Goal: Communication & Community: Answer question/provide support

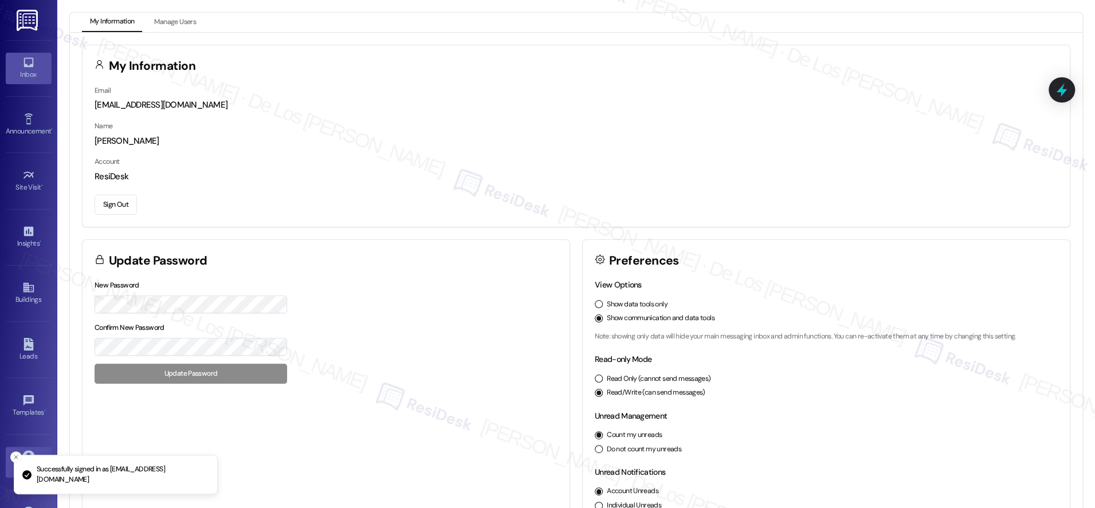
click at [32, 58] on icon at bounding box center [28, 62] width 13 height 13
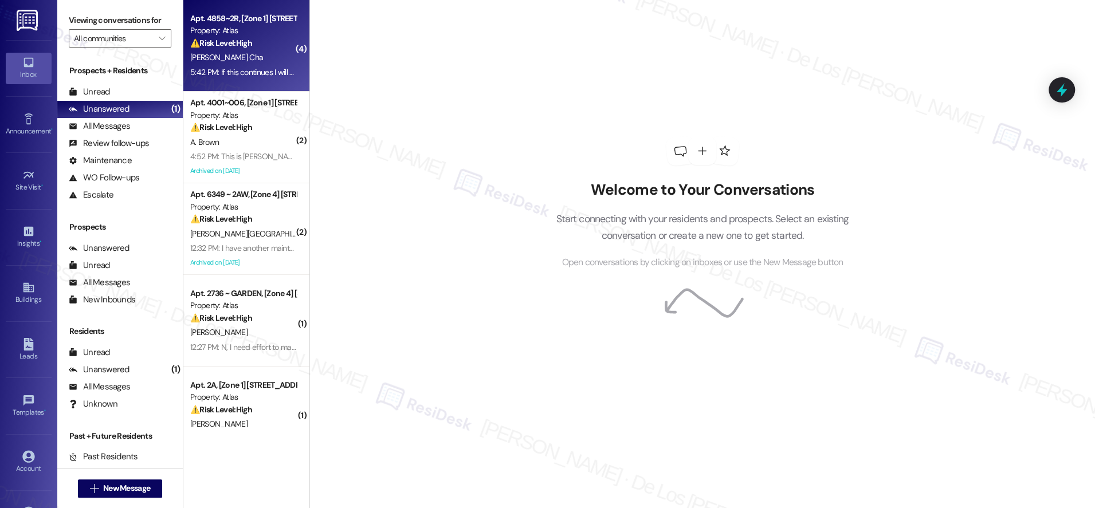
click at [248, 69] on div "5:42 PM: If this continues I will forward all to the CEO 5:42 PM: If this conti…" at bounding box center [276, 72] width 173 height 10
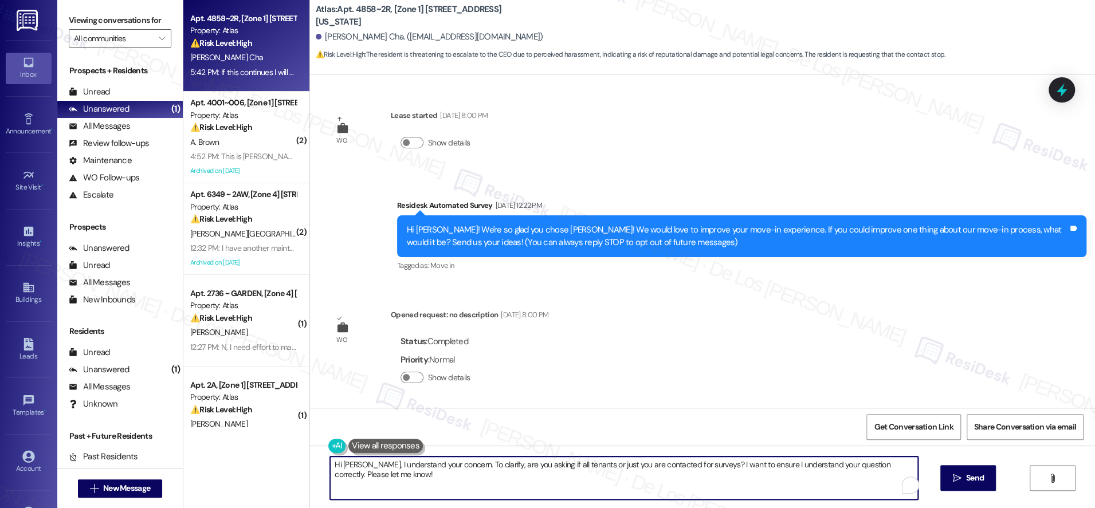
drag, startPoint x: 455, startPoint y: 467, endPoint x: 483, endPoint y: 472, distance: 28.0
click at [483, 472] on textarea "Hi [PERSON_NAME], I understand your concern. To clarify, are you asking if all …" at bounding box center [624, 478] width 588 height 43
click at [490, 467] on textarea "Hi [PERSON_NAME], I understand your concern. To clarify, are you asking if all …" at bounding box center [624, 478] width 588 height 43
drag, startPoint x: 452, startPoint y: 461, endPoint x: 490, endPoint y: 484, distance: 44.5
click at [490, 484] on textarea "Hi [PERSON_NAME], I understand your concern. To clarify, are you asking if all …" at bounding box center [624, 478] width 588 height 43
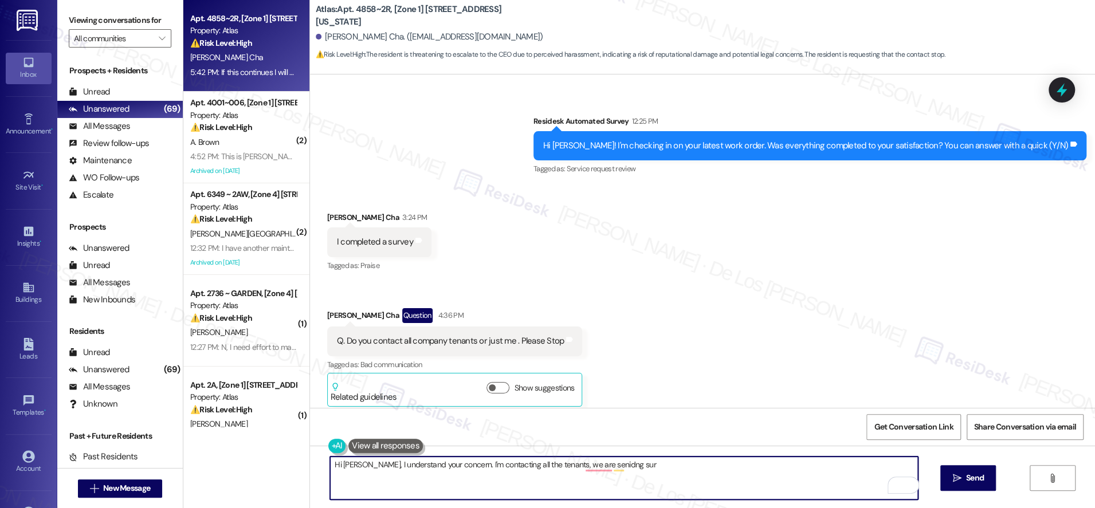
scroll to position [1314, 0]
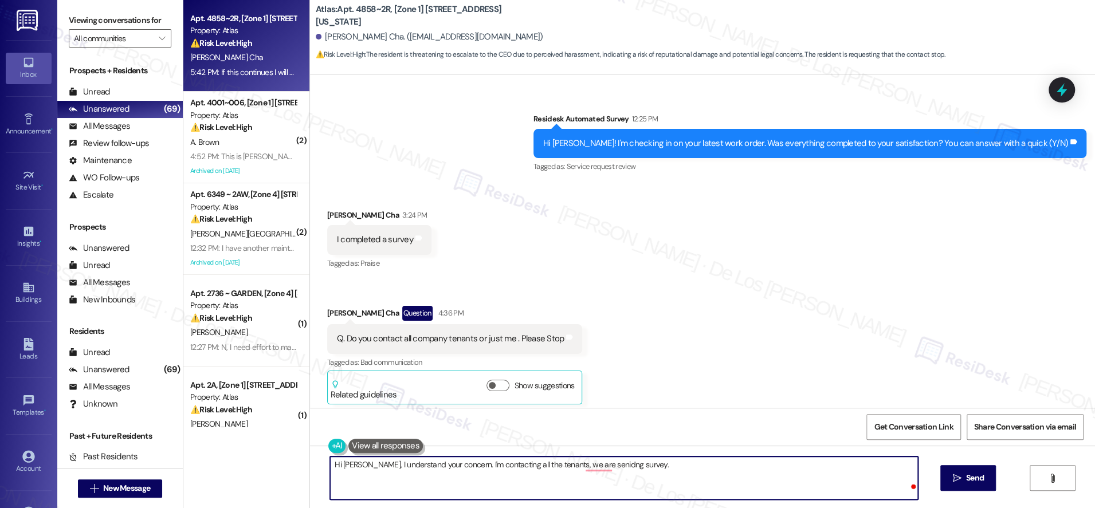
paste textarea "We will also reach out periodically for feedback."
drag, startPoint x: 668, startPoint y: 465, endPoint x: 642, endPoint y: 463, distance: 25.9
click at [641, 463] on textarea "Hi [PERSON_NAME], I understand your concern. I'm contacting all the tenants, we…" at bounding box center [624, 478] width 588 height 43
click at [788, 463] on textarea "Hi [PERSON_NAME], I understand your concern. I'm contacting all the tenants, we…" at bounding box center [624, 478] width 588 height 43
click at [555, 467] on textarea "Hi [PERSON_NAME], I understand your concern. I'm contacting all the tenants, we…" at bounding box center [624, 478] width 588 height 43
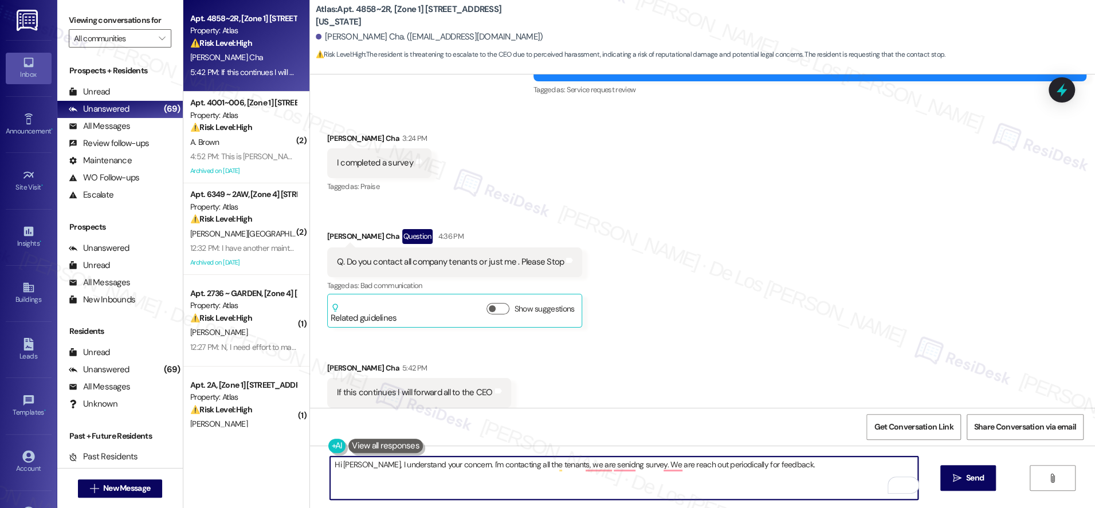
scroll to position [1416, 0]
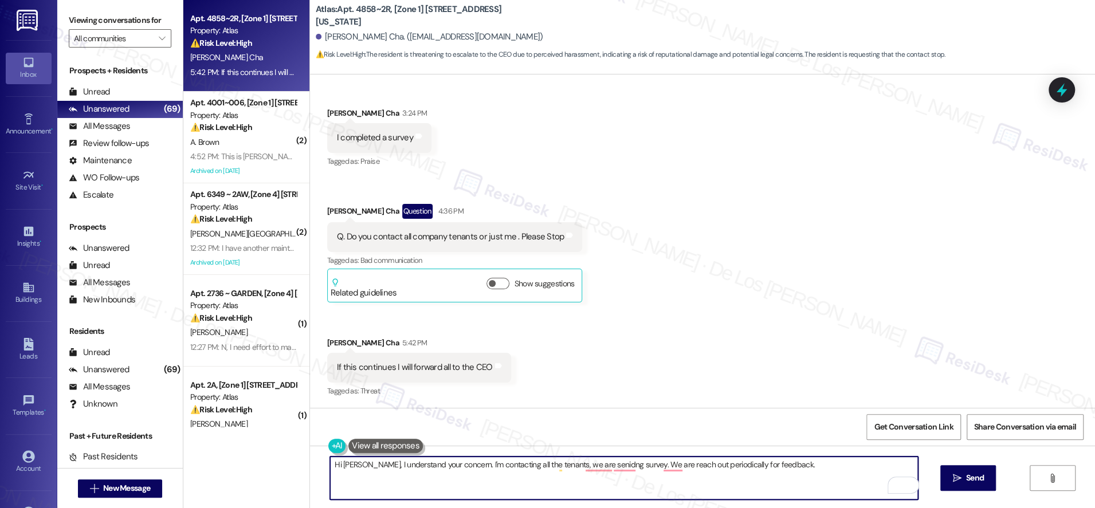
click at [554, 465] on textarea "Hi [PERSON_NAME], I understand your concern. I'm contacting all the tenants, we…" at bounding box center [624, 478] width 588 height 43
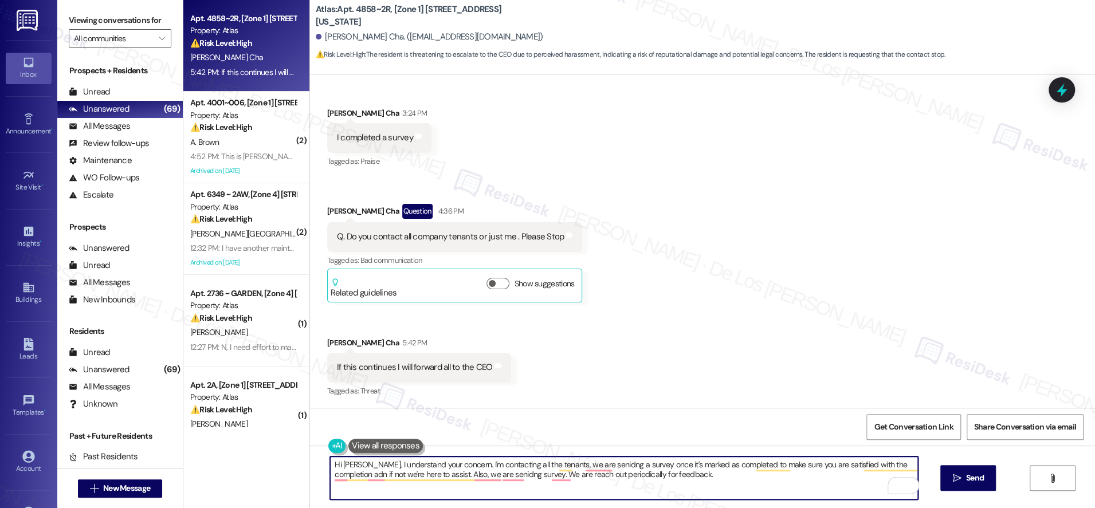
click at [520, 475] on textarea "Hi [PERSON_NAME], I understand your concern. I'm contacting all the tenants, we…" at bounding box center [624, 478] width 588 height 43
drag, startPoint x: 541, startPoint y: 475, endPoint x: 444, endPoint y: 478, distance: 97.5
click at [444, 478] on textarea "Hi [PERSON_NAME], I understand your concern. I'm contacting all the tenants, we…" at bounding box center [624, 478] width 588 height 43
click at [613, 477] on textarea "Hi [PERSON_NAME], I understand your concern. I'm contacting all the tenants, we…" at bounding box center [624, 478] width 588 height 43
paste textarea "I completely understand your concern. I’m reaching out to all tenants to check …"
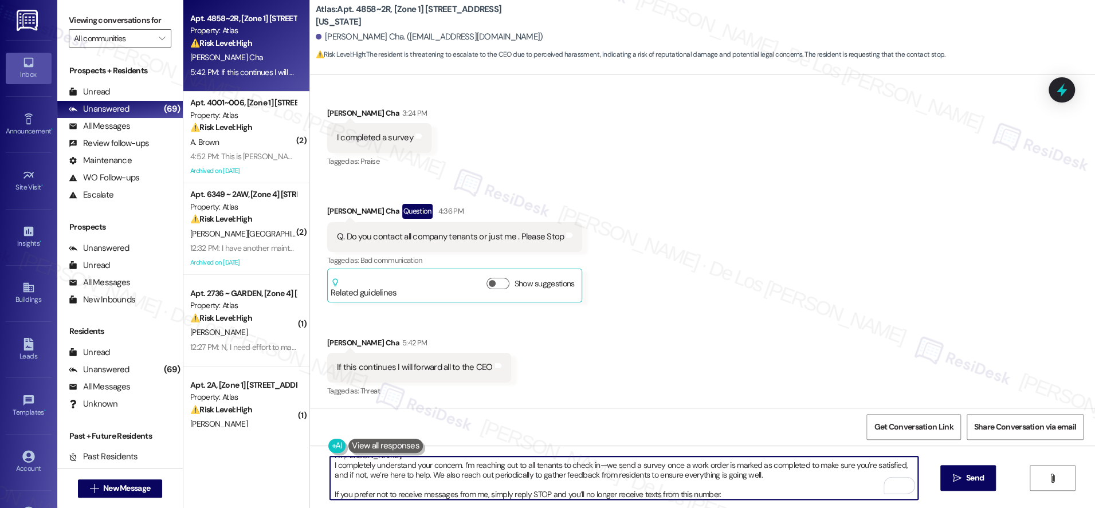
scroll to position [0, 0]
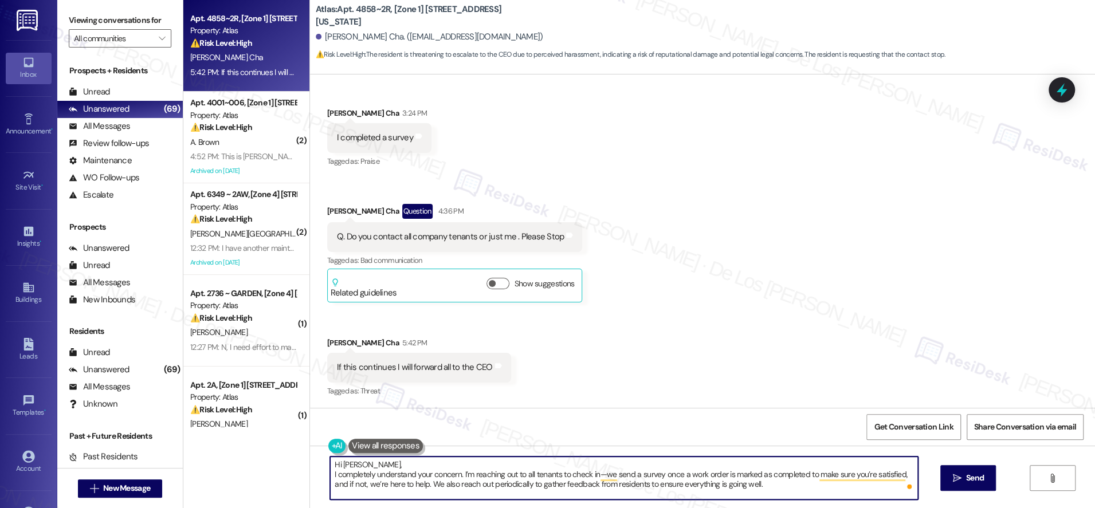
click at [330, 473] on textarea "Hi [PERSON_NAME], I completely understand your concern. I’m reaching out to all…" at bounding box center [624, 478] width 588 height 43
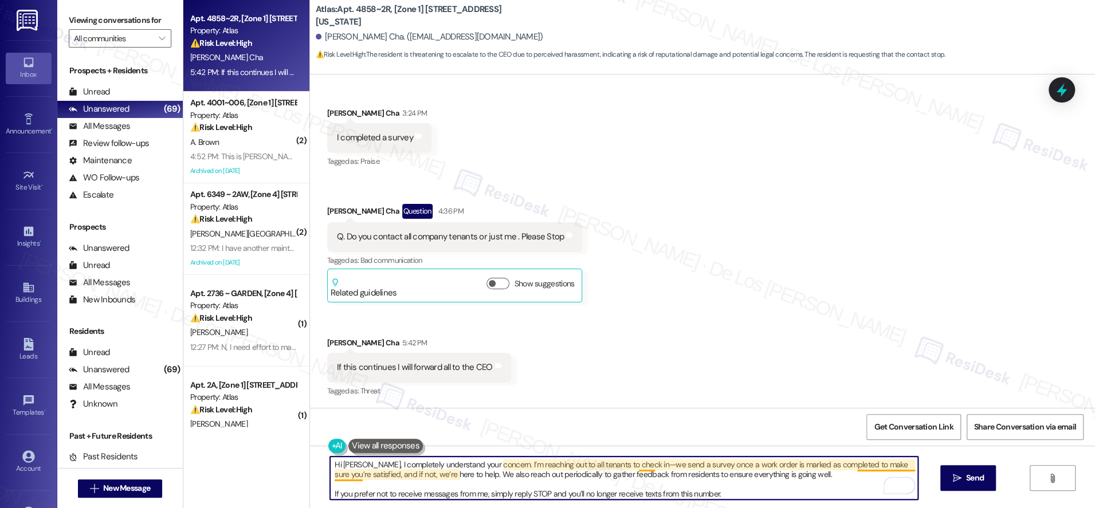
click at [636, 466] on textarea "Hi [PERSON_NAME], I completely understand your concern. I’m reaching out to all…" at bounding box center [624, 478] width 588 height 43
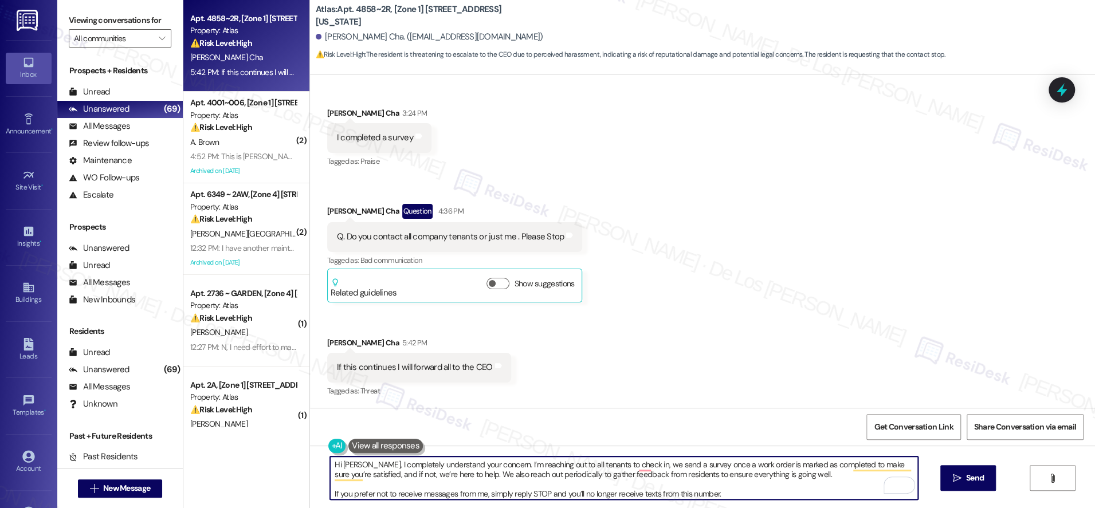
click at [330, 495] on textarea "Hi [PERSON_NAME], I completely understand your concern. I’m reaching out to all…" at bounding box center [624, 478] width 588 height 43
type textarea "Hi [PERSON_NAME], I completely understand your concern. I’m reaching out to all…"
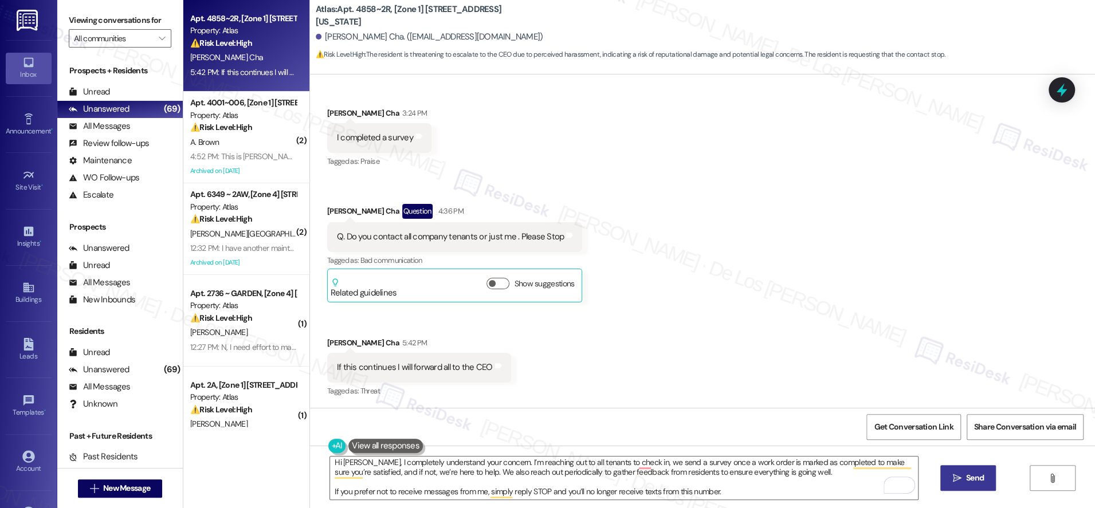
click at [964, 479] on span "Send" at bounding box center [975, 478] width 22 height 12
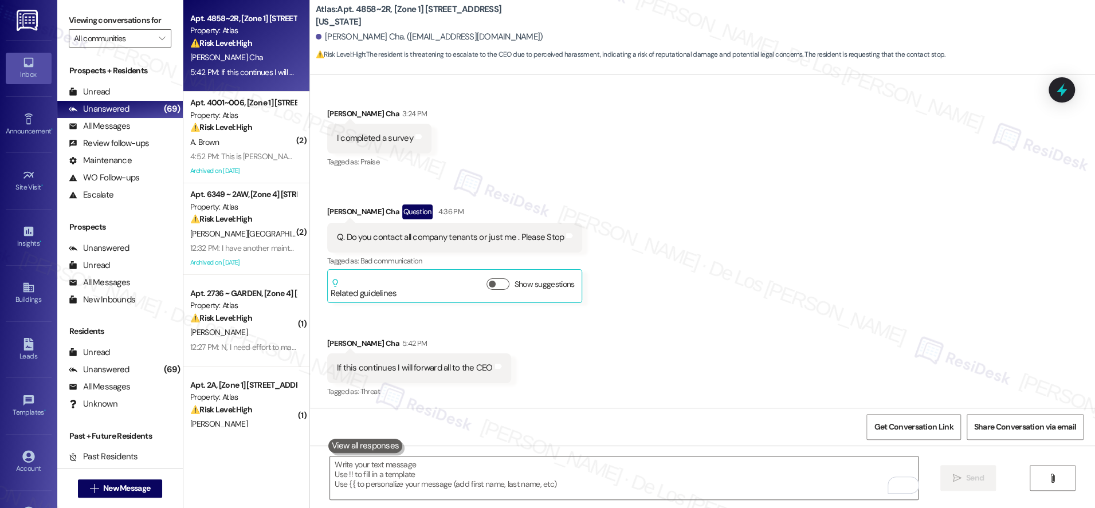
scroll to position [1533, 0]
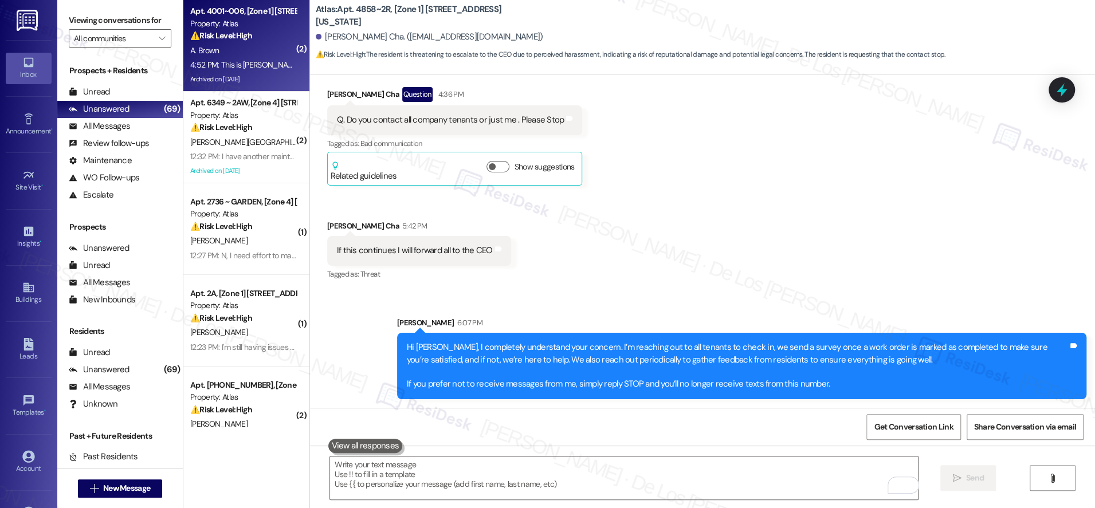
click at [254, 76] on div "Archived on [DATE]" at bounding box center [243, 79] width 108 height 14
type textarea "Fetching suggested responses. Please feel free to read through the conversation…"
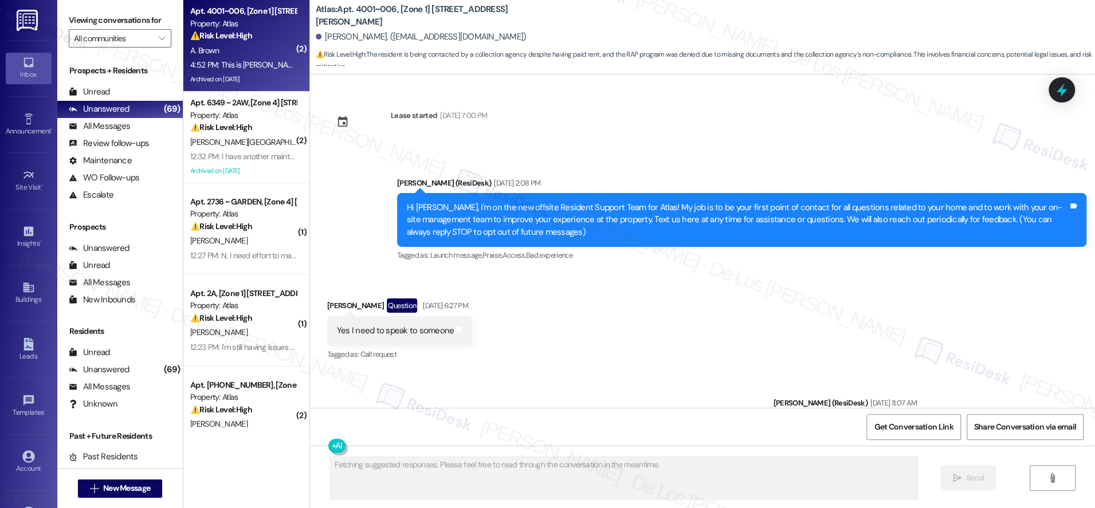
scroll to position [78170, 0]
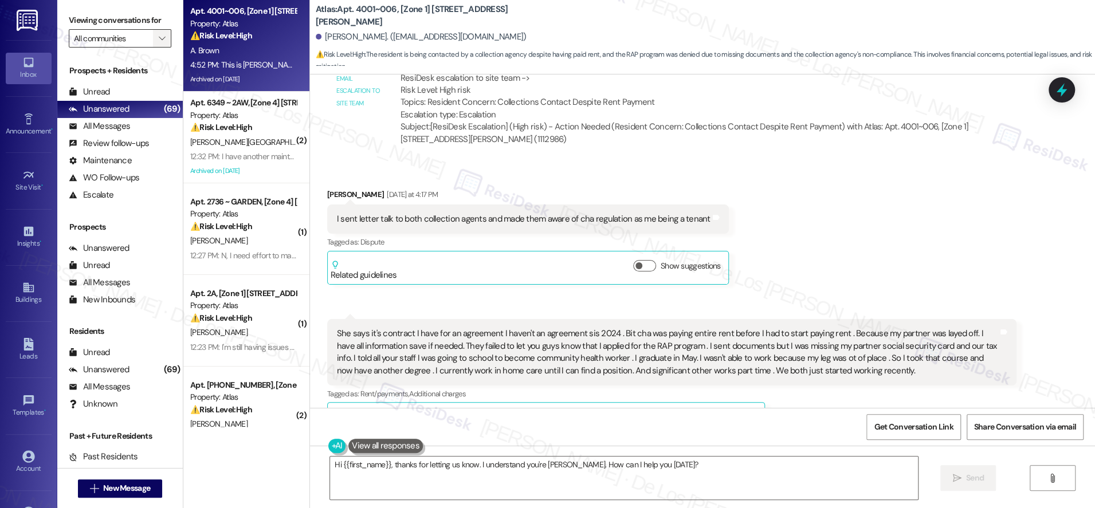
click at [156, 42] on span "" at bounding box center [161, 38] width 11 height 18
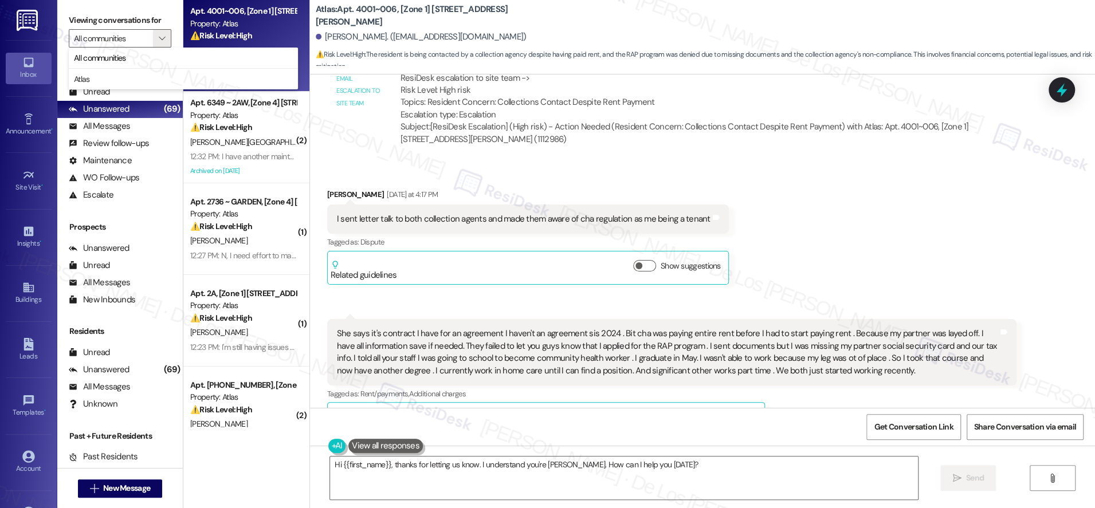
click at [515, 37] on div "Akilah Brown. (brownakilah64@gmail.com)" at bounding box center [706, 37] width 780 height 23
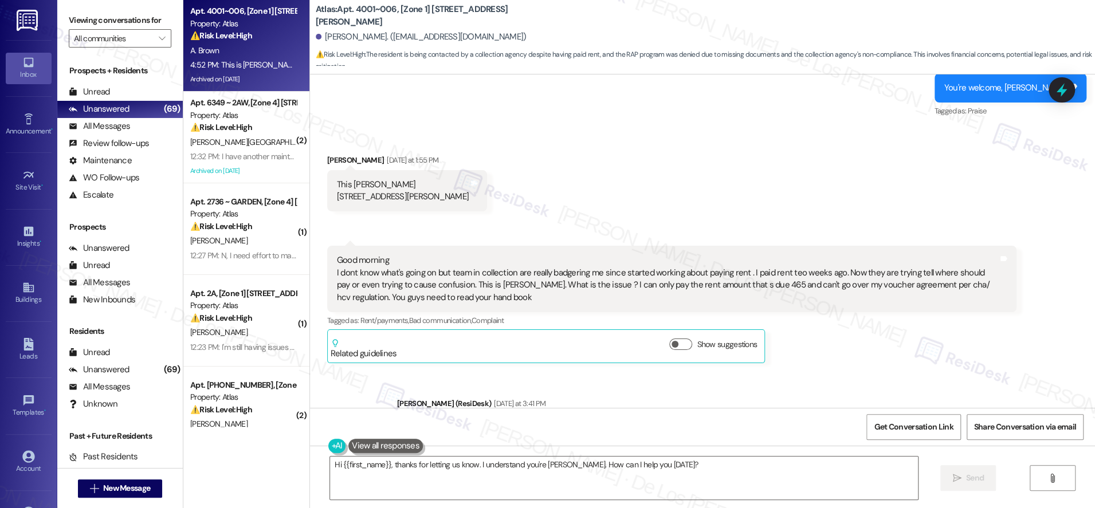
scroll to position [77513, 0]
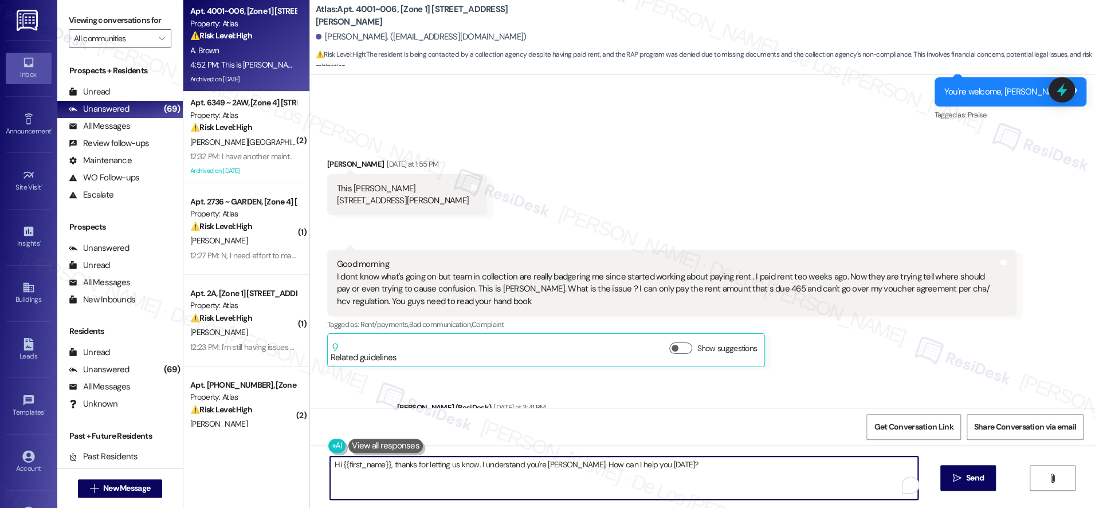
drag, startPoint x: 419, startPoint y: 468, endPoint x: 730, endPoint y: 491, distance: 312.1
click at [730, 491] on textarea "Hi {{first_name}}, thanks for letting us know. I understand you're Akilah Brown…" at bounding box center [624, 478] width 588 height 43
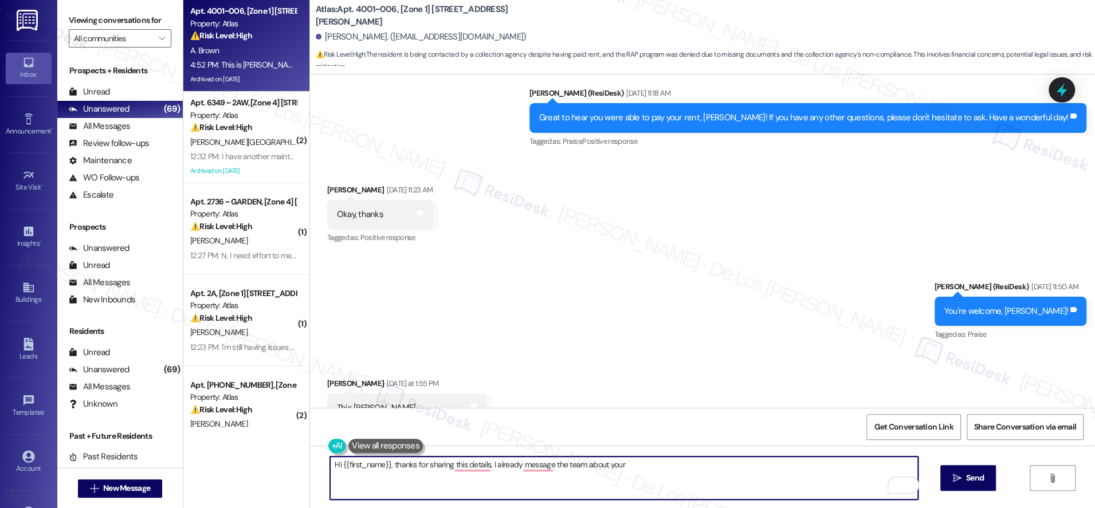
scroll to position [77314, 0]
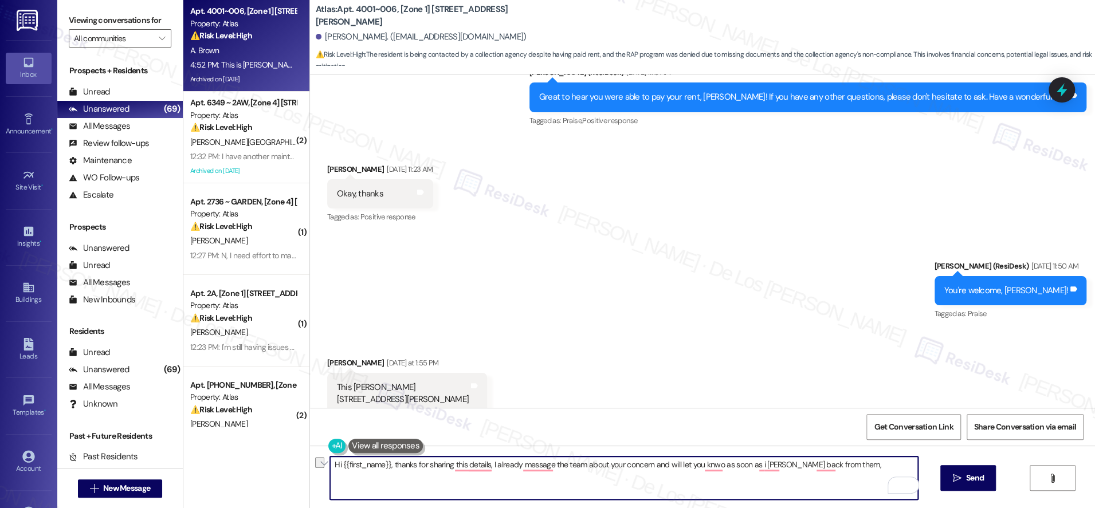
paste textarea "Thanks for sharing these details. I’ve already reached out to the team about yo…"
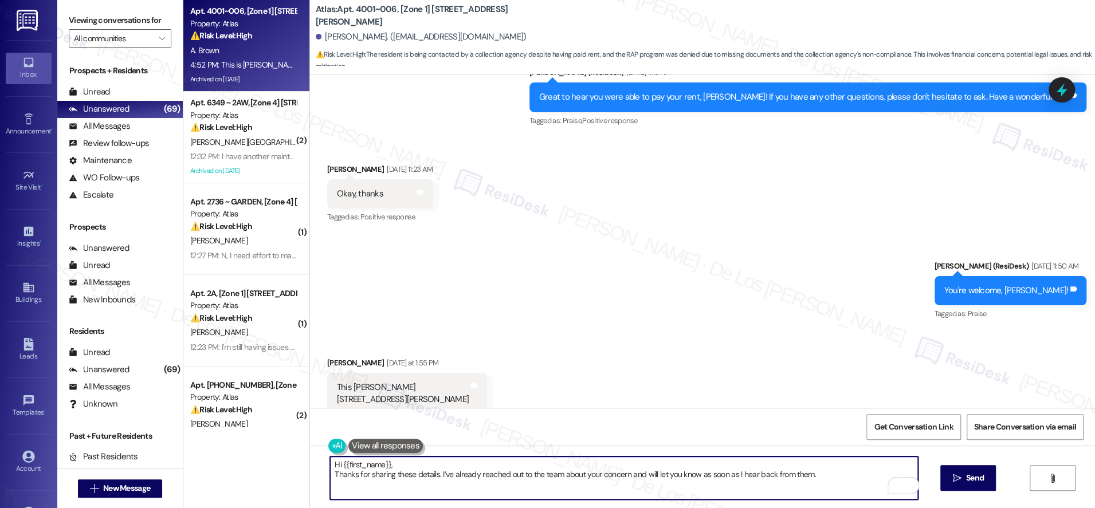
click at [330, 469] on textarea "Hi {{first_name}}, Thanks for sharing these details. I’ve already reached out t…" at bounding box center [624, 478] width 588 height 43
click at [330, 473] on textarea "Hi {{first_name}}, Thanks for sharing these details. I’ve already reached out t…" at bounding box center [624, 478] width 588 height 43
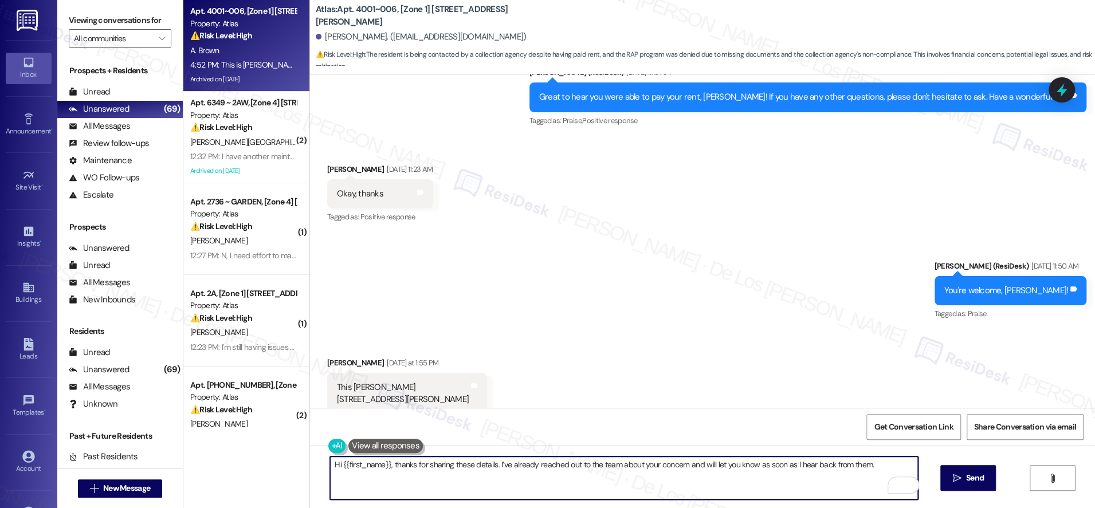
click at [902, 466] on textarea "Hi {{first_name}}, thanks for sharing these details. I’ve already reached out t…" at bounding box center [624, 478] width 588 height 43
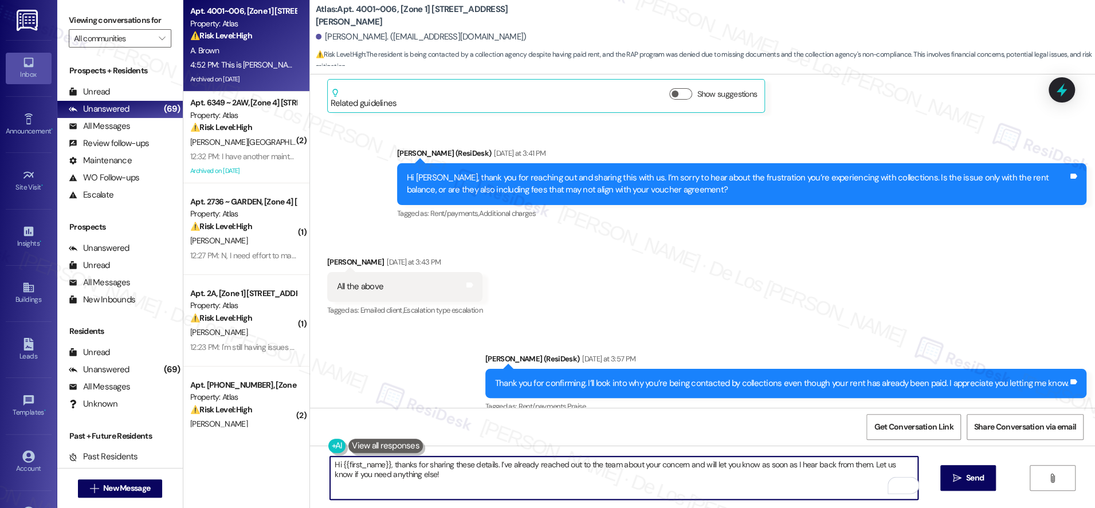
scroll to position [78170, 0]
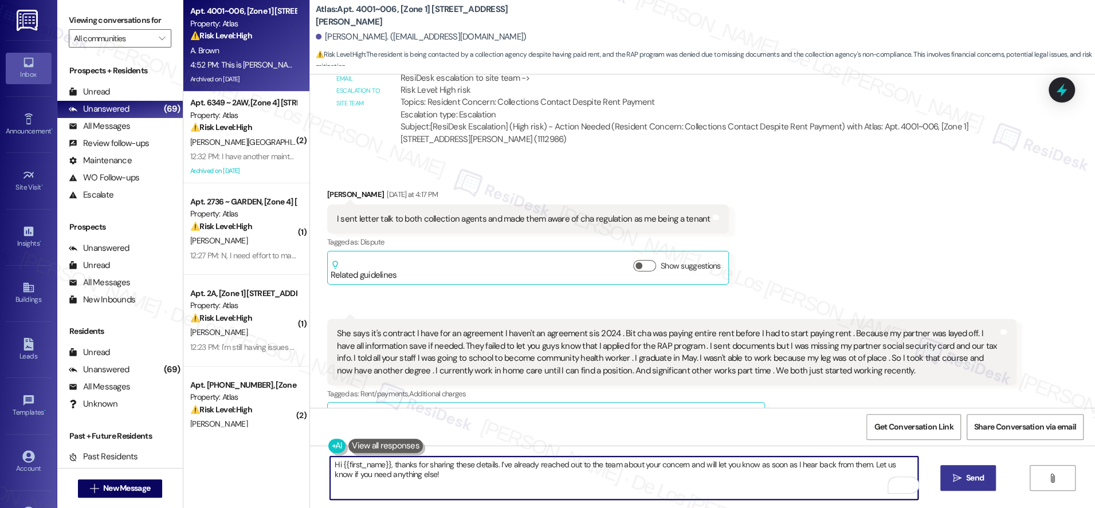
type textarea "Hi {{first_name}}, thanks for sharing these details. I’ve already reached out t…"
click at [966, 479] on span "Send" at bounding box center [975, 478] width 18 height 12
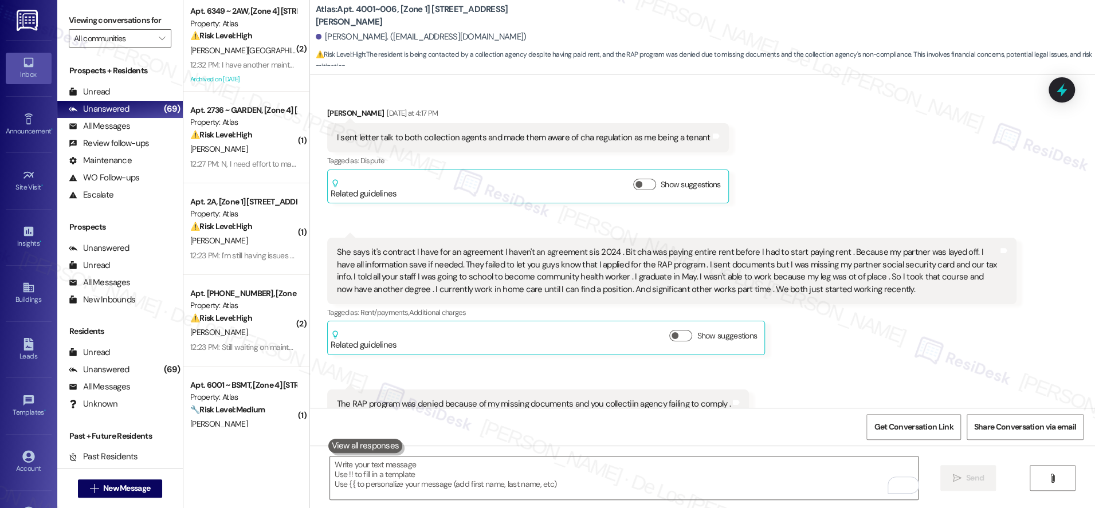
scroll to position [78262, 0]
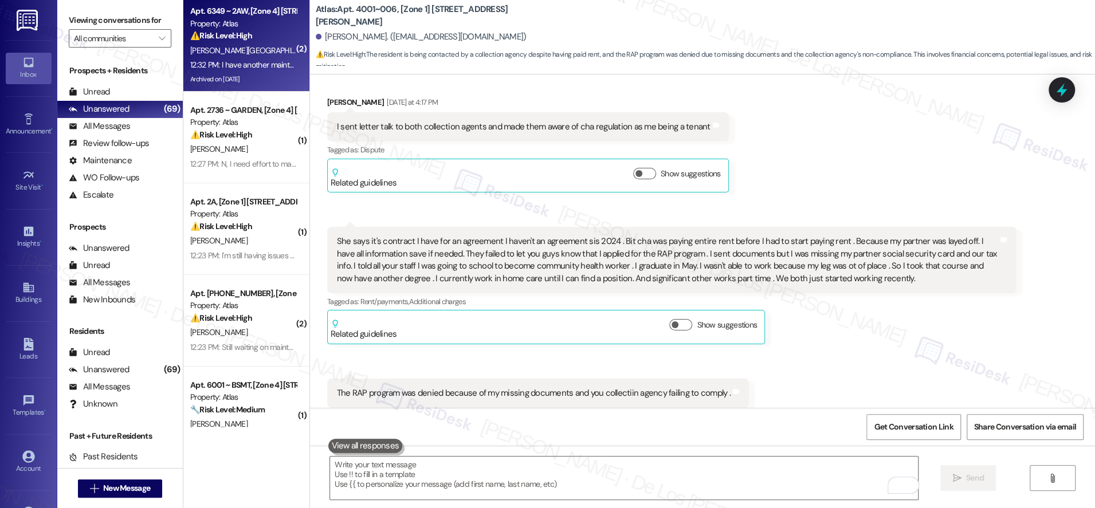
click at [237, 72] on div "Archived on [DATE]" at bounding box center [243, 79] width 108 height 14
type textarea "Fetching suggested responses. Please feel free to read through the conversation…"
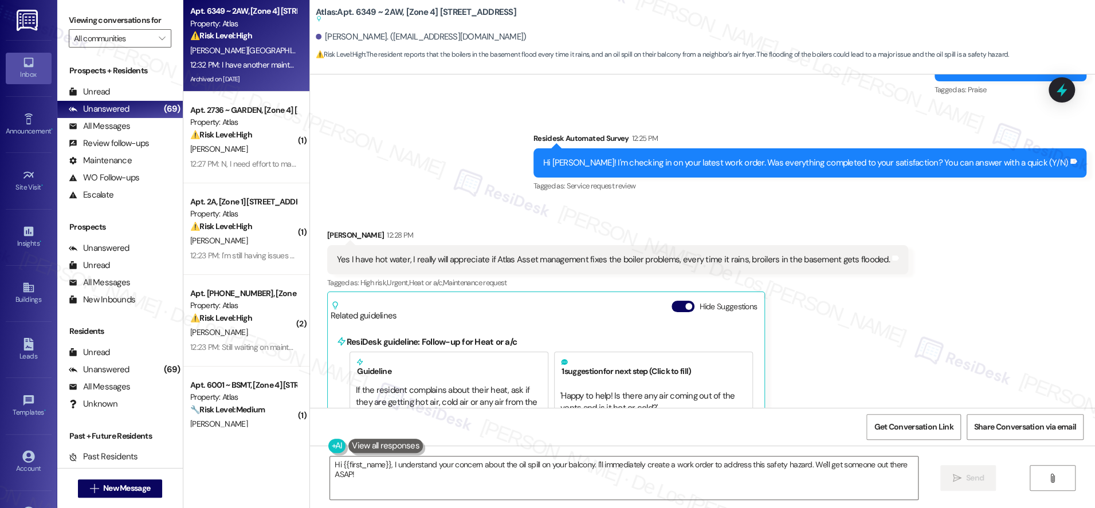
scroll to position [15859, 0]
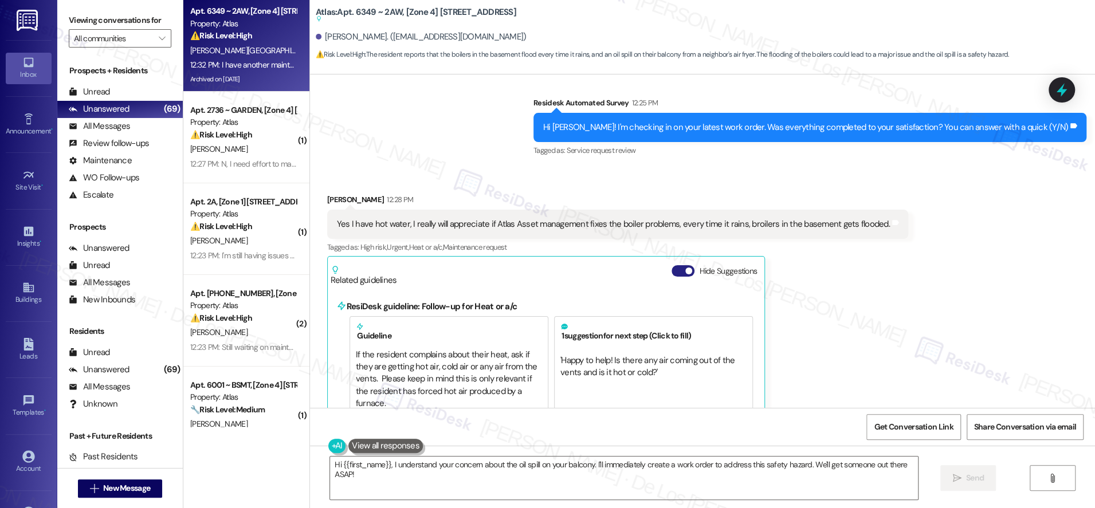
click at [674, 265] on button "Hide Suggestions" at bounding box center [683, 270] width 23 height 11
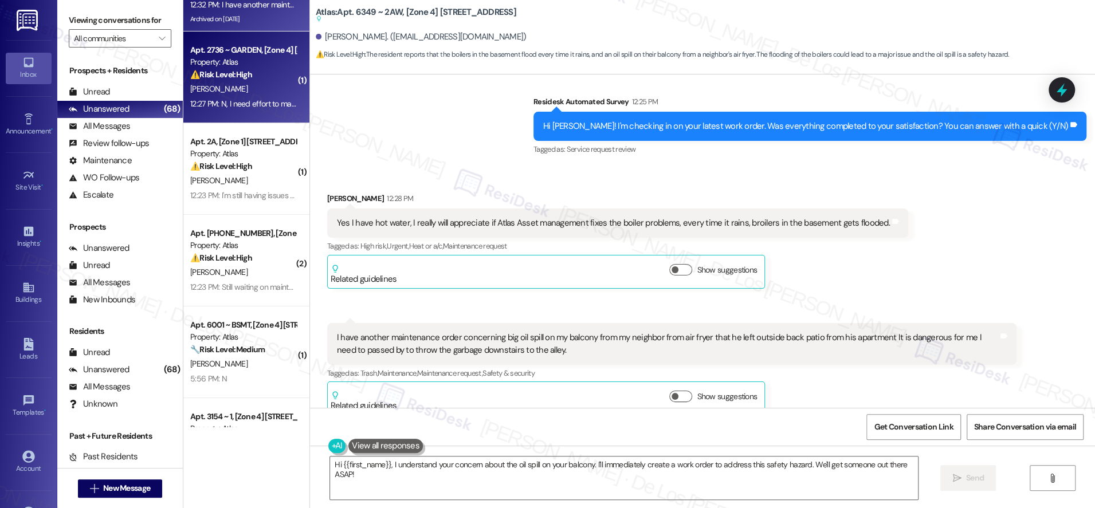
scroll to position [0, 0]
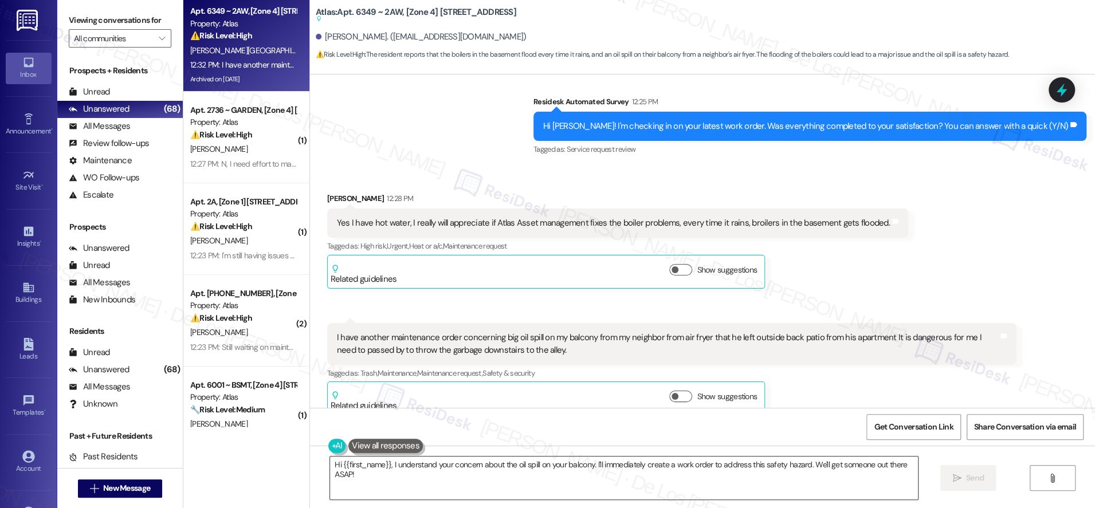
click at [506, 467] on textarea "Hi {{first_name}}, I understand your concern about the oil spill on your balcon…" at bounding box center [624, 478] width 588 height 43
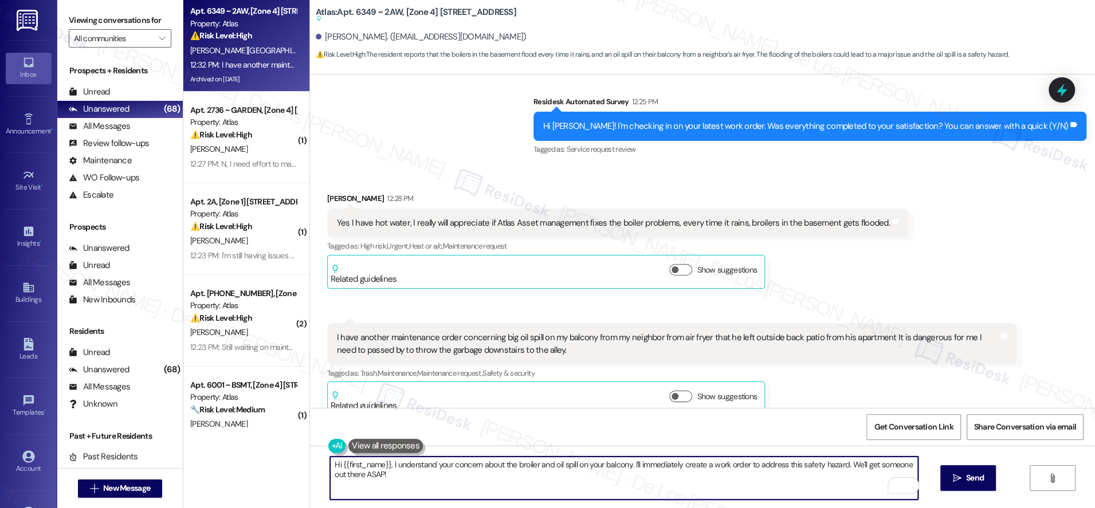
drag, startPoint x: 632, startPoint y: 464, endPoint x: 694, endPoint y: 498, distance: 70.8
click at [694, 498] on textarea "Hi {{first_name}}, I understand your concern about the broiler and oil spill on…" at bounding box center [624, 478] width 588 height 43
drag, startPoint x: 628, startPoint y: 464, endPoint x: 699, endPoint y: 483, distance: 73.6
click at [699, 483] on textarea "Hi {{first_name}}, I understand your concern about the broiler and oil spill on…" at bounding box center [624, 478] width 588 height 43
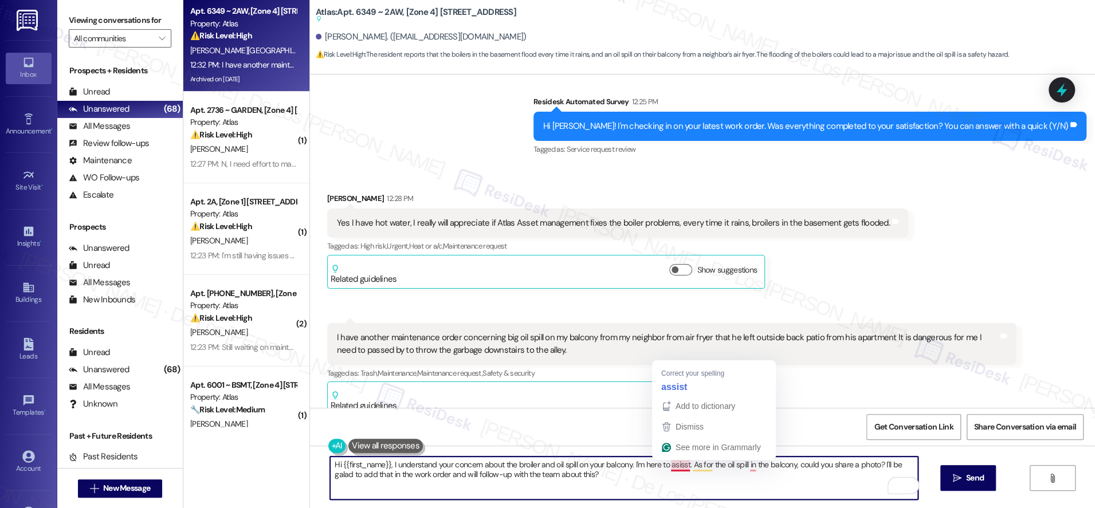
click at [680, 469] on textarea "Hi {{first_name}}, I understand your concern about the broiler and oil spill on…" at bounding box center [624, 478] width 588 height 43
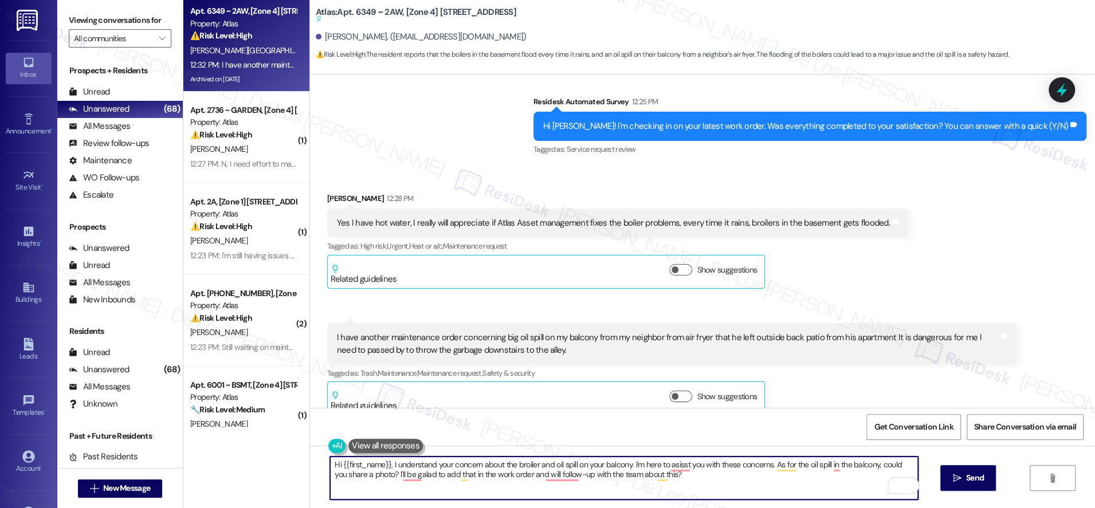
drag, startPoint x: 786, startPoint y: 467, endPoint x: 796, endPoint y: 455, distance: 14.7
click at [786, 467] on textarea "Hi {{first_name}}, I understand your concern about the broiler and oil spill on…" at bounding box center [624, 478] width 588 height 43
paste textarea "I understand your concern about the broiler and the oil spill on your balcony, …"
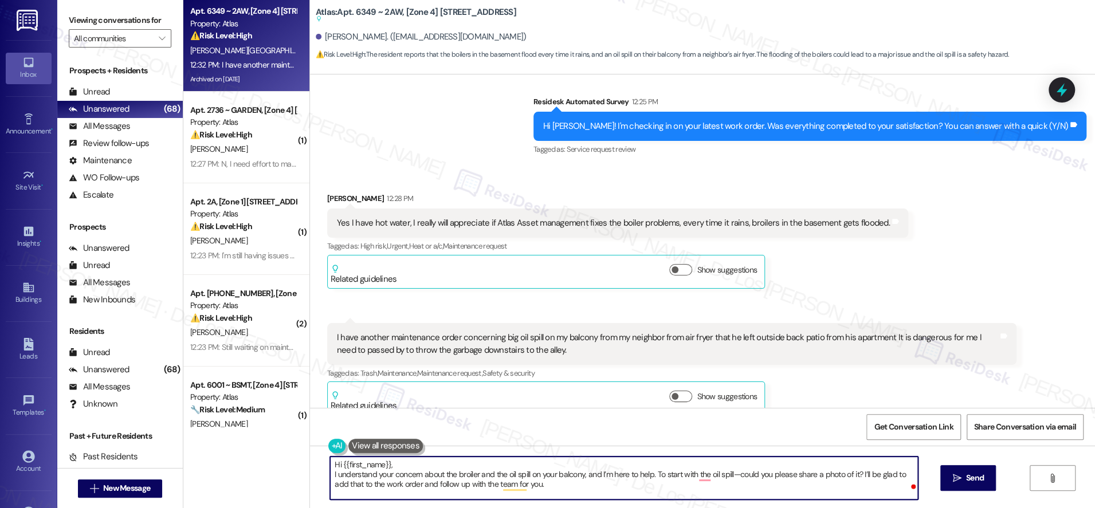
click at [330, 475] on textarea "Hi {{first_name}}, I understand your concern about the broiler and the oil spil…" at bounding box center [624, 478] width 588 height 43
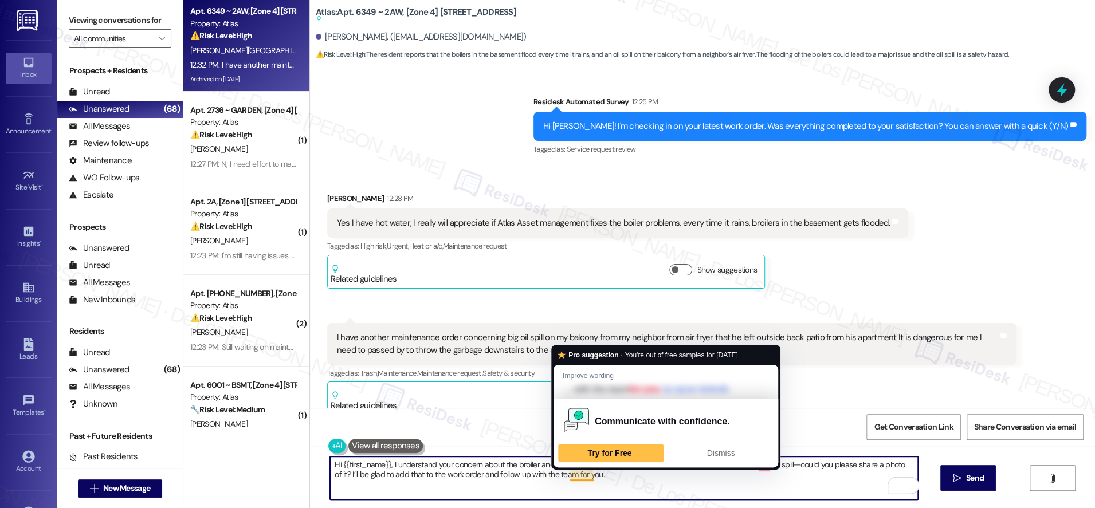
click at [617, 483] on textarea "Hi {{first_name}}, I understand your concern about the broiler and the oil spil…" at bounding box center [624, 478] width 588 height 43
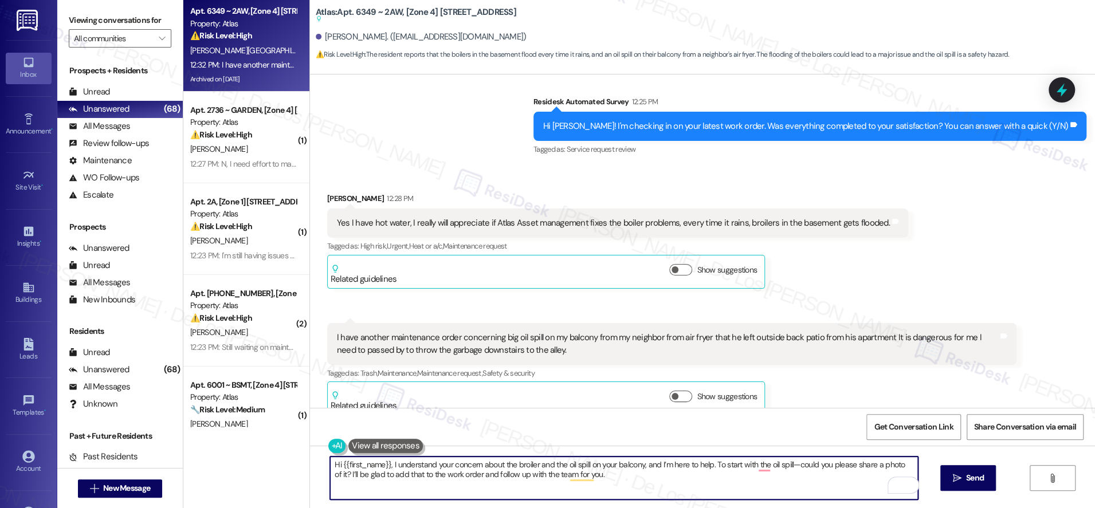
click at [792, 467] on textarea "Hi {{first_name}}, I understand your concern about the broiler and the oil spil…" at bounding box center [624, 478] width 588 height 43
click at [608, 477] on textarea "Hi {{first_name}}, I understand your concern about the broiler and the oil spil…" at bounding box center [624, 478] width 588 height 43
type textarea "Hi {{first_name}}, I understand your concern about the broiler and the oil spil…"
click at [968, 471] on button " Send" at bounding box center [969, 478] width 56 height 26
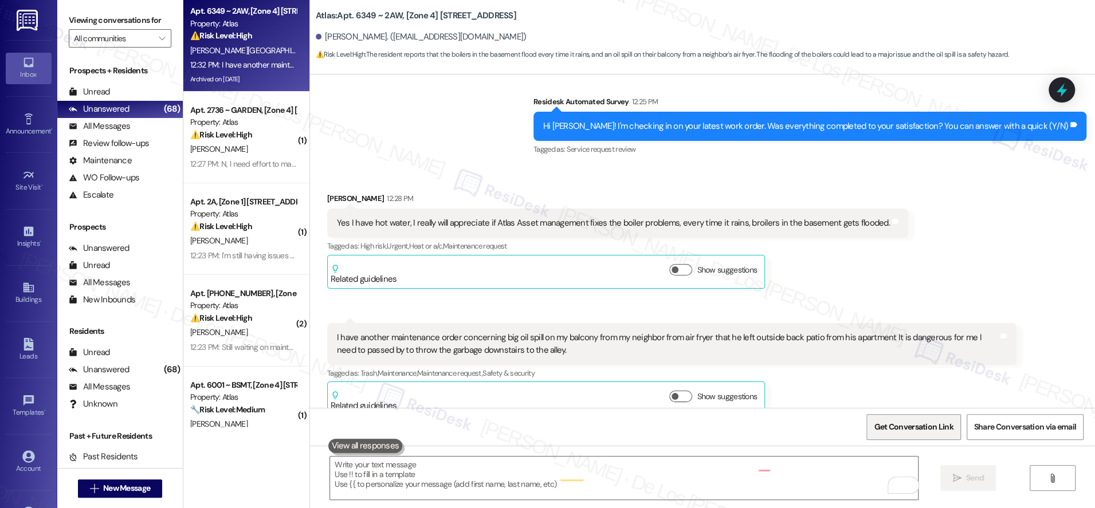
click at [878, 425] on span "Get Conversation Link" at bounding box center [913, 427] width 79 height 12
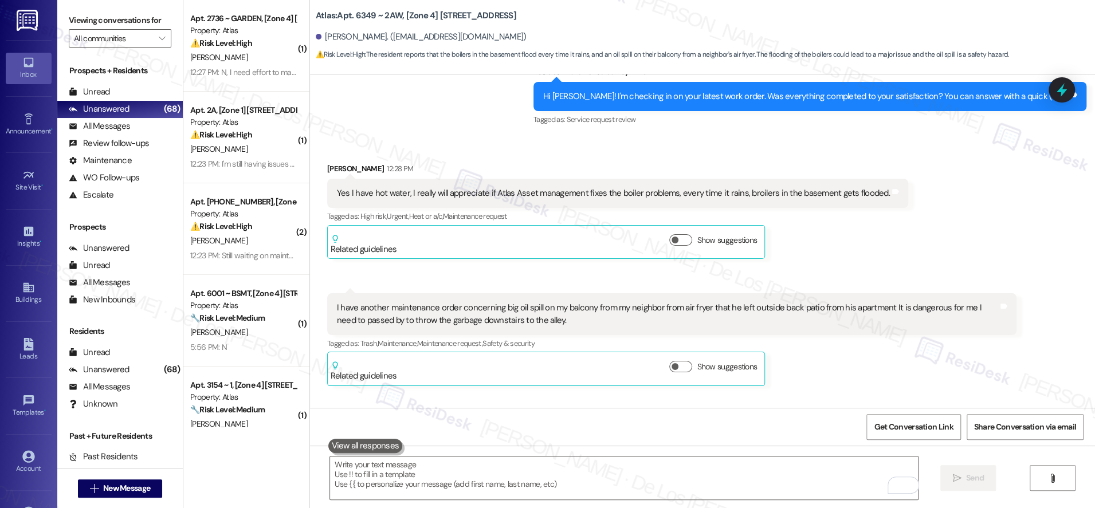
scroll to position [15953, 0]
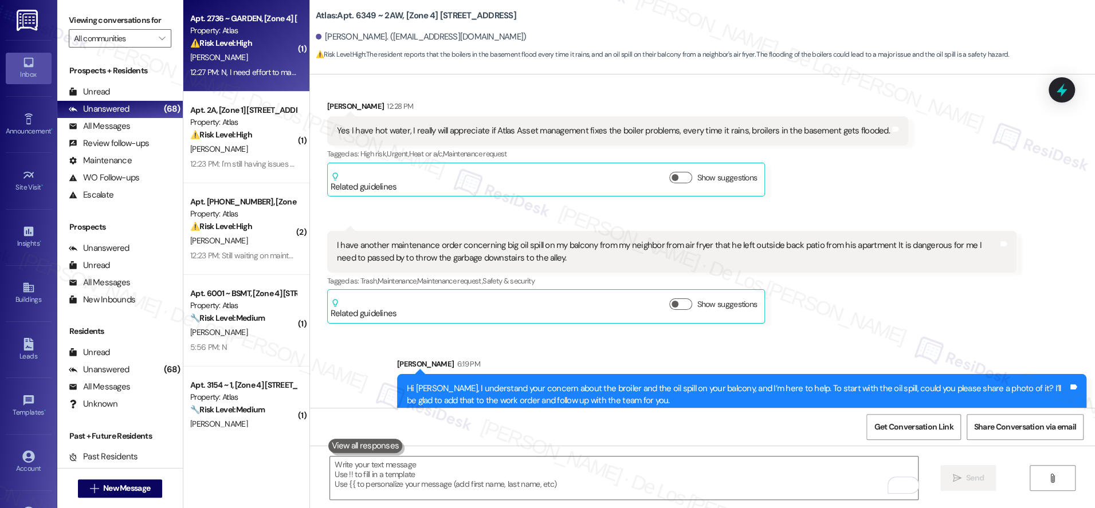
click at [236, 65] on div "12:27 PM: N, I need effort to make the area flood proof, and therefore habitabl…" at bounding box center [243, 72] width 108 height 14
type textarea "Fetching suggested responses. Please feel free to read through the conversation…"
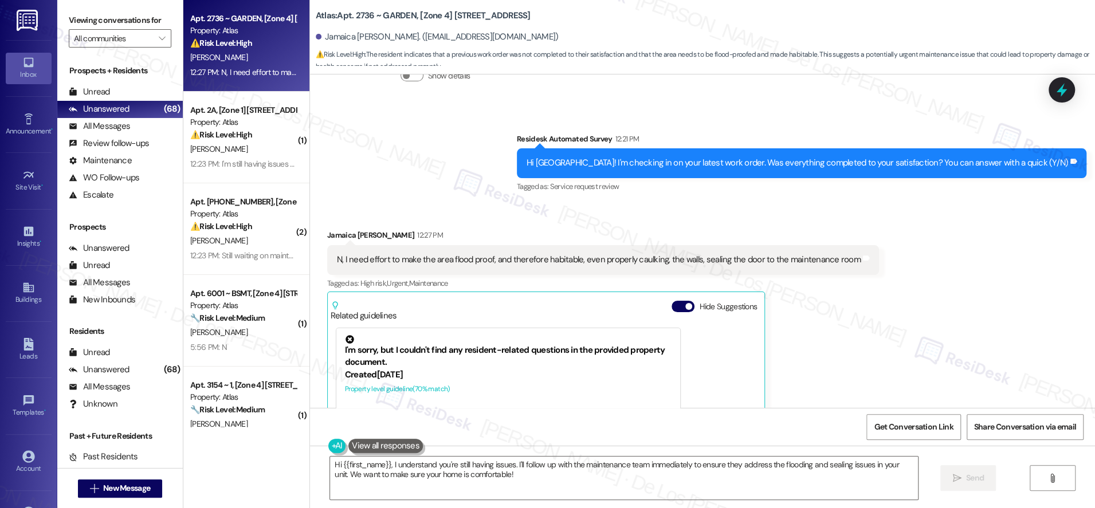
scroll to position [669, 0]
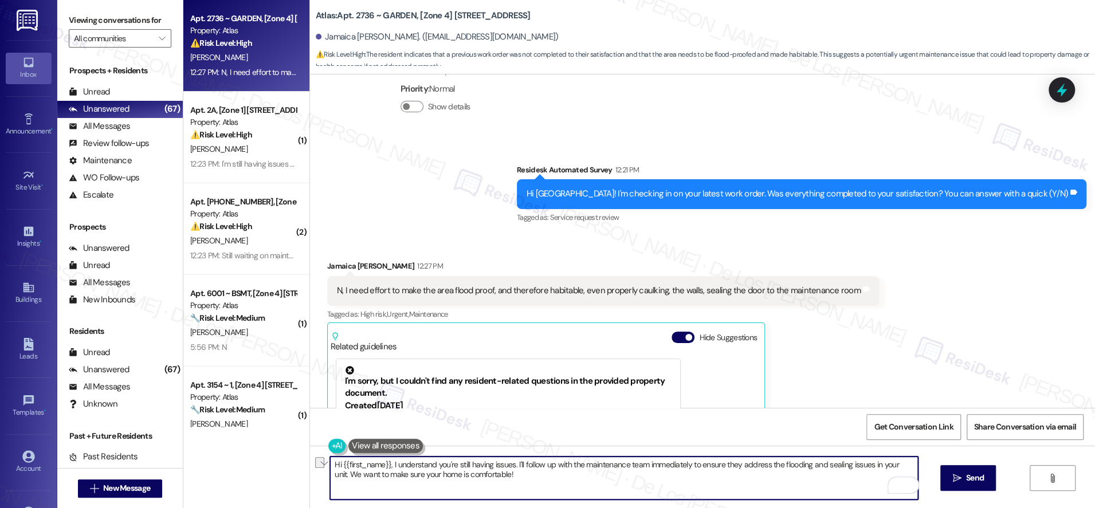
drag, startPoint x: 508, startPoint y: 463, endPoint x: 775, endPoint y: 465, distance: 266.5
click at [775, 465] on textarea "Hi {{first_name}}, I understand you're still having issues. I'll follow up with…" at bounding box center [624, 478] width 588 height 43
type textarea "Hi {{first_name}}, I understand you're still having issues. flooding and sealin…"
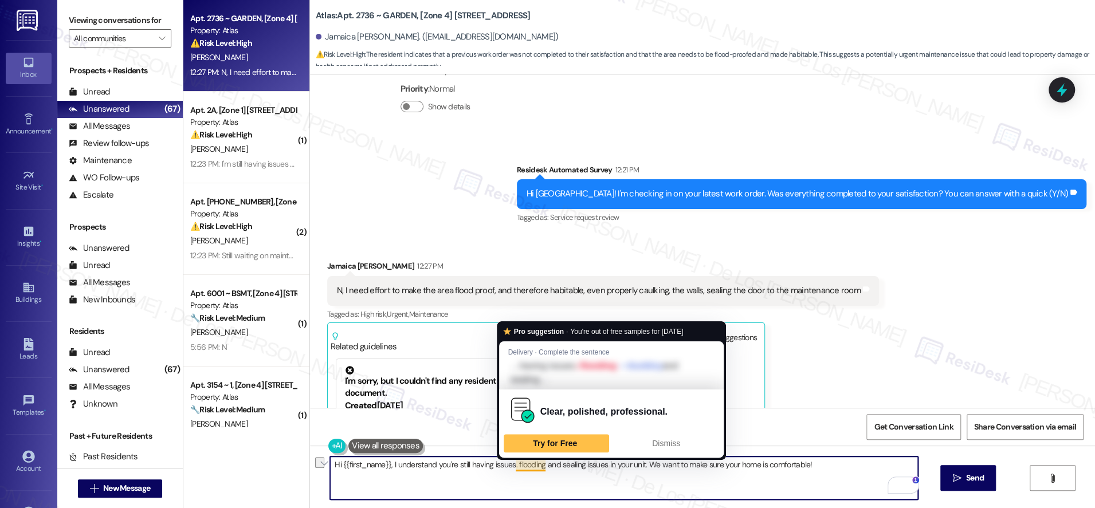
drag, startPoint x: 812, startPoint y: 464, endPoint x: 523, endPoint y: 461, distance: 289.5
click at [517, 464] on textarea "Hi {{first_name}}, I understand you're still having issues. flooding and sealin…" at bounding box center [624, 478] width 588 height 43
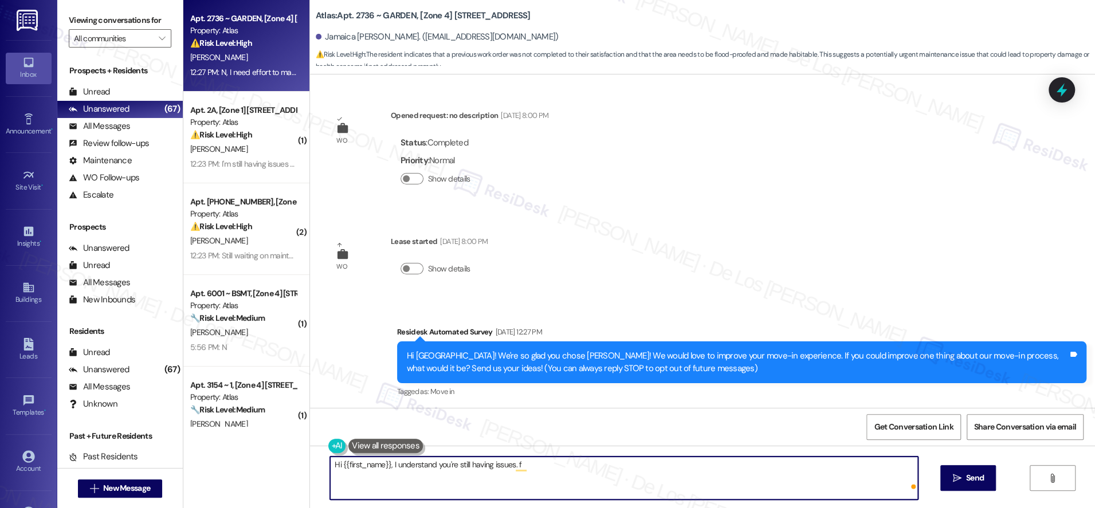
scroll to position [669, 0]
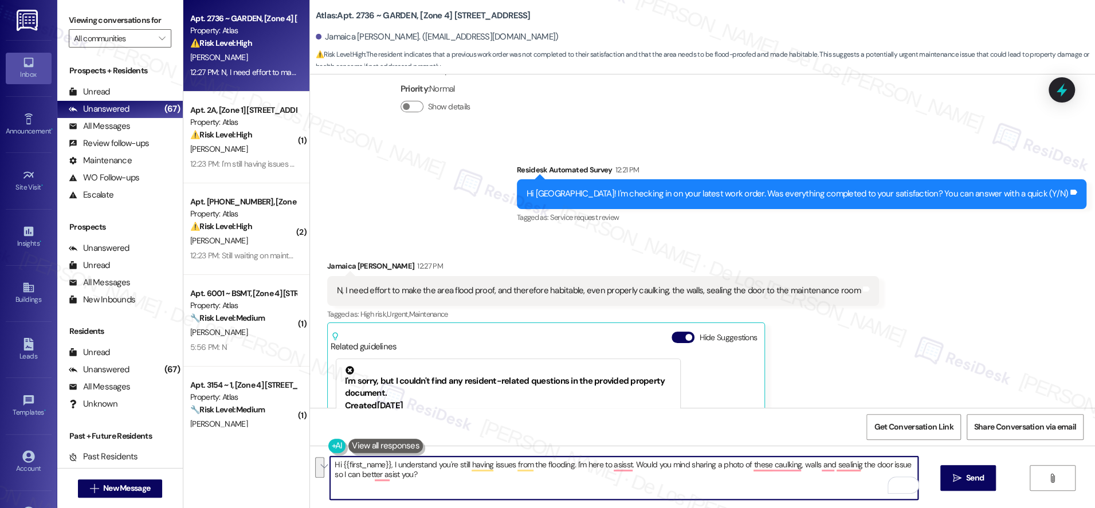
paste textarea "I understand you’re still experiencing issues from the flooding, and I’m here t…"
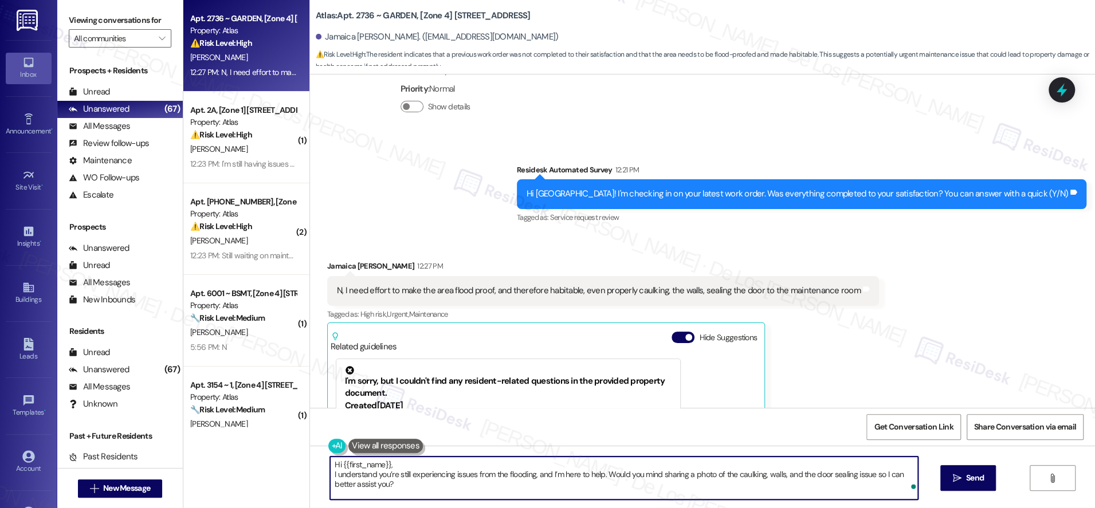
click at [330, 475] on textarea "Hi {{first_name}}, I understand you’re still experiencing issues from the flood…" at bounding box center [624, 478] width 588 height 43
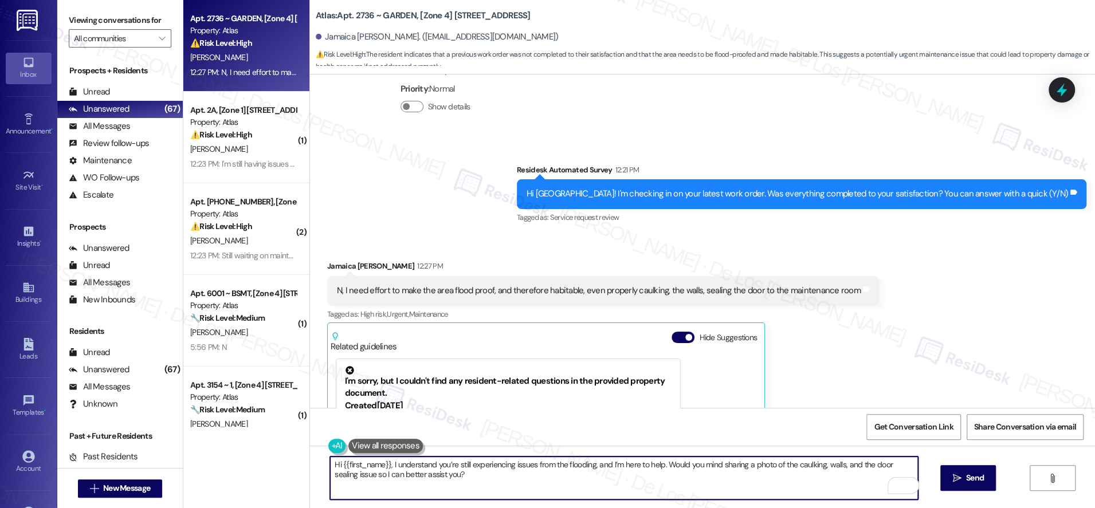
click at [503, 481] on textarea "Hi {{first_name}}, I understand you’re still experiencing issues from the flood…" at bounding box center [624, 478] width 588 height 43
click at [543, 479] on textarea "Hi {{first_name}}, I understand you’re still experiencing issues from the flood…" at bounding box center [624, 478] width 588 height 43
type textarea "Hi {{first_name}}, I understand you’re still experiencing issues from the flood…"
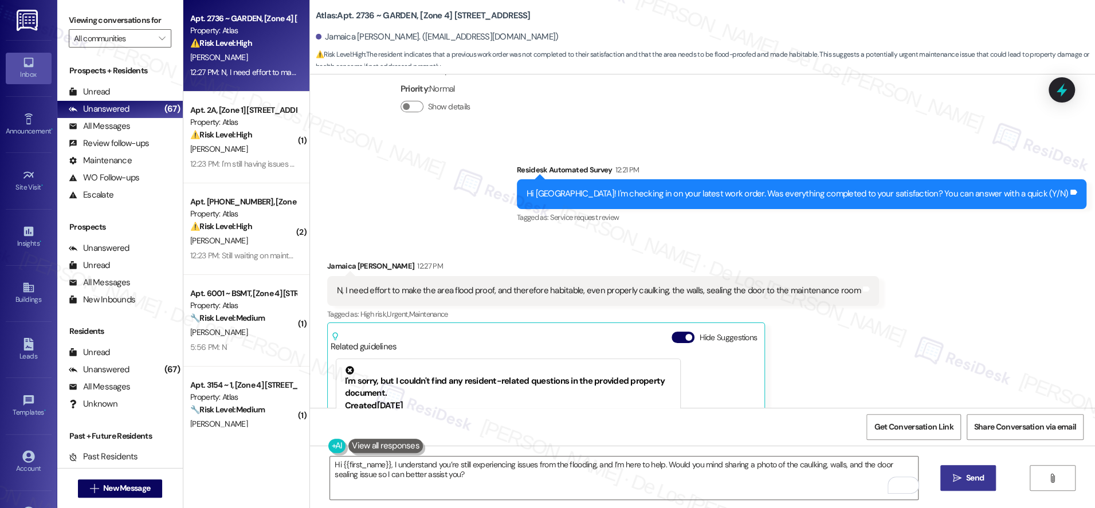
click at [976, 473] on span "Send" at bounding box center [975, 478] width 18 height 12
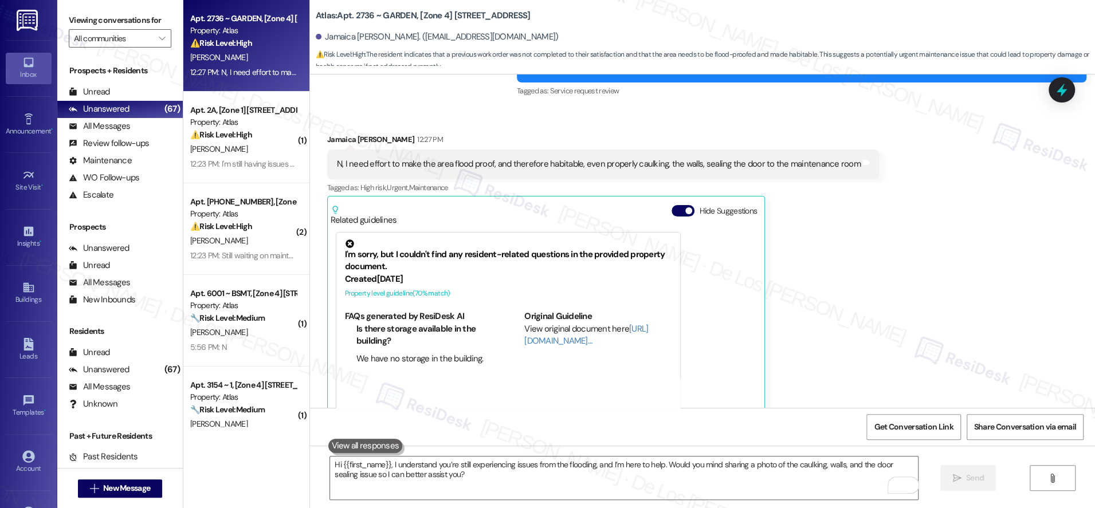
scroll to position [830, 0]
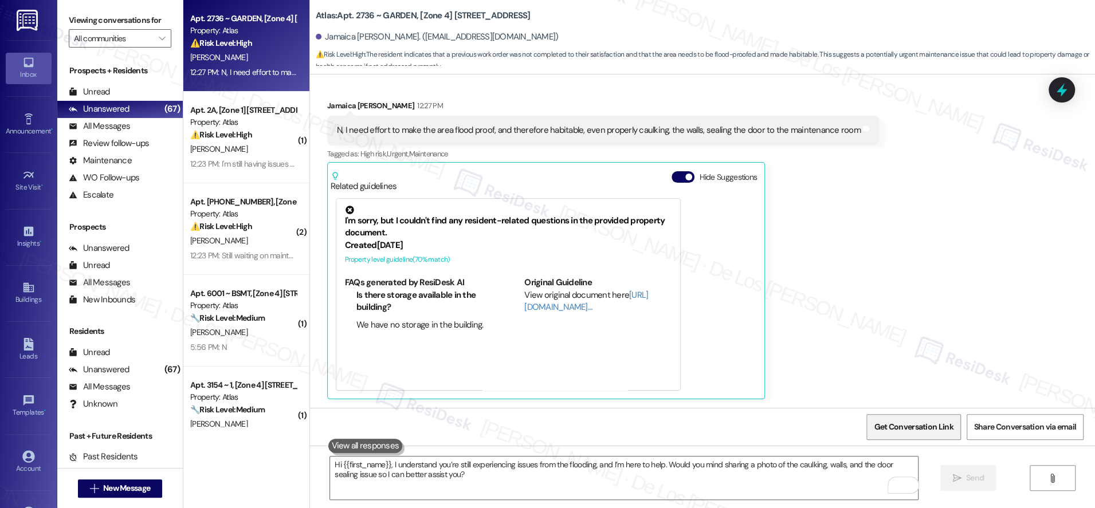
click at [888, 426] on span "Get Conversation Link" at bounding box center [913, 427] width 79 height 12
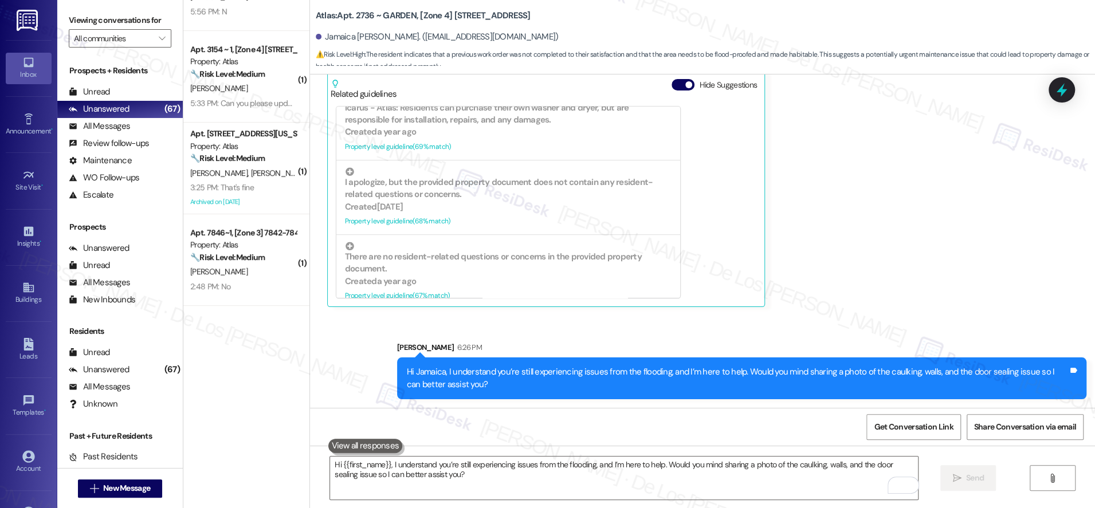
scroll to position [0, 0]
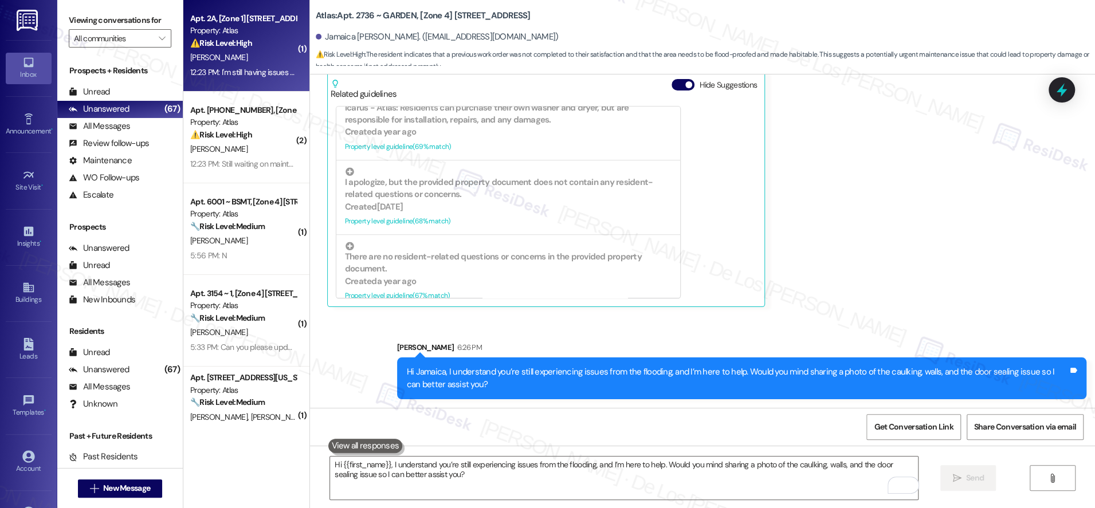
click at [250, 72] on div "12:23 PM: I'm still having issues with my bedroom light. They've changed the li…" at bounding box center [524, 72] width 669 height 10
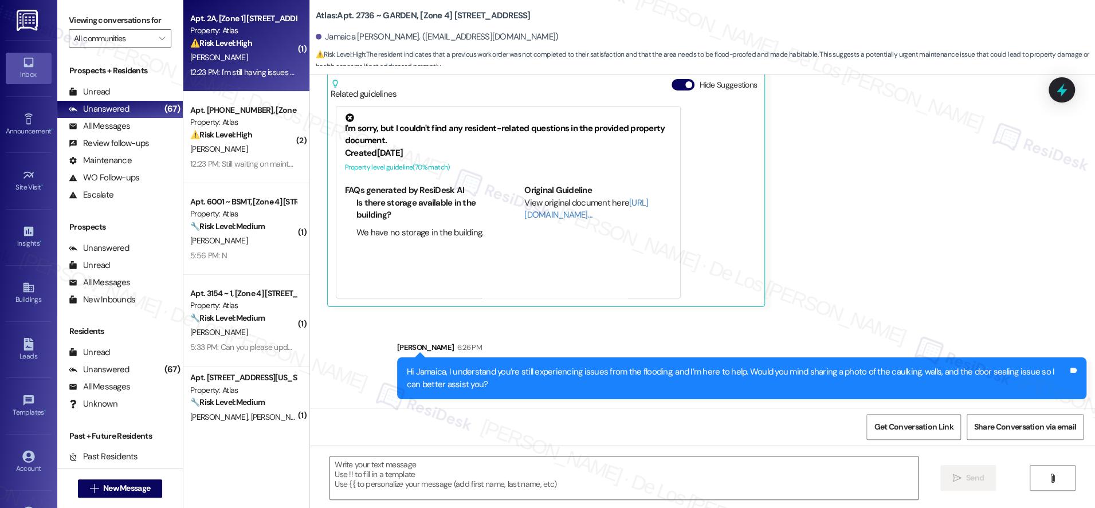
type textarea "Fetching suggested responses. Please feel free to read through the conversation…"
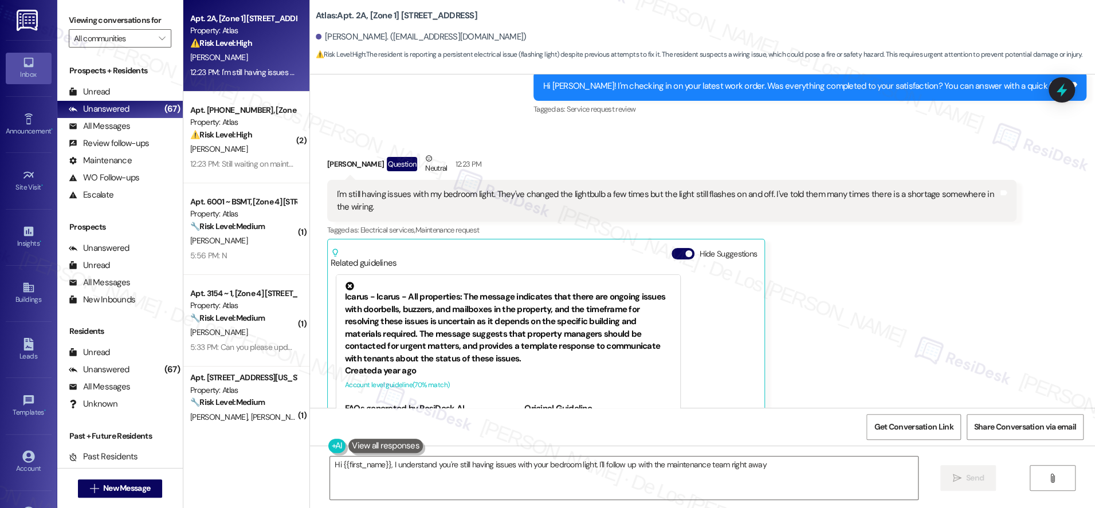
scroll to position [5516, 0]
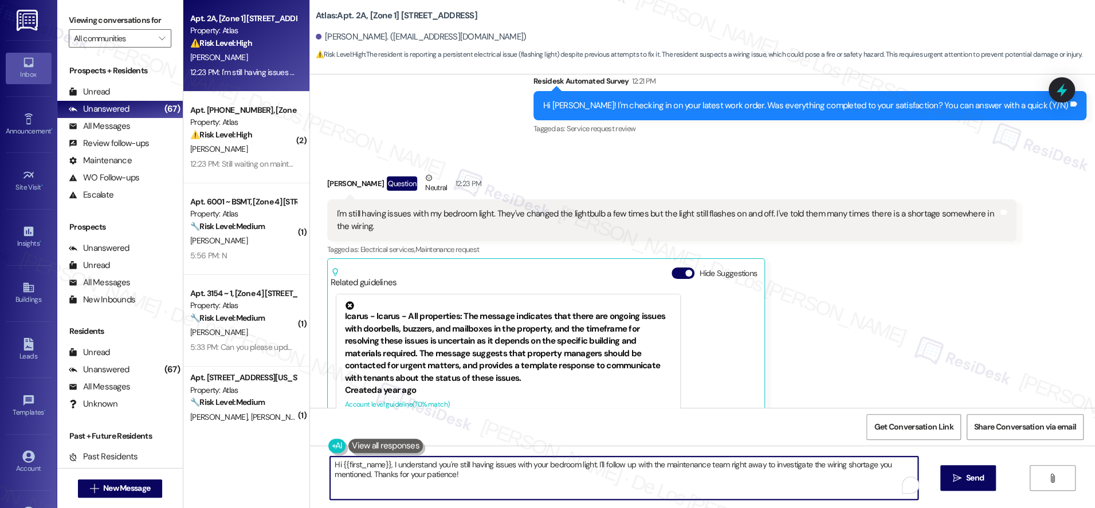
drag, startPoint x: 592, startPoint y: 465, endPoint x: 603, endPoint y: 472, distance: 13.1
click at [603, 472] on textarea "Hi {{first_name}}, I understand you're still having issues with your bedroom li…" at bounding box center [624, 478] width 588 height 43
paste textarea "I understand you’re still having issues with your bedroom light, and I’m here t…"
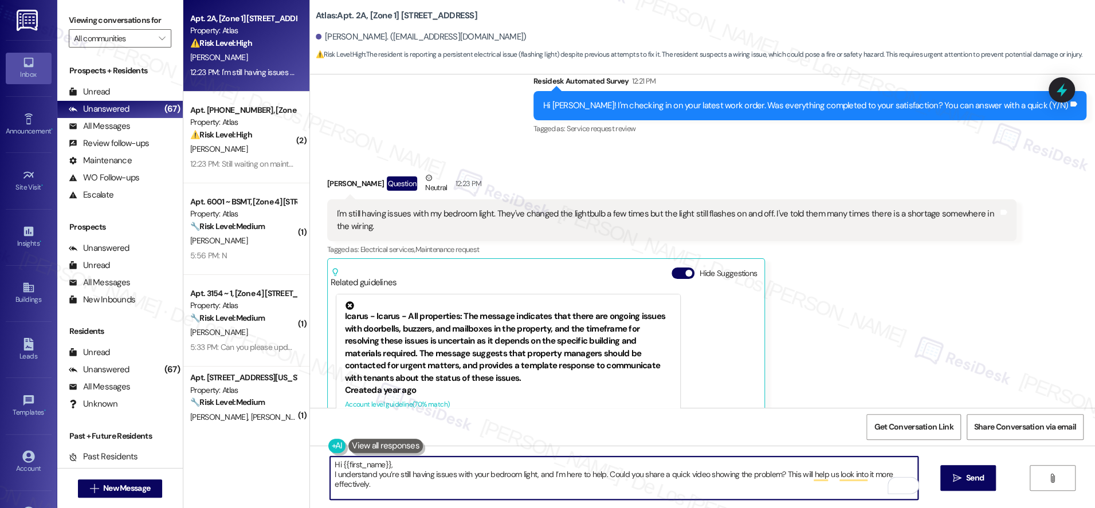
click at [330, 475] on textarea "Hi {{first_name}}, I understand you’re still having issues with your bedroom li…" at bounding box center [624, 478] width 588 height 43
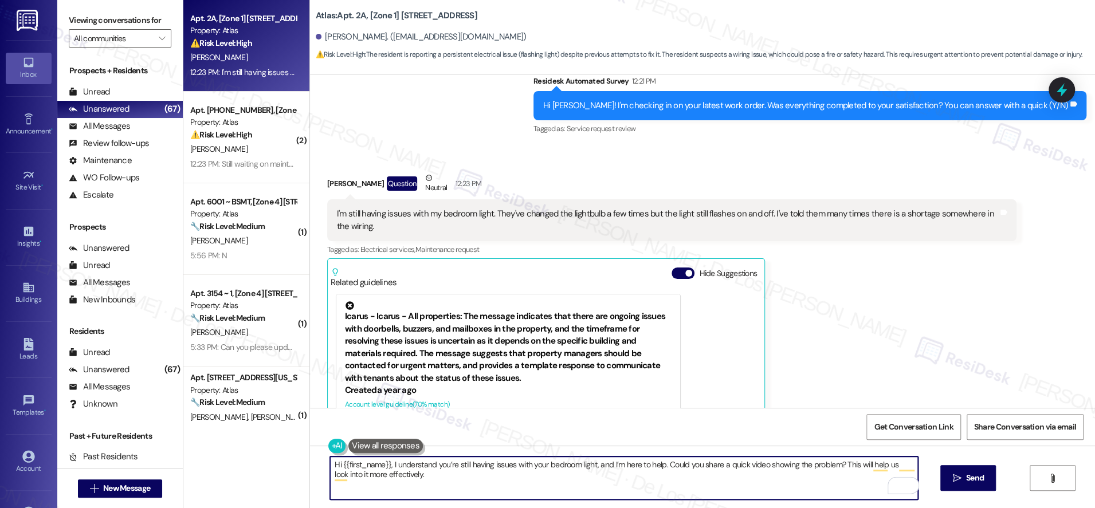
click at [467, 481] on textarea "Hi {{first_name}}, I understand you’re still having issues with your bedroom li…" at bounding box center [624, 478] width 588 height 43
drag, startPoint x: 832, startPoint y: 462, endPoint x: 840, endPoint y: 473, distance: 13.7
click at [802, 469] on textarea "Hi {{first_name}}, I understand you’re still having issues with your bedroom li…" at bounding box center [624, 478] width 588 height 43
click at [575, 472] on textarea "Hi {{first_name}}, I understand you’re still having issues with your bedroom li…" at bounding box center [624, 478] width 588 height 43
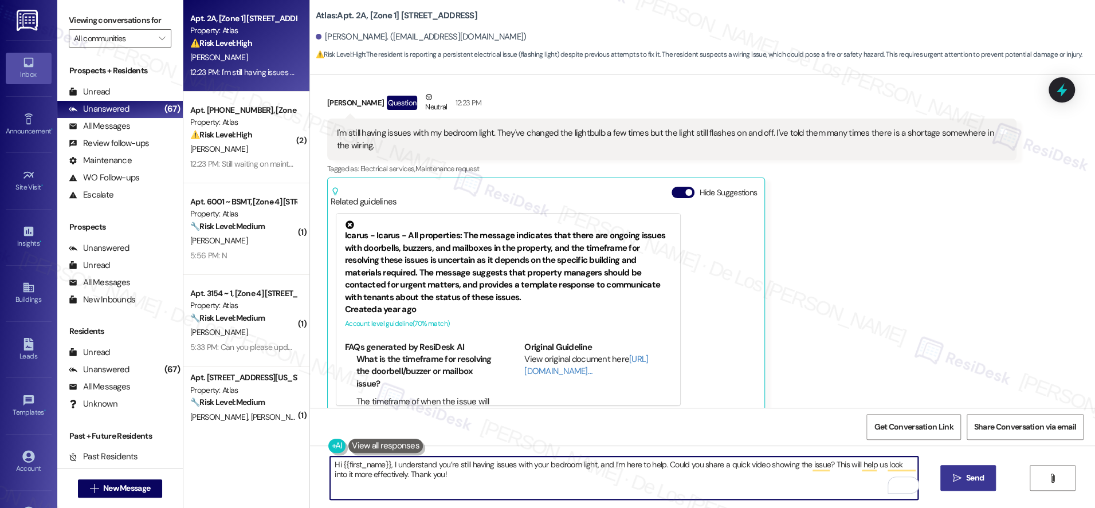
type textarea "Hi {{first_name}}, I understand you’re still having issues with your bedroom li…"
click at [965, 484] on button " Send" at bounding box center [969, 478] width 56 height 26
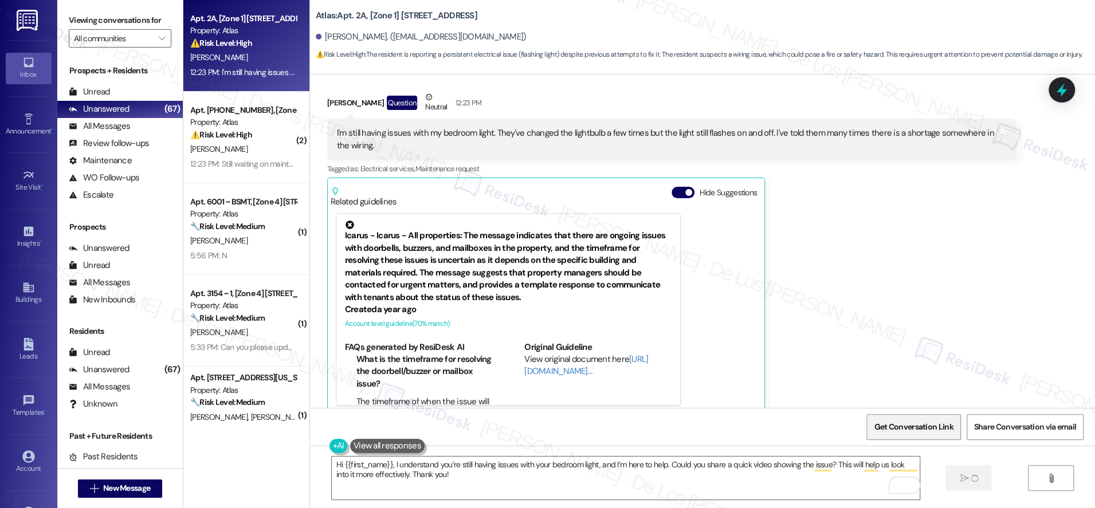
click at [923, 429] on span "Get Conversation Link" at bounding box center [913, 427] width 79 height 12
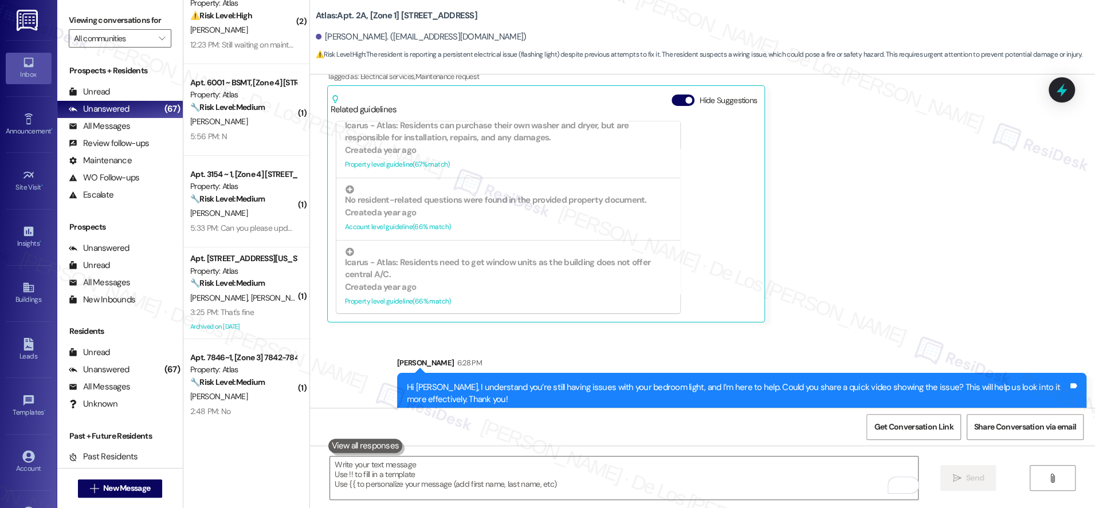
scroll to position [0, 0]
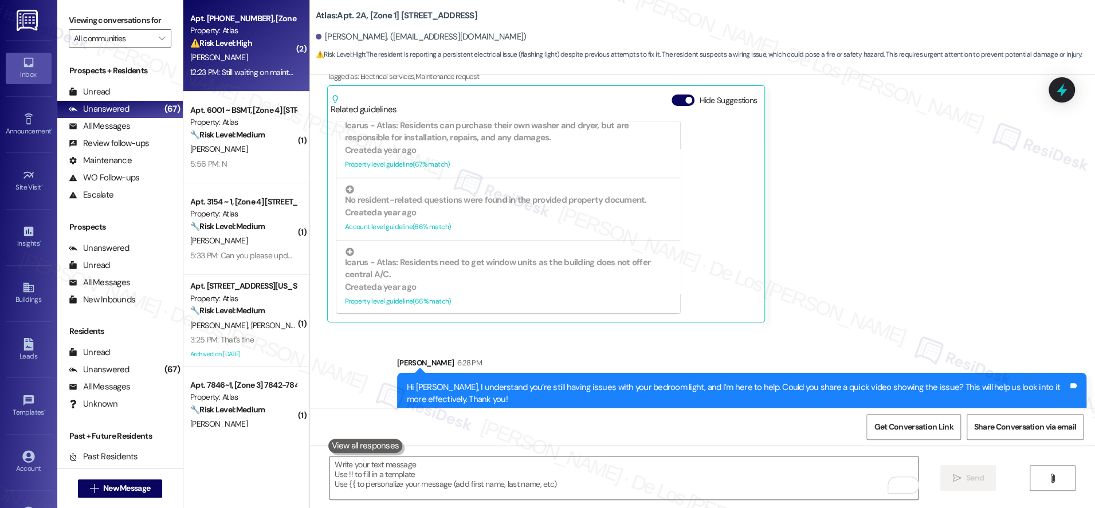
click at [253, 40] on div "⚠️ Risk Level: High The resident indicates that a maintenance request for pest …" at bounding box center [243, 43] width 106 height 12
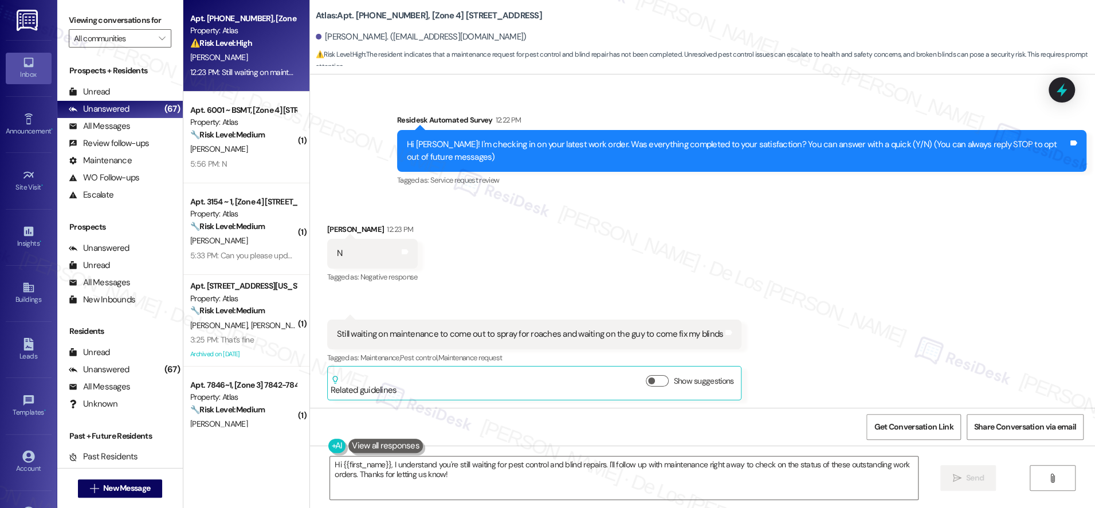
scroll to position [86, 0]
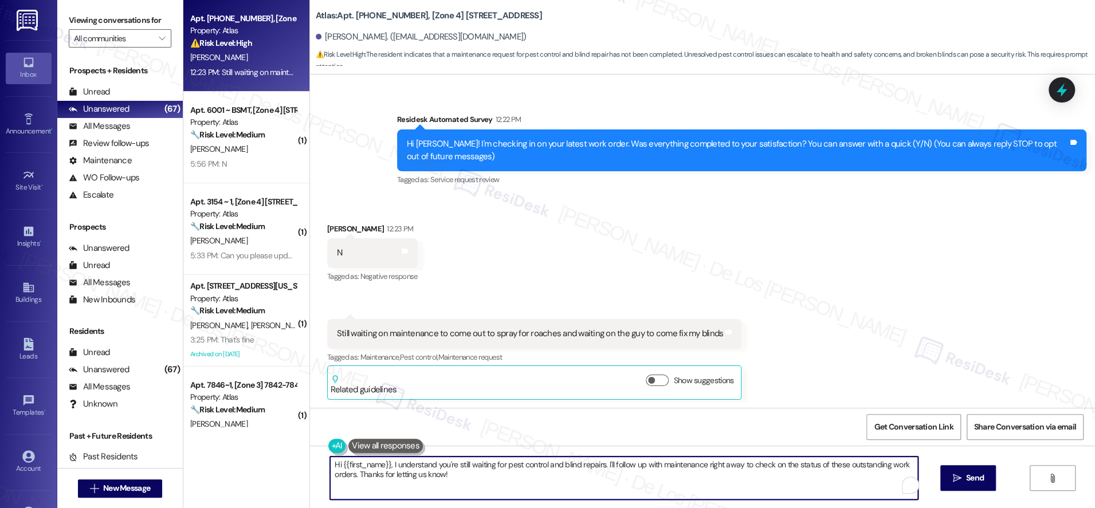
drag, startPoint x: 600, startPoint y: 463, endPoint x: 623, endPoint y: 479, distance: 28.8
click at [623, 479] on textarea "Hi {{first_name}}, I understand you're still waiting for pest control and blind…" at bounding box center [624, 478] width 588 height 43
click at [733, 463] on textarea "Hi {{first_name}}, I understand you're still waiting for pest control and blind…" at bounding box center [624, 478] width 588 height 43
paste textarea "165949-1"
paste textarea "166395-1"
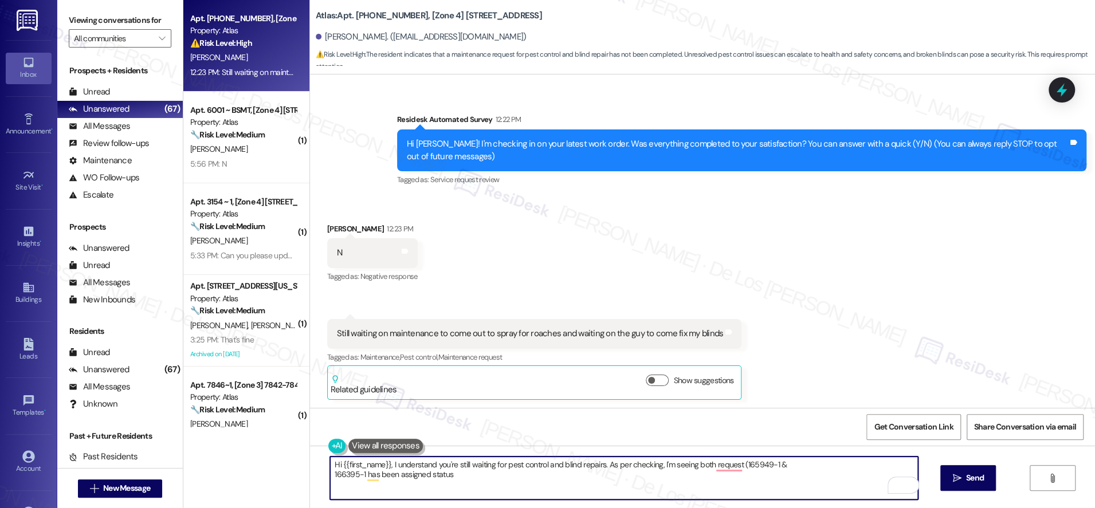
click at [766, 464] on textarea "Hi {{first_name}}, I understand you're still waiting for pest control and blind…" at bounding box center [624, 478] width 588 height 43
drag, startPoint x: 357, startPoint y: 475, endPoint x: 395, endPoint y: 459, distance: 41.3
click at [357, 475] on textarea "Hi {{first_name}}, I understand you're still waiting for pest control and blind…" at bounding box center [624, 478] width 588 height 43
drag, startPoint x: 325, startPoint y: 477, endPoint x: 354, endPoint y: 475, distance: 29.3
click at [330, 477] on textarea "Hi {{first_name}}, I understand you're still waiting for pest control and blind…" at bounding box center [624, 478] width 588 height 43
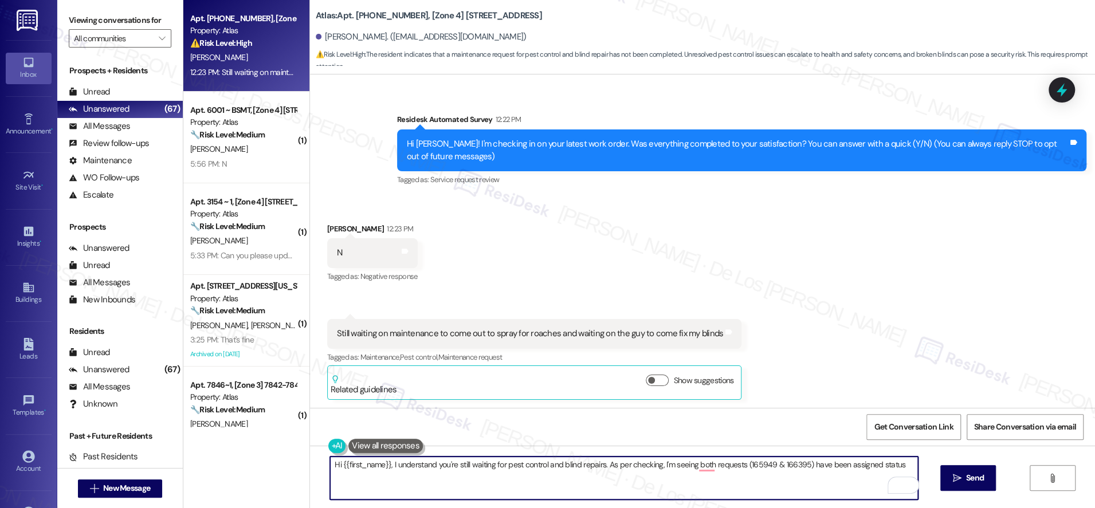
click at [906, 463] on textarea "Hi {{first_name}}, I understand you're still waiting for pest control and blind…" at bounding box center [624, 478] width 588 height 43
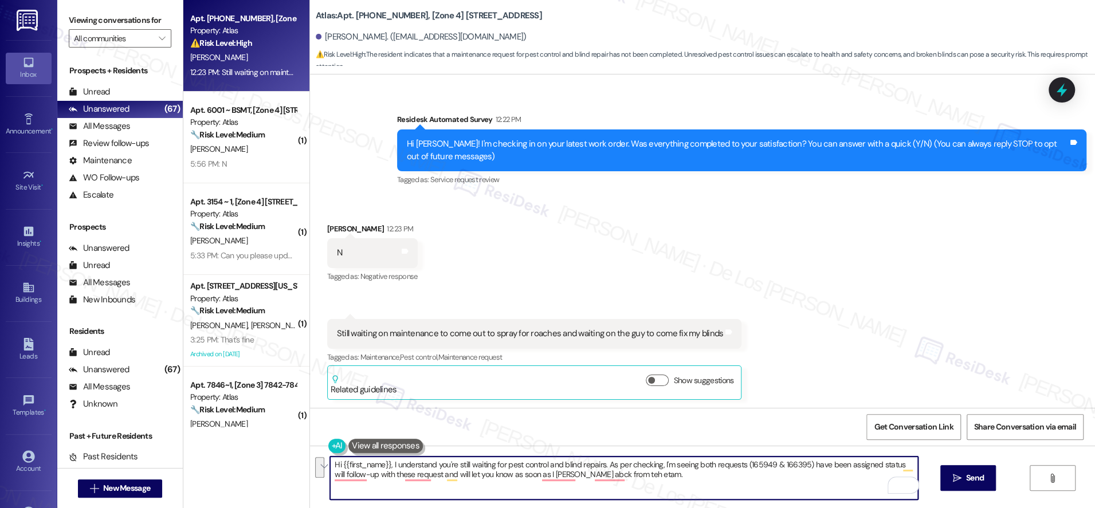
paste textarea "I understand you’re still waiting on pest control and blind repairs. I checked …"
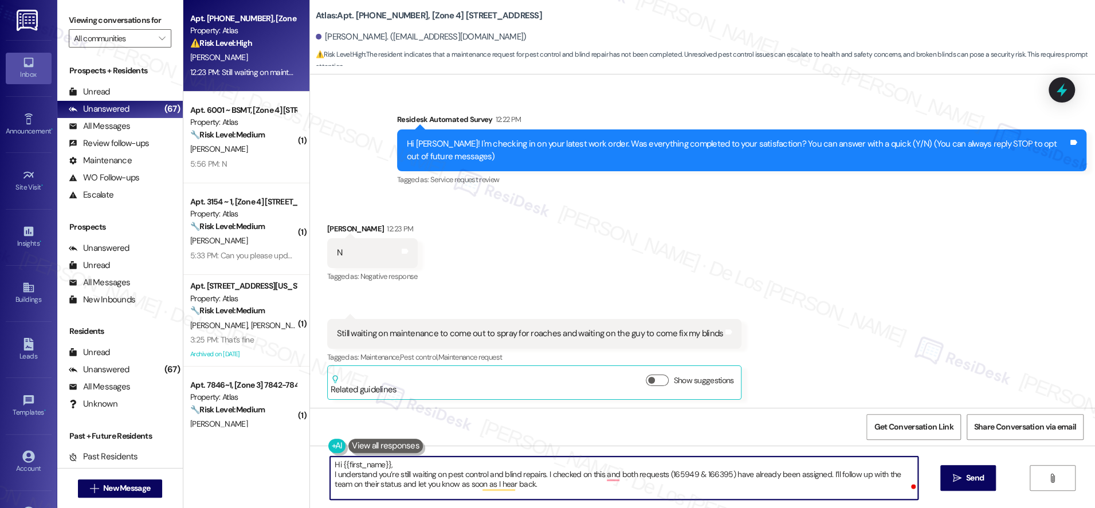
click at [330, 479] on textarea "Hi {{first_name}}, I understand you’re still waiting on pest control and blind …" at bounding box center [624, 478] width 588 height 43
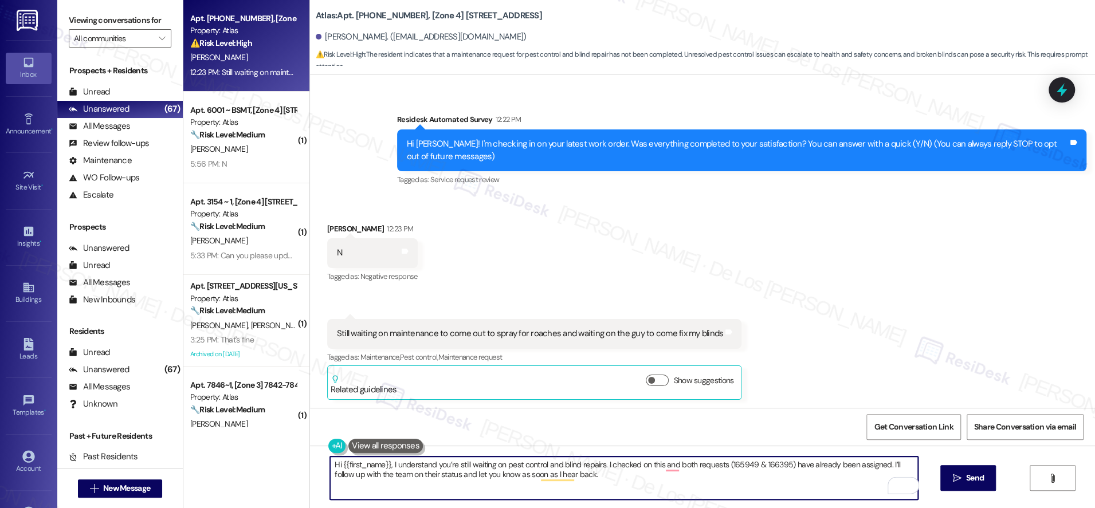
click at [589, 476] on textarea "Hi {{first_name}}, I understand you’re still waiting on pest control and blind …" at bounding box center [624, 478] width 588 height 43
click at [680, 486] on textarea "Hi {{first_name}}, I understand you’re still waiting on pest control and blind …" at bounding box center [624, 478] width 588 height 43
click at [434, 475] on textarea "Hi {{first_name}}, I understand you’re still waiting on pest control and blind …" at bounding box center [624, 478] width 588 height 43
drag, startPoint x: 484, startPoint y: 474, endPoint x: 547, endPoint y: 475, distance: 63.1
click at [547, 475] on textarea "Hi {{first_name}}, I understand you’re still waiting on pest control and blind …" at bounding box center [624, 478] width 588 height 43
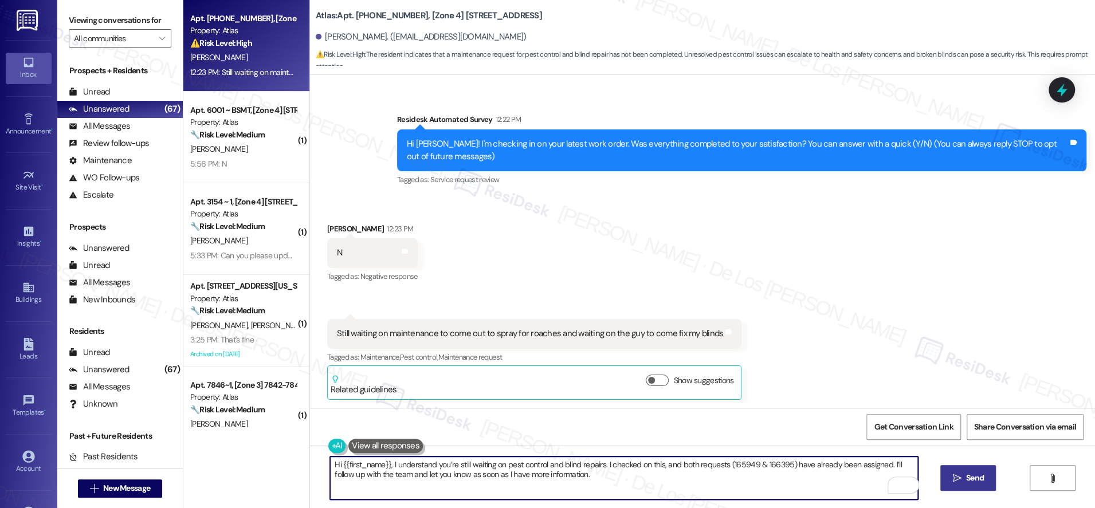
type textarea "Hi {{first_name}}, I understand you’re still waiting on pest control and blind …"
click at [973, 472] on span "Send" at bounding box center [975, 478] width 18 height 12
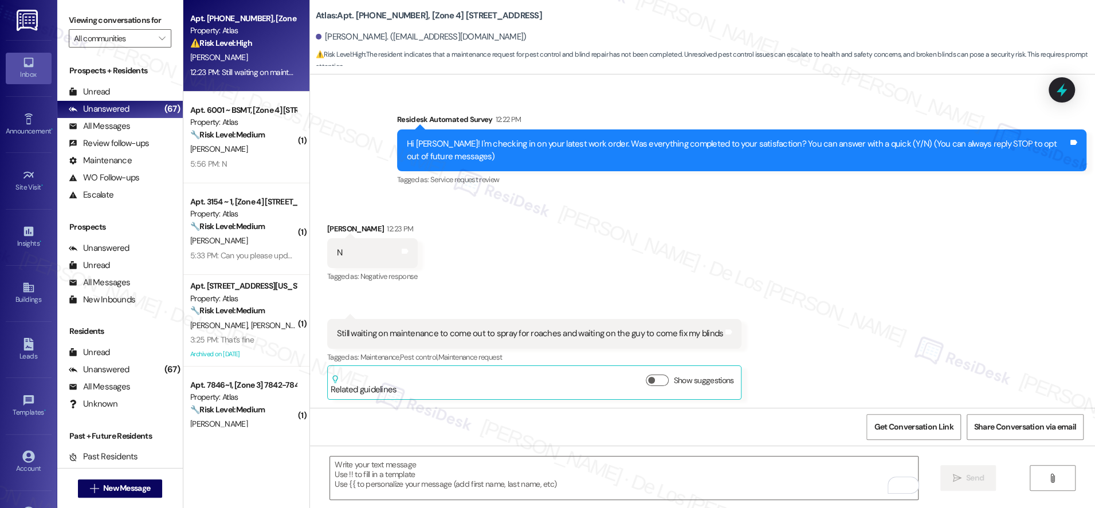
type textarea "Fetching suggested responses. Please feel free to read through the conversation…"
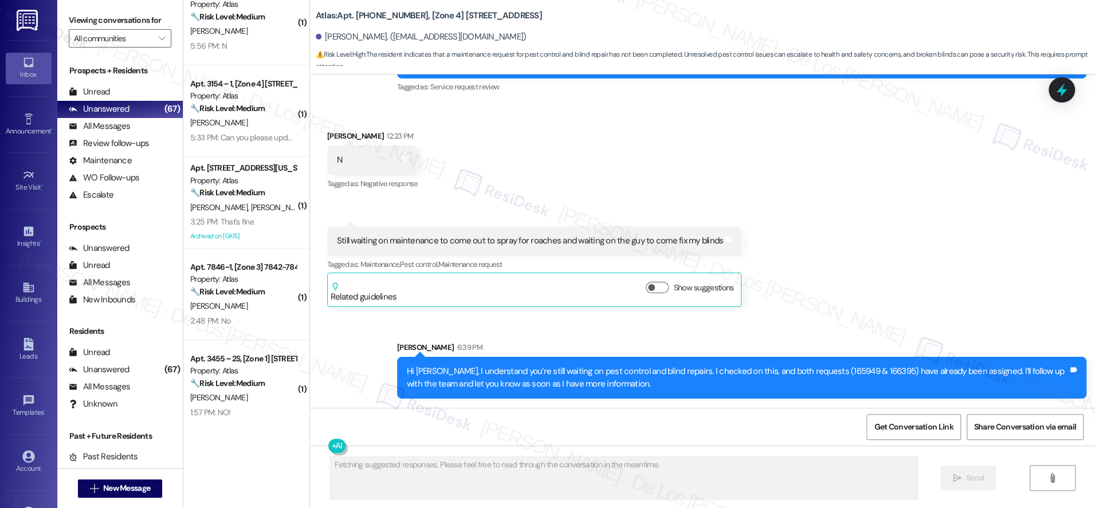
scroll to position [0, 0]
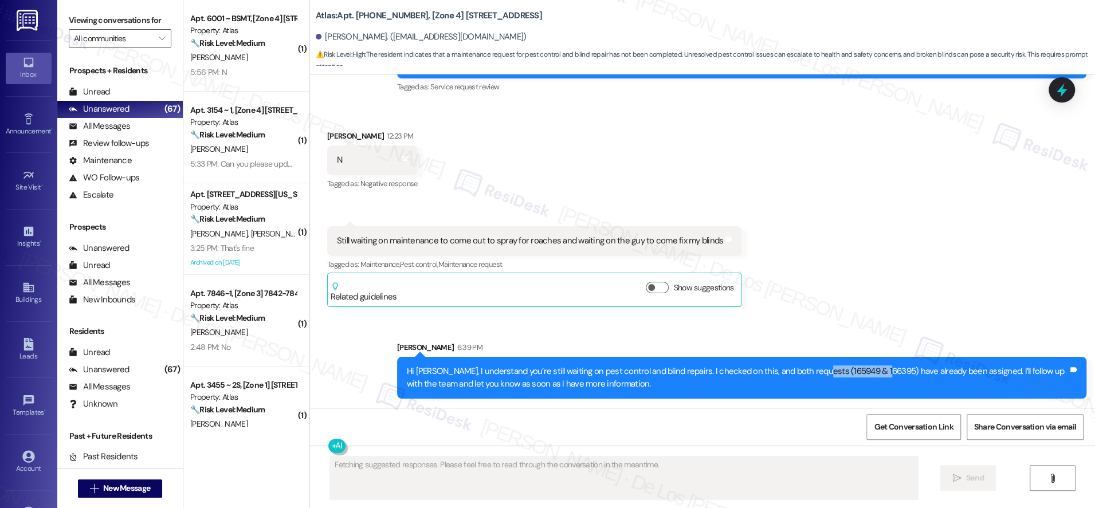
drag, startPoint x: 863, startPoint y: 371, endPoint x: 800, endPoint y: 369, distance: 63.1
click at [799, 369] on div "Hi Shaniya, I understand you’re still waiting on pest control and blind repairs…" at bounding box center [737, 378] width 661 height 25
copy div "165949 & 166395)"
click at [875, 291] on div "Received via SMS Shaniya Walton 12:23 PM N Tags and notes Tagged as: Negative r…" at bounding box center [702, 210] width 785 height 212
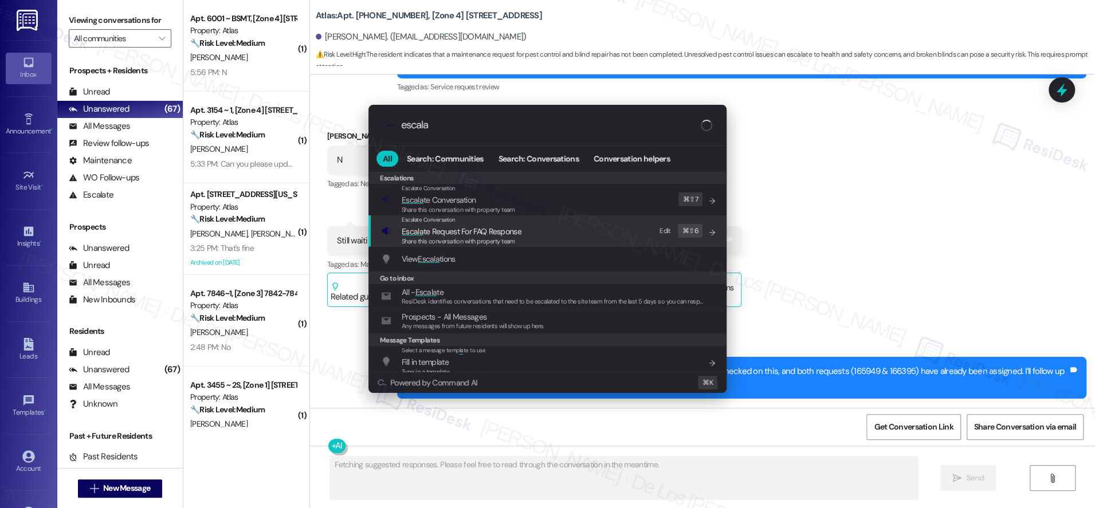
type input "escala"
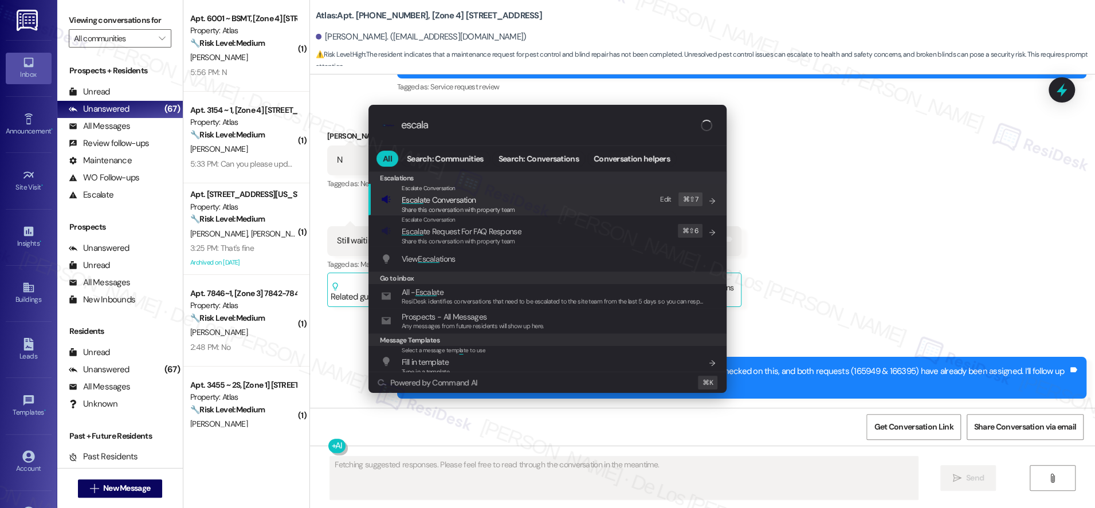
drag, startPoint x: 552, startPoint y: 193, endPoint x: 536, endPoint y: 172, distance: 26.1
click at [552, 192] on div "Escalate Conversation Escala te Conversation Share this conversation with prope…" at bounding box center [548, 199] width 335 height 31
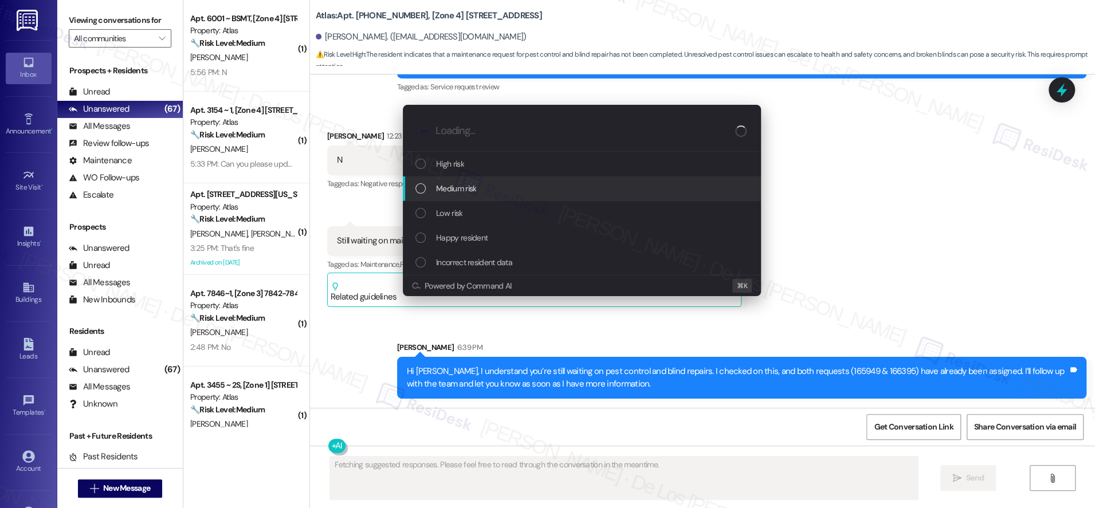
click at [473, 188] on span "Medium risk" at bounding box center [456, 188] width 40 height 13
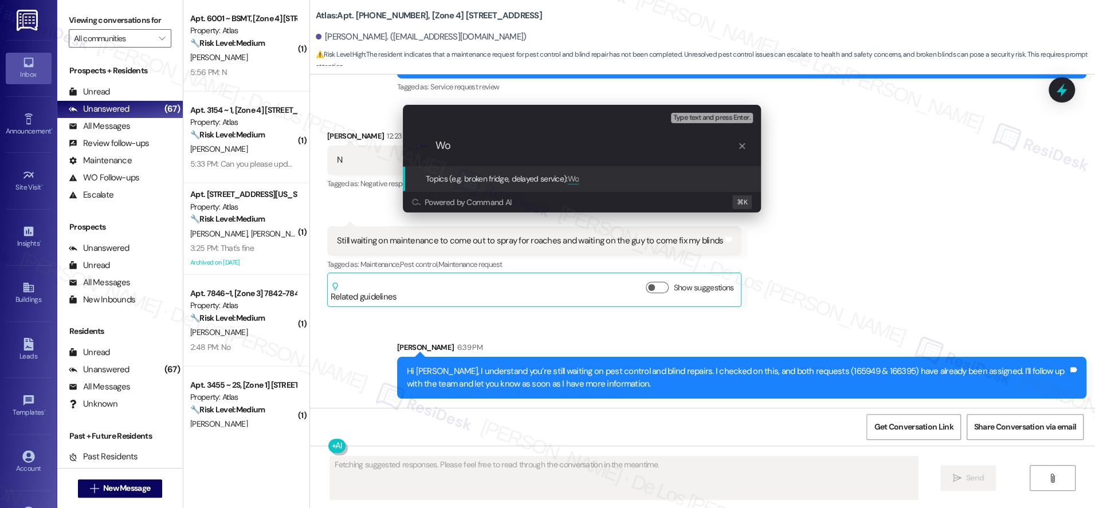
type input "W"
type input "Fol"
type textarea "Hi {{first_name}}, I'm so"
type input "Foll"
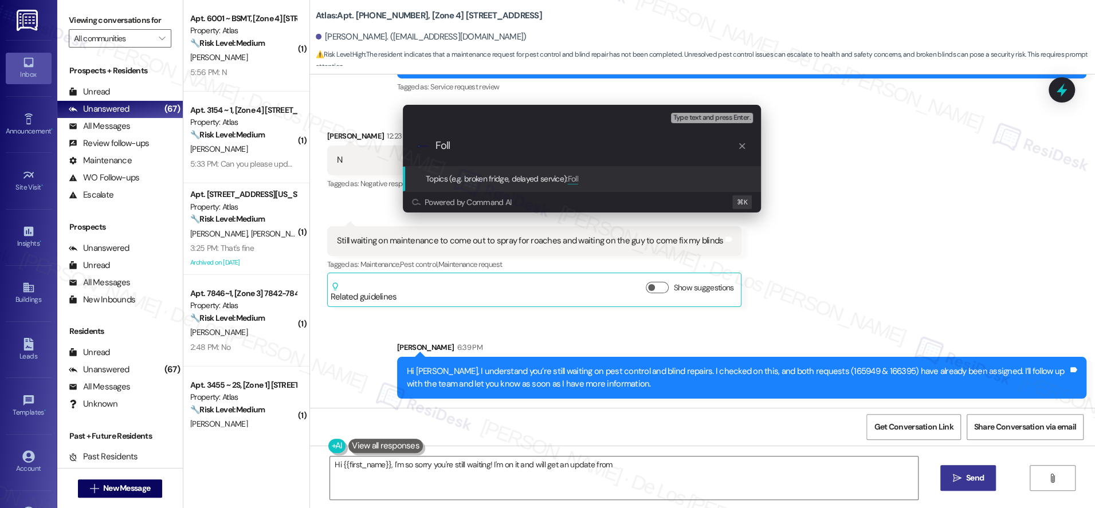
type textarea "Hi {{first_name}}, I'm so sorry you're still waiting! I'm on it and will get an…"
type input "Follo"
type textarea "Hi {{first_name}}, I'm so sorry you're still waiting! I'm on it and will get an…"
type input "Follow"
type textarea "Hi {{first_name}}, I'm so sorry you're still waiting! I'm on it and will get an…"
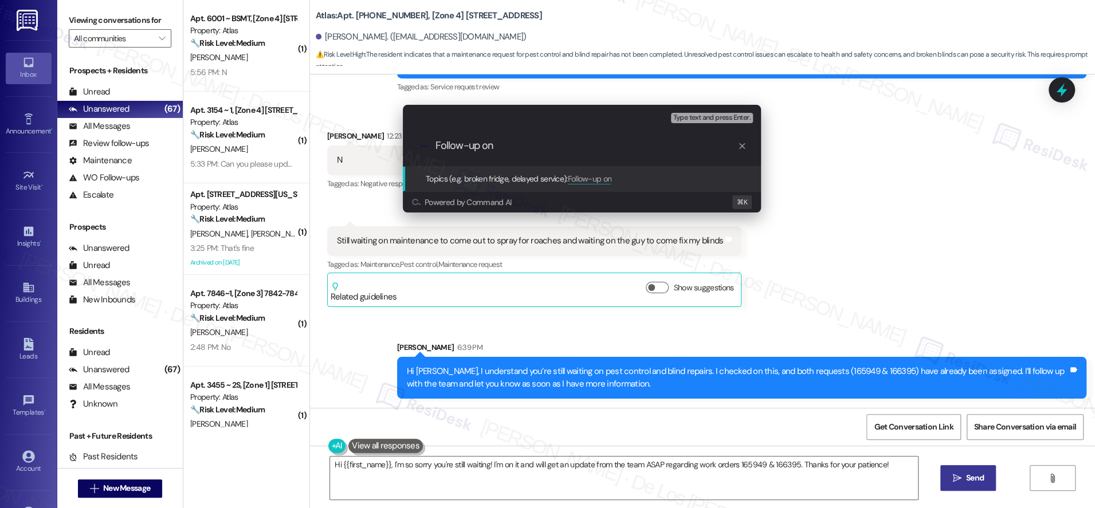
paste input "165949 & 166395)"
click at [493, 146] on input "Follow-up on 165949 & 166395)" at bounding box center [587, 146] width 302 height 12
click at [648, 146] on input "Follow-up on work order #165949 & 166395)" at bounding box center [587, 146] width 302 height 12
type input "Follow-up on work order #165949 & #166395 - pest control and blinds"
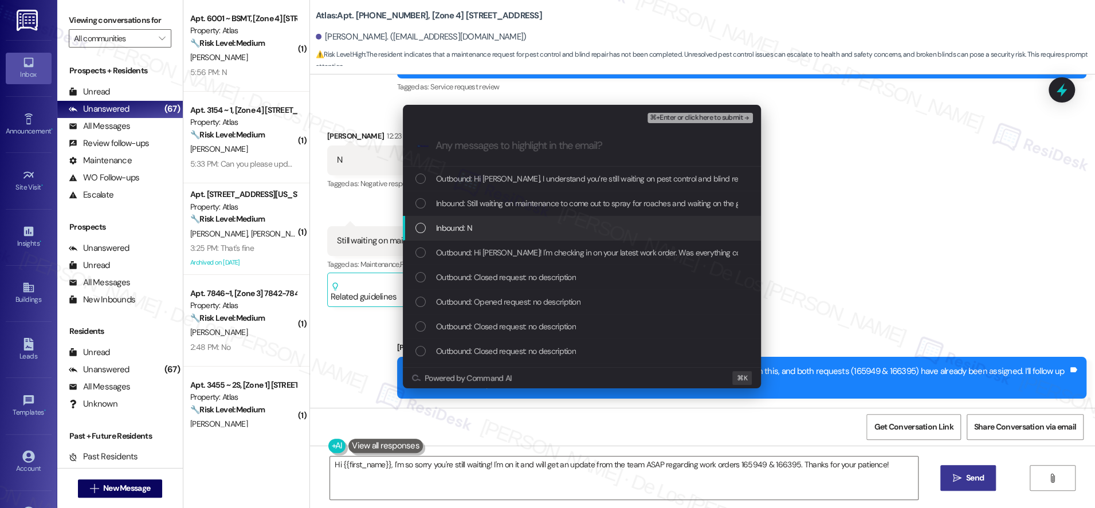
drag, startPoint x: 530, startPoint y: 225, endPoint x: 534, endPoint y: 210, distance: 15.6
click at [529, 225] on div "Inbound: N" at bounding box center [583, 228] width 335 height 13
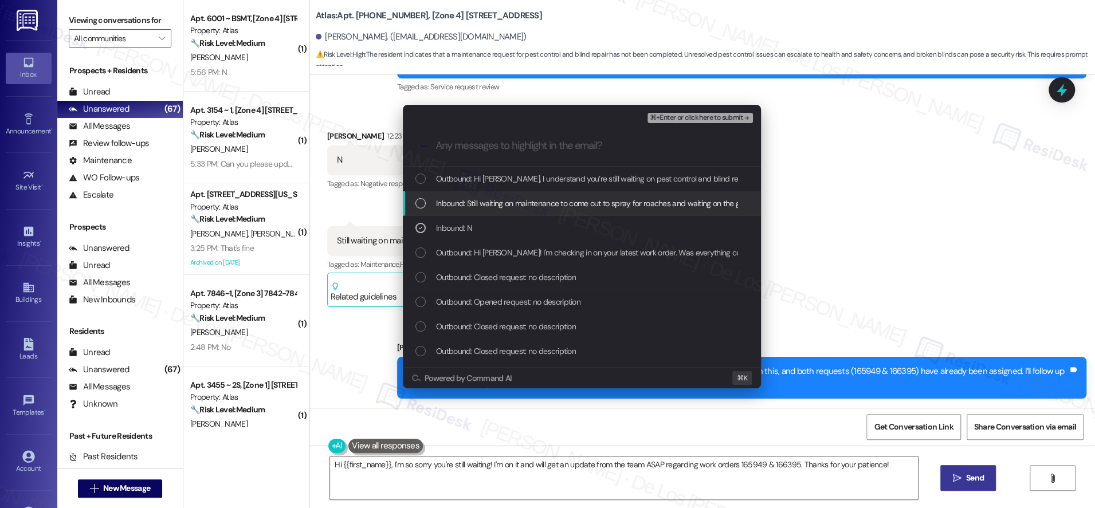
click at [535, 208] on span "Inbound: Still waiting on maintenance to come out to spray for roaches and wait…" at bounding box center [629, 203] width 386 height 13
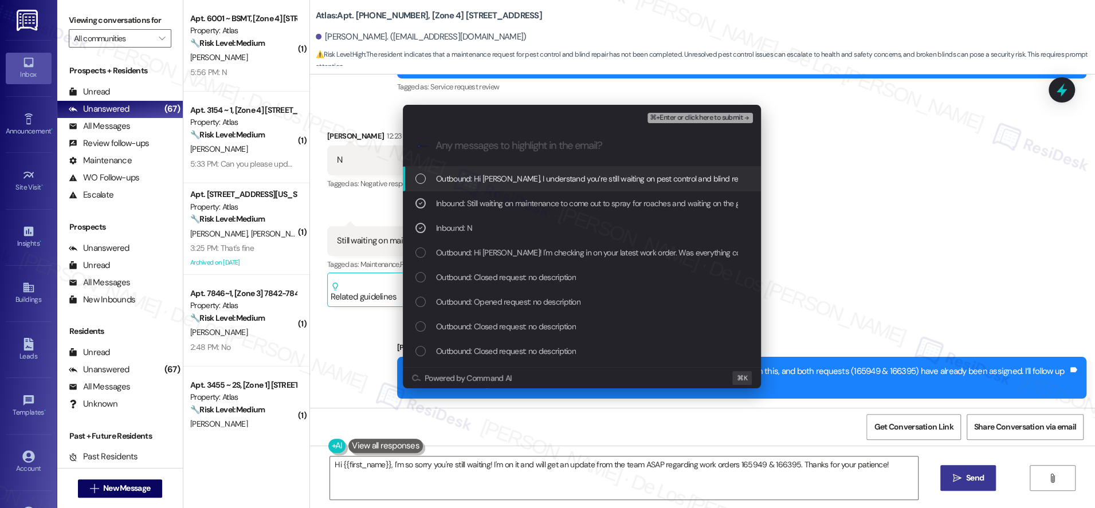
click at [674, 115] on span "⌘+Enter or click here to submit" at bounding box center [696, 118] width 93 height 8
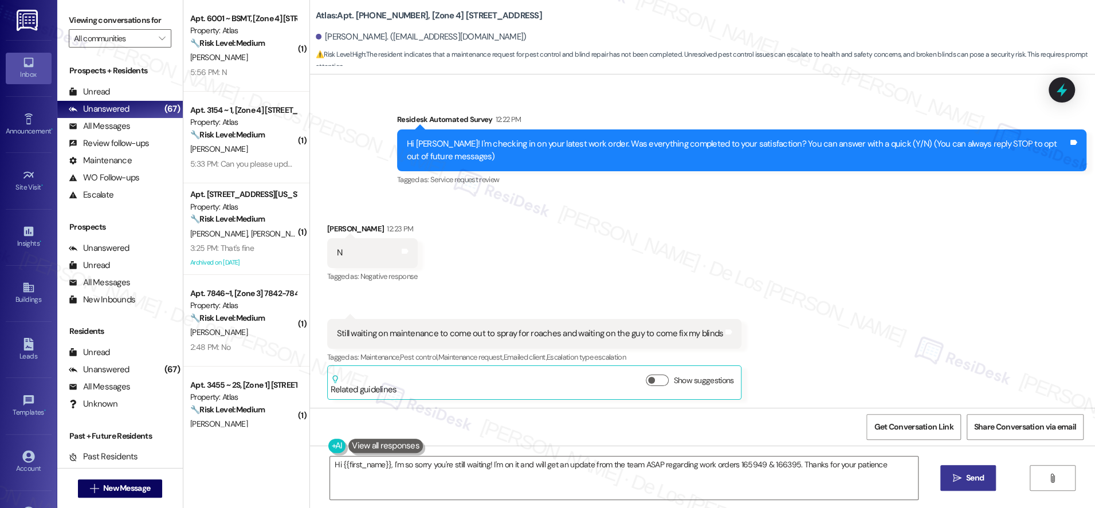
type textarea "Hi {{first_name}}, I'm so sorry you're still waiting! I'm on it and will get an…"
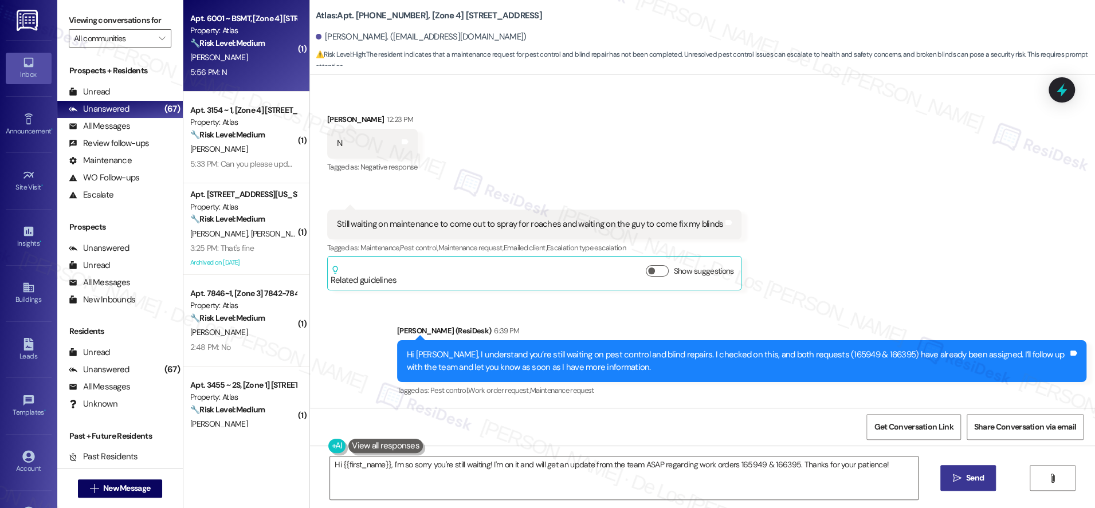
click at [237, 83] on div "Apt. 6001 ~ BSMT, [Zone 4] 6001-6005 S Richmond St Property: Atlas 🔧 Risk Level…" at bounding box center [246, 46] width 126 height 92
type textarea "Hi {{first_name}}, I'm so sorry you're still waiting! I'm on it and will get an…"
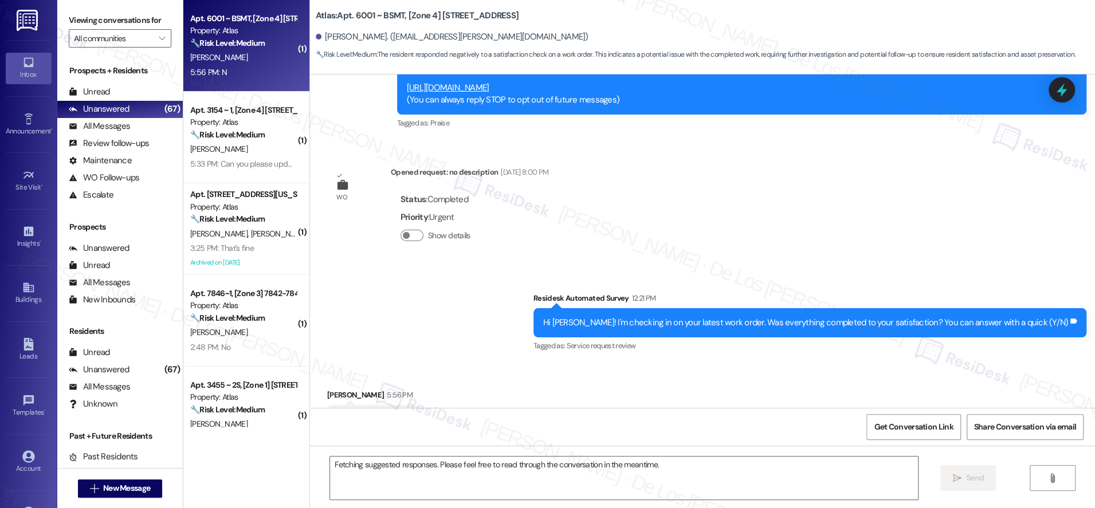
scroll to position [221, 0]
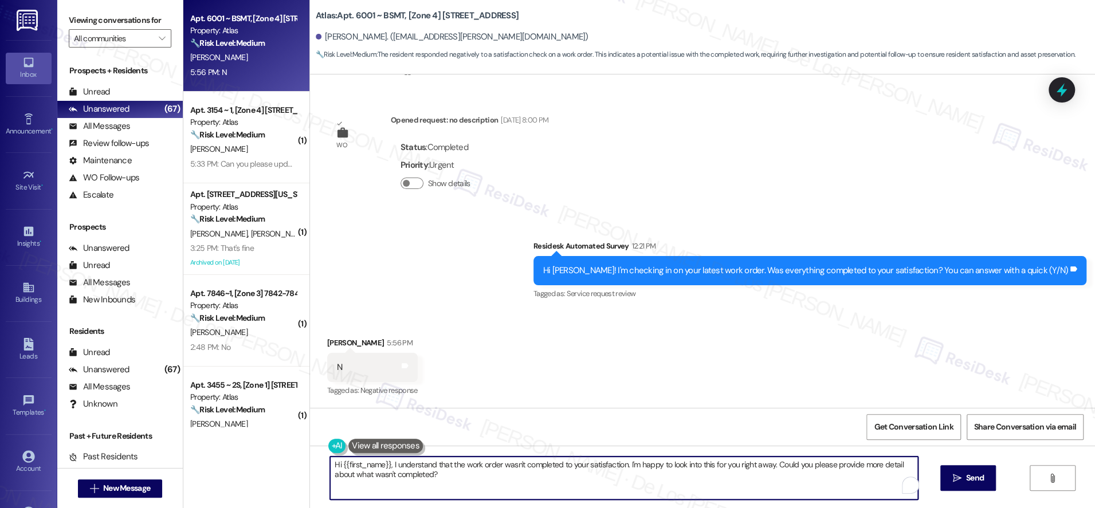
click at [479, 470] on textarea "Hi {{first_name}}, I understand that the work order wasn't completed to your sa…" at bounding box center [624, 478] width 588 height 43
click at [732, 481] on textarea "Hi {{first_name}}, I understand that the work order wasn't completed to your sa…" at bounding box center [624, 478] width 588 height 43
click at [764, 466] on textarea "Hi {{first_name}}, I understand that the work order wasn't completed to your sa…" at bounding box center [624, 478] width 588 height 43
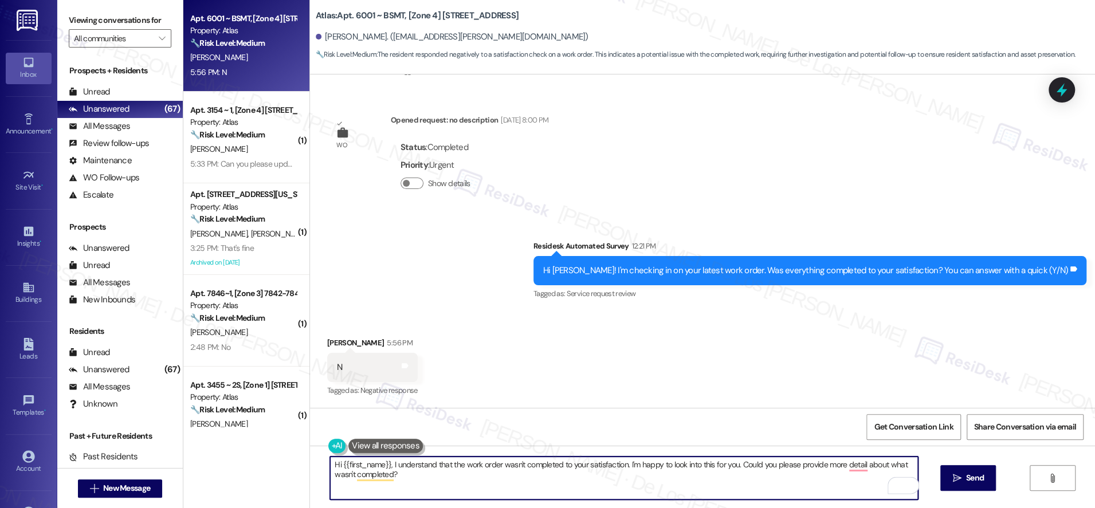
click at [648, 477] on textarea "Hi {{first_name}}, I understand that the work order wasn't completed to your sa…" at bounding box center [624, 478] width 588 height 43
type textarea "Hi {{first_name}}, I understand that the work order wasn't completed to your sa…"
click at [960, 467] on button " Send" at bounding box center [969, 478] width 56 height 26
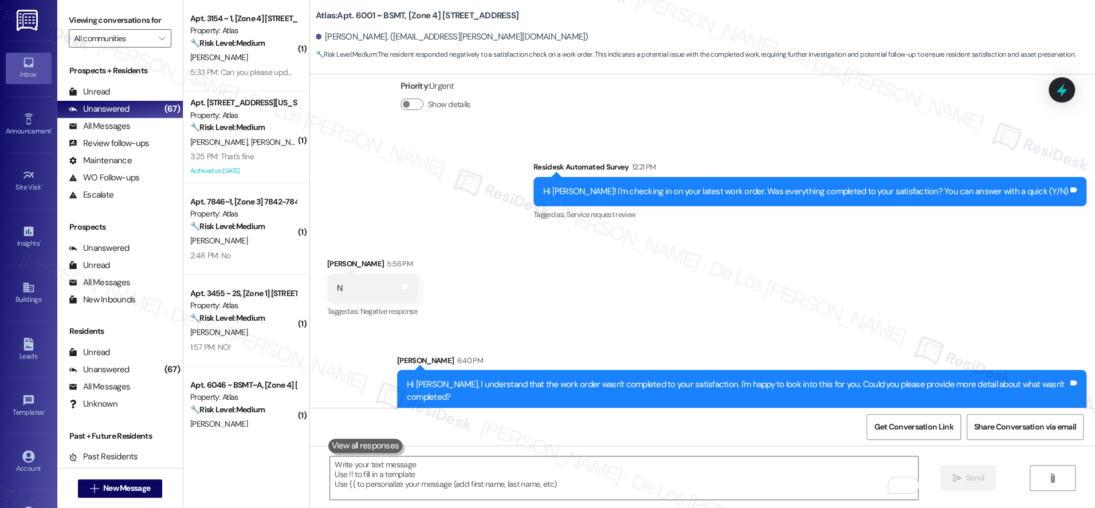
scroll to position [302, 0]
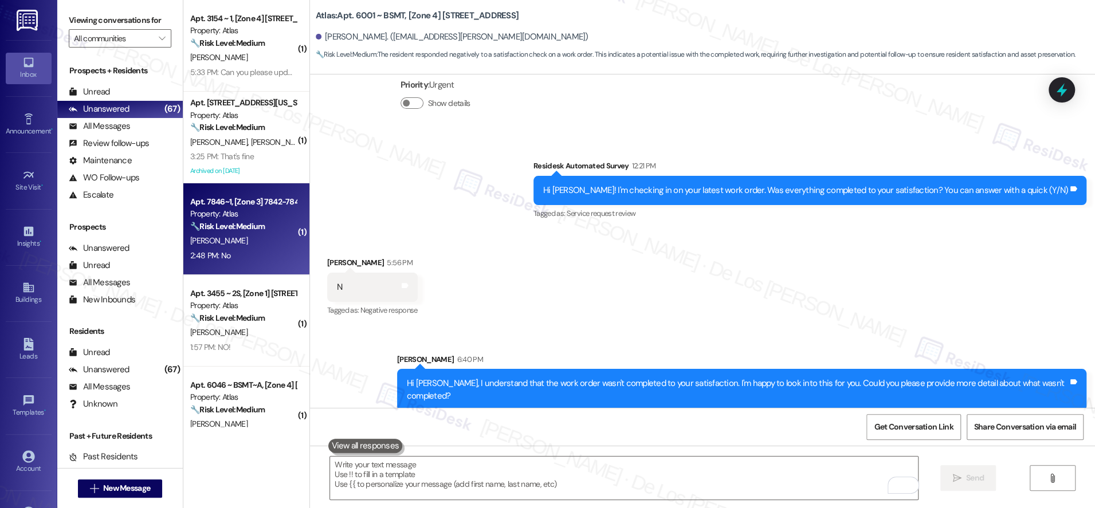
click at [250, 256] on div "2:48 PM: No 2:48 PM: No" at bounding box center [243, 256] width 108 height 14
type textarea "Fetching suggested responses. Please feel free to read through the conversation…"
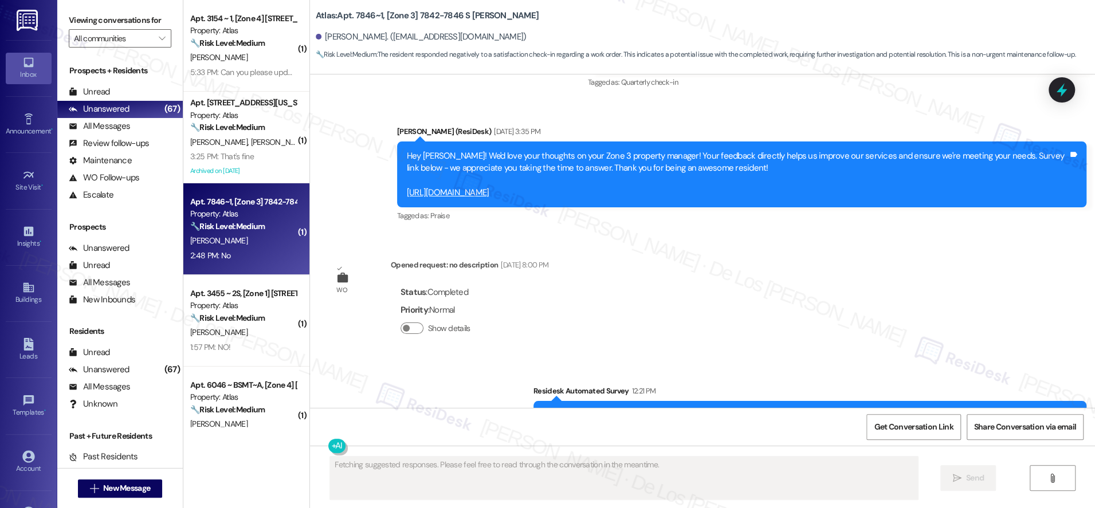
scroll to position [2562, 0]
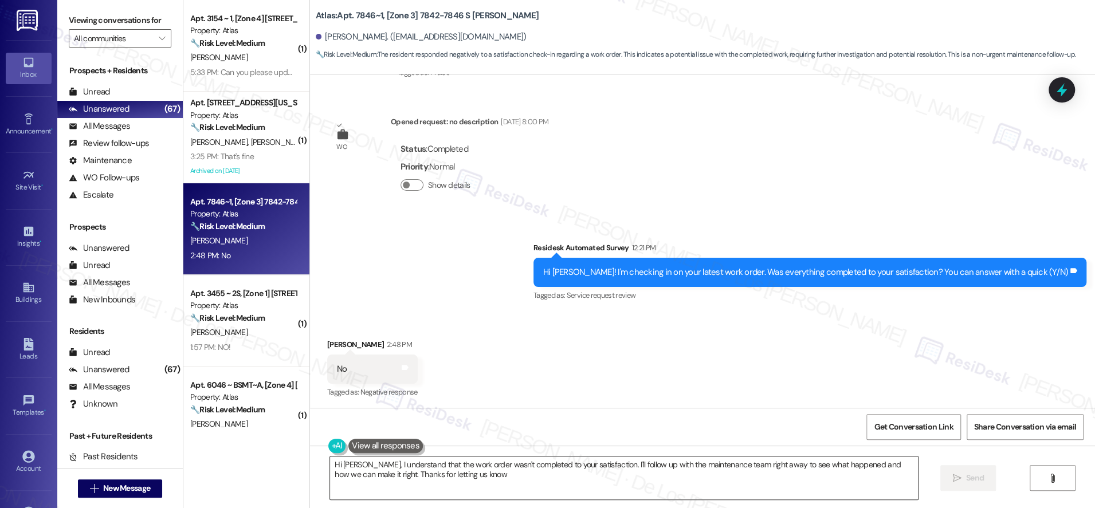
type textarea "Hi Phillisa, I understand that the work order wasn't completed to your satisfac…"
click at [460, 471] on textarea "Hi Phillisa, I understand that the work order wasn't completed to your satisfac…" at bounding box center [624, 478] width 588 height 43
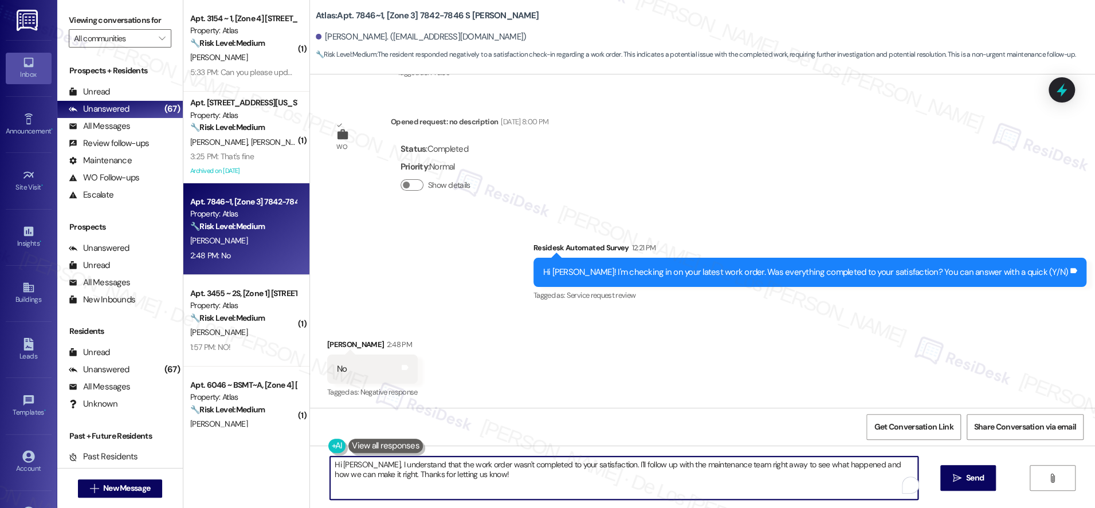
click at [460, 471] on textarea "Hi Phillisa, I understand that the work order wasn't completed to your satisfac…" at bounding box center [624, 478] width 588 height 43
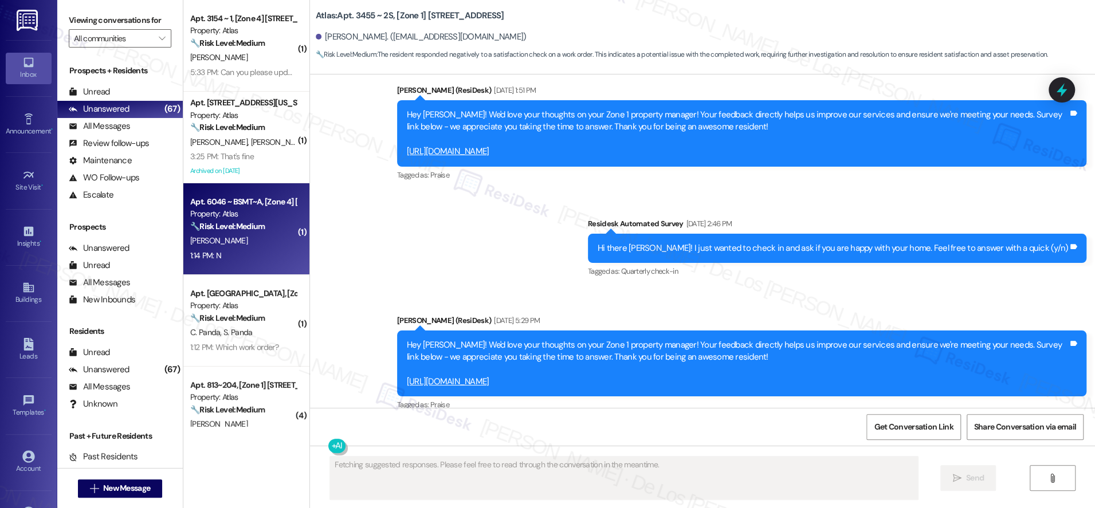
scroll to position [880, 0]
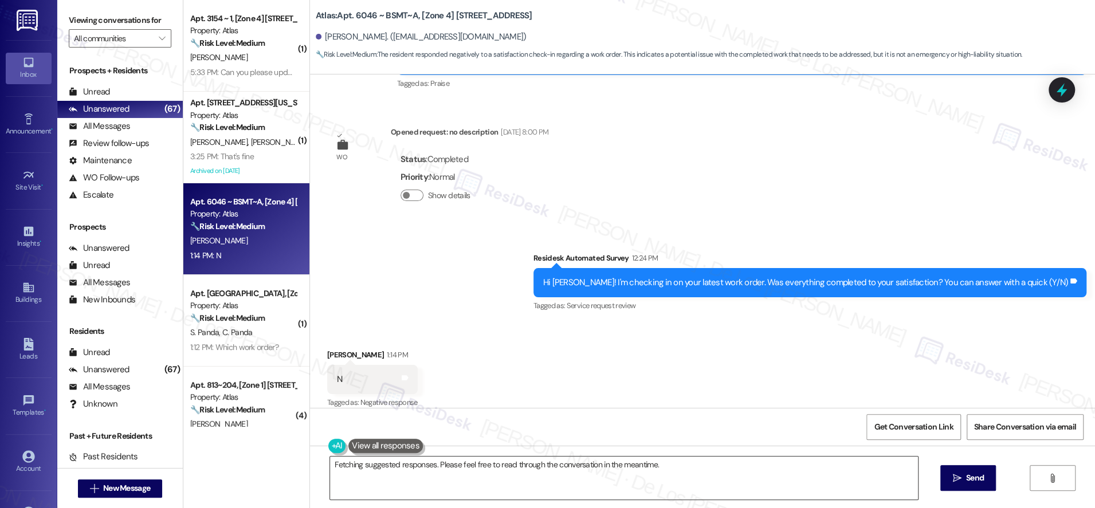
click at [492, 478] on textarea "Hi {{first_name}}, I understand that the work order was not completed to your s…" at bounding box center [624, 478] width 588 height 43
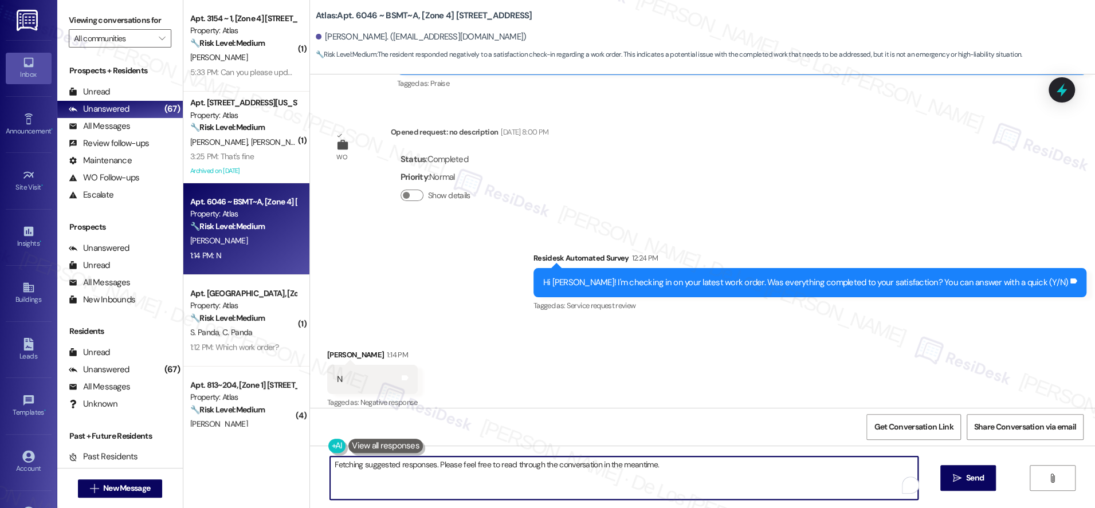
click at [492, 478] on textarea "Hi {{first_name}}, I understand that the work order was not completed to your s…" at bounding box center [624, 478] width 588 height 43
paste textarea "n't completed to your satisfaction. I'm happy to look into this for you. Could …"
type textarea "Hi {{first_name}}, I understand that the work order wasn't completed to your sa…"
click at [970, 475] on span "Send" at bounding box center [975, 478] width 18 height 12
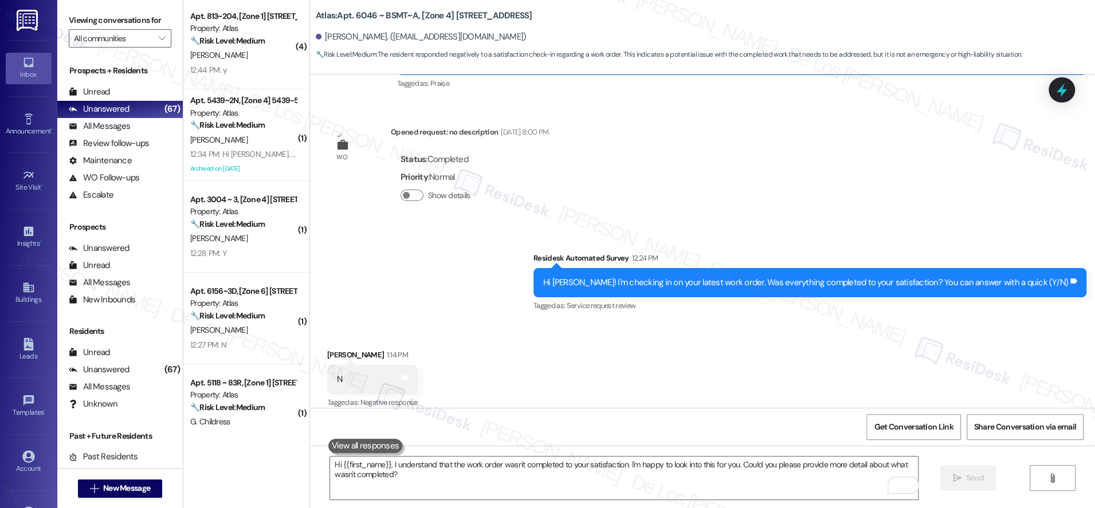
scroll to position [277, 0]
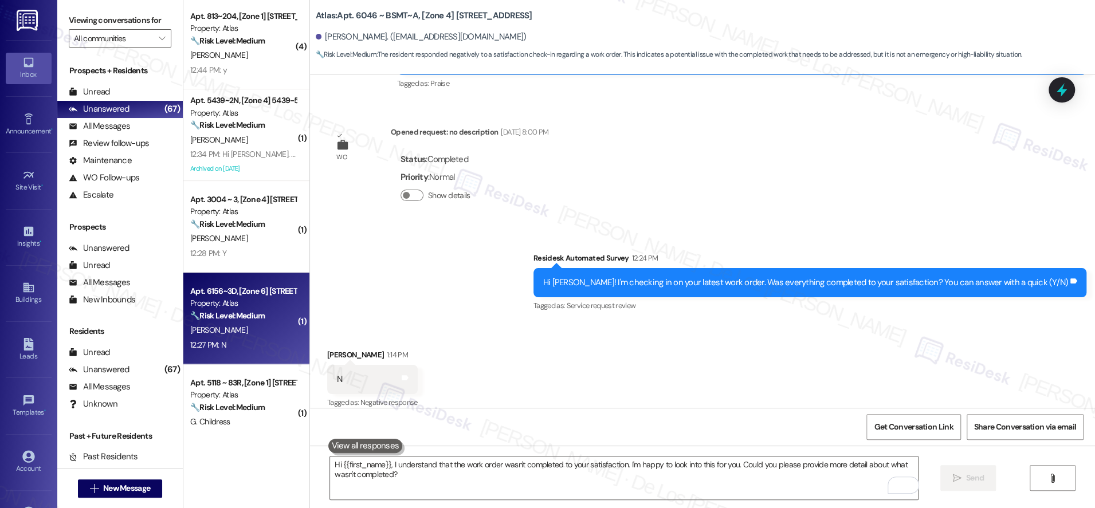
click at [267, 320] on div "🔧 Risk Level: Medium The resident responded negatively to a satisfaction check …" at bounding box center [243, 316] width 106 height 12
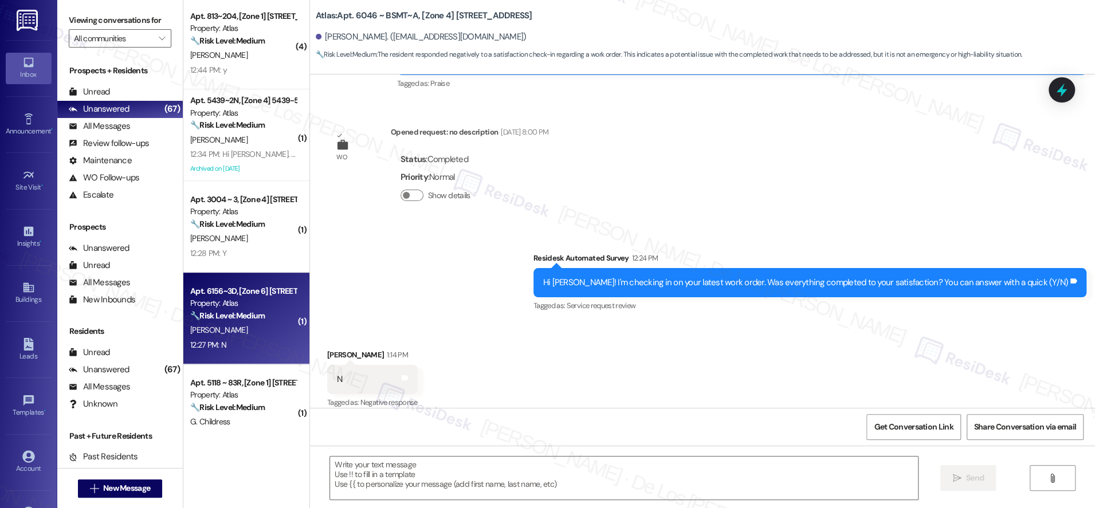
type textarea "Fetching suggested responses. Please feel free to read through the conversation…"
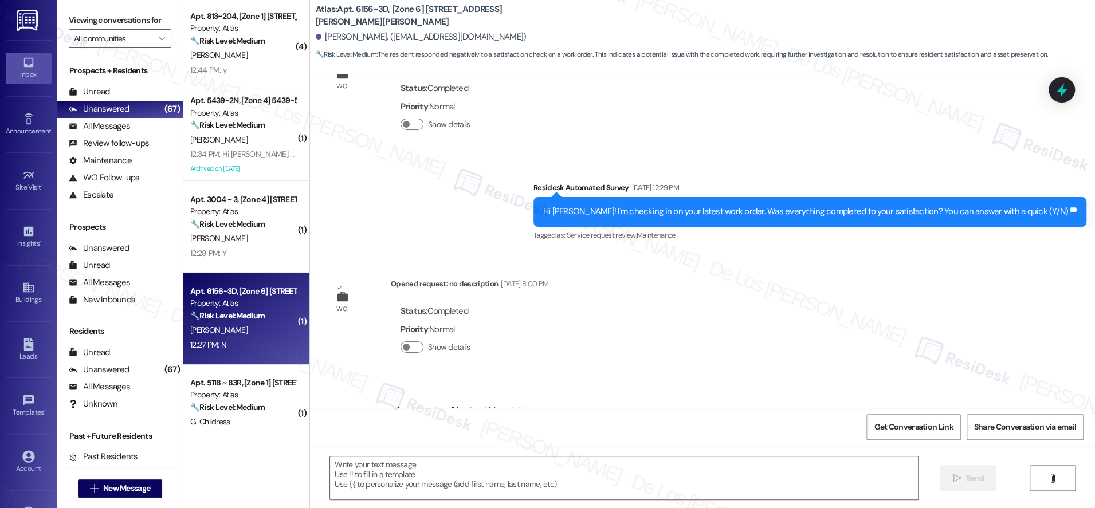
type textarea "Fetching suggested responses. Please feel free to read through the conversation…"
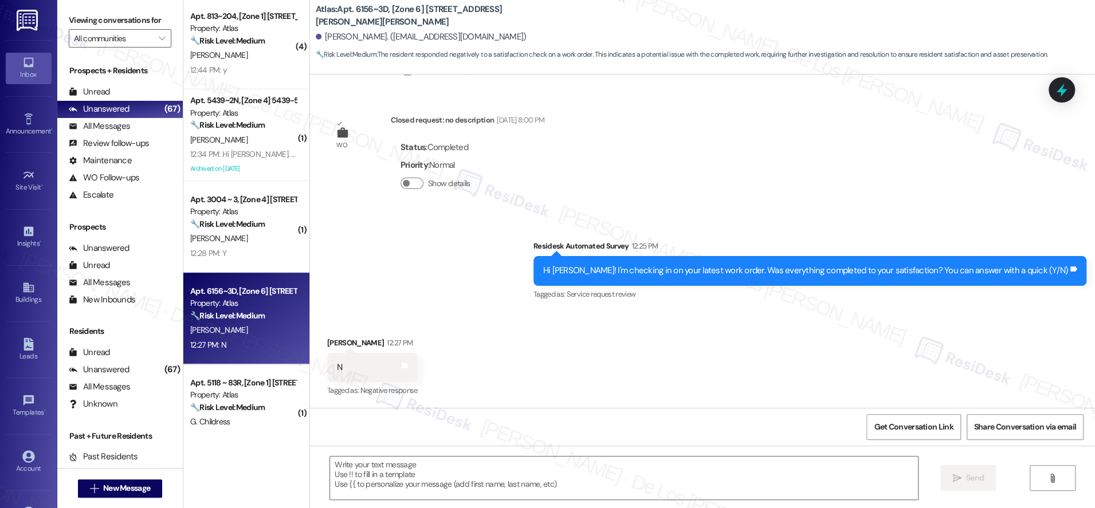
scroll to position [1259, 0]
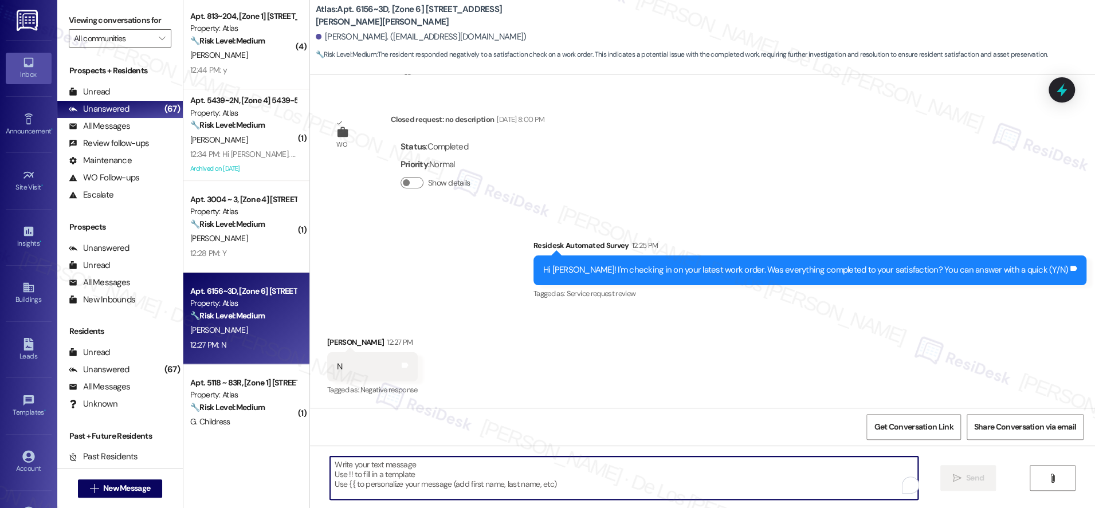
click at [390, 477] on textarea "To enrich screen reader interactions, please activate Accessibility in Grammarl…" at bounding box center [624, 478] width 588 height 43
paste textarea "Hi {{first_name}}, I understand that the work order wasn't completed to your sa…"
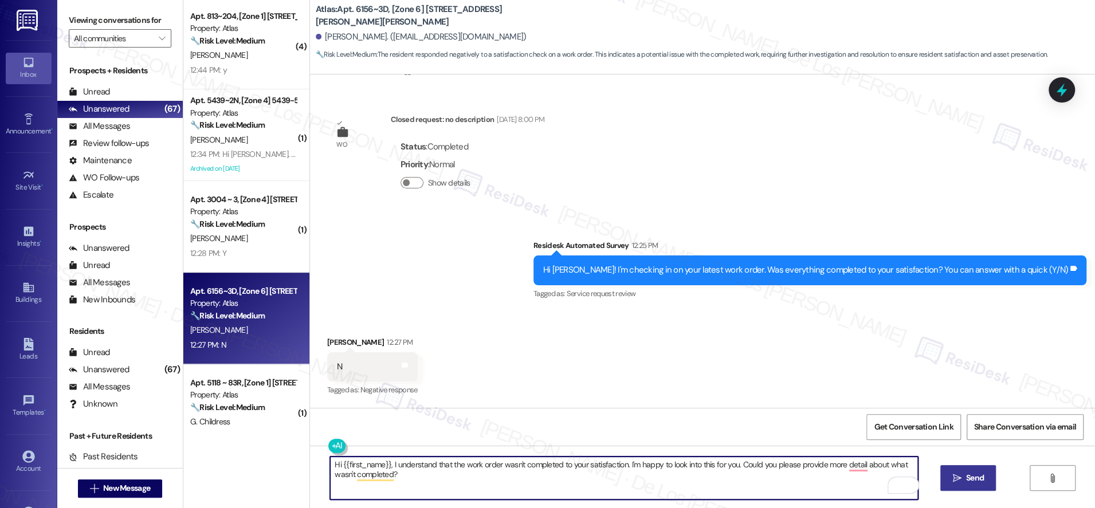
type textarea "Hi {{first_name}}, I understand that the work order wasn't completed to your sa…"
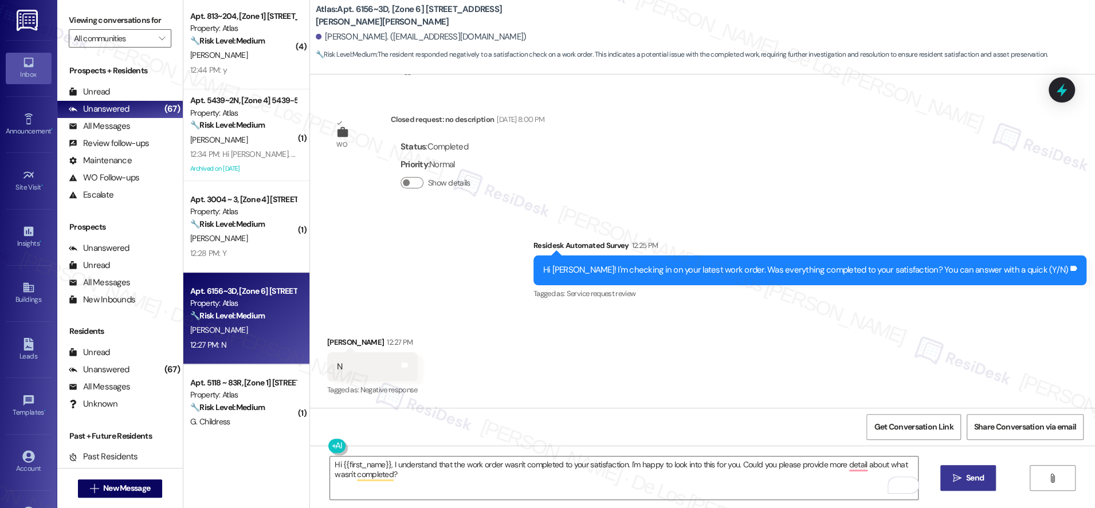
click at [964, 473] on span "Send" at bounding box center [975, 478] width 22 height 12
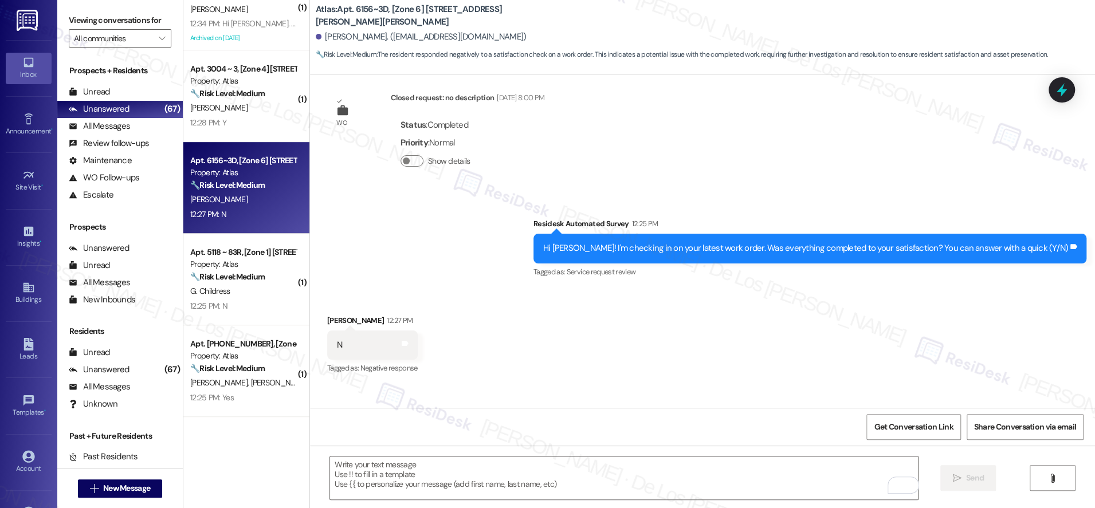
scroll to position [1339, 0]
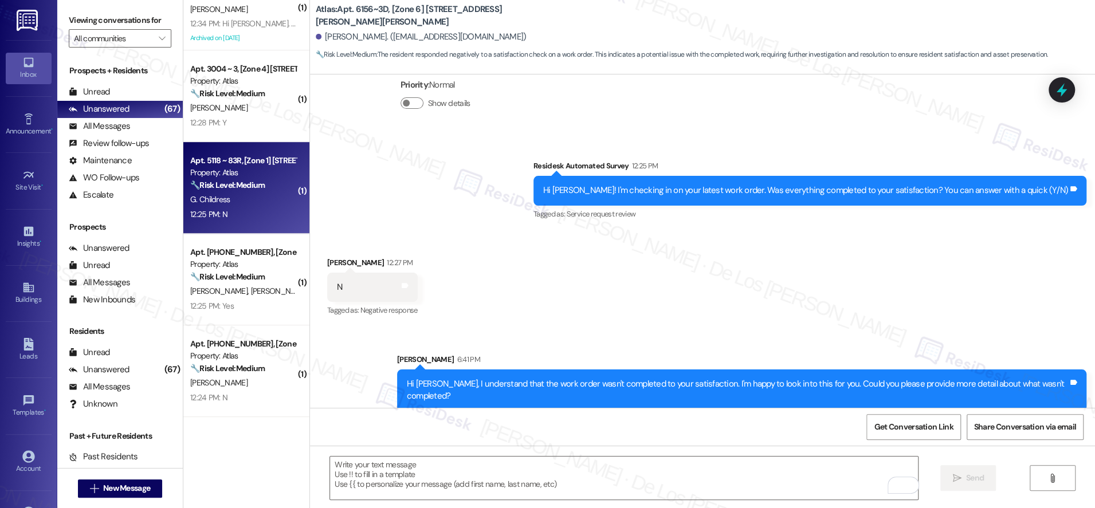
click at [249, 211] on div "12:25 PM: N 12:25 PM: N" at bounding box center [243, 214] width 108 height 14
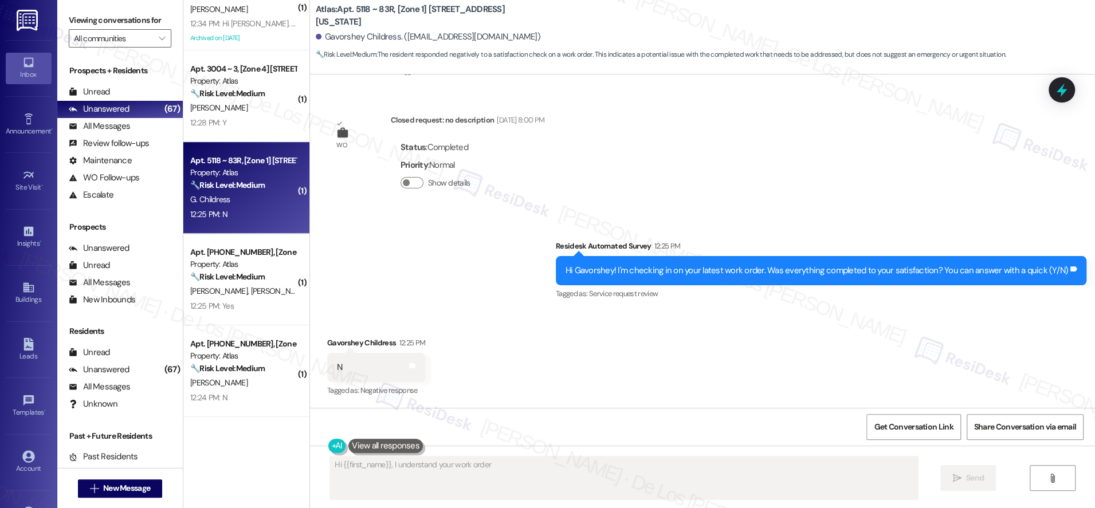
scroll to position [321, 0]
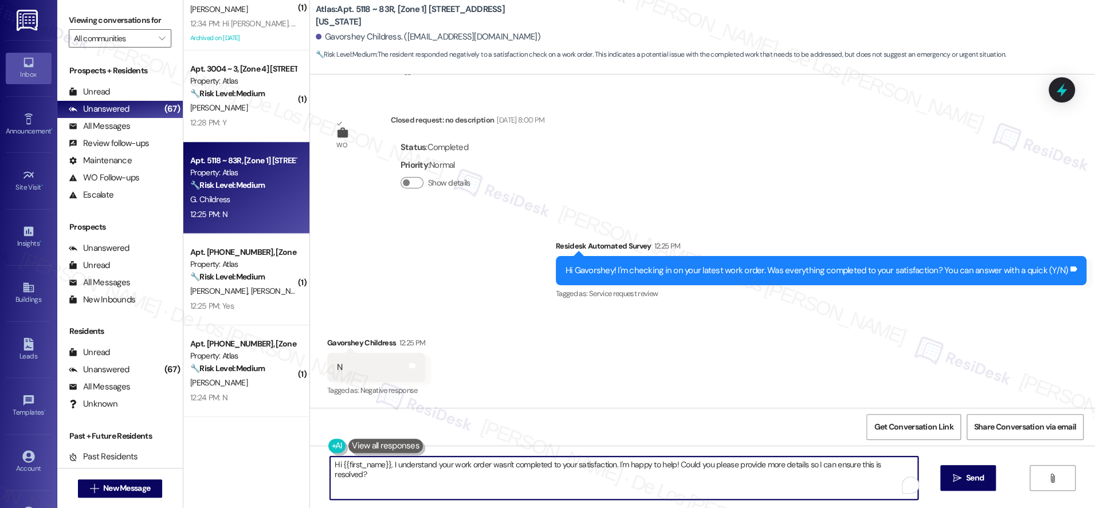
click at [474, 473] on textarea "Hi {{first_name}}, I understand your work order wasn't completed to your satisf…" at bounding box center [624, 478] width 588 height 43
click at [475, 473] on textarea "Hi {{first_name}}, I understand your work order wasn't completed to your satisf…" at bounding box center [624, 478] width 588 height 43
paste textarea "that the work order wasn't completed to your satisfaction. I'm happy to look in…"
type textarea "Hi {{first_name}}, I understand that the work order wasn't completed to your sa…"
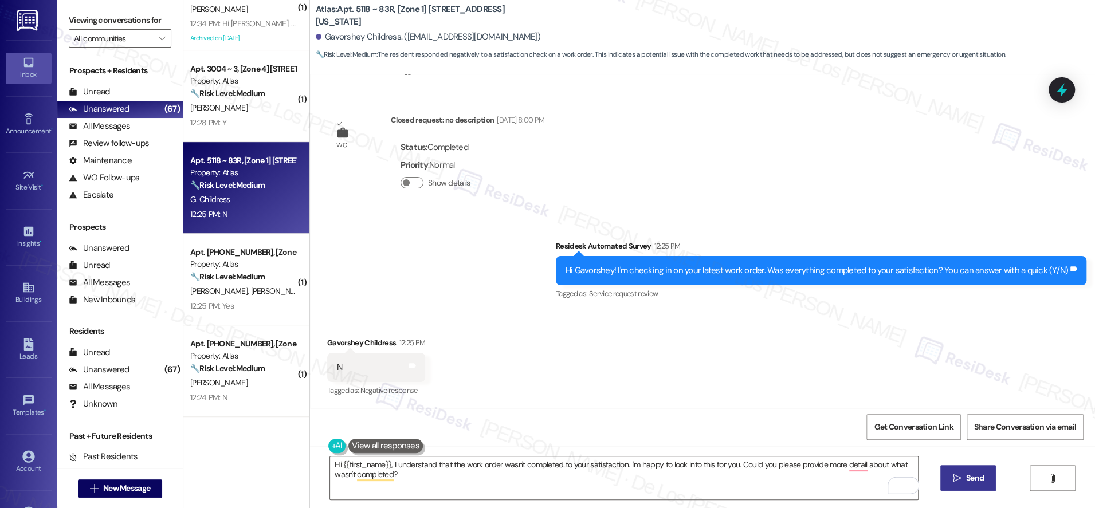
click at [950, 469] on button " Send" at bounding box center [969, 478] width 56 height 26
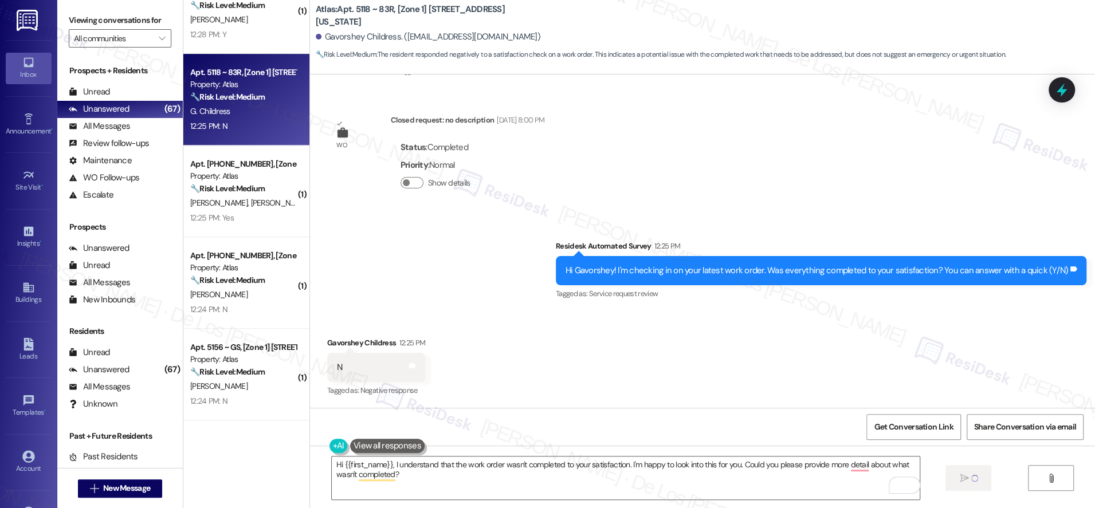
scroll to position [502, 0]
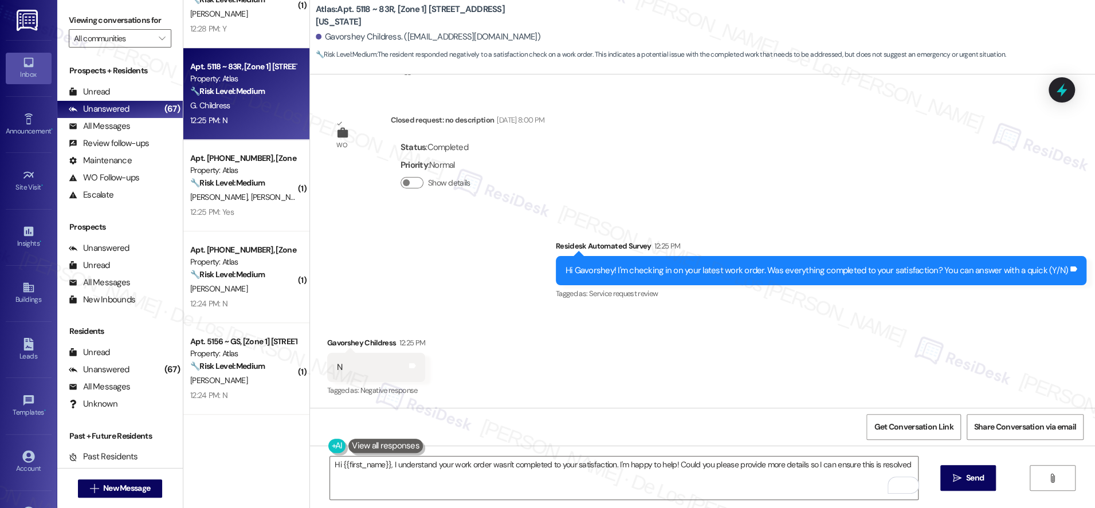
type textarea "Hi {{first_name}}, I understand your work order wasn't completed to your satisf…"
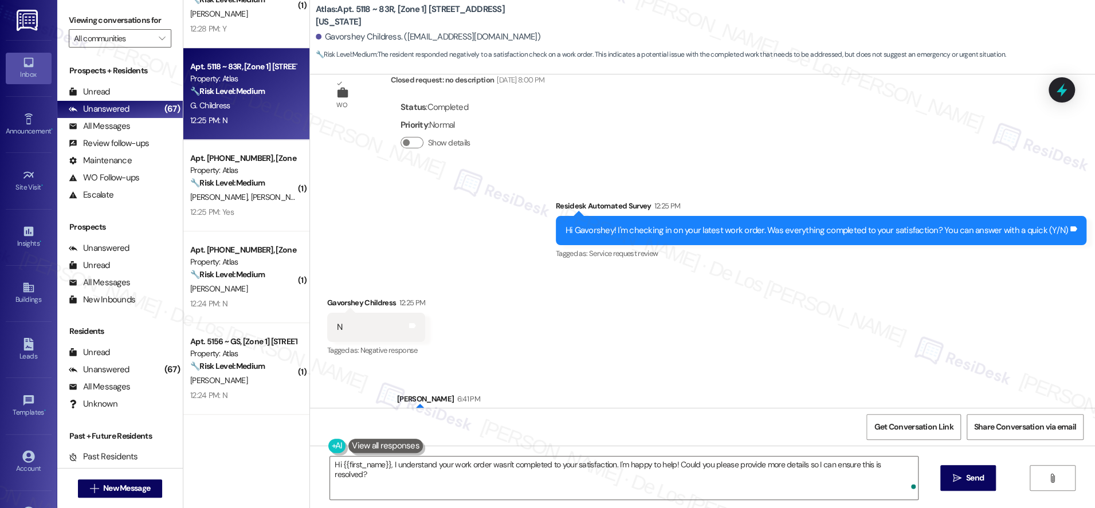
scroll to position [413, 0]
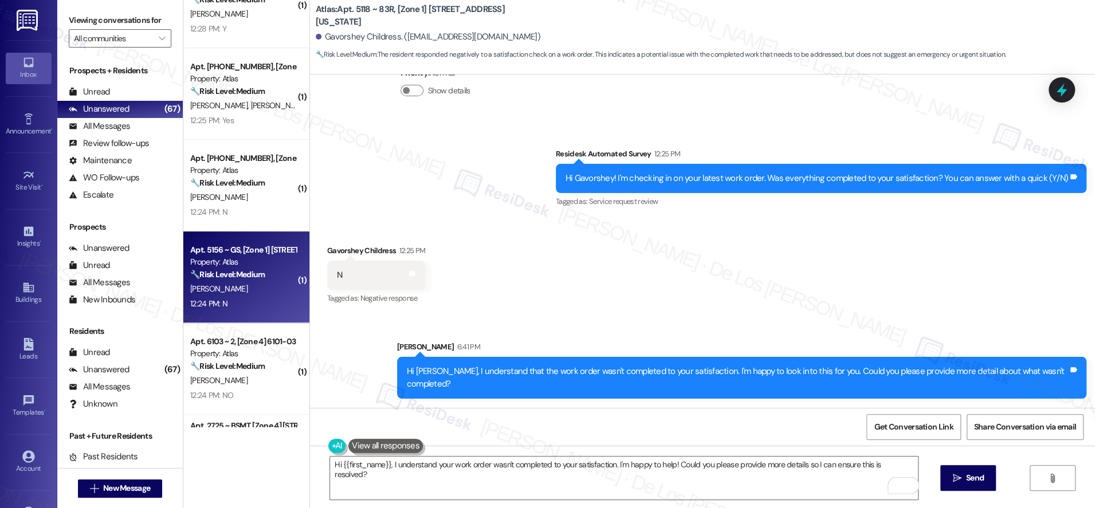
click at [268, 282] on div "[PERSON_NAME]" at bounding box center [243, 289] width 108 height 14
type textarea "Fetching suggested responses. Please feel free to read through the conversation…"
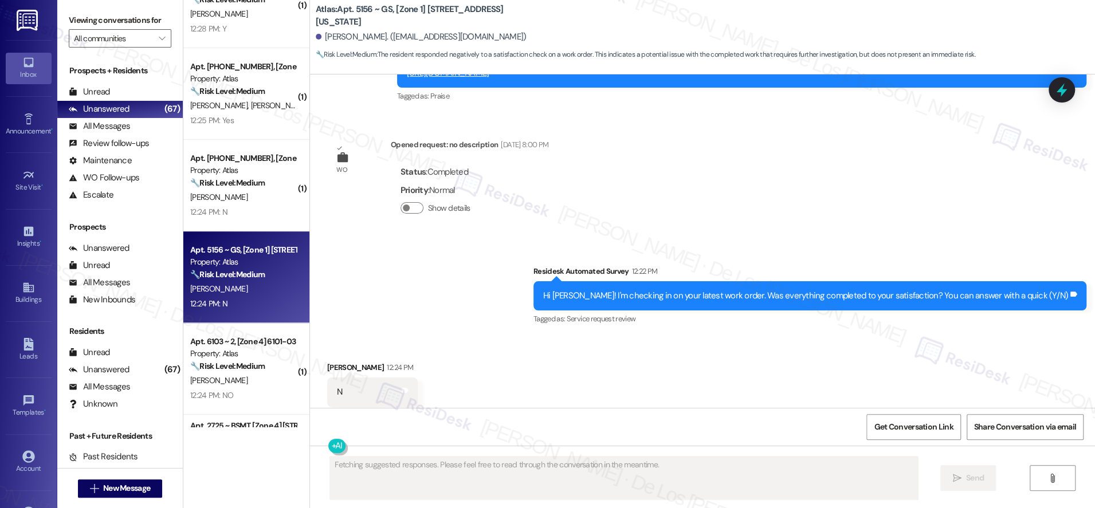
scroll to position [3484, 0]
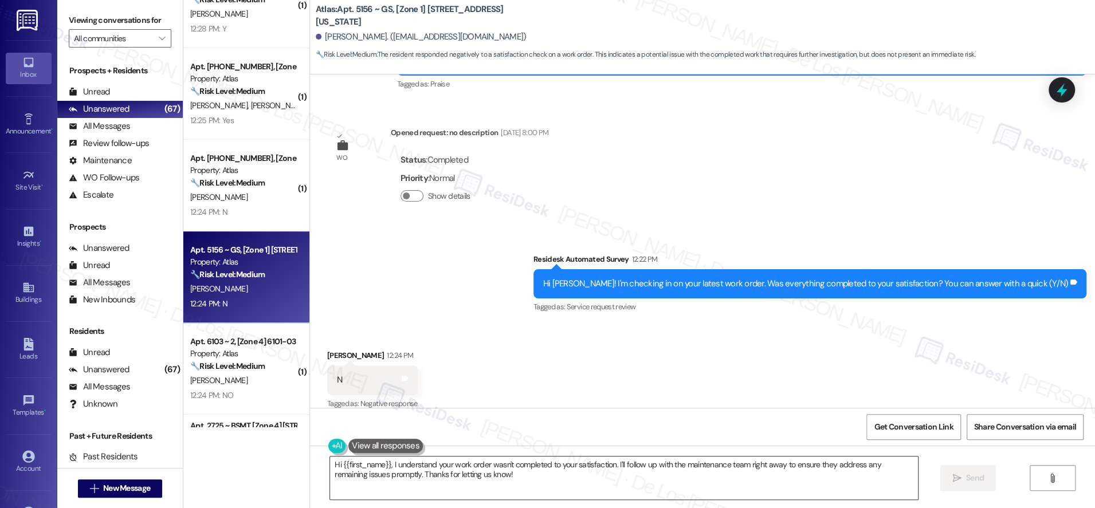
click at [502, 466] on textarea "Hi {{first_name}}, I understand your work order wasn't completed to your satisf…" at bounding box center [624, 478] width 588 height 43
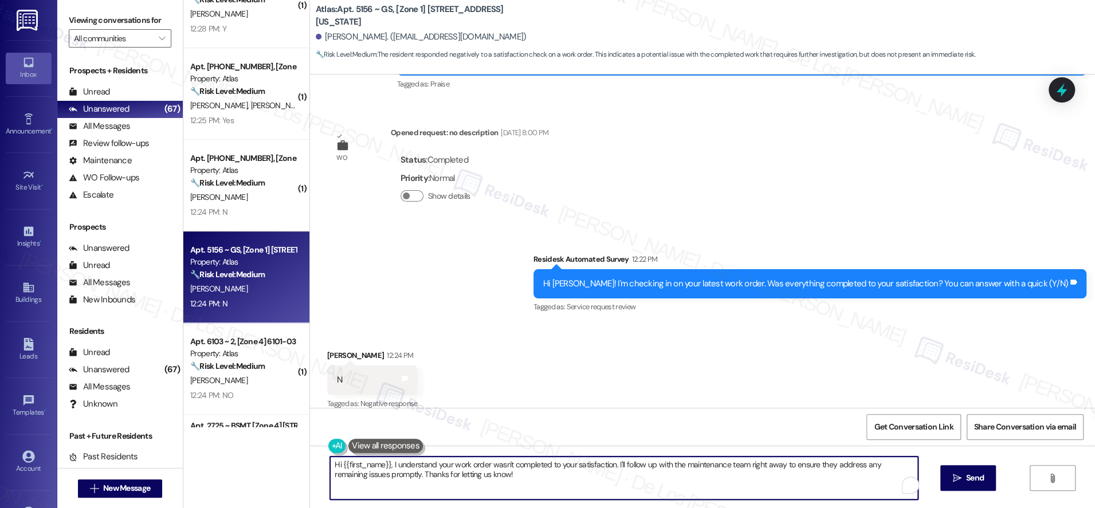
click at [502, 466] on textarea "Hi {{first_name}}, I understand your work order wasn't completed to your satisf…" at bounding box center [624, 478] width 588 height 43
paste textarea "that the work order wasn't completed to your satisfaction. I'm happy to look in…"
type textarea "Hi {{first_name}}, I understand that the work order wasn't completed to your sa…"
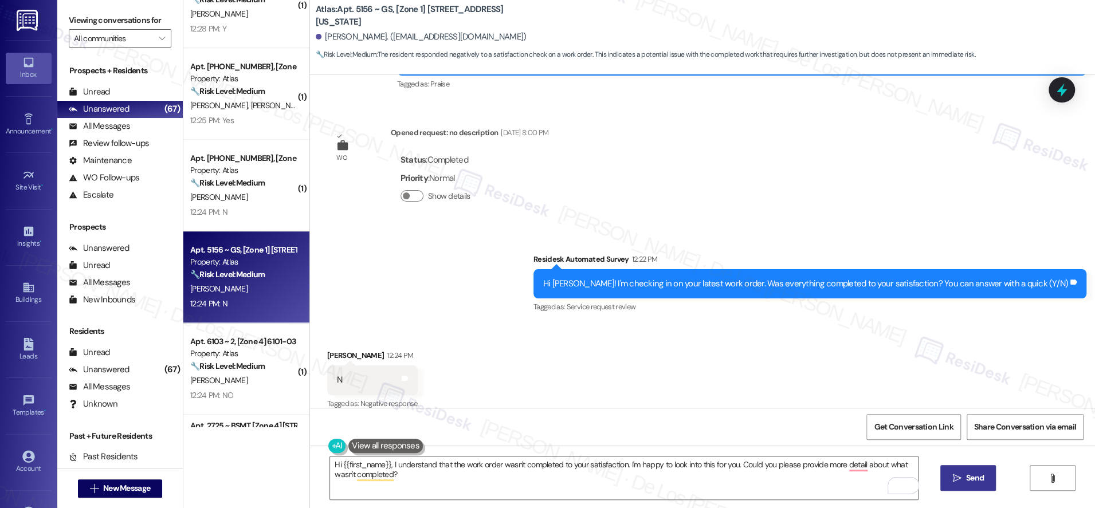
click at [967, 479] on span "Send" at bounding box center [975, 478] width 18 height 12
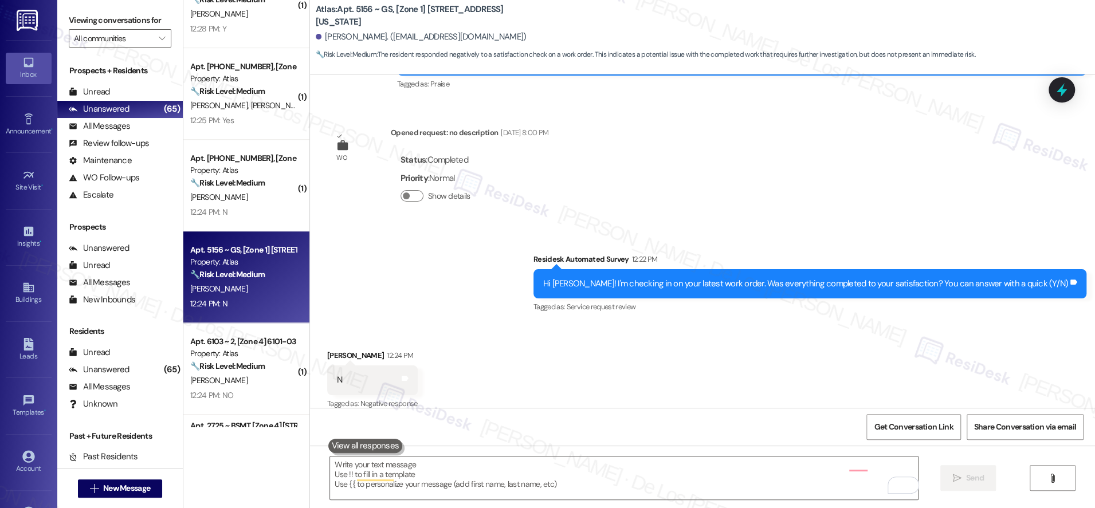
scroll to position [3484, 0]
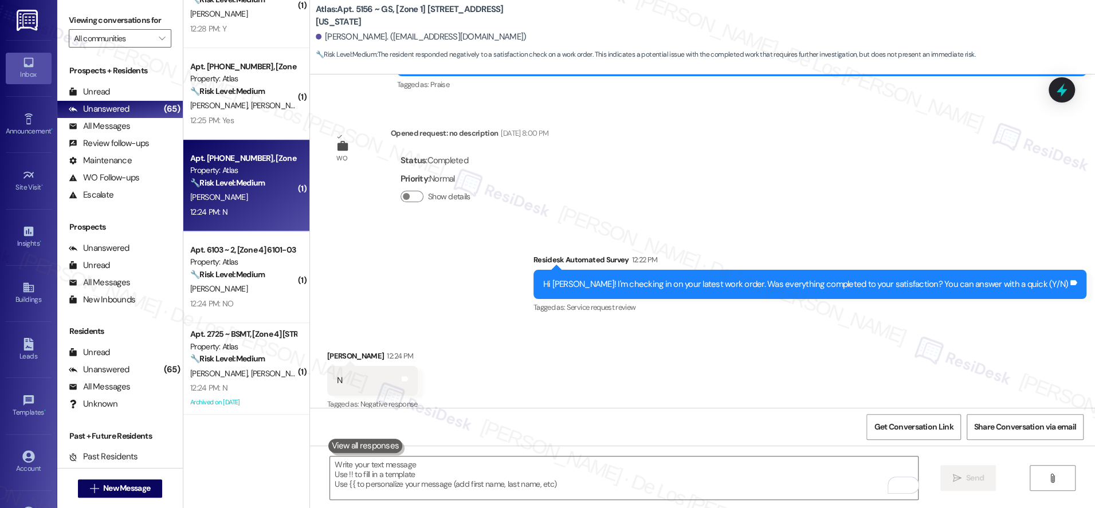
click at [262, 197] on div "[PERSON_NAME]" at bounding box center [243, 197] width 108 height 14
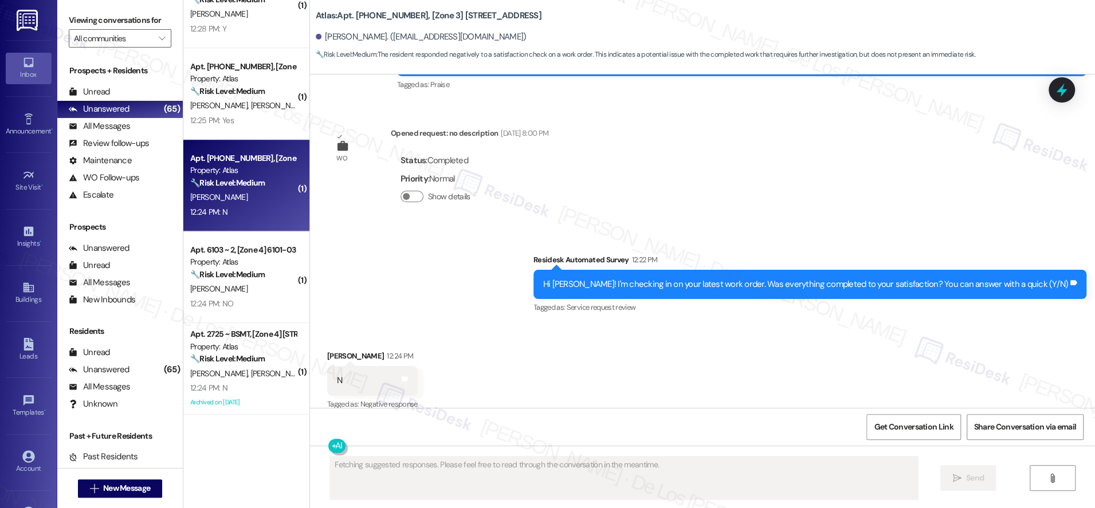
scroll to position [443, 0]
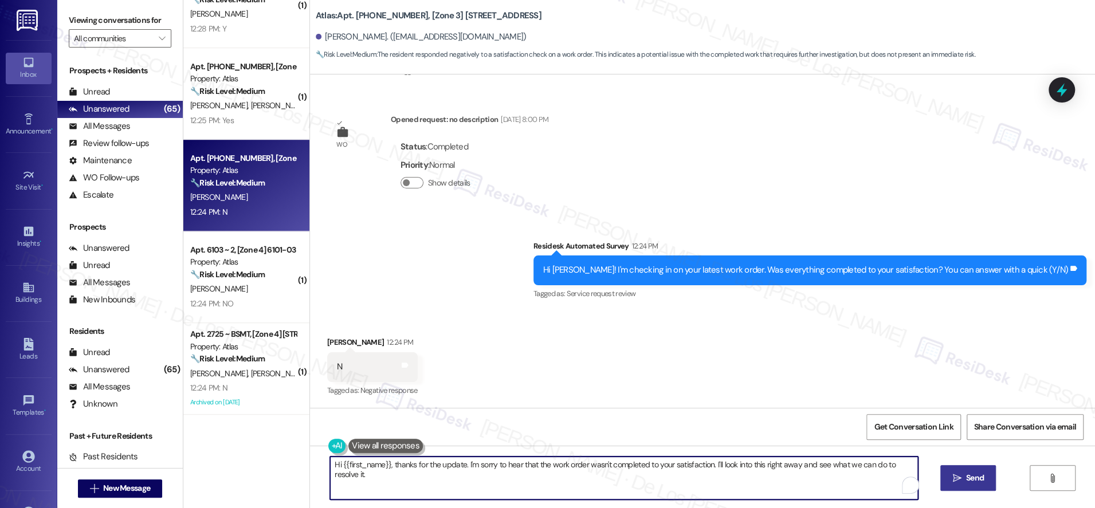
click at [535, 469] on textarea "Hi {{first_name}}, thanks for the update. I'm sorry to hear that the work order…" at bounding box center [624, 478] width 588 height 43
paste textarea "I understand that the work order wasn't completed to your satisfaction. I'm hap…"
type textarea "Hi {{first_name}}, I understand that the work order wasn't completed to your sa…"
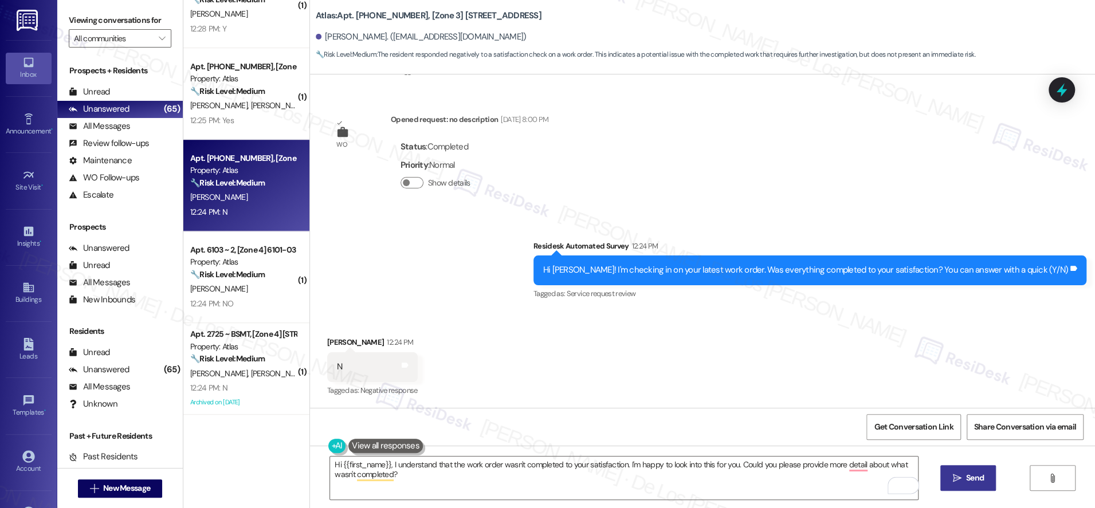
click at [981, 481] on span "Send" at bounding box center [975, 478] width 18 height 12
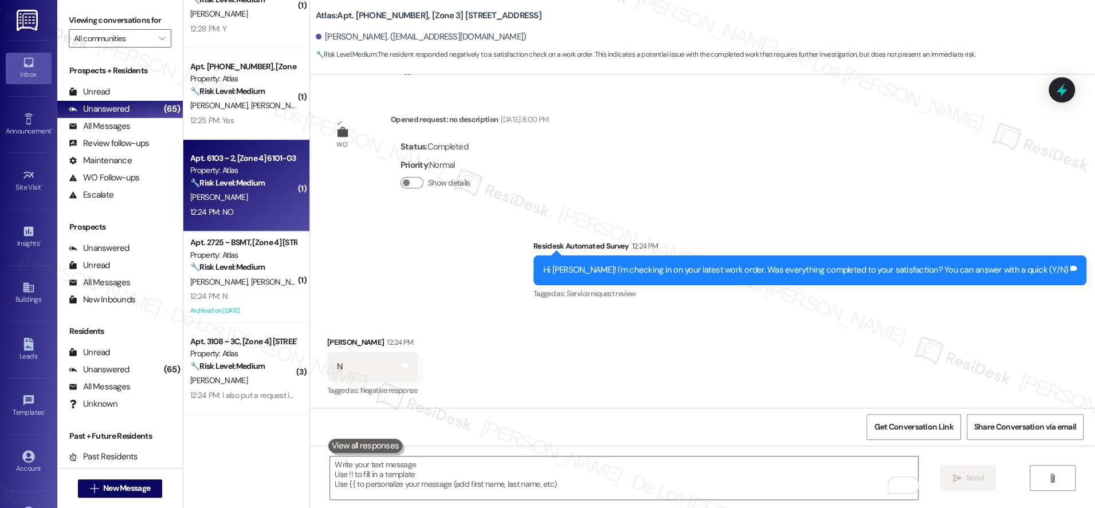
click at [238, 211] on div "12:24 PM: NO 12:24 PM: NO" at bounding box center [243, 212] width 108 height 14
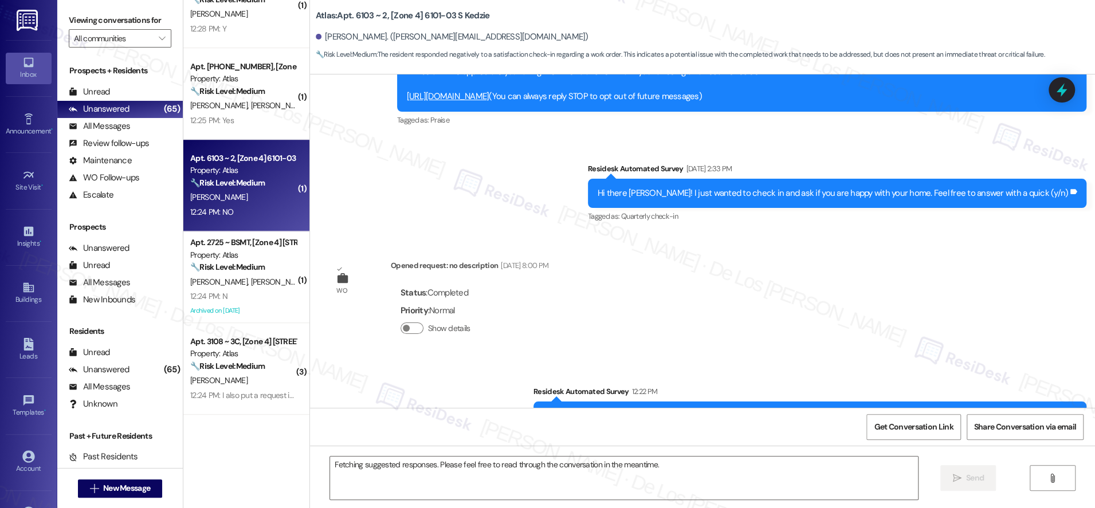
scroll to position [276, 0]
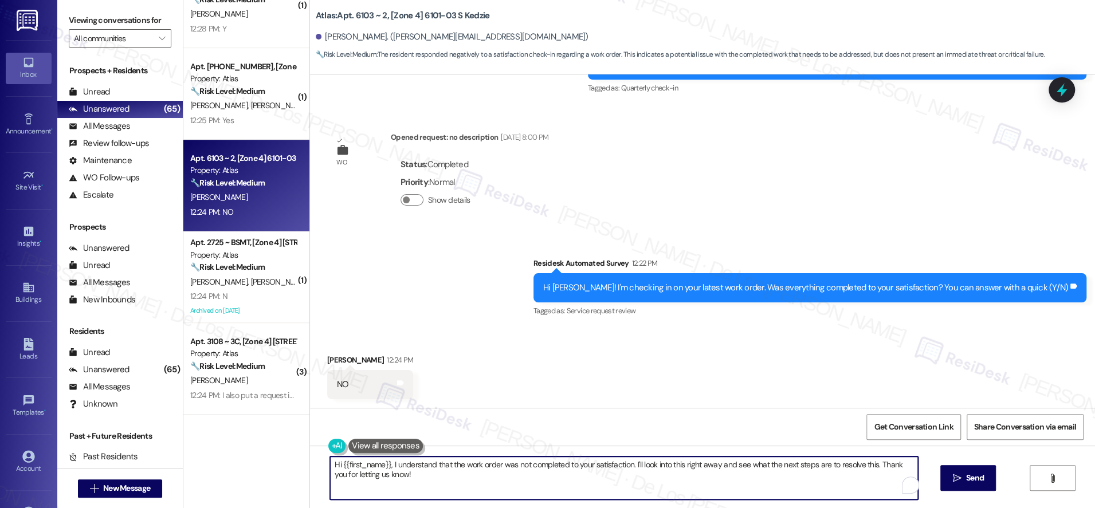
click at [491, 469] on textarea "Hi {{first_name}}, I understand that the work order was not completed to your s…" at bounding box center [624, 478] width 588 height 43
paste textarea "Hi {{first_name}}, I understand that the work order wasn't completed to your sa…"
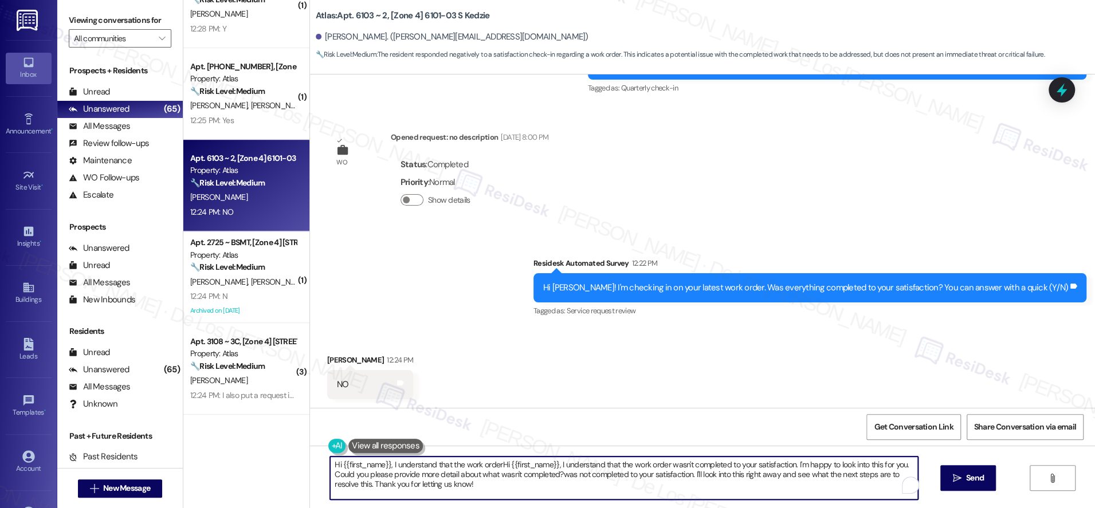
click at [537, 478] on textarea "Hi {{first_name}}, I understand that the work orderHi {{first_name}}, I underst…" at bounding box center [624, 478] width 588 height 43
paste textarea "wasn't completed to your satisfaction. I'm happy to look into this for you. Cou…"
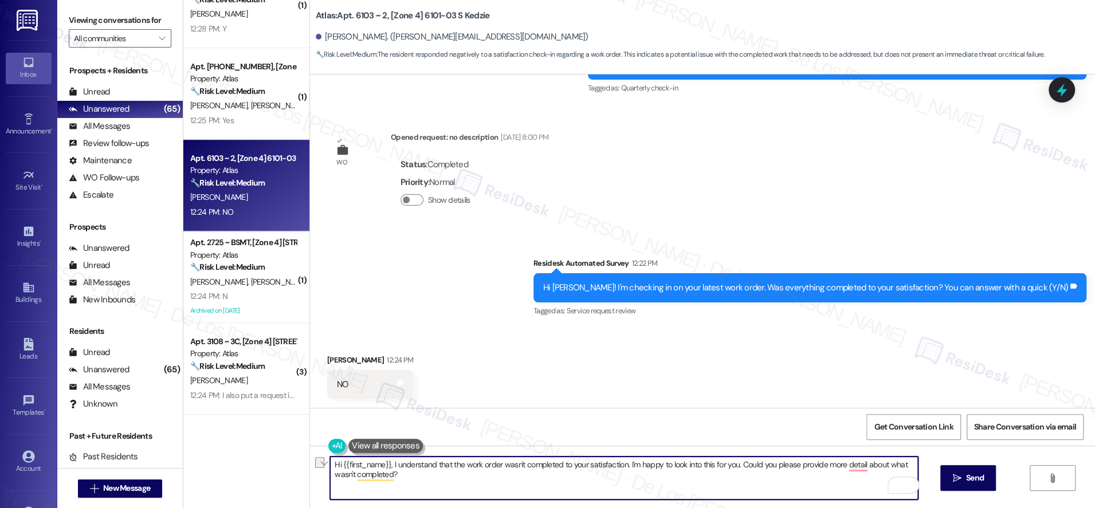
drag, startPoint x: 384, startPoint y: 463, endPoint x: 297, endPoint y: 443, distance: 89.4
click at [310, 446] on div "Hi {{first_name}}, I understand that the work order wasn't completed to your sa…" at bounding box center [702, 489] width 785 height 86
click at [437, 467] on textarea "I understand that the work order wasn't completed to your satisfaction. I'm hap…" at bounding box center [624, 478] width 588 height 43
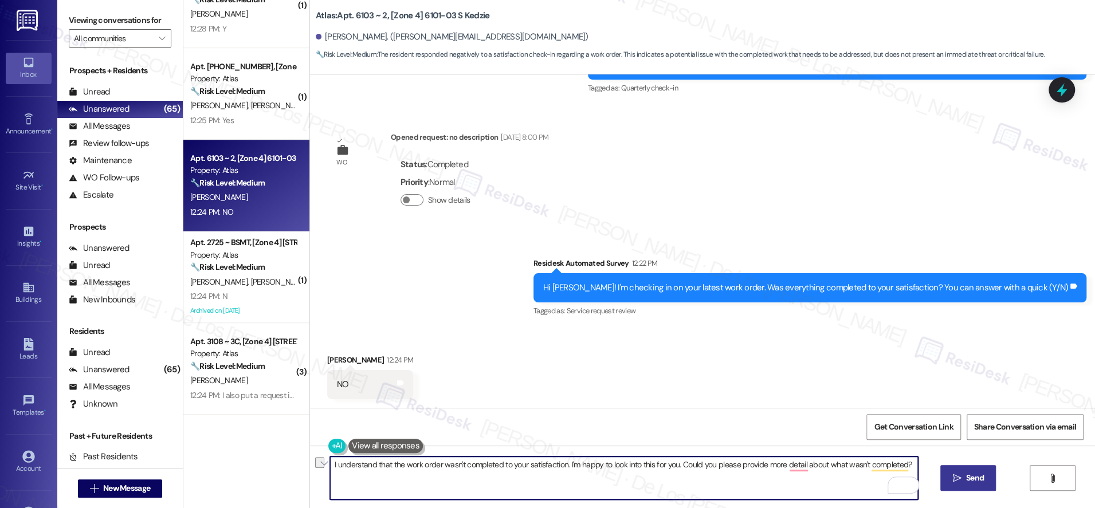
type textarea "I understand that the work order wasn't completed to your satisfaction. I'm hap…"
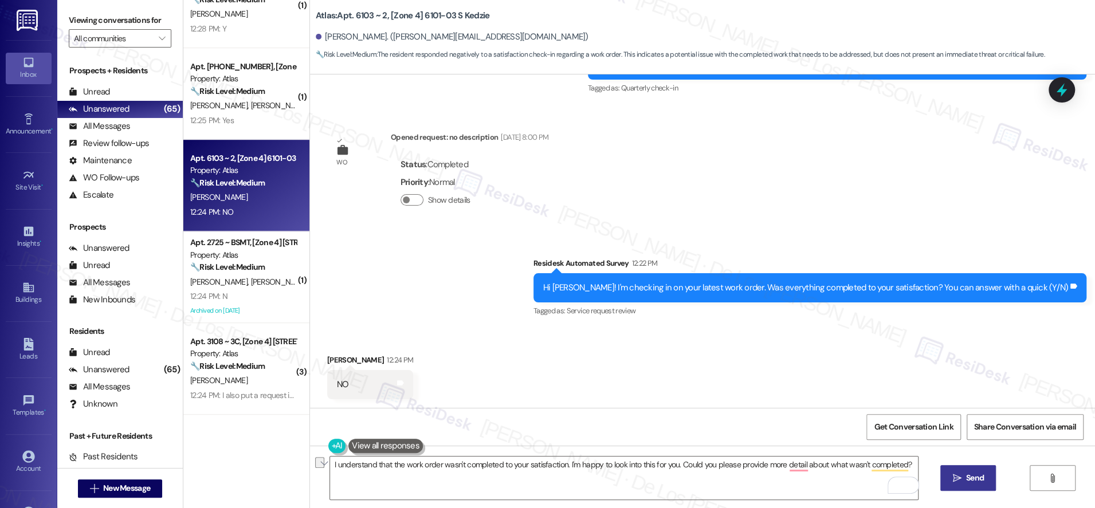
click at [985, 474] on button " Send" at bounding box center [969, 478] width 56 height 26
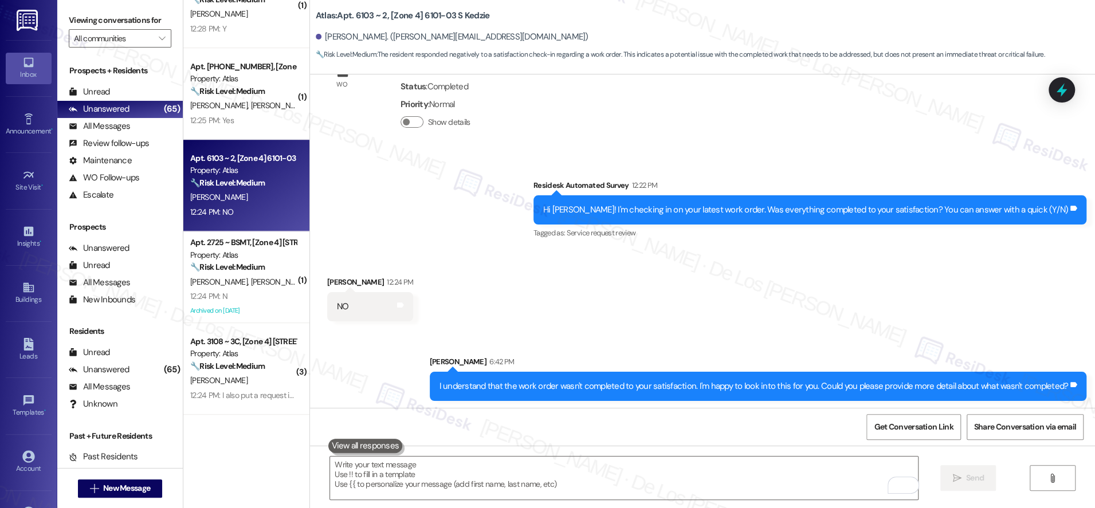
scroll to position [357, 0]
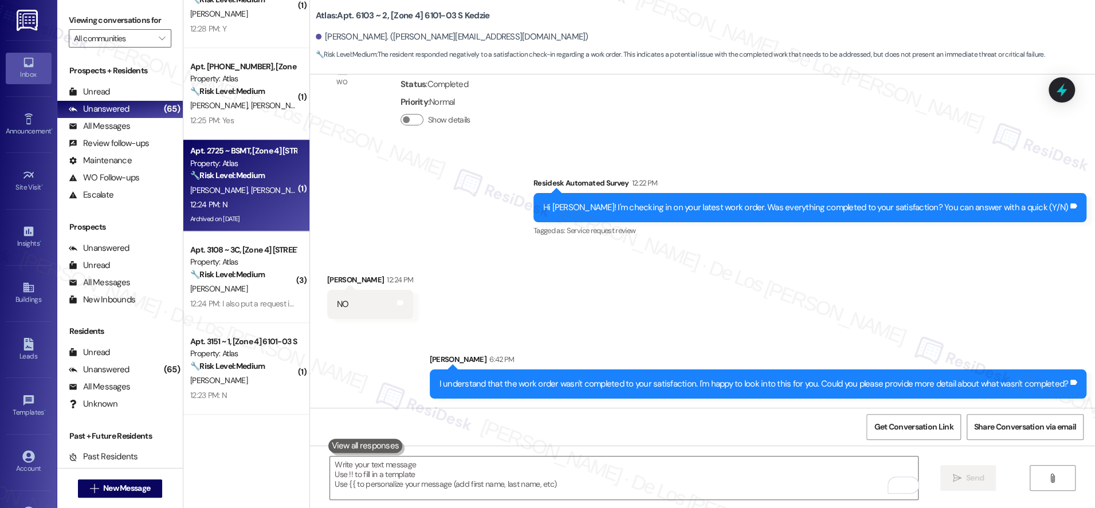
click at [261, 198] on div "12:24 PM: N 12:24 PM: N" at bounding box center [243, 205] width 108 height 14
type textarea "Fetching suggested responses. Please feel free to read through the conversation…"
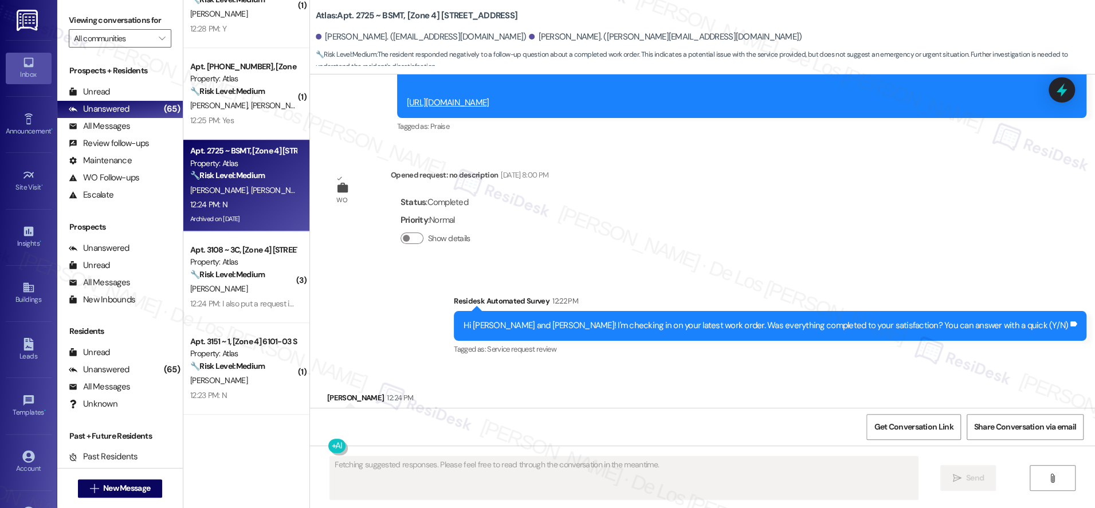
scroll to position [1916, 0]
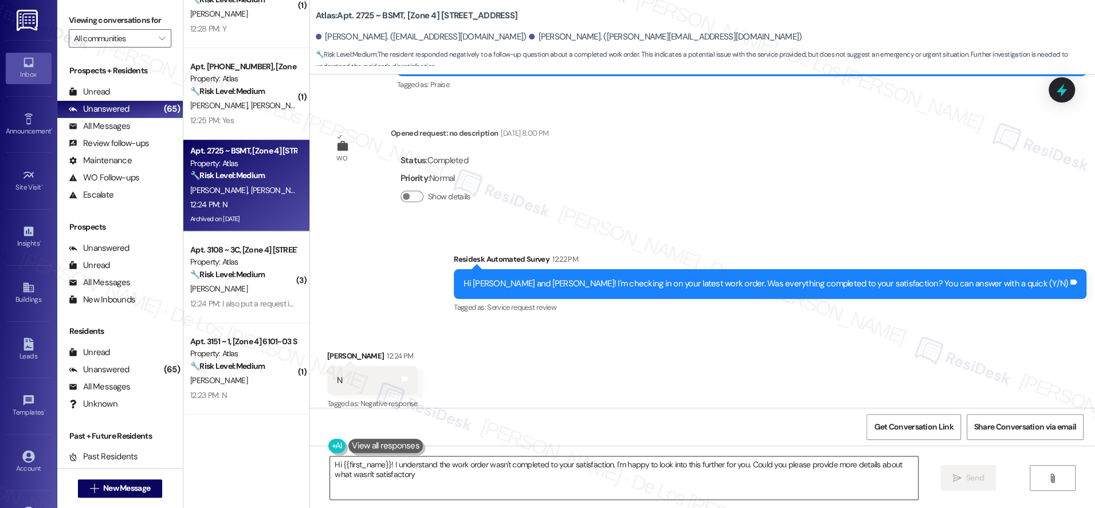
type textarea "Hi {{first_name}}! I understand the work order wasn't completed to your satisfa…"
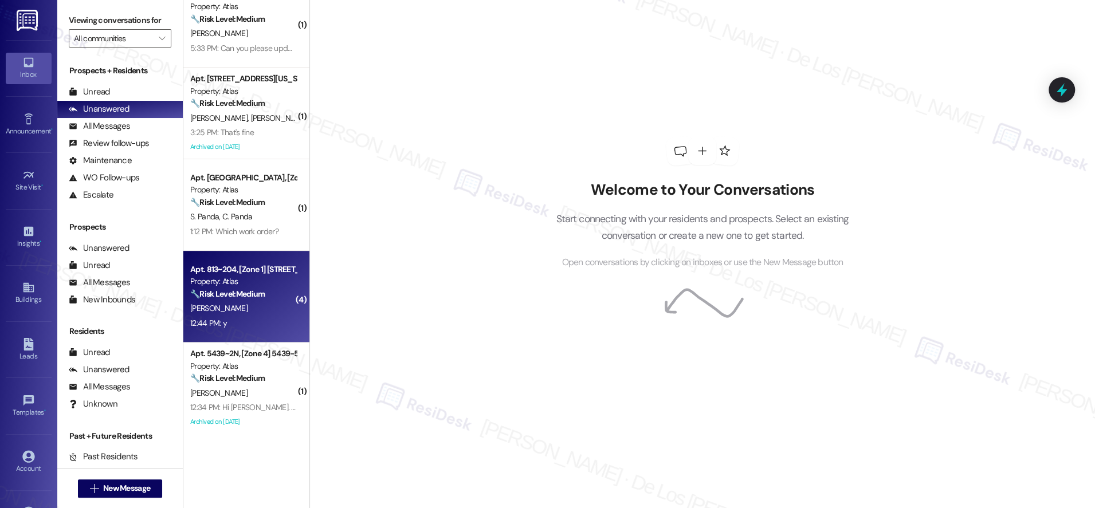
scroll to position [218, 0]
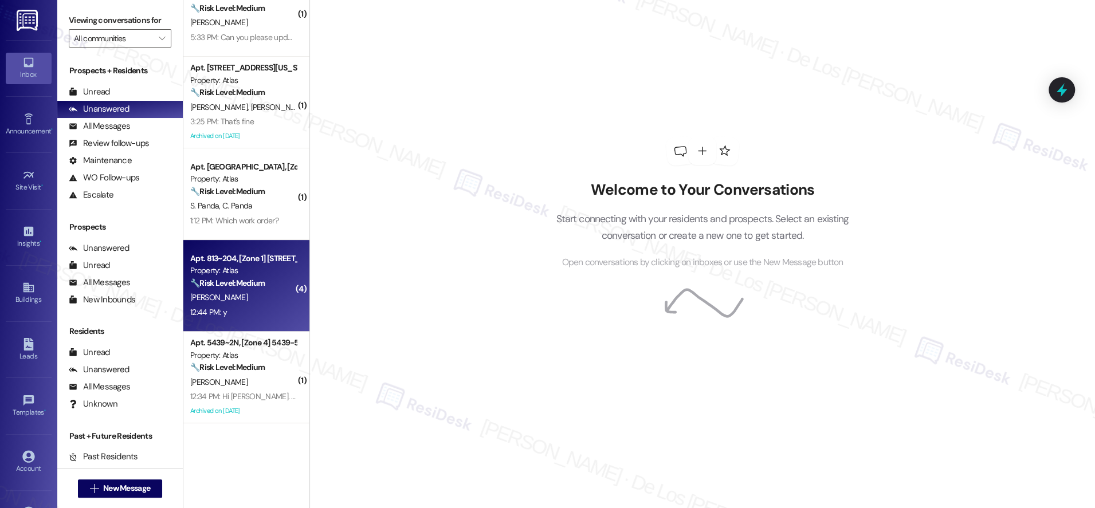
click at [263, 316] on div "12:44 PM: y 12:44 PM: y" at bounding box center [243, 313] width 108 height 14
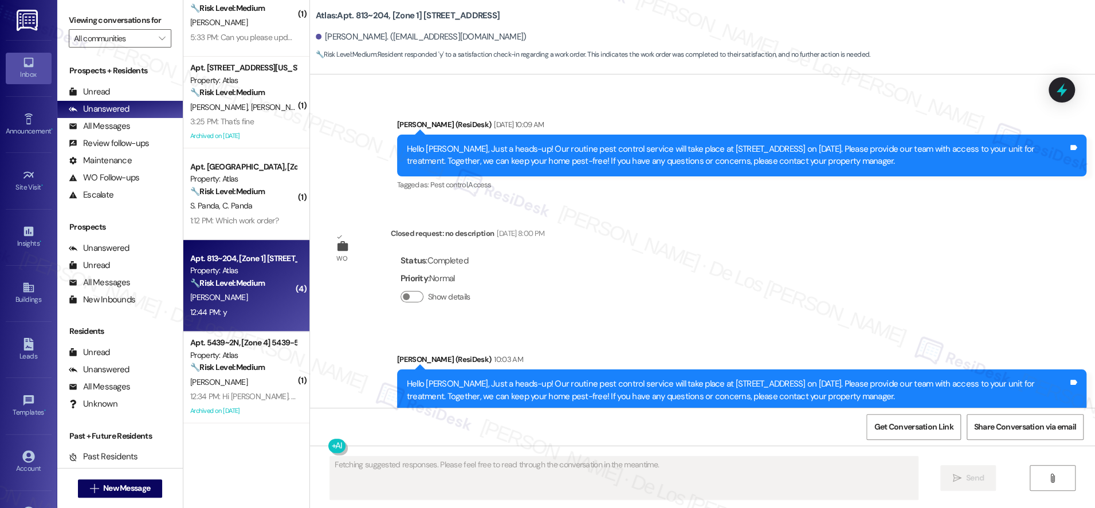
scroll to position [3953, 0]
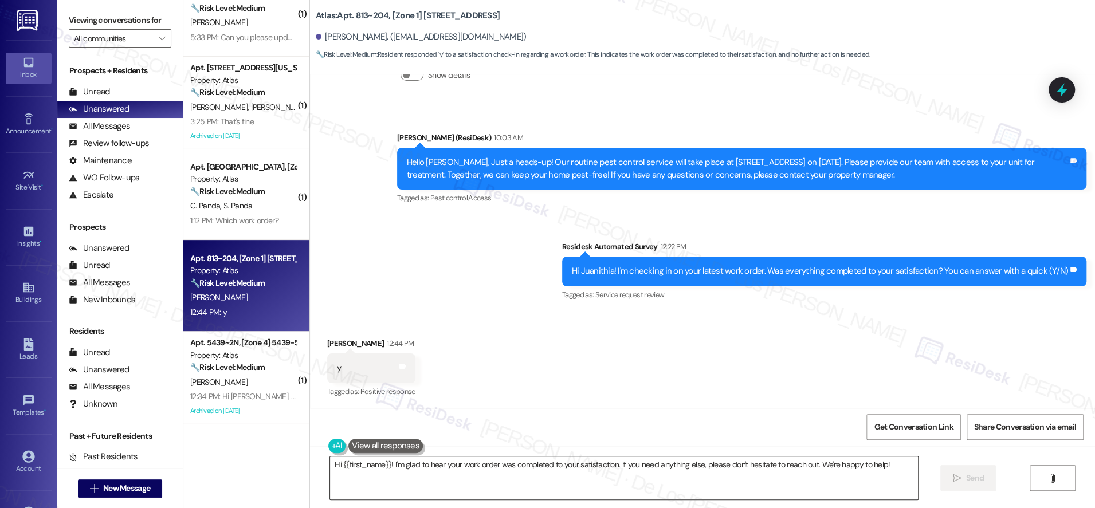
click at [383, 463] on textarea "Hi {{first_name}}! I'm glad to hear your work order was completed to your satis…" at bounding box center [624, 478] width 588 height 43
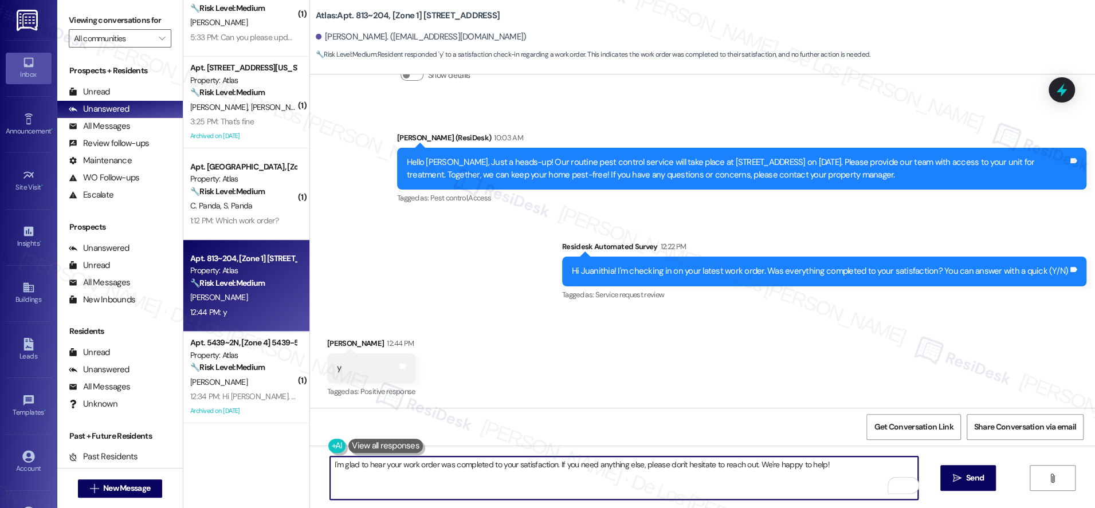
drag, startPoint x: 551, startPoint y: 463, endPoint x: 723, endPoint y: 499, distance: 175.3
click at [818, 487] on textarea "I'm glad to hear your work order was completed to your satisfaction. If you nee…" at bounding box center [624, 478] width 588 height 43
drag, startPoint x: 551, startPoint y: 465, endPoint x: 772, endPoint y: 491, distance: 222.3
click at [772, 491] on textarea "I'm glad to hear your work order was completed to your satisfaction. If you nee…" at bounding box center [624, 478] width 588 height 43
paste textarea "I'm glad to know you're satisfied with your recent work order. If I may ask..ov…"
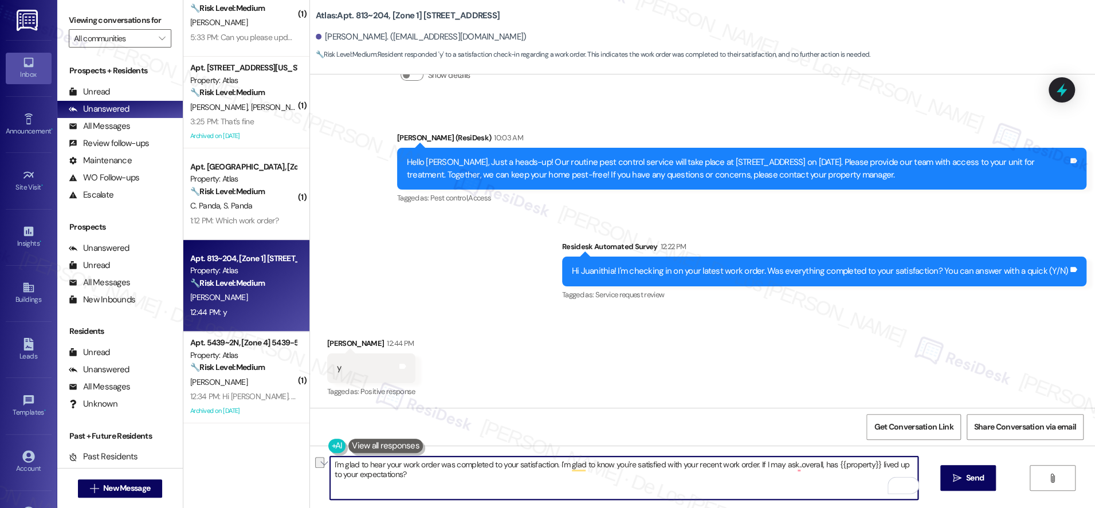
drag, startPoint x: 750, startPoint y: 465, endPoint x: 559, endPoint y: 467, distance: 190.9
click at [550, 466] on textarea "I'm glad to hear your work order was completed to your satisfaction. I'm glad t…" at bounding box center [624, 478] width 588 height 43
type textarea "I'm glad to hear your work order was completed to your satisfaction. If I may a…"
click at [721, 376] on div "Received via SMS Juanithia Lee 12:44 PM y Tags and notes Tagged as: Positive re…" at bounding box center [702, 360] width 785 height 97
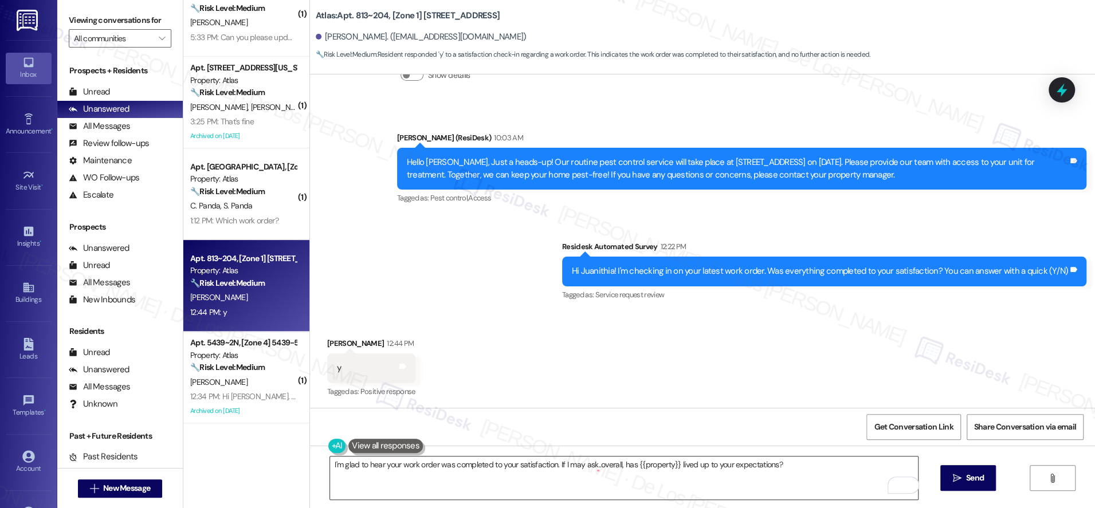
drag, startPoint x: 779, startPoint y: 471, endPoint x: 792, endPoint y: 472, distance: 12.6
click at [780, 471] on textarea "I'm glad to hear your work order was completed to your satisfaction. If I may a…" at bounding box center [624, 478] width 588 height 43
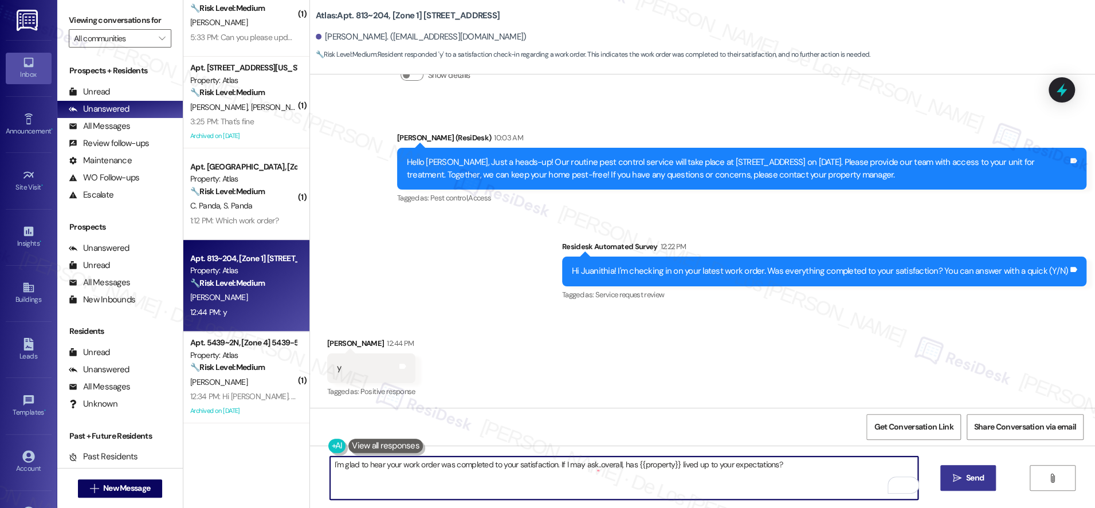
click at [962, 471] on button " Send" at bounding box center [969, 478] width 56 height 26
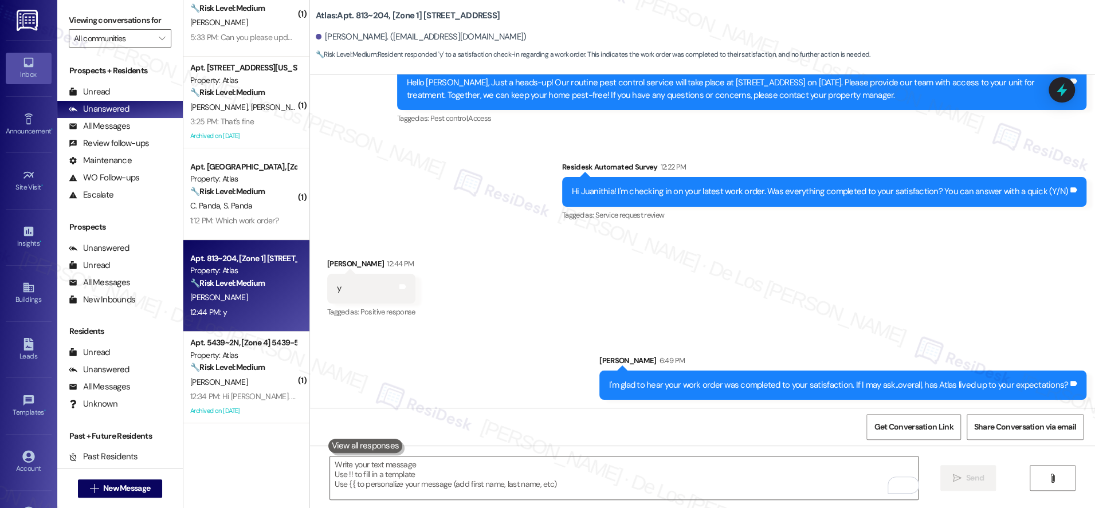
scroll to position [4033, 0]
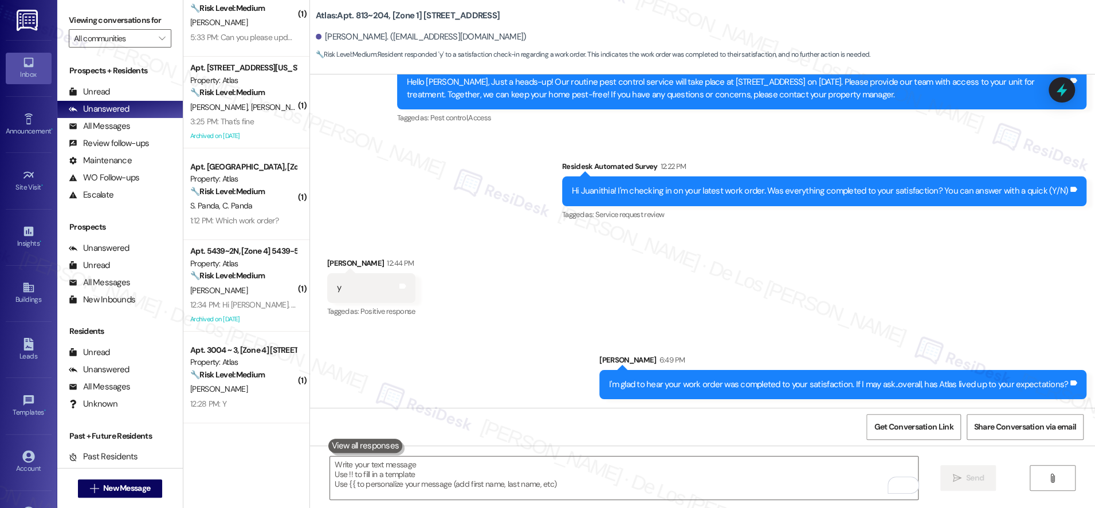
click at [759, 386] on div "I'm glad to hear your work order was completed to your satisfaction. If I may a…" at bounding box center [838, 385] width 459 height 12
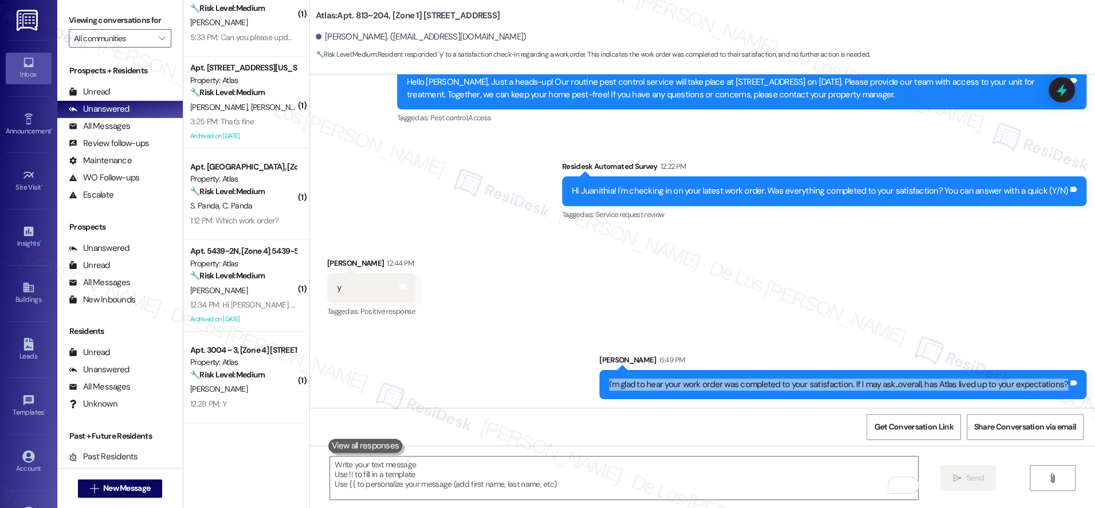
click at [759, 386] on div "I'm glad to hear your work order was completed to your satisfaction. If I may a…" at bounding box center [838, 385] width 459 height 12
copy div "I'm glad to hear your work order was completed to your satisfaction. If I may a…"
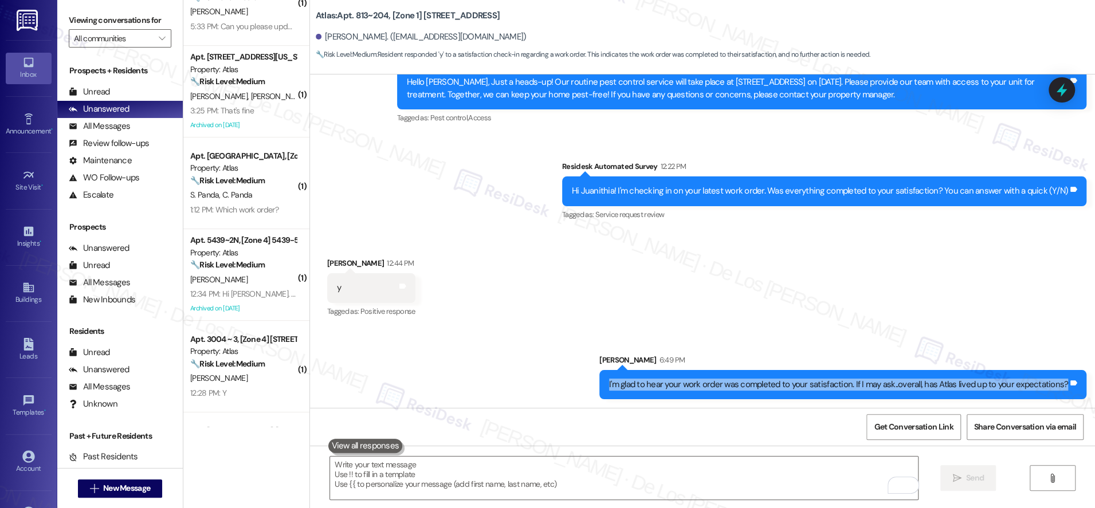
scroll to position [286, 0]
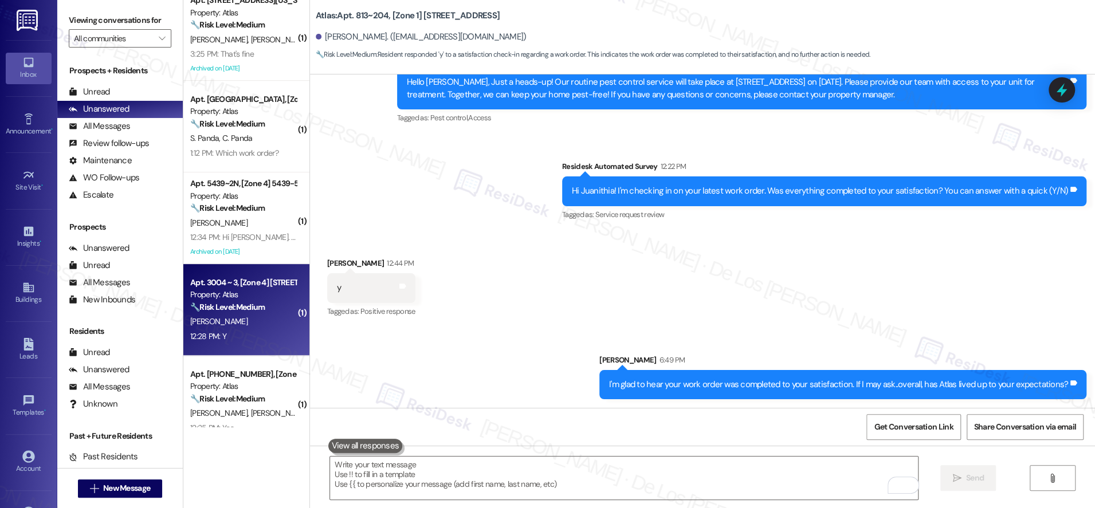
click at [253, 308] on strong "🔧 Risk Level: Medium" at bounding box center [227, 307] width 75 height 10
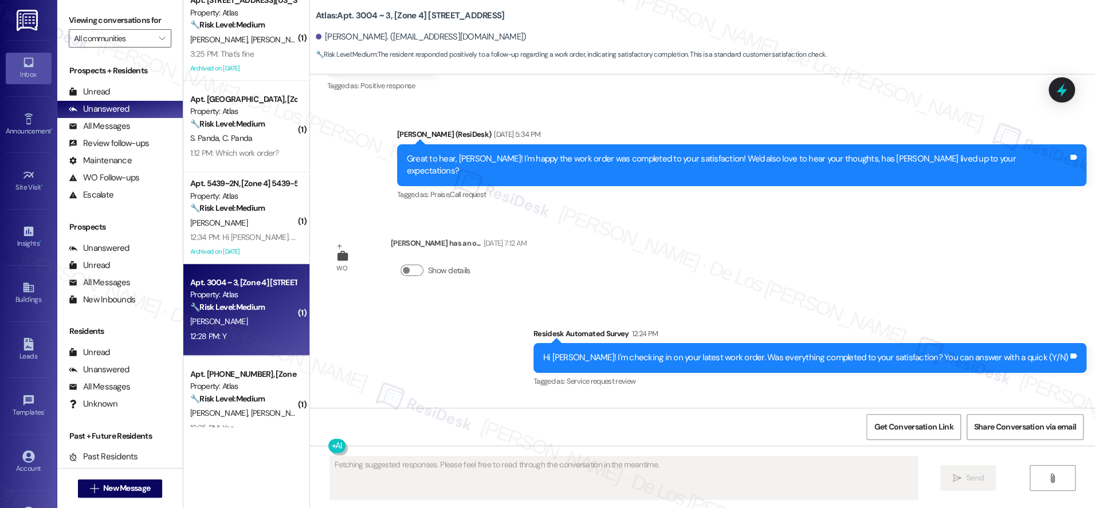
scroll to position [2230, 0]
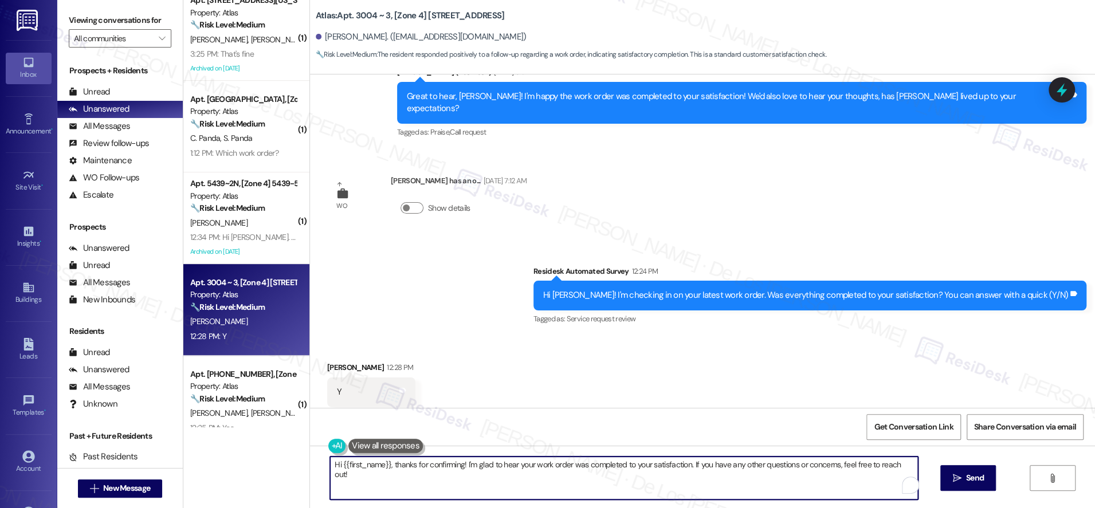
click at [423, 471] on textarea "Hi {{first_name}}, thanks for confirming! I'm glad to hear your work order was …" at bounding box center [624, 478] width 588 height 43
click at [423, 470] on textarea "Hi {{first_name}}, thanks for confirming! I'm glad to hear your work order was …" at bounding box center [624, 478] width 588 height 43
paste textarea "I'm glad to hear your work order was completed to your satisfaction. If I may a…"
click at [466, 467] on textarea "I'm glad to hear your work order was completed to your satisfaction. If I may a…" at bounding box center [624, 478] width 588 height 43
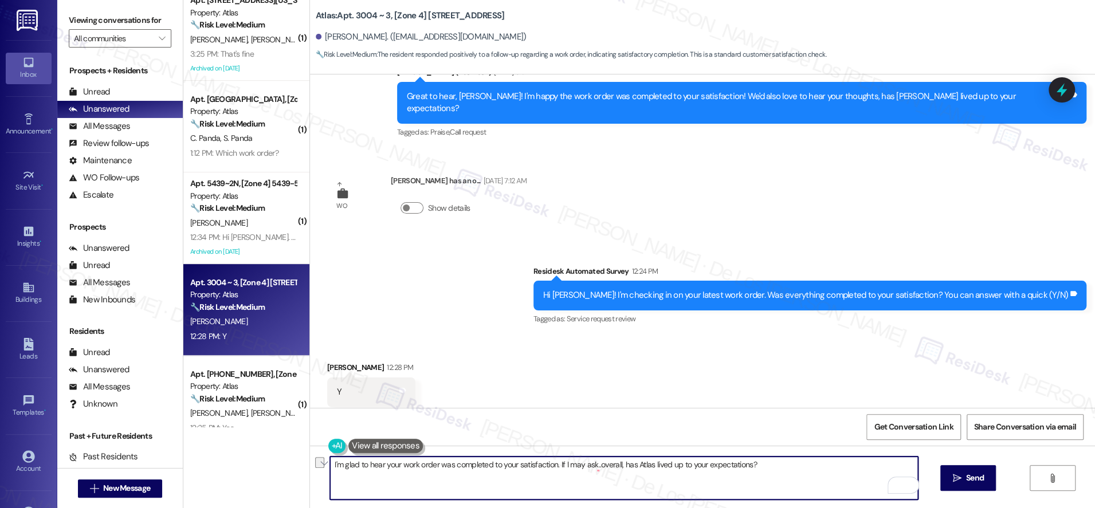
drag, startPoint x: 550, startPoint y: 467, endPoint x: 794, endPoint y: 495, distance: 245.8
click at [794, 495] on textarea "I'm glad to hear your work order was completed to your satisfaction. If I may a…" at bounding box center [624, 478] width 588 height 43
paste textarea "I'm glad to know you're satisfied with your recent work order. If I may ask..ov…"
drag, startPoint x: 750, startPoint y: 467, endPoint x: 588, endPoint y: 467, distance: 161.6
click at [565, 465] on textarea "I'm glad to hear your work order was completed to your satisfaction. I'm glad t…" at bounding box center [624, 478] width 588 height 43
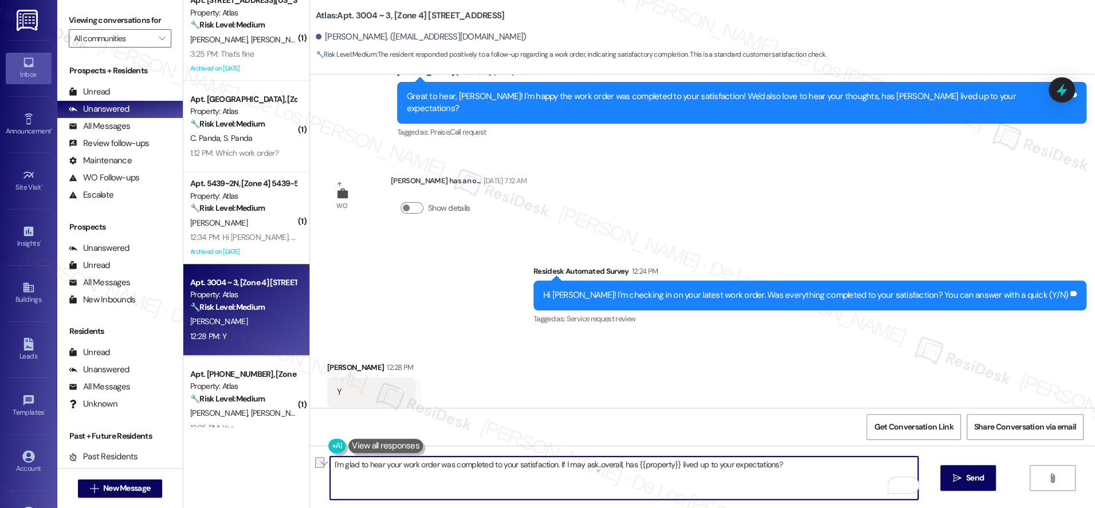
type textarea "I'm glad to hear your work order was completed to your satisfaction. If I may a…"
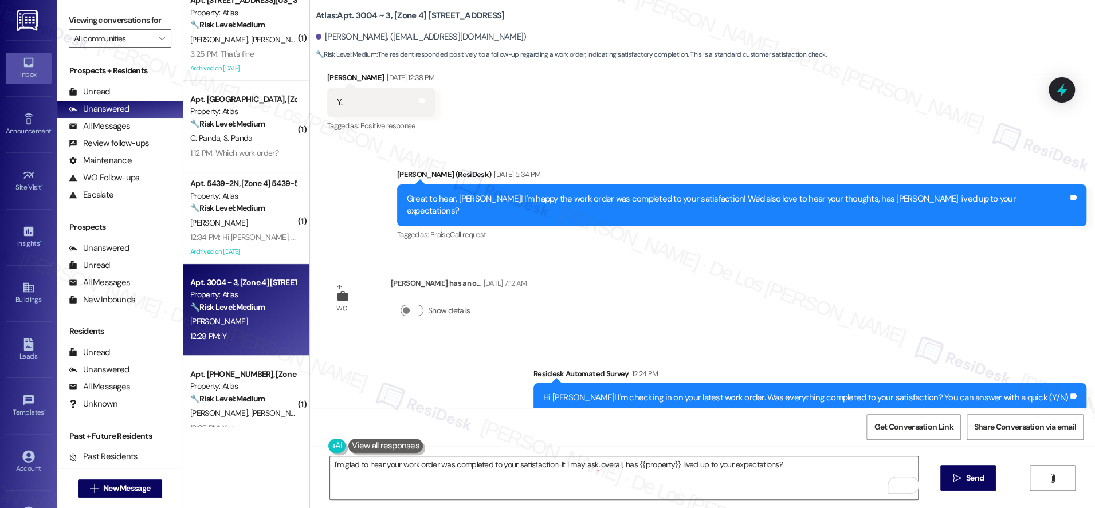
scroll to position [2231, 0]
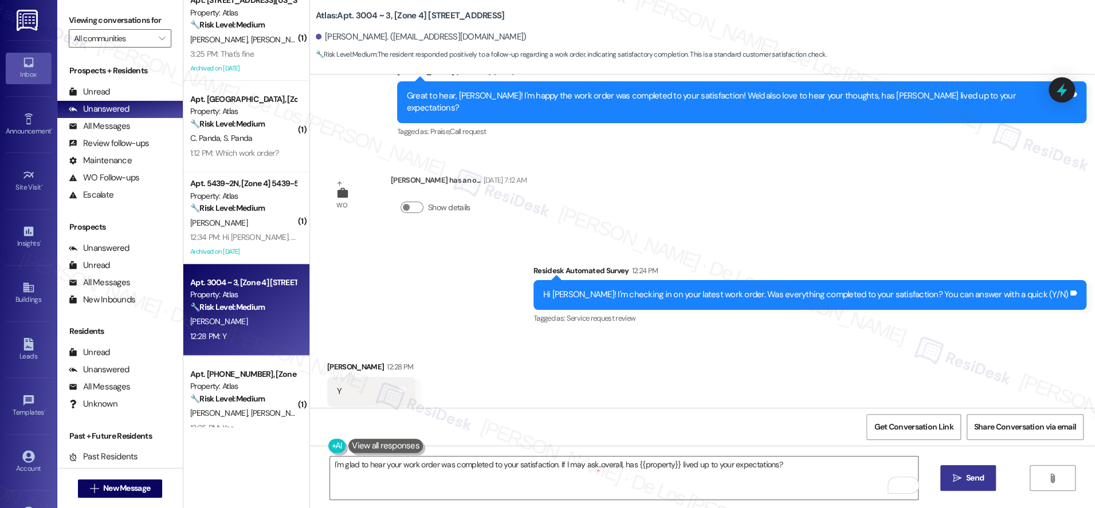
click at [950, 479] on span " Send" at bounding box center [968, 478] width 36 height 12
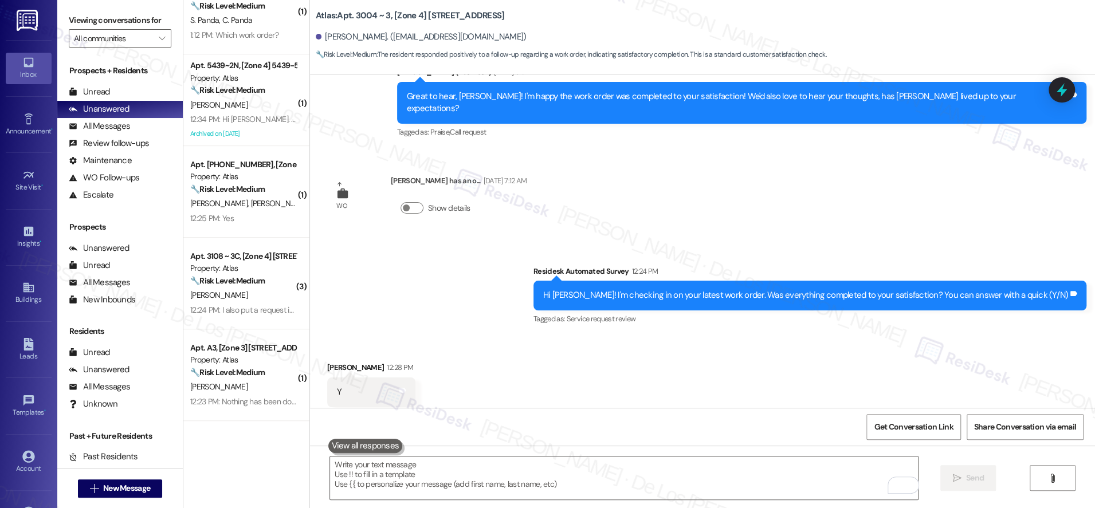
scroll to position [414, 0]
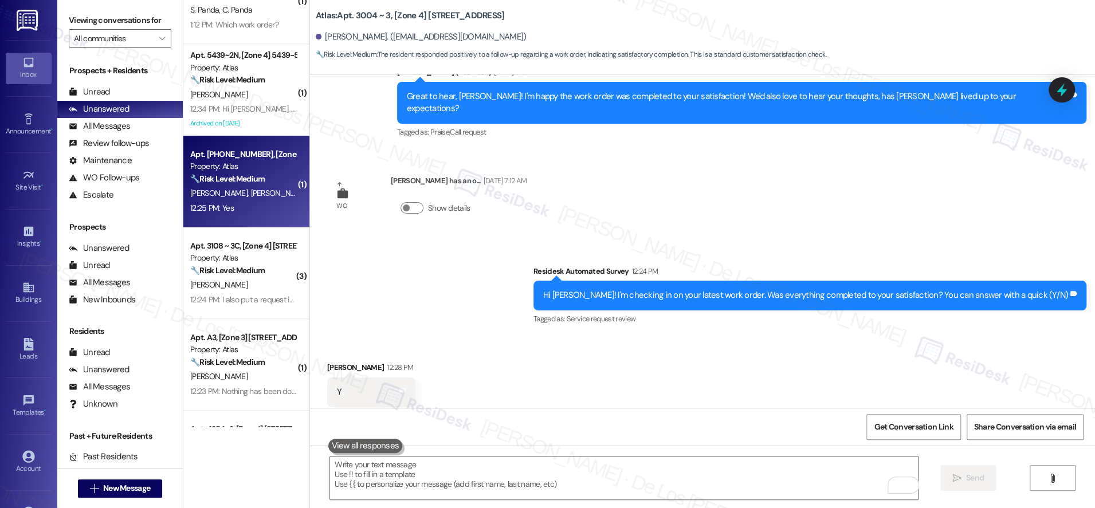
click at [250, 210] on div "12:25 PM: Yes 12:25 PM: Yes" at bounding box center [243, 208] width 108 height 14
type textarea "Fetching suggested responses. Please feel free to read through the conversation…"
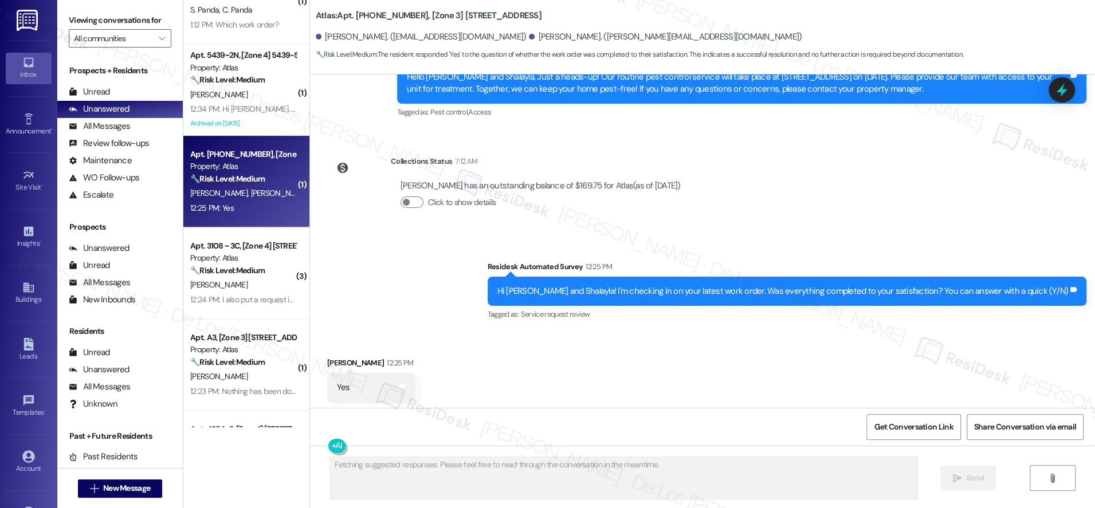
scroll to position [2143, 0]
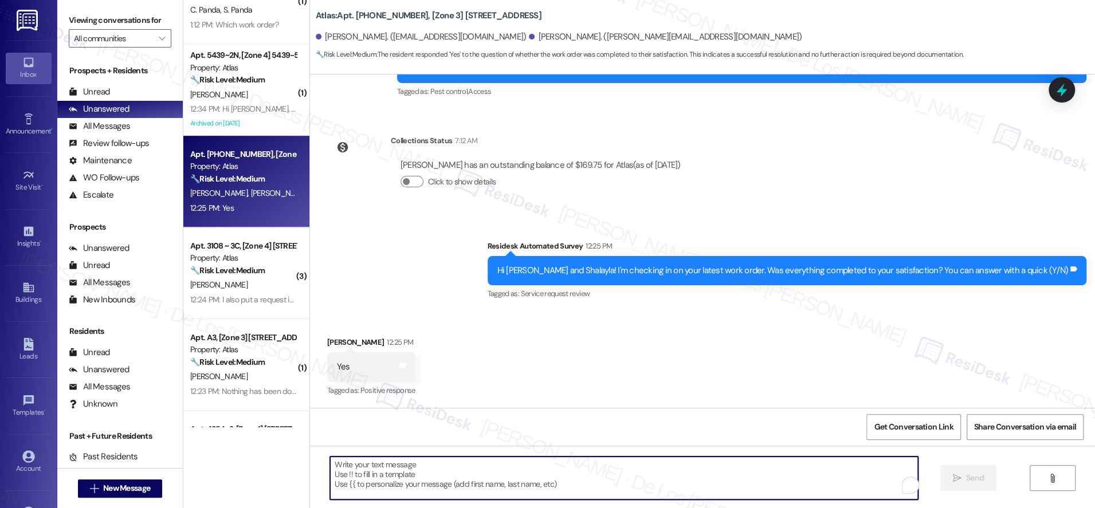
click at [484, 472] on textarea "To enrich screen reader interactions, please activate Accessibility in Grammarl…" at bounding box center [624, 478] width 588 height 43
paste textarea "I'm glad to hear your work order was completed to your satisfaction. If I may a…"
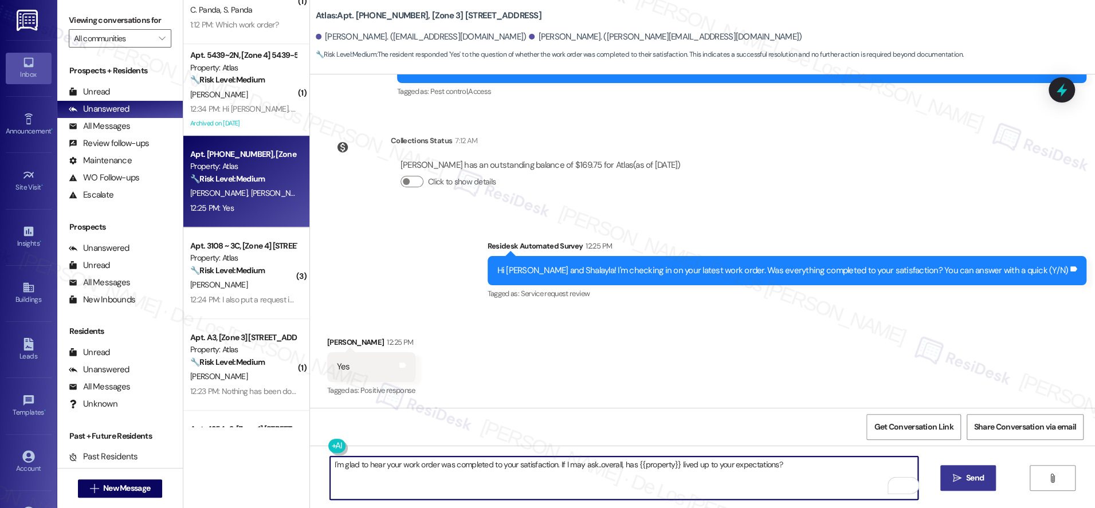
type textarea "I'm glad to hear your work order was completed to your satisfaction. If I may a…"
click at [946, 477] on button " Send" at bounding box center [969, 478] width 56 height 26
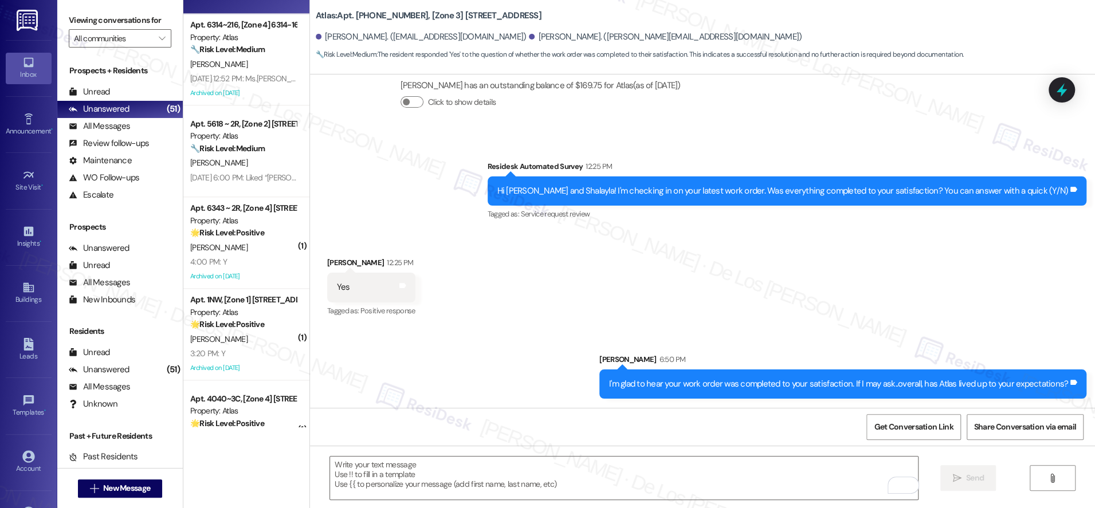
scroll to position [1105, 0]
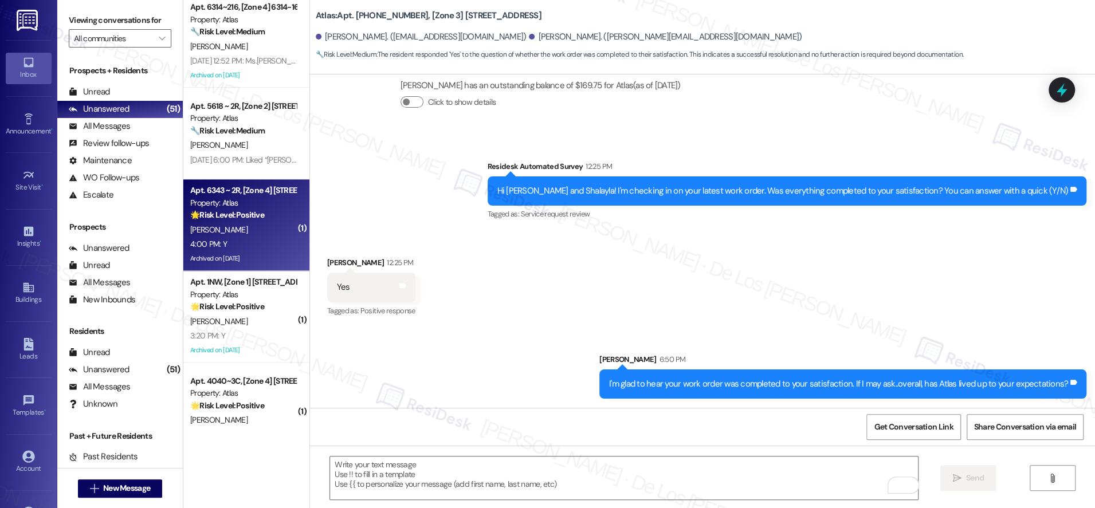
click at [271, 229] on div "[PERSON_NAME]" at bounding box center [243, 230] width 108 height 14
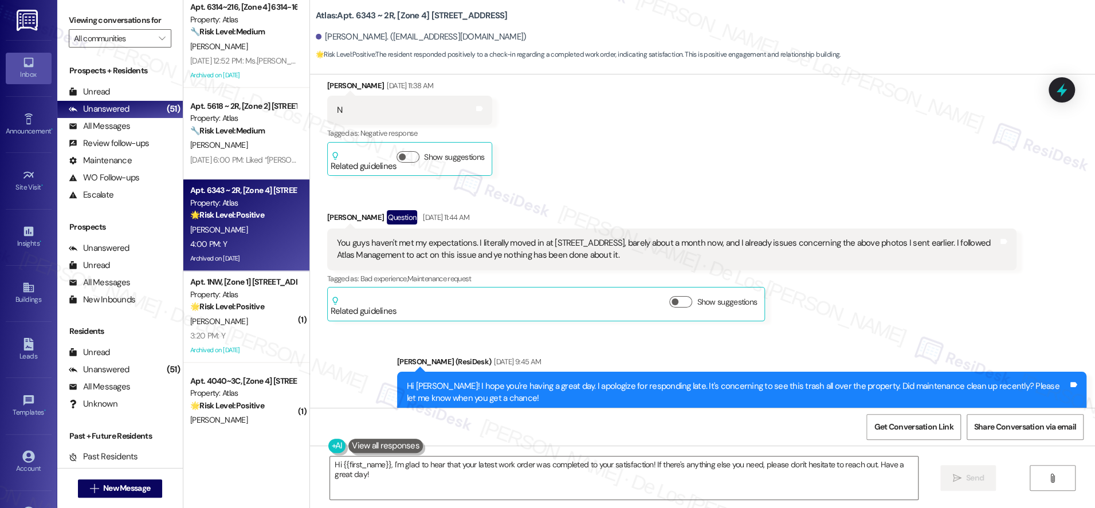
scroll to position [0, 0]
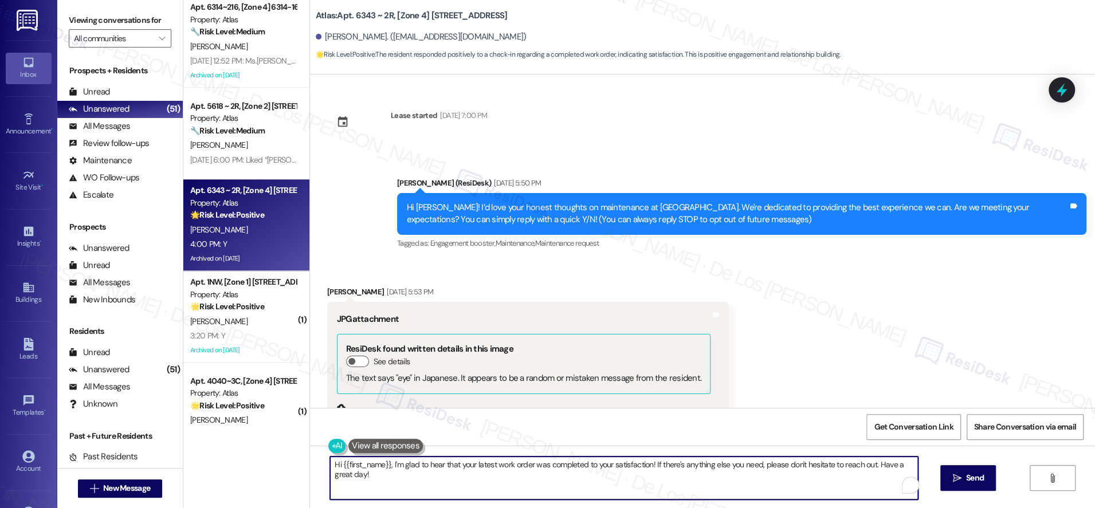
click at [477, 476] on textarea "Hi {{first_name}}, I'm glad to hear that your latest work order was completed t…" at bounding box center [624, 478] width 588 height 43
paste textarea "I'm glad to hear your work order was completed to your satisfaction. If I may a…"
type textarea "I'm glad to hear your work order was completed to your satisfaction. If I may a…"
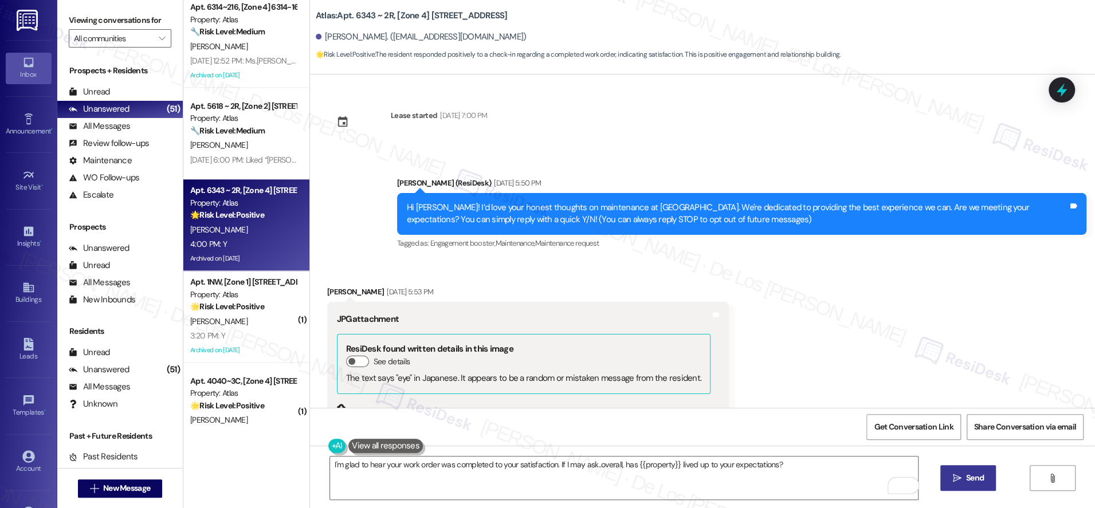
click at [966, 472] on span "Send" at bounding box center [975, 478] width 18 height 12
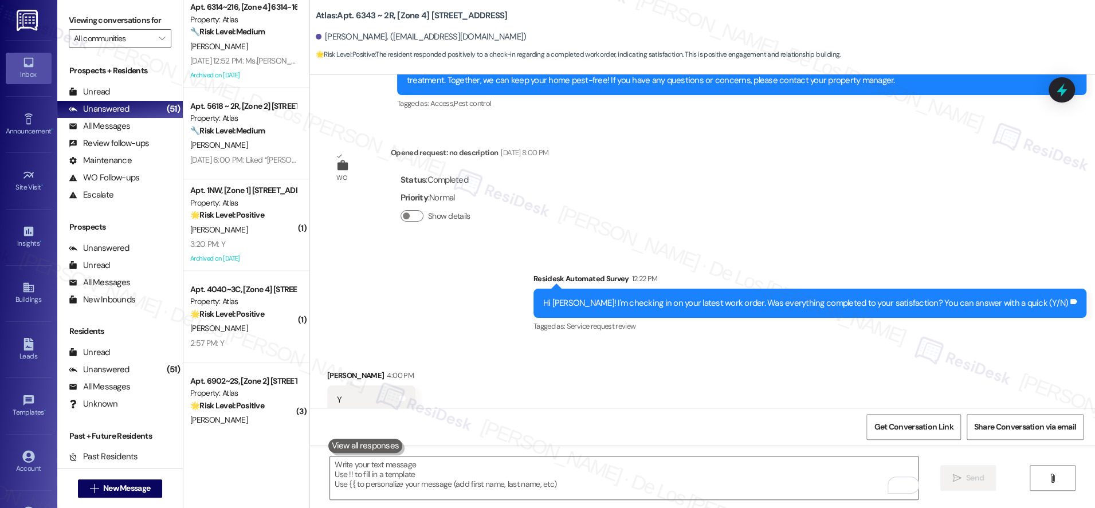
scroll to position [9106, 0]
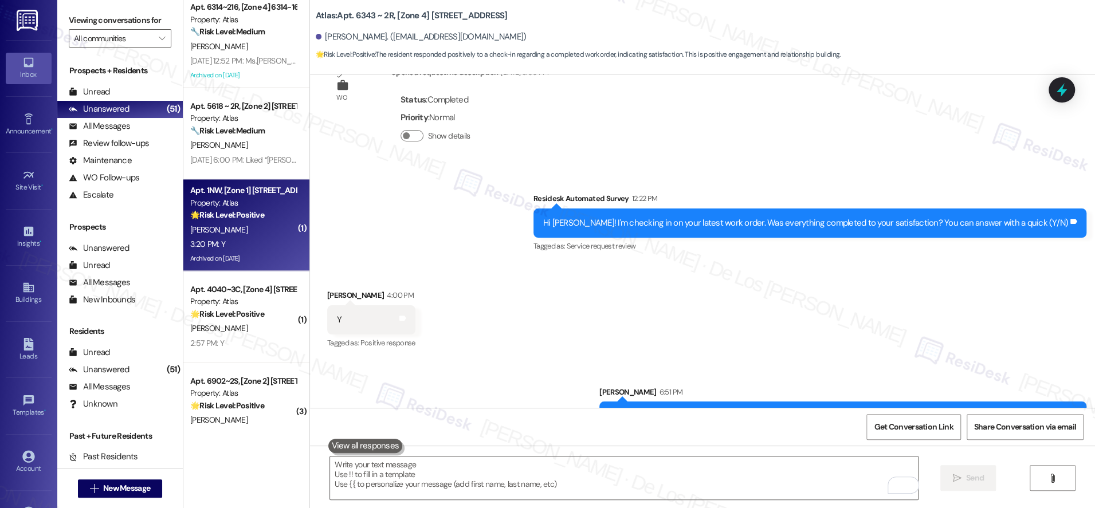
click at [273, 229] on div "[PERSON_NAME]" at bounding box center [243, 230] width 108 height 14
type textarea "Fetching suggested responses. Please feel free to read through the conversation…"
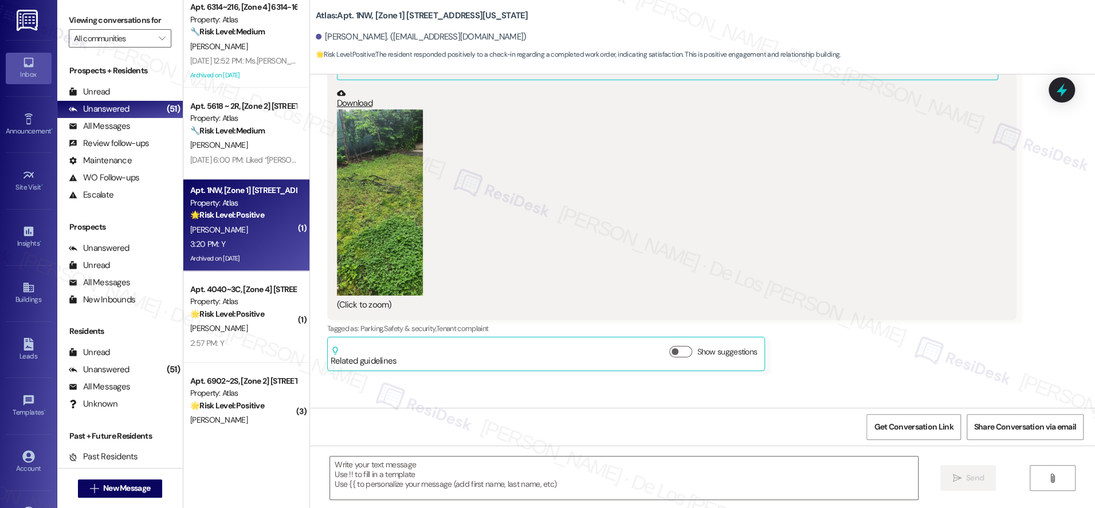
type textarea "Fetching suggested responses. Please feel free to read through the conversation…"
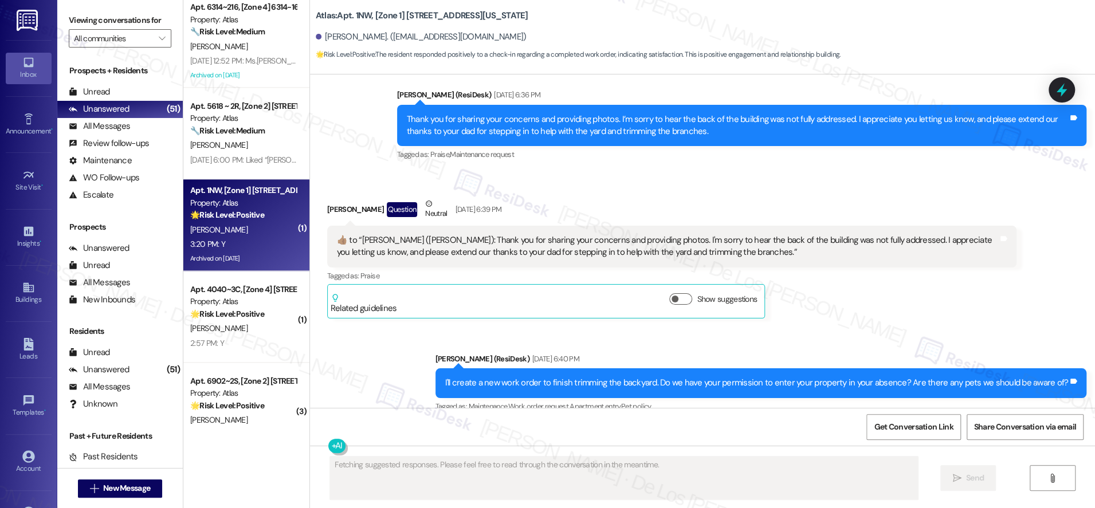
scroll to position [6290, 0]
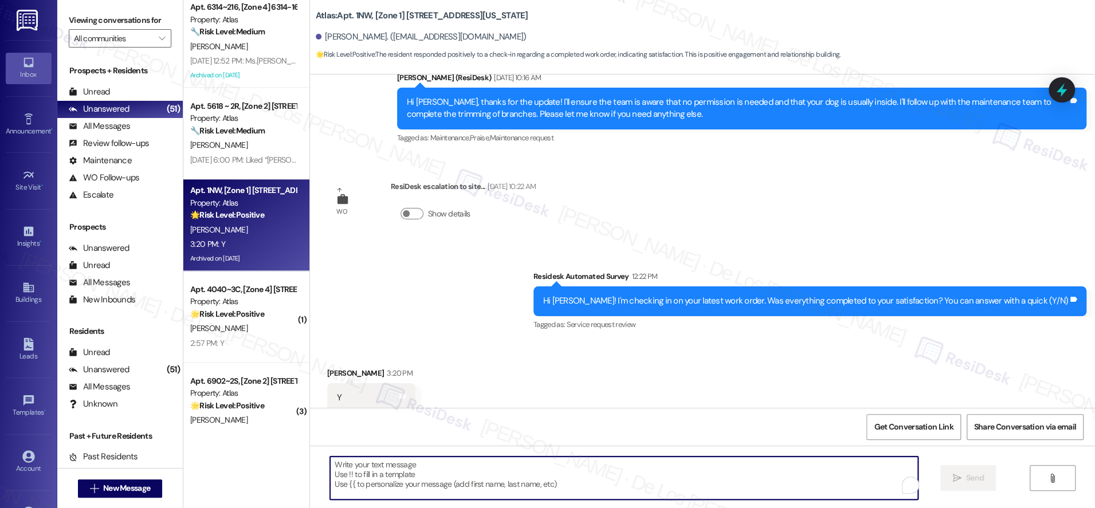
click at [516, 476] on textarea "To enrich screen reader interactions, please activate Accessibility in Grammarl…" at bounding box center [624, 478] width 588 height 43
paste textarea "I'm glad to hear your work order was completed to your satisfaction. If I may a…"
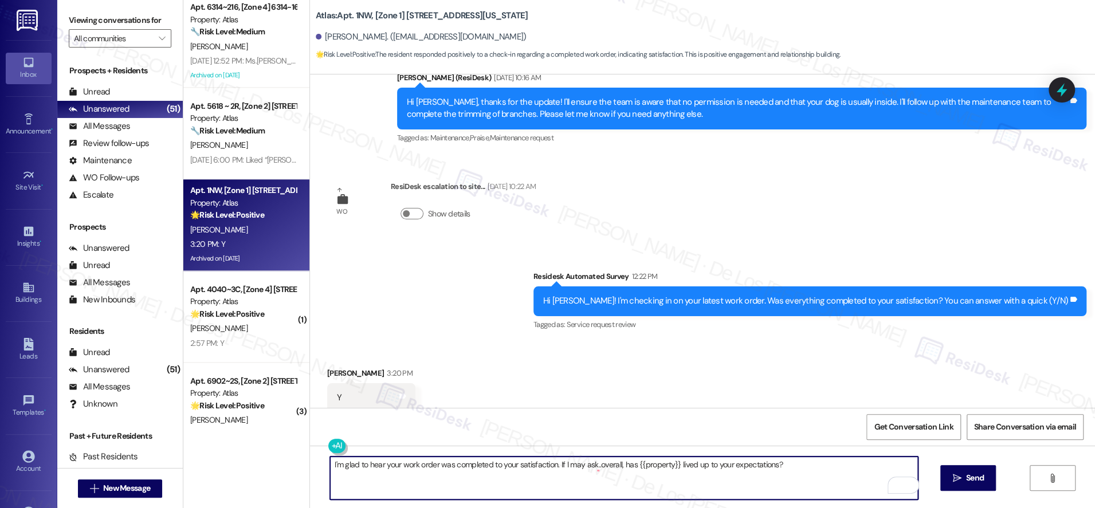
type textarea "I'm glad to hear your work order was completed to your satisfaction. If I may a…"
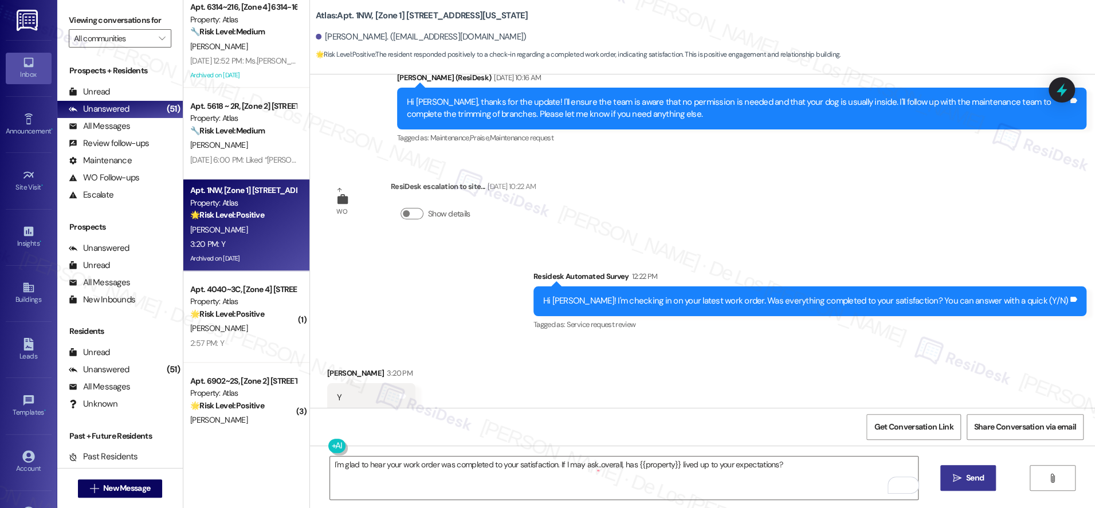
click at [964, 476] on span "Send" at bounding box center [975, 478] width 22 height 12
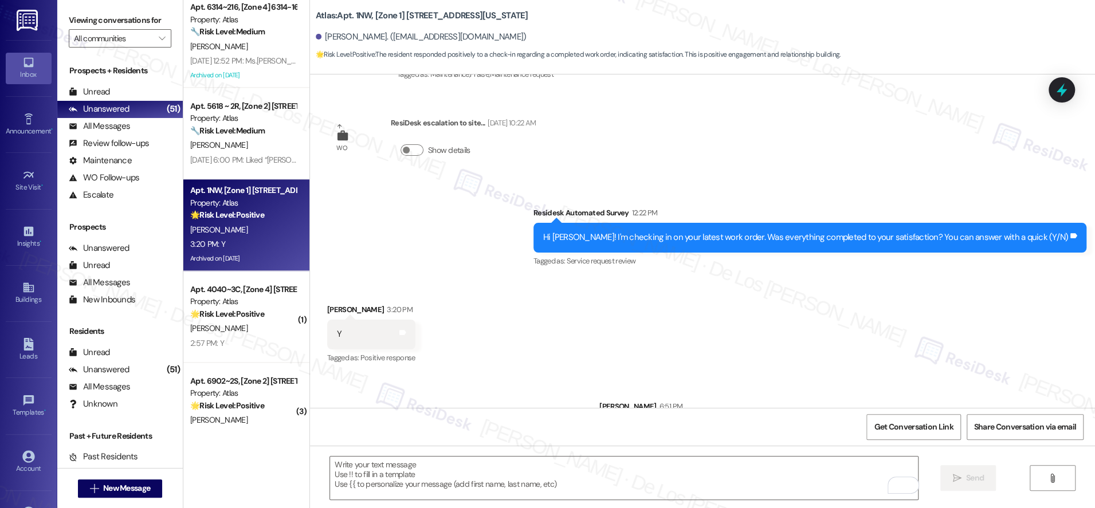
scroll to position [6370, 0]
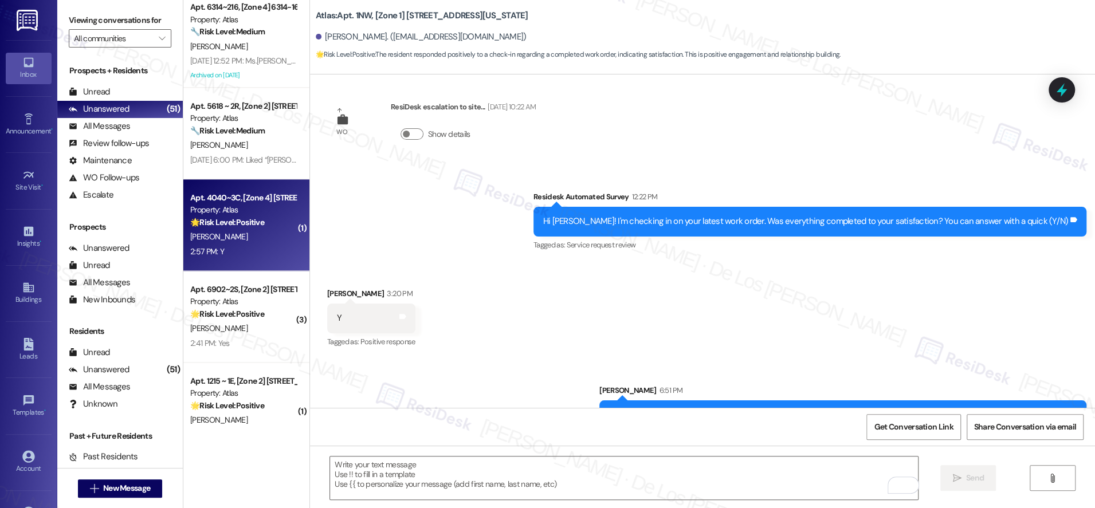
click at [259, 245] on div "2:57 PM: Y 2:57 PM: Y" at bounding box center [243, 252] width 108 height 14
type textarea "Fetching suggested responses. Please feel free to read through the conversation…"
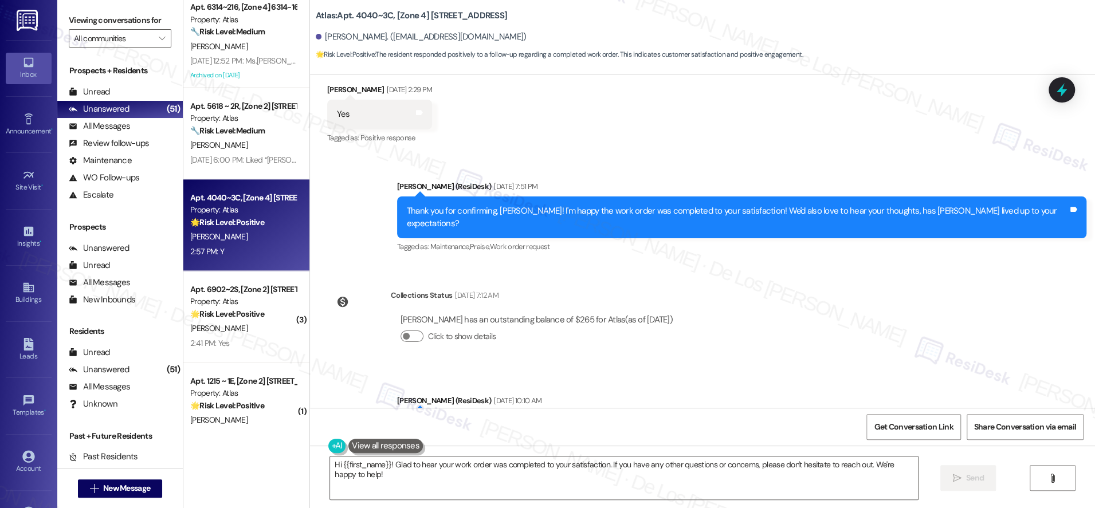
scroll to position [4044, 0]
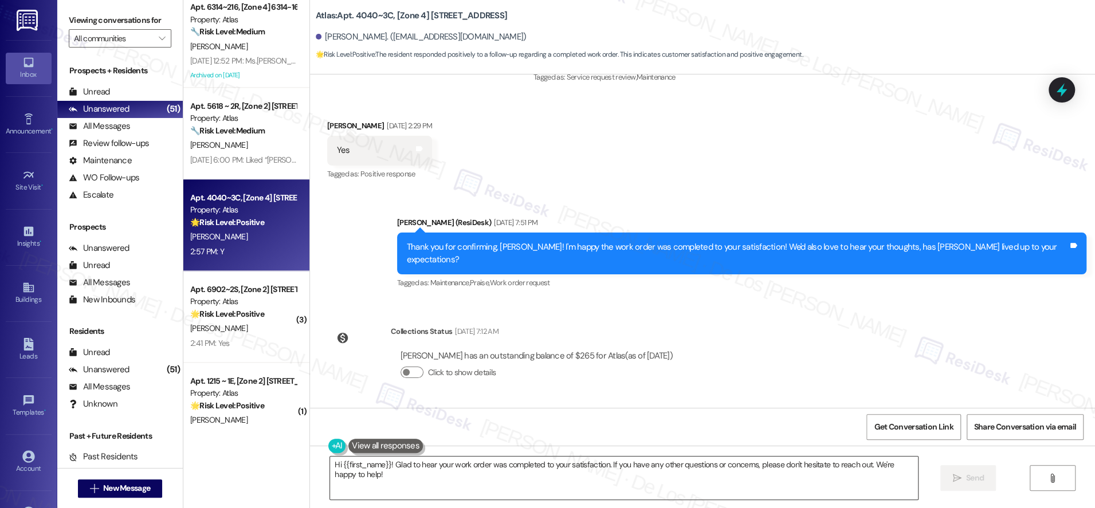
click at [536, 483] on textarea "Hi {{first_name}}! Glad to hear your work order was completed to your satisfact…" at bounding box center [624, 478] width 588 height 43
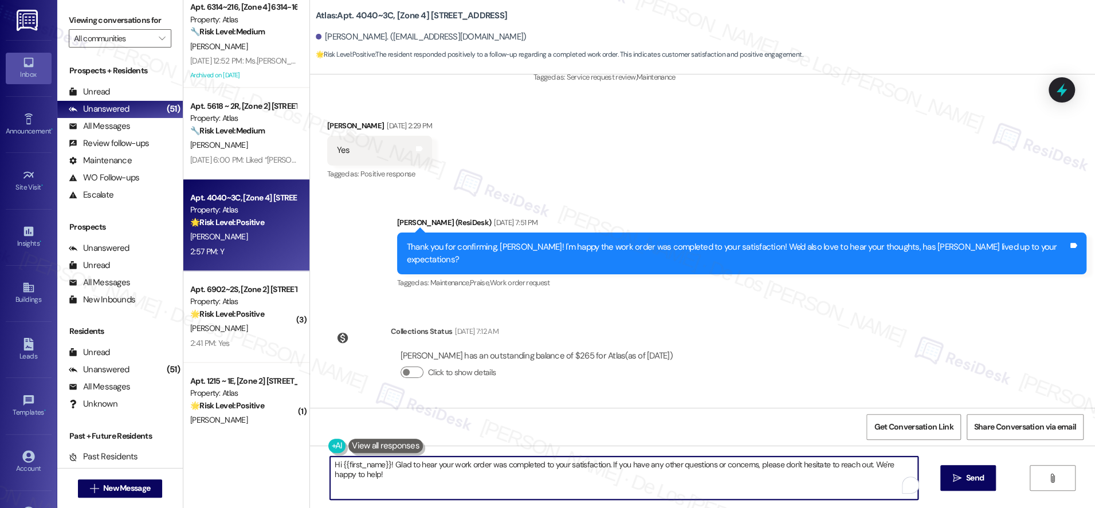
click at [536, 483] on textarea "Hi {{first_name}}! Glad to hear your work order was completed to your satisfact…" at bounding box center [624, 478] width 588 height 43
paste textarea "I'm glad to hear your work order was completed to your satisfaction. If I may a…"
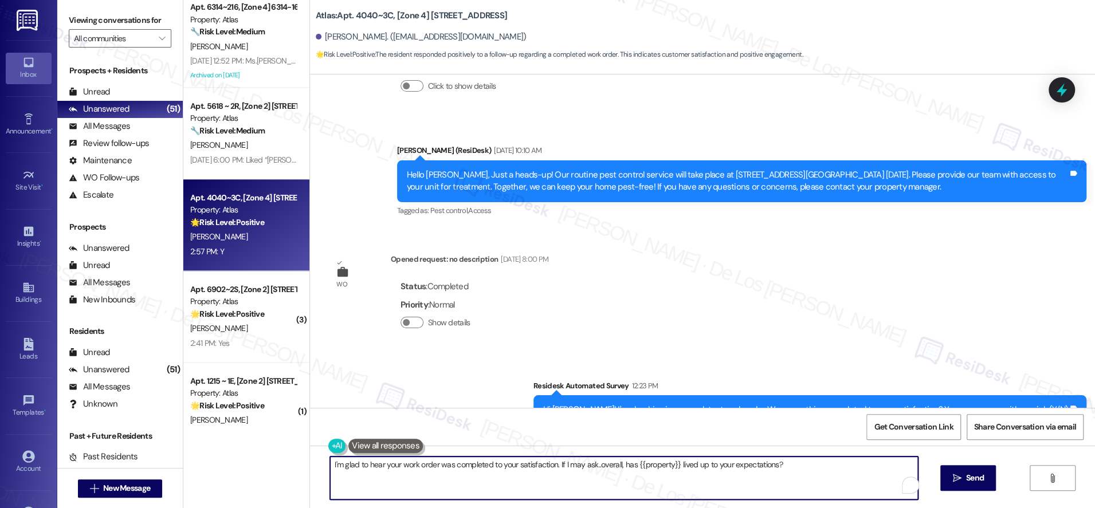
scroll to position [4443, 0]
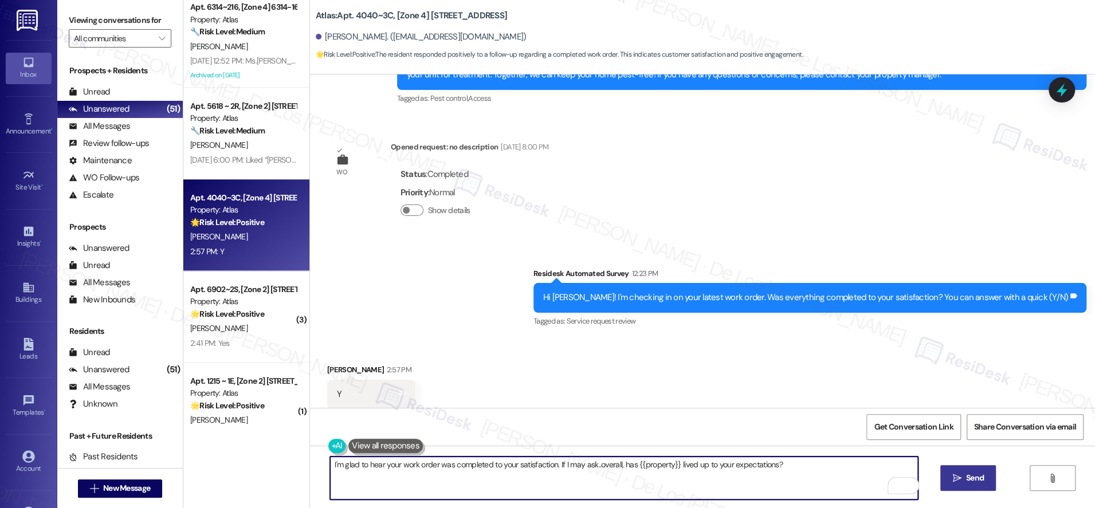
type textarea "I'm glad to hear your work order was completed to your satisfaction. If I may a…"
click at [972, 481] on span "Send" at bounding box center [975, 478] width 18 height 12
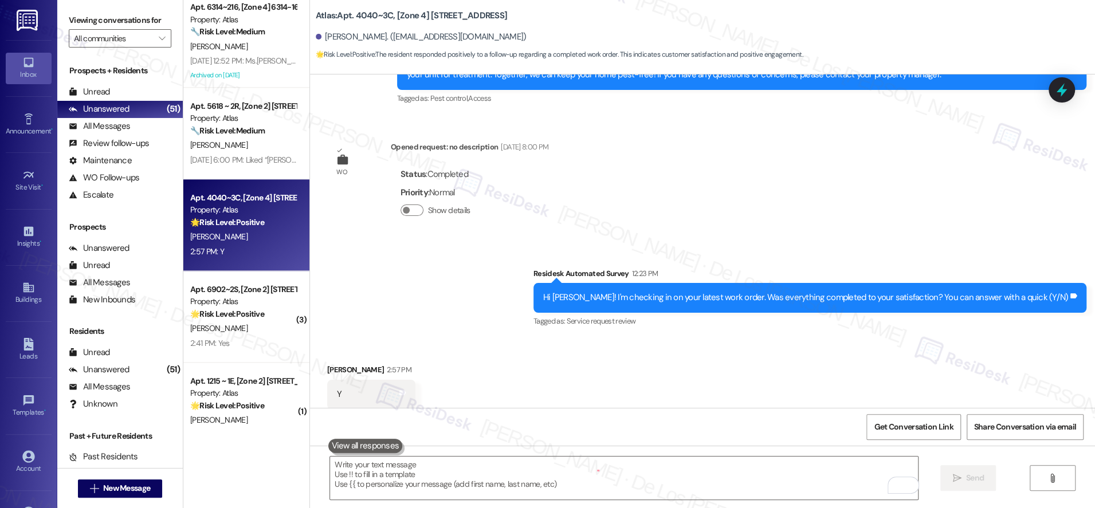
scroll to position [4442, 0]
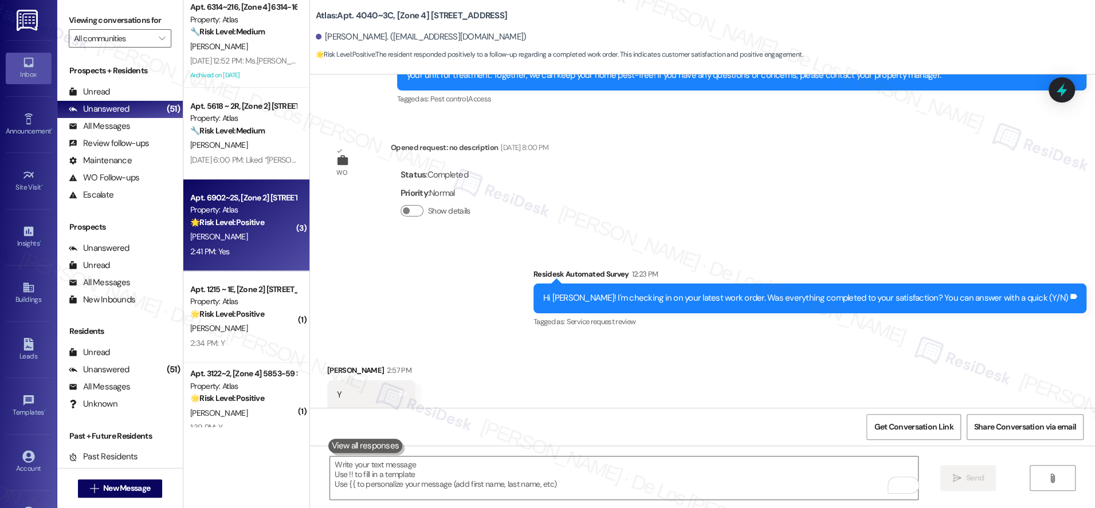
click at [263, 248] on div "2:41 PM: Yes 2:41 PM: Yes" at bounding box center [243, 252] width 108 height 14
type textarea "Fetching suggested responses. Please feel free to read through the conversation…"
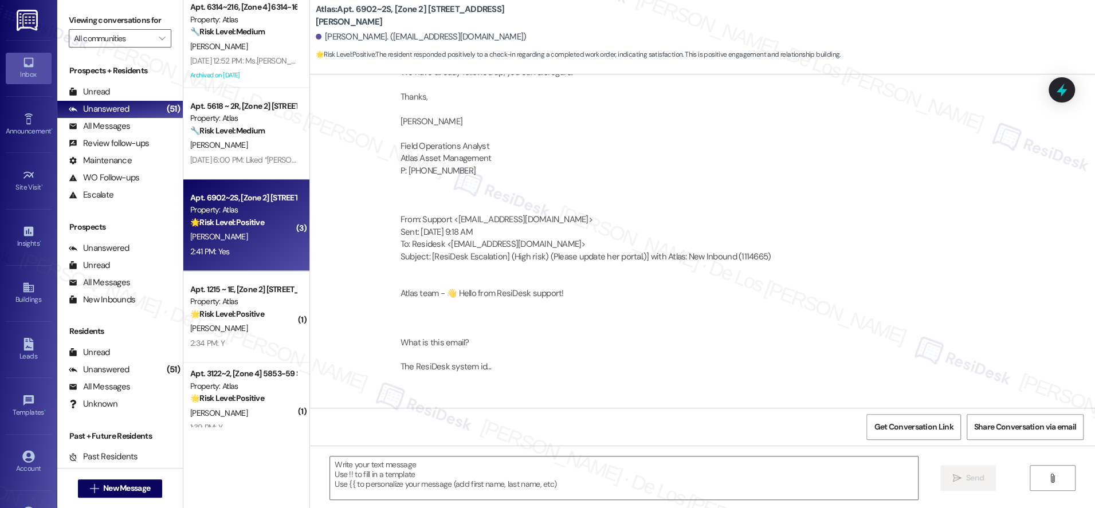
scroll to position [4085, 0]
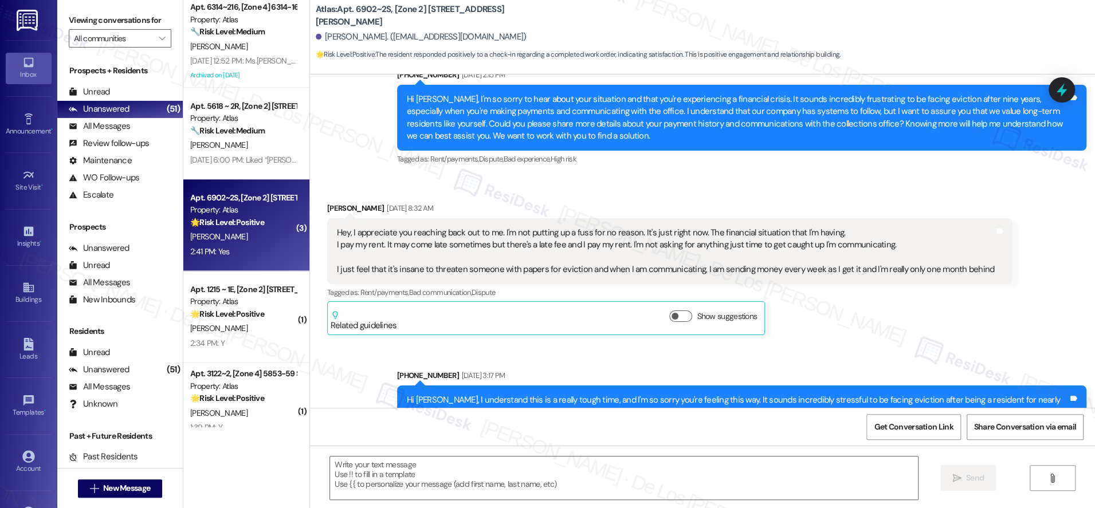
type textarea "Fetching suggested responses. Please feel free to read through the conversation…"
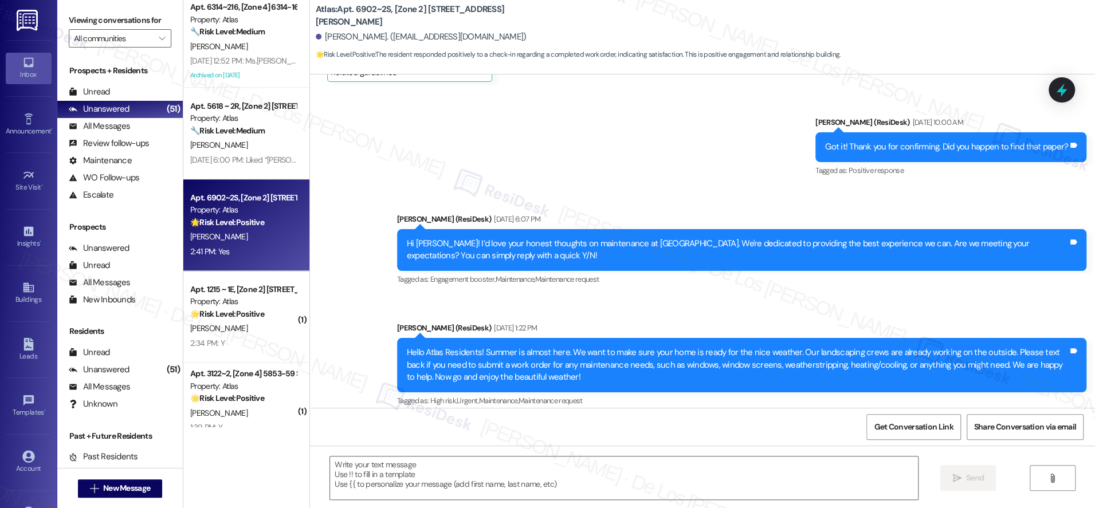
scroll to position [414, 0]
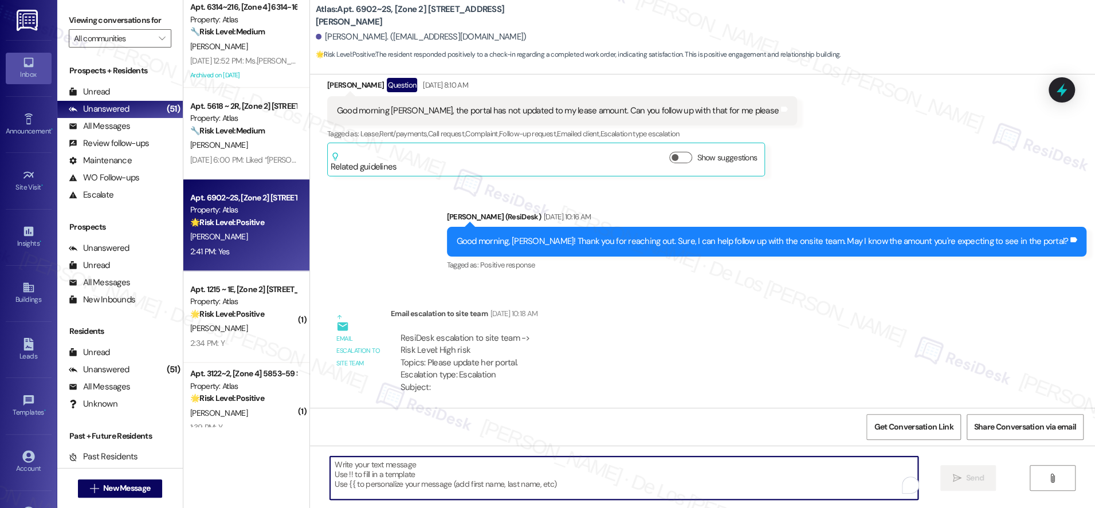
click at [492, 464] on textarea "To enrich screen reader interactions, please activate Accessibility in Grammarl…" at bounding box center [624, 478] width 588 height 43
paste textarea "I'm glad to hear your work order was completed to your satisfaction. If I may a…"
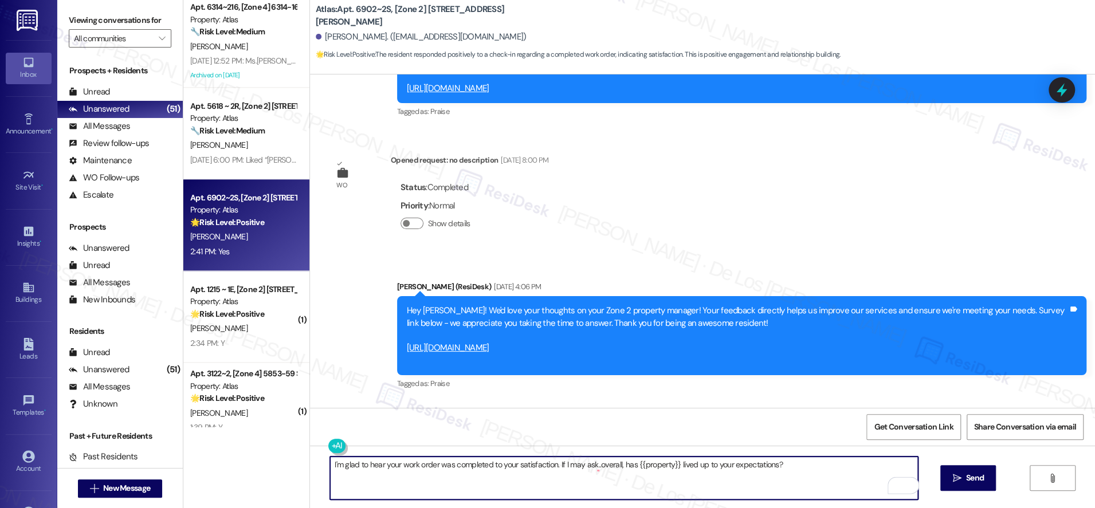
scroll to position [4114, 0]
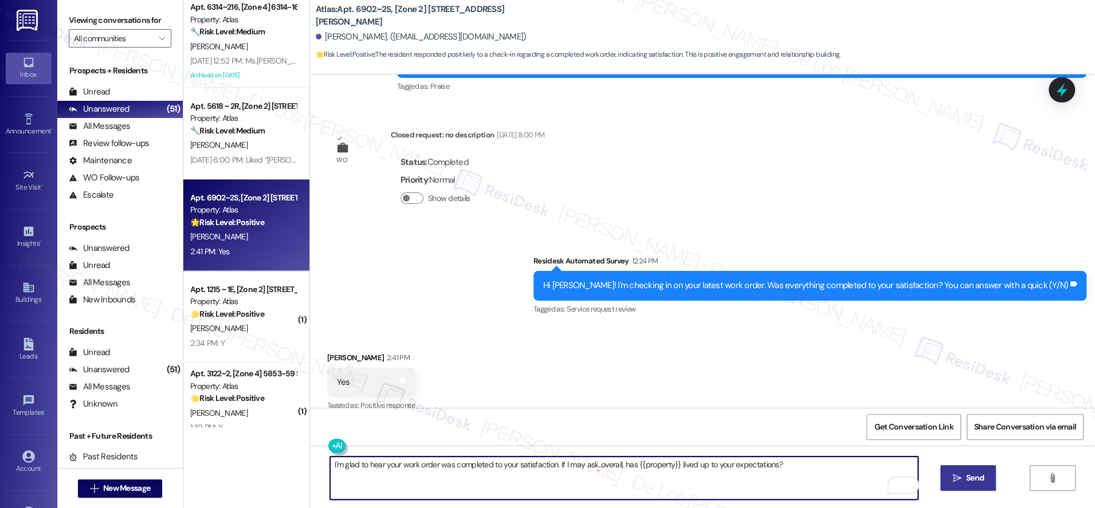
type textarea "I'm glad to hear your work order was completed to your satisfaction. If I may a…"
click at [966, 478] on span "Send" at bounding box center [975, 478] width 18 height 12
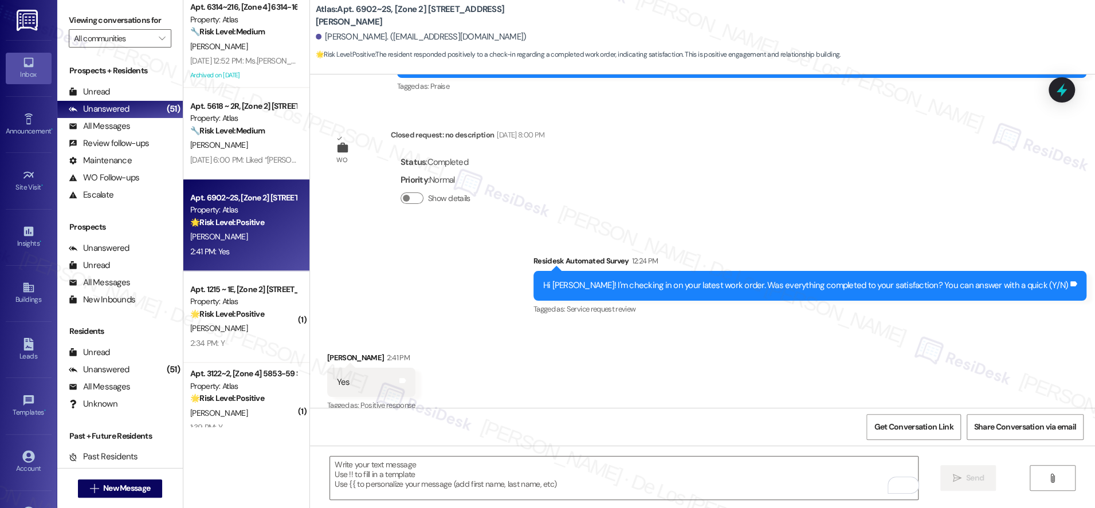
scroll to position [4113, 0]
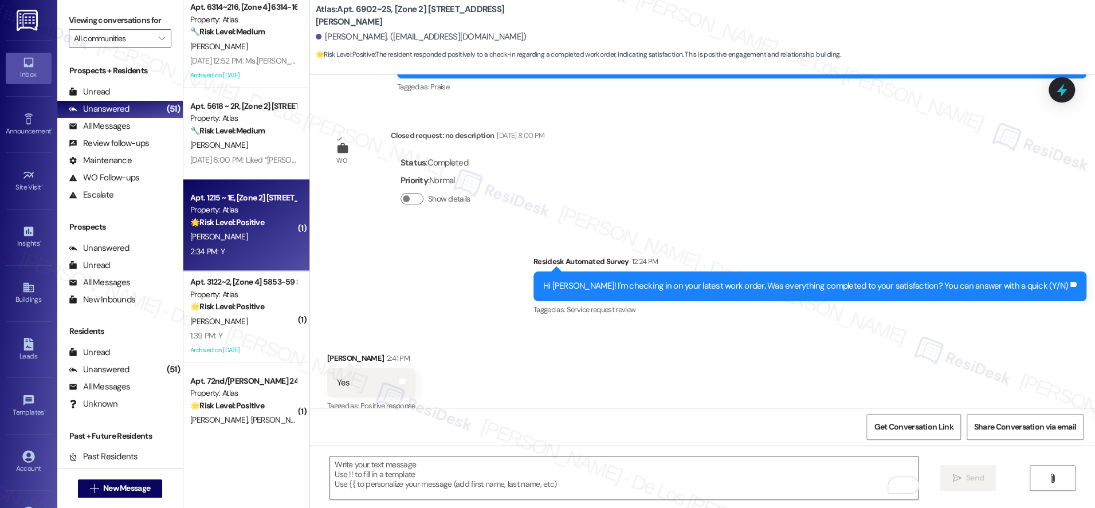
click at [248, 250] on div "2:34 PM: Y 2:34 PM: Y" at bounding box center [243, 252] width 108 height 14
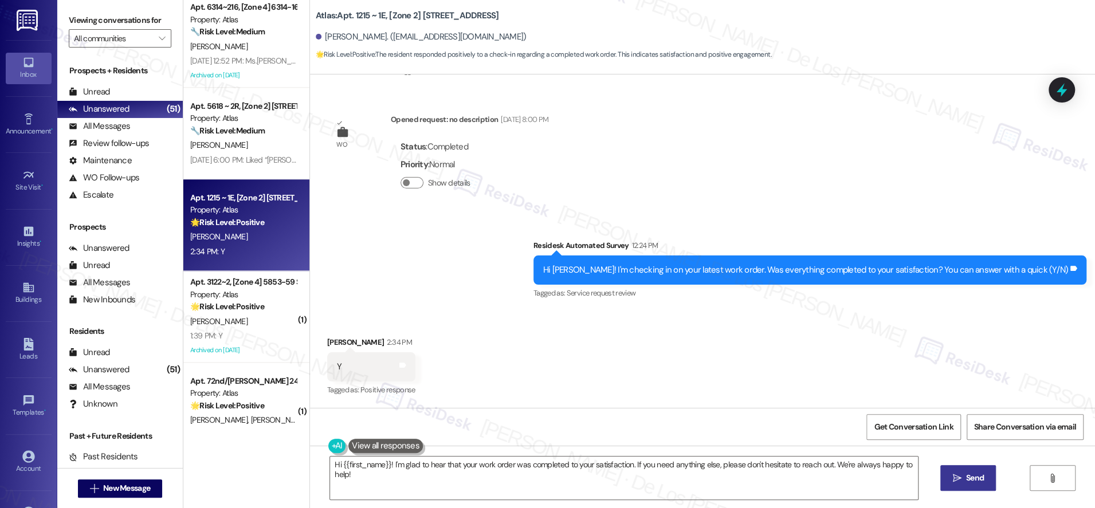
scroll to position [0, 0]
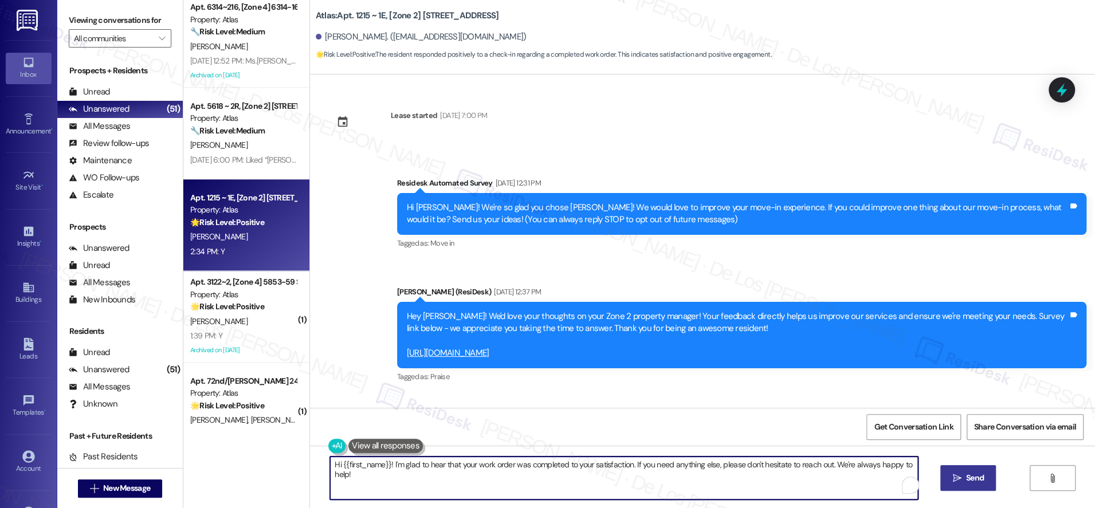
click at [580, 479] on textarea "Hi {{first_name}}! I'm glad to hear that your work order was completed to your …" at bounding box center [624, 478] width 588 height 43
paste textarea "I'm glad to hear your work order was completed to your satisfaction. If I may a…"
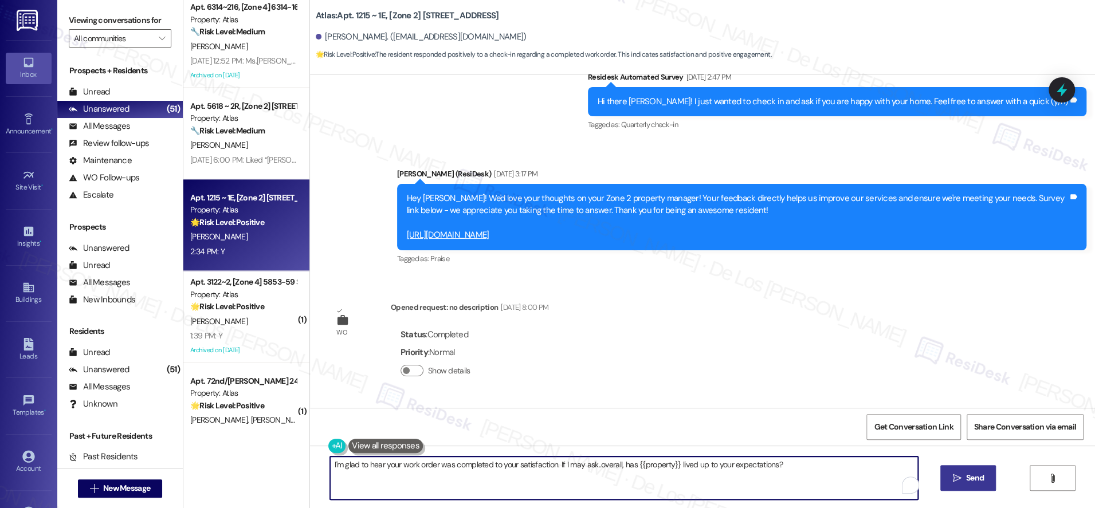
scroll to position [537, 0]
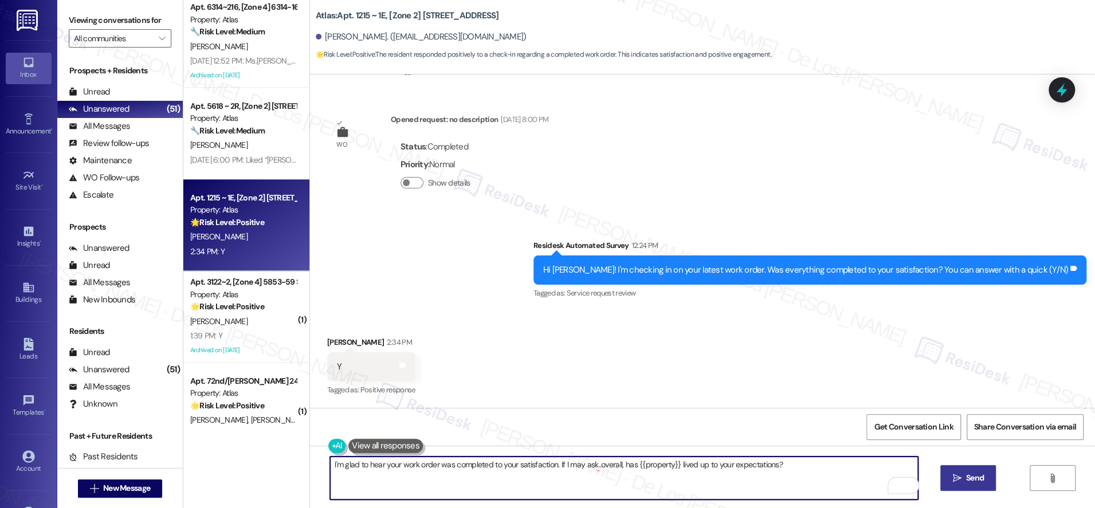
type textarea "I'm glad to hear your work order was completed to your satisfaction. If I may a…"
click at [956, 476] on icon "" at bounding box center [957, 478] width 9 height 9
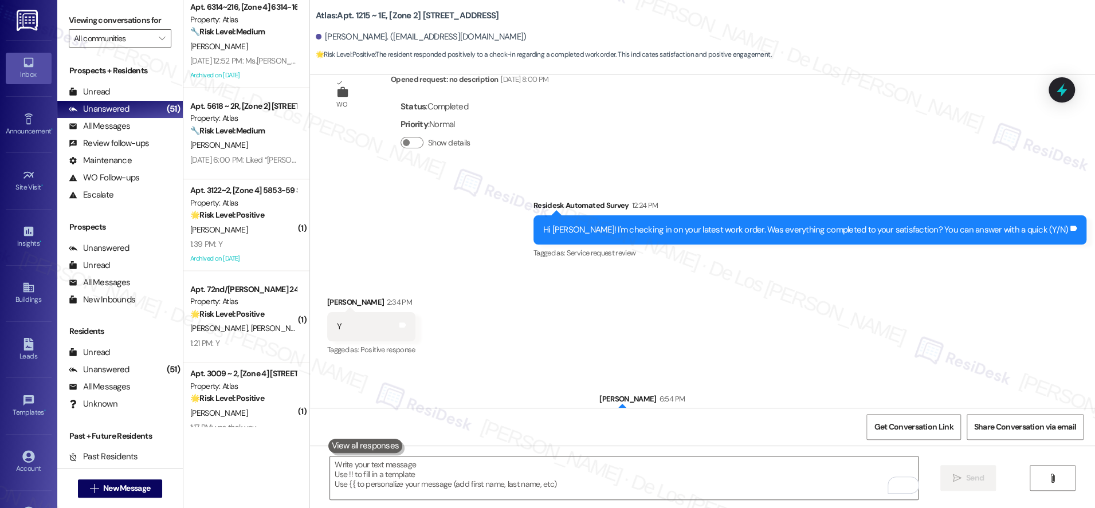
scroll to position [616, 0]
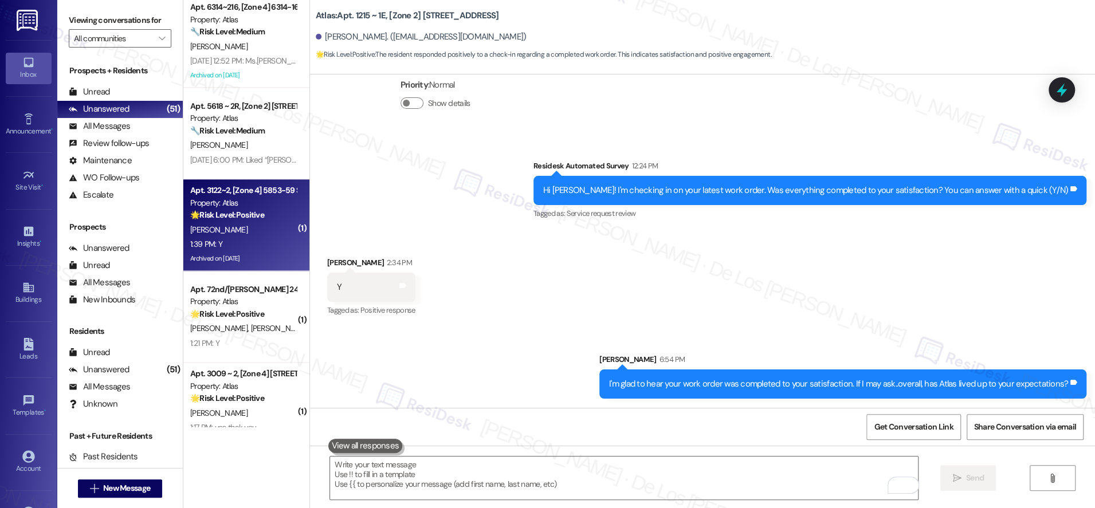
click at [255, 246] on div "1:39 PM: Y 1:39 PM: Y" at bounding box center [243, 244] width 108 height 14
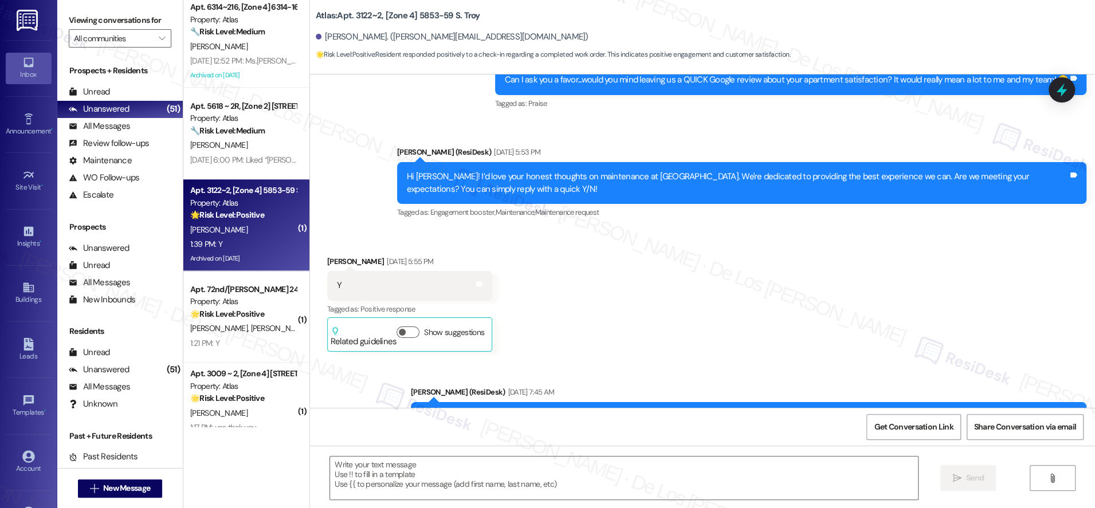
type textarea "Fetching suggested responses. Please feel free to read through the conversation…"
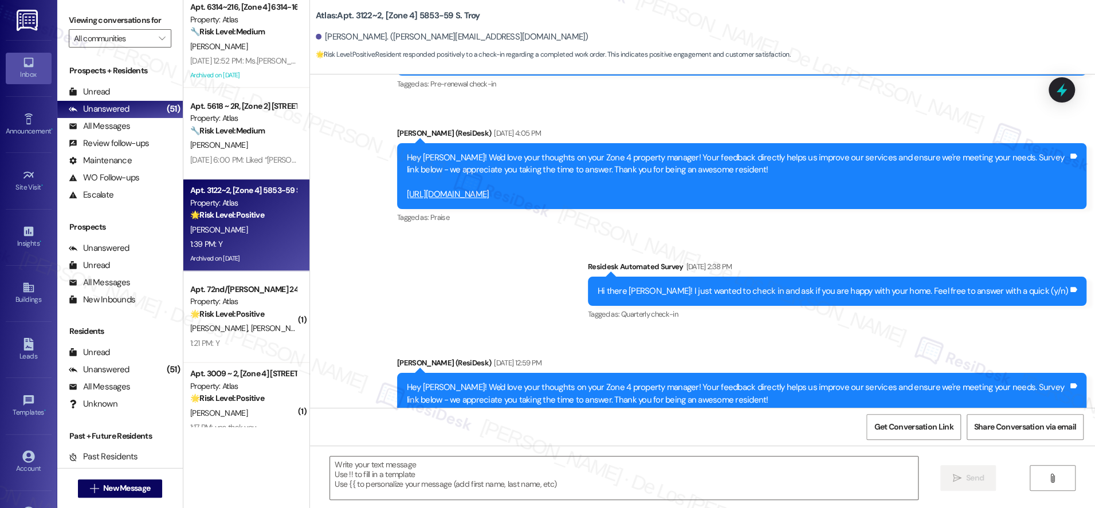
scroll to position [6436, 0]
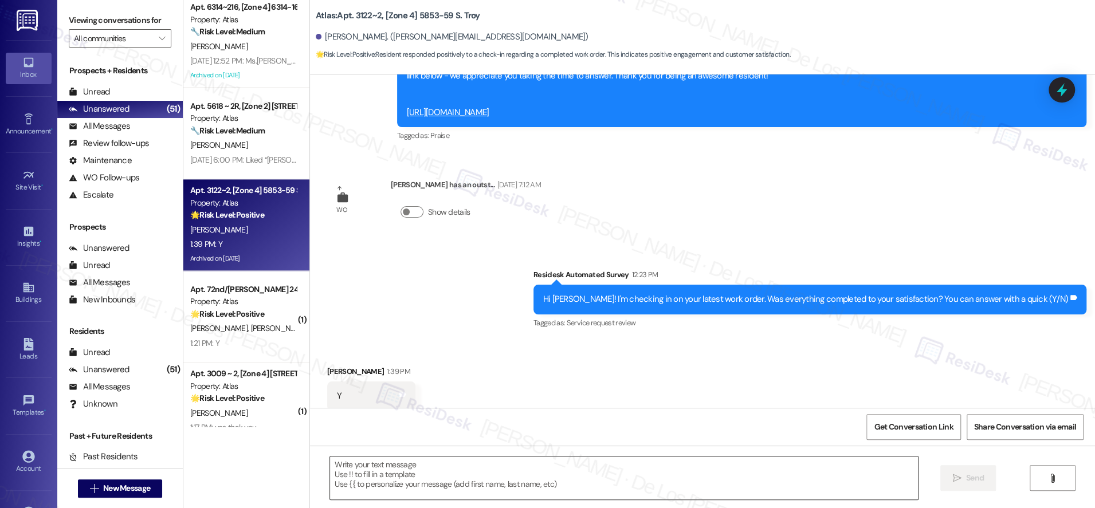
click at [526, 476] on textarea at bounding box center [624, 478] width 588 height 43
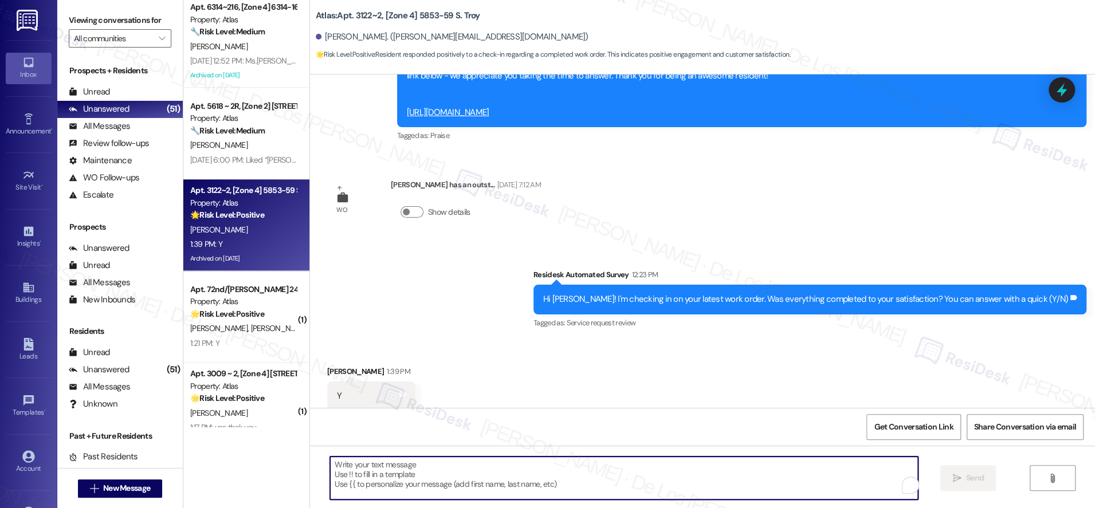
paste textarea "I'm glad to hear your work order was completed to your satisfaction. If I may a…"
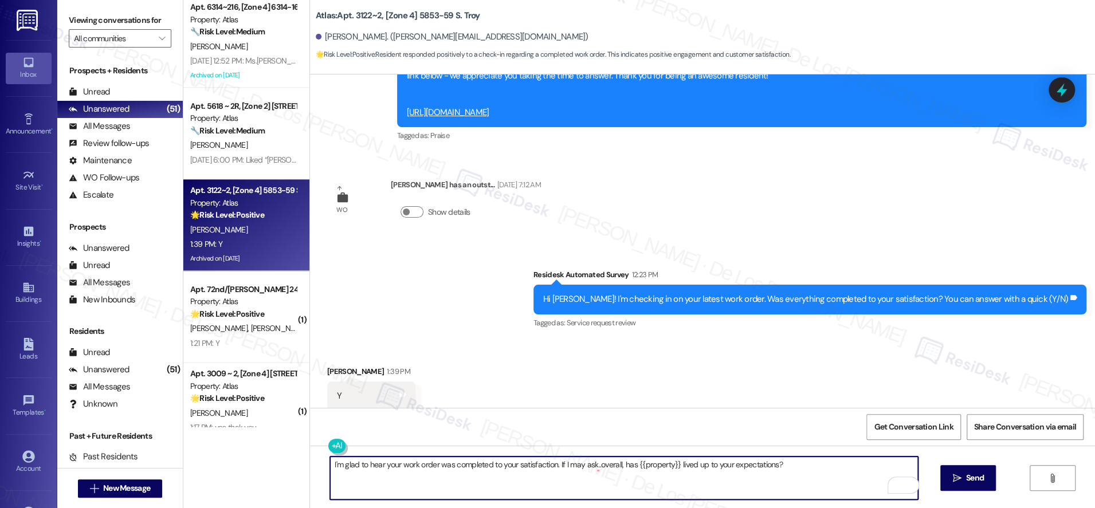
type textarea "I'm glad to hear your work order was completed to your satisfaction. If I may a…"
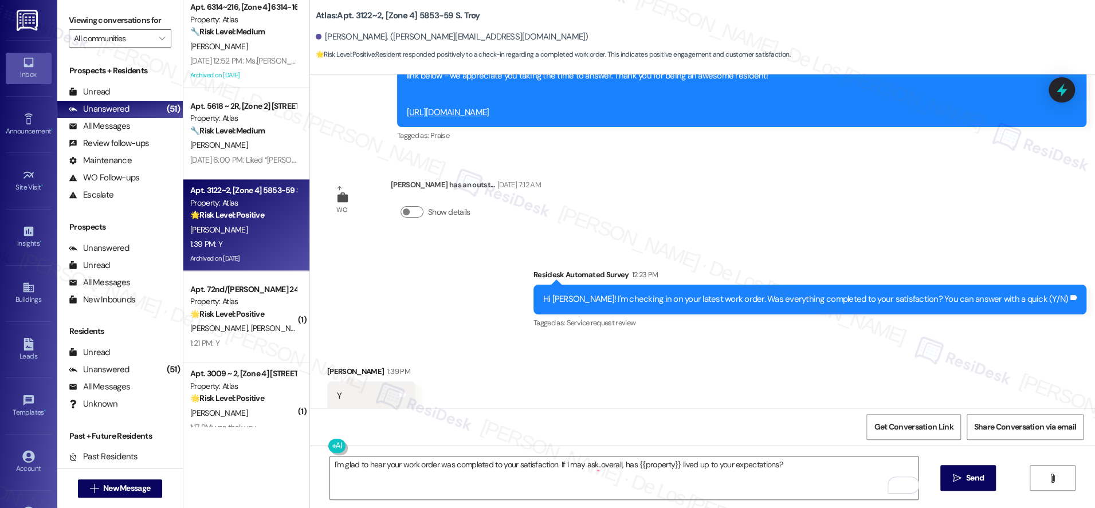
scroll to position [2207, 0]
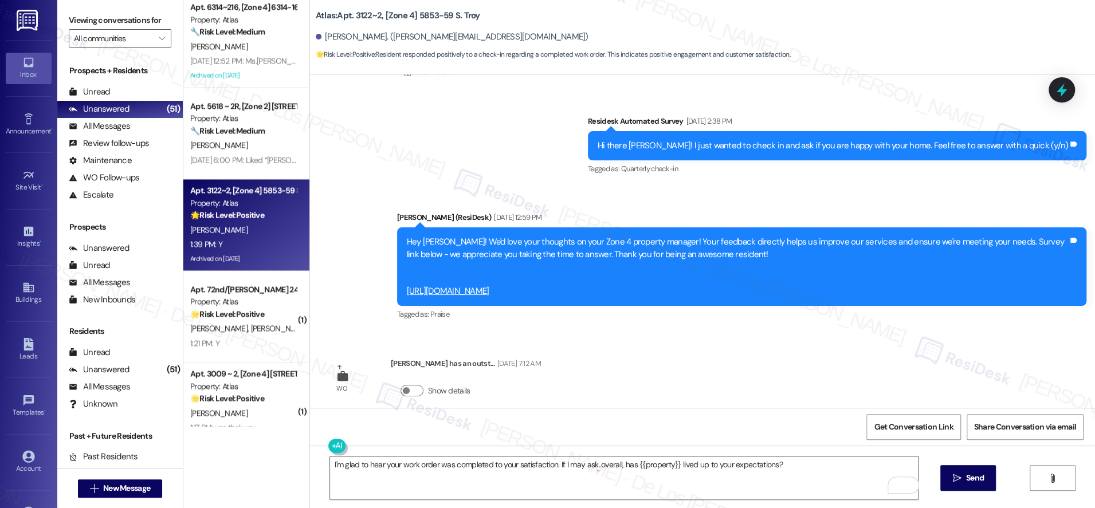
scroll to position [6436, 0]
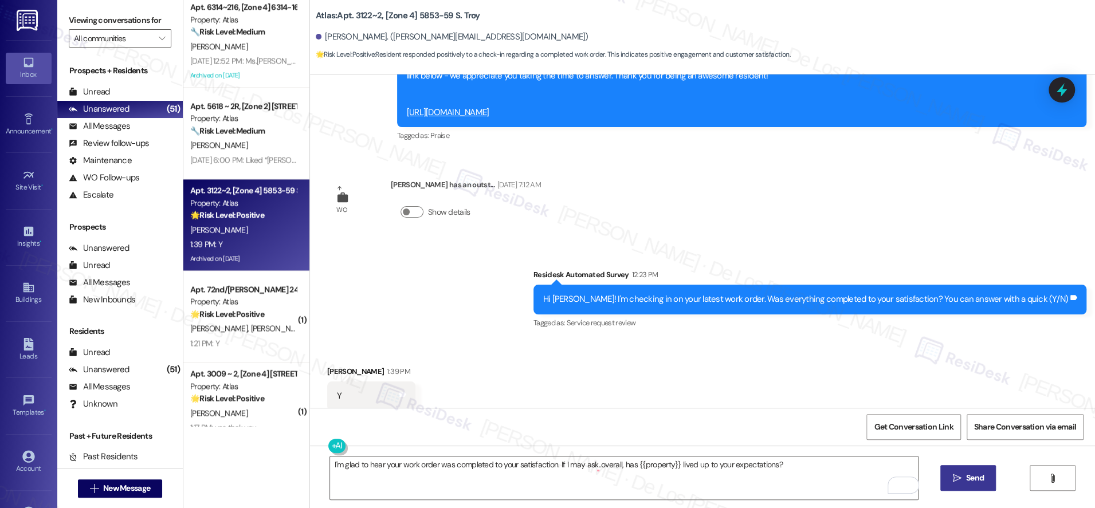
click at [970, 475] on span "Send" at bounding box center [975, 478] width 18 height 12
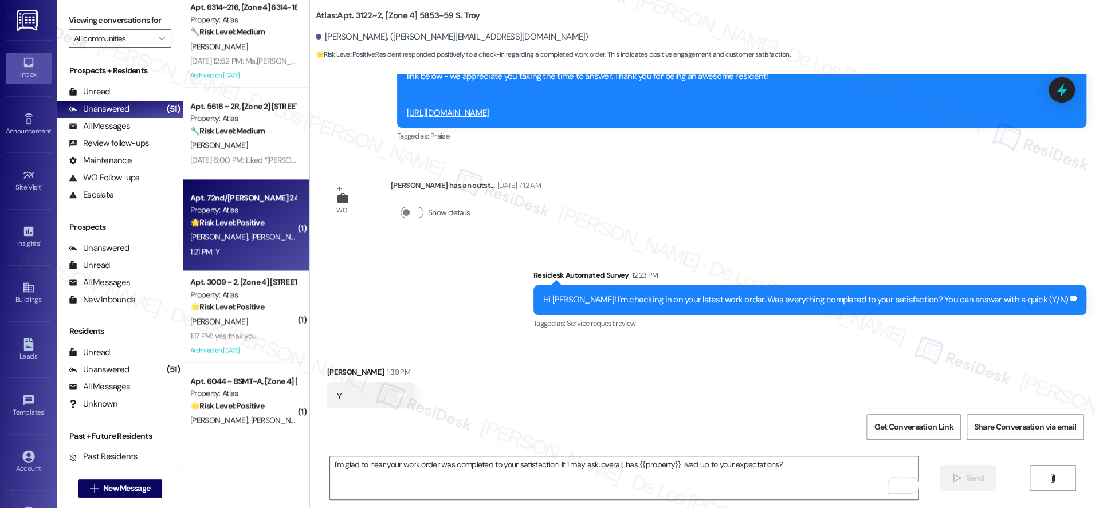
click at [261, 228] on div "🌟 Risk Level: Positive The message is a follow-up on a completed work order and…" at bounding box center [243, 223] width 106 height 12
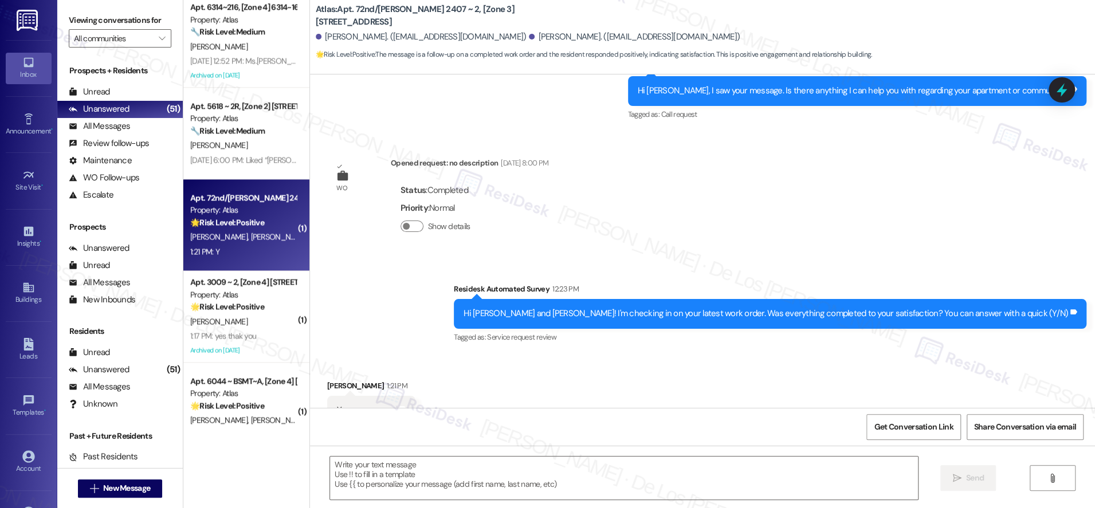
scroll to position [507, 0]
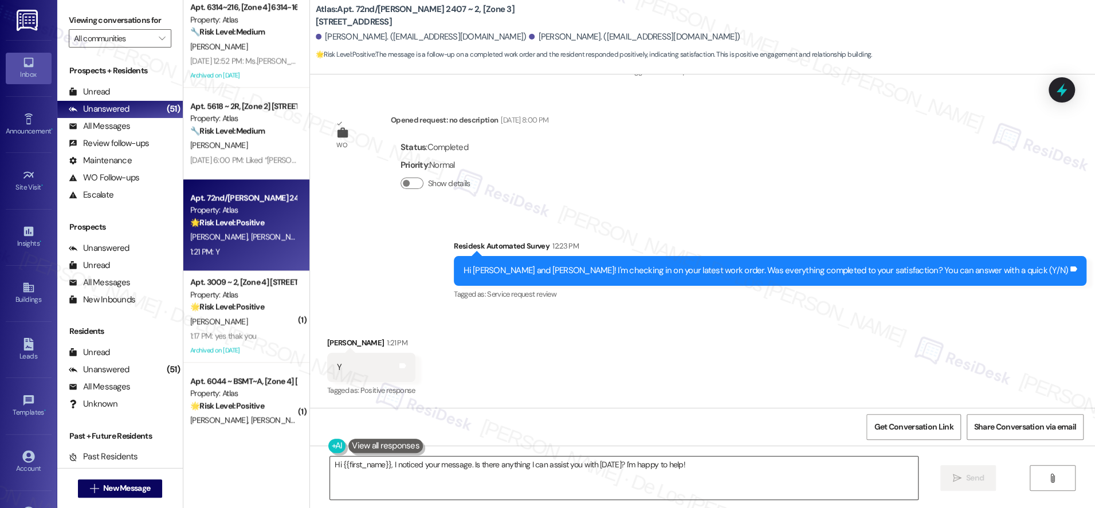
click at [507, 486] on textarea "Hi {{first_name}}, I noticed your message. Is there anything I can assist you w…" at bounding box center [624, 478] width 588 height 43
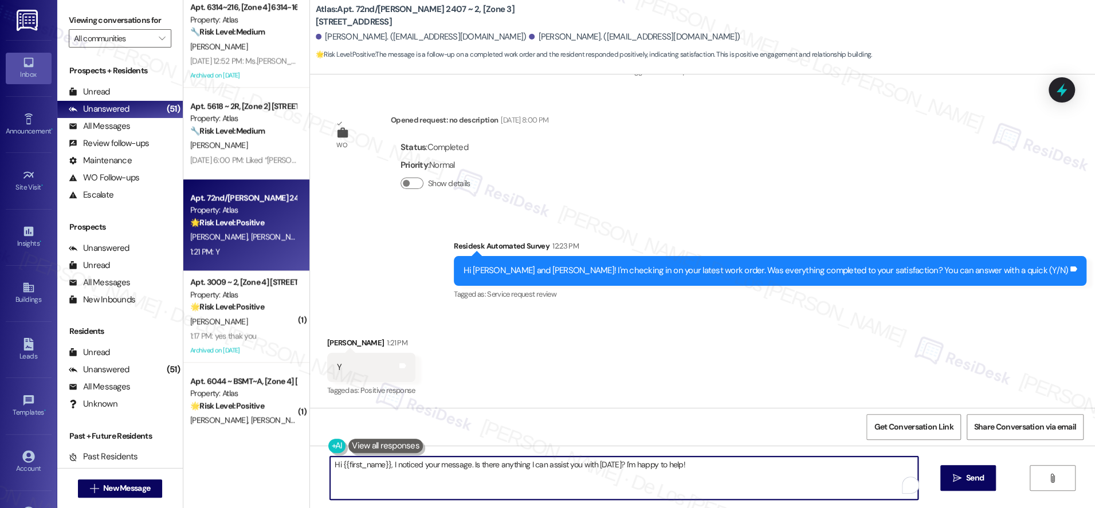
click at [507, 486] on textarea "Hi {{first_name}}, I noticed your message. Is there anything I can assist you w…" at bounding box center [624, 478] width 588 height 43
paste textarea "I'm glad to hear your work order was completed to your satisfaction. If I may a…"
type textarea "I'm glad to hear your work order was completed to your satisfaction. If I may a…"
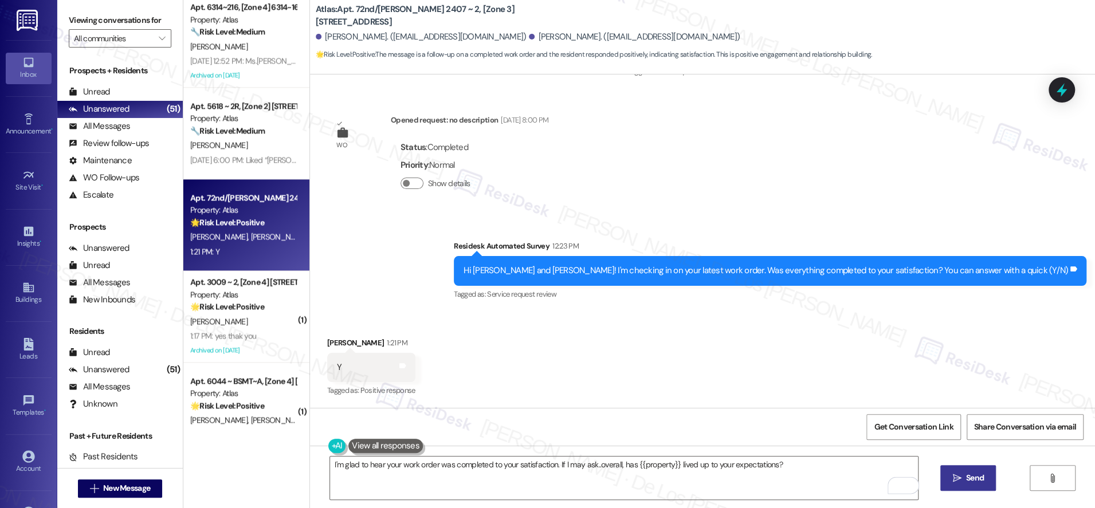
click at [949, 471] on button " Send" at bounding box center [969, 478] width 56 height 26
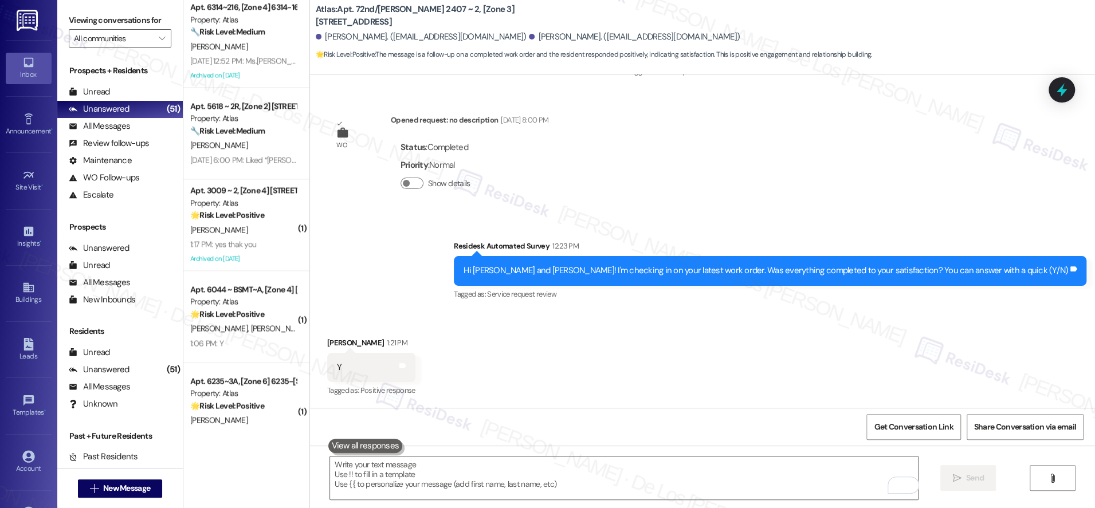
drag, startPoint x: 249, startPoint y: 241, endPoint x: 332, endPoint y: 245, distance: 83.2
click at [249, 242] on div "1:17 PM: yes thak you 1:17 PM: yes thak you" at bounding box center [243, 244] width 108 height 14
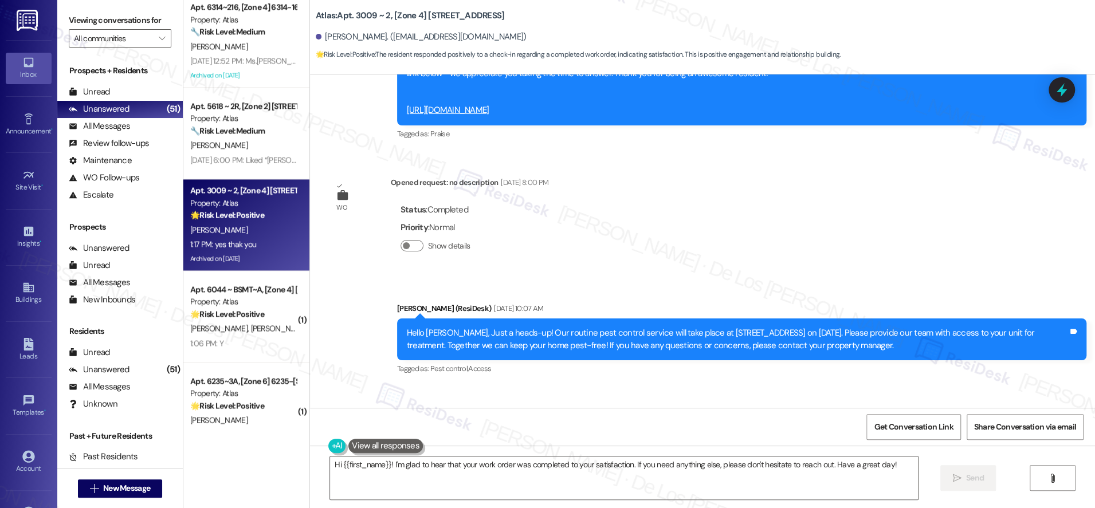
scroll to position [3931, 0]
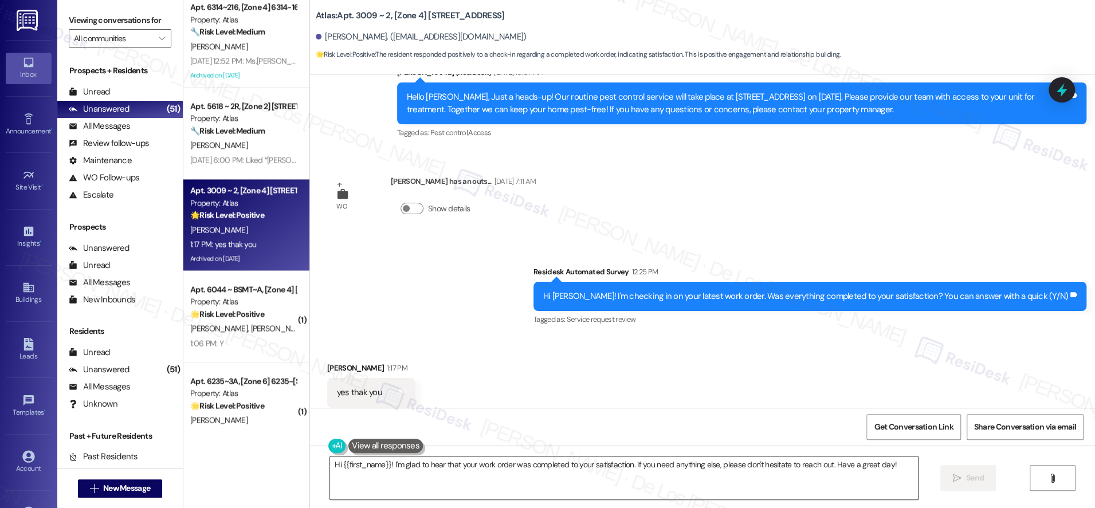
click at [486, 471] on textarea "Hi {{first_name}}! I'm glad to hear that your work order was completed to your …" at bounding box center [624, 478] width 588 height 43
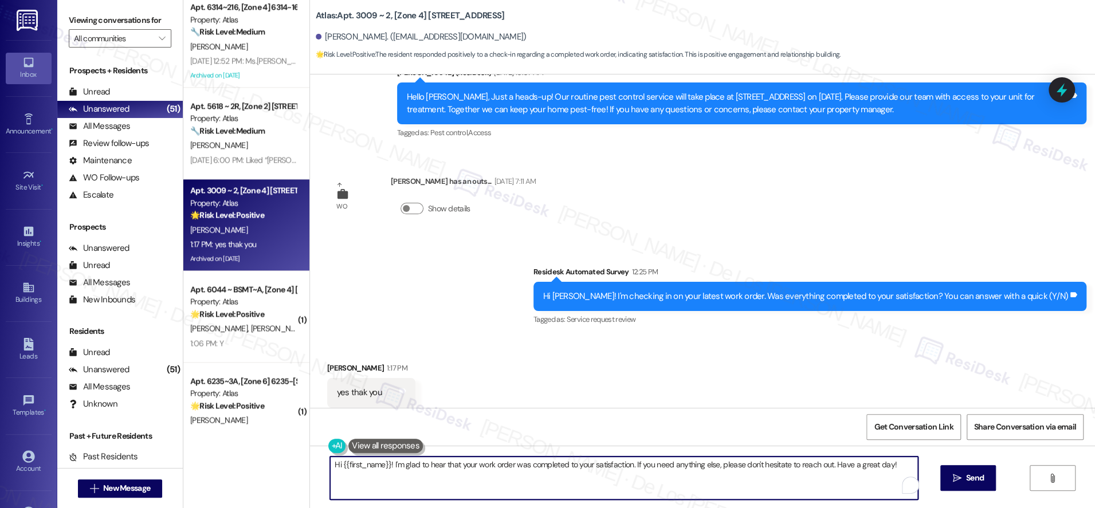
click at [486, 471] on textarea "Hi {{first_name}}! I'm glad to hear that your work order was completed to your …" at bounding box center [624, 478] width 588 height 43
paste textarea "I'm glad to hear your work order was completed to your satisfaction. If I may a…"
type textarea "I'm glad to hear your work order was completed to your satisfaction. If I may a…"
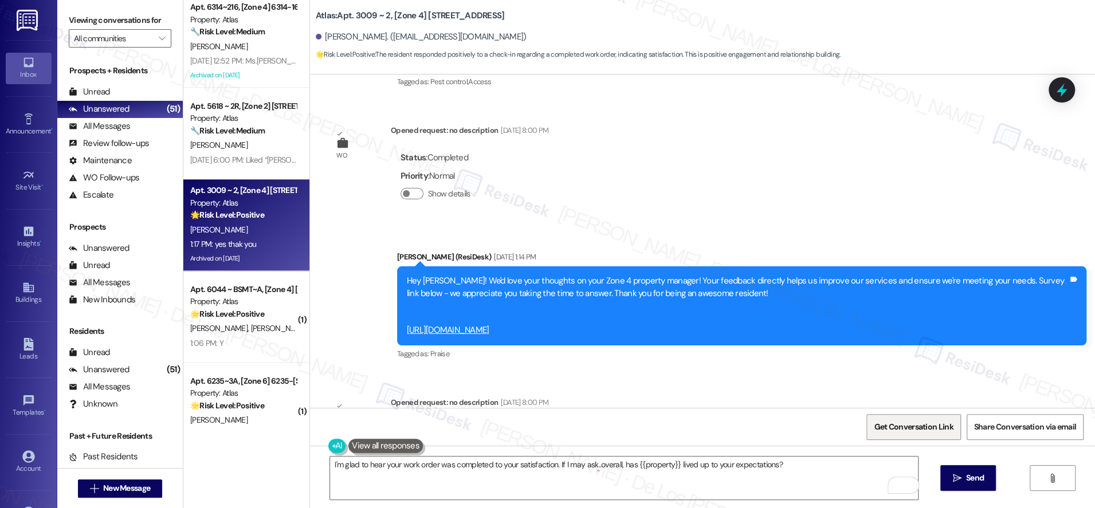
scroll to position [3490, 0]
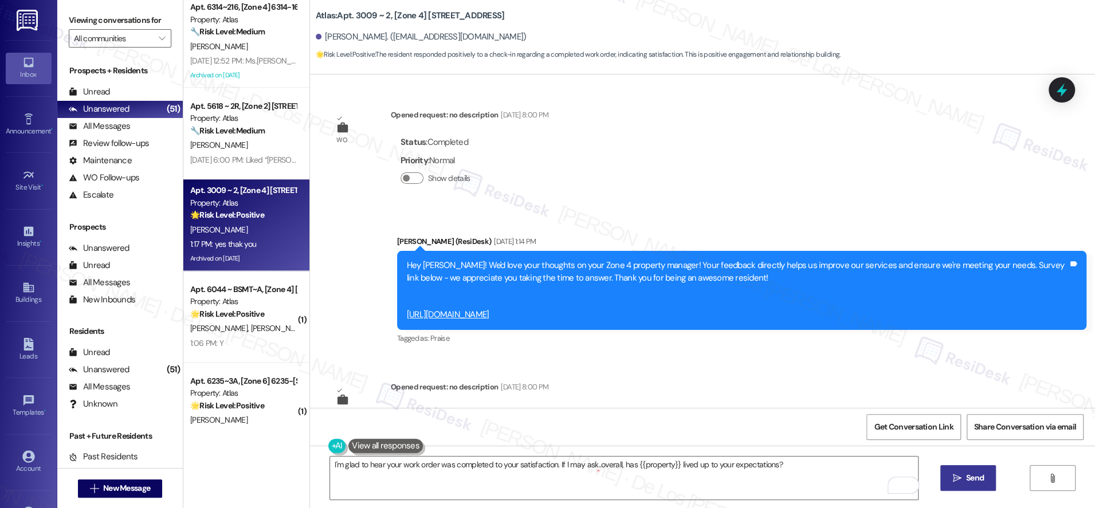
click at [966, 482] on span "Send" at bounding box center [975, 478] width 18 height 12
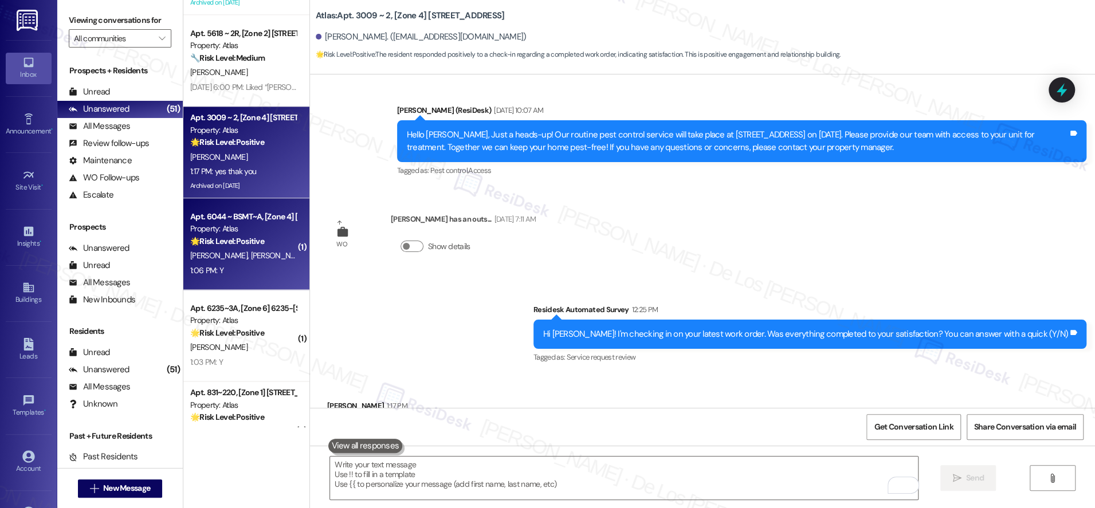
scroll to position [3930, 0]
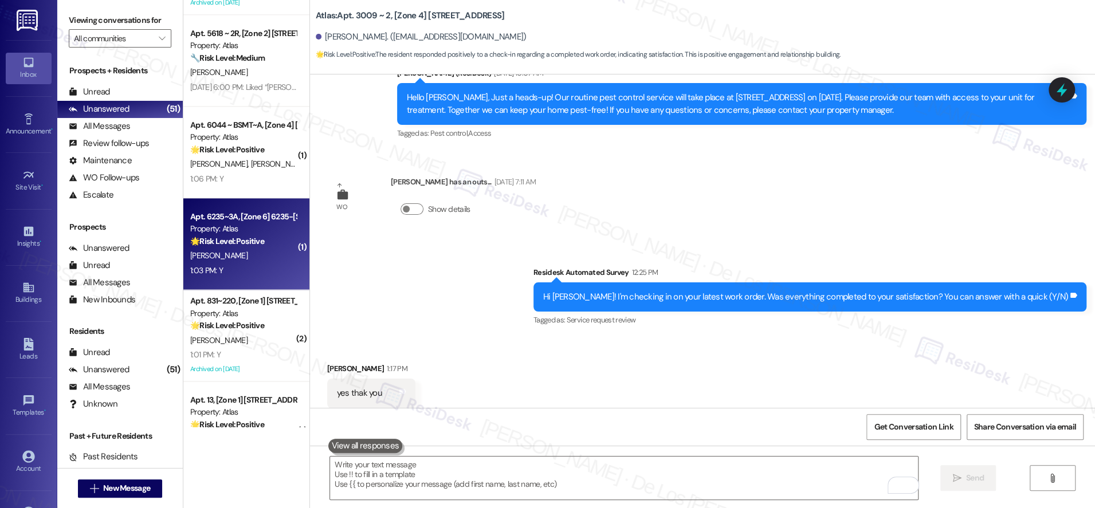
click at [256, 237] on div "🌟 Risk Level: Positive The resident responded positively to a check-in regardin…" at bounding box center [243, 242] width 106 height 12
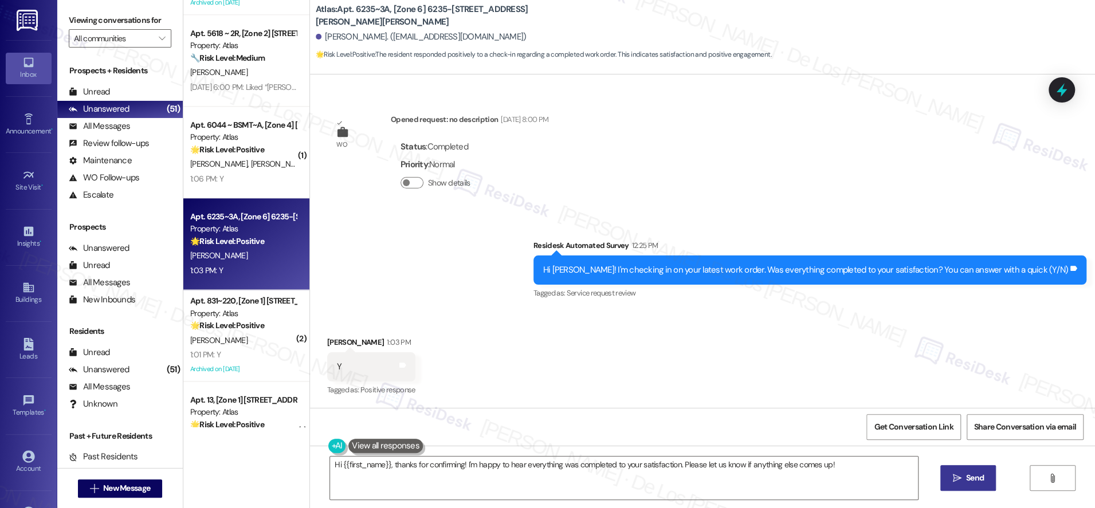
scroll to position [0, 0]
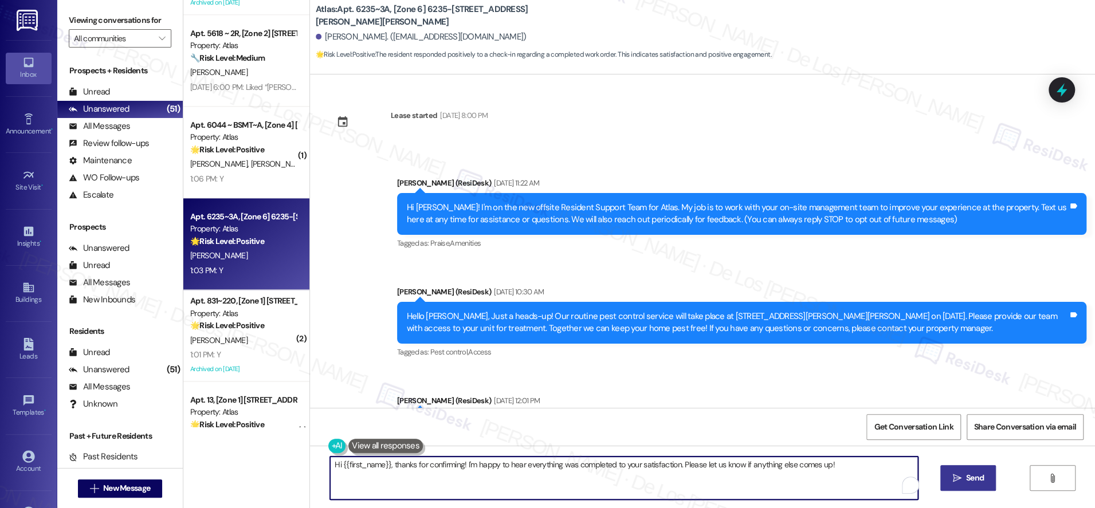
click at [478, 477] on textarea "Hi {{first_name}}, thanks for confirming! I'm happy to hear everything was comp…" at bounding box center [624, 478] width 588 height 43
paste textarea "I'm glad to hear your work order was completed to your satisfaction. If I may a…"
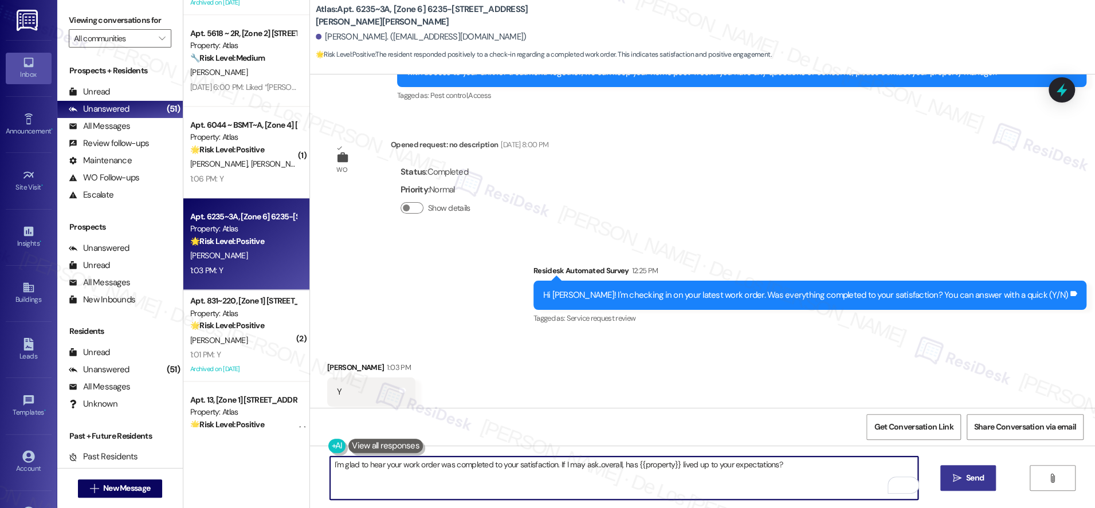
scroll to position [1632, 0]
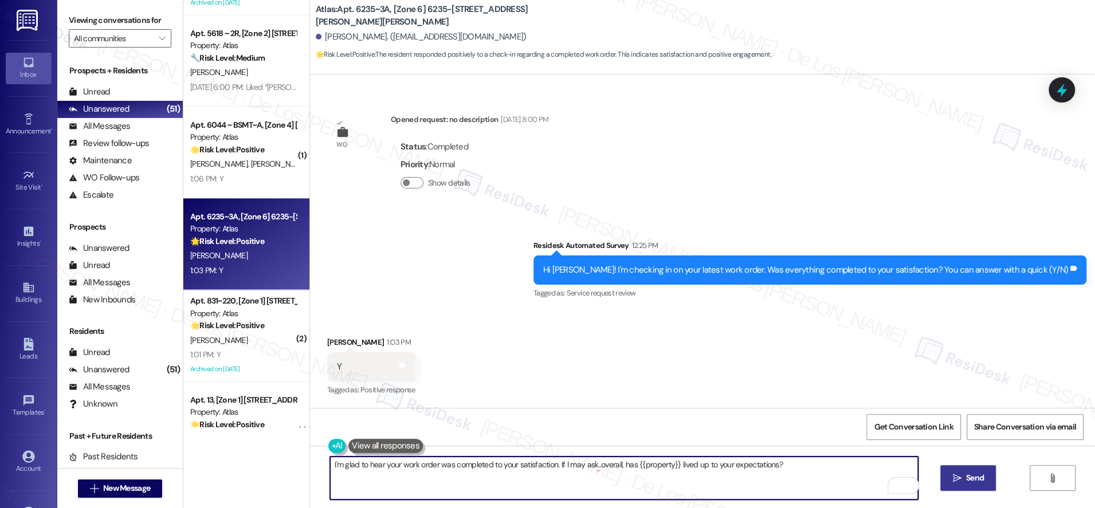
type textarea "I'm glad to hear your work order was completed to your satisfaction. If I may a…"
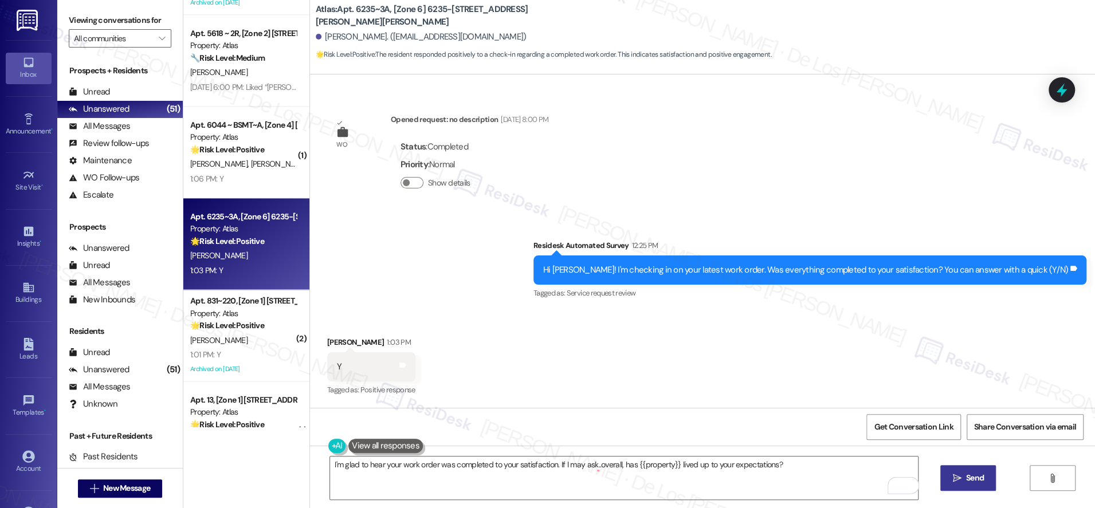
click at [966, 477] on span "Send" at bounding box center [975, 478] width 18 height 12
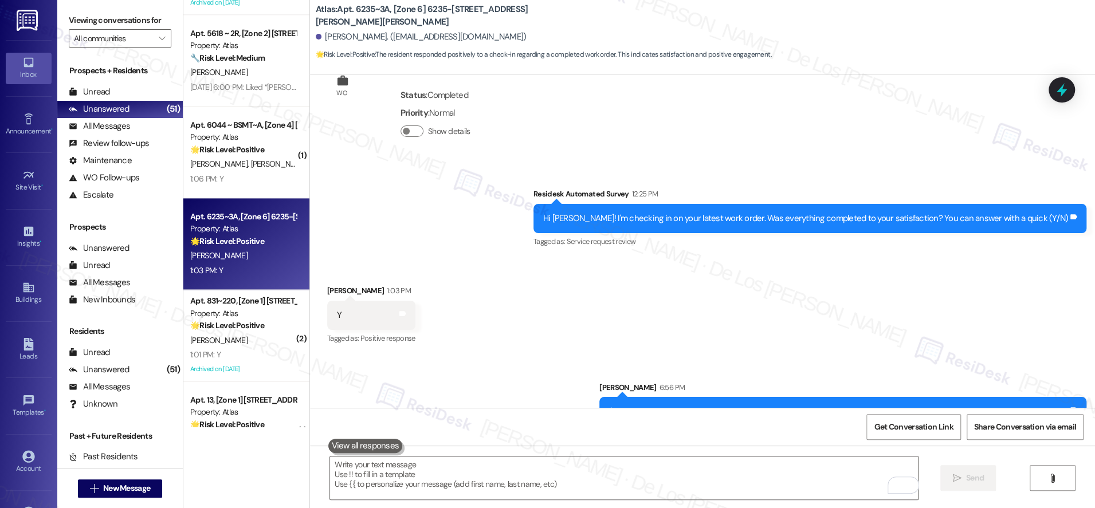
scroll to position [1712, 0]
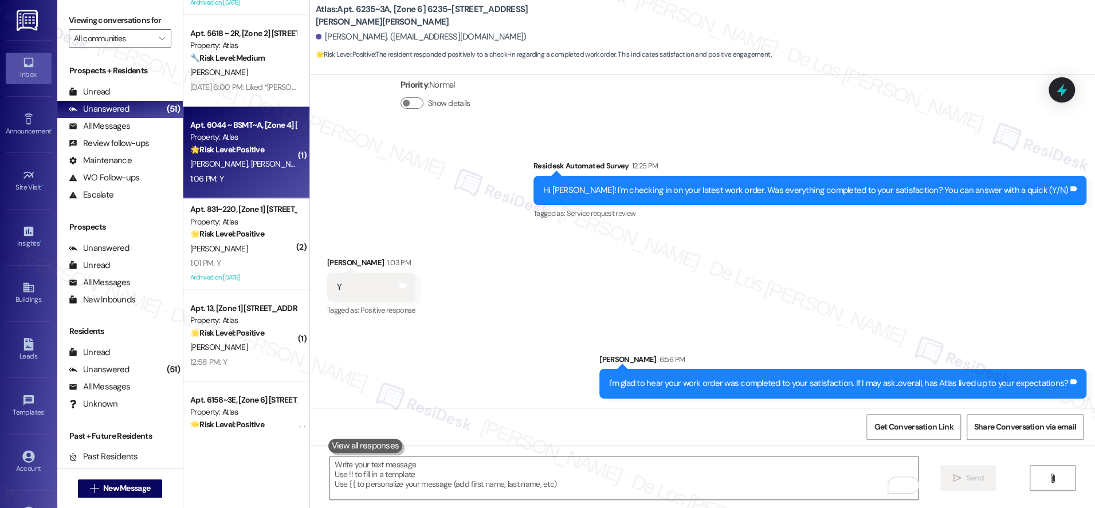
click at [257, 177] on div "1:06 PM: Y 1:06 PM: Y" at bounding box center [243, 179] width 108 height 14
type textarea "Fetching suggested responses. Please feel free to read through the conversation…"
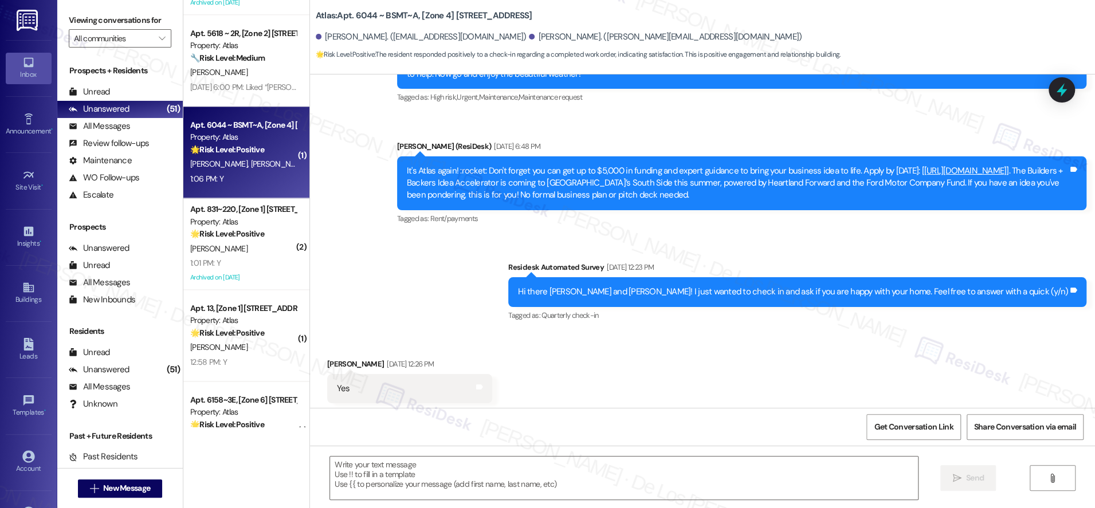
type textarea "Fetching suggested responses. Please feel free to read through the conversation…"
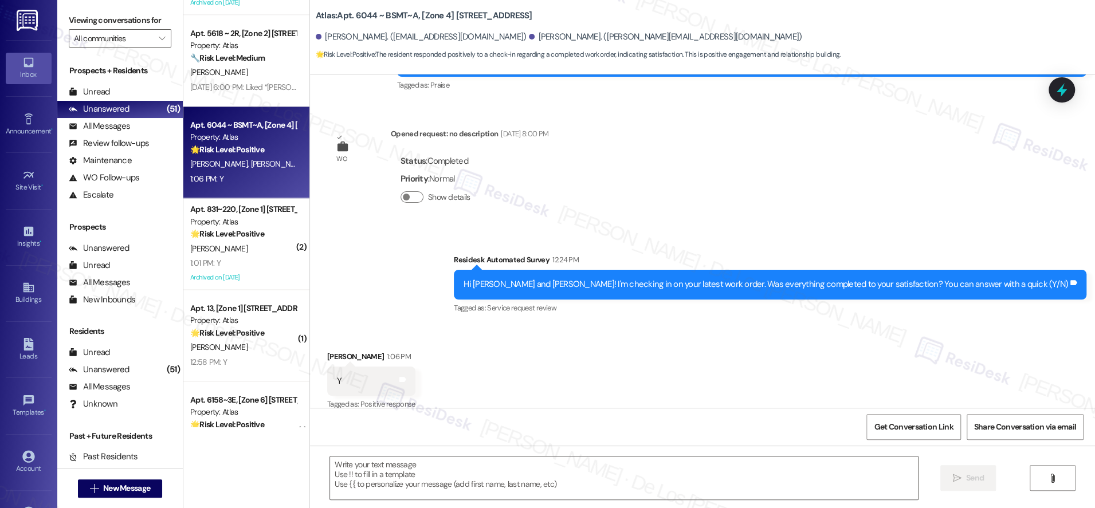
scroll to position [378, 0]
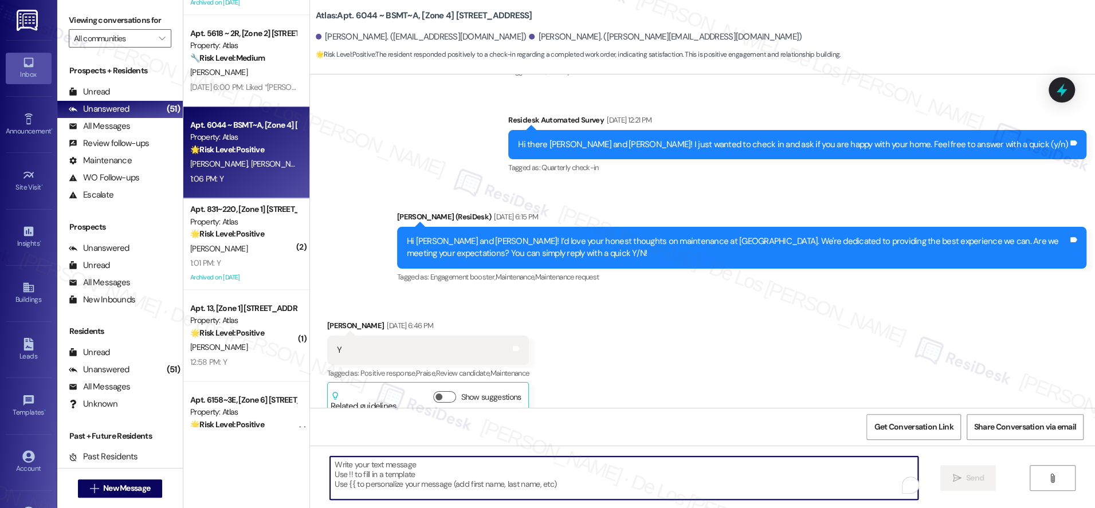
click at [424, 464] on textarea "To enrich screen reader interactions, please activate Accessibility in Grammarl…" at bounding box center [624, 478] width 588 height 43
paste textarea "I'm glad to hear your work order was completed to your satisfaction. If I may a…"
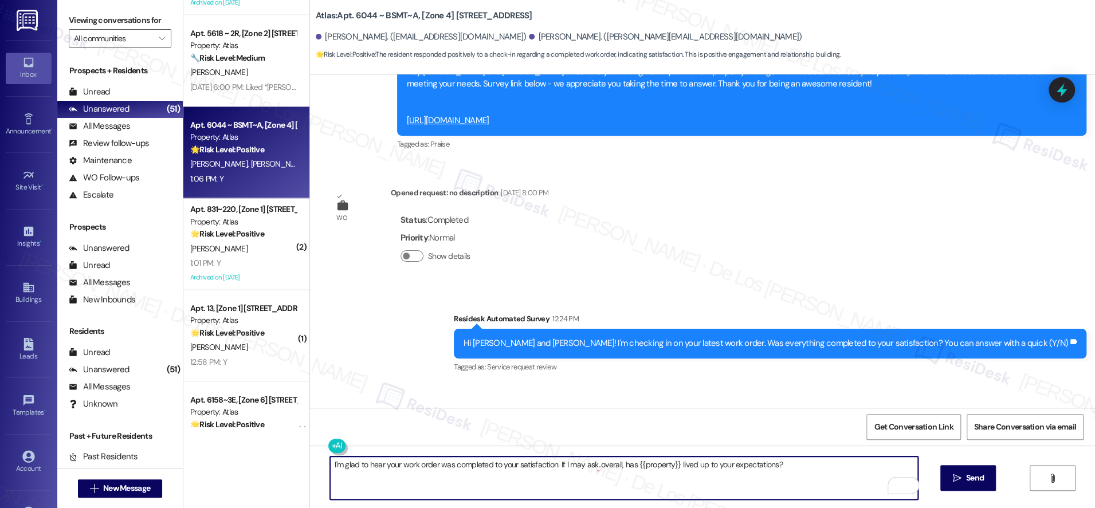
scroll to position [3292, 0]
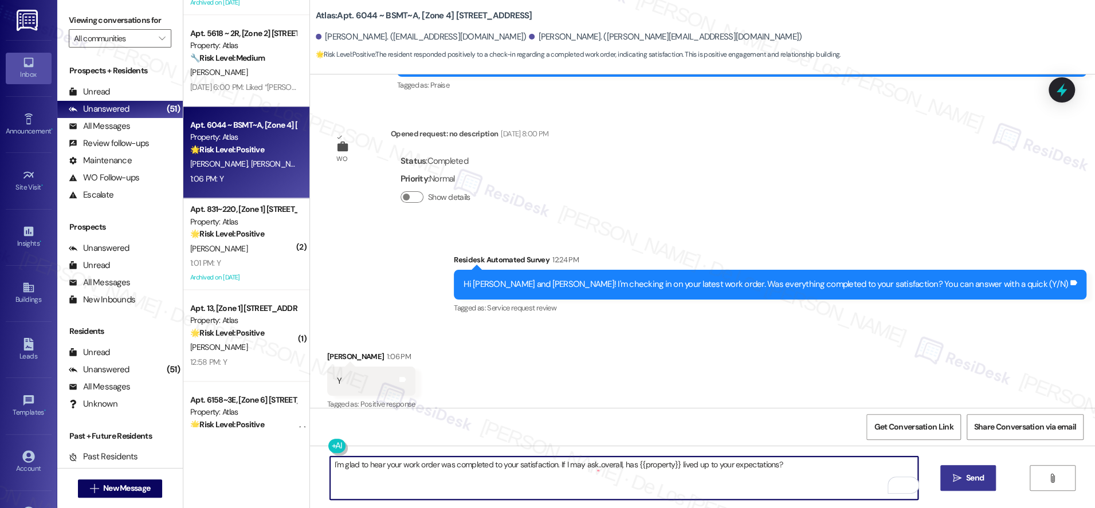
type textarea "I'm glad to hear your work order was completed to your satisfaction. If I may a…"
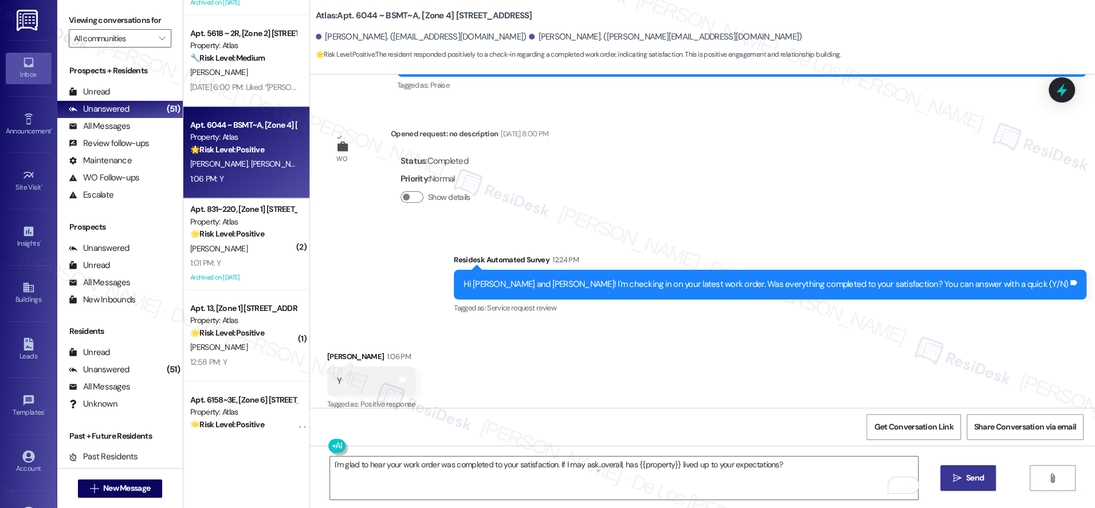
click at [970, 479] on span "Send" at bounding box center [975, 478] width 18 height 12
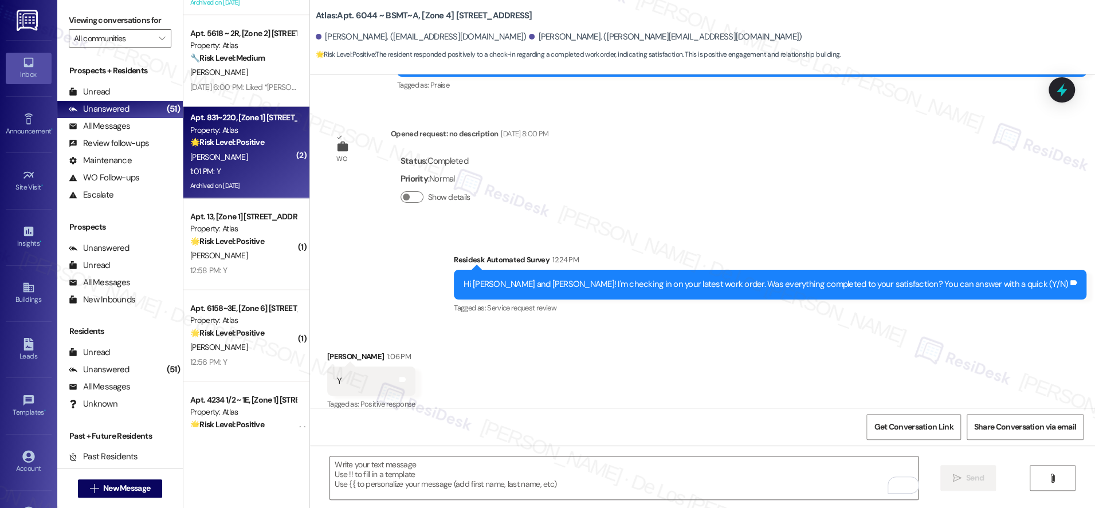
click at [260, 179] on div "Archived on 05/07/2024" at bounding box center [243, 186] width 108 height 14
type textarea "Fetching suggested responses. Please feel free to read through the conversation…"
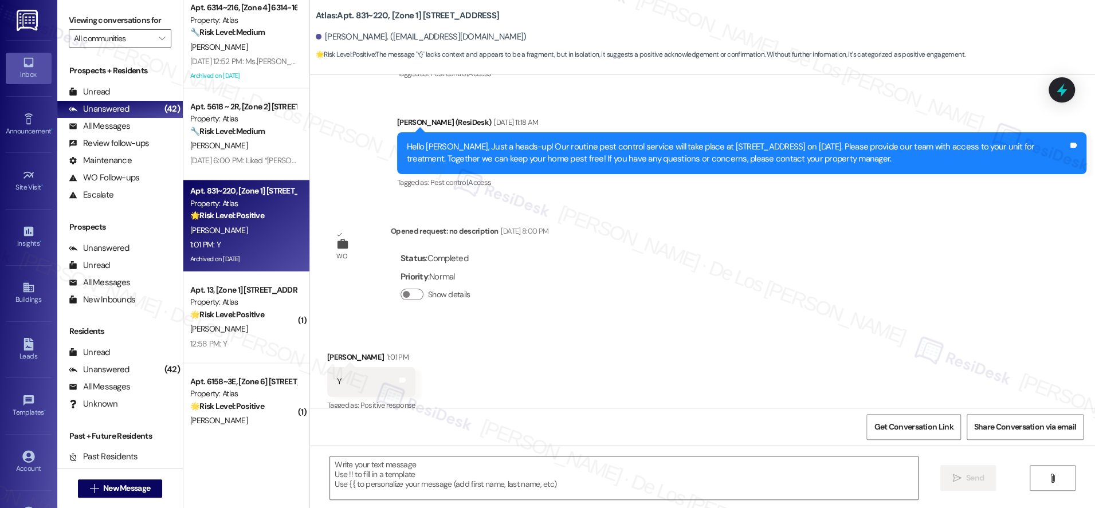
scroll to position [3284, 0]
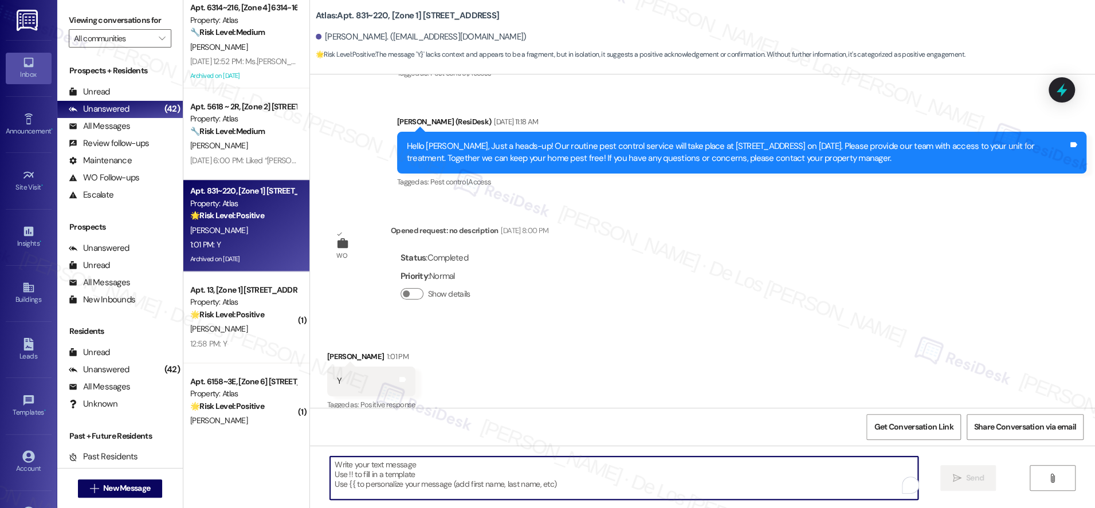
click at [437, 475] on textarea "To enrich screen reader interactions, please activate Accessibility in Grammarl…" at bounding box center [624, 478] width 588 height 43
paste textarea "I'm glad to hear your work order was completed to your satisfaction. If I may a…"
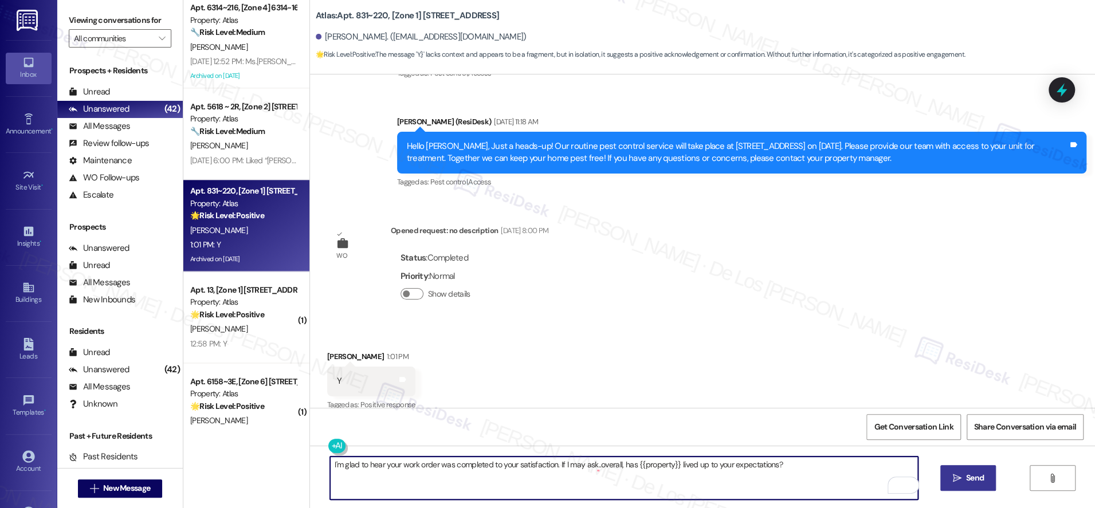
type textarea "I'm glad to hear your work order was completed to your satisfaction. If I may a…"
click at [957, 475] on icon "" at bounding box center [957, 478] width 9 height 9
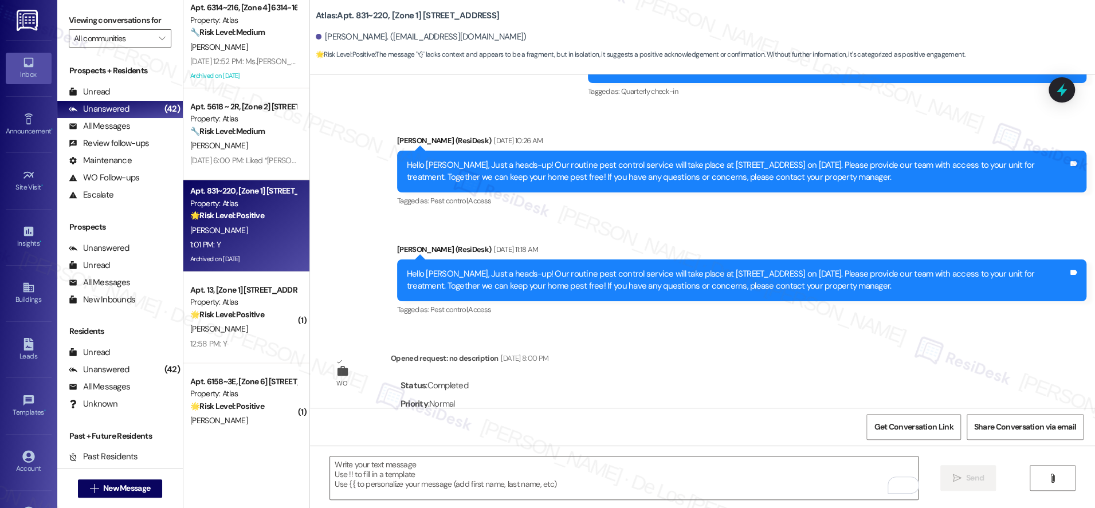
scroll to position [3107, 0]
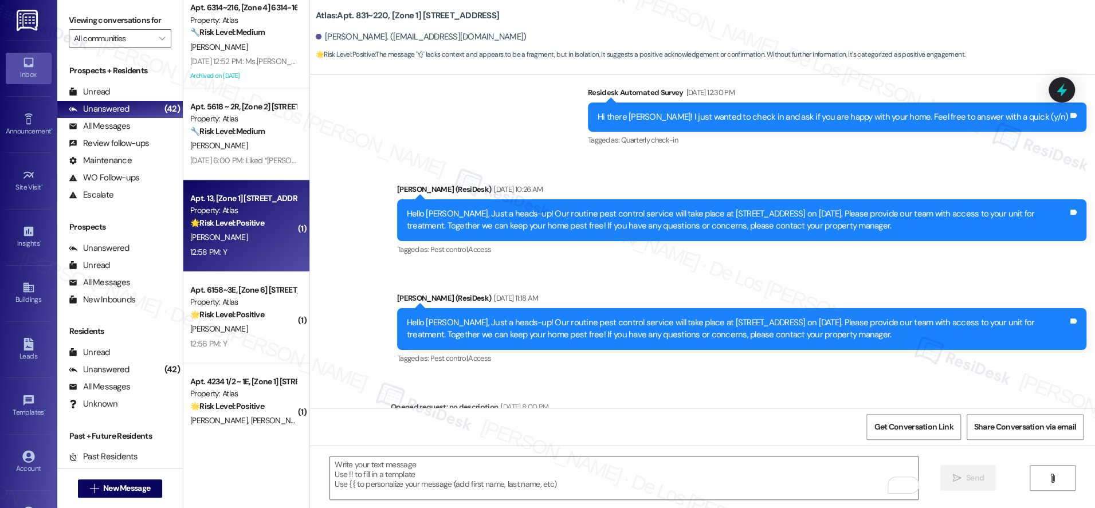
click at [258, 244] on div "T. Owens" at bounding box center [243, 237] width 108 height 14
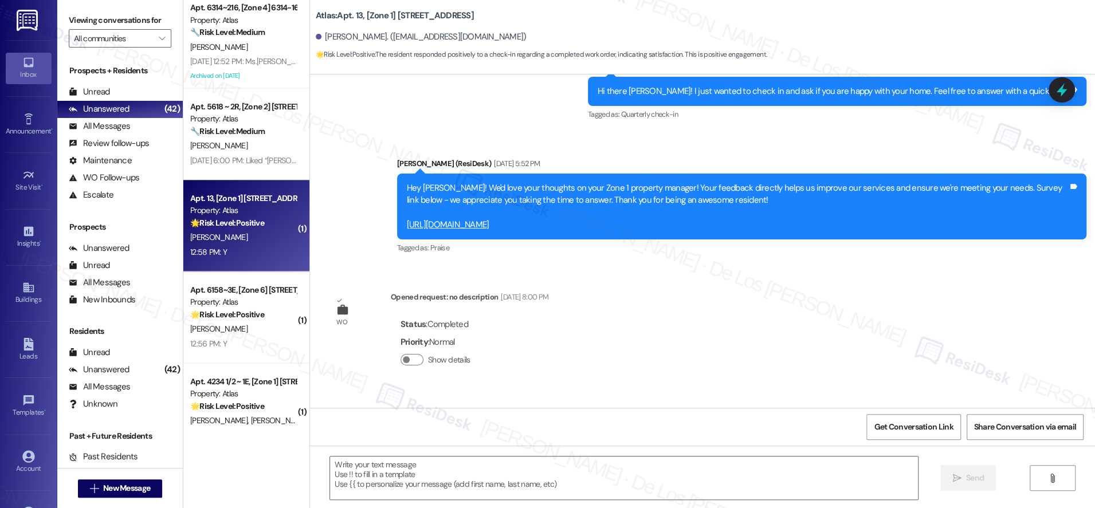
type textarea "Fetching suggested responses. Please feel free to read through the conversation…"
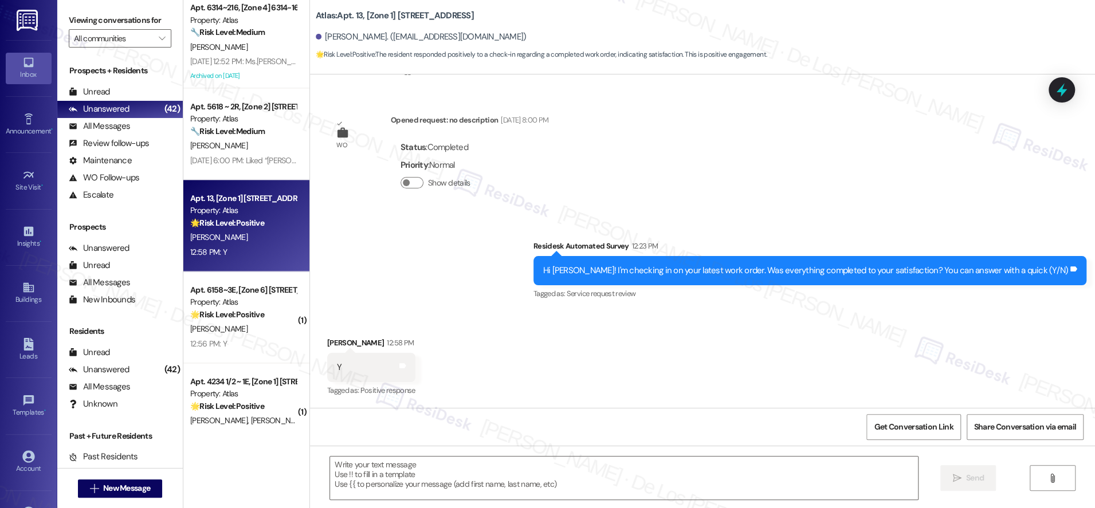
scroll to position [1518, 0]
click at [486, 472] on textarea at bounding box center [624, 478] width 588 height 43
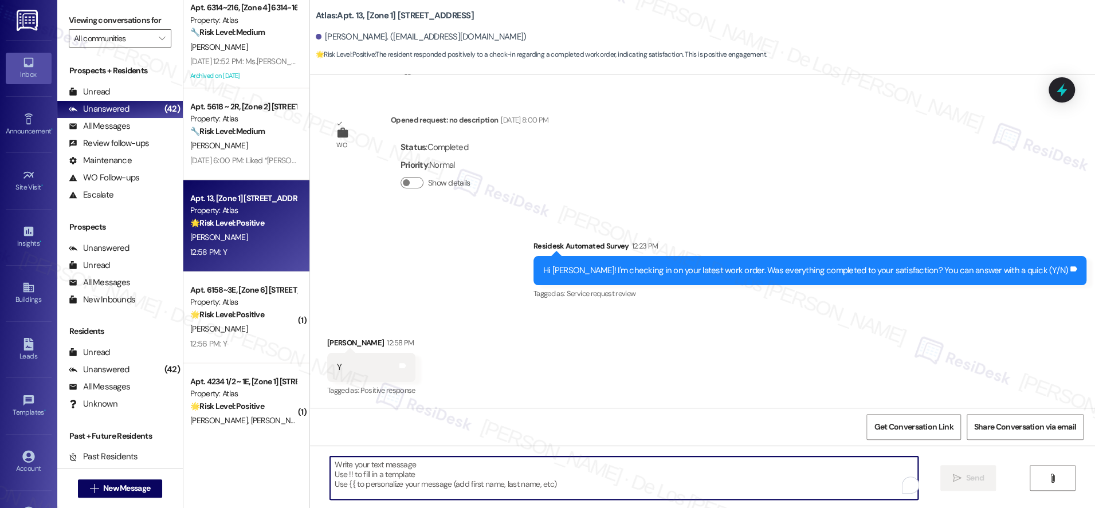
paste textarea "I'm glad to hear your work order was completed to your satisfaction. If I may a…"
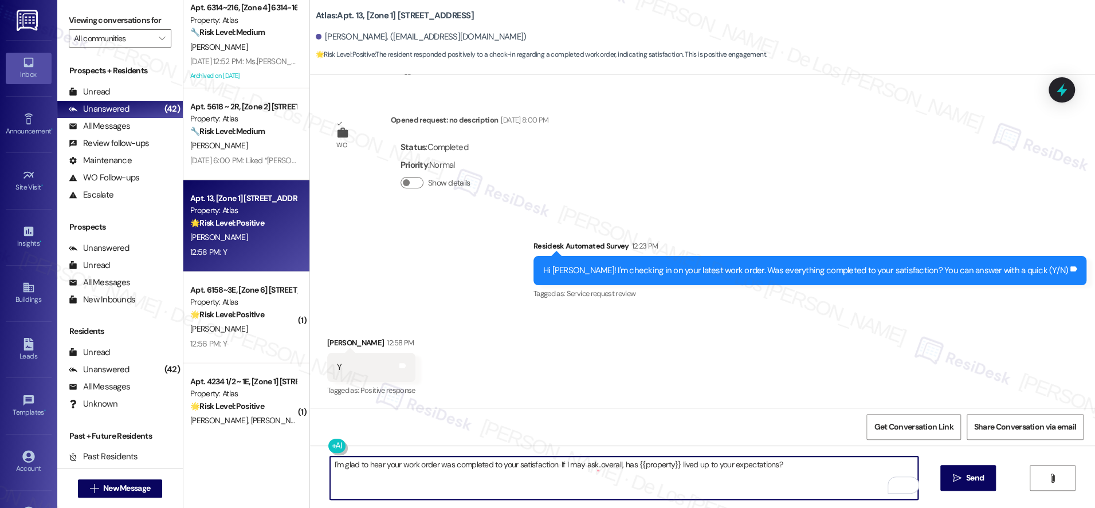
type textarea "I'm glad to hear your work order was completed to your satisfaction. If I may a…"
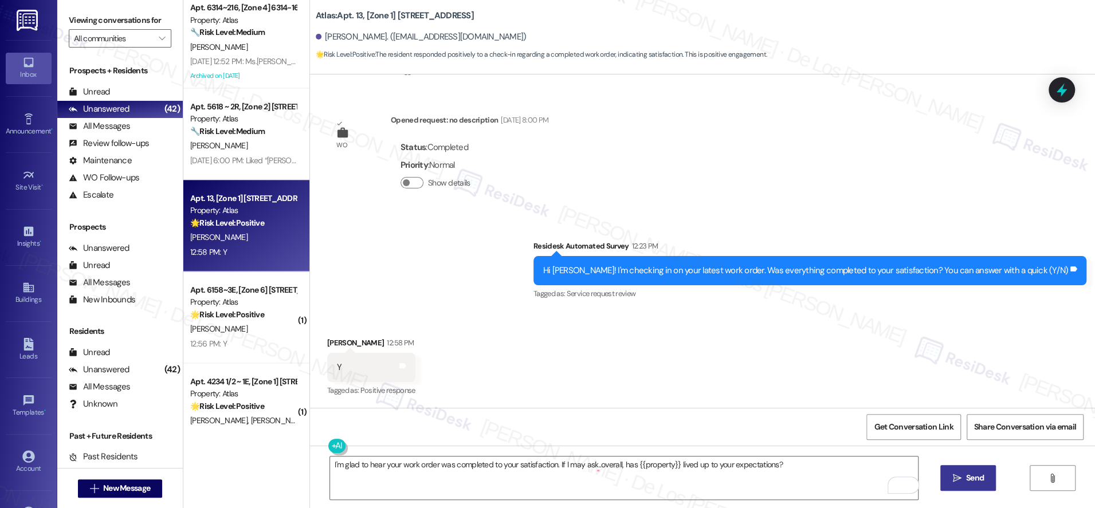
click at [964, 490] on button " Send" at bounding box center [969, 478] width 56 height 26
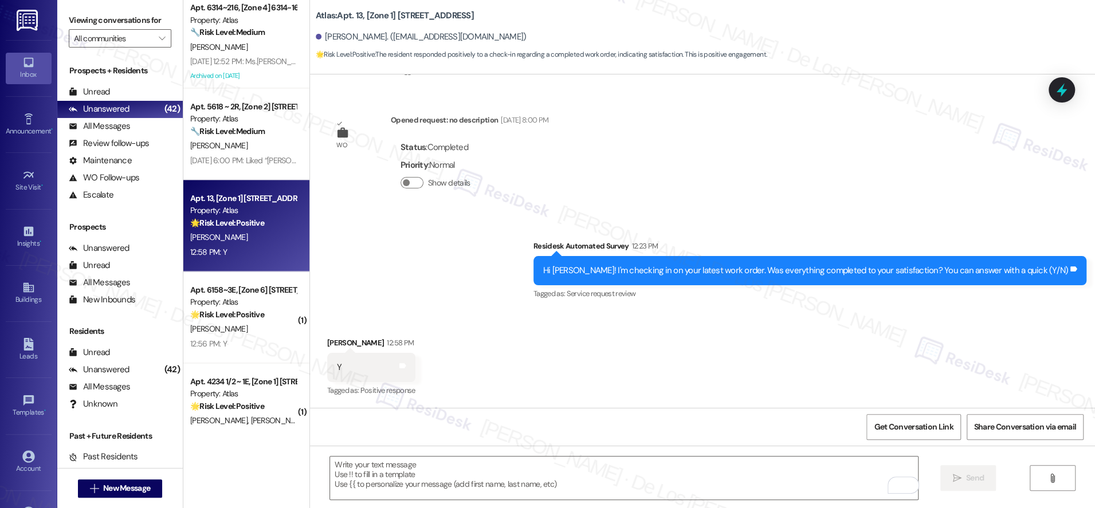
scroll to position [1520, 0]
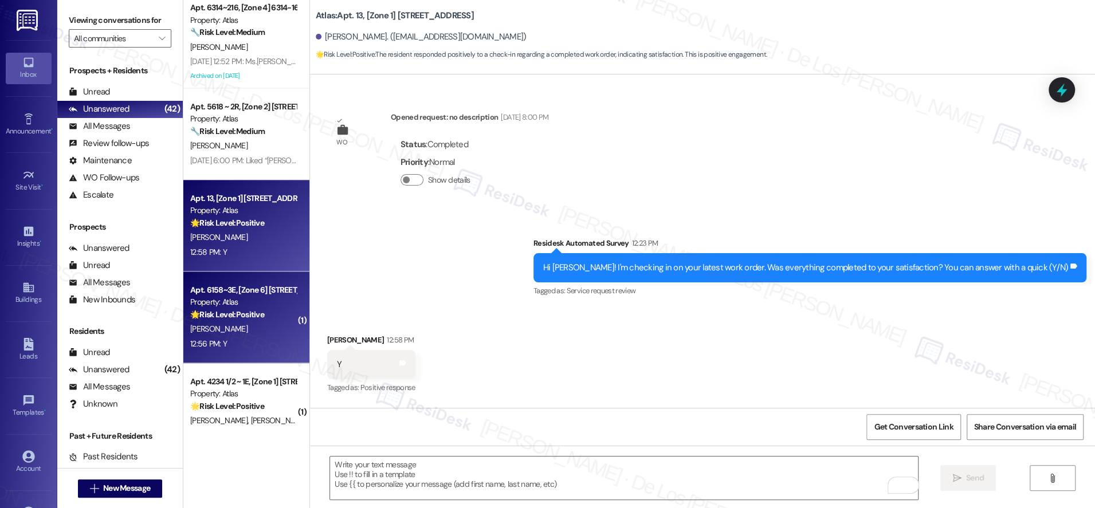
click at [271, 295] on div "Apt. 6158~3E, [Zone 6] [STREET_ADDRESS][PERSON_NAME][PERSON_NAME]" at bounding box center [243, 290] width 106 height 12
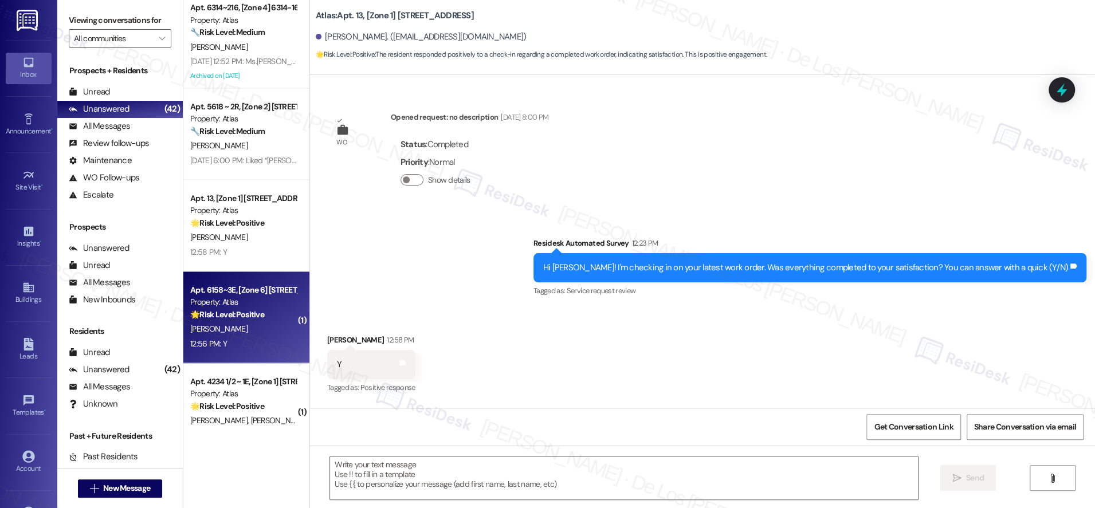
type textarea "Fetching suggested responses. Please feel free to read through the conversation…"
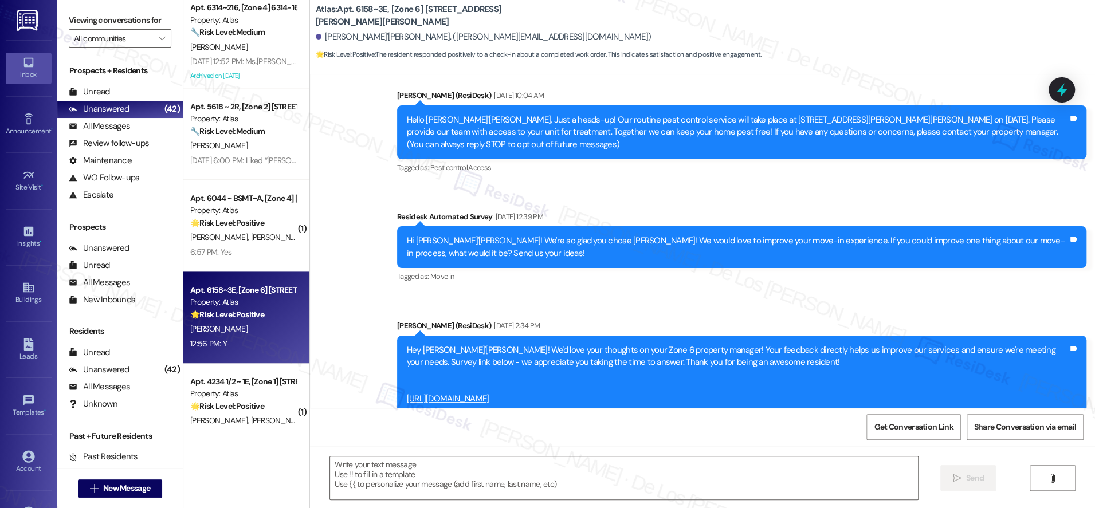
scroll to position [1019, 0]
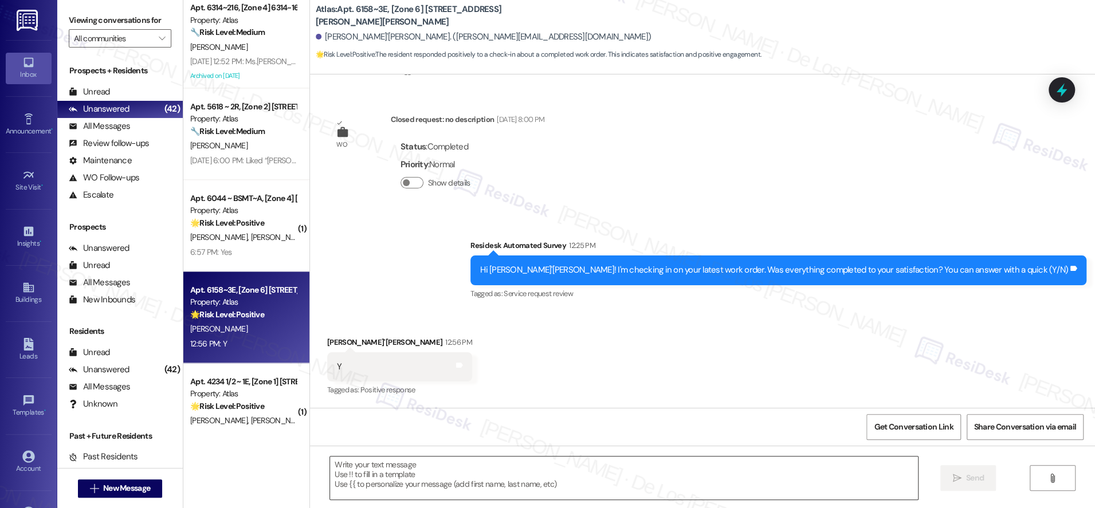
click at [505, 484] on textarea at bounding box center [624, 478] width 588 height 43
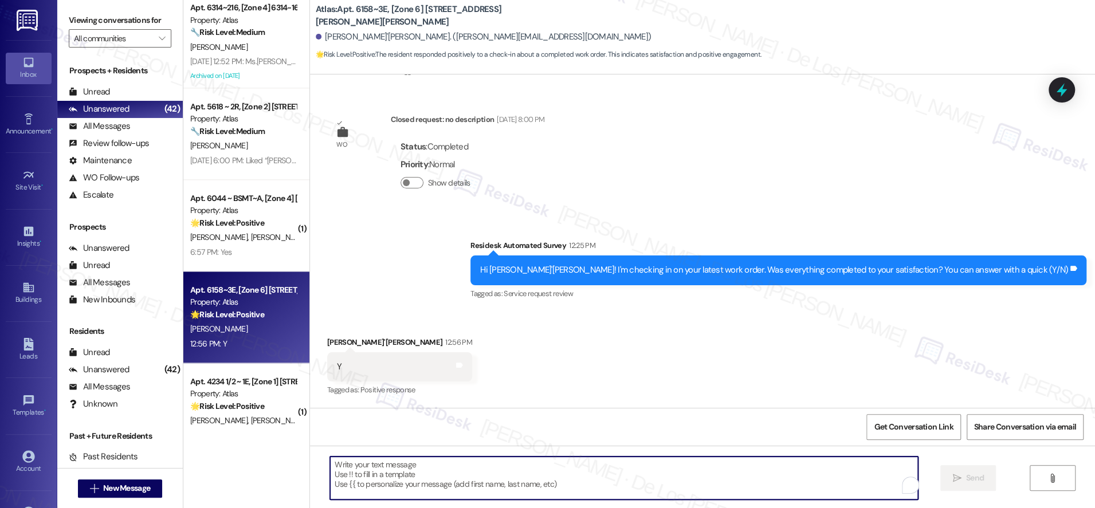
paste textarea "I'm glad to hear your work order was completed to your satisfaction. If I may a…"
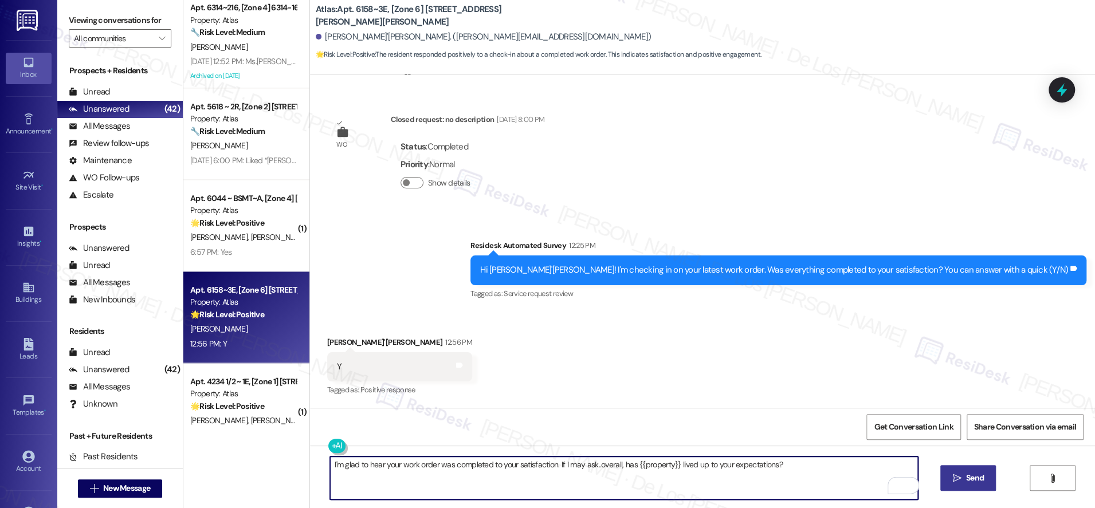
type textarea "I'm glad to hear your work order was completed to your satisfaction. If I may a…"
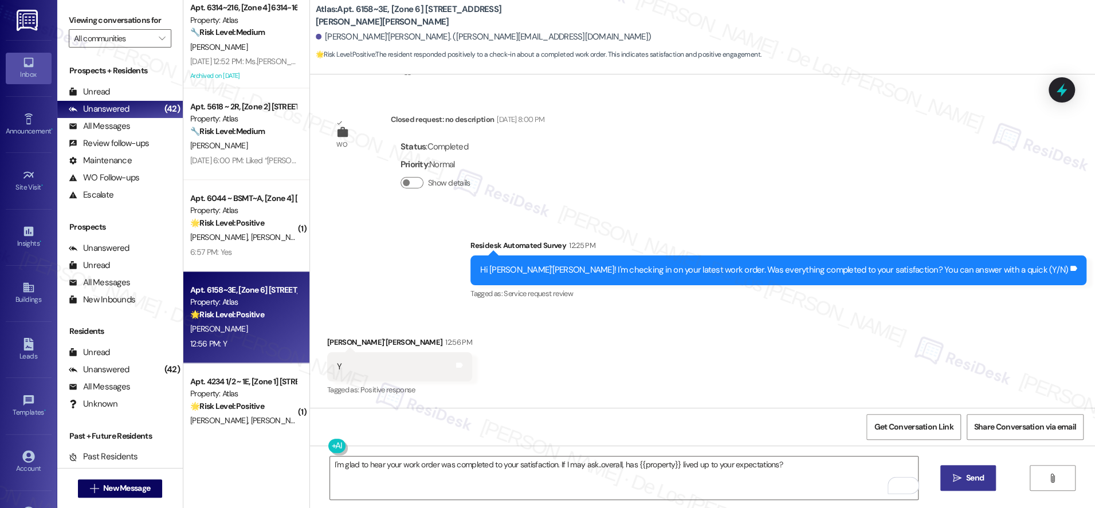
click at [947, 467] on button " Send" at bounding box center [969, 478] width 56 height 26
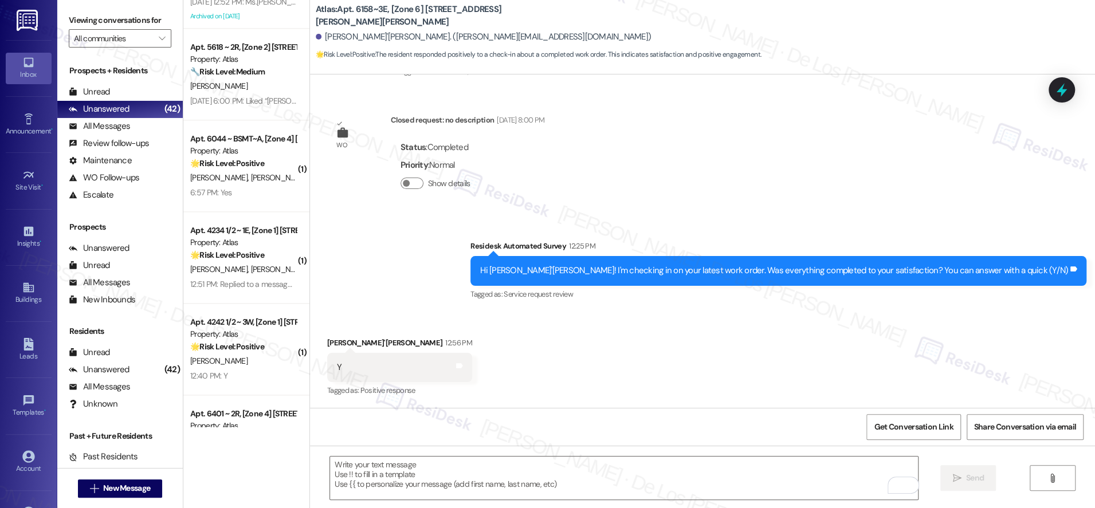
scroll to position [1193, 0]
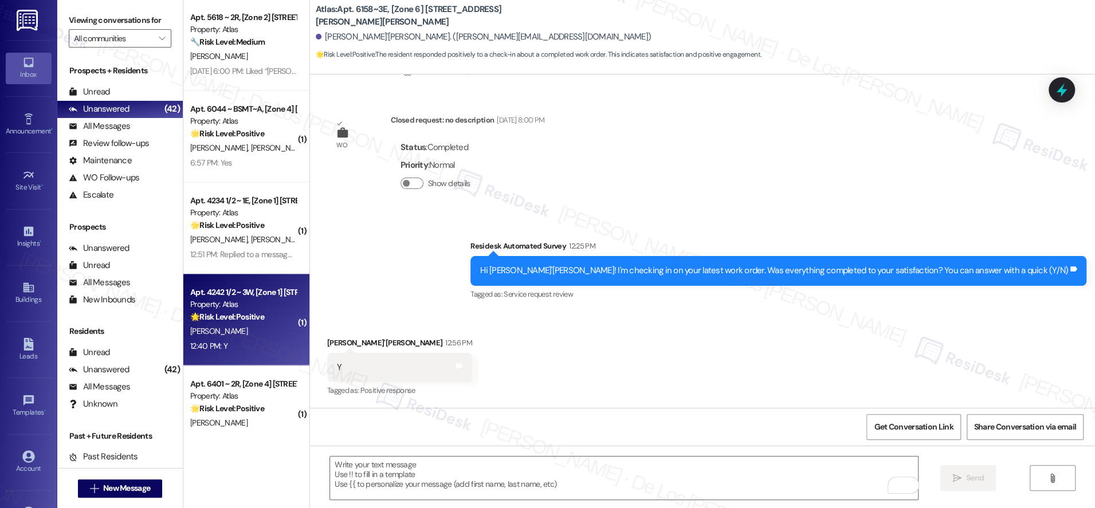
click at [246, 318] on strong "🌟 Risk Level: Positive" at bounding box center [227, 317] width 74 height 10
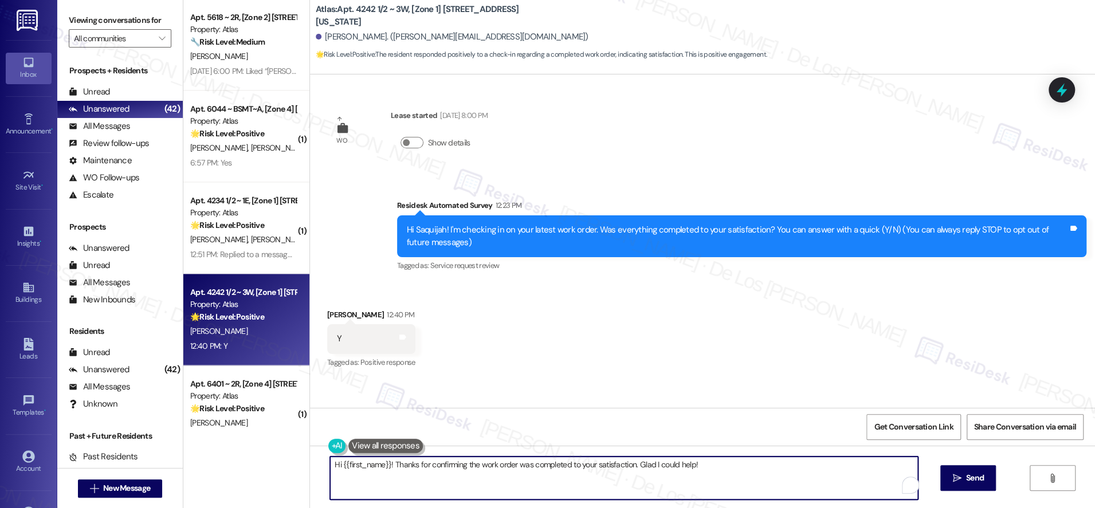
click at [481, 472] on textarea "Hi {{first_name}}! Thanks for confirming the work order was completed to your s…" at bounding box center [624, 478] width 588 height 43
click at [481, 471] on textarea "Hi {{first_name}}! Thanks for confirming the work order was completed to your s…" at bounding box center [624, 478] width 588 height 43
paste textarea "I'm glad to hear your work order was completed to your satisfaction. If I may a…"
type textarea "I'm glad to hear your work order was completed to your satisfaction. If I may a…"
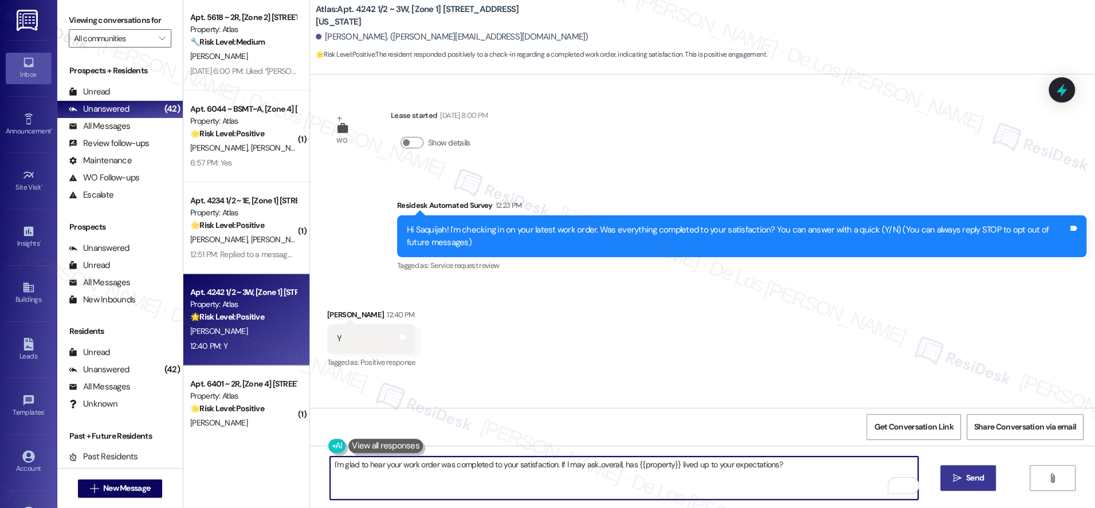
click at [962, 480] on span " Send" at bounding box center [968, 478] width 36 height 12
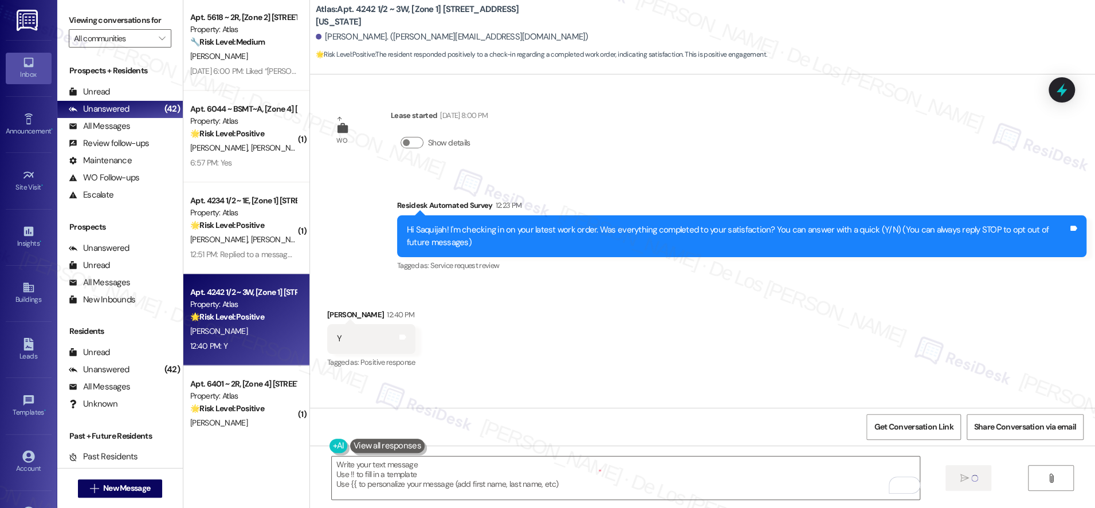
type textarea "Fetching suggested responses. Please feel free to read through the conversation…"
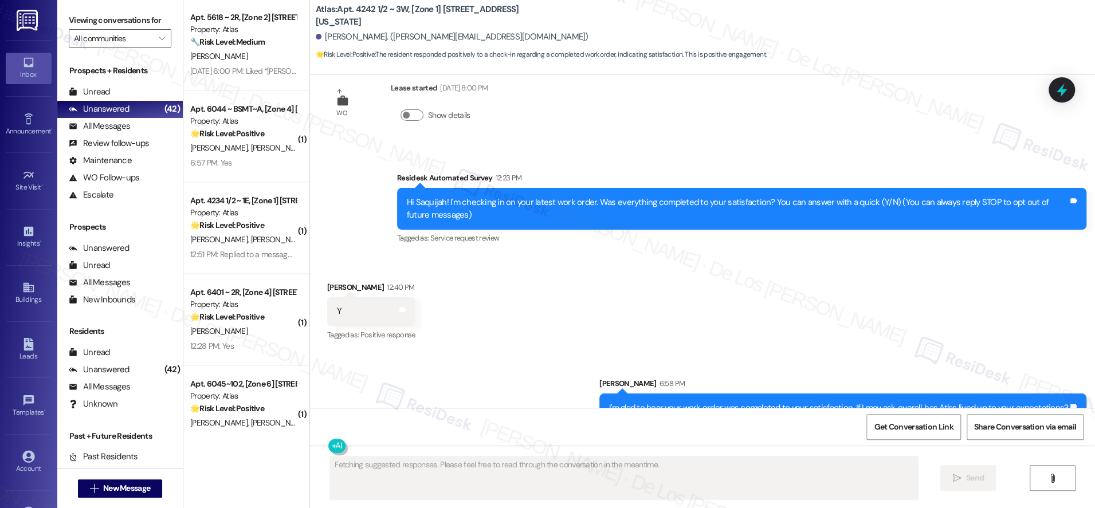
scroll to position [52, 0]
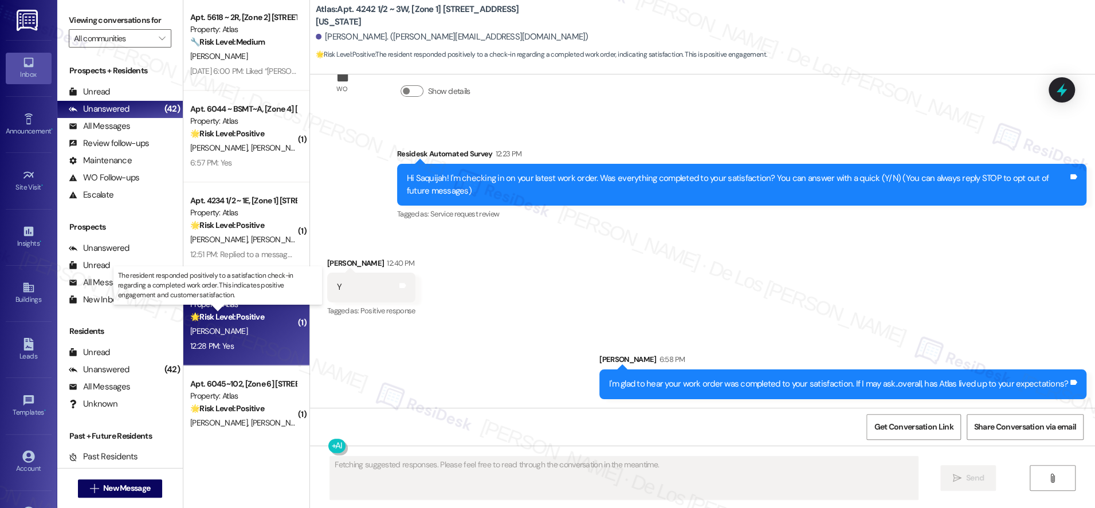
click at [234, 314] on strong "🌟 Risk Level: Positive" at bounding box center [227, 317] width 74 height 10
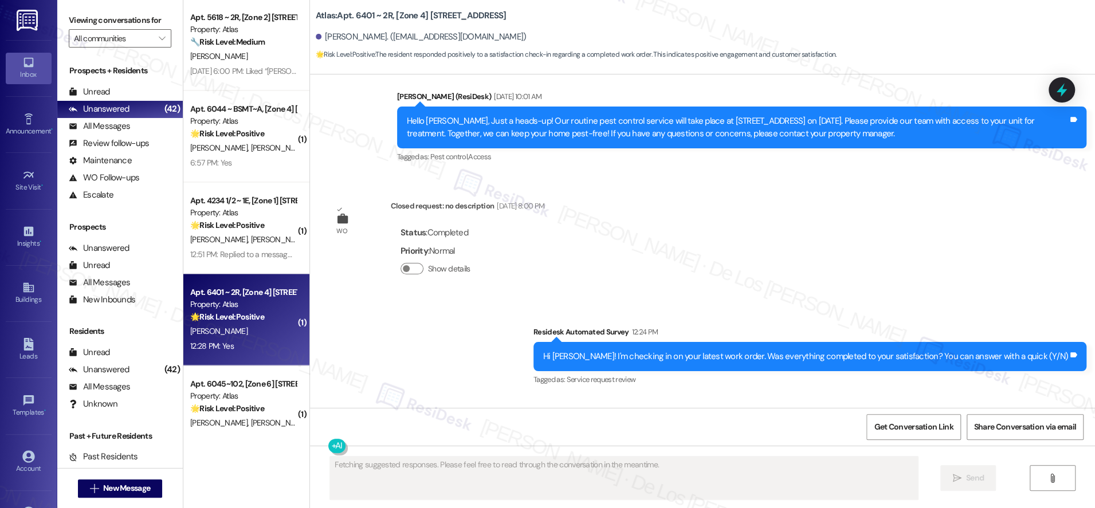
scroll to position [2634, 0]
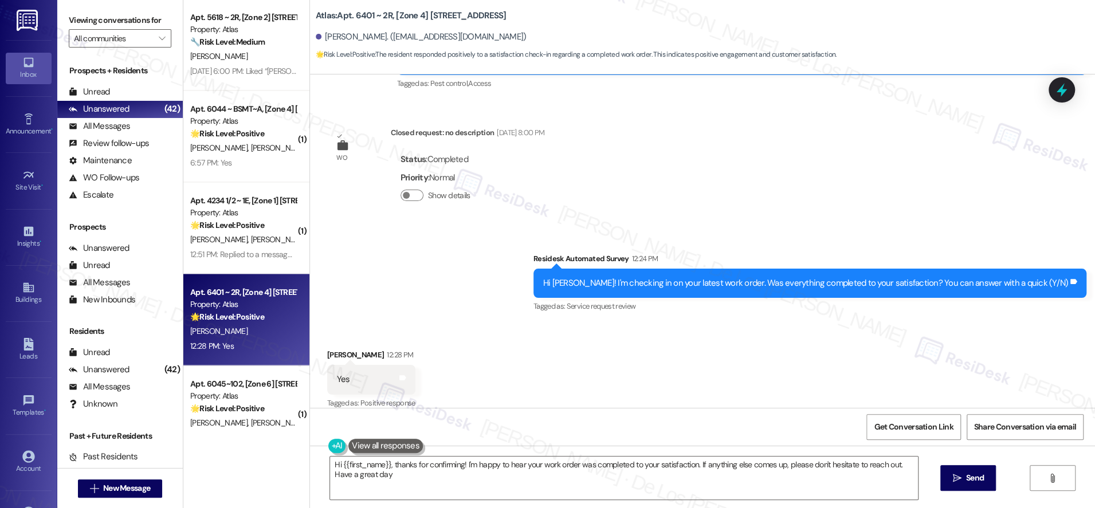
type textarea "Hi {{first_name}}, thanks for confirming! I'm happy to hear your work order was…"
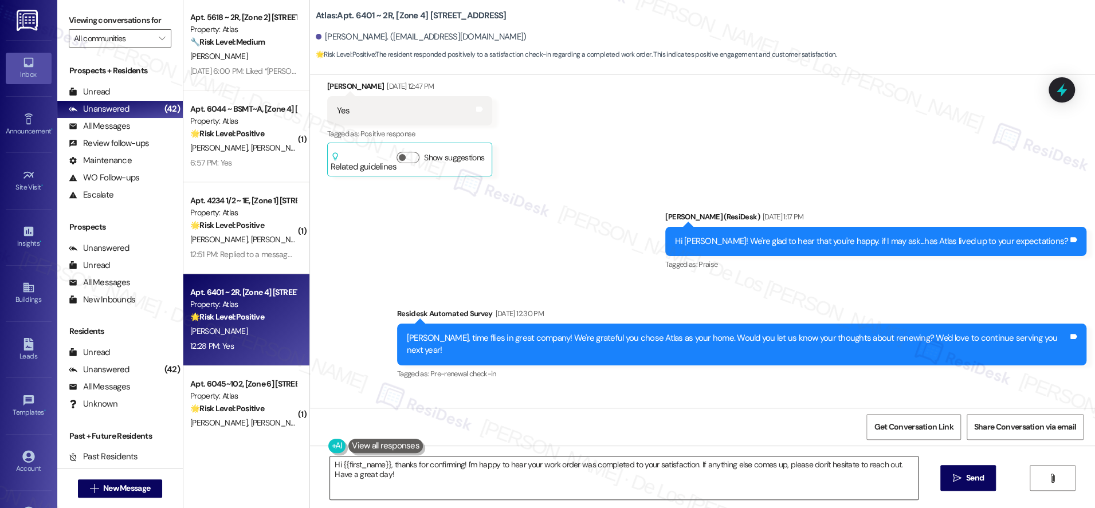
click at [468, 468] on textarea "Hi {{first_name}}, thanks for confirming! I'm happy to hear your work order was…" at bounding box center [624, 478] width 588 height 43
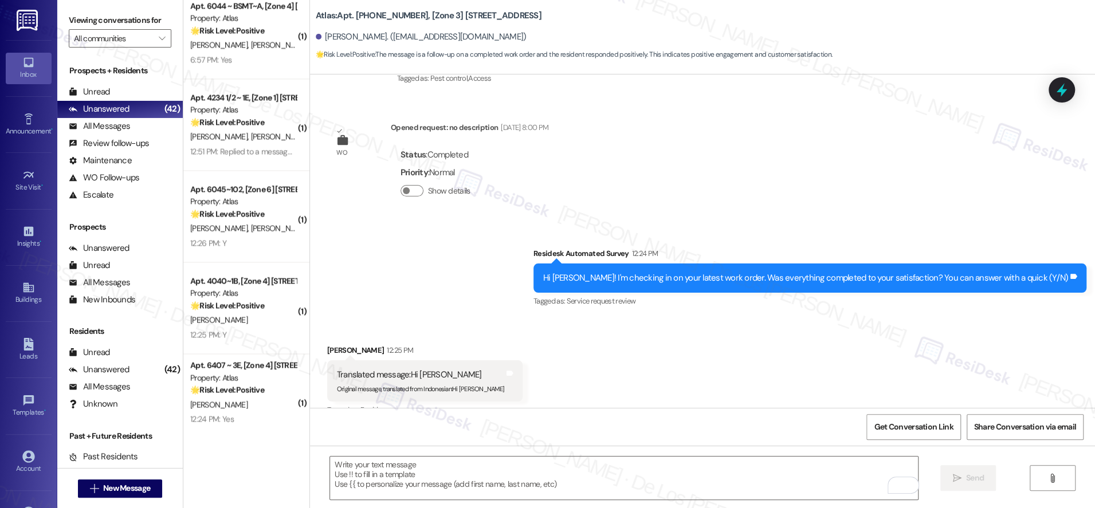
scroll to position [7762, 0]
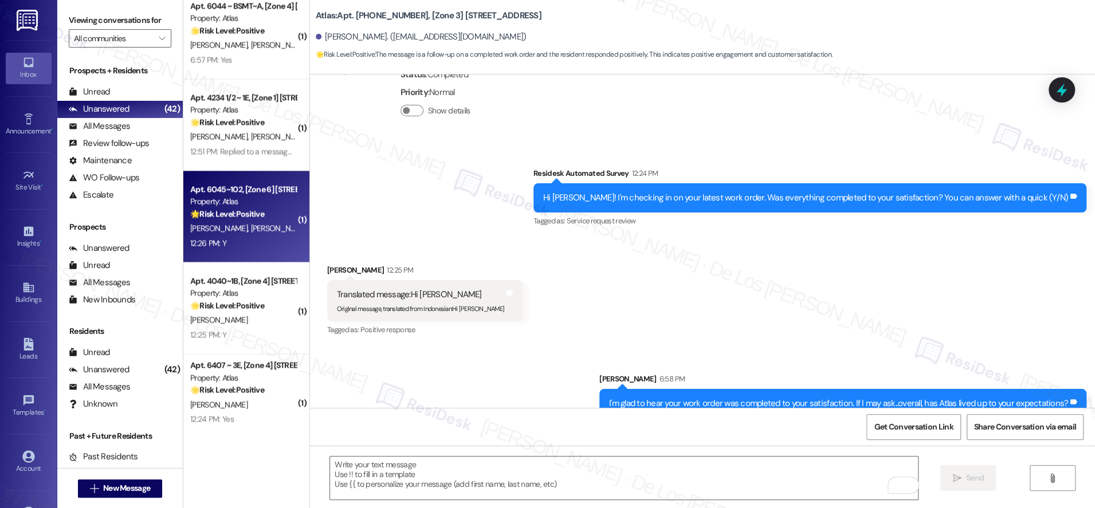
click at [265, 226] on div "[PERSON_NAME] Hope" at bounding box center [243, 228] width 108 height 14
type textarea "Fetching suggested responses. Please feel free to read through the conversation…"
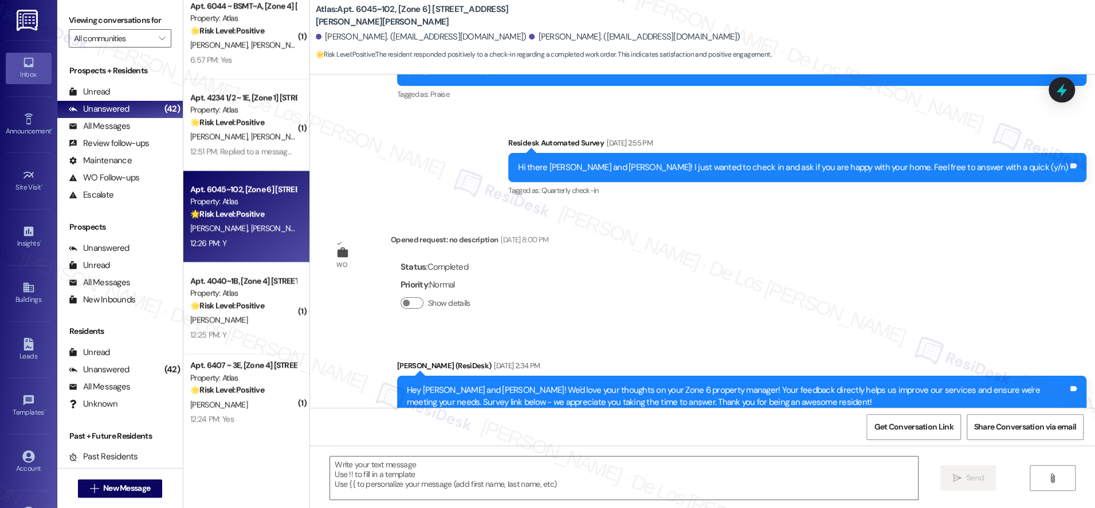
scroll to position [675, 0]
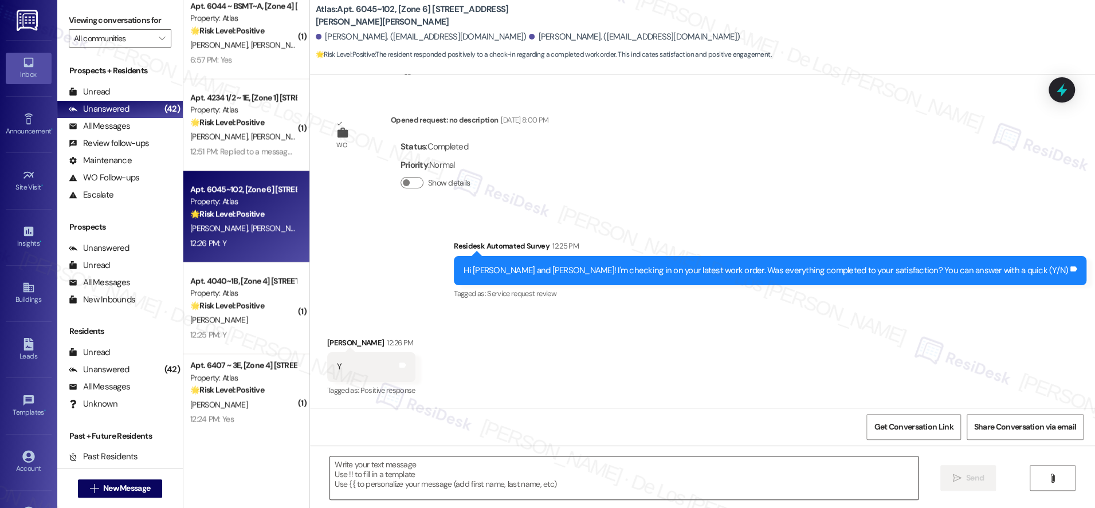
click at [448, 480] on textarea at bounding box center [624, 478] width 588 height 43
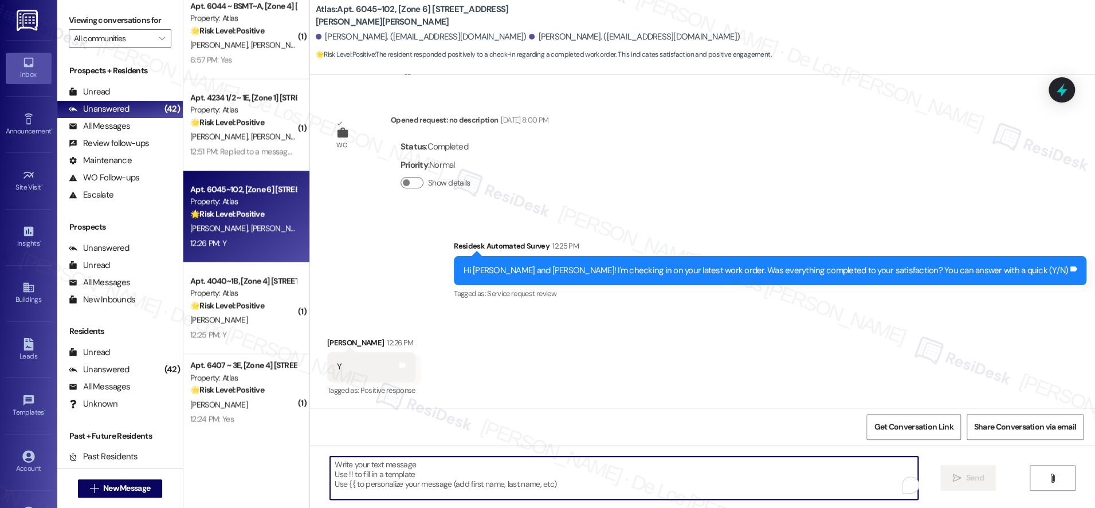
paste textarea "I'm glad to hear your work order was completed to your satisfaction. If I may a…"
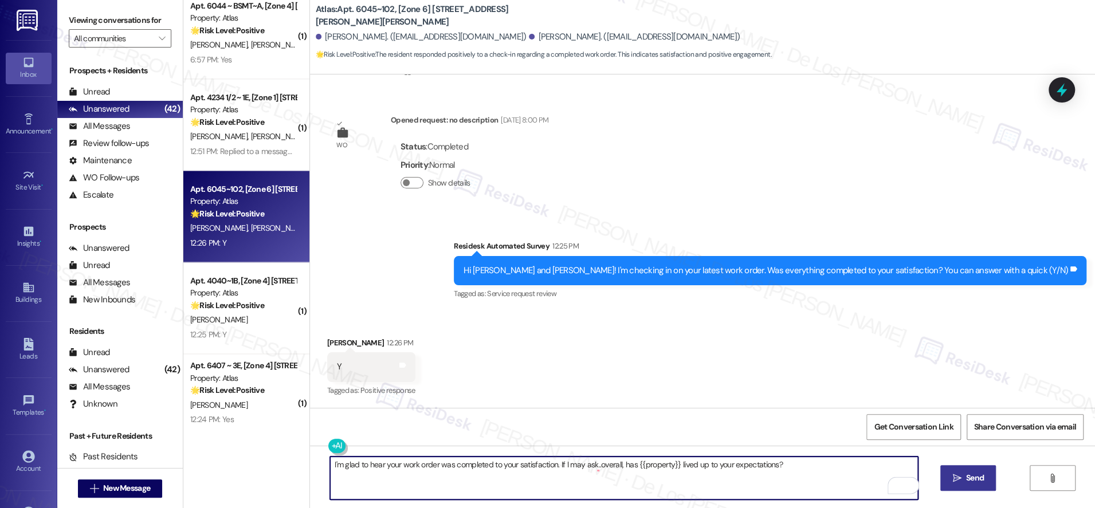
type textarea "I'm glad to hear your work order was completed to your satisfaction. If I may a…"
click at [970, 477] on span "Send" at bounding box center [975, 478] width 18 height 12
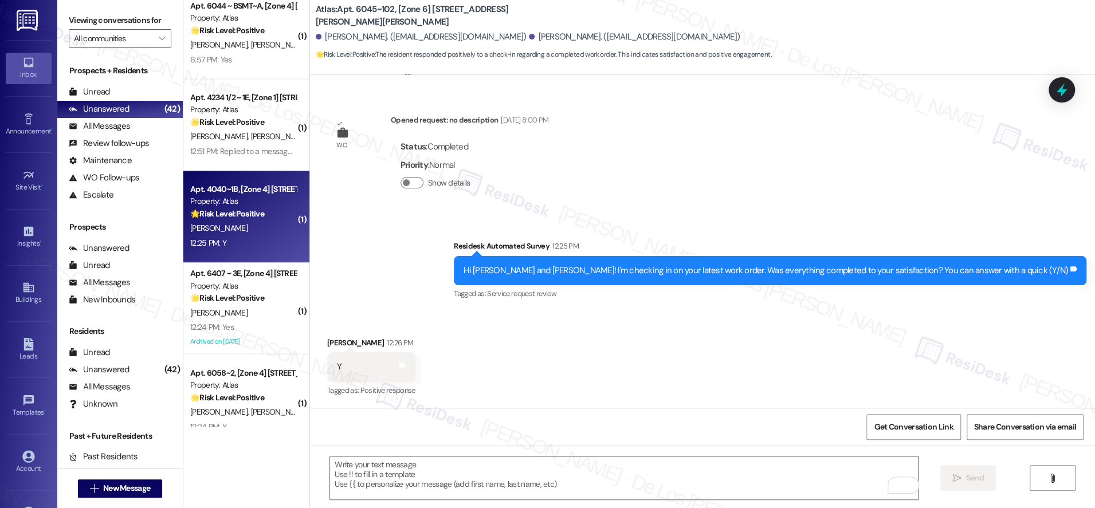
click at [267, 224] on div "[PERSON_NAME]" at bounding box center [243, 228] width 108 height 14
type textarea "Fetching suggested responses. Please feel free to read through the conversation…"
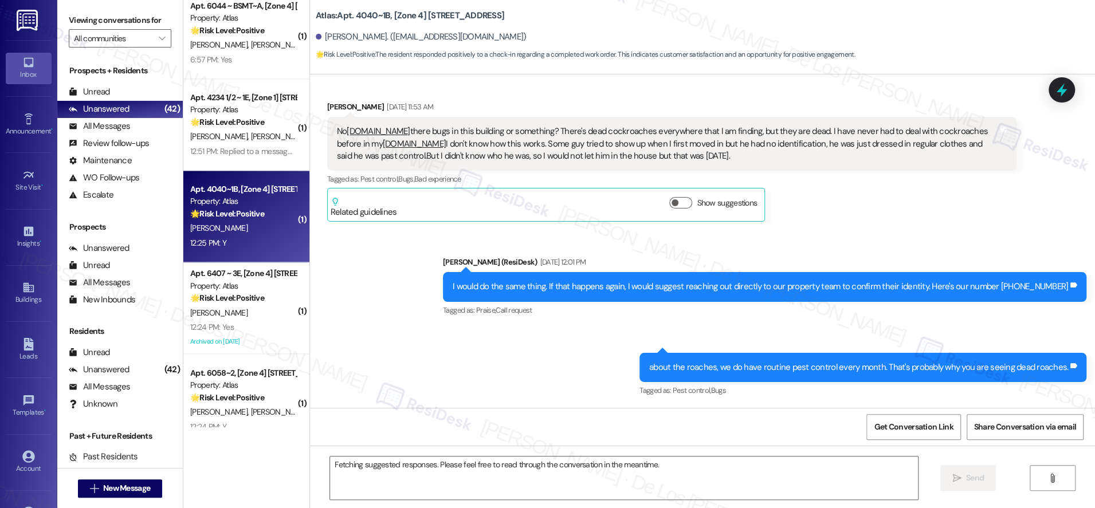
scroll to position [6494, 0]
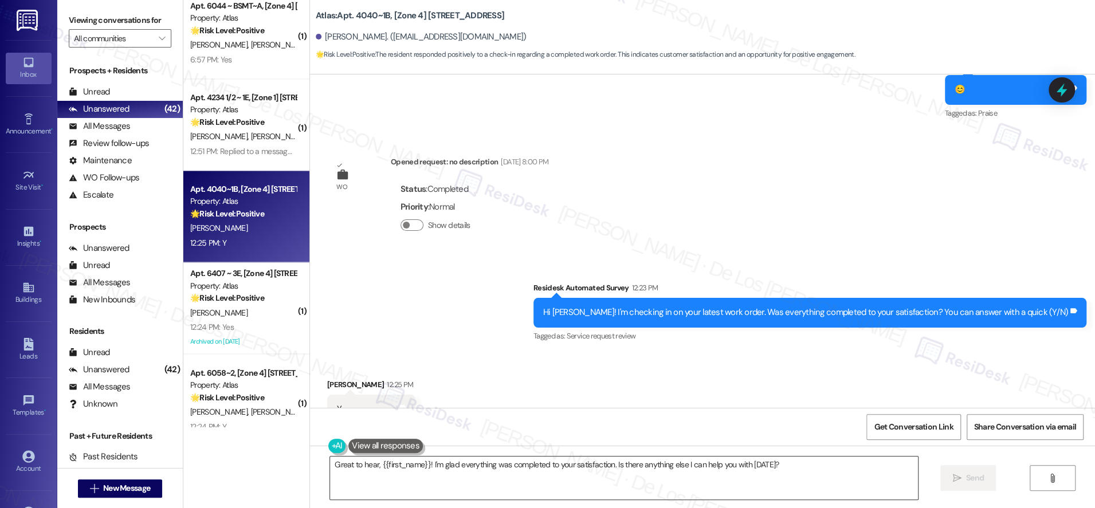
click at [506, 471] on textarea "Great to hear, {{first_name}}! I'm glad everything was completed to your satisf…" at bounding box center [624, 478] width 588 height 43
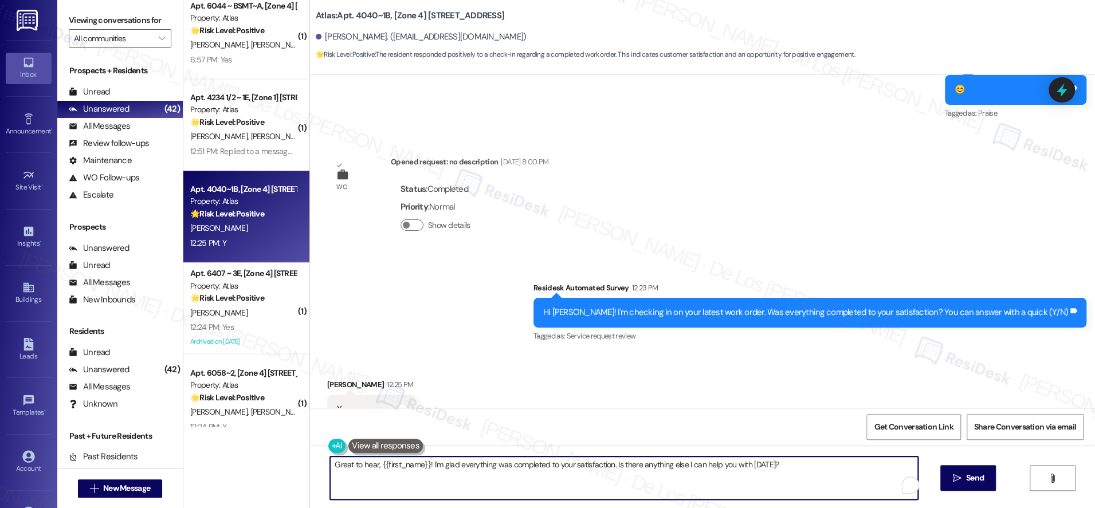
click at [506, 471] on textarea "Great to hear, {{first_name}}! I'm glad everything was completed to your satisf…" at bounding box center [624, 478] width 588 height 43
paste textarea "I'm glad to hear your work order was completed to your satisfaction. If I may a…"
type textarea "I'm glad to hear your work order was completed to your satisfaction. If I may a…"
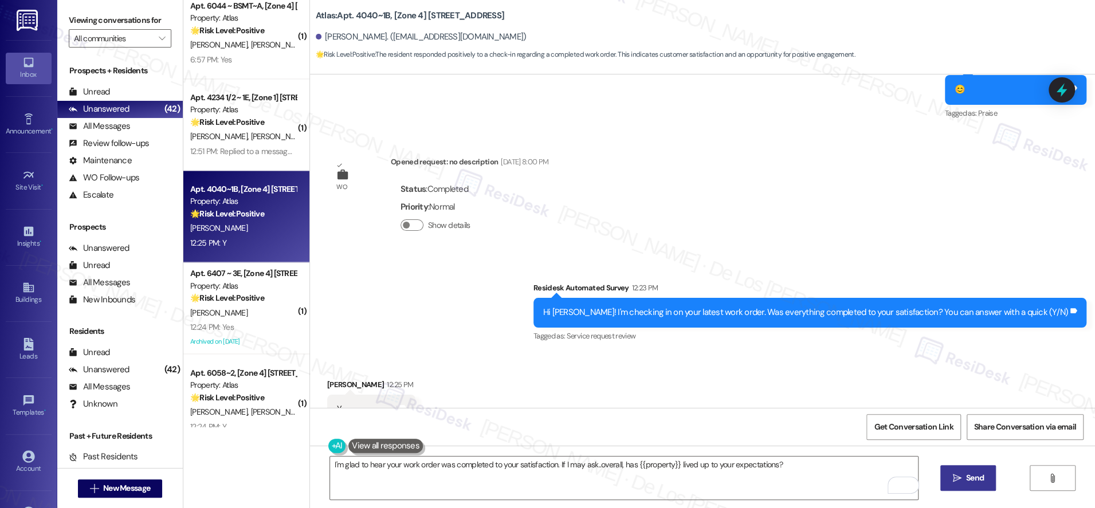
click at [977, 481] on span "Send" at bounding box center [975, 478] width 18 height 12
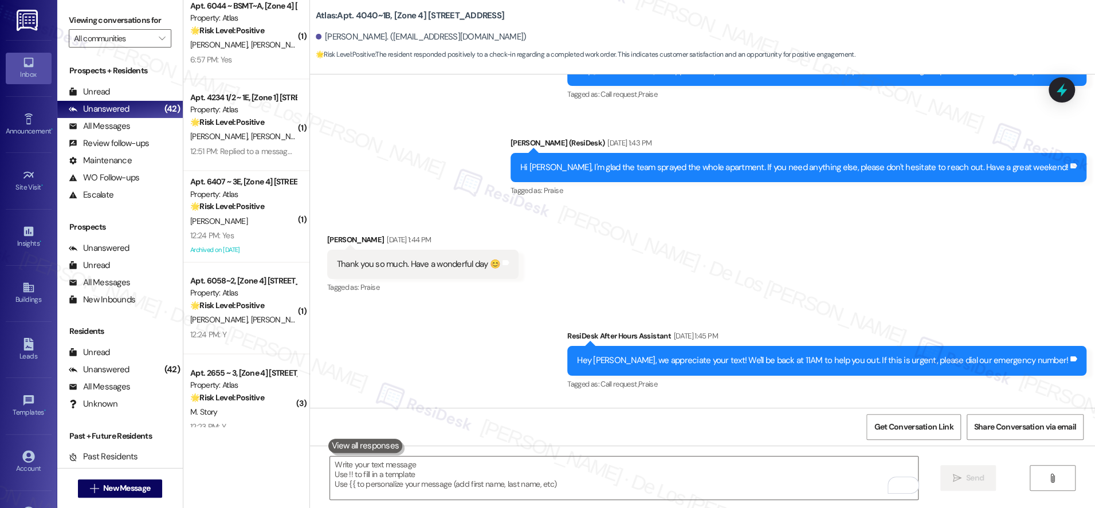
scroll to position [6575, 0]
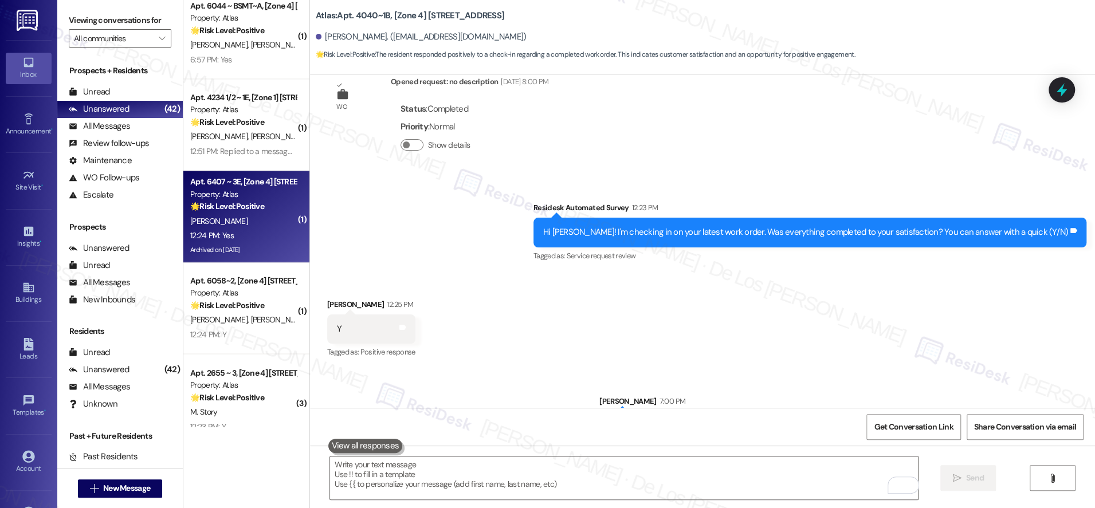
click at [272, 233] on div "12:24 PM: Yes 12:24 PM: Yes" at bounding box center [243, 236] width 108 height 14
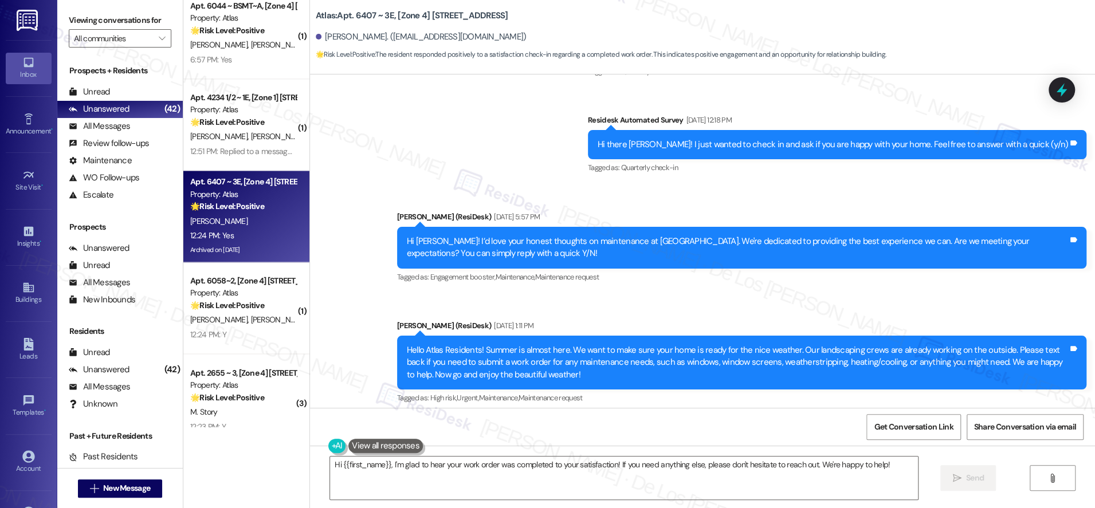
scroll to position [3081, 0]
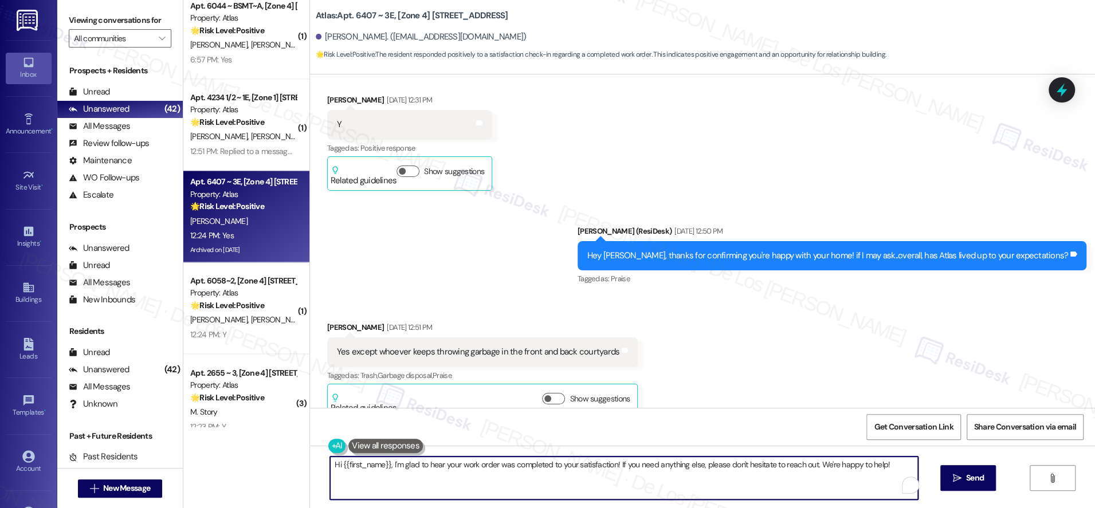
click at [537, 470] on textarea "Hi {{first_name}}, I'm glad to hear your work order was completed to your satis…" at bounding box center [624, 478] width 588 height 43
paste textarea "I'm glad to hear your work order was completed to your satisfaction. If I may a…"
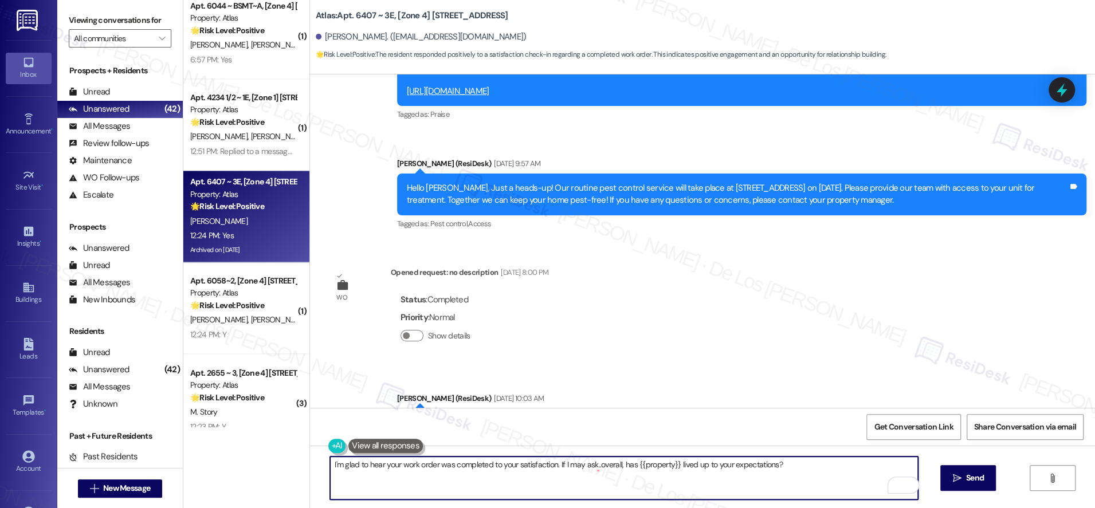
scroll to position [5576, 0]
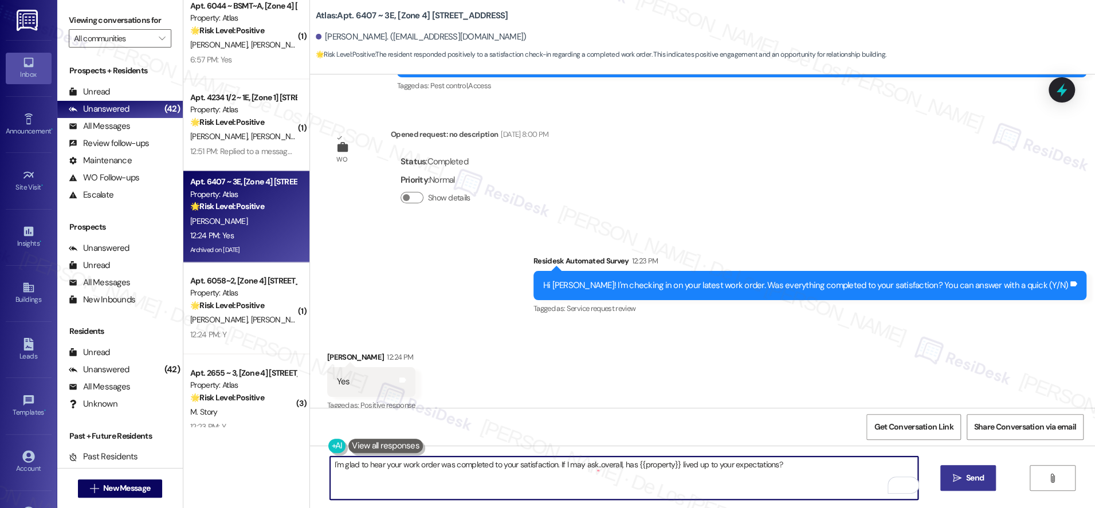
type textarea "I'm glad to hear your work order was completed to your satisfaction. If I may a…"
click at [968, 481] on span "Send" at bounding box center [975, 478] width 18 height 12
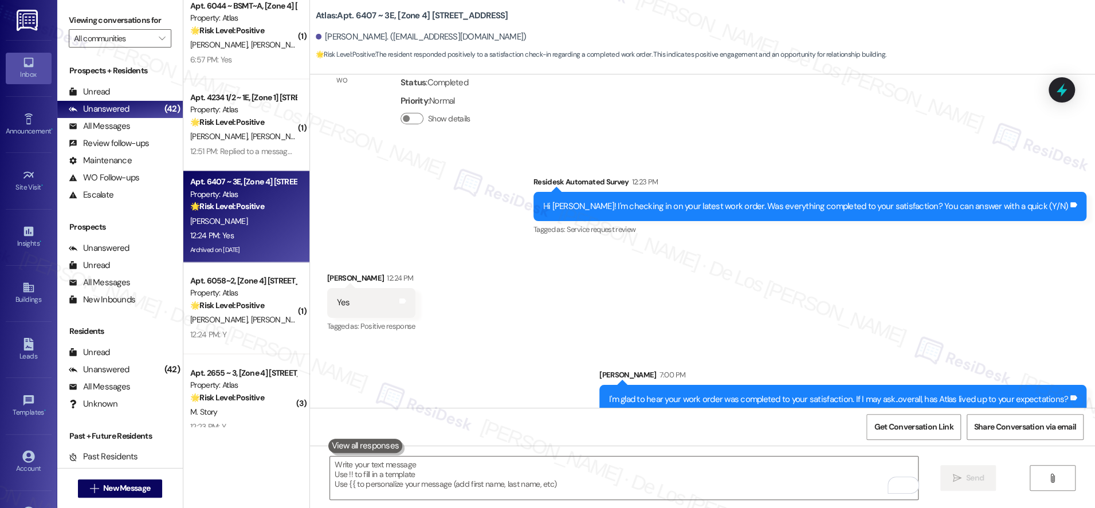
scroll to position [5656, 0]
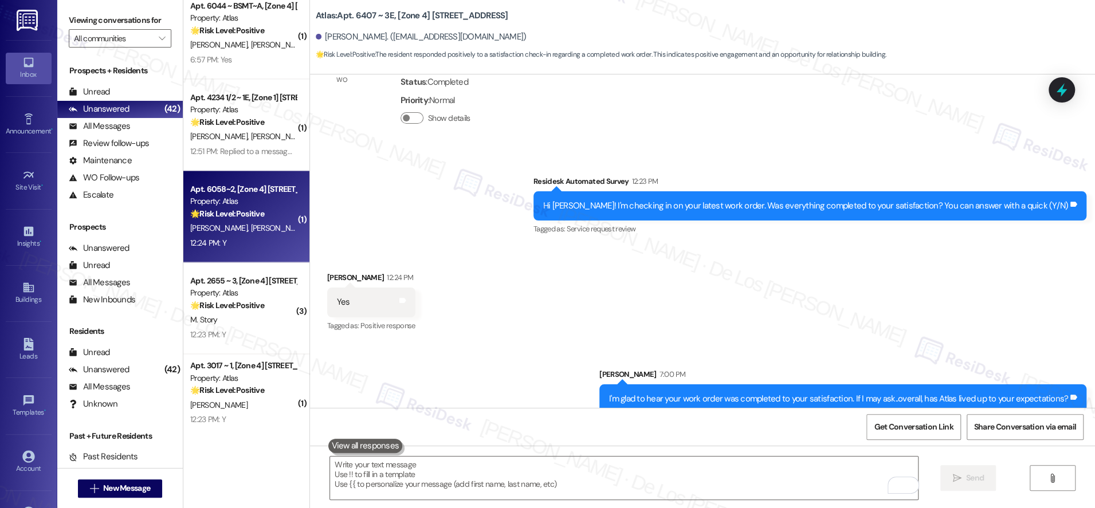
click at [266, 251] on div "Apt. 6058~2, [Zone 4] 6056-58 S Albany Ave / 3106-10 W 61st St Property: Atlas …" at bounding box center [246, 217] width 126 height 92
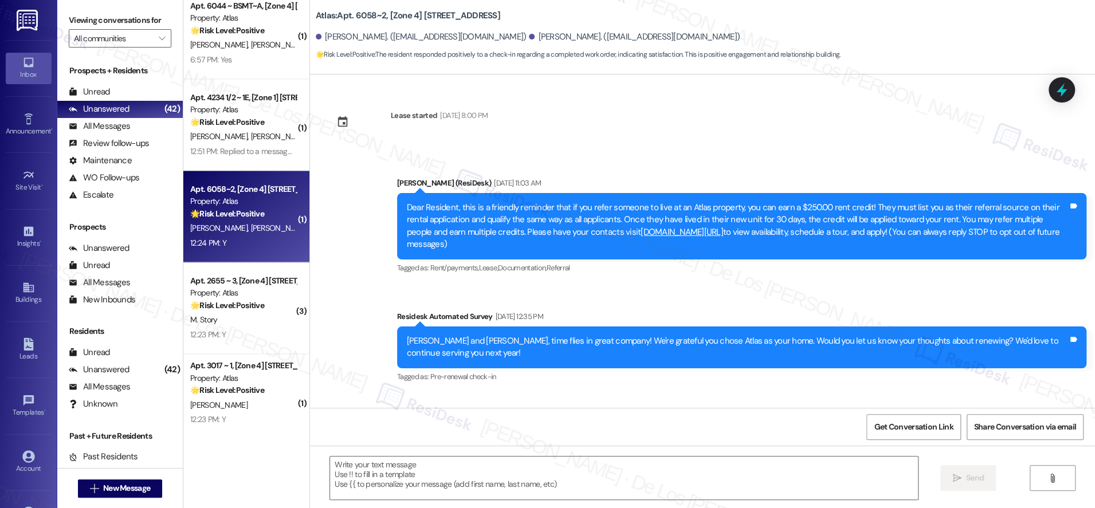
type textarea "Fetching suggested responses. Please feel free to read through the conversation…"
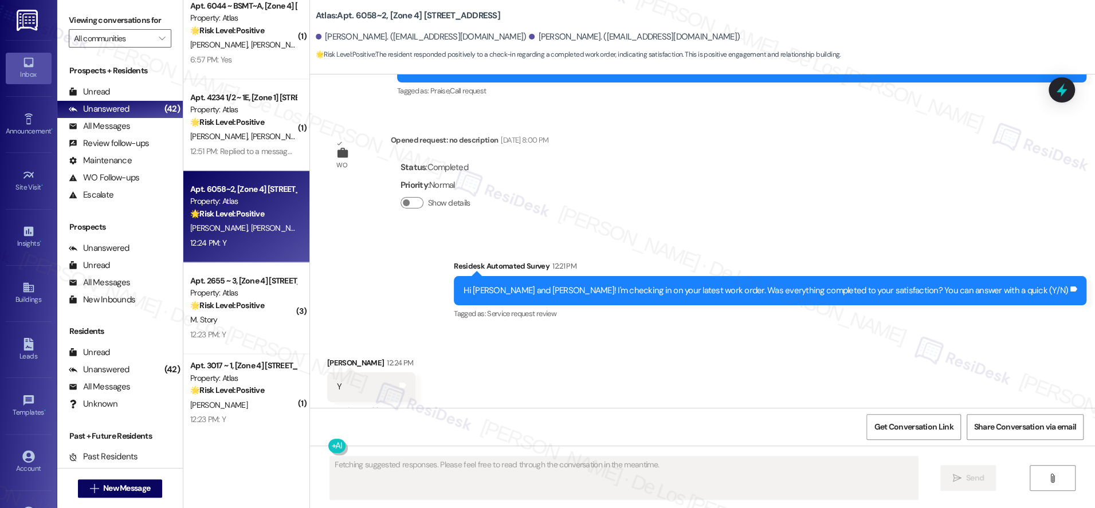
scroll to position [778, 0]
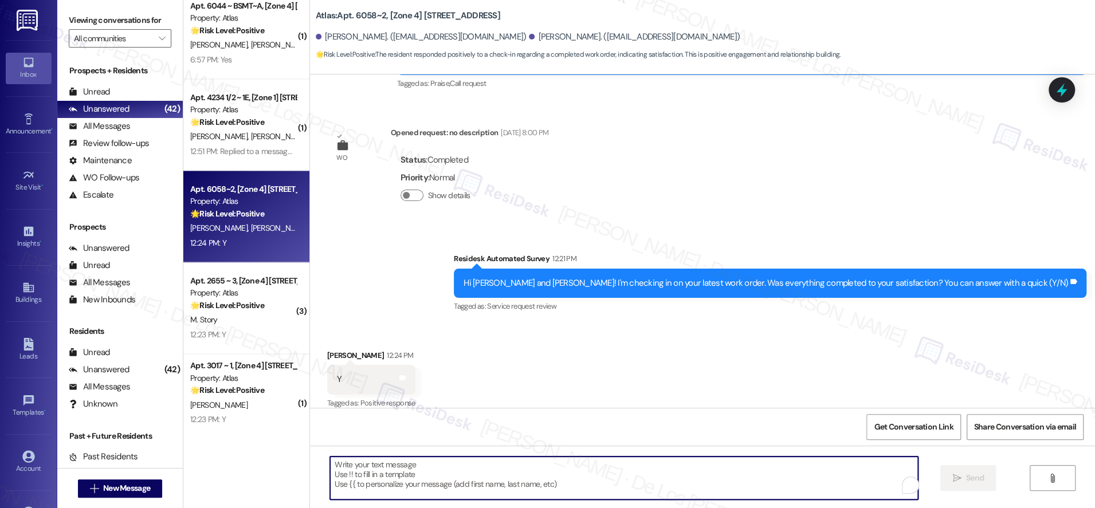
click at [469, 461] on textarea "To enrich screen reader interactions, please activate Accessibility in Grammarl…" at bounding box center [624, 478] width 588 height 43
paste textarea "I'm glad to hear your work order was completed to your satisfaction. If I may a…"
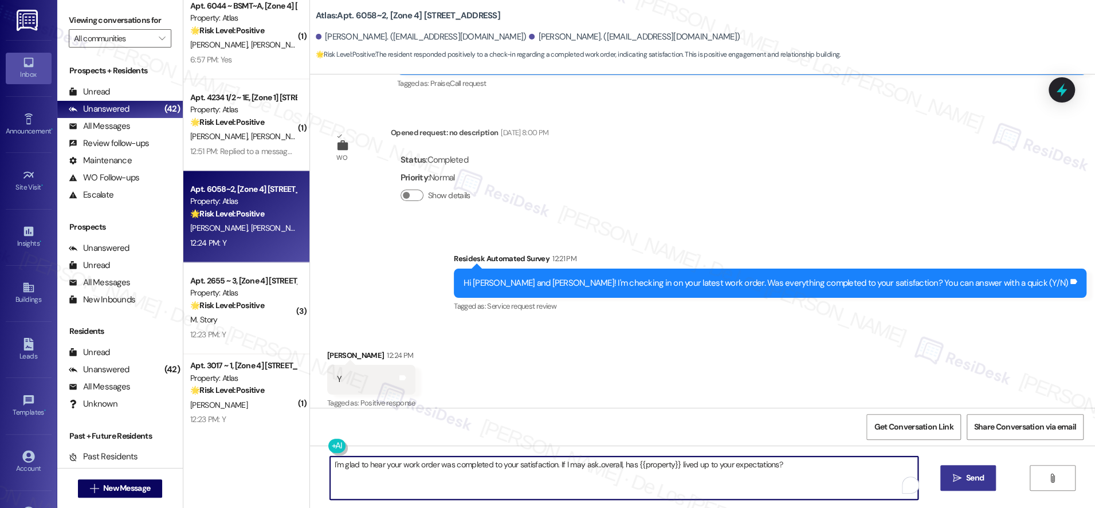
type textarea "I'm glad to hear your work order was completed to your satisfaction. If I may a…"
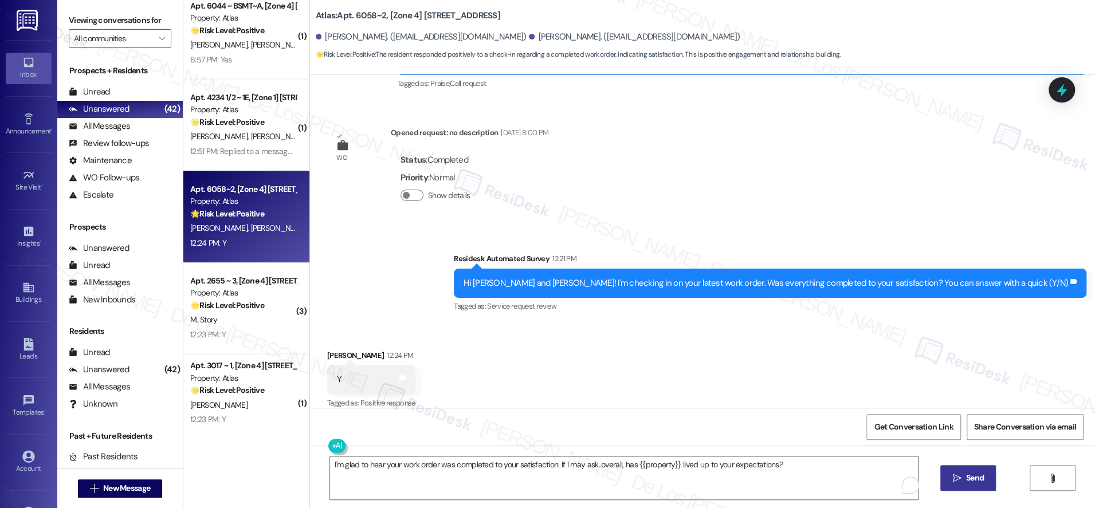
click at [966, 477] on span "Send" at bounding box center [975, 478] width 18 height 12
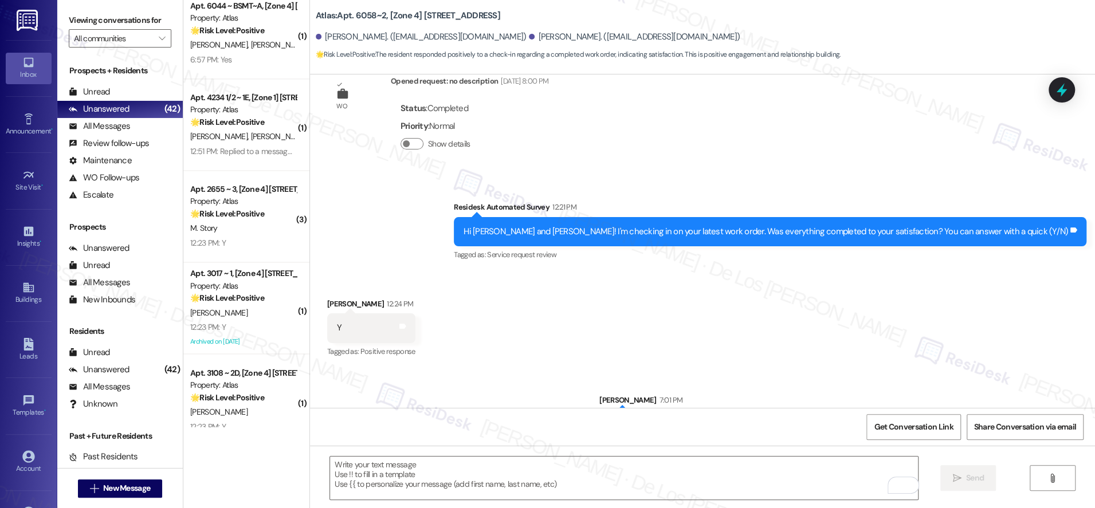
scroll to position [859, 0]
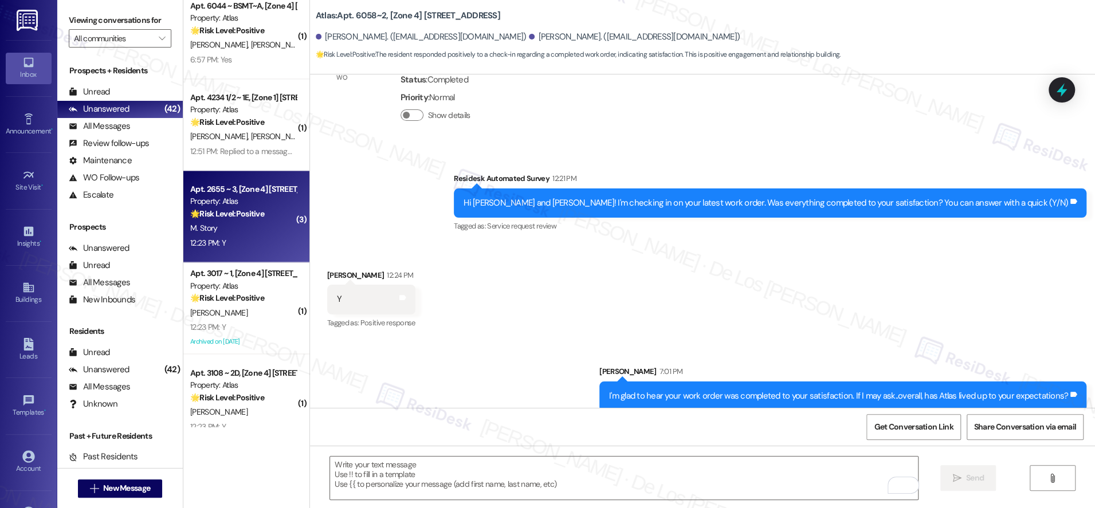
click at [281, 232] on div "M. Story" at bounding box center [243, 228] width 108 height 14
type textarea "Fetching suggested responses. Please feel free to read through the conversation…"
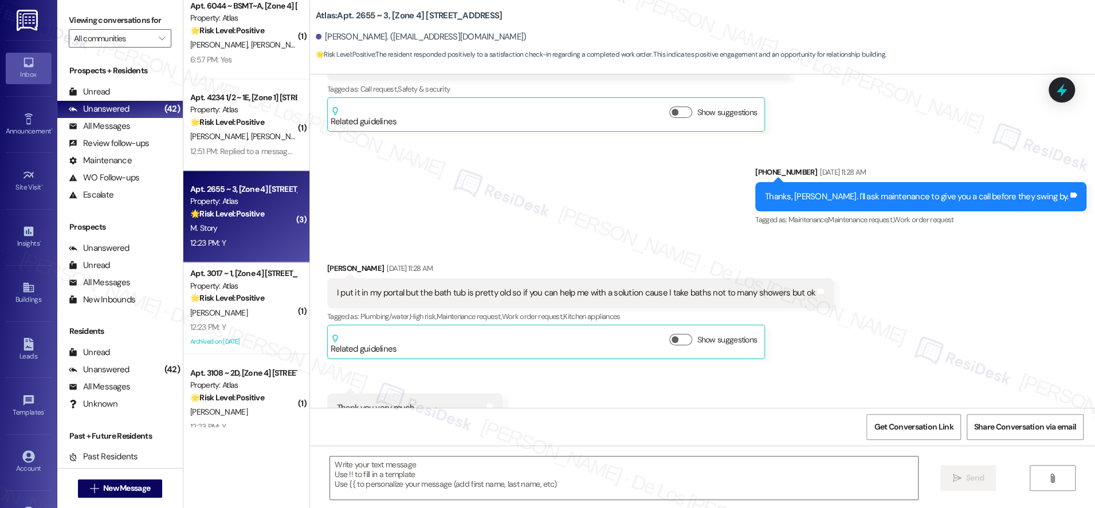
type textarea "Fetching suggested responses. Please feel free to read through the conversation…"
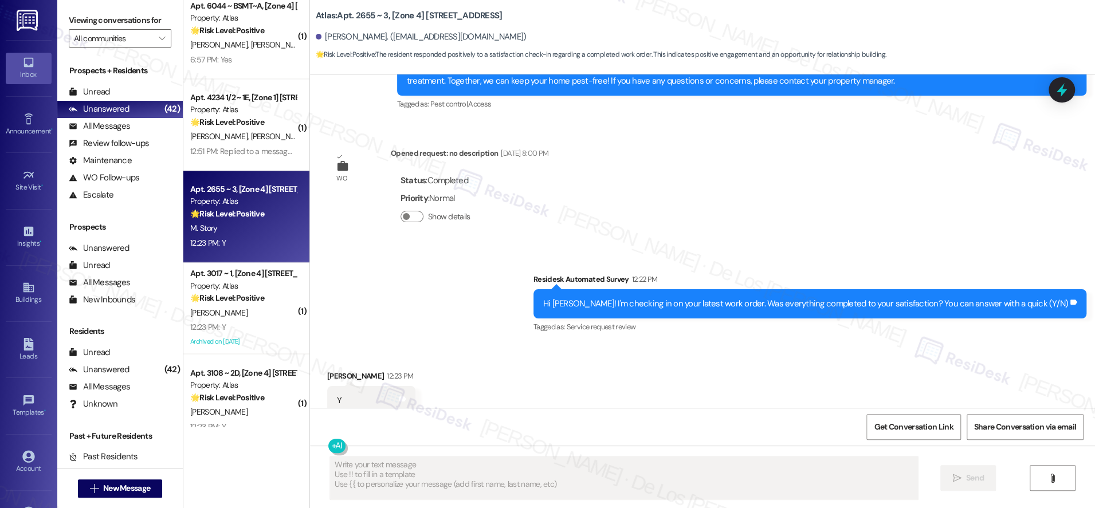
scroll to position [7567, 0]
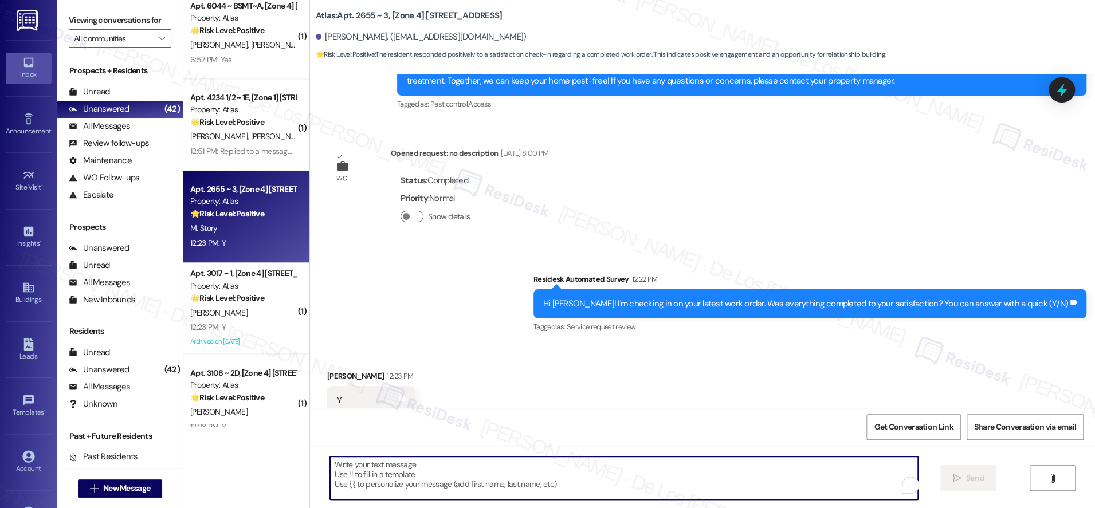
click at [484, 479] on textarea "To enrich screen reader interactions, please activate Accessibility in Grammarl…" at bounding box center [624, 478] width 588 height 43
paste textarea "I'm glad to hear your work order was completed to your satisfaction. If I may a…"
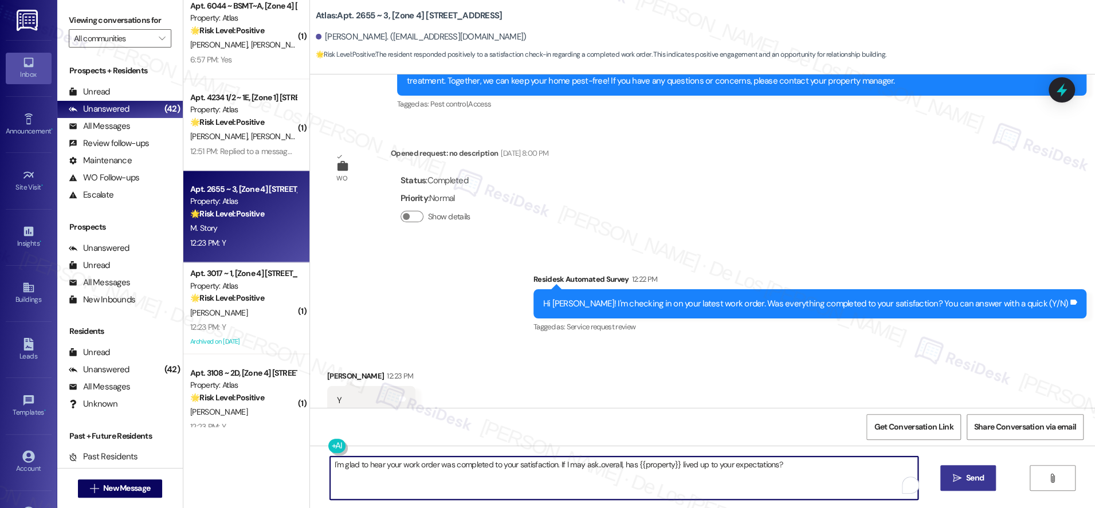
type textarea "I'm glad to hear your work order was completed to your satisfaction. If I may a…"
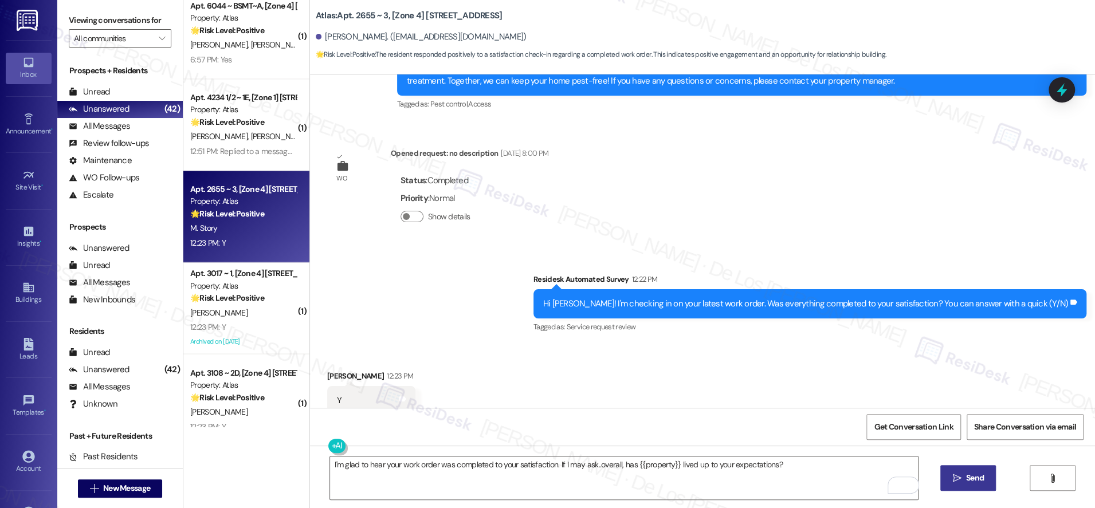
click at [965, 468] on button " Send" at bounding box center [969, 478] width 56 height 26
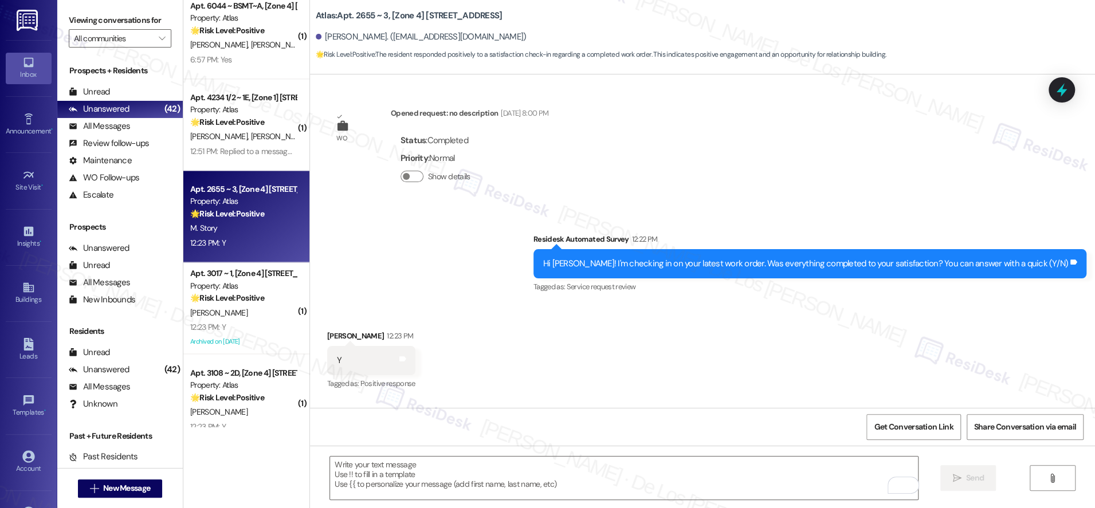
scroll to position [7648, 0]
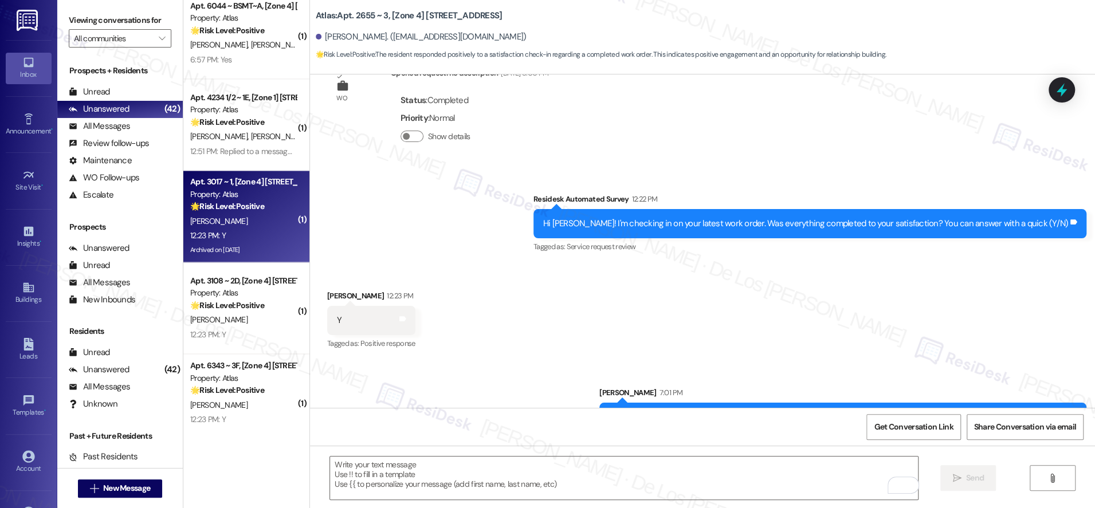
click at [257, 244] on div "Archived on [DATE]" at bounding box center [243, 250] width 108 height 14
type textarea "Fetching suggested responses. Please feel free to read through the conversation…"
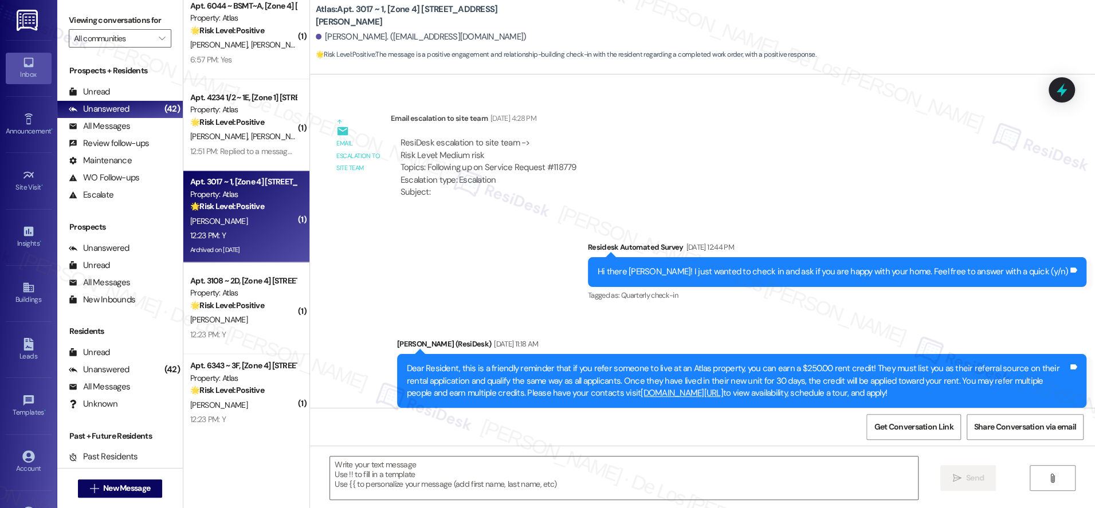
type textarea "Fetching suggested responses. Please feel free to read through the conversation…"
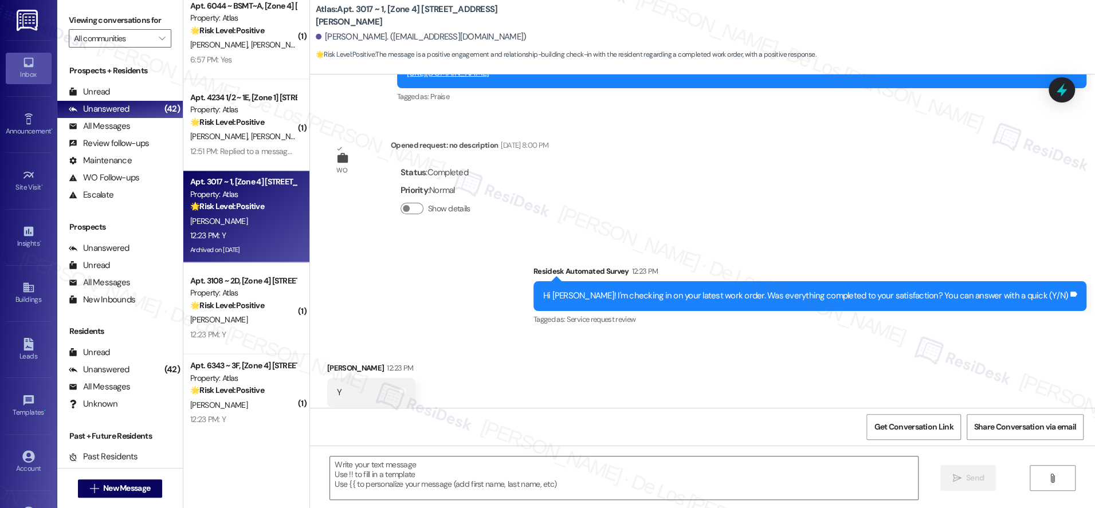
scroll to position [63, 0]
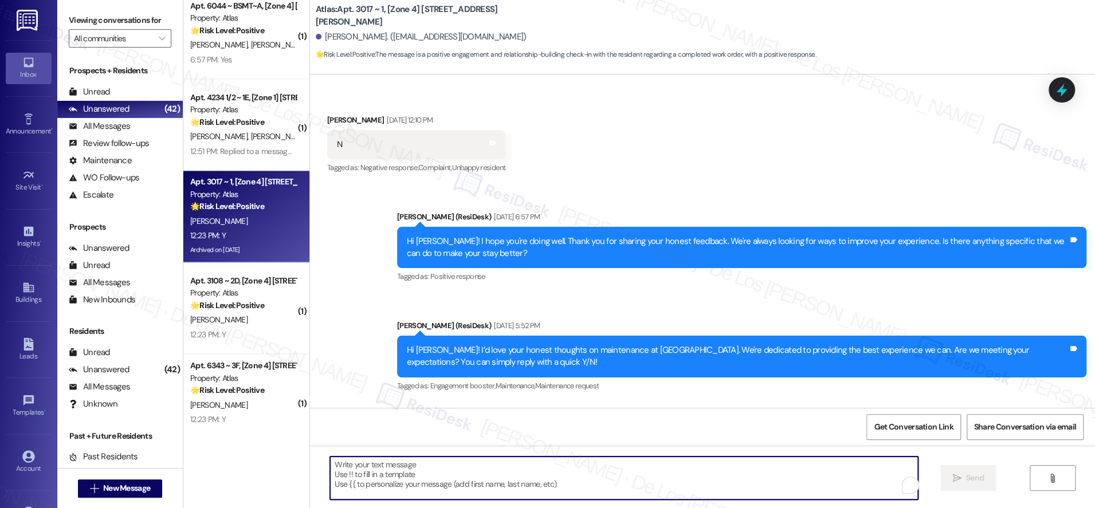
click at [567, 483] on textarea "To enrich screen reader interactions, please activate Accessibility in Grammarl…" at bounding box center [624, 478] width 588 height 43
paste textarea "I'm glad to hear your work order was completed to your satisfaction. If I may a…"
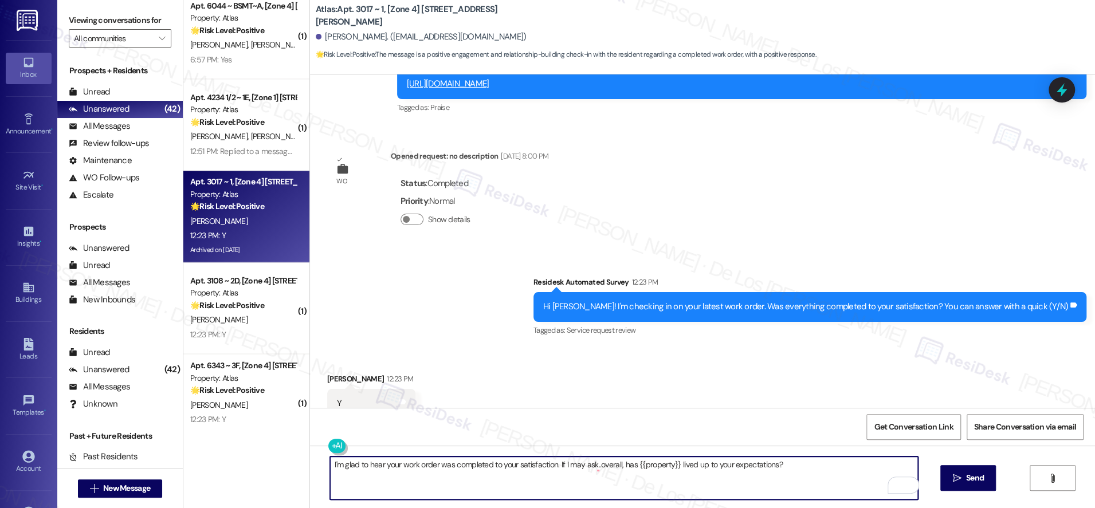
scroll to position [2197, 0]
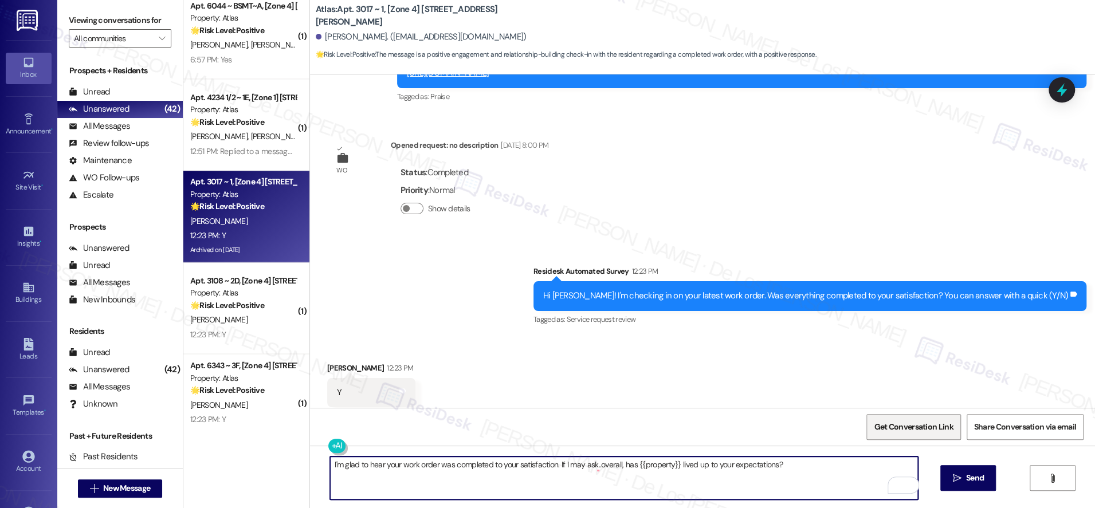
type textarea "I'm glad to hear your work order was completed to your satisfaction. If I may a…"
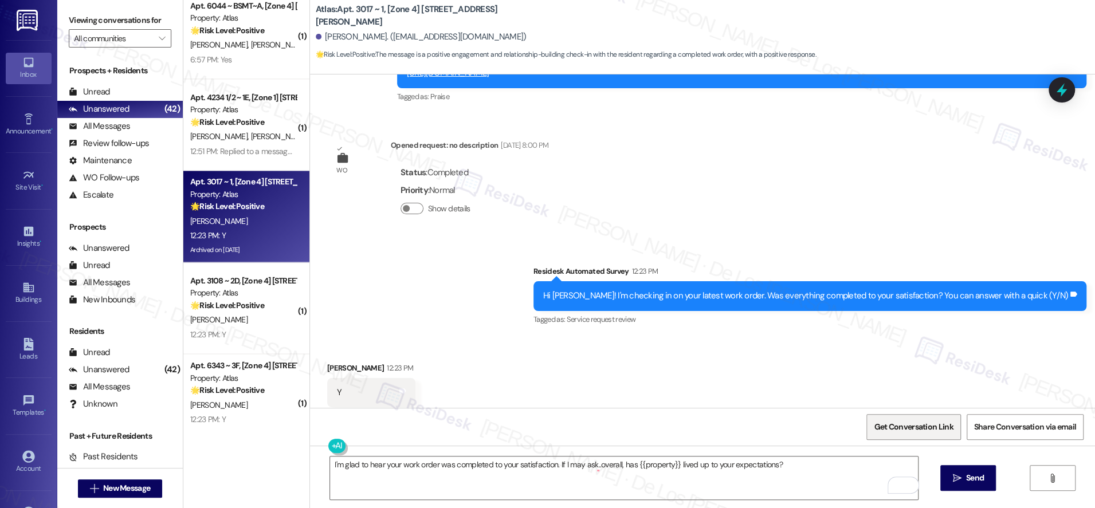
click at [919, 421] on span "Get Conversation Link" at bounding box center [913, 427] width 79 height 12
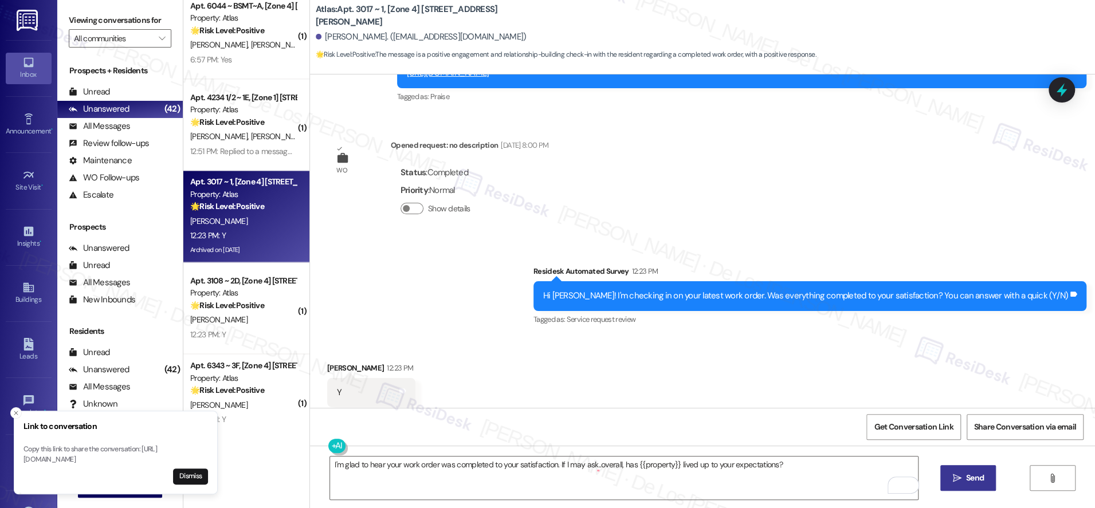
click at [961, 471] on button " Send" at bounding box center [969, 478] width 56 height 26
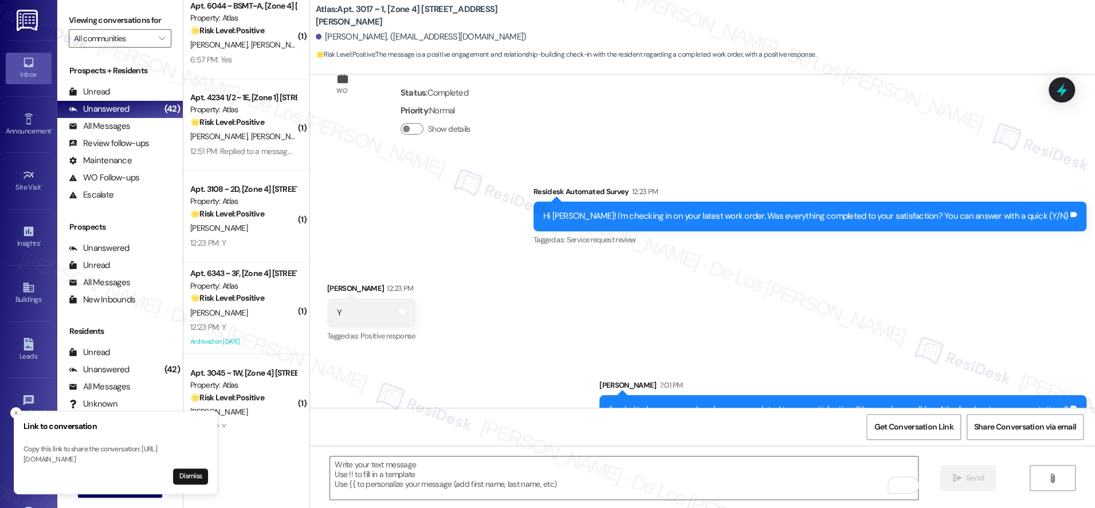
scroll to position [2277, 0]
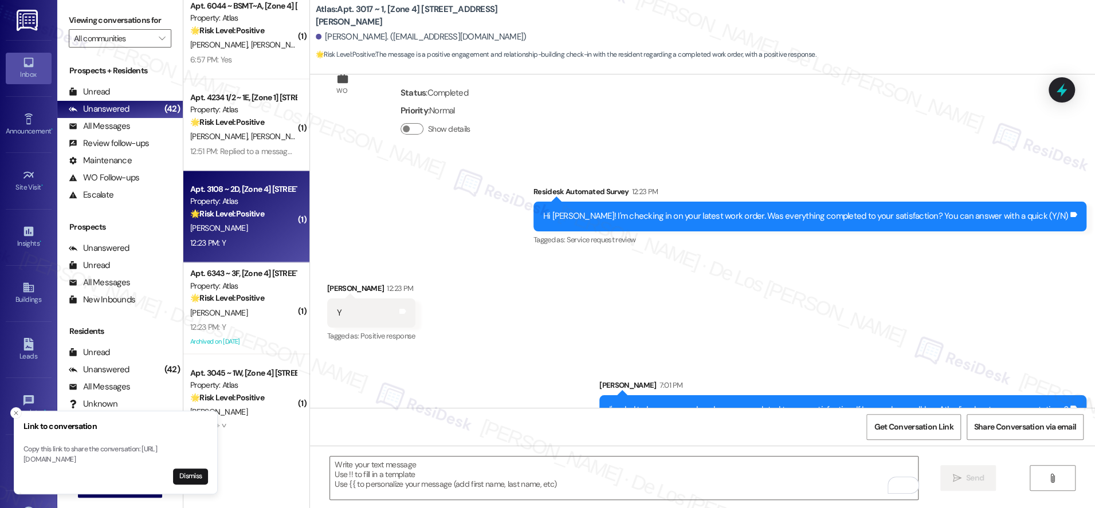
click at [275, 248] on div "12:23 PM: Y 12:23 PM: Y" at bounding box center [243, 243] width 108 height 14
type textarea "Fetching suggested responses. Please feel free to read through the conversation…"
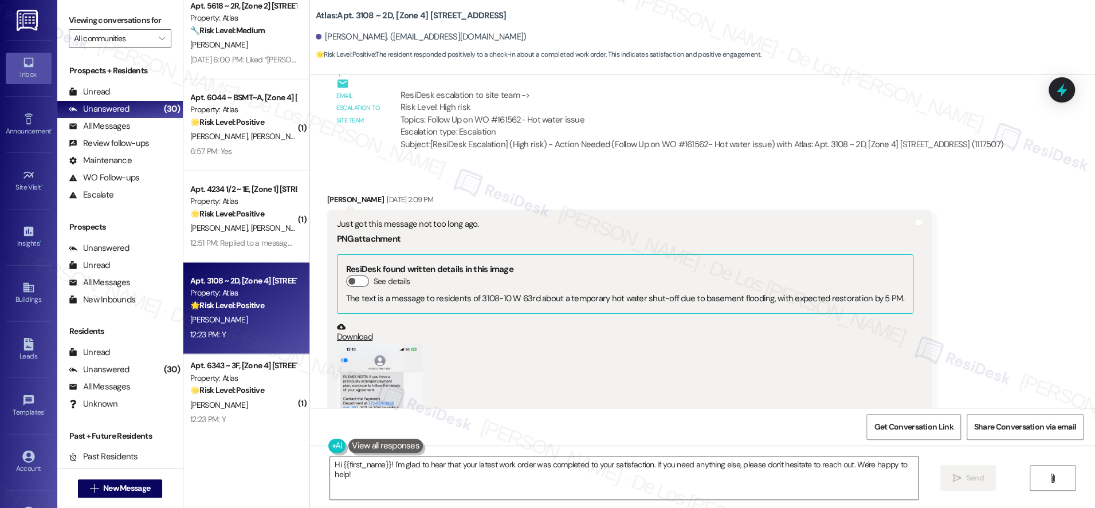
scroll to position [6588, 0]
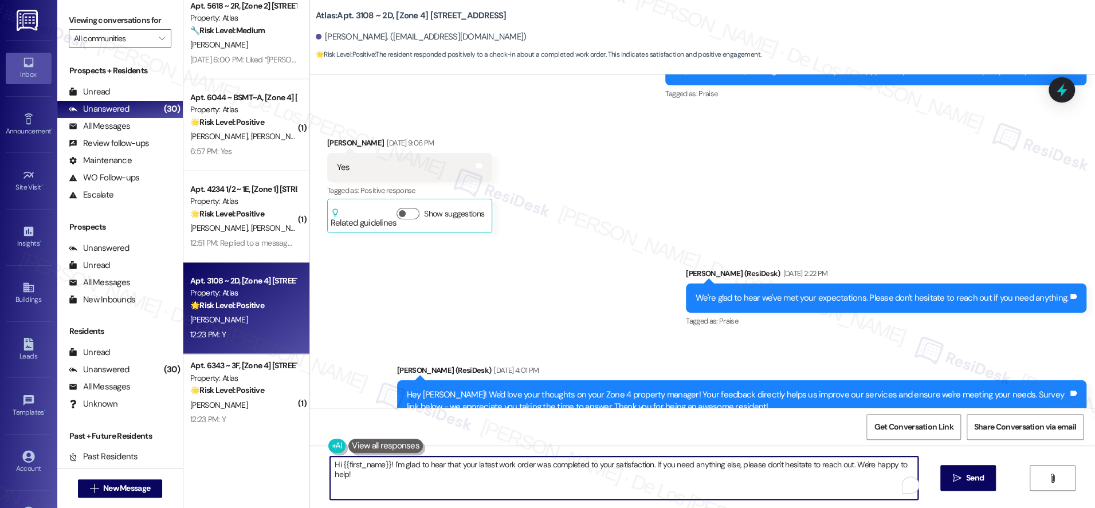
click at [446, 470] on textarea "Hi {{first_name}}! I'm glad to hear that your latest work order was completed t…" at bounding box center [624, 478] width 588 height 43
paste textarea "https://www.theresidesk.com/text/insights-conversations/1114945/share-conversat…"
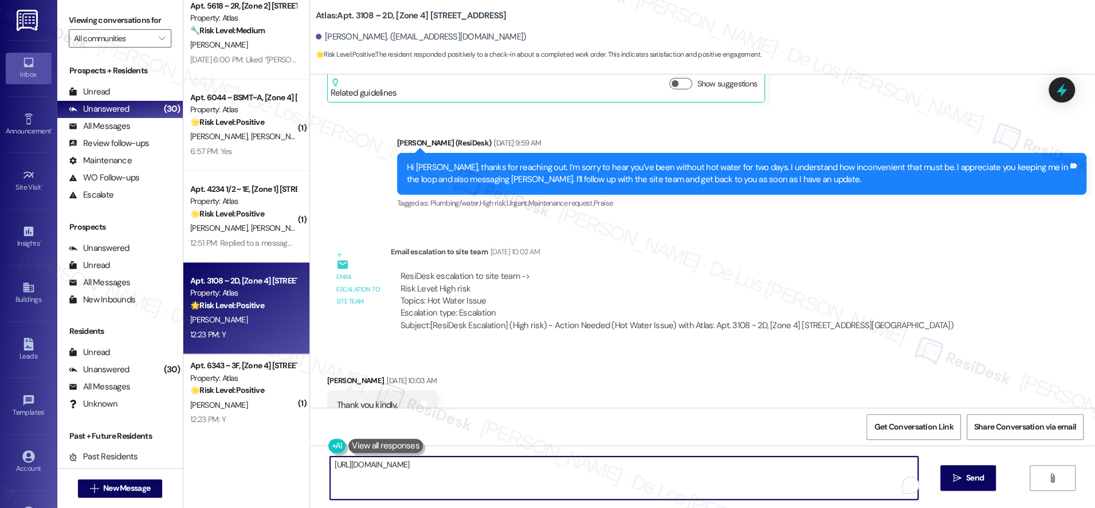
scroll to position [7840, 0]
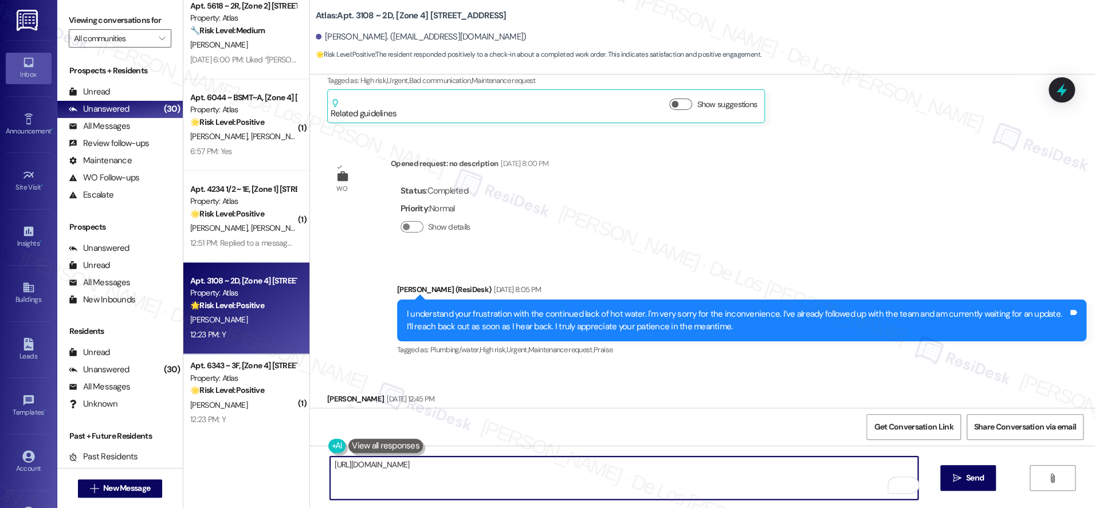
click at [538, 474] on textarea "https://www.theresidesk.com/text/insights-conversations/1114945/share-conversat…" at bounding box center [624, 478] width 588 height 43
paste textarea "I'm glad to know you're satisfied with your recent work order. If I may ask..ov…"
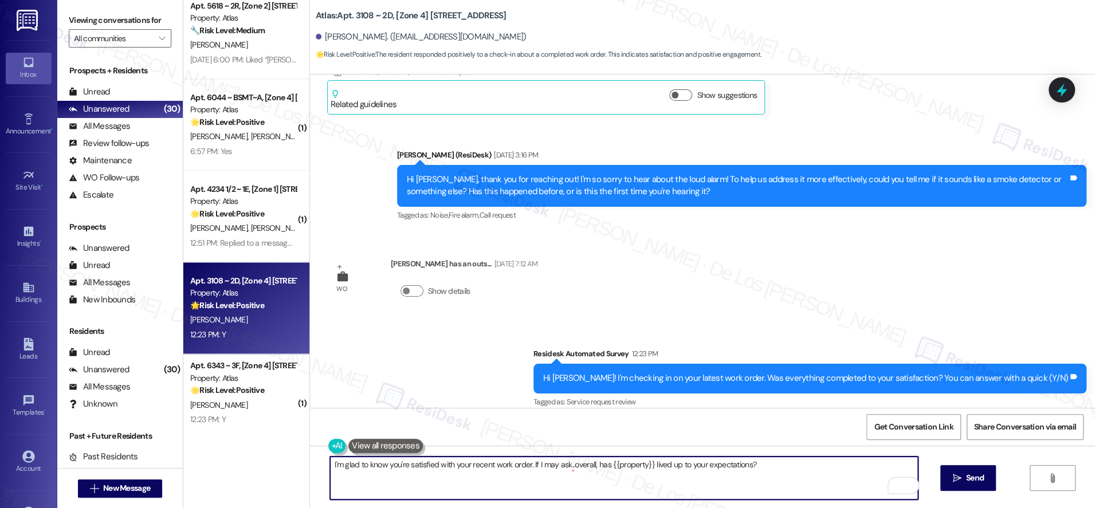
scroll to position [9508, 0]
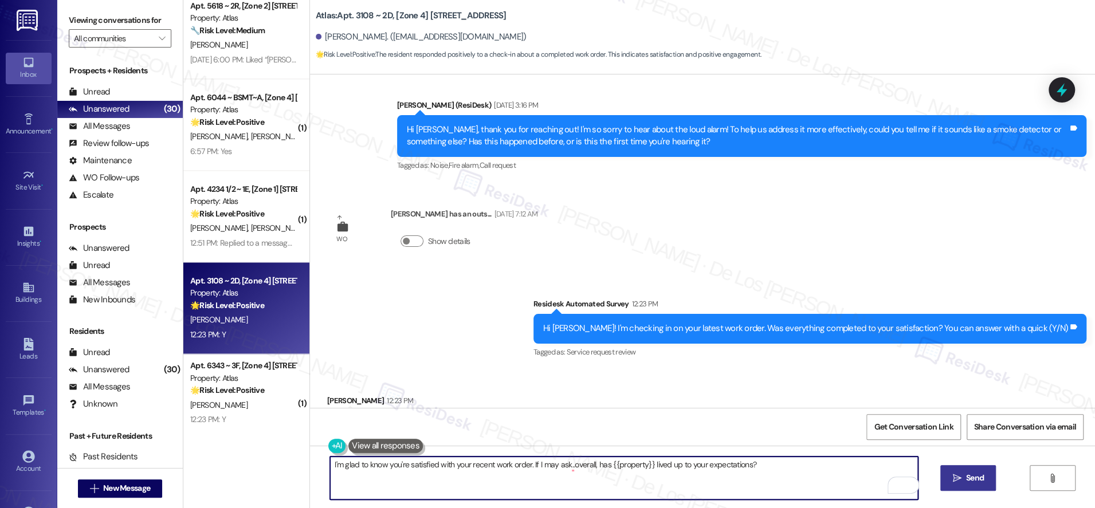
type textarea "I'm glad to know you're satisfied with your recent work order. If I may ask..ov…"
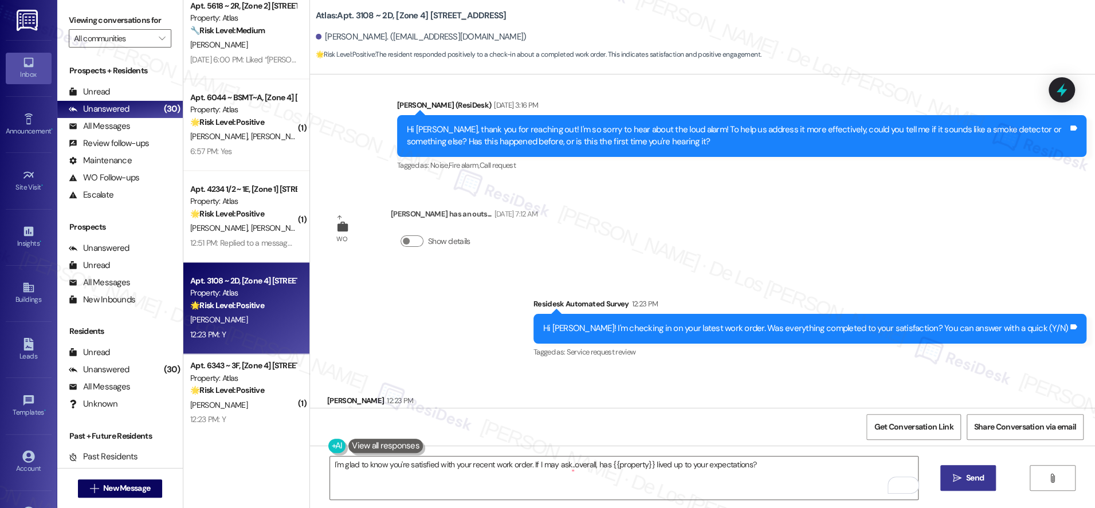
click at [966, 478] on span "Send" at bounding box center [975, 478] width 18 height 12
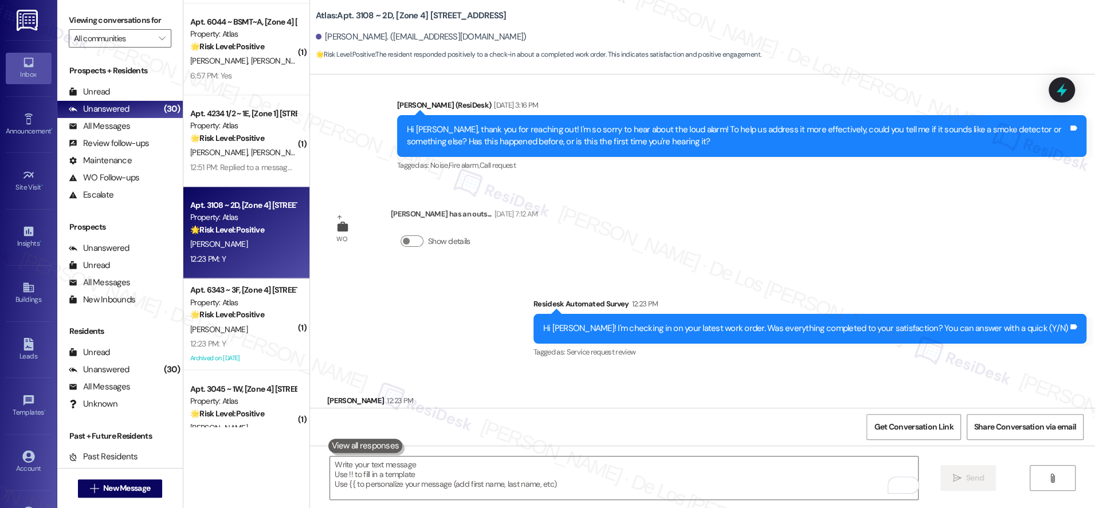
scroll to position [9508, 0]
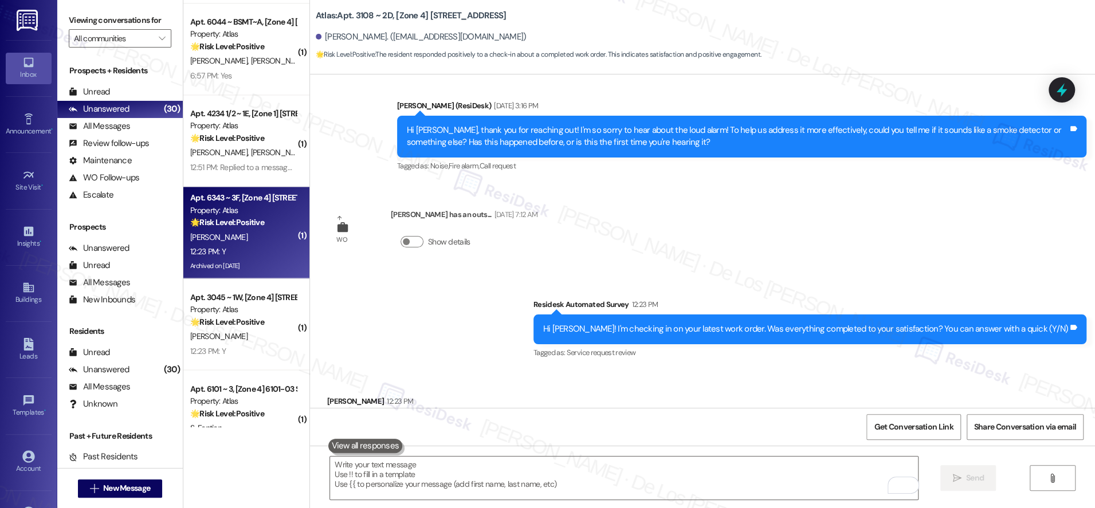
click at [257, 253] on div "12:23 PM: Y 12:23 PM: Y" at bounding box center [243, 252] width 108 height 14
type textarea "Fetching suggested responses. Please feel free to read through the conversation…"
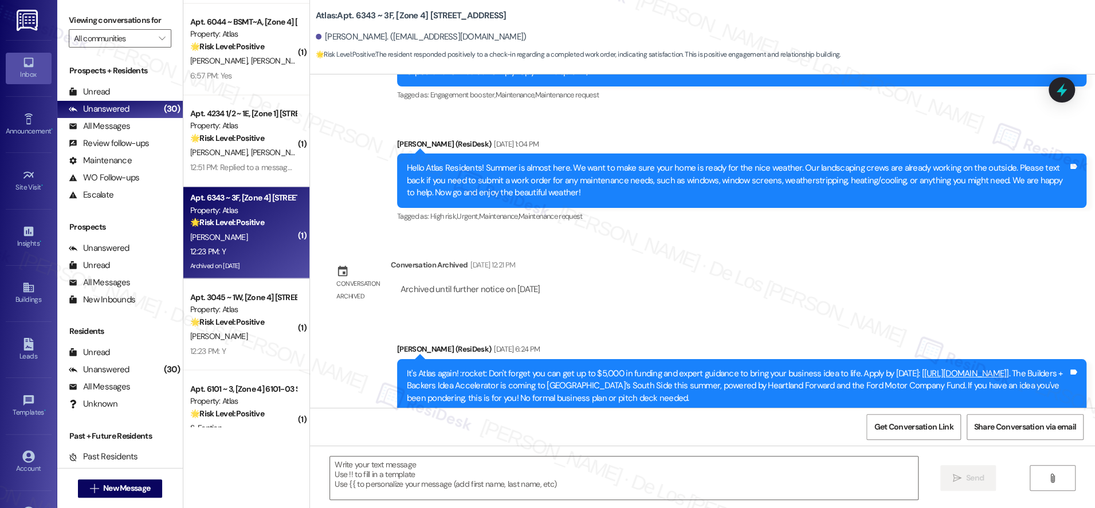
type textarea "Fetching suggested responses. Please feel free to read through the conversation…"
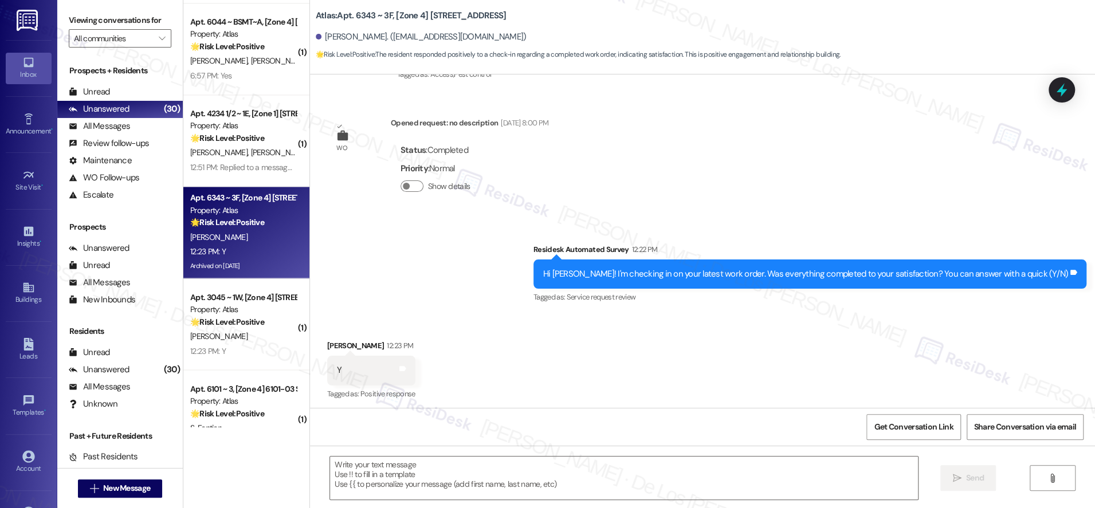
scroll to position [2372, 0]
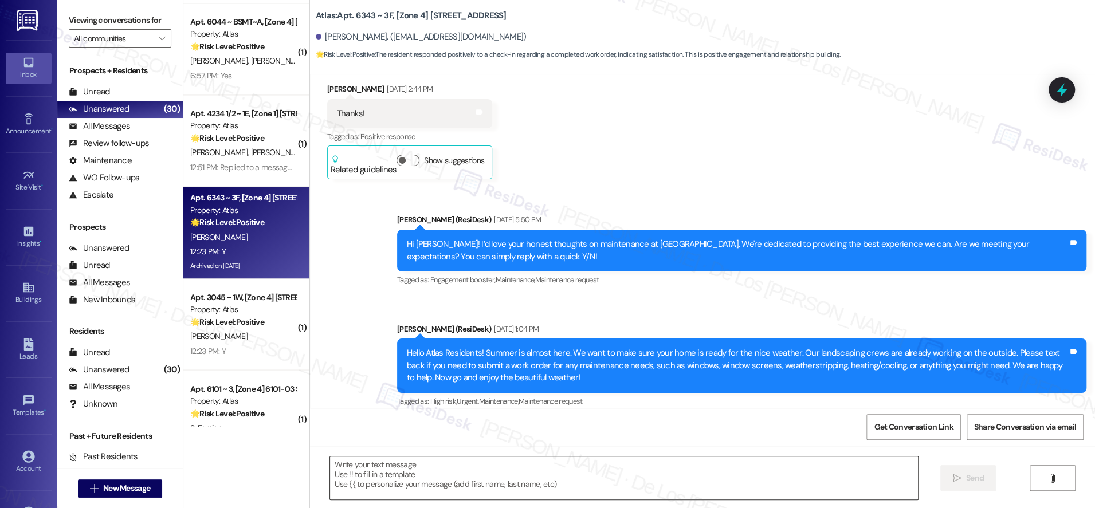
click at [479, 476] on textarea at bounding box center [624, 478] width 588 height 43
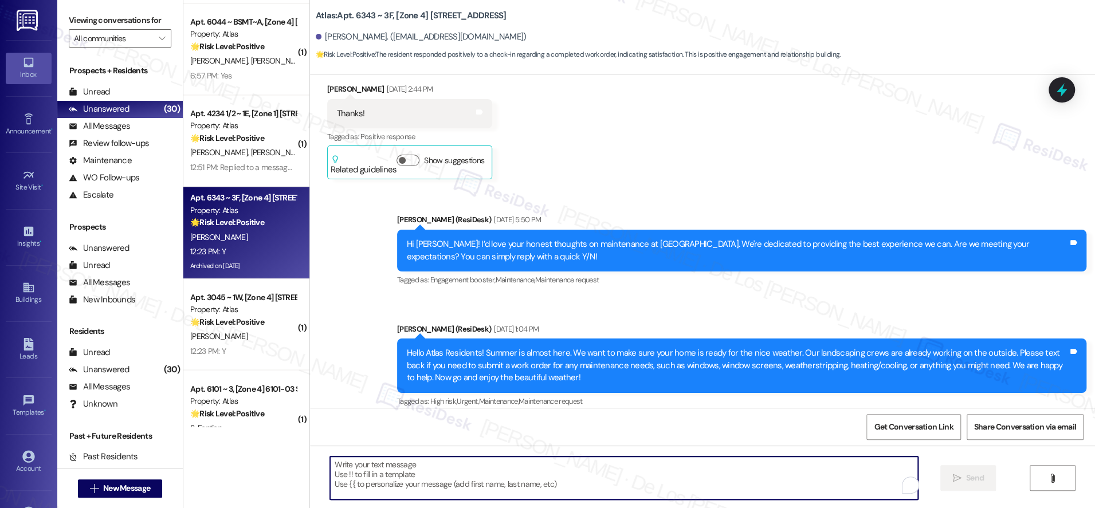
paste textarea "I'm glad to know you're satisfied with your recent work order. If I may ask..ov…"
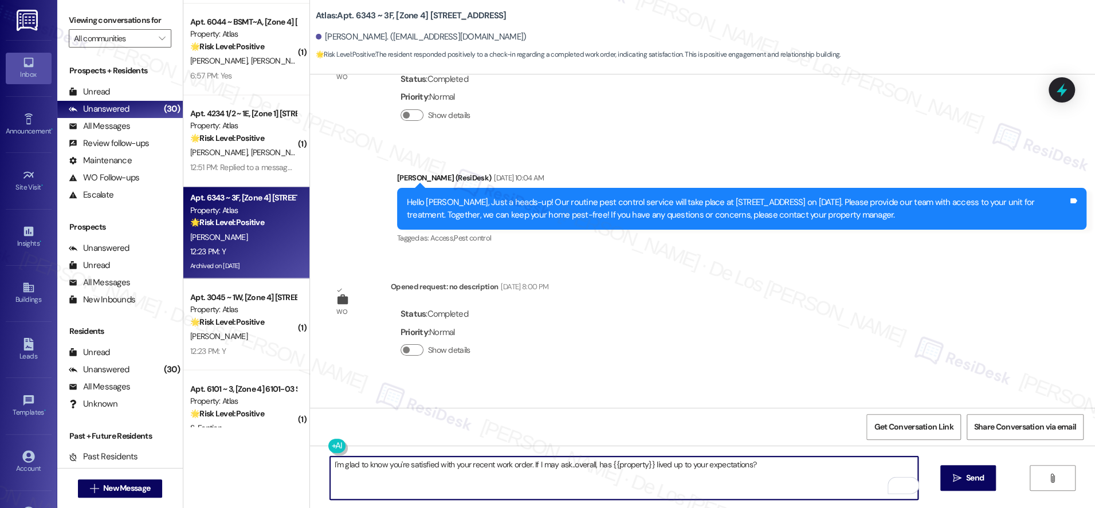
scroll to position [5573, 0]
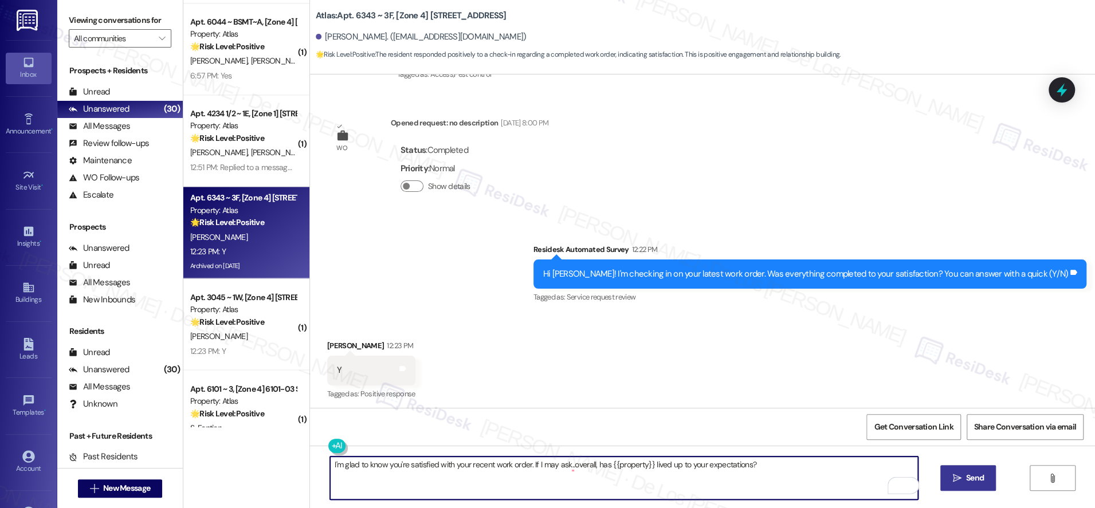
type textarea "I'm glad to know you're satisfied with your recent work order. If I may ask..ov…"
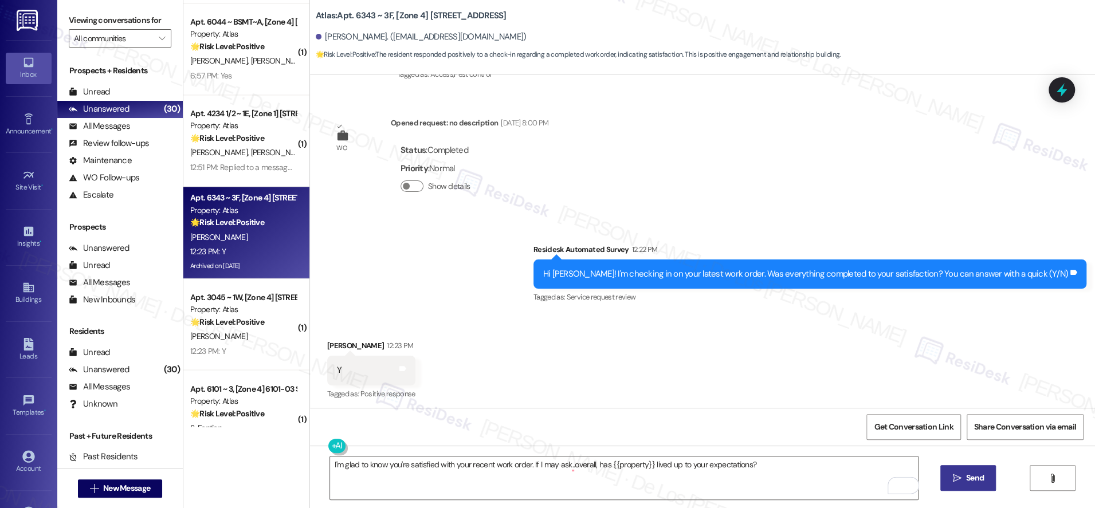
click at [960, 476] on icon "" at bounding box center [957, 478] width 9 height 9
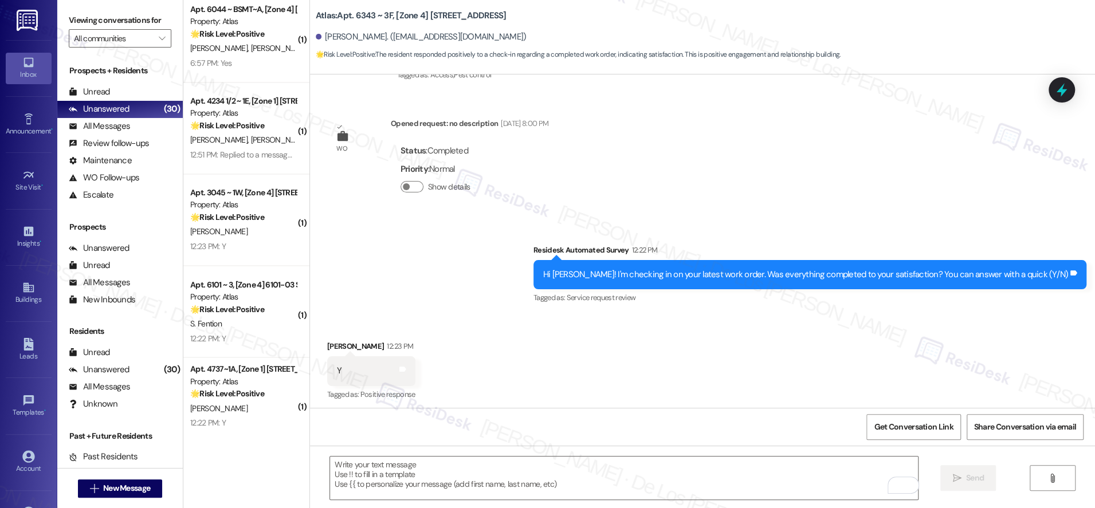
scroll to position [1386, 0]
click at [256, 226] on div "[PERSON_NAME]" at bounding box center [243, 231] width 108 height 14
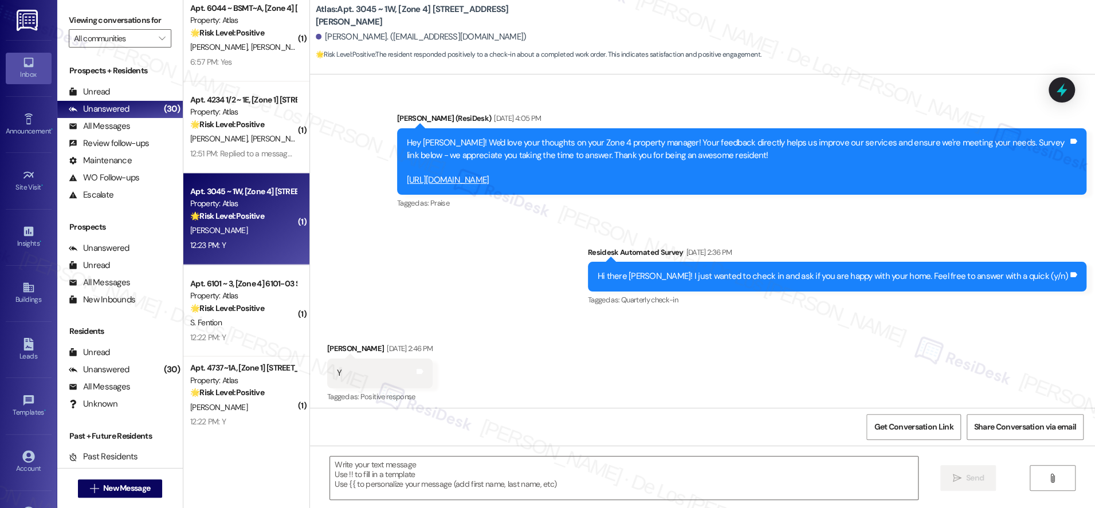
type textarea "Fetching suggested responses. Please feel free to read through the conversation…"
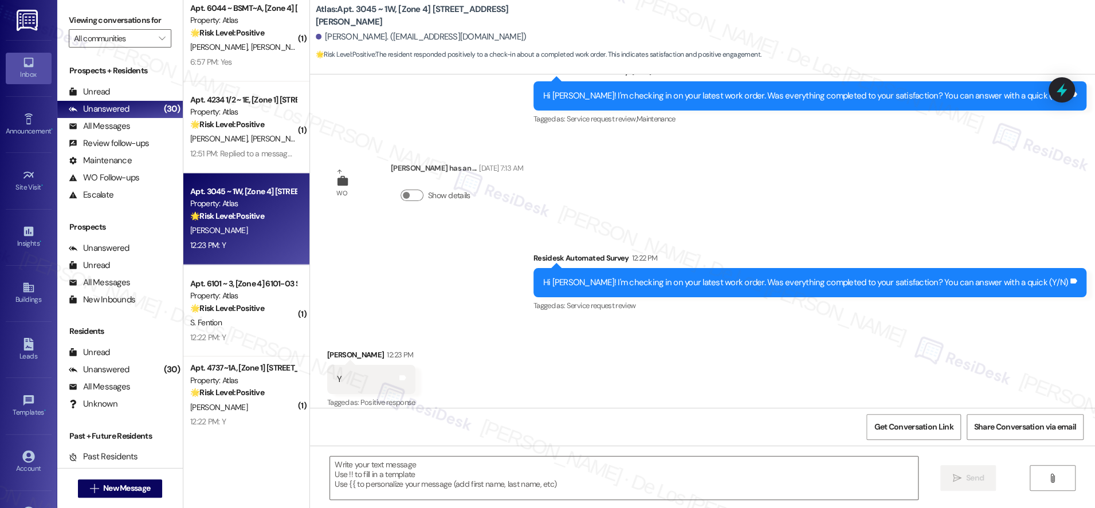
scroll to position [608, 0]
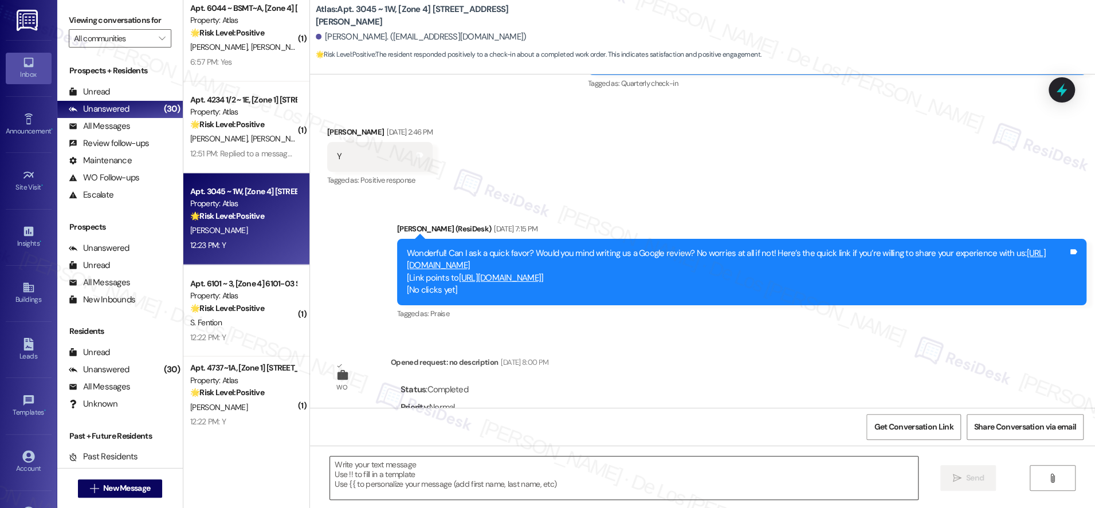
click at [593, 464] on textarea at bounding box center [624, 478] width 588 height 43
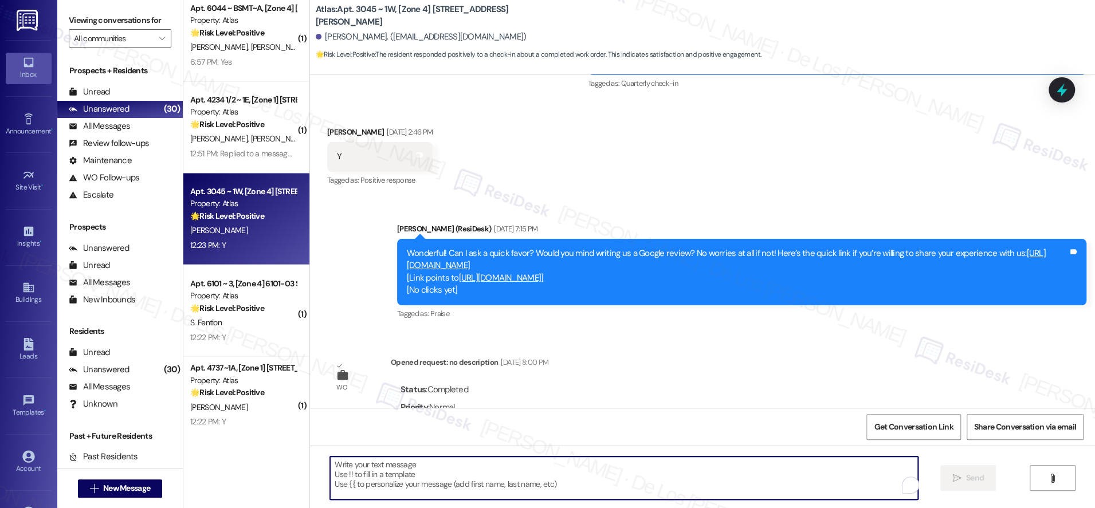
paste textarea "I'm glad to know you're satisfied with your recent work order. If I may ask..ov…"
type textarea "I'm glad to know you're satisfied with your recent work order. If I may ask..ov…"
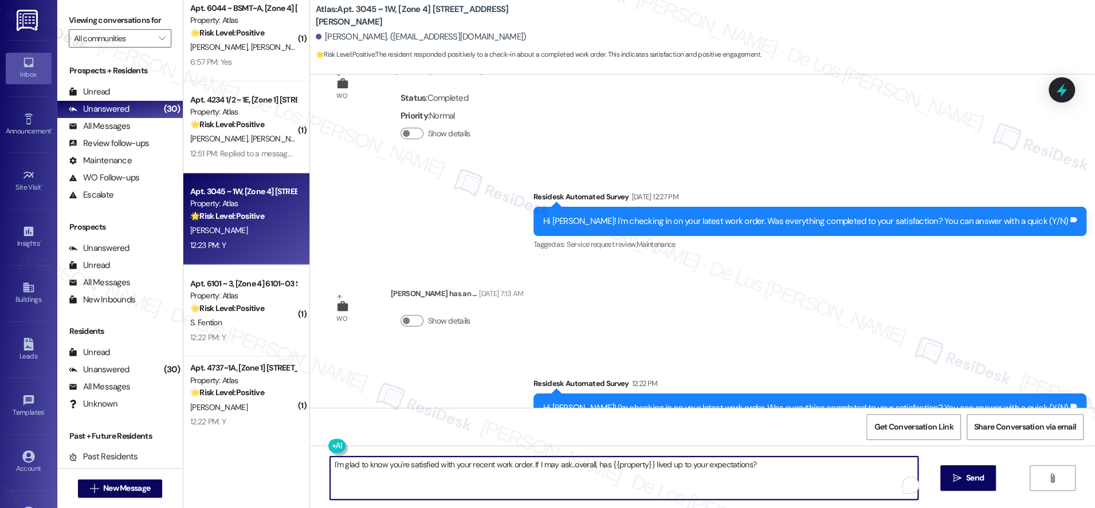
scroll to position [1298, 0]
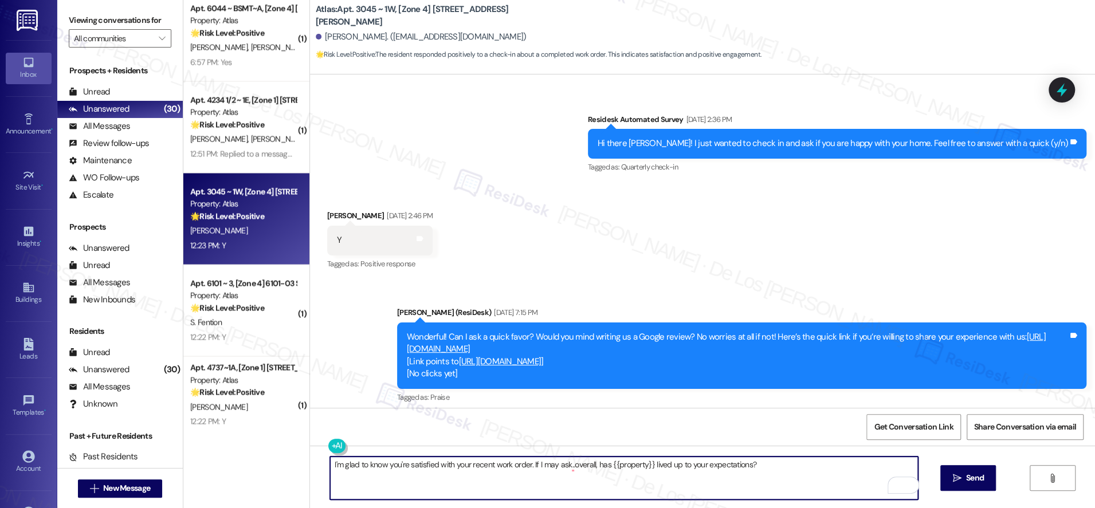
scroll to position [1298, 0]
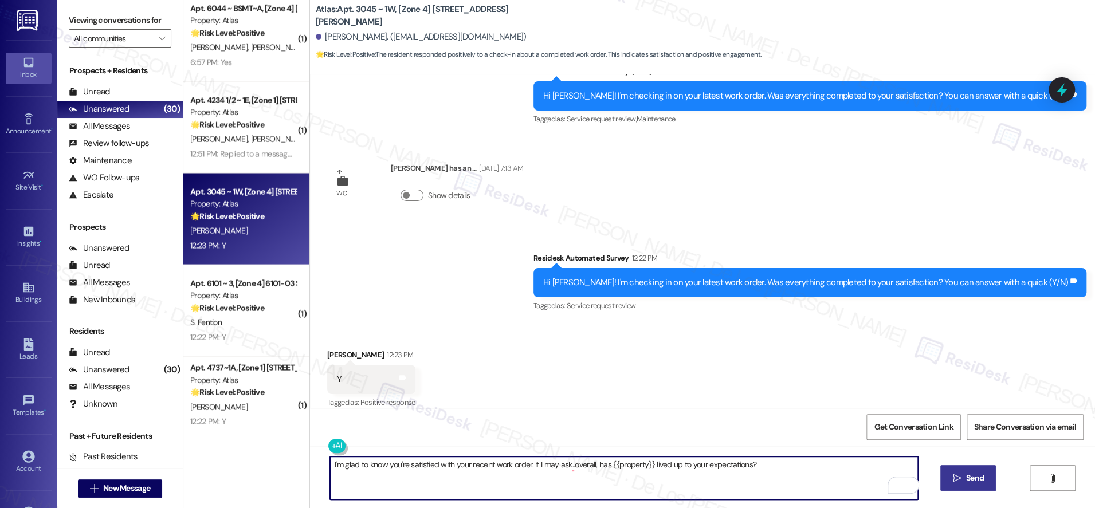
type textarea "I'm glad to know you're satisfied with your recent work order. If I may ask..ov…"
click at [953, 476] on icon "" at bounding box center [957, 478] width 9 height 9
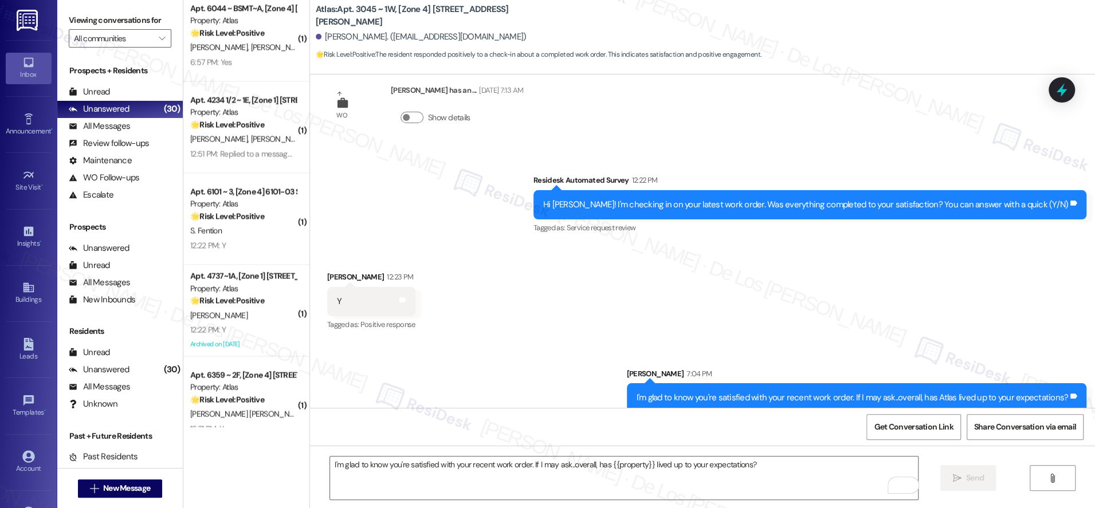
scroll to position [1378, 0]
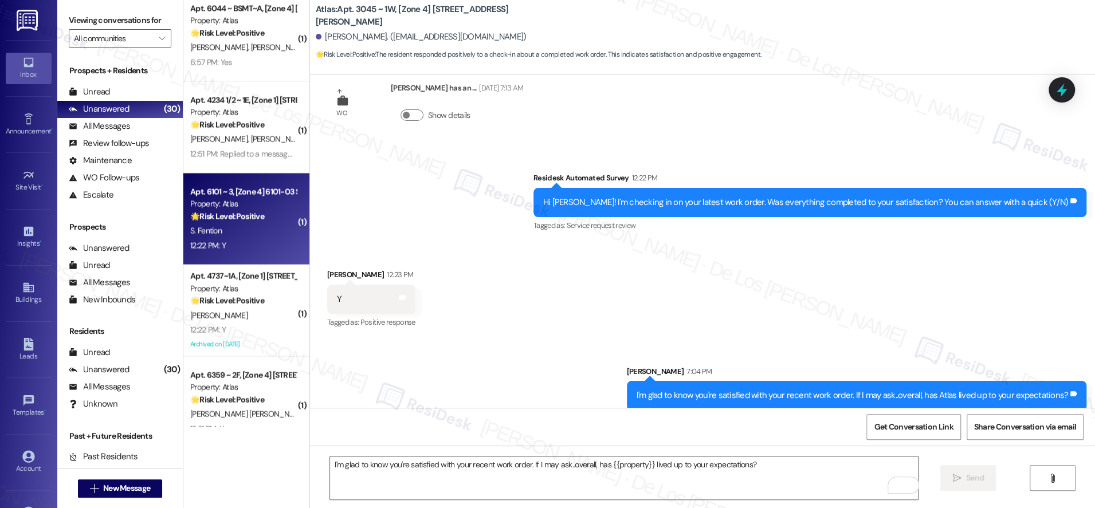
click at [266, 222] on div "🌟 Risk Level: Positive The resident responded positively to a check-in about a …" at bounding box center [243, 216] width 106 height 12
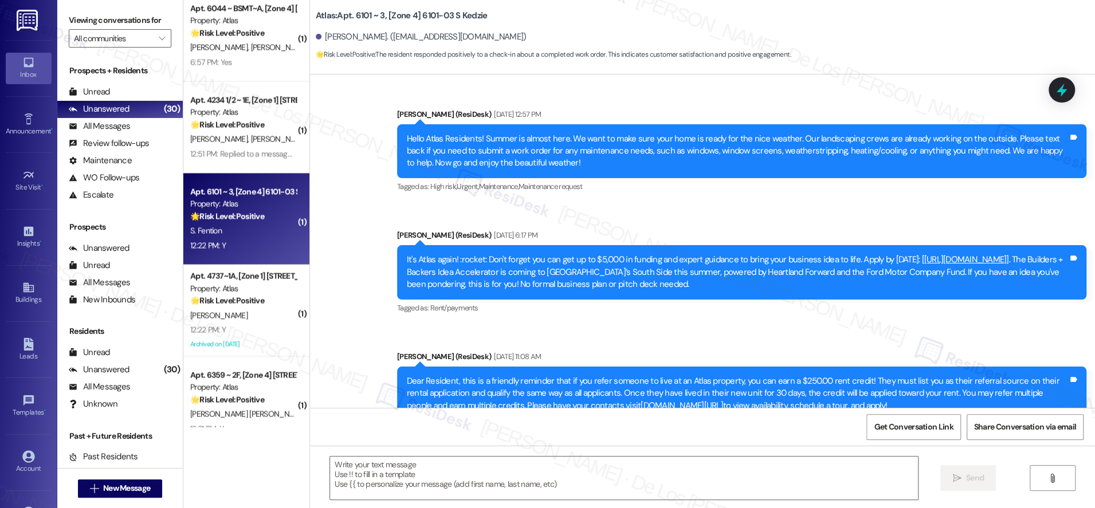
type textarea "Fetching suggested responses. Please feel free to read through the conversation…"
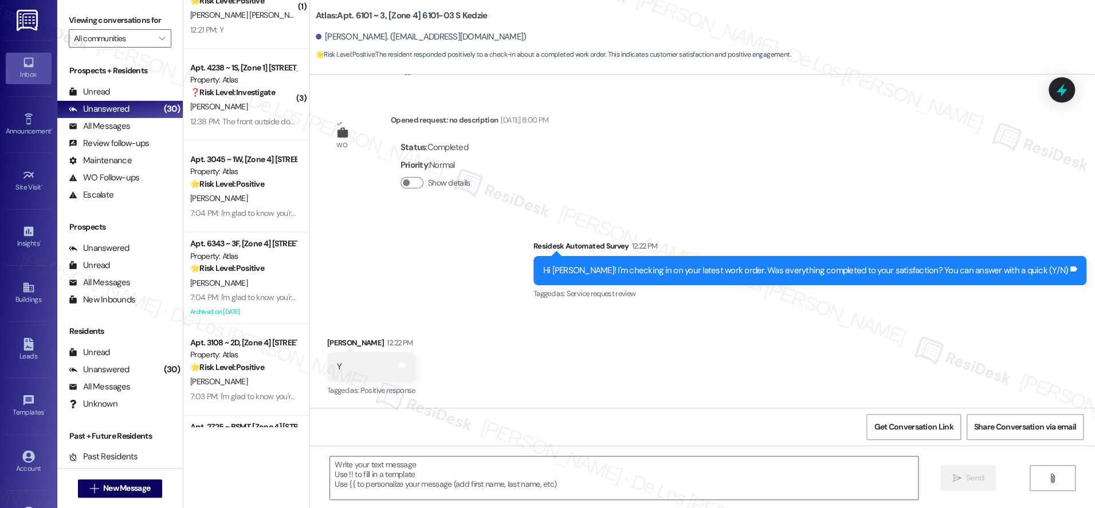
scroll to position [88, 0]
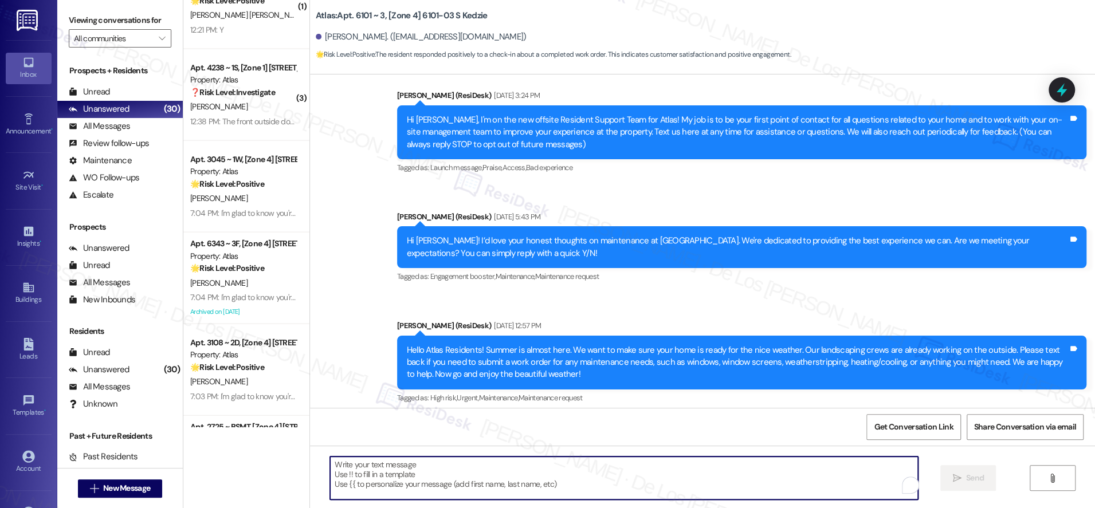
click at [490, 475] on textarea "To enrich screen reader interactions, please activate Accessibility in Grammarl…" at bounding box center [624, 478] width 588 height 43
paste textarea "I'm glad to know you're satisfied with your recent work order. If I may ask..ov…"
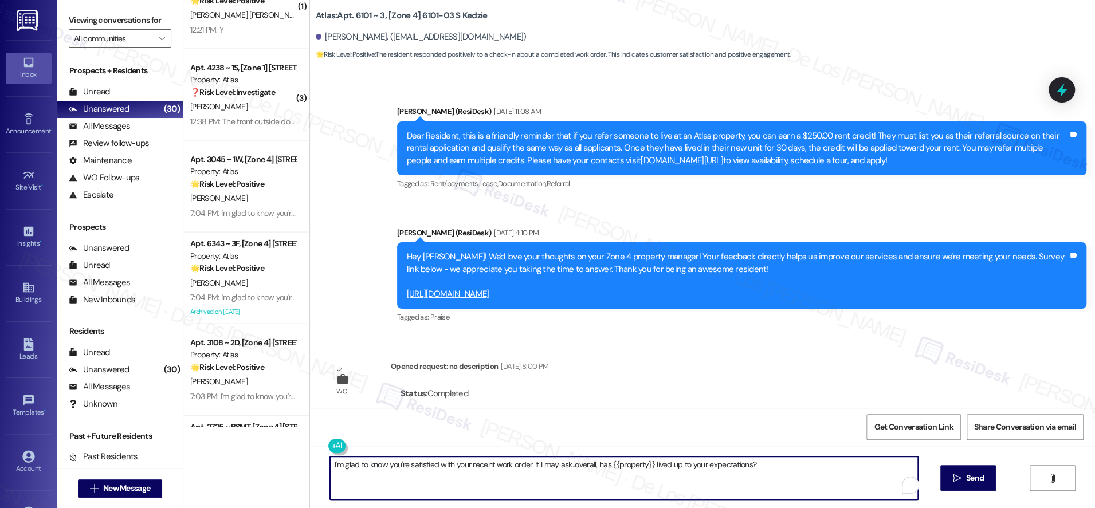
scroll to position [791, 0]
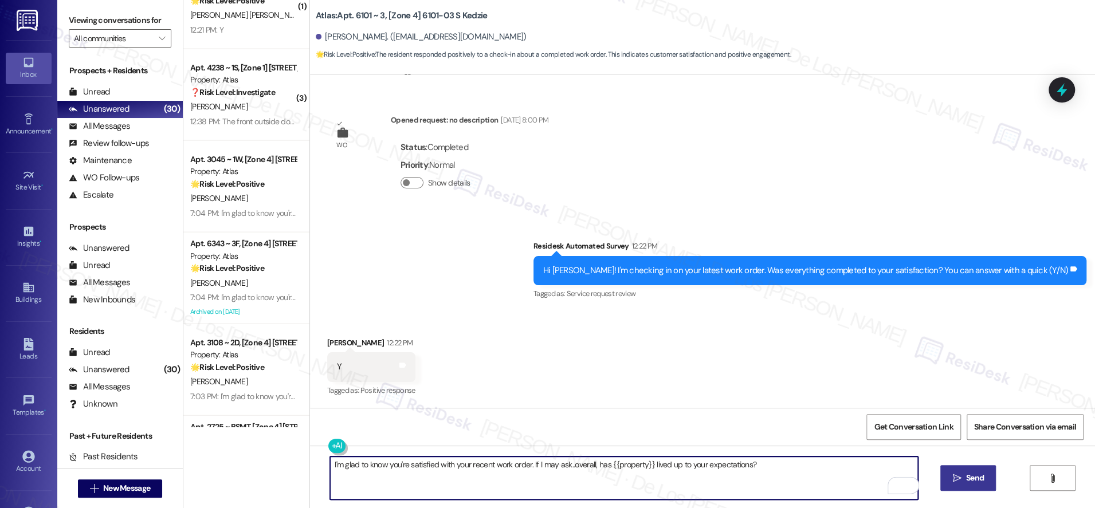
type textarea "I'm glad to know you're satisfied with your recent work order. If I may ask..ov…"
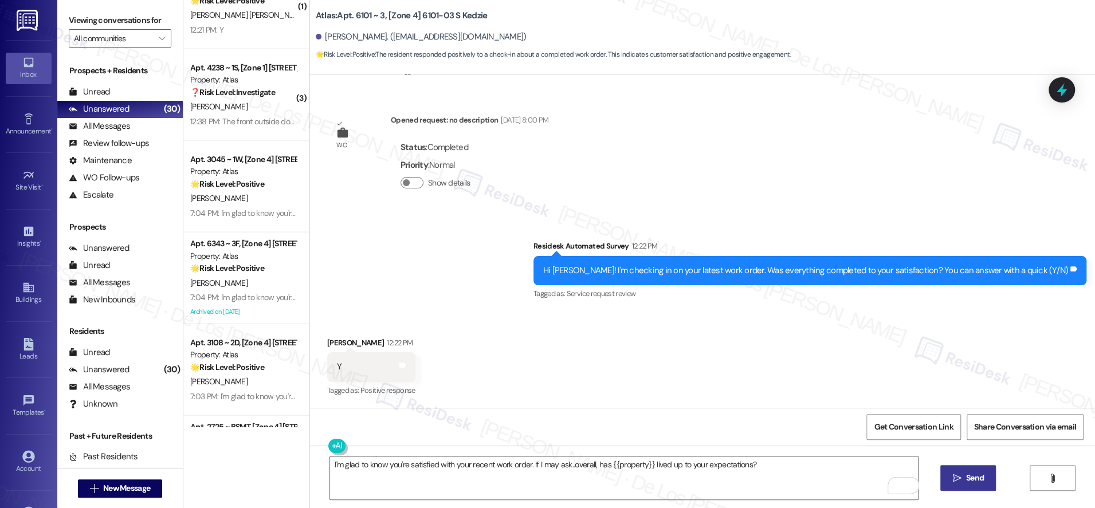
click at [957, 479] on icon "" at bounding box center [957, 478] width 9 height 9
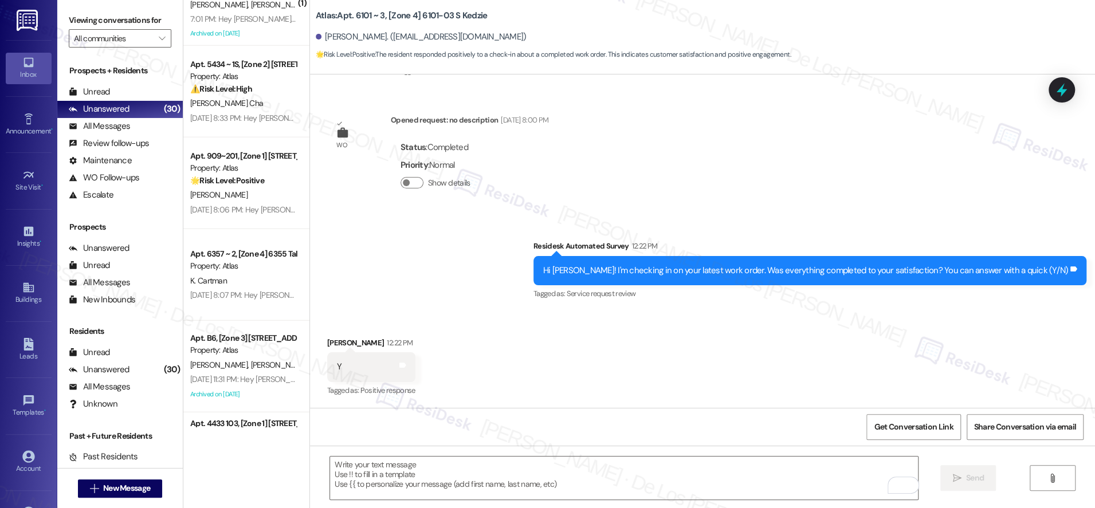
scroll to position [2324, 0]
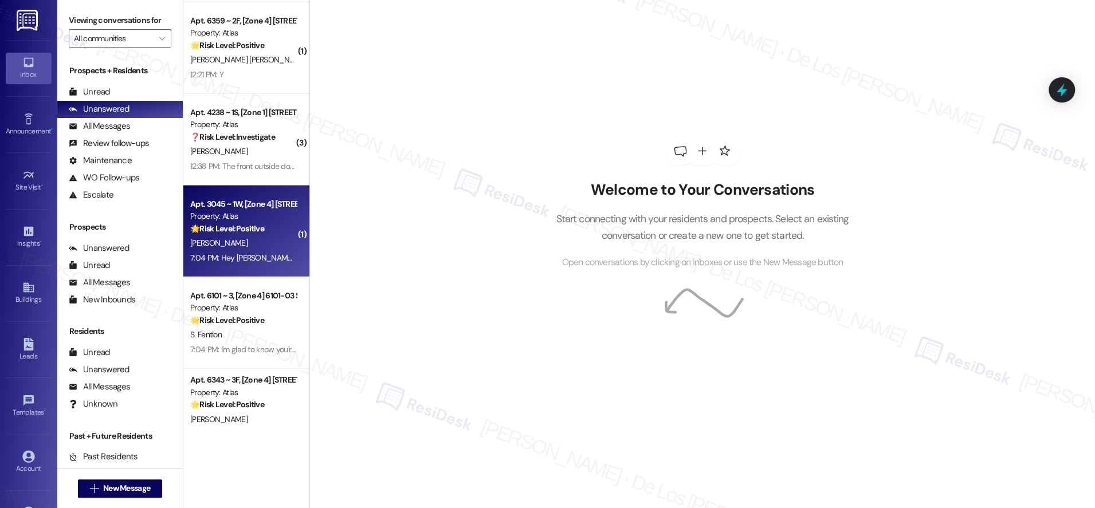
scroll to position [1628, 0]
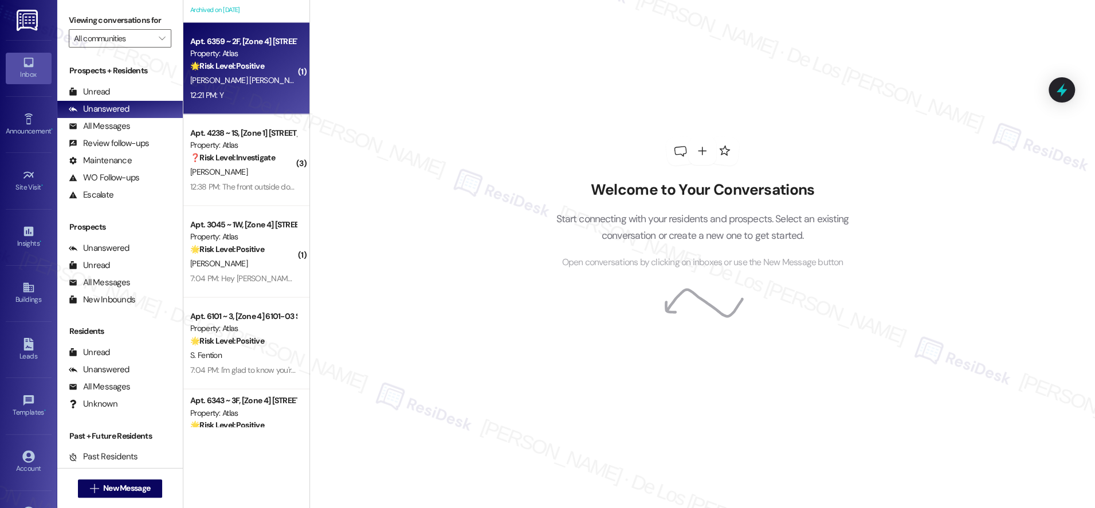
click at [263, 88] on div "12:21 PM: Y 12:21 PM: Y" at bounding box center [243, 95] width 108 height 14
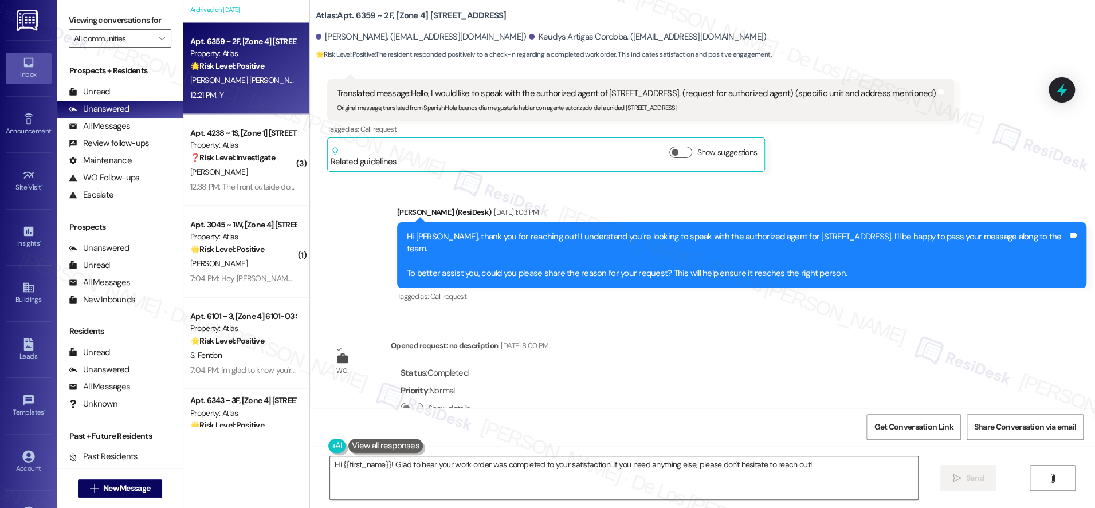
scroll to position [2058, 0]
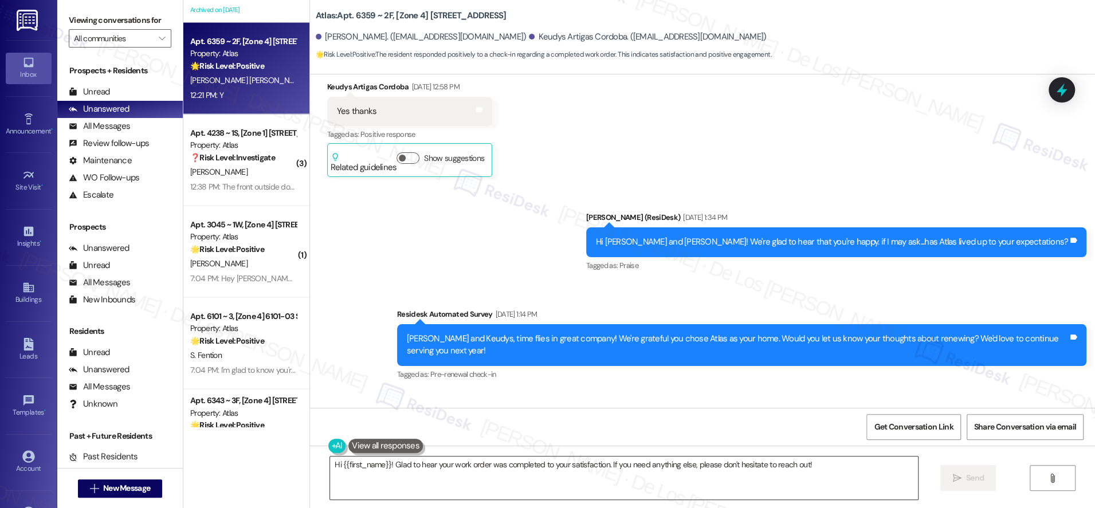
click at [534, 486] on textarea "Hi {{first_name}}! Glad to hear your work order was completed to your satisfact…" at bounding box center [624, 478] width 588 height 43
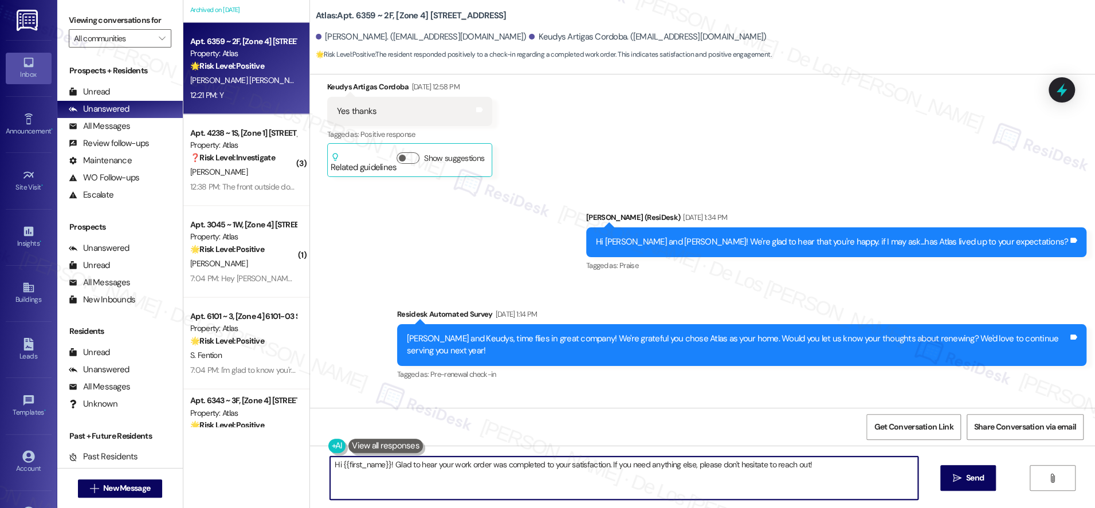
click at [534, 486] on textarea "Hi {{first_name}}! Glad to hear your work order was completed to your satisfact…" at bounding box center [624, 478] width 588 height 43
paste textarea "I'm glad to know you're satisfied with your recent work order. If I may ask..ov…"
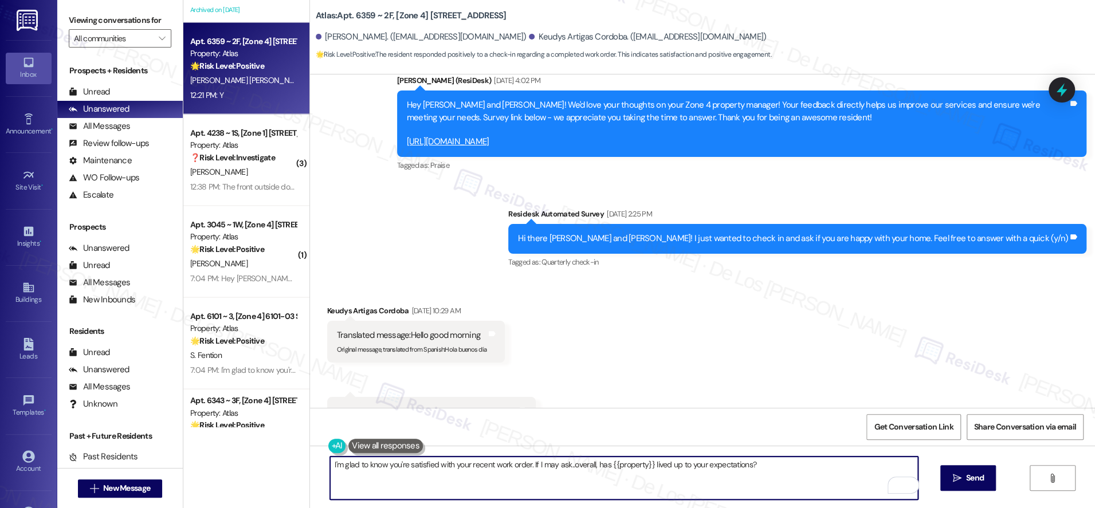
scroll to position [2939, 0]
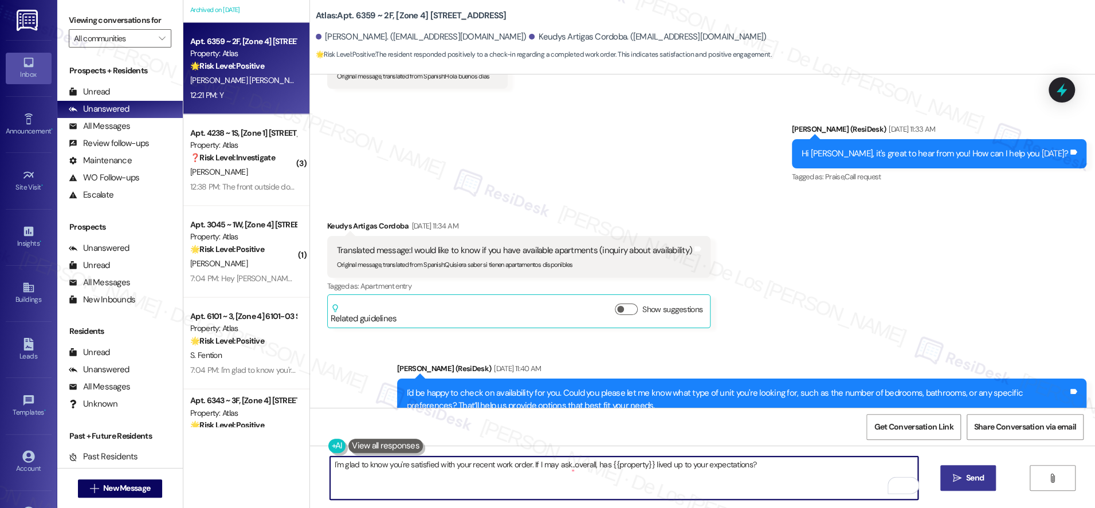
type textarea "I'm glad to know you're satisfied with your recent work order. If I may ask..ov…"
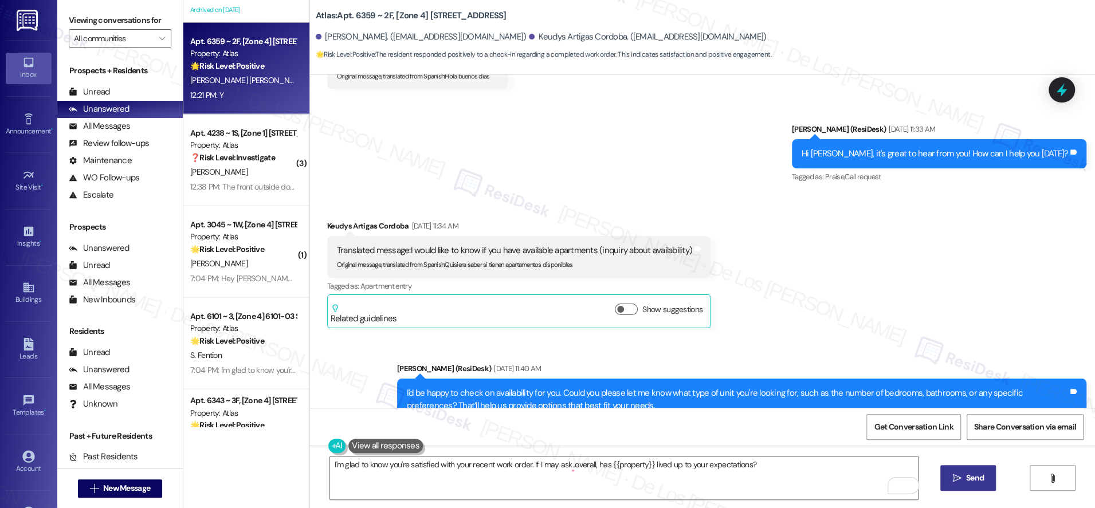
click at [950, 472] on span " Send" at bounding box center [968, 478] width 36 height 12
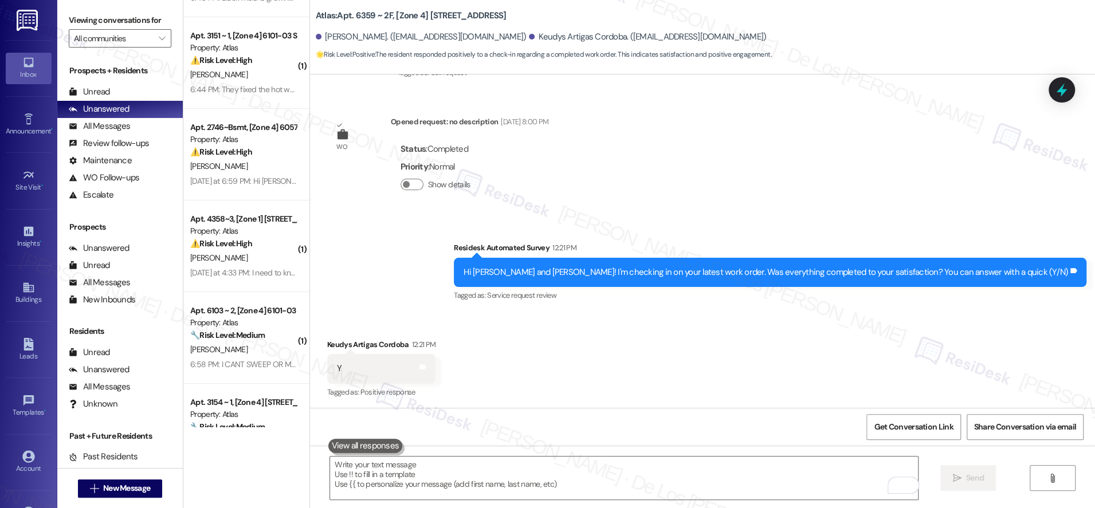
scroll to position [0, 0]
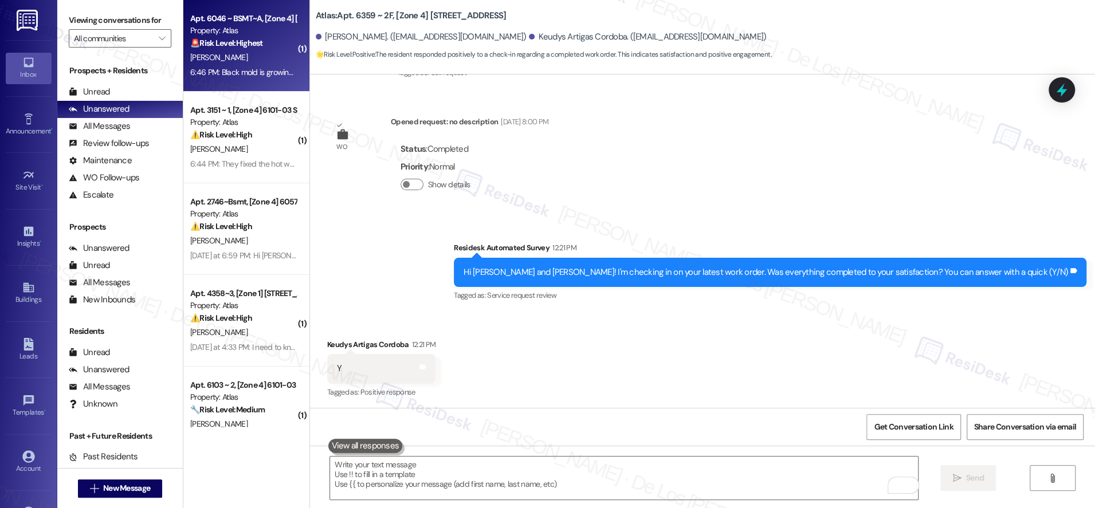
click at [258, 78] on div "6:46 PM: Black mold is growing and there are mushrooms growing out of the baseb…" at bounding box center [243, 72] width 108 height 14
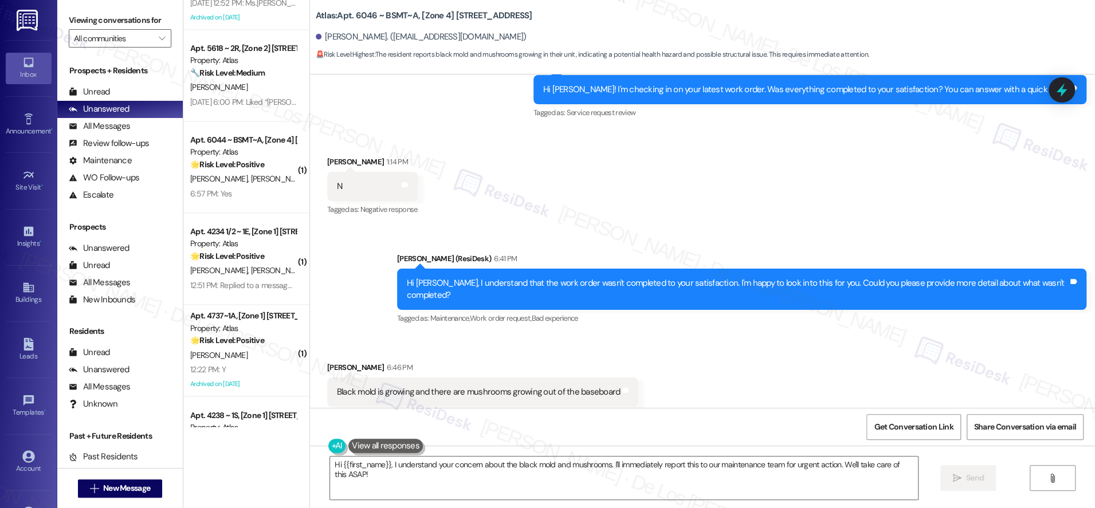
scroll to position [1068, 0]
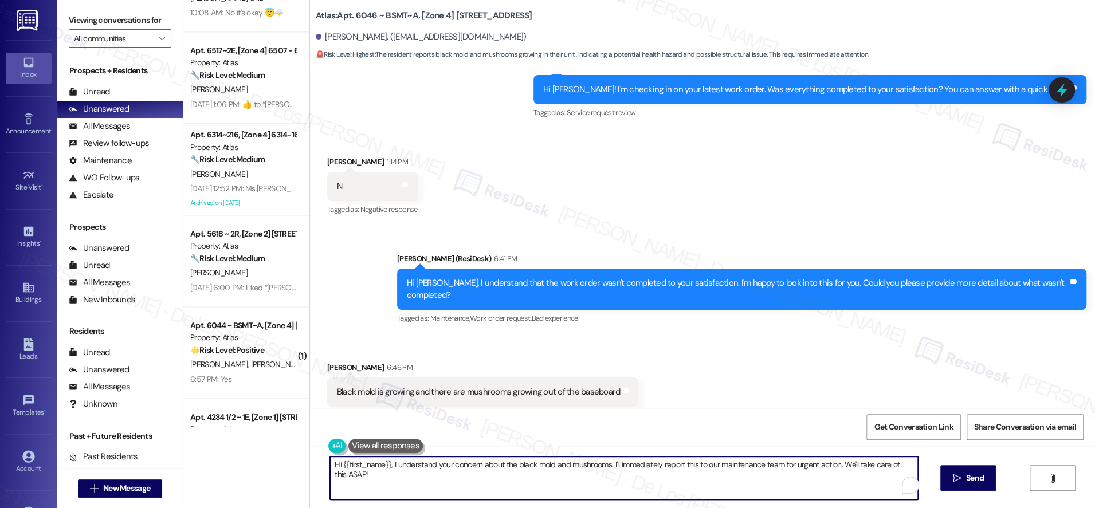
drag, startPoint x: 377, startPoint y: 466, endPoint x: 283, endPoint y: 462, distance: 93.5
click at [283, 462] on div "( 3 ) Apt. 3108 ~ 3C, [Zone 4] [STREET_ADDRESS] Property: Atlas 🔧 Risk Level: M…" at bounding box center [639, 254] width 912 height 508
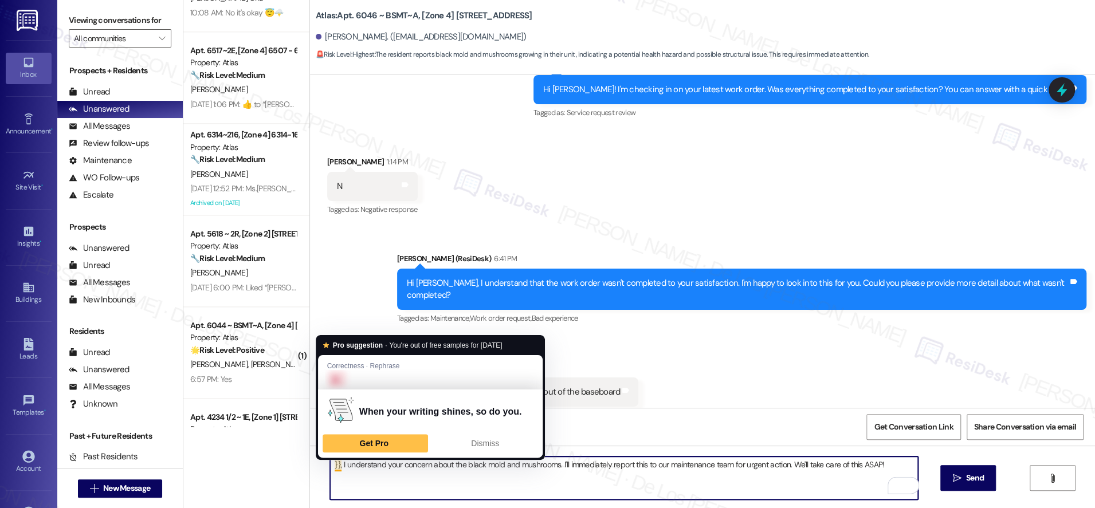
drag, startPoint x: 331, startPoint y: 463, endPoint x: 363, endPoint y: 453, distance: 33.0
click at [334, 461] on textarea "}}, I understand your concern about the black mold and mushrooms. I'll immediat…" at bounding box center [624, 478] width 588 height 43
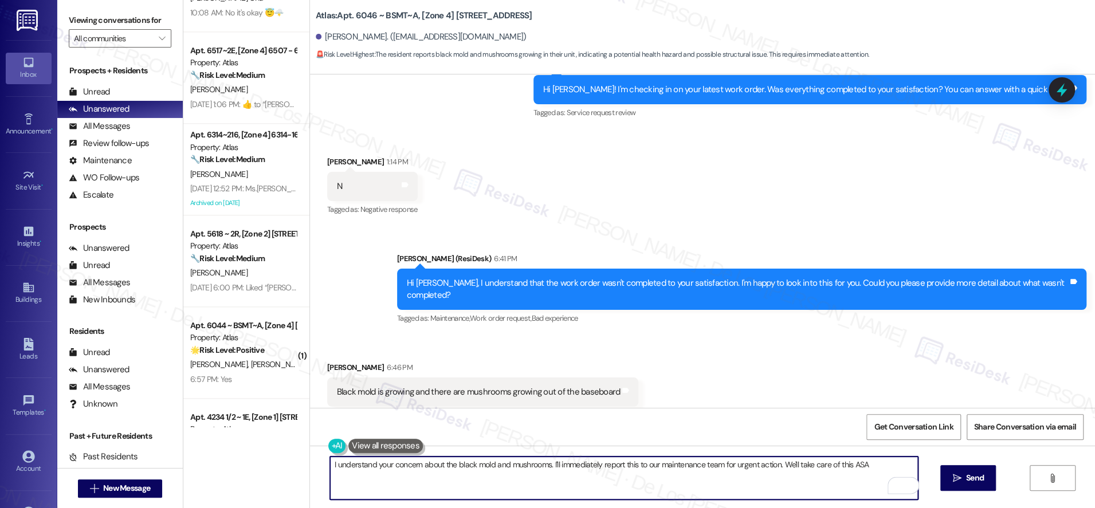
drag, startPoint x: 485, startPoint y: 464, endPoint x: 508, endPoint y: 455, distance: 25.0
click at [487, 463] on textarea "I understand your concern about the black mold and mushrooms. I'll immediately …" at bounding box center [624, 478] width 588 height 43
drag, startPoint x: 558, startPoint y: 465, endPoint x: 643, endPoint y: 495, distance: 89.7
click at [643, 495] on textarea "I understand your concern about the black moisture and mushrooms. I'll immediat…" at bounding box center [624, 478] width 588 height 43
click at [330, 467] on textarea "I understand your concern about the black moisture and mushrooms." at bounding box center [624, 478] width 588 height 43
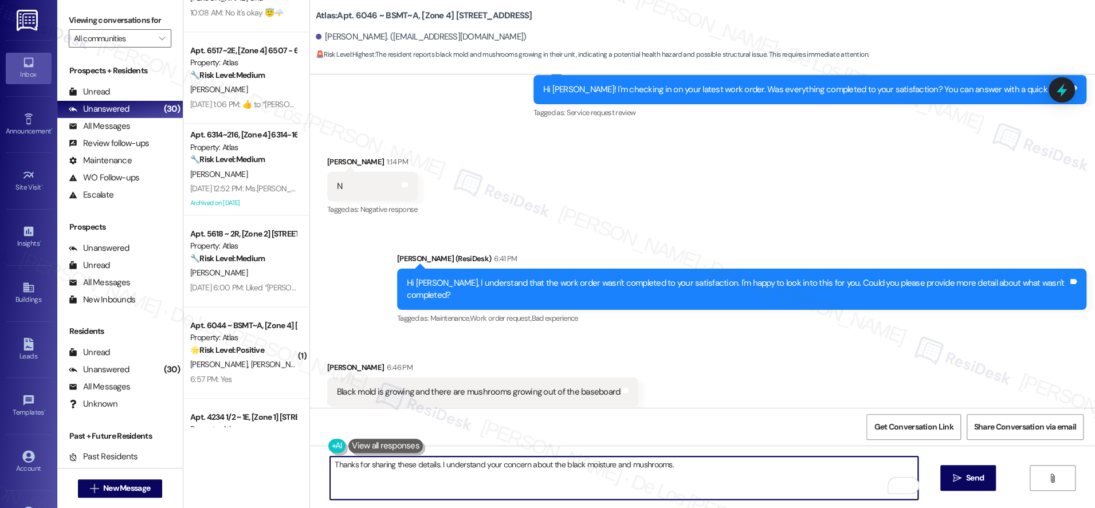
click at [703, 465] on textarea "Thanks for sharing these details. I understand your concern about the black moi…" at bounding box center [624, 478] width 588 height 43
drag, startPoint x: 555, startPoint y: 465, endPoint x: 460, endPoint y: 459, distance: 94.8
click at [437, 461] on textarea "Thanks for sharing these details. I understand your concern about the black moi…" at bounding box center [624, 478] width 588 height 43
click at [630, 463] on textarea "Thanks for sharing these details. I'm hearing that there is black moisture and …" at bounding box center [624, 478] width 588 height 43
click at [678, 473] on textarea "Thanks for sharing these details. I'm hearing that there is black moisture and …" at bounding box center [624, 478] width 588 height 43
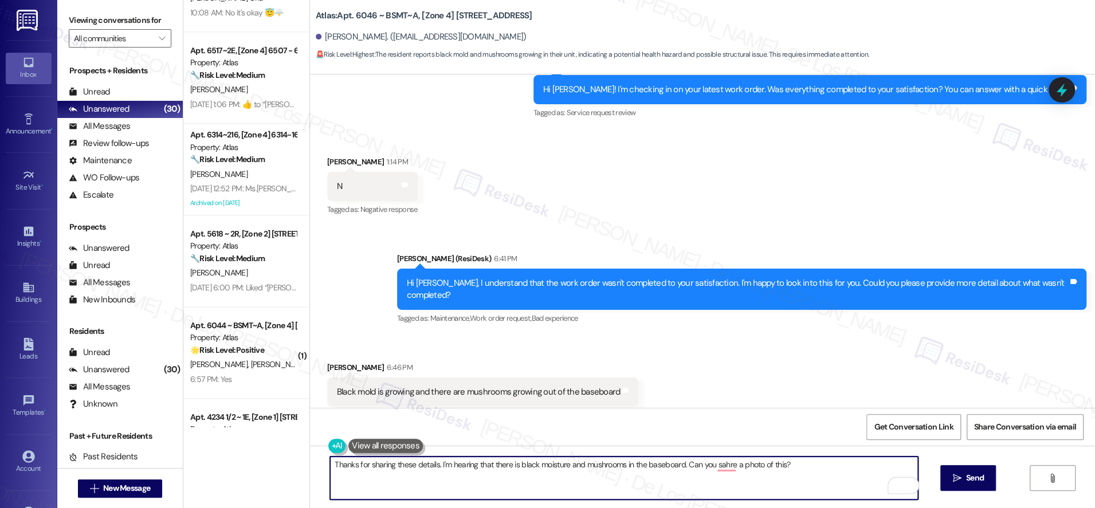
click at [678, 473] on textarea "Thanks for sharing these details. I'm hearing that there is black moisture and …" at bounding box center [624, 478] width 588 height 43
paste textarea "understand you’re seeing black moisture and mushrooms in the baseboard. Could y…"
type textarea "Thanks for sharing these details. I understand you’re seeing black moisture and…"
click at [969, 481] on span "Send" at bounding box center [975, 478] width 18 height 12
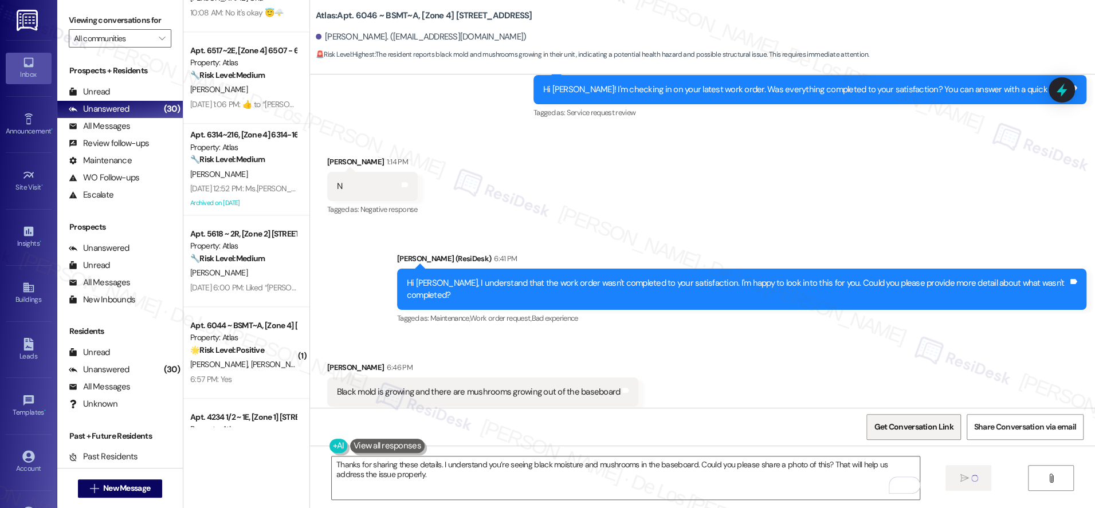
click at [905, 430] on span "Get Conversation Link" at bounding box center [913, 427] width 79 height 12
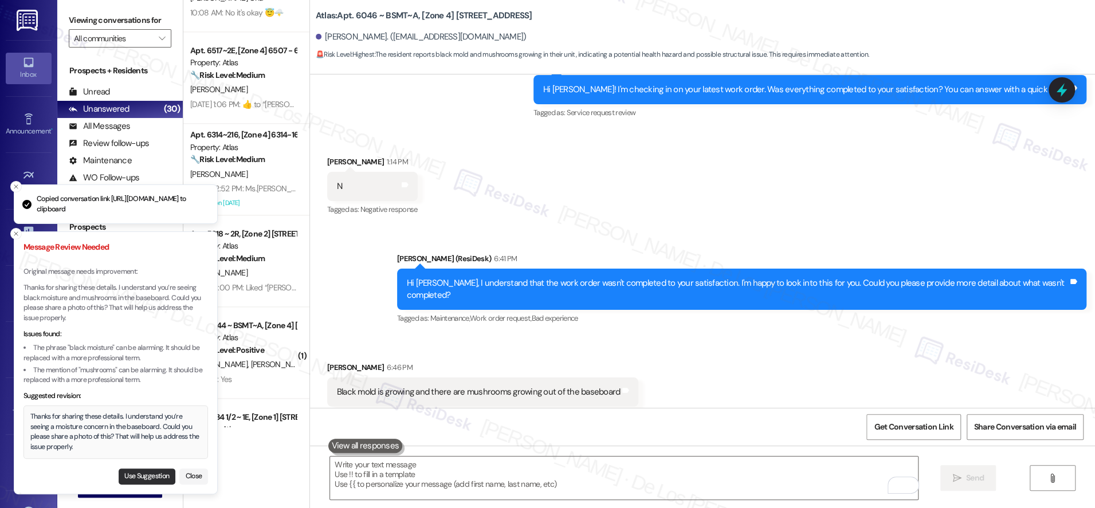
click at [154, 476] on button "Use Suggestion" at bounding box center [147, 477] width 57 height 16
type textarea "Thanks for sharing these details. I understand you’re seeing a moisture concern…"
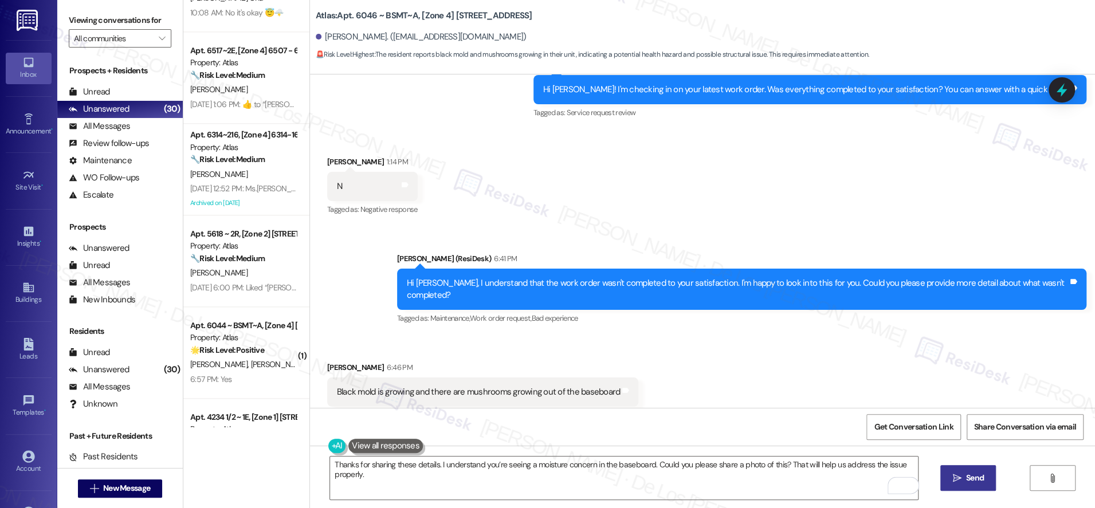
scroll to position [1074, 0]
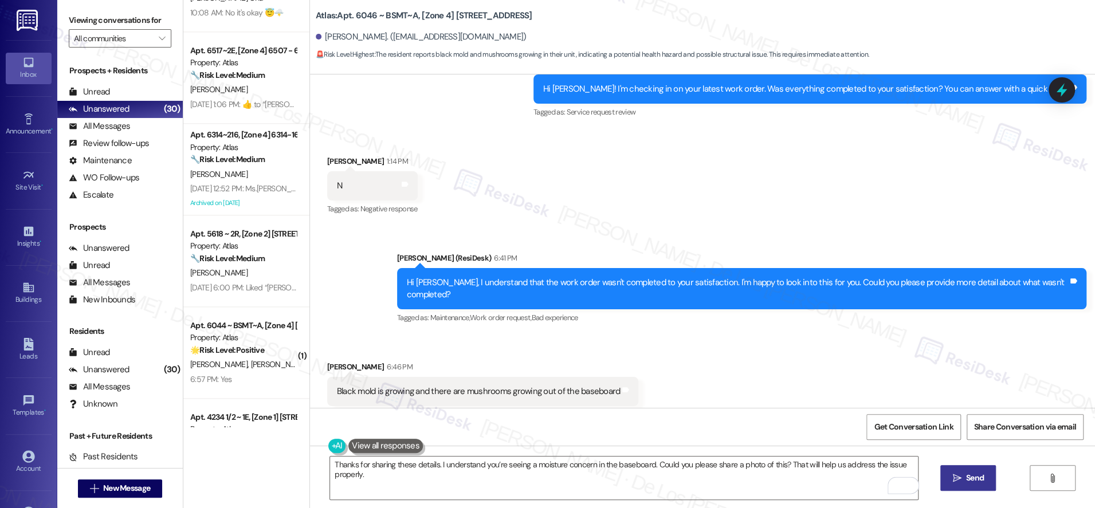
click at [955, 475] on icon "" at bounding box center [957, 478] width 9 height 9
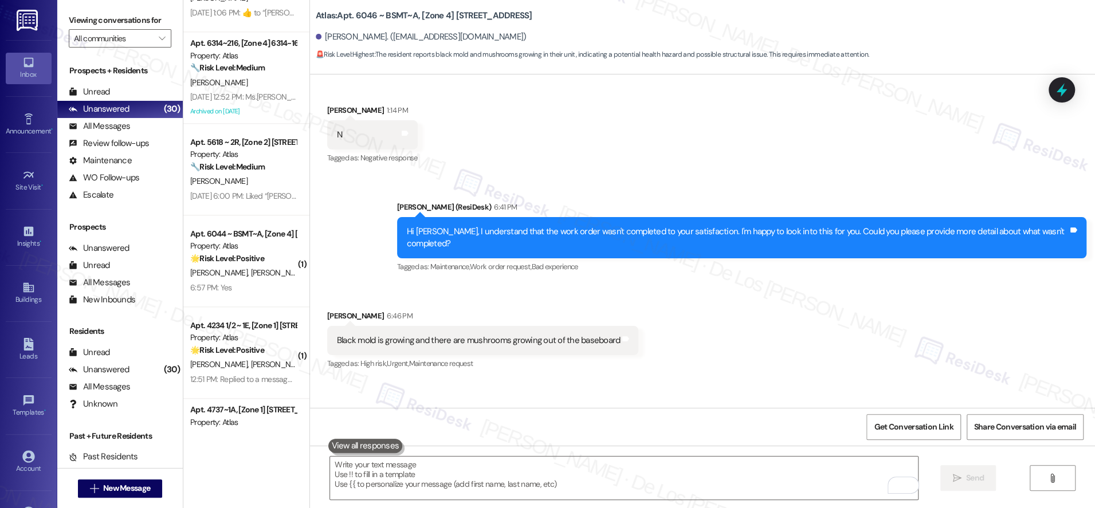
scroll to position [1154, 0]
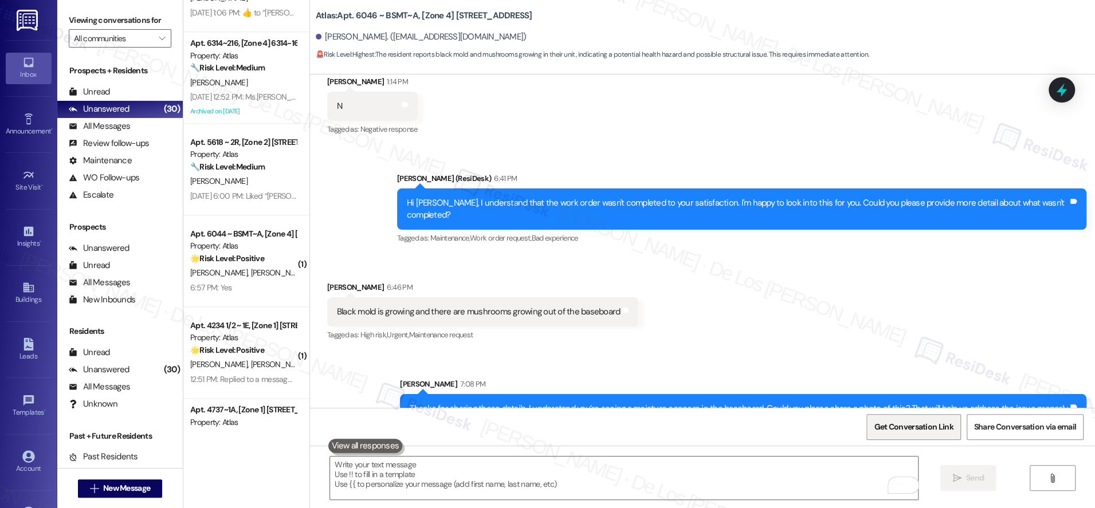
click at [923, 420] on span "Get Conversation Link" at bounding box center [914, 427] width 84 height 25
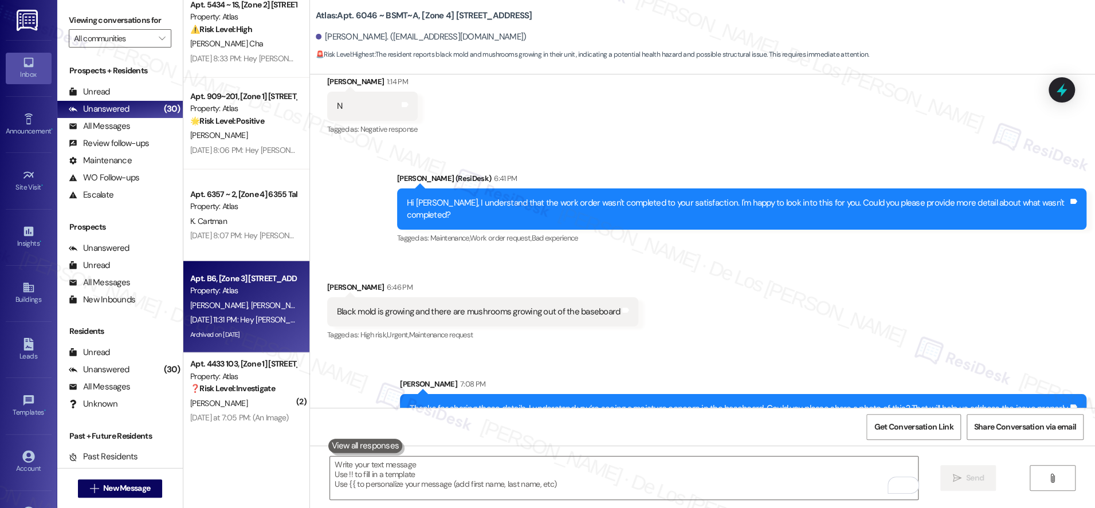
scroll to position [2324, 0]
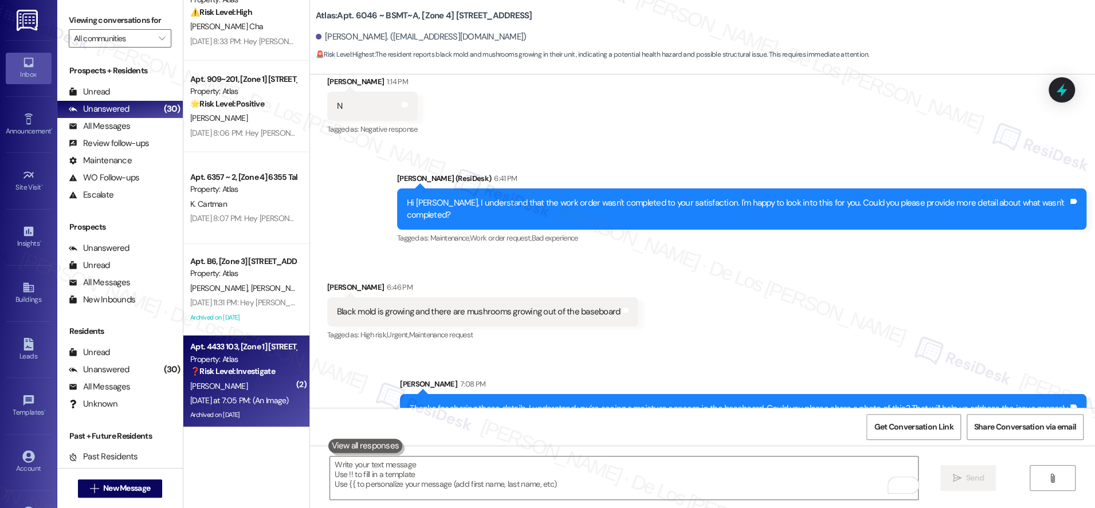
click at [230, 374] on strong "❓ Risk Level: Investigate" at bounding box center [232, 371] width 85 height 10
type textarea "Fetching suggested responses. Please feel free to read through the conversation…"
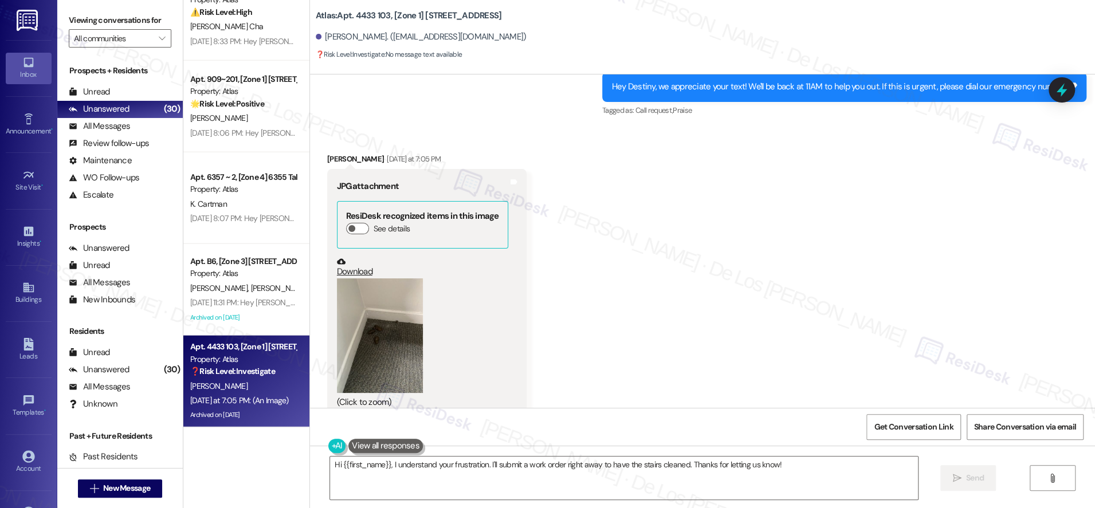
scroll to position [19421, 0]
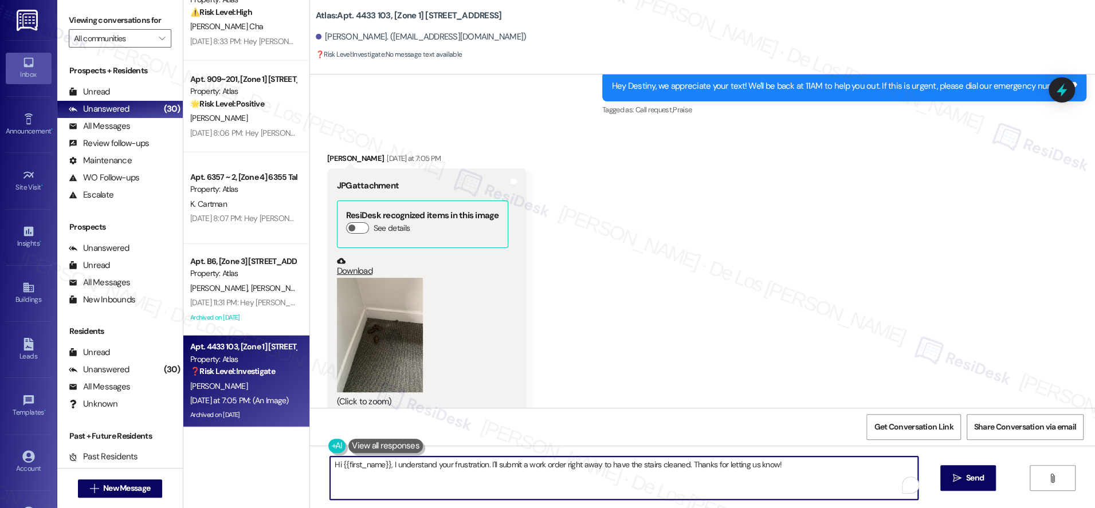
drag, startPoint x: 477, startPoint y: 465, endPoint x: 806, endPoint y: 481, distance: 329.4
click at [806, 481] on textarea "Hi {{first_name}}, I understand your frustration. I'll submit a work order righ…" at bounding box center [624, 478] width 588 height 43
paste textarea "I understand your concern about the dog waste, and I’ll make sure the team is a…"
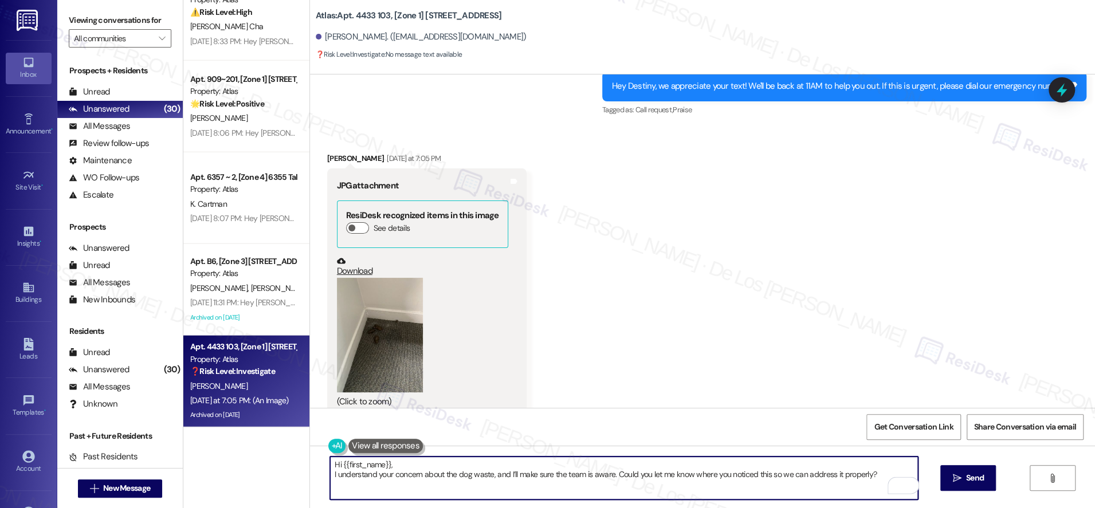
click at [330, 475] on textarea "Hi {{first_name}}, I understand your concern about the dog waste, and I’ll make…" at bounding box center [624, 478] width 588 height 43
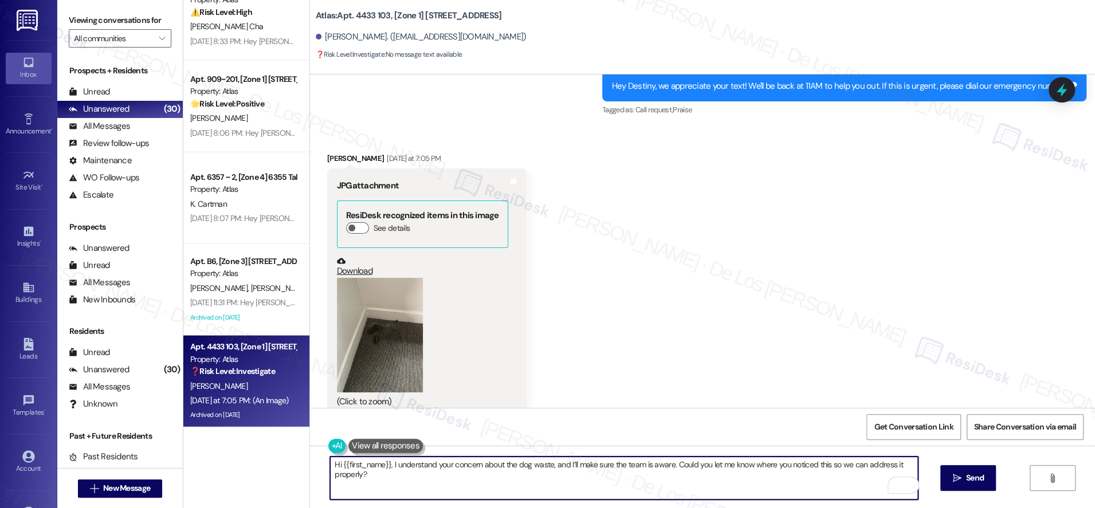
click at [716, 480] on textarea "Hi {{first_name}}, I understand your concern about the dog waste, and I’ll make…" at bounding box center [624, 478] width 588 height 43
click at [821, 467] on textarea "Hi {{first_name}}, I understand your concern about the dog waste, and I’ll make…" at bounding box center [624, 478] width 588 height 43
drag, startPoint x: 822, startPoint y: 465, endPoint x: 841, endPoint y: 487, distance: 28.8
click at [841, 487] on textarea "Hi {{first_name}}, I understand your concern about the dog waste, and I’ll make…" at bounding box center [624, 478] width 588 height 43
paste textarea "I understand your concern about the dog waste, and I’ll be sure to share this w…"
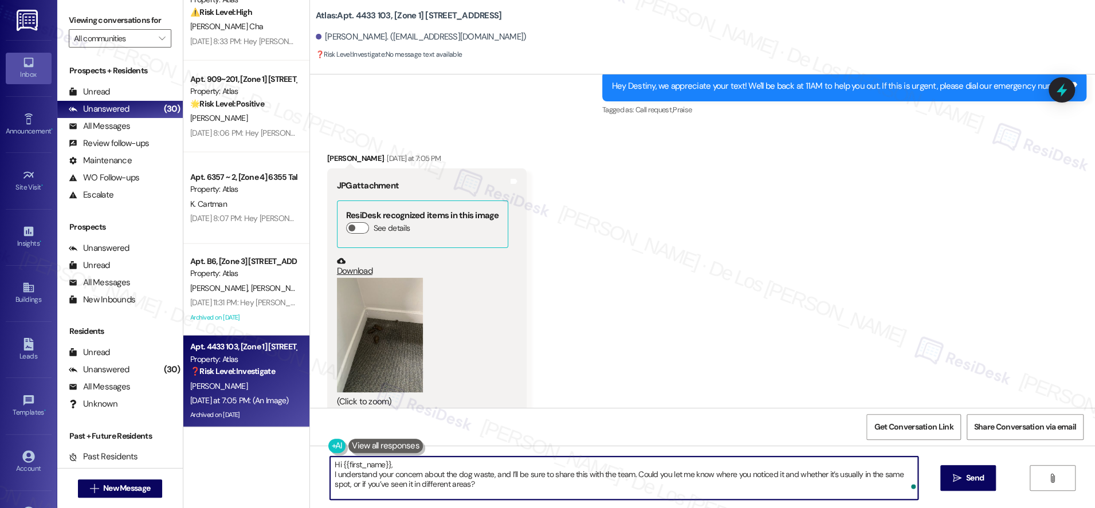
click at [330, 477] on textarea "Hi {{first_name}}, I understand your concern about the dog waste, and I’ll be s…" at bounding box center [624, 478] width 588 height 43
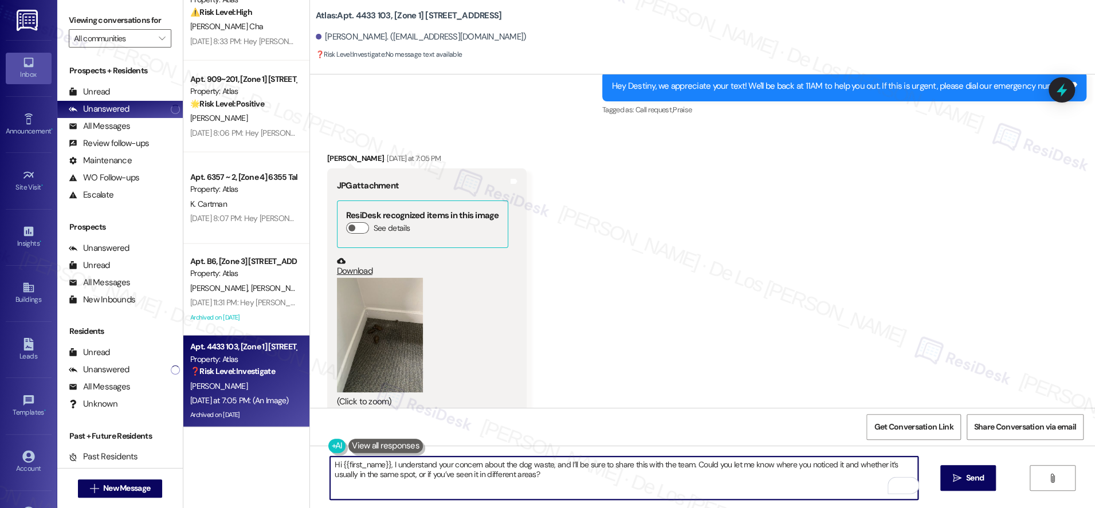
click at [538, 478] on textarea "Hi {{first_name}}, I understand your concern about the dog waste, and I’ll be s…" at bounding box center [624, 478] width 588 height 43
type textarea "Hi {{first_name}}, I understand your concern about the dog waste, and I’ll be s…"
click at [948, 475] on button " Send" at bounding box center [969, 478] width 56 height 26
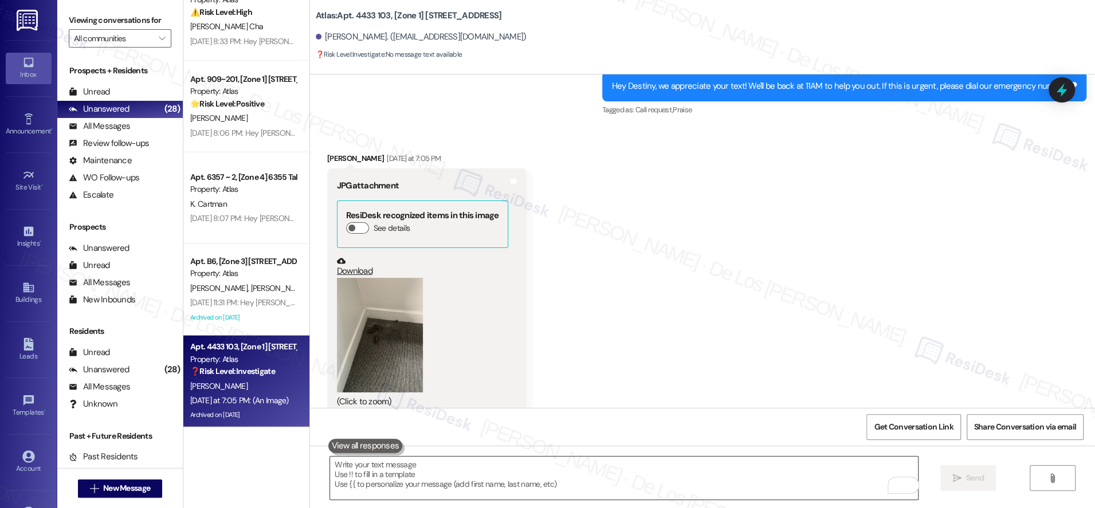
click at [348, 469] on textarea "To enrich screen reader interactions, please activate Accessibility in Grammarl…" at bounding box center [624, 478] width 588 height 43
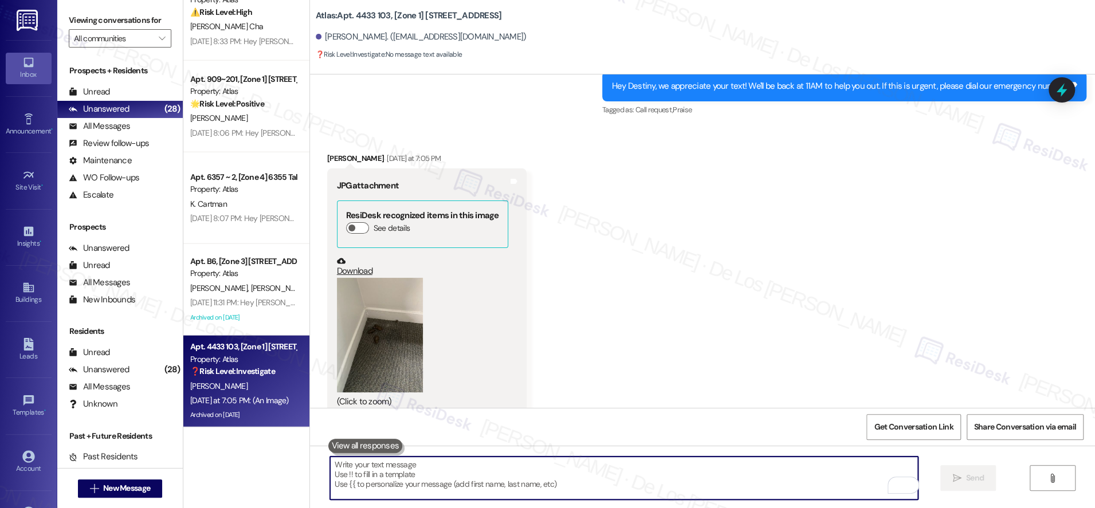
paste textarea "Hi {{first_name}}, I understand your concern about the dog waste, and I’ll be s…"
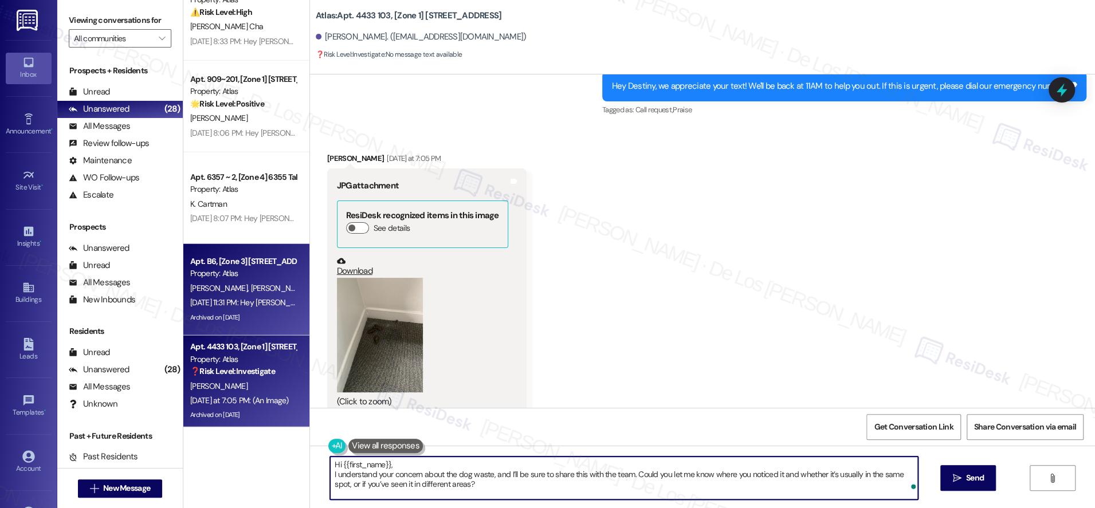
type textarea "Hi {{first_name}}, I understand your concern about the dog waste, and I’ll be s…"
click at [273, 314] on div "Archived on [DATE]" at bounding box center [243, 318] width 108 height 14
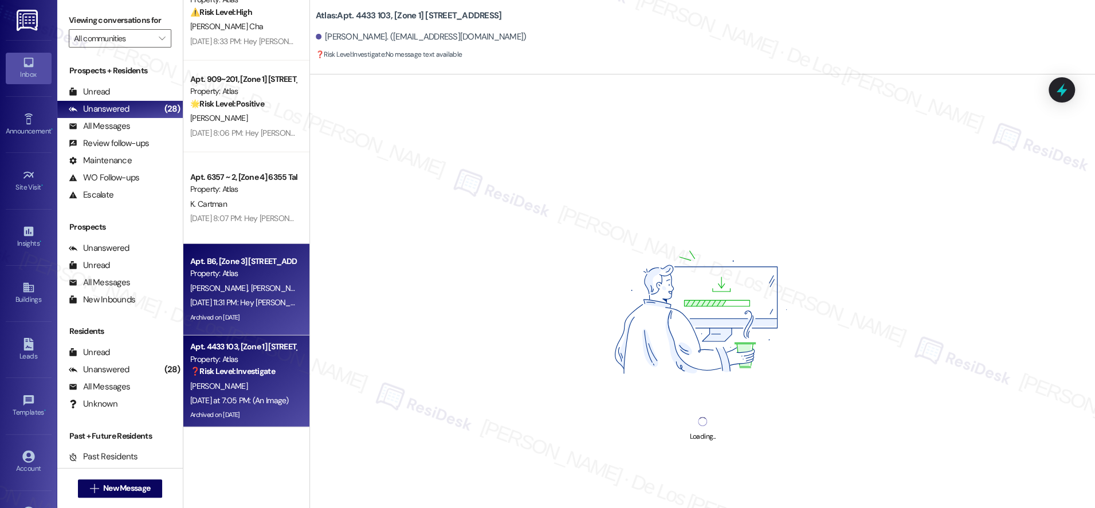
click at [278, 379] on div "[PERSON_NAME]" at bounding box center [243, 386] width 108 height 14
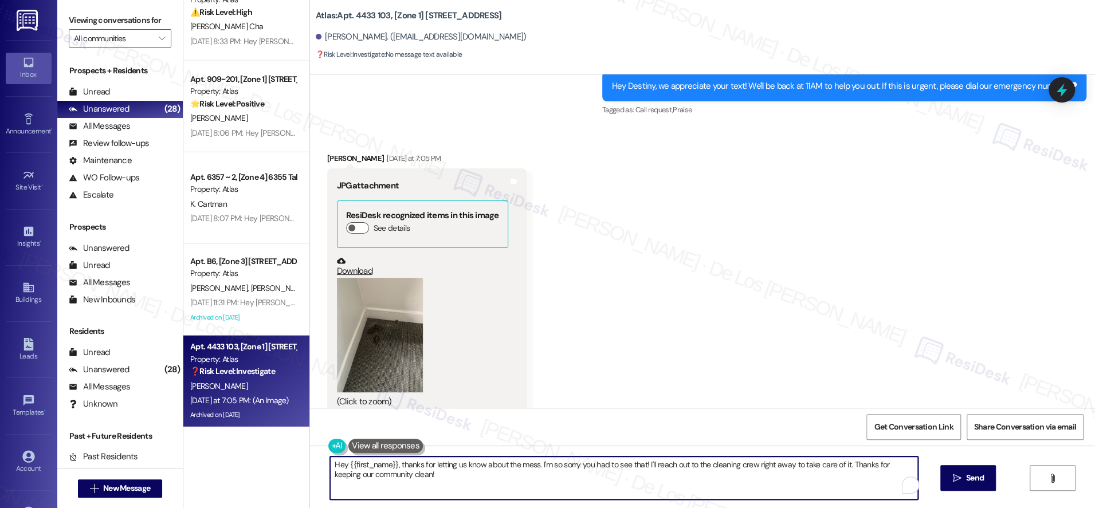
click at [454, 466] on textarea "Hey {{first_name}}, thanks for letting us know about the mess. I'm so sorry you…" at bounding box center [624, 478] width 588 height 43
paste textarea "i {{first_name}}, I understand your concern about the dog waste, and I’ll be su…"
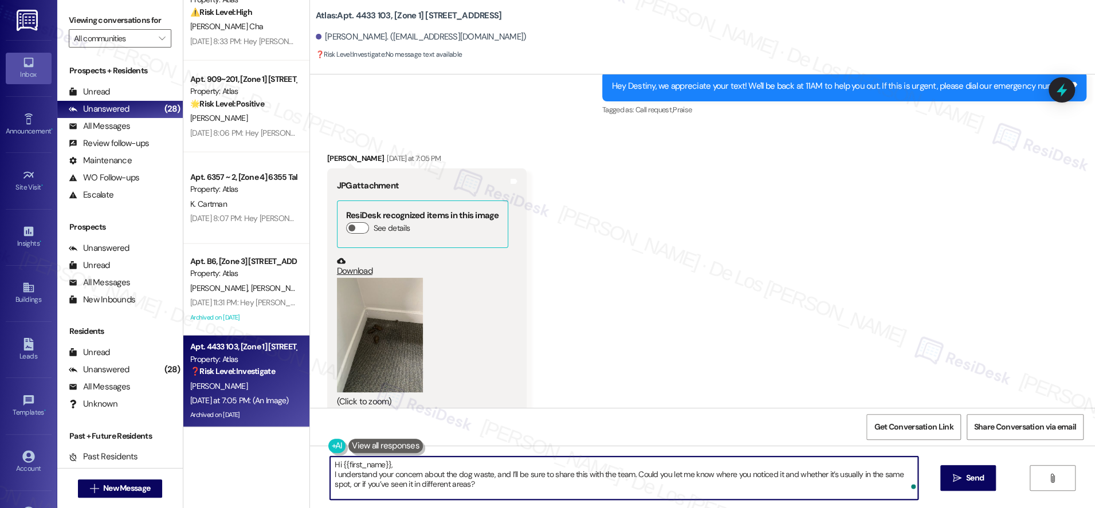
click at [330, 475] on textarea "Hi {{first_name}}, I understand your concern about the dog waste, and I’ll be s…" at bounding box center [624, 478] width 588 height 43
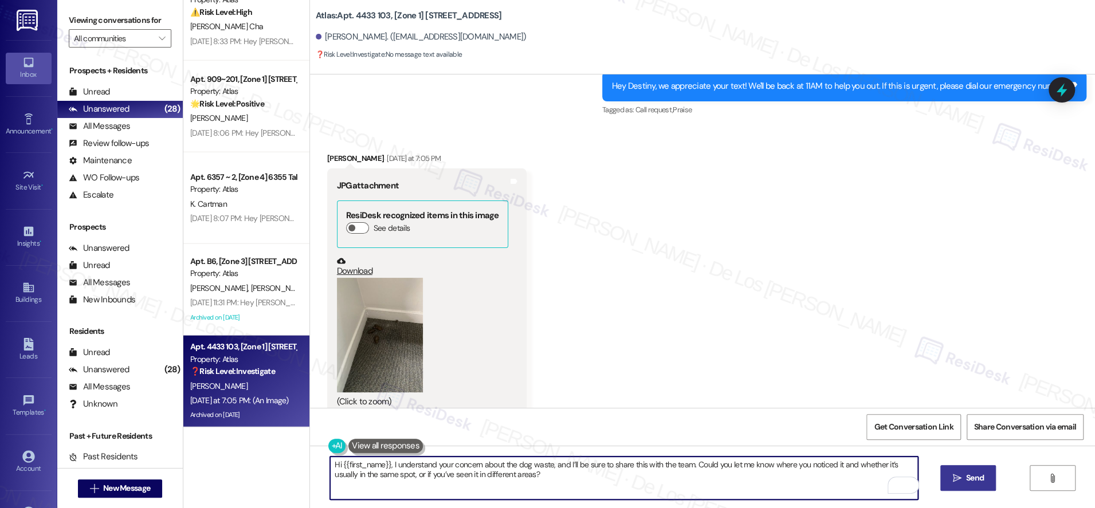
type textarea "Hi {{first_name}}, I understand your concern about the dog waste, and I’ll be s…"
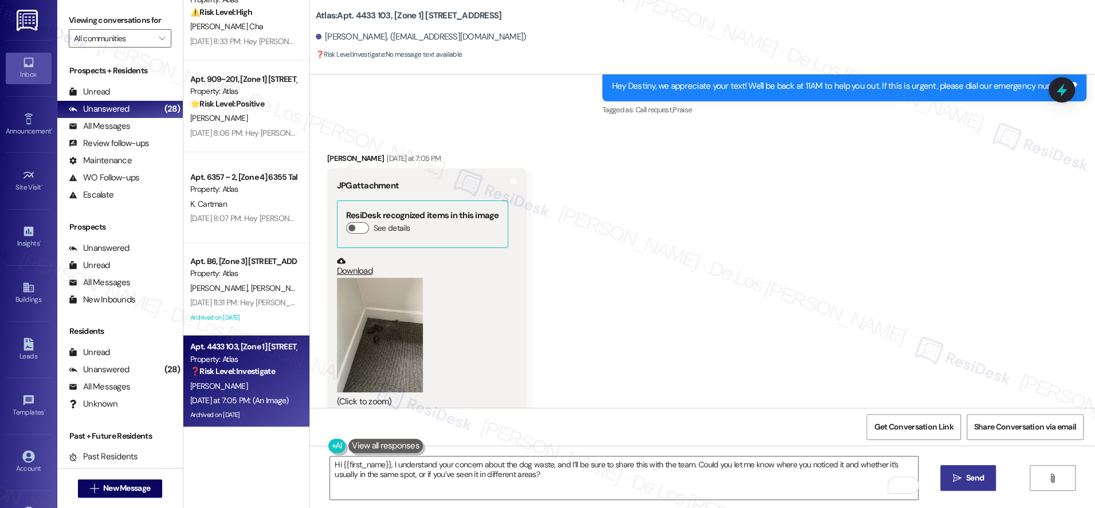
click at [950, 471] on button " Send" at bounding box center [969, 478] width 56 height 26
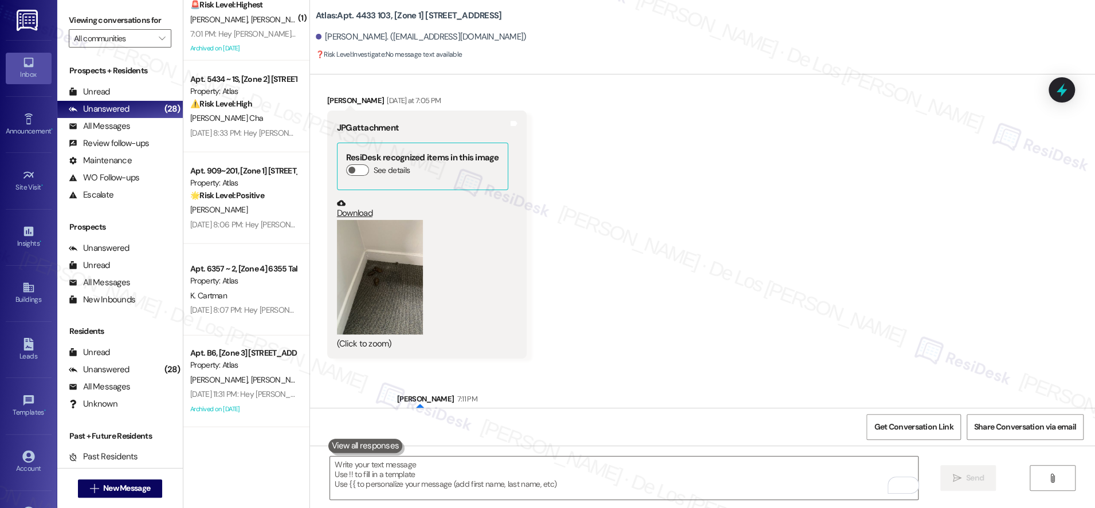
scroll to position [19513, 0]
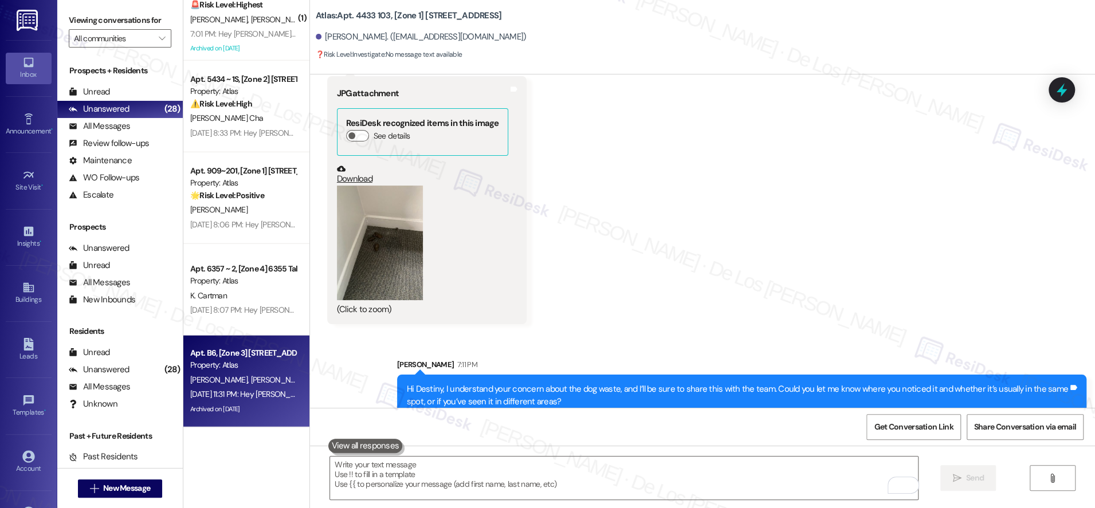
click at [257, 387] on div "Jul 30, 2025 at 11:31 PM: Hey Willena and Rand, we appreciate your text! We'll …" at bounding box center [243, 394] width 108 height 14
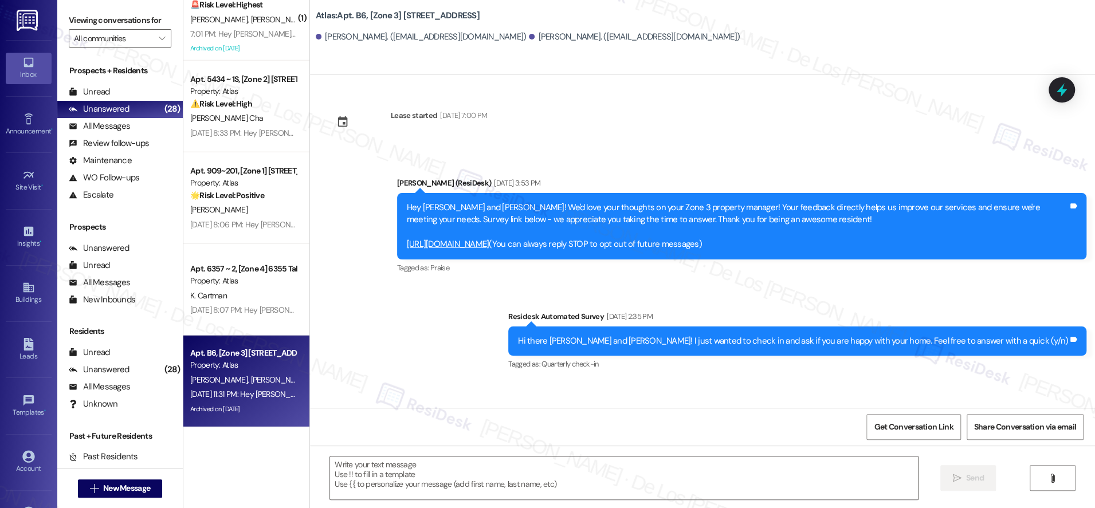
scroll to position [4790, 0]
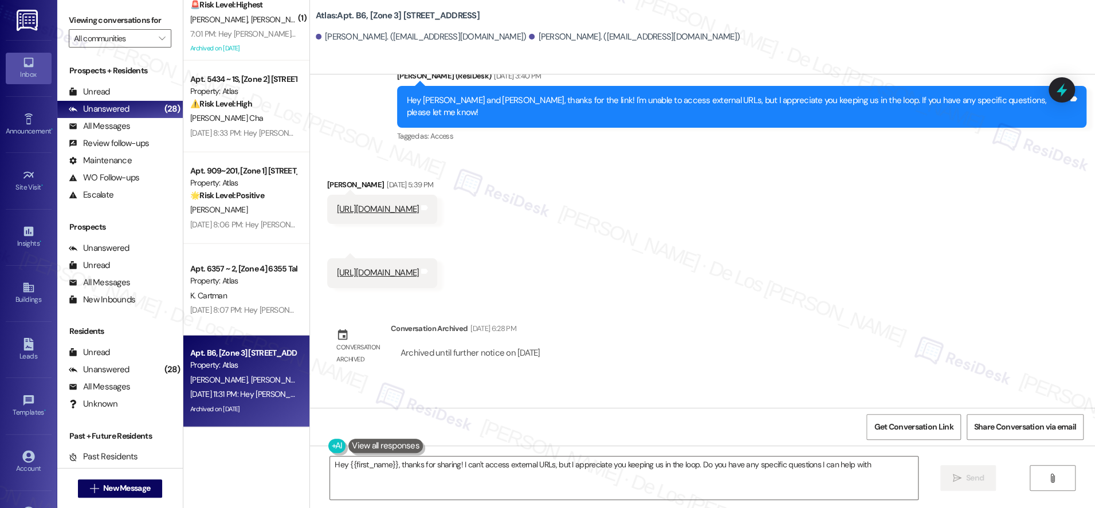
type textarea "Hey {{first_name}}, thanks for sharing! I can't access external URLs, but I app…"
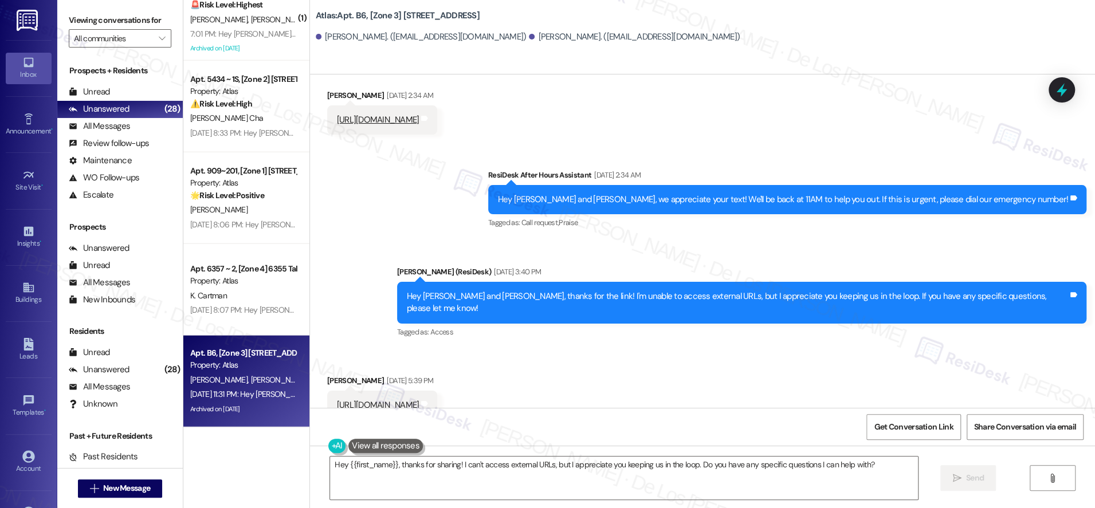
scroll to position [4366, 0]
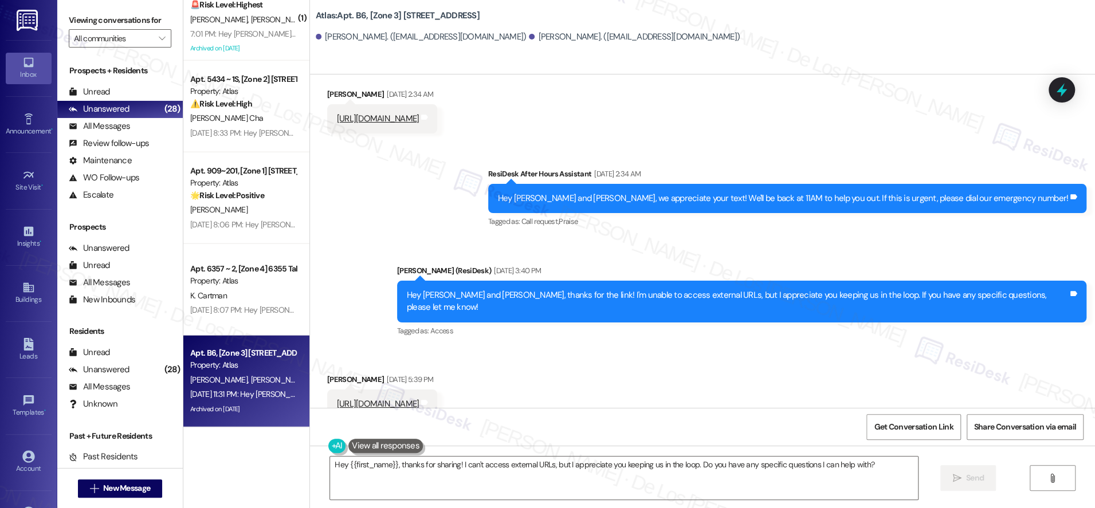
click at [420, 398] on link "https://www.facebook.com/share/v/16mmsLUHTe/" at bounding box center [378, 403] width 83 height 11
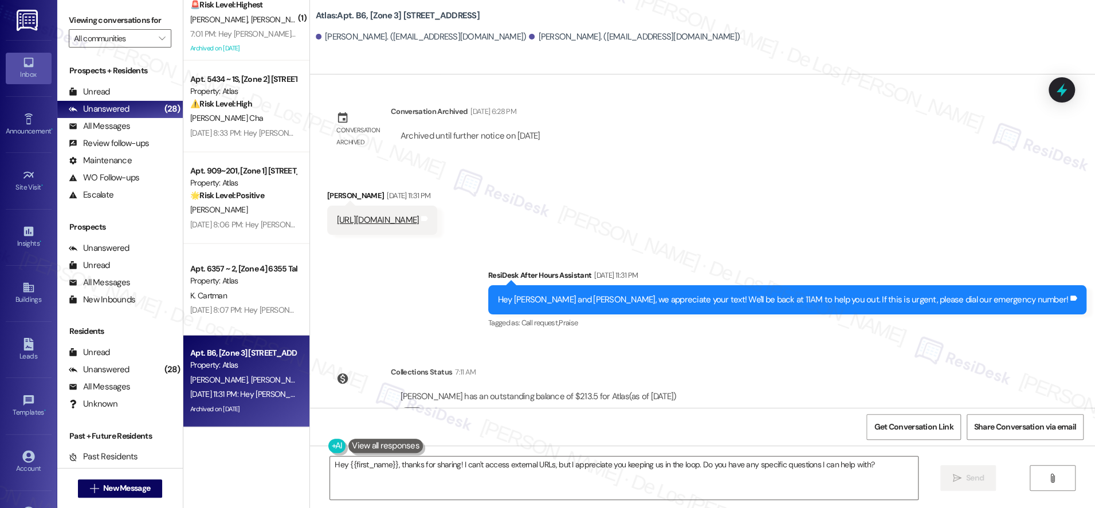
scroll to position [4778, 0]
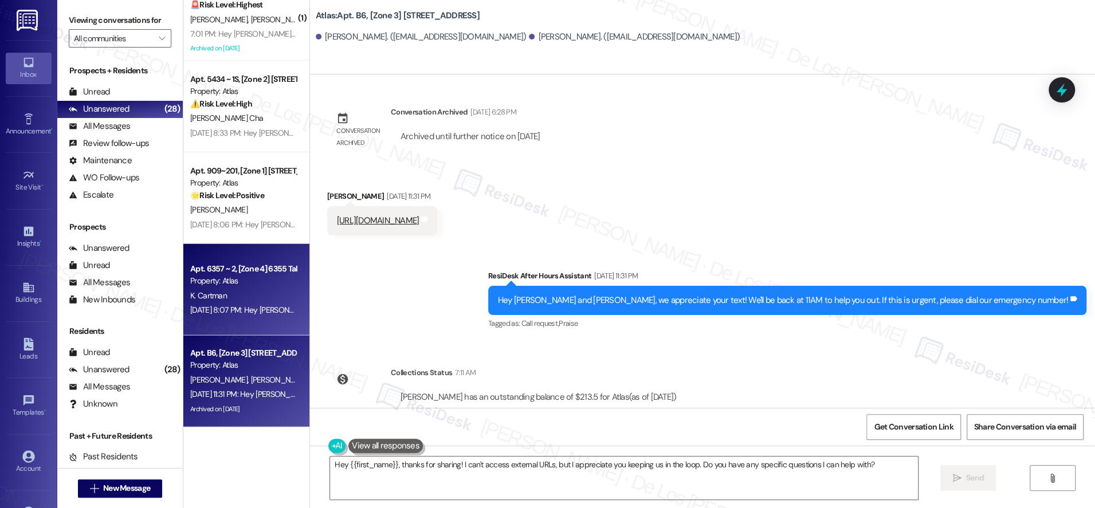
click at [232, 308] on div "Aug 08, 2025 at 8:07 PM: Hey Keushau, we appreciate your text! We'll be back at…" at bounding box center [443, 310] width 507 height 10
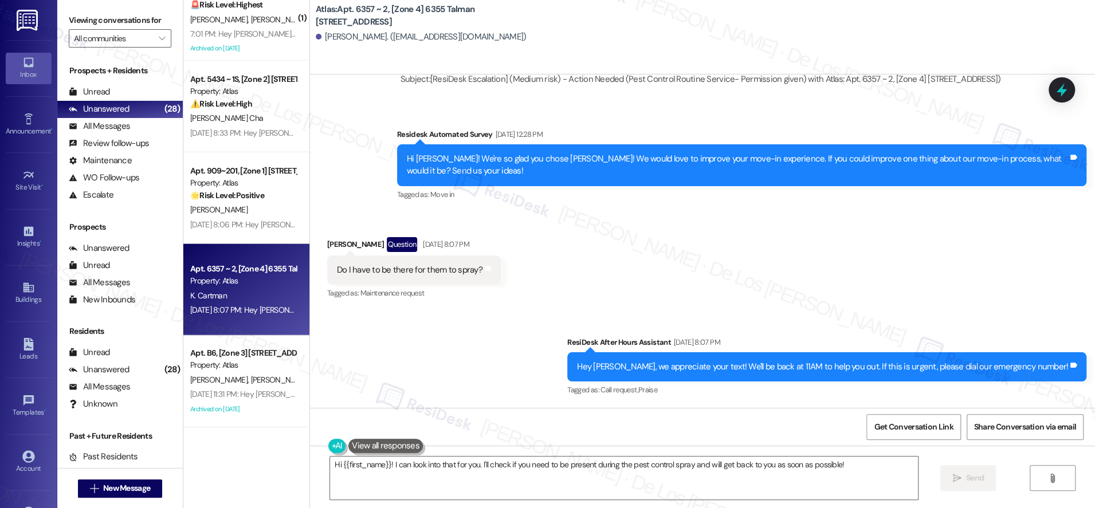
scroll to position [988, 0]
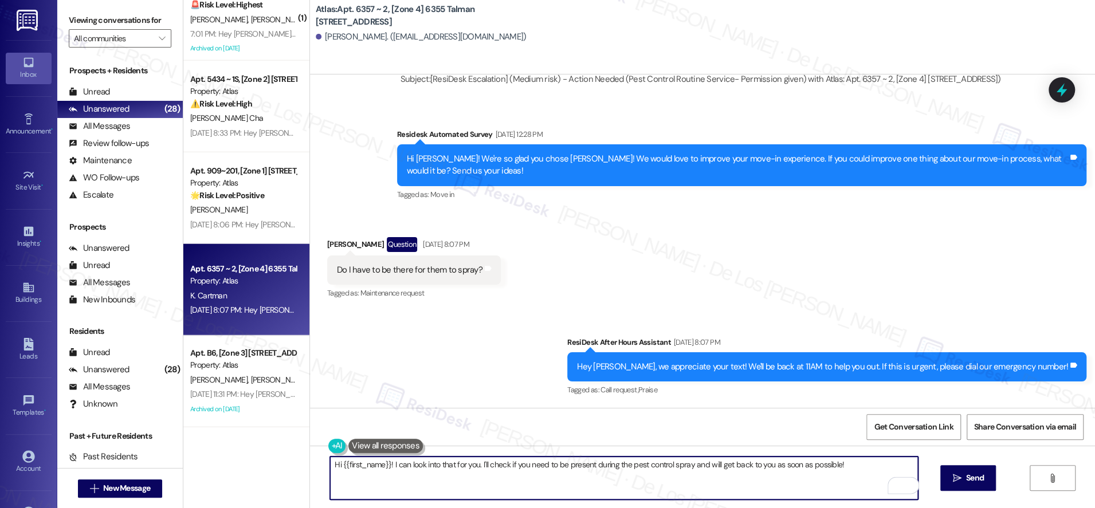
drag, startPoint x: 386, startPoint y: 466, endPoint x: 558, endPoint y: 477, distance: 172.3
click at [558, 477] on textarea "Hi {{first_name}}! I can look into that for you. I'll check if you need to be p…" at bounding box center [624, 478] width 588 height 43
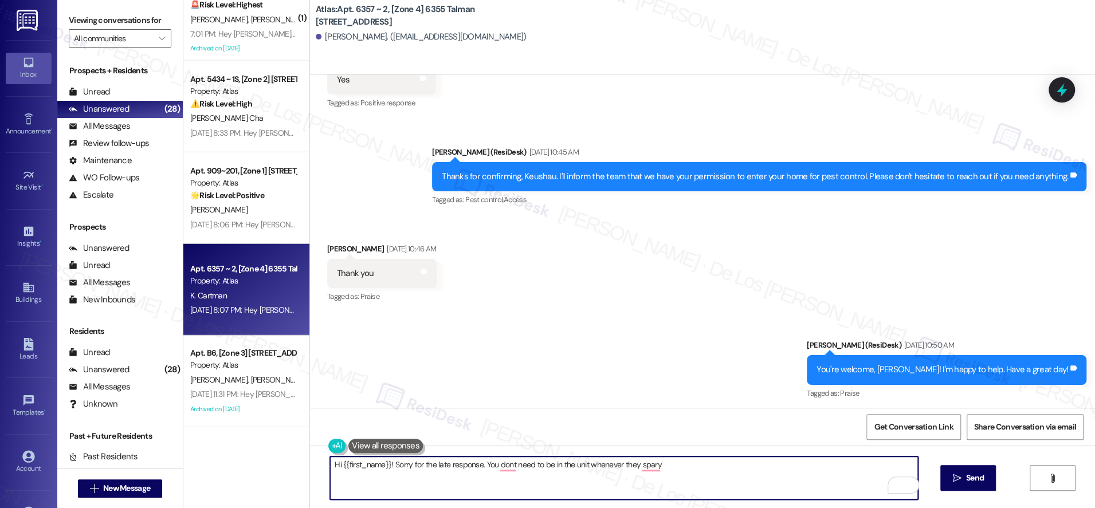
scroll to position [583, 0]
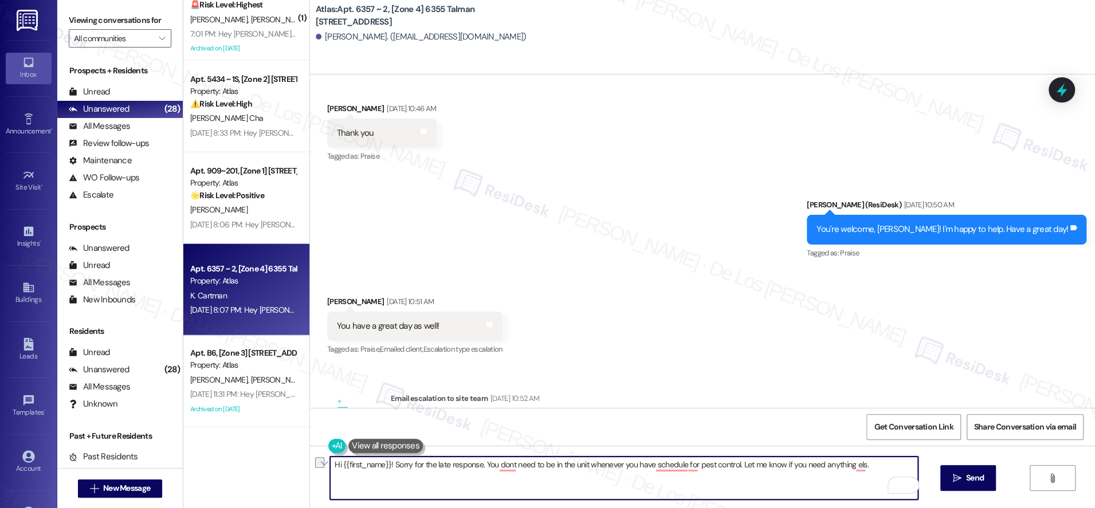
paste textarea "Sorry for the late response. You don’t need to be in your unit when pest contro…"
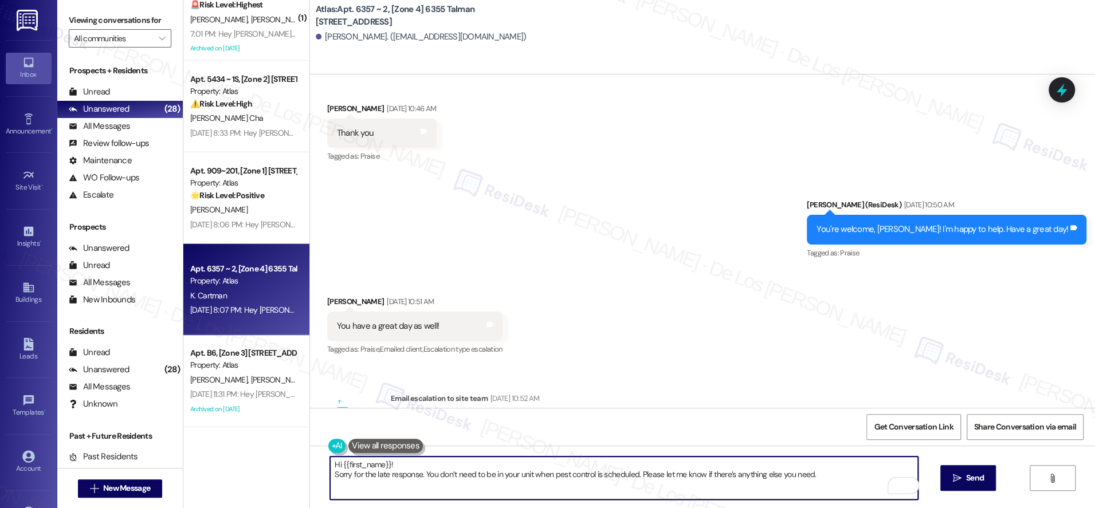
drag, startPoint x: 326, startPoint y: 475, endPoint x: 421, endPoint y: 456, distance: 96.9
click at [330, 475] on textarea "Hi {{first_name}}! Sorry for the late response. You don’t need to be in your un…" at bounding box center [624, 478] width 588 height 43
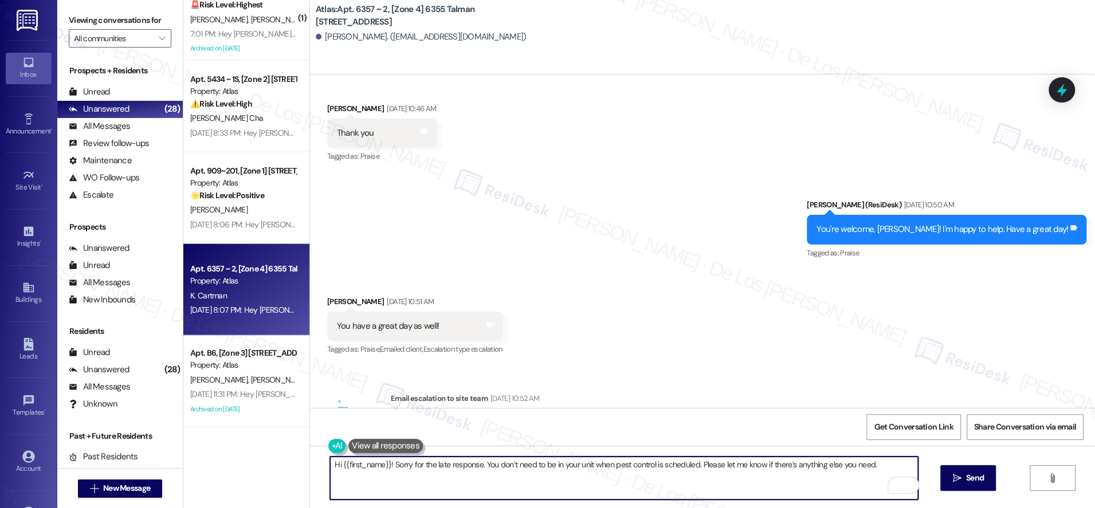
click at [880, 465] on textarea "Hi {{first_name}}! Sorry for the late response. You don’t need to be in your un…" at bounding box center [624, 478] width 588 height 43
click at [476, 468] on textarea "Hi {{first_name}}! Sorry for the late response. You don’t need to be in your un…" at bounding box center [624, 478] width 588 height 43
paste textarea "Sorry for the late response. To answer your question, you don’t need to be in y…"
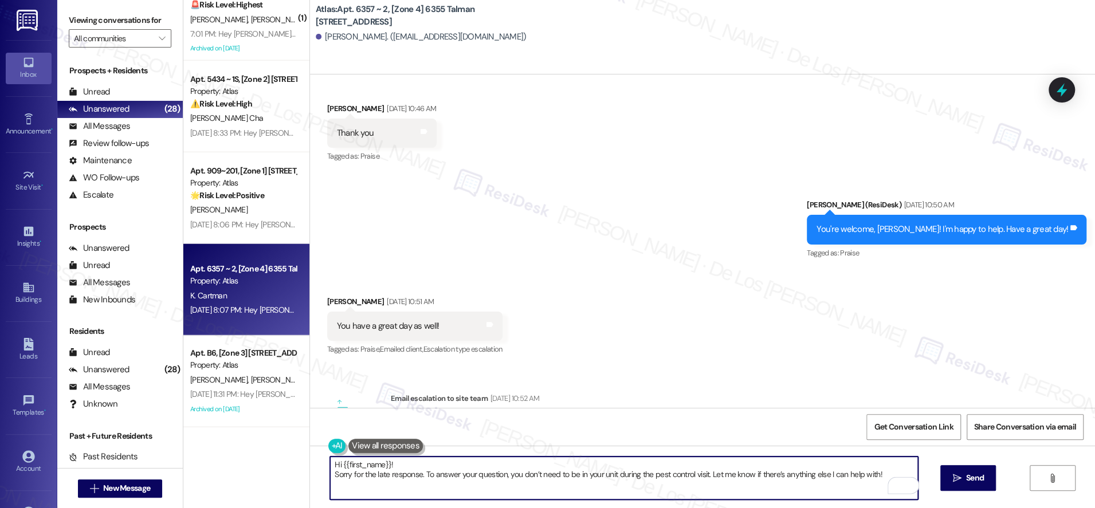
click at [330, 476] on textarea "Hi {{first_name}}! Sorry for the late response. To answer your question, you do…" at bounding box center [624, 478] width 588 height 43
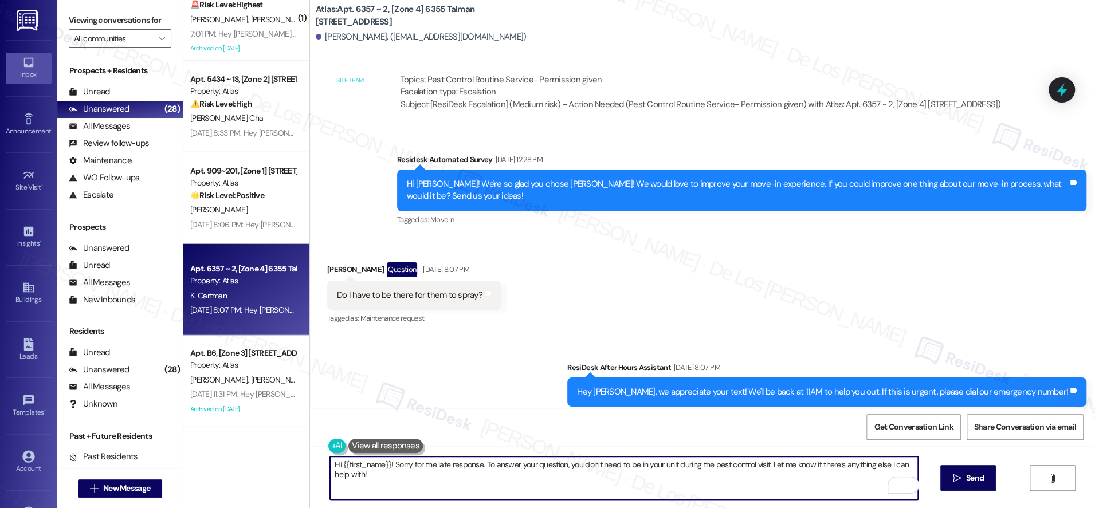
scroll to position [988, 0]
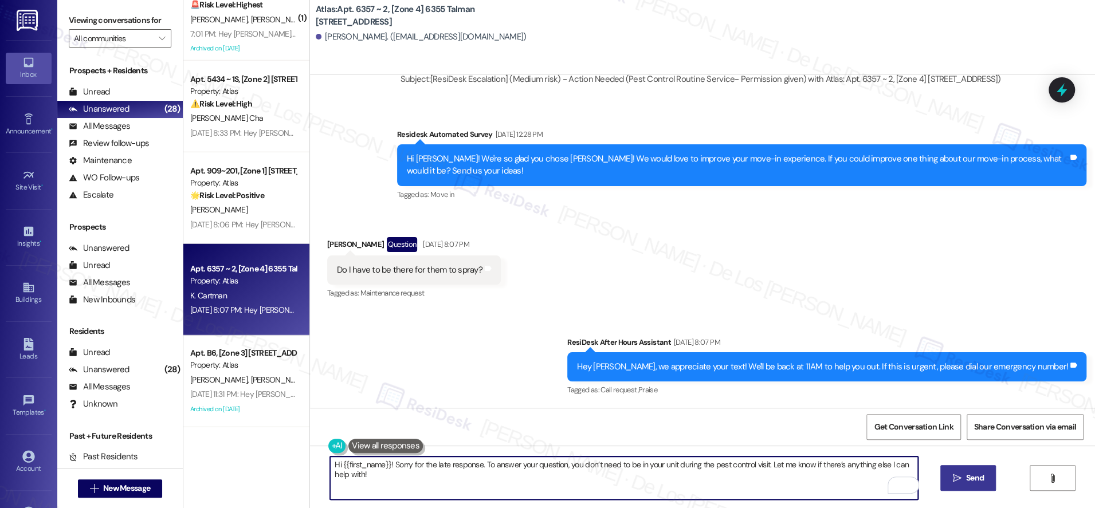
type textarea "Hi {{first_name}}! Sorry for the late response. To answer your question, you do…"
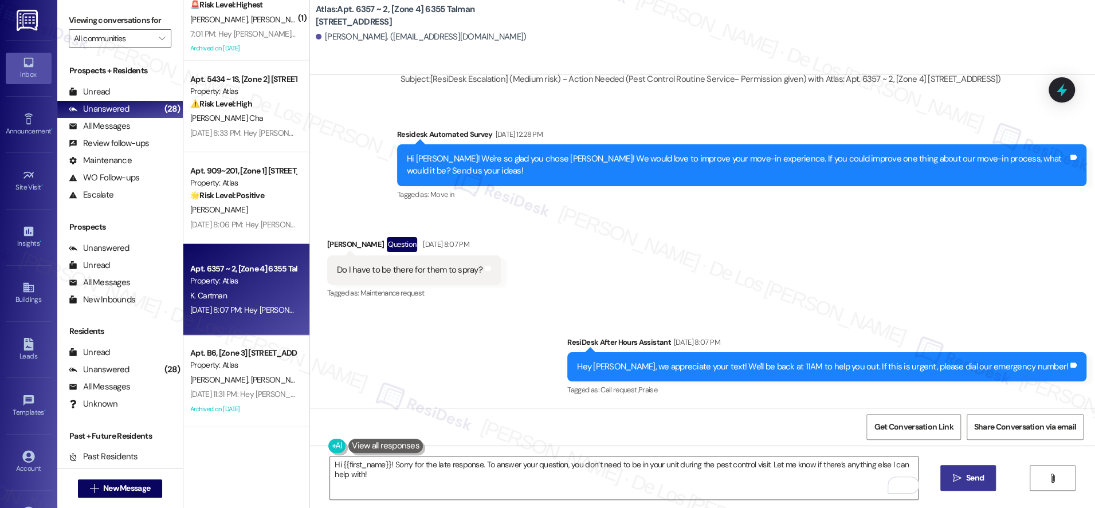
click at [964, 478] on span "Send" at bounding box center [975, 478] width 22 height 12
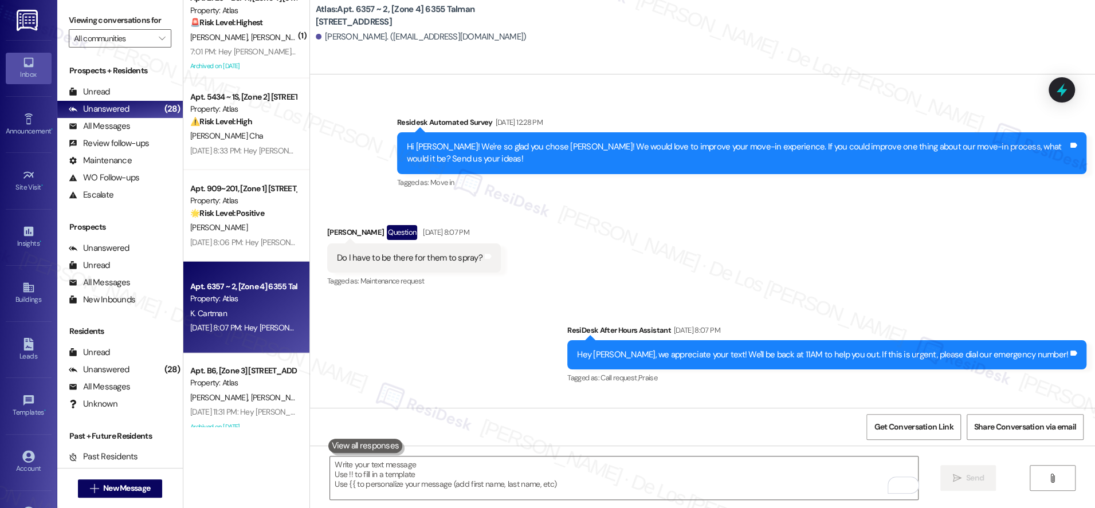
scroll to position [2119, 0]
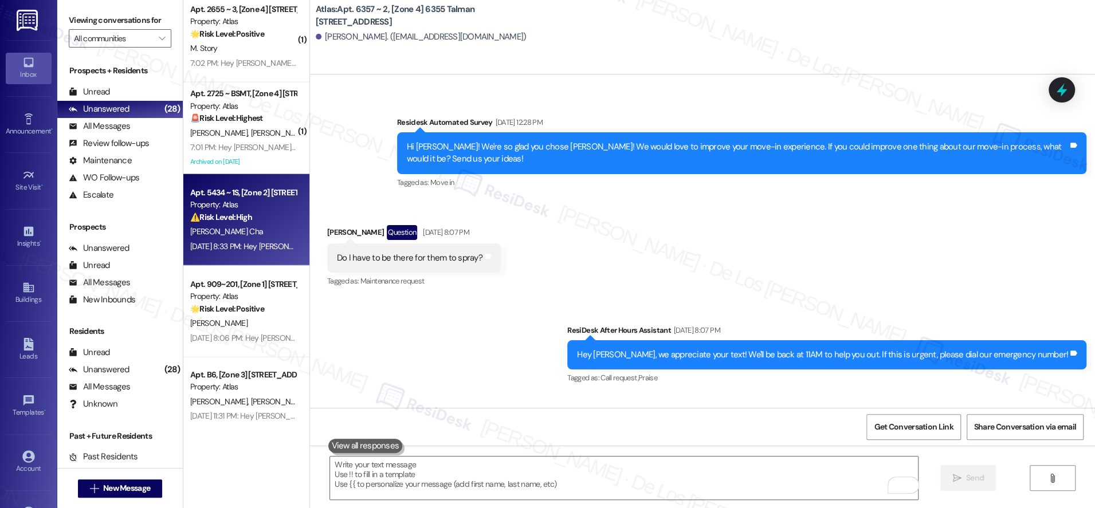
click at [234, 234] on div "T. Hines Cha" at bounding box center [243, 232] width 108 height 14
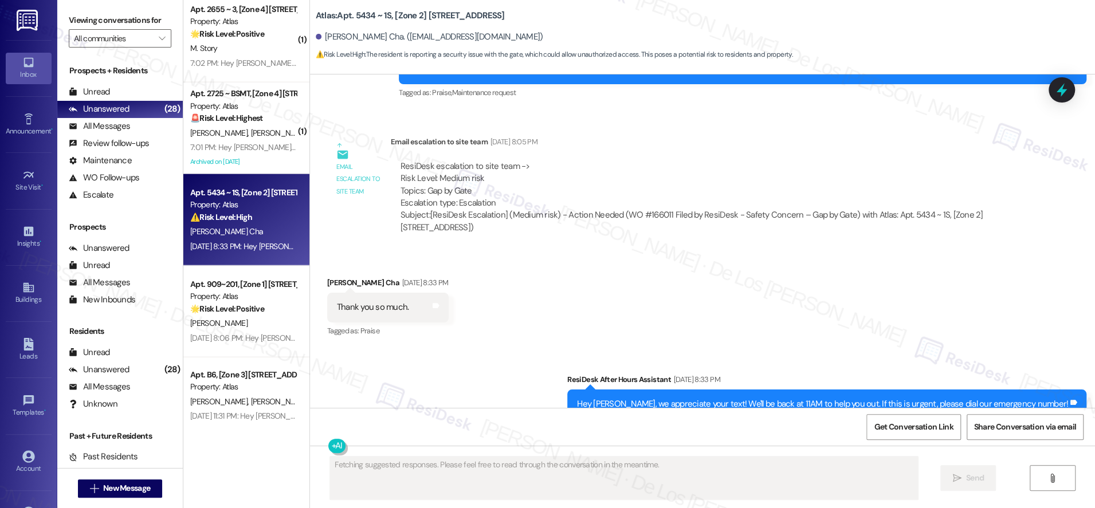
scroll to position [3134, 0]
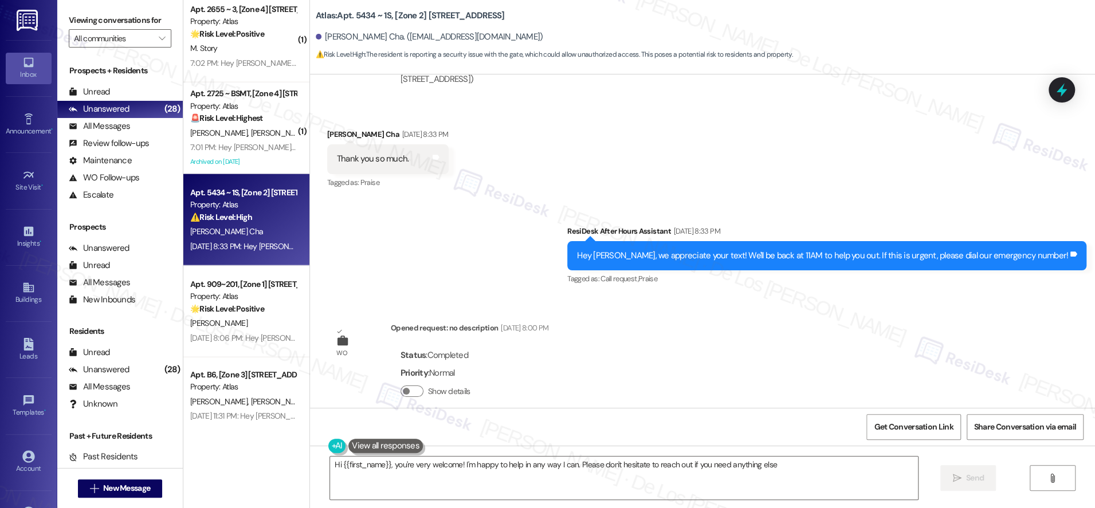
type textarea "Hi {{first_name}}, you're very welcome! I'm happy to help in any way I can. Ple…"
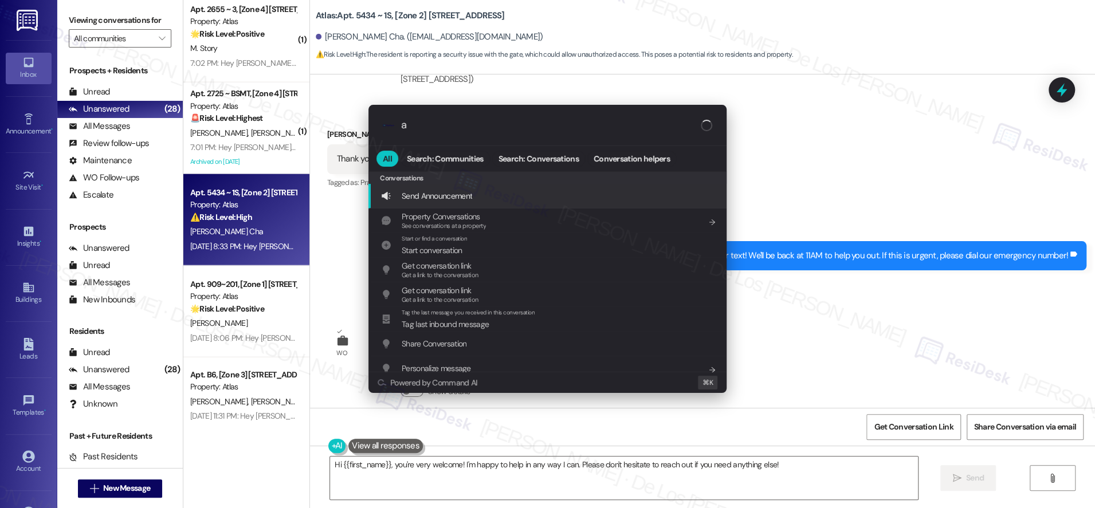
type input "ar"
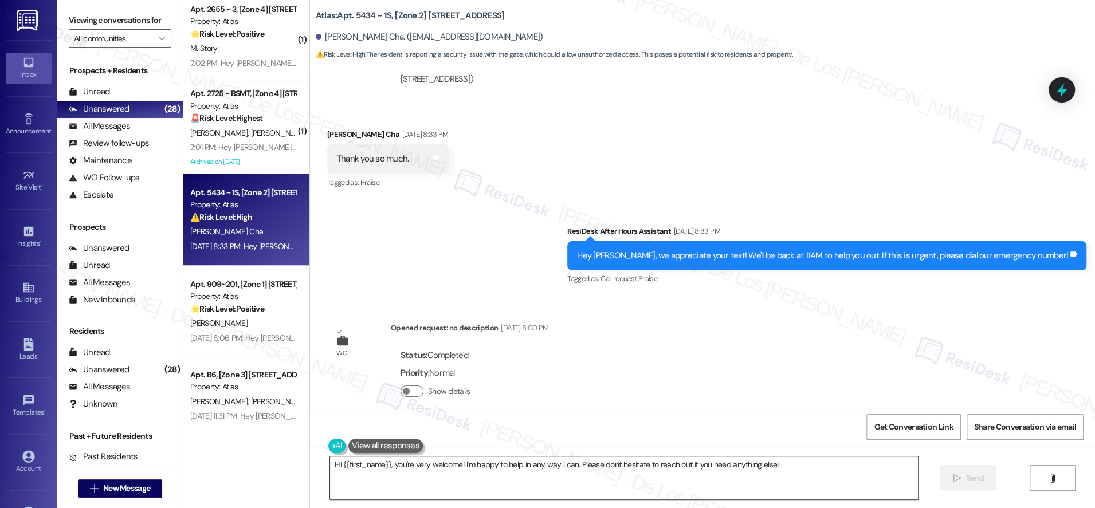
drag, startPoint x: 840, startPoint y: 476, endPoint x: 890, endPoint y: 474, distance: 49.9
click at [840, 476] on textarea "Hi {{first_name}}, you're very welcome! I'm happy to help in any way I can. Ple…" at bounding box center [624, 478] width 588 height 43
click at [952, 470] on button " Send" at bounding box center [969, 478] width 56 height 26
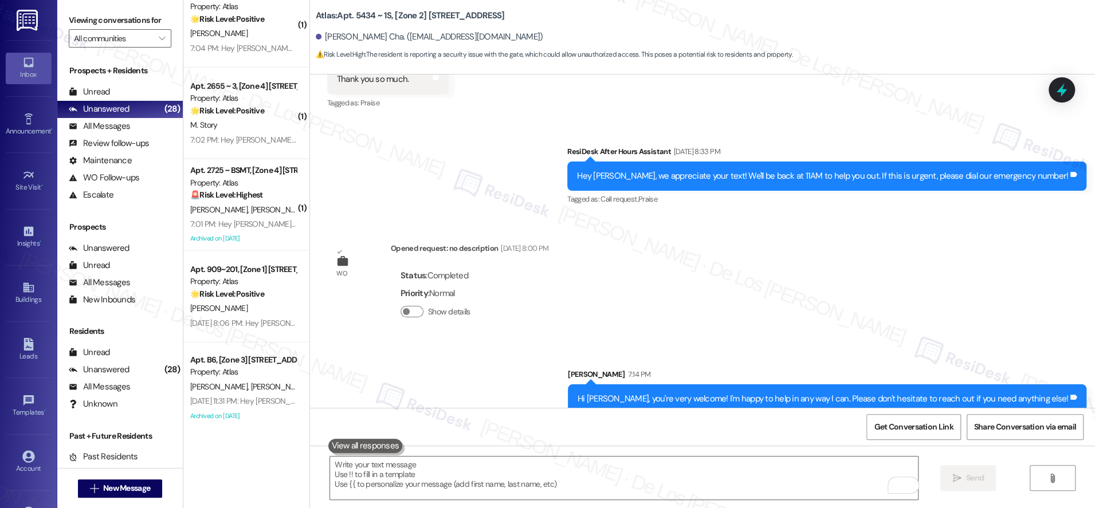
scroll to position [2140, 0]
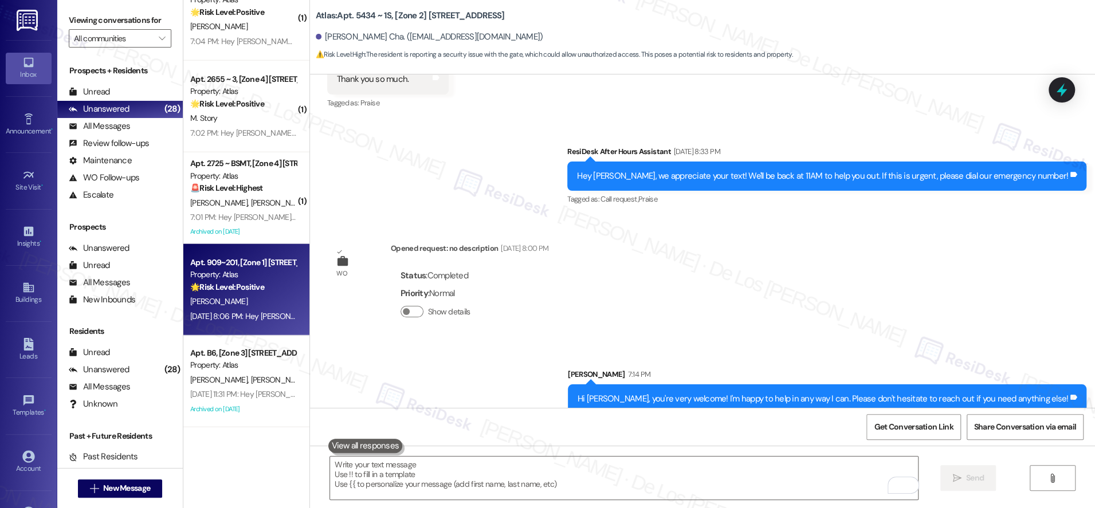
click at [238, 299] on div "[PERSON_NAME]" at bounding box center [243, 302] width 108 height 14
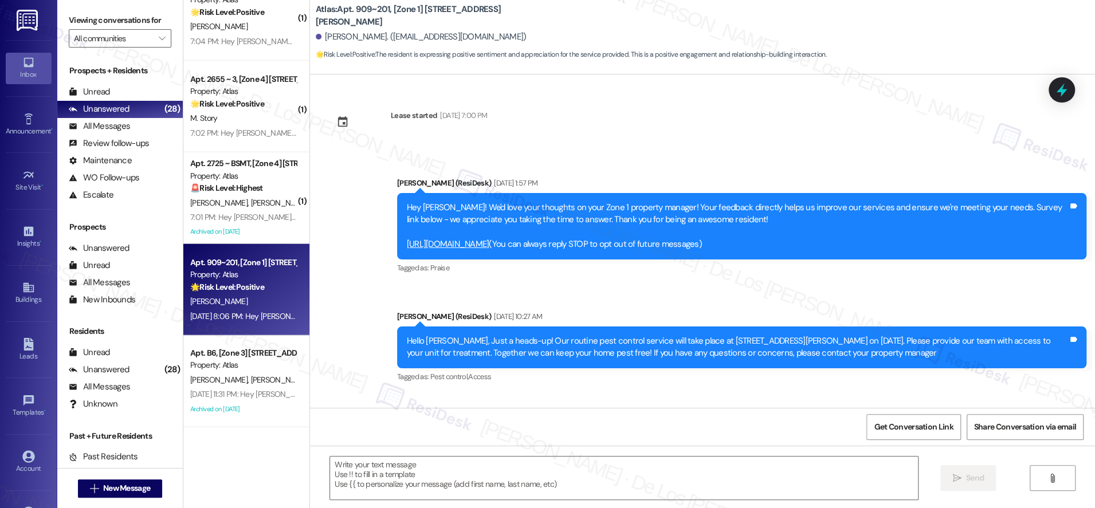
scroll to position [5536, 0]
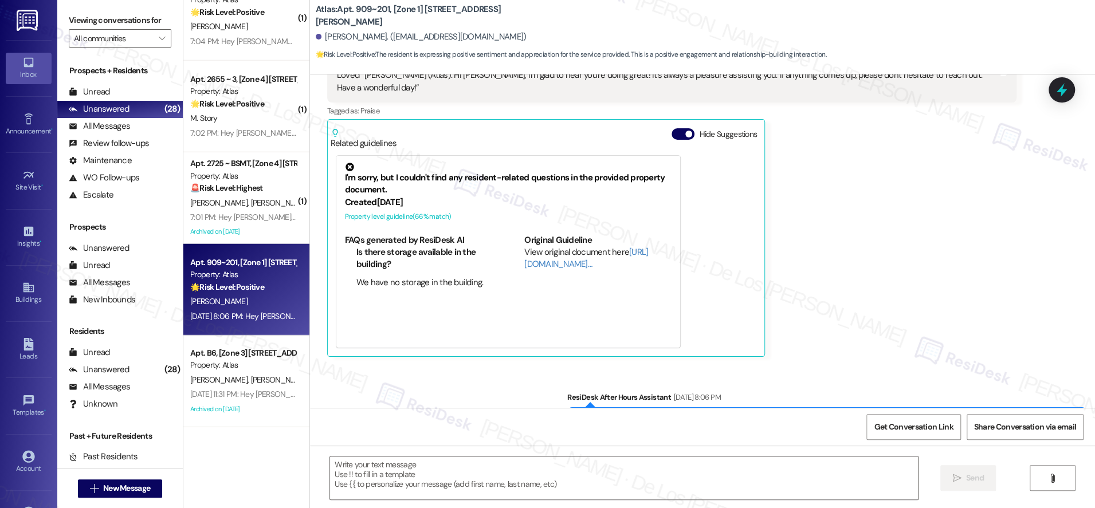
type textarea "Fetching suggested responses. Please feel free to read through the conversation…"
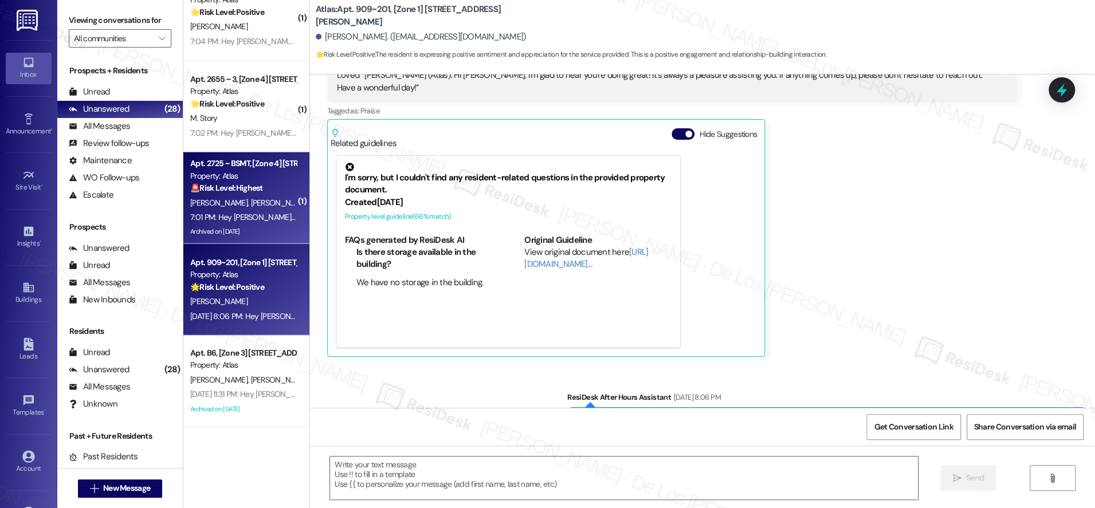
click at [232, 218] on div "7:01 PM: Hey Diamond and Monica, we appreciate your text! We'll be back at 11AM…" at bounding box center [467, 217] width 555 height 10
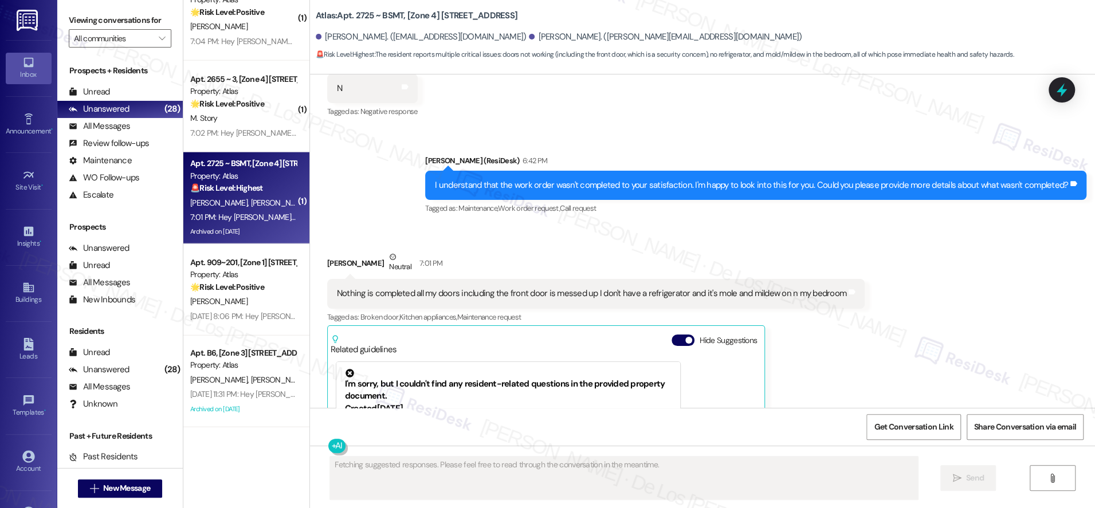
scroll to position [2171, 0]
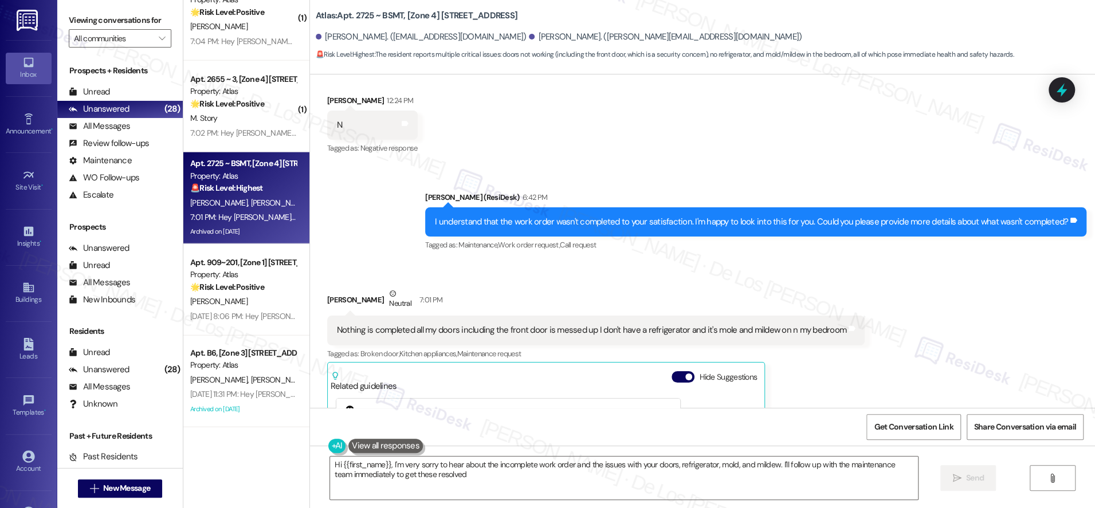
type textarea "Hi {{first_name}}, I'm very sorry to hear about the incomplete work order and t…"
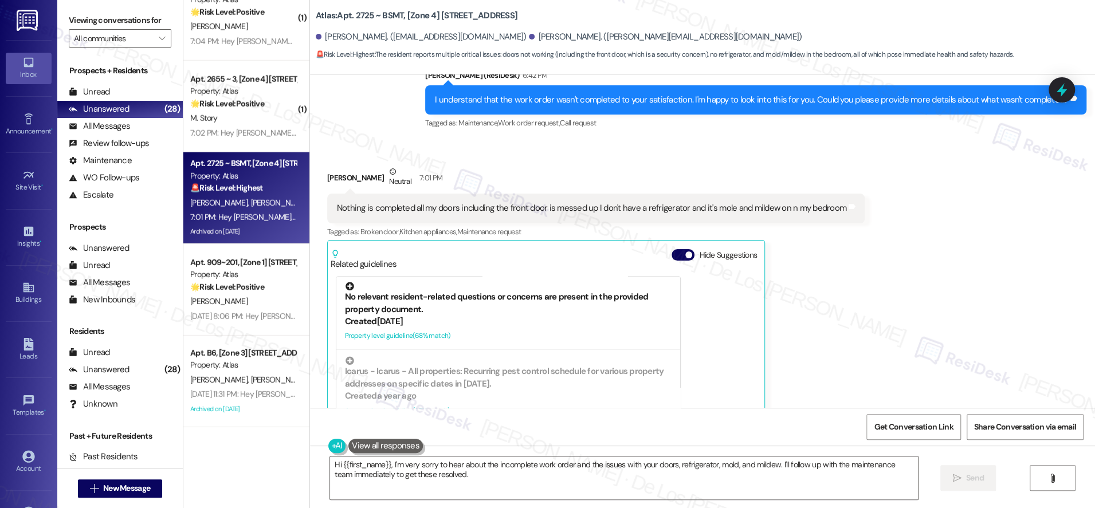
scroll to position [621, 0]
click at [686, 252] on span "button" at bounding box center [689, 255] width 7 height 7
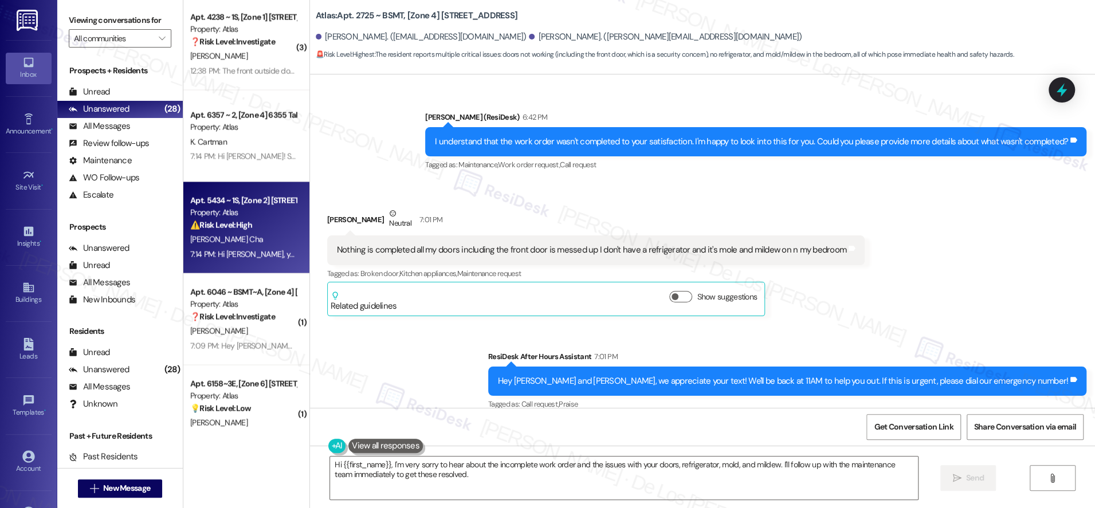
scroll to position [2140, 0]
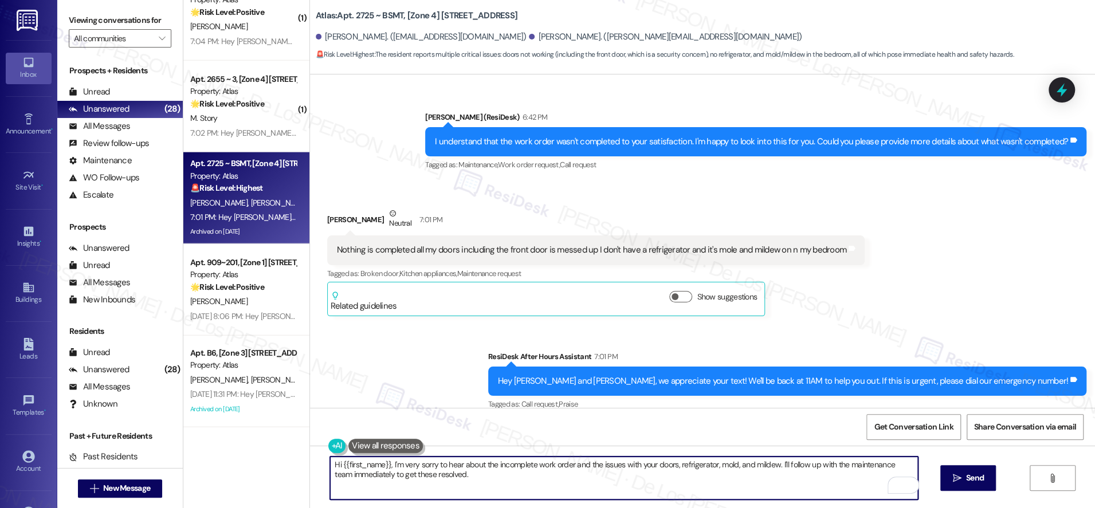
drag, startPoint x: 769, startPoint y: 467, endPoint x: 722, endPoint y: 467, distance: 47.6
click at [722, 467] on textarea "Hi {{first_name}}, I'm very sorry to hear about the incomplete work order and t…" at bounding box center [624, 478] width 588 height 43
drag, startPoint x: 745, startPoint y: 461, endPoint x: 781, endPoint y: 478, distance: 39.2
click at [781, 478] on textarea "Hi {{first_name}}, I'm very sorry to hear about the incomplete work order and t…" at bounding box center [624, 478] width 588 height 43
type textarea "Hi {{first_name}}, I'm very sorry to hear about the incomplete work order and t…"
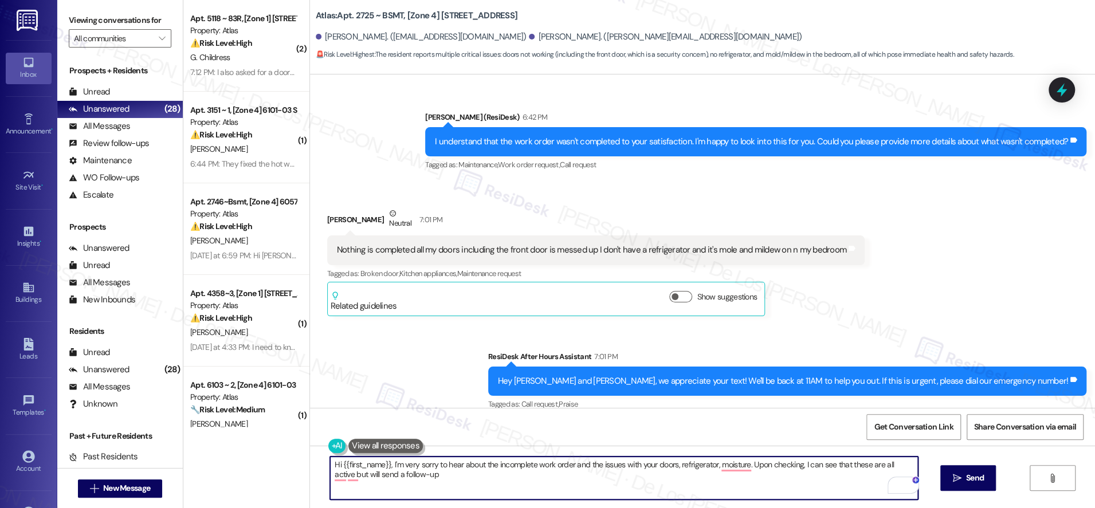
scroll to position [0, 0]
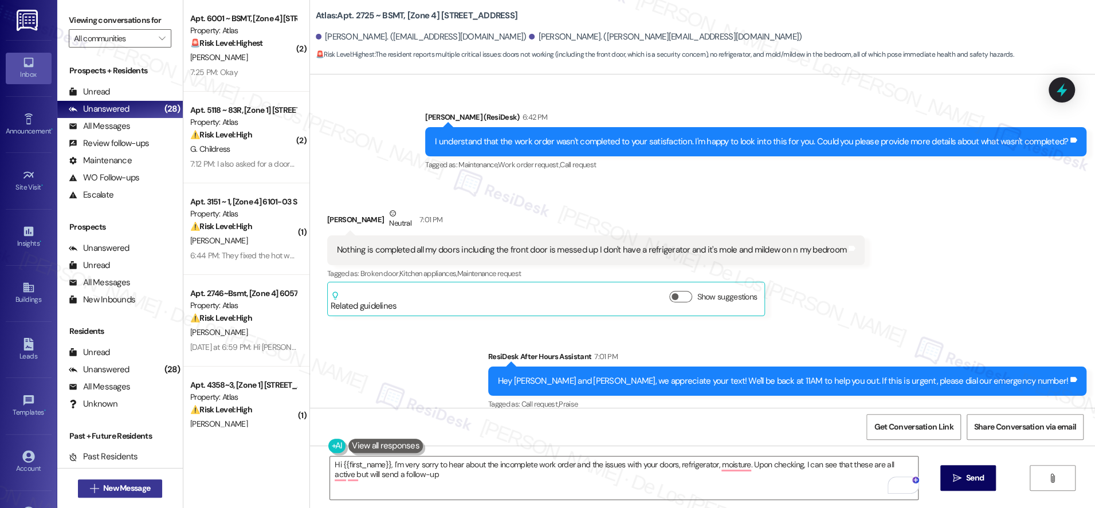
click at [122, 491] on span "New Message" at bounding box center [126, 489] width 47 height 12
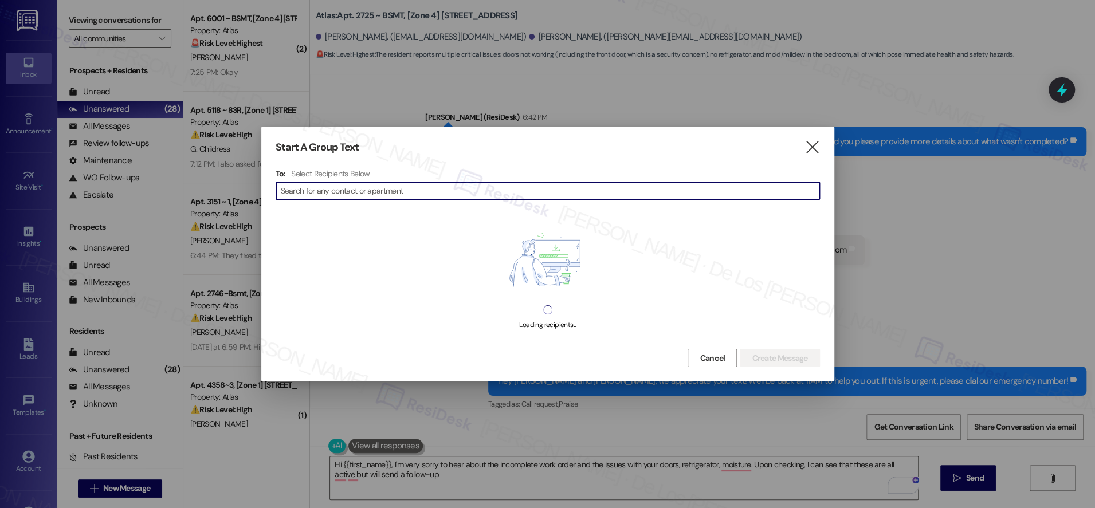
type input "y"
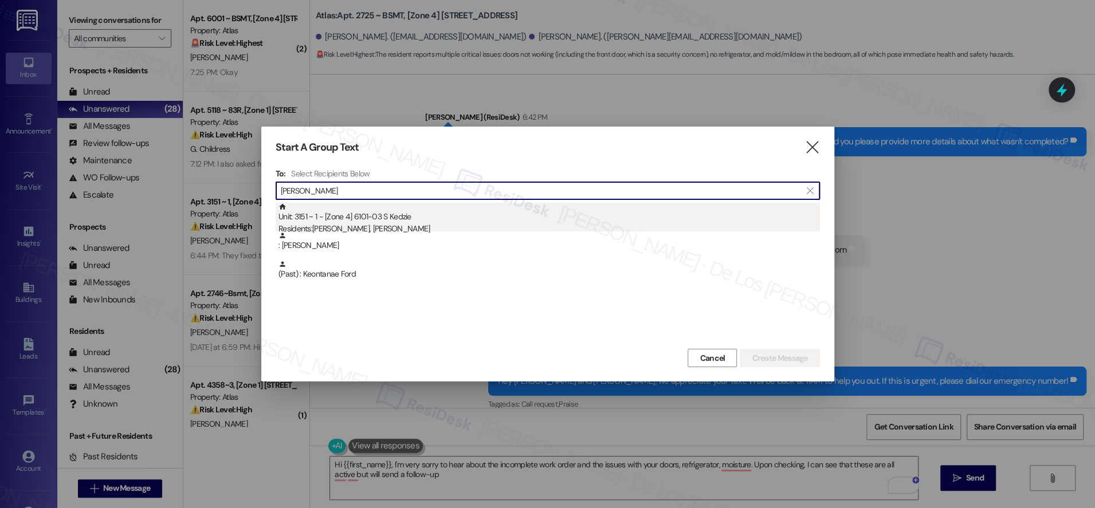
type input "[PERSON_NAME]"
click at [470, 218] on div "Unit: 3151 ~ 1 - [Zone 4] 6101-03 S Kedzie Residents: [PERSON_NAME], [PERSON_NA…" at bounding box center [550, 219] width 542 height 33
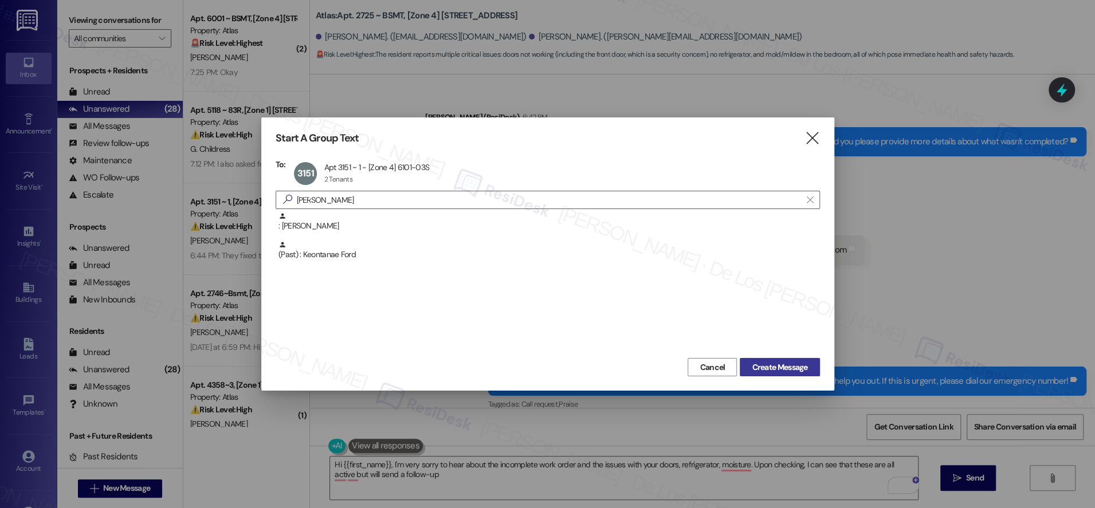
click at [780, 361] on button "Create Message" at bounding box center [780, 367] width 80 height 18
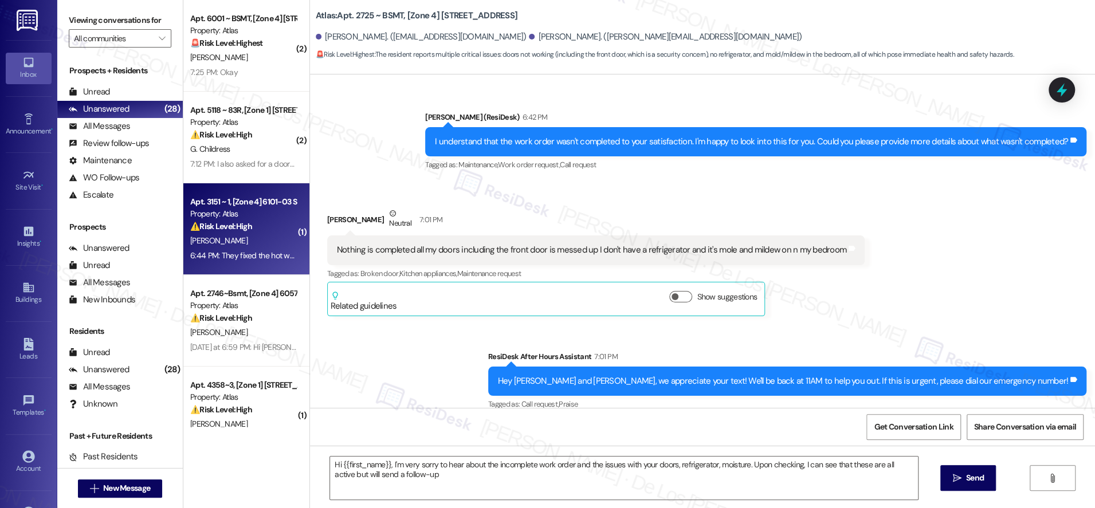
type textarea "Fetching suggested responses. Please feel free to read through the conversation…"
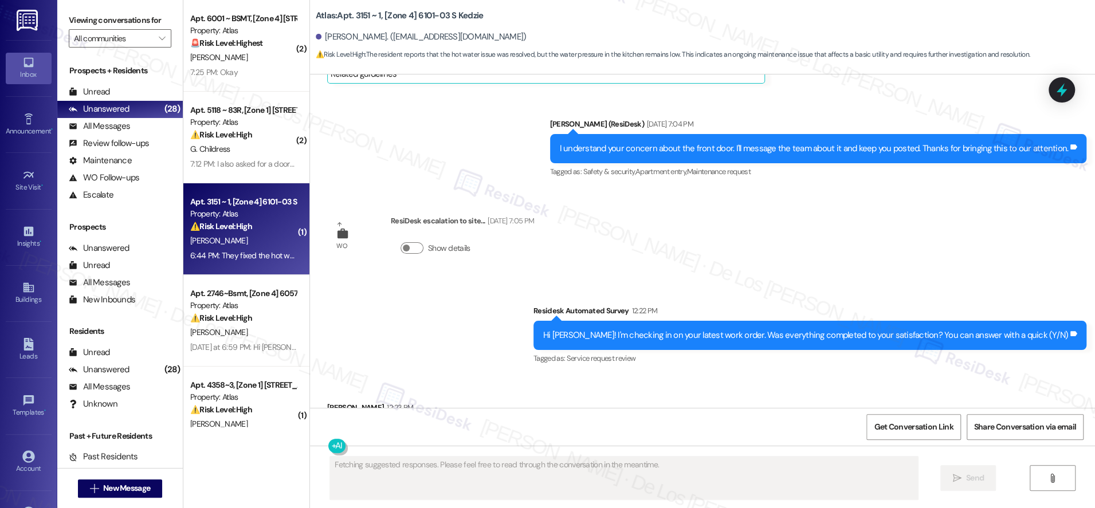
scroll to position [2305, 0]
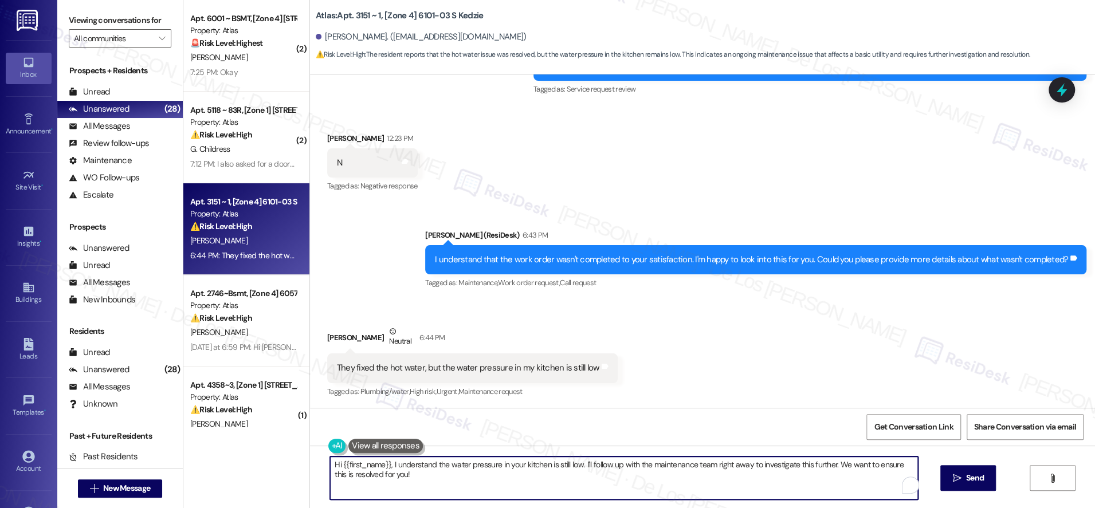
drag, startPoint x: 377, startPoint y: 462, endPoint x: 328, endPoint y: 466, distance: 48.9
click at [310, 465] on div "Hi {{first_name}}, I understand the water pressure in your kitchen is still low…" at bounding box center [702, 489] width 785 height 86
click at [418, 476] on textarea "Hi {{first_name}}, I understand the water pressure in your kitchen is still low…" at bounding box center [624, 478] width 588 height 43
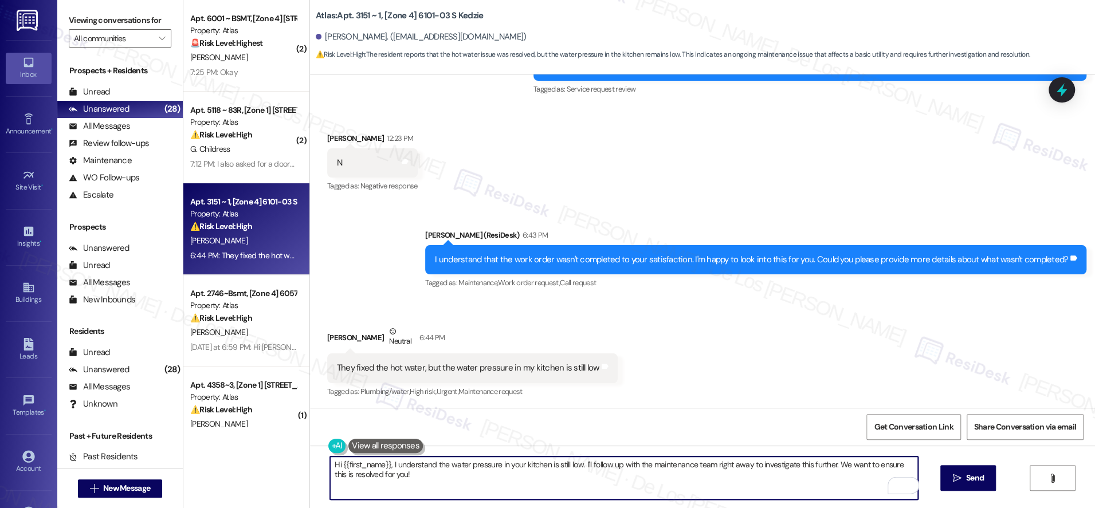
click at [440, 467] on textarea "Hi {{first_name}}, I understand the water pressure in your kitchen is still low…" at bounding box center [624, 478] width 588 height 43
drag, startPoint x: 441, startPoint y: 463, endPoint x: 300, endPoint y: 458, distance: 140.5
click at [310, 458] on div "Hi {{first_name}}, I understand the water pressure in your kitchen is still low…" at bounding box center [702, 489] width 785 height 86
drag, startPoint x: 533, startPoint y: 465, endPoint x: 574, endPoint y: 484, distance: 45.4
click at [574, 484] on textarea "Sorry to hear that the water pressure in your kitchen is still low. I'll follow…" at bounding box center [624, 478] width 588 height 43
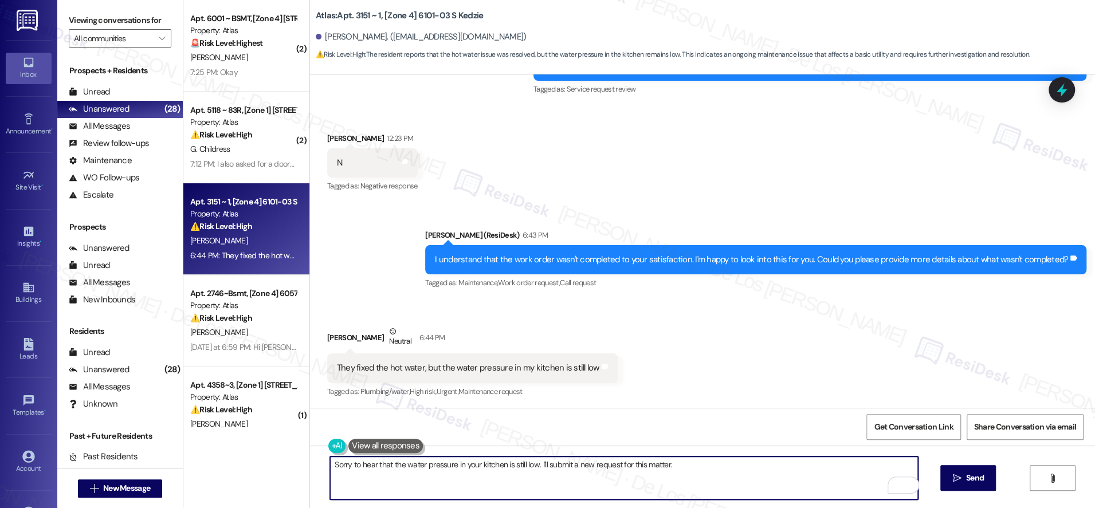
paste textarea "Do we have your permission to enter if you’re not home? Also, do you have any p…"
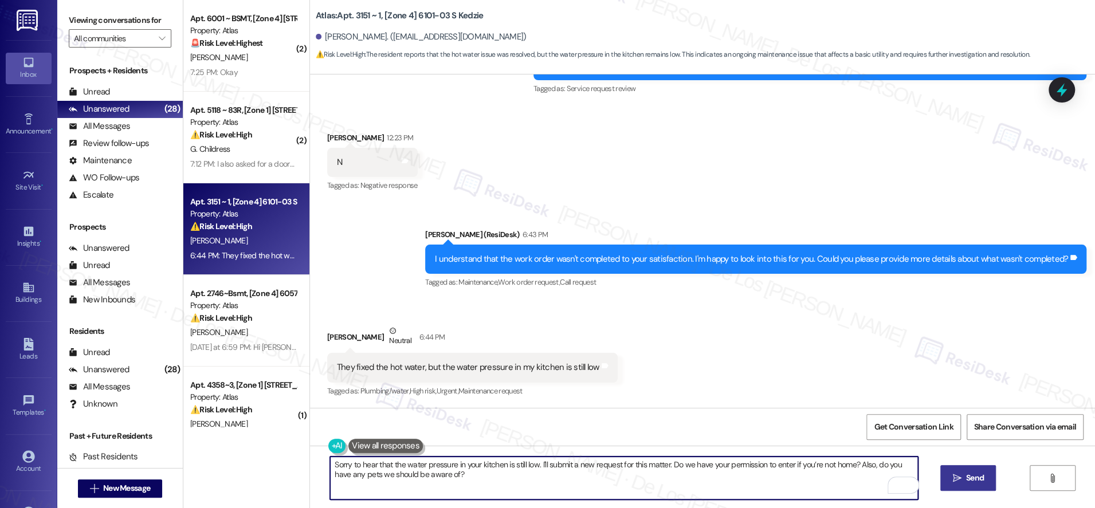
type textarea "Sorry to hear that the water pressure in your kitchen is still low. I'll submit…"
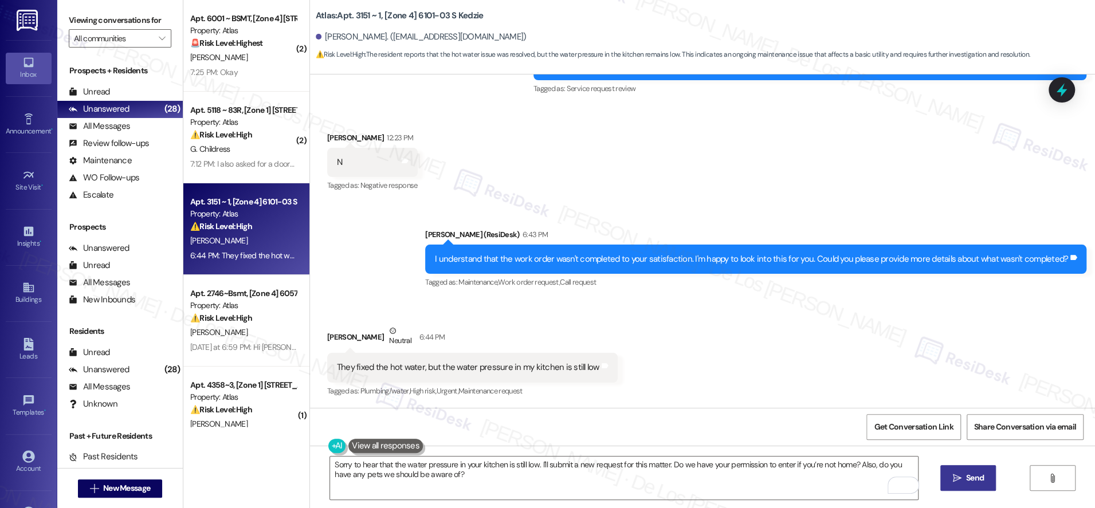
click at [959, 474] on icon "" at bounding box center [957, 478] width 9 height 9
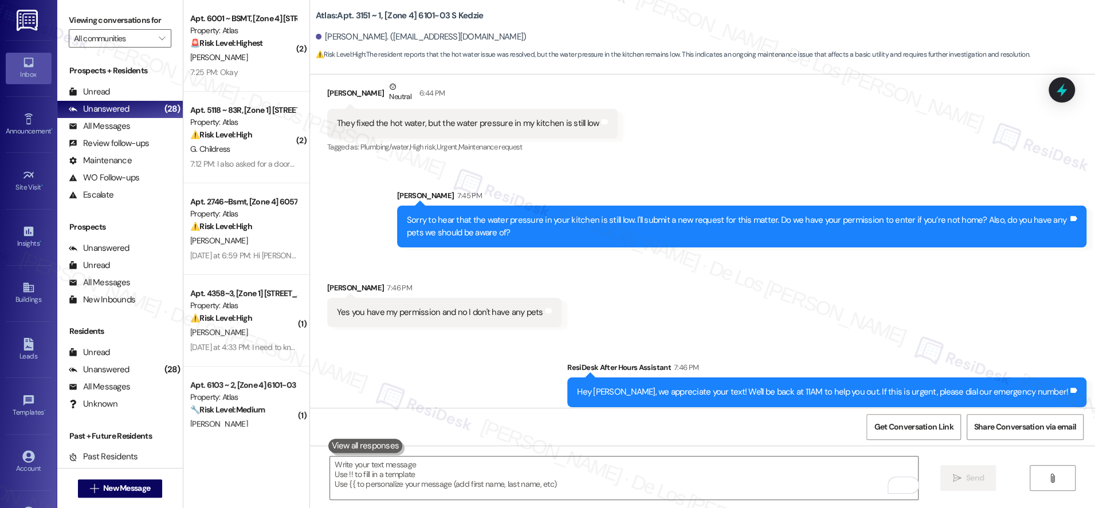
scroll to position [2558, 0]
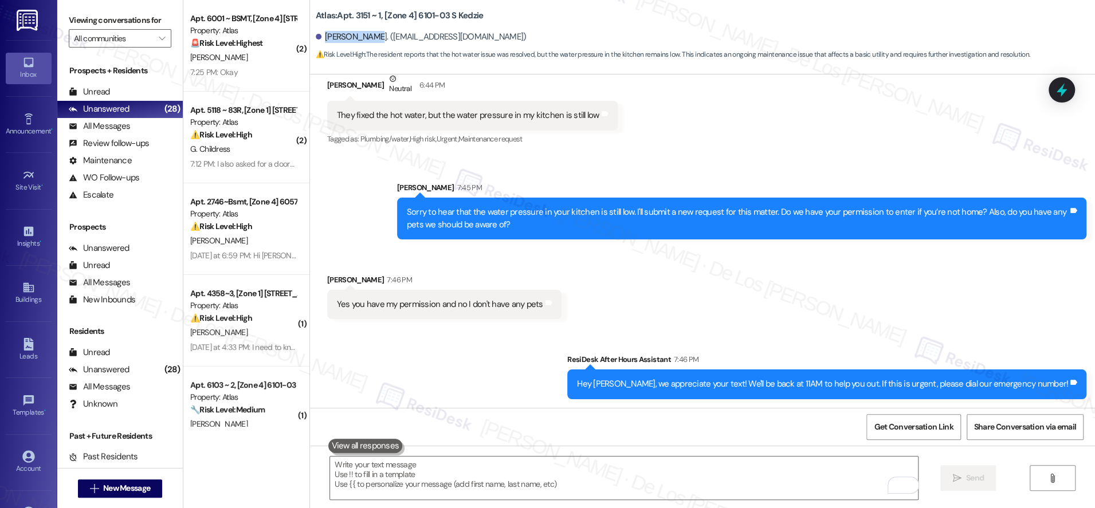
drag, startPoint x: 361, startPoint y: 33, endPoint x: 316, endPoint y: 34, distance: 44.7
click at [316, 35] on div "[PERSON_NAME]. ([EMAIL_ADDRESS][DOMAIN_NAME])" at bounding box center [421, 37] width 211 height 12
copy div "[PERSON_NAME]."
click at [531, 112] on div "They fixed the hot water, but the water pressure in my kitchen is still low" at bounding box center [468, 115] width 263 height 12
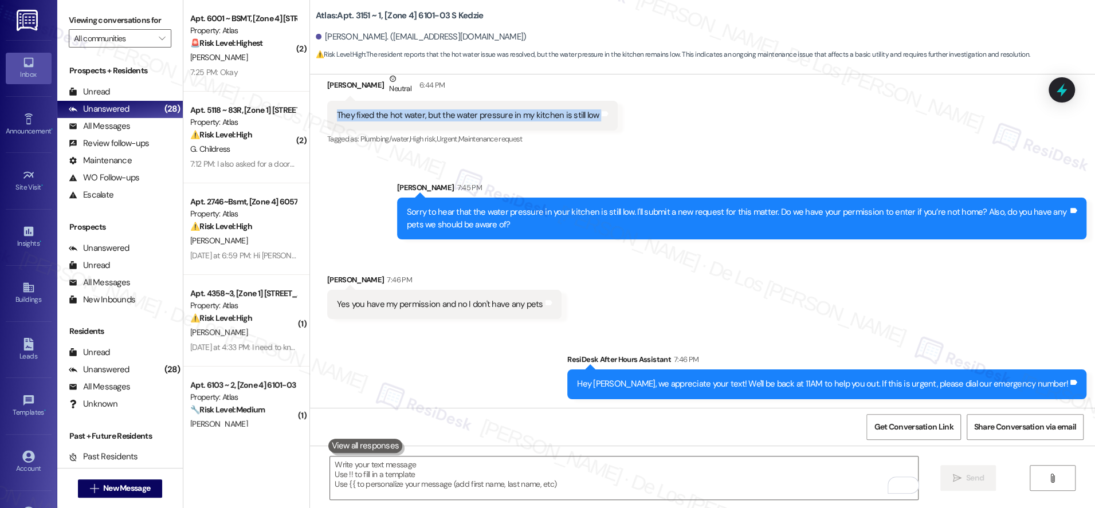
click at [531, 112] on div "They fixed the hot water, but the water pressure in my kitchen is still low" at bounding box center [468, 115] width 263 height 12
copy div "They fixed the hot water, but the water pressure in my kitchen is still low Tag…"
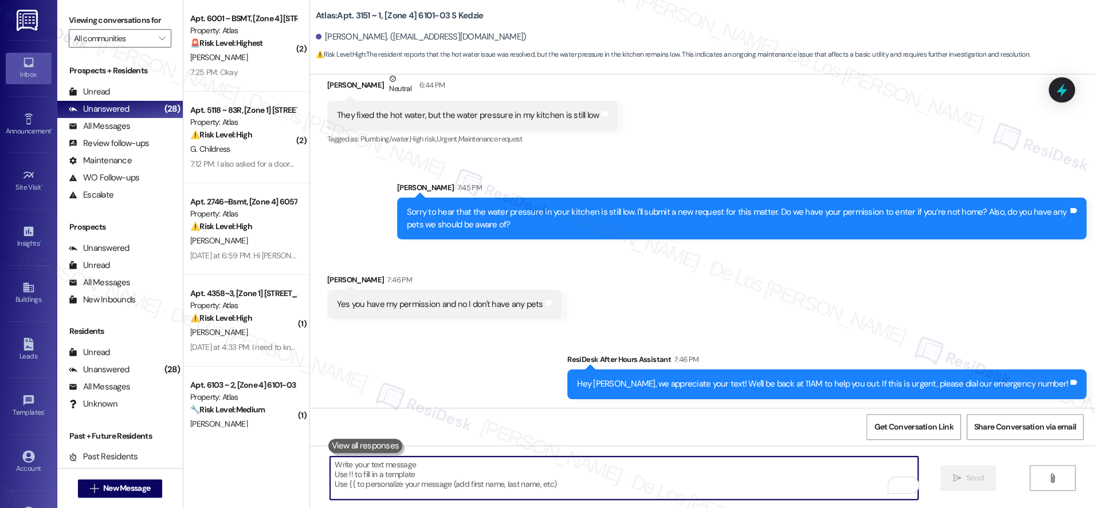
click at [493, 471] on textarea "To enrich screen reader interactions, please activate Accessibility in Grammarl…" at bounding box center [624, 478] width 588 height 43
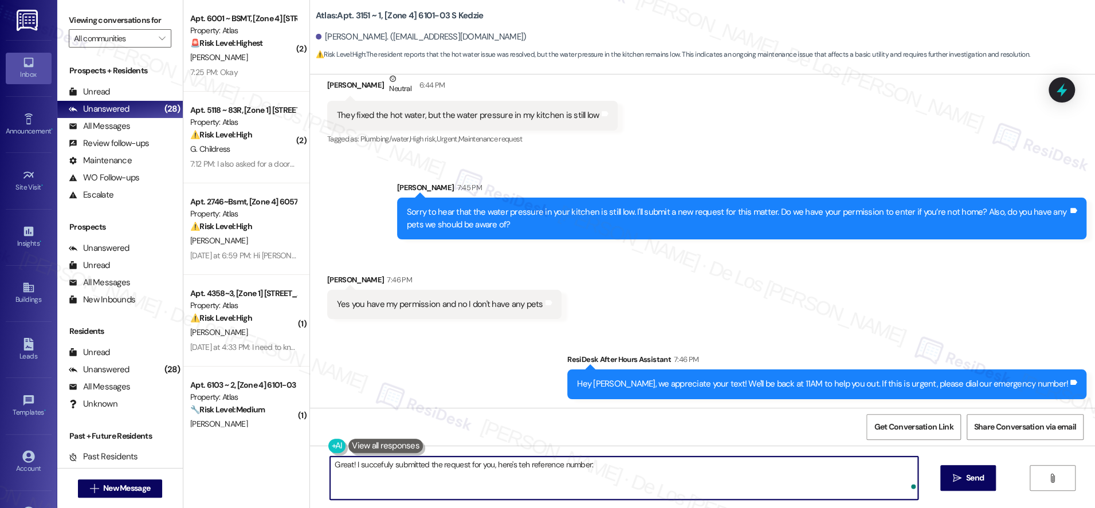
paste textarea "#166566"
paste textarea "’ve successfully submitted the request for you. Here’s the reference number: #1…"
type textarea "Great! I’ve successfully submitted the request for you. Here’s the reference nu…"
click at [972, 477] on span "Send" at bounding box center [975, 478] width 18 height 12
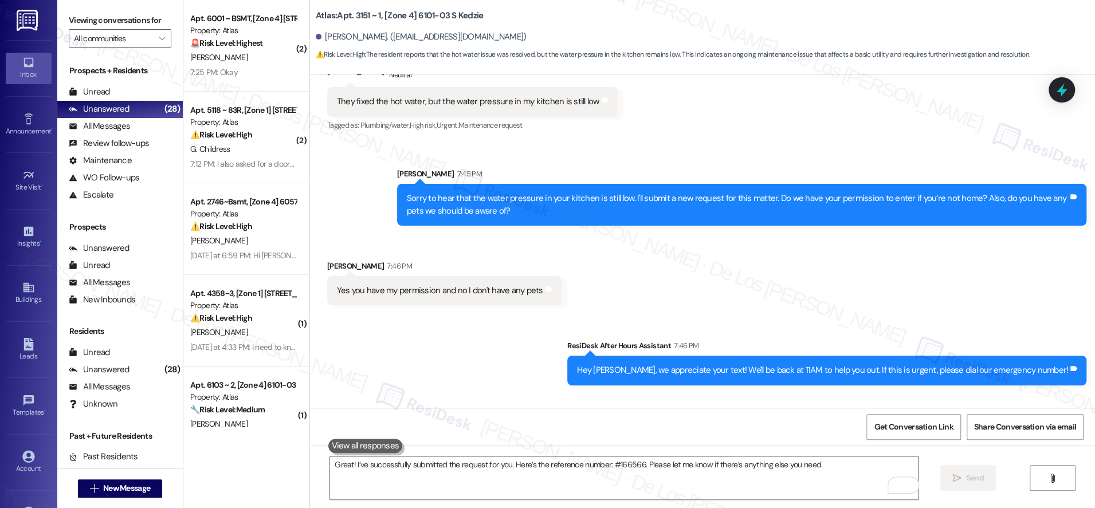
scroll to position [2637, 0]
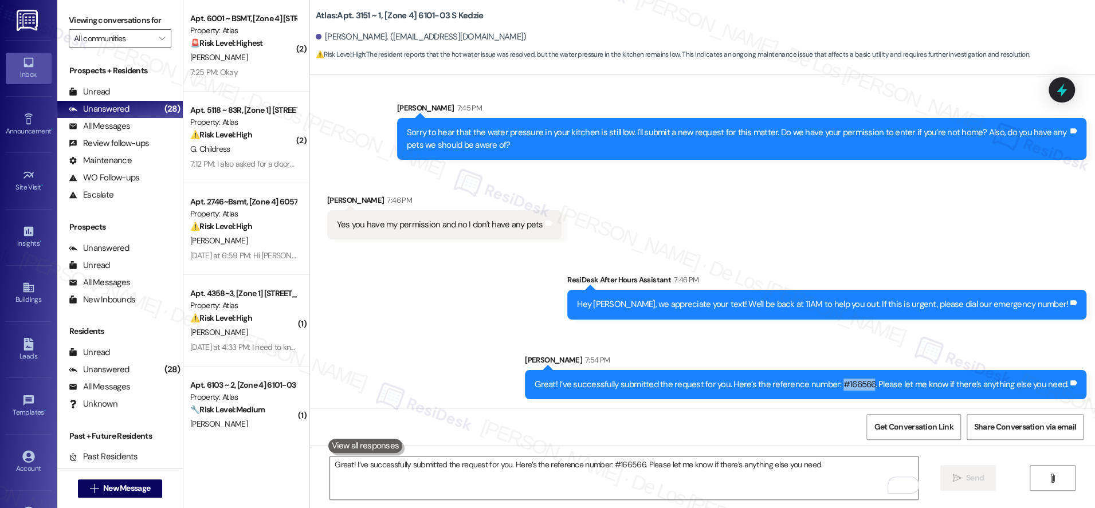
drag, startPoint x: 876, startPoint y: 382, endPoint x: 844, endPoint y: 381, distance: 32.1
click at [844, 381] on div "Great! I’ve successfully submitted the request for you. Here’s the reference nu…" at bounding box center [802, 385] width 534 height 12
copy div "#166566"
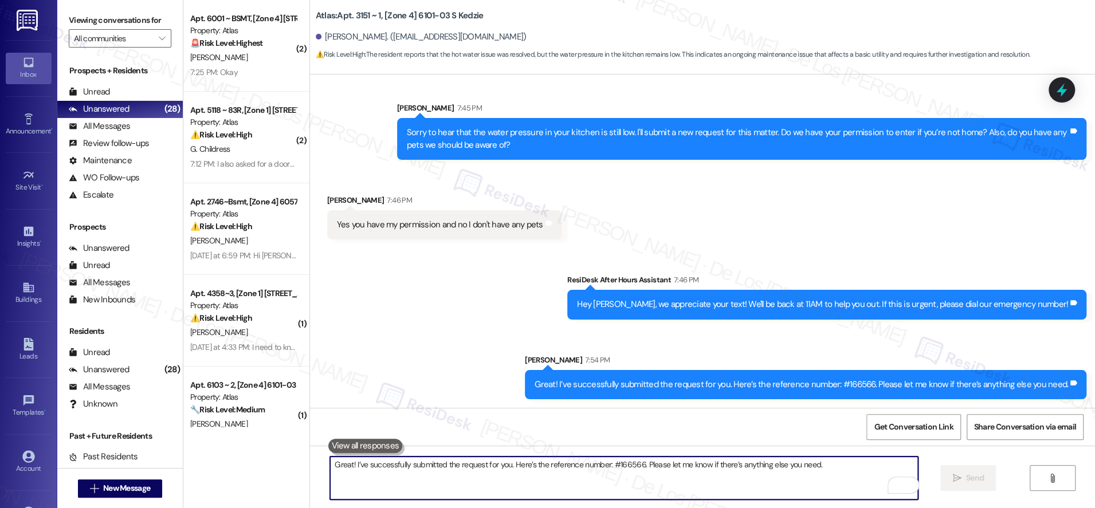
click at [671, 482] on textarea "Great! I’ve successfully submitted the request for you. Here’s the reference nu…" at bounding box center [624, 478] width 588 height 43
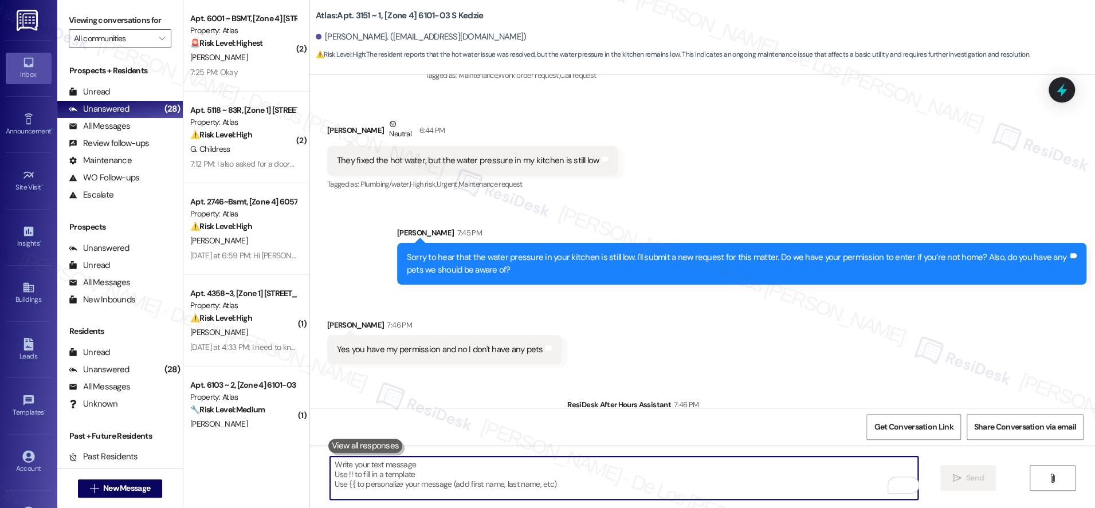
scroll to position [2401, 0]
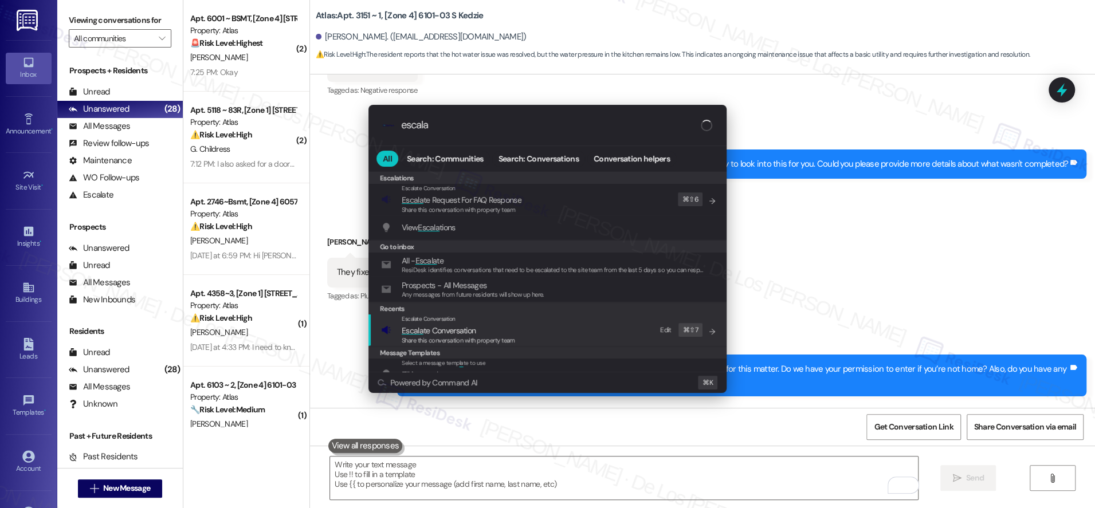
type input "escala"
click at [541, 323] on div "Escalate Conversation Escala te Conversation Share this conversation with prope…" at bounding box center [548, 330] width 335 height 31
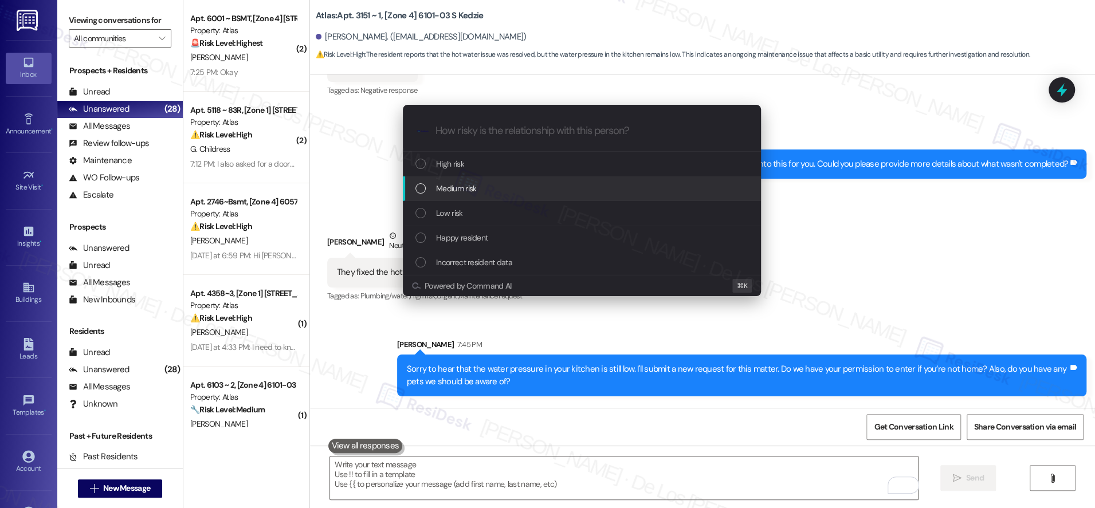
drag, startPoint x: 528, startPoint y: 194, endPoint x: 547, endPoint y: 186, distance: 20.3
click at [528, 194] on div "Medium risk" at bounding box center [583, 188] width 335 height 13
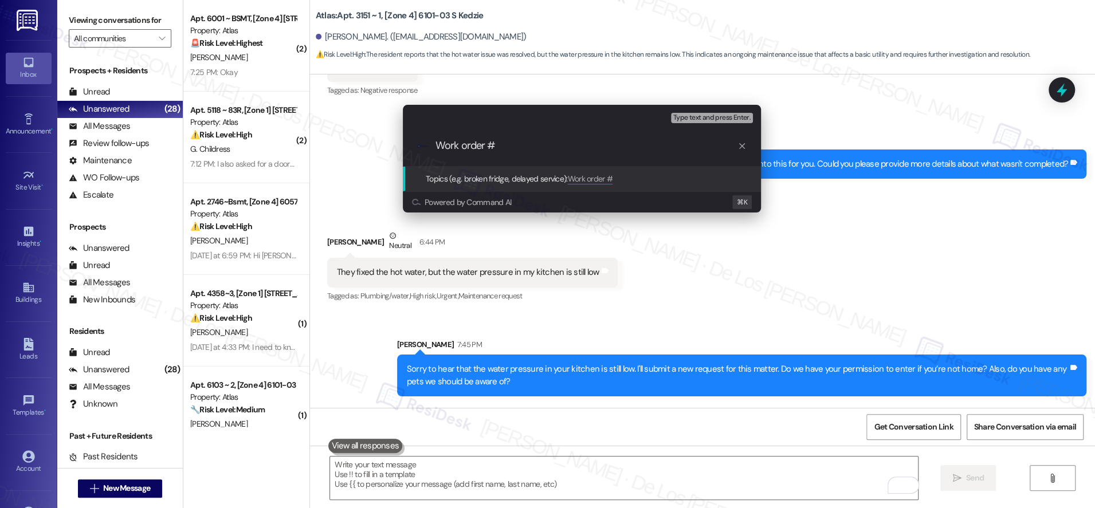
paste input "#166566"
type input "Work order #166566 filed by ResiDesk - water pressure in the kitchen"
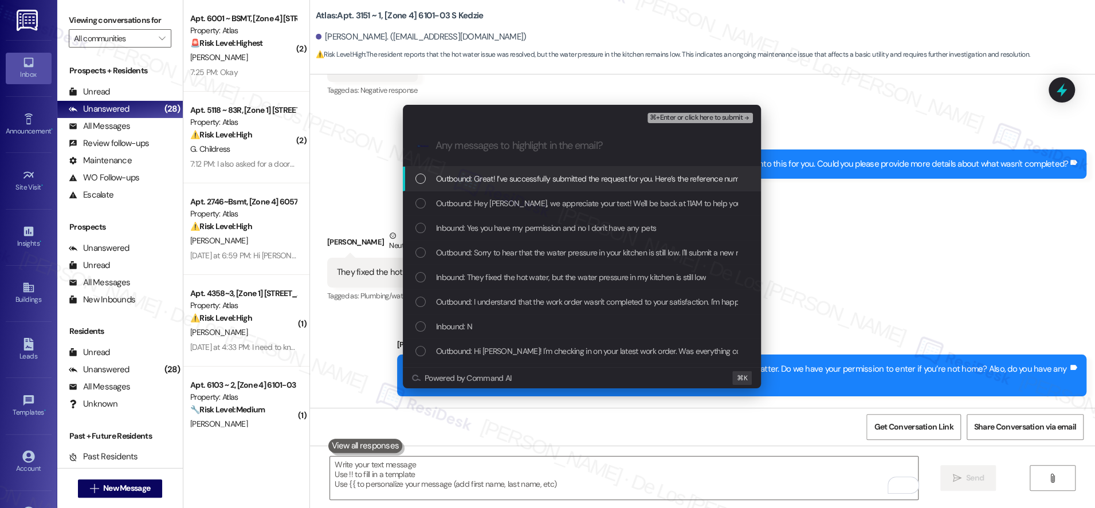
scroll to position [0, 0]
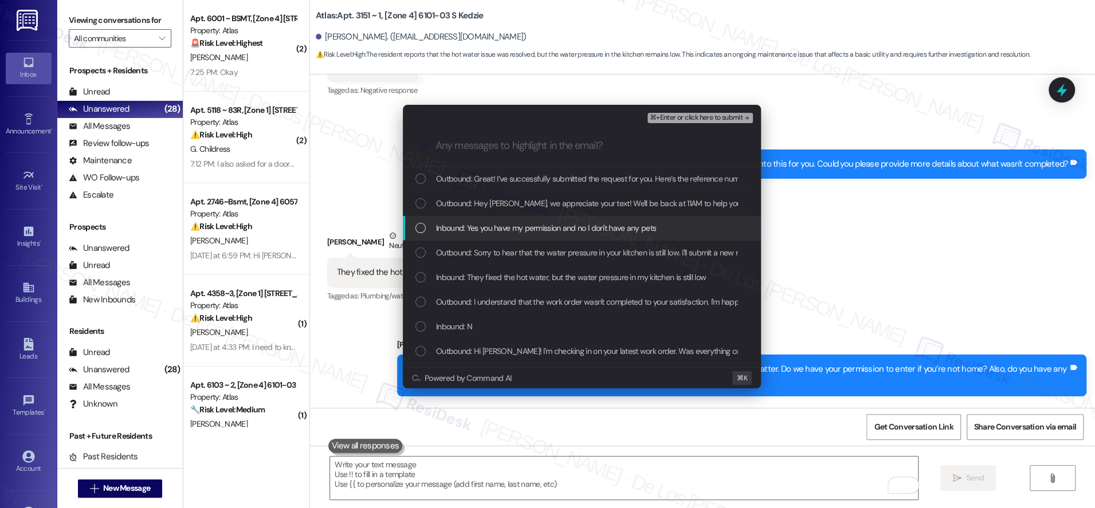
click at [498, 232] on span "Inbound: Yes you have my permission and no I don't have any pets" at bounding box center [546, 228] width 220 height 13
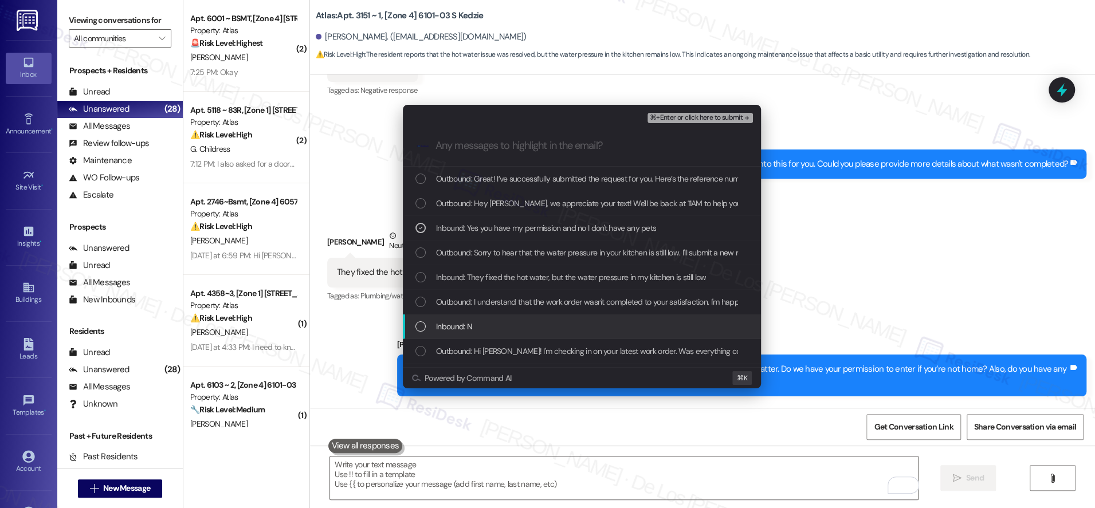
click at [488, 322] on div "Inbound: N" at bounding box center [583, 326] width 335 height 13
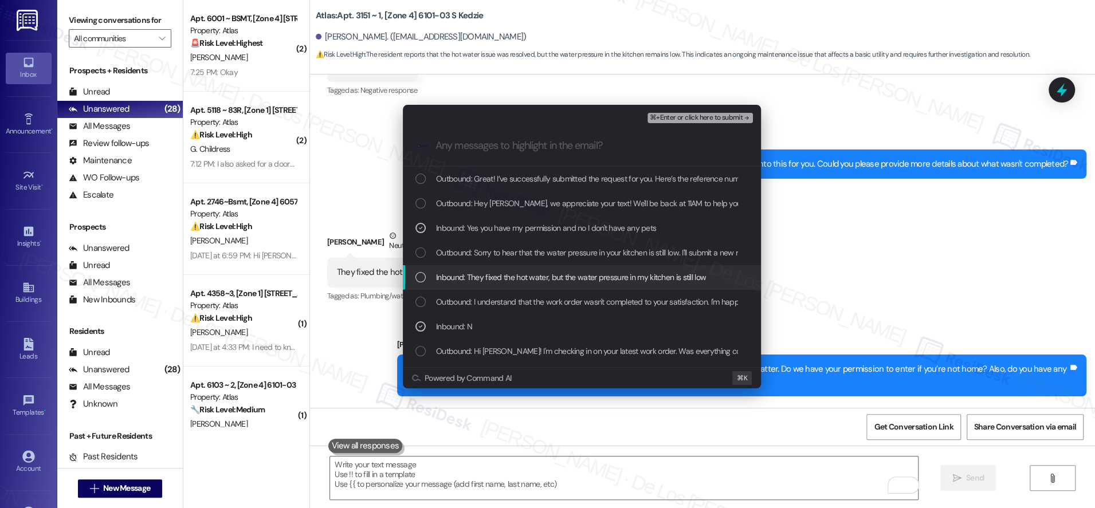
click at [499, 275] on span "Inbound: They fixed the hot water, but the water pressure in my kitchen is stil…" at bounding box center [571, 277] width 270 height 13
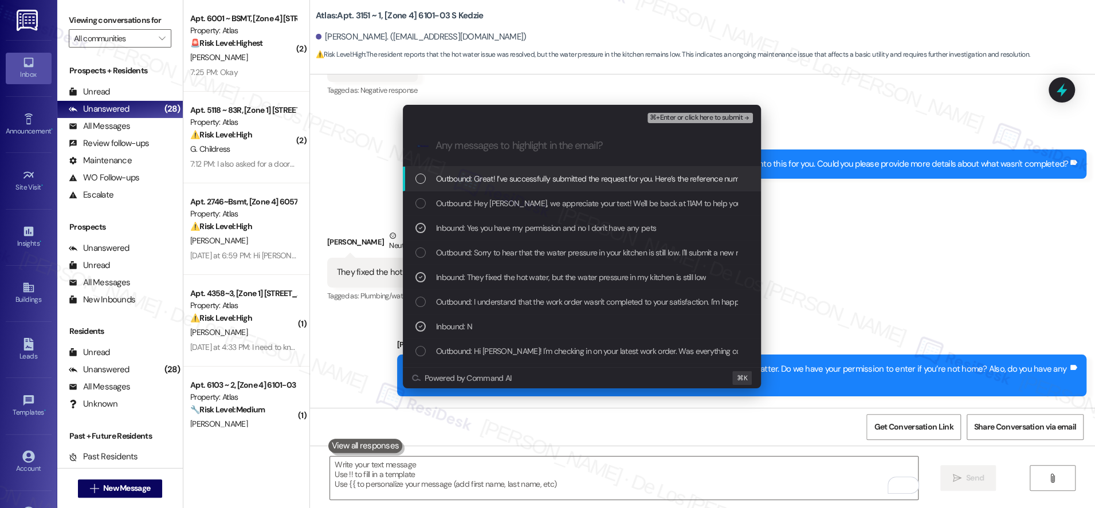
click at [685, 110] on div "Escalate Conversation Medium risk Work order #166566 filed by ResiDesk - water …" at bounding box center [582, 115] width 358 height 21
click at [682, 117] on span "⌘+Enter or click here to submit" at bounding box center [696, 118] width 93 height 8
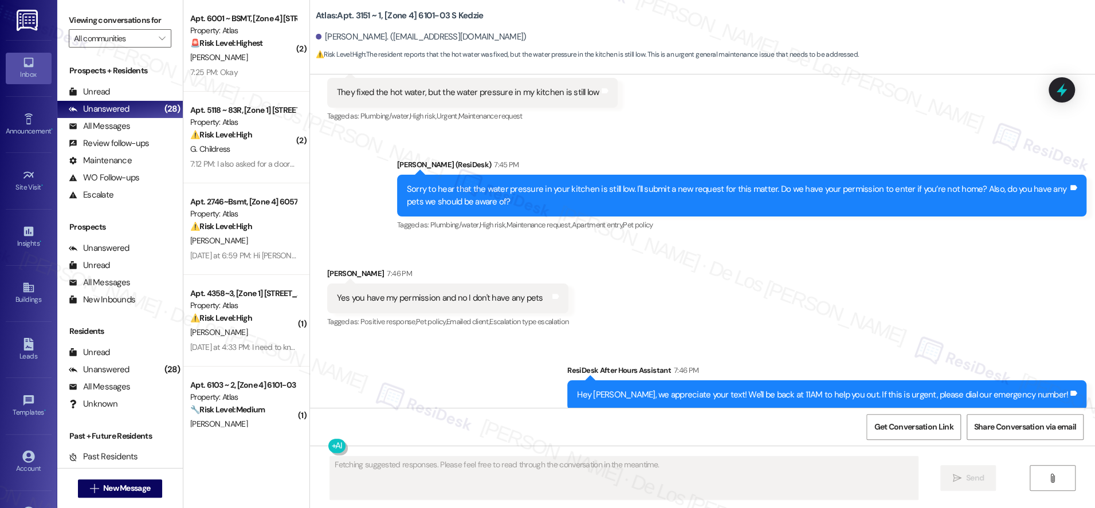
scroll to position [2704, 0]
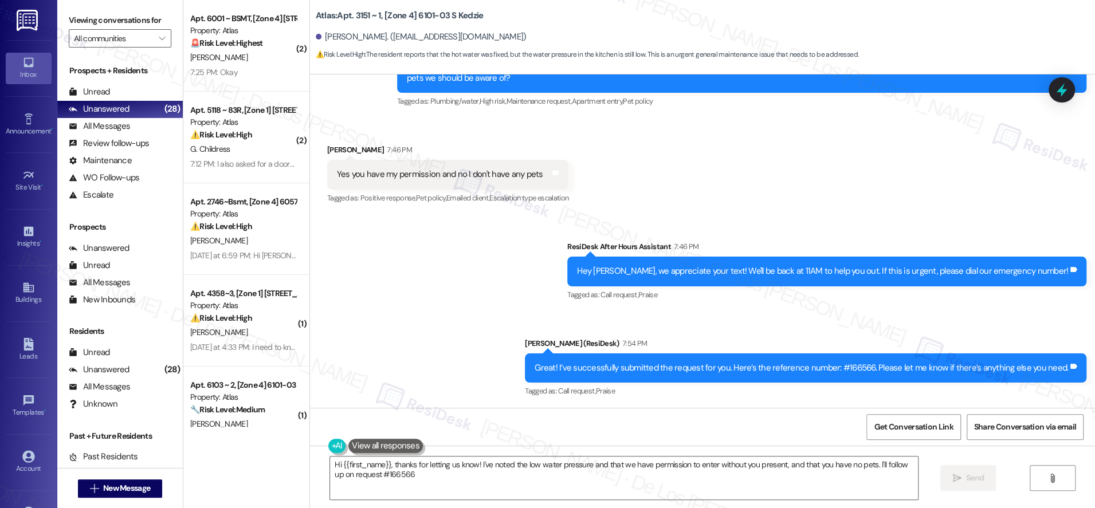
type textarea "Hi {{first_name}}, thanks for letting us know! I've noted the low water pressur…"
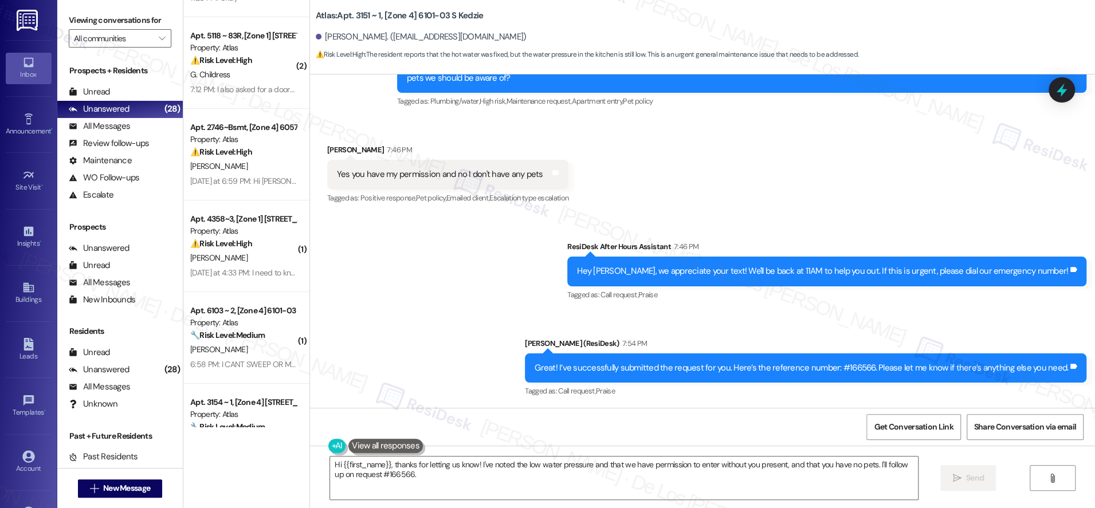
scroll to position [0, 0]
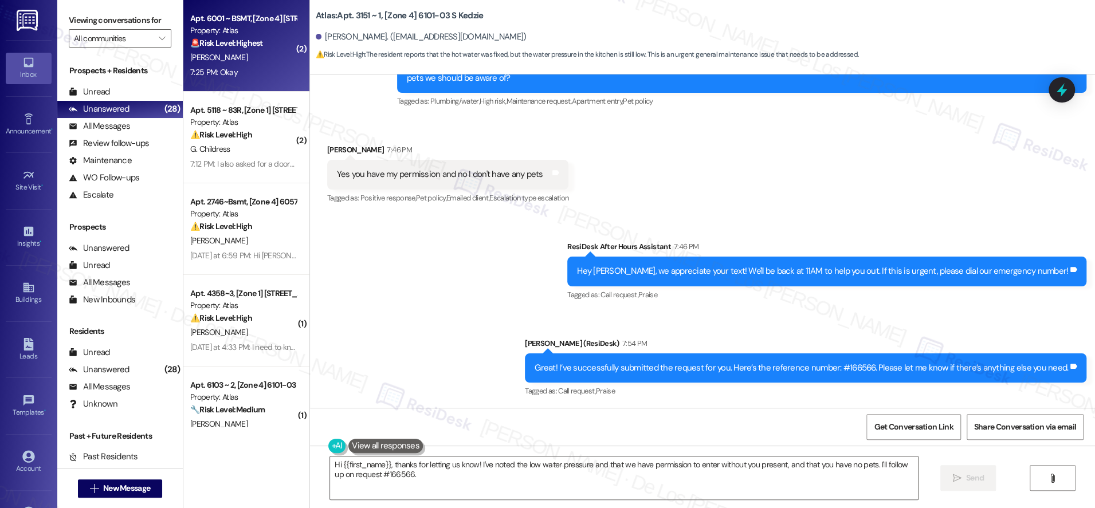
click at [276, 71] on div "7:25 PM: Okay 7:25 PM: Okay" at bounding box center [243, 72] width 108 height 14
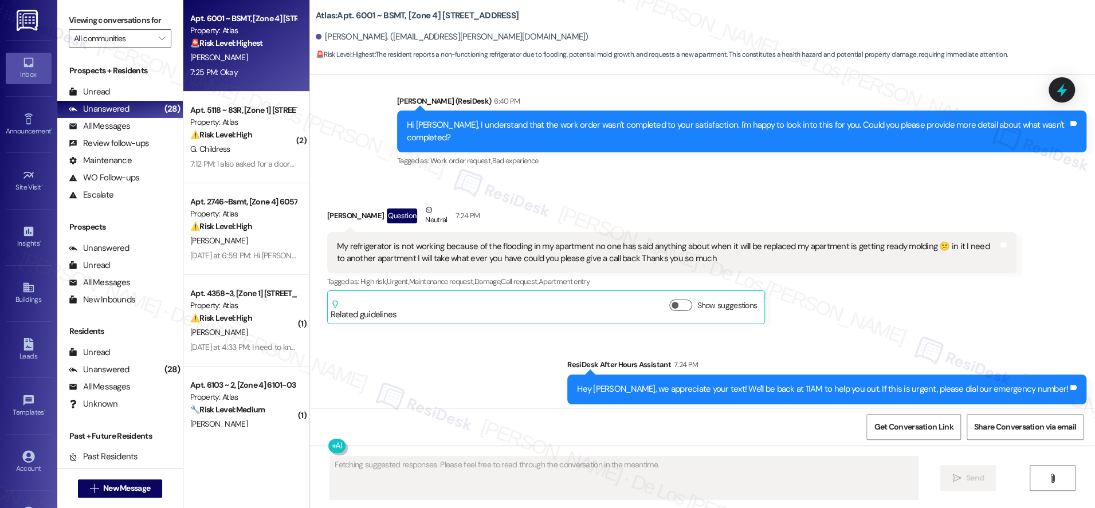
scroll to position [556, 0]
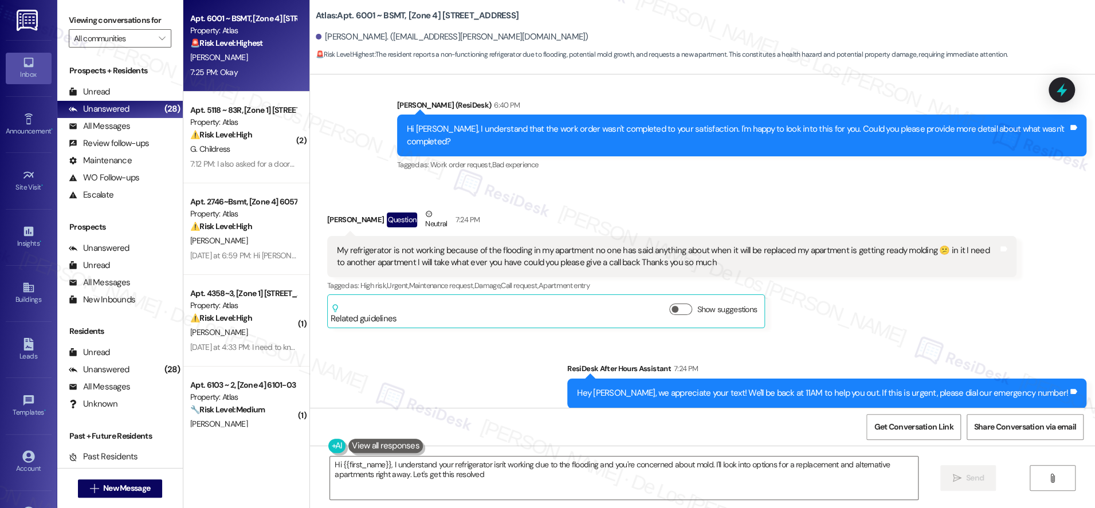
type textarea "Hi {{first_name}}, I understand your refrigerator isn't working due to the floo…"
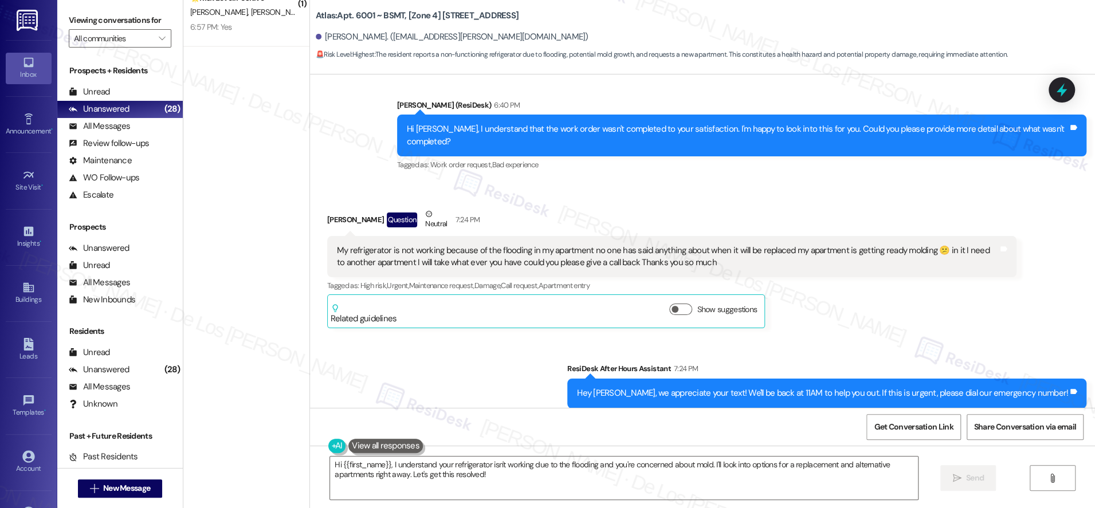
scroll to position [1514, 0]
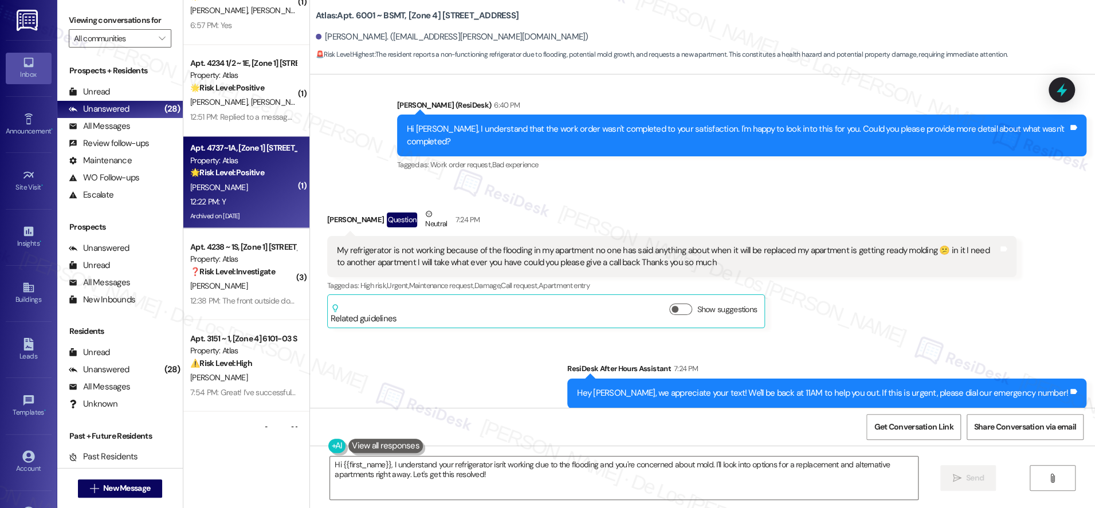
click at [262, 180] on div "[PERSON_NAME]" at bounding box center [243, 187] width 108 height 14
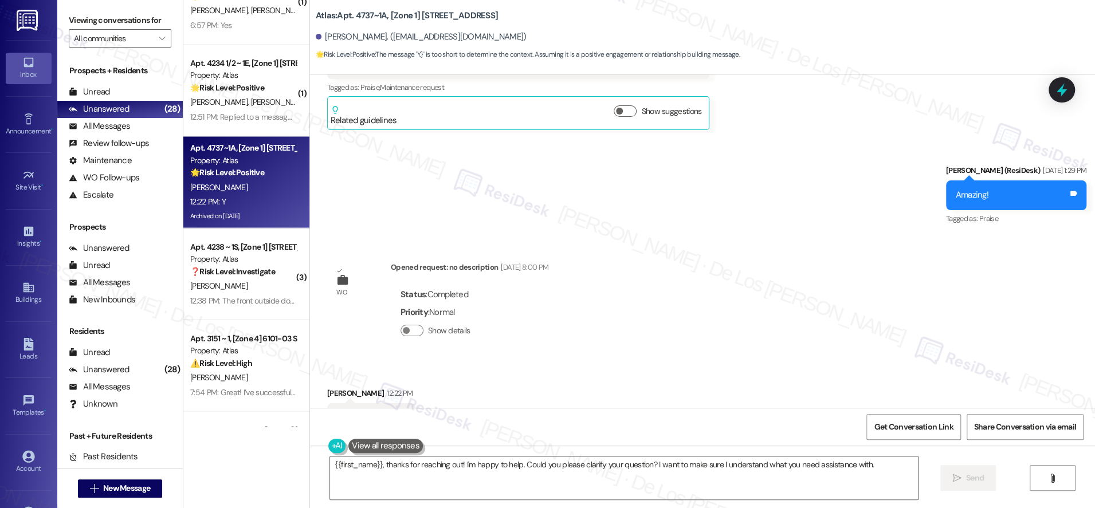
scroll to position [4756, 0]
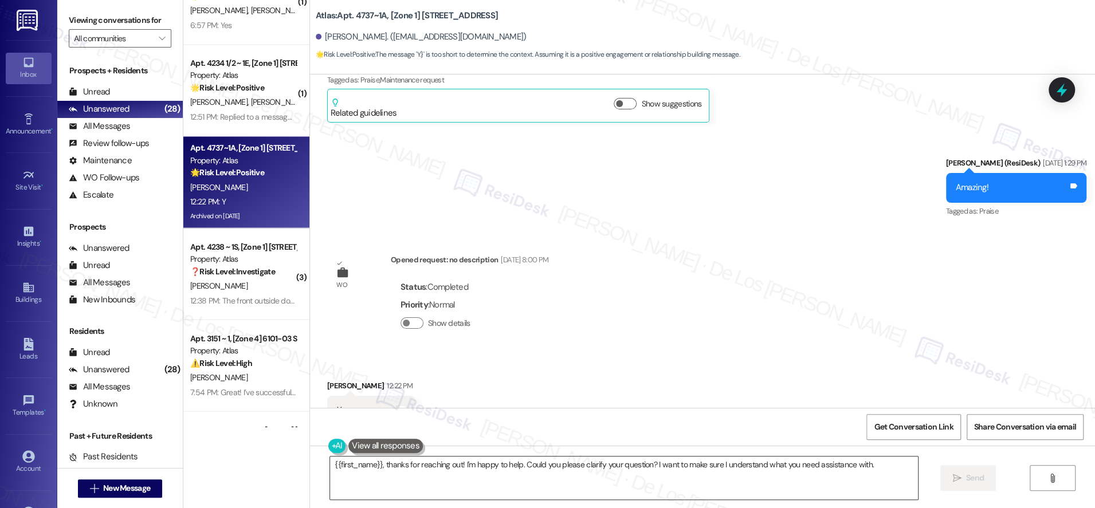
click at [477, 477] on textarea "{{first_name}}, thanks for reaching out! I'm happy to help. Could you please cl…" at bounding box center [624, 478] width 588 height 43
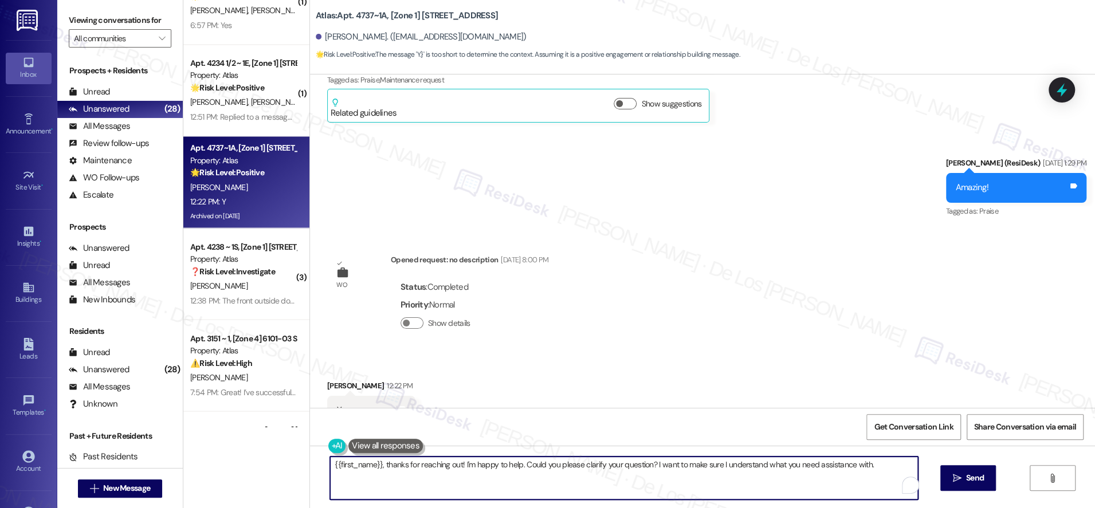
click at [477, 477] on textarea "{{first_name}}, thanks for reaching out! I'm happy to help. Could you please cl…" at bounding box center [624, 478] width 588 height 43
paste textarea "I'm glad to know you're satisfied with your recent work order. If I may ask..ov…"
type textarea "I'm glad to know you're satisfied with your recent work order. If I may ask..ov…"
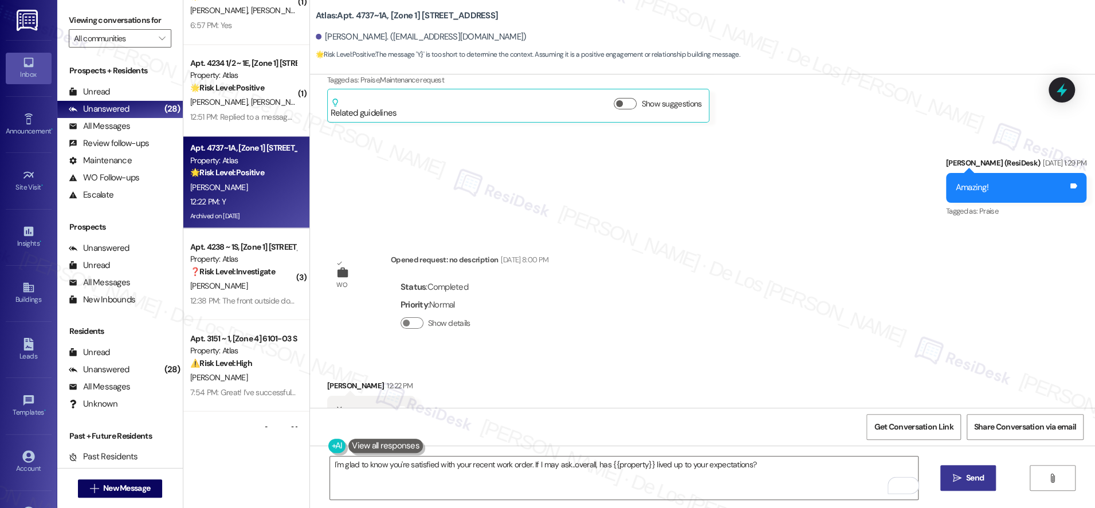
click at [973, 469] on button " Send" at bounding box center [969, 478] width 56 height 26
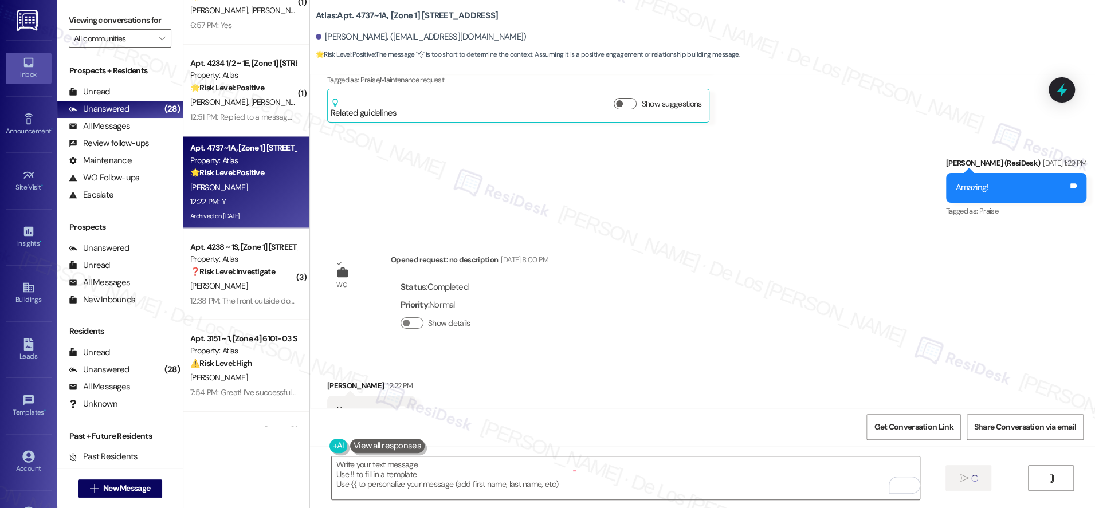
type textarea "Fetching suggested responses. Please feel free to read through the conversation…"
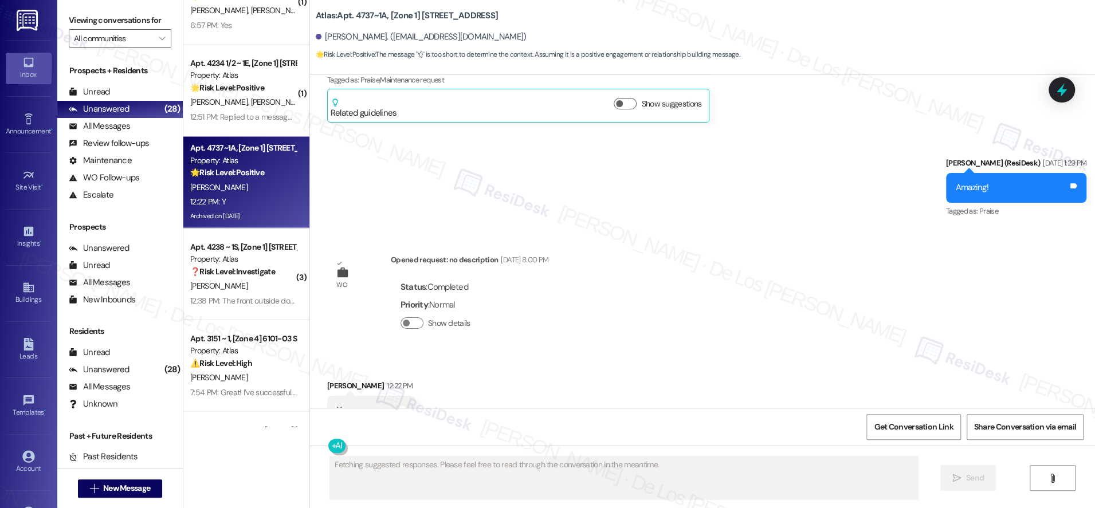
scroll to position [4755, 0]
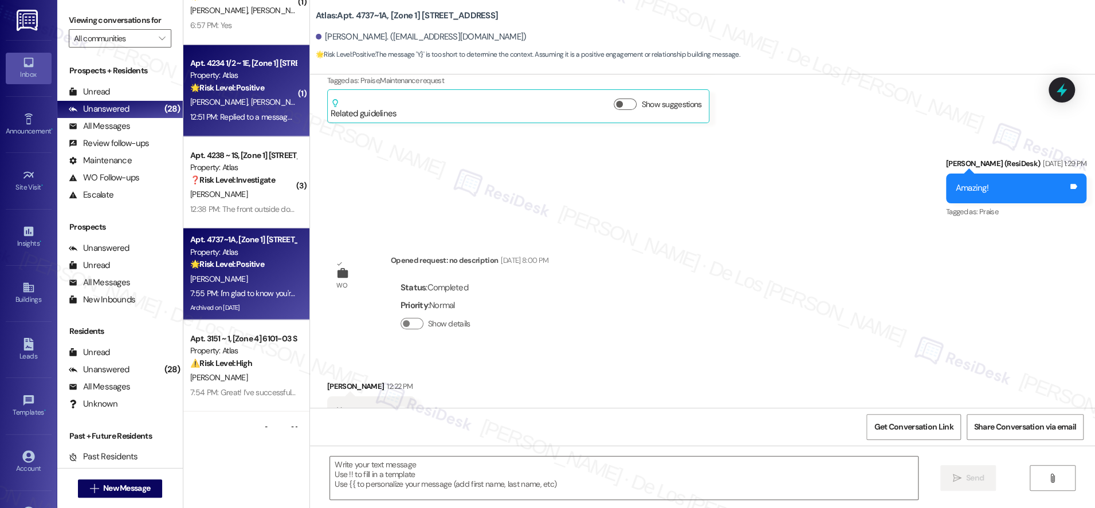
click at [248, 105] on div "V. Contreras T. Tate" at bounding box center [243, 102] width 108 height 14
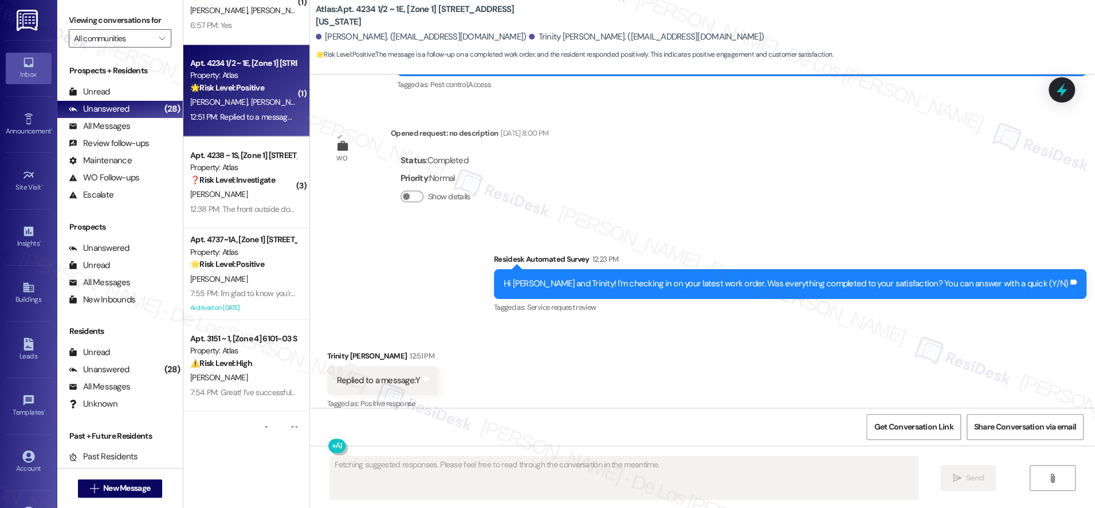
scroll to position [3021, 0]
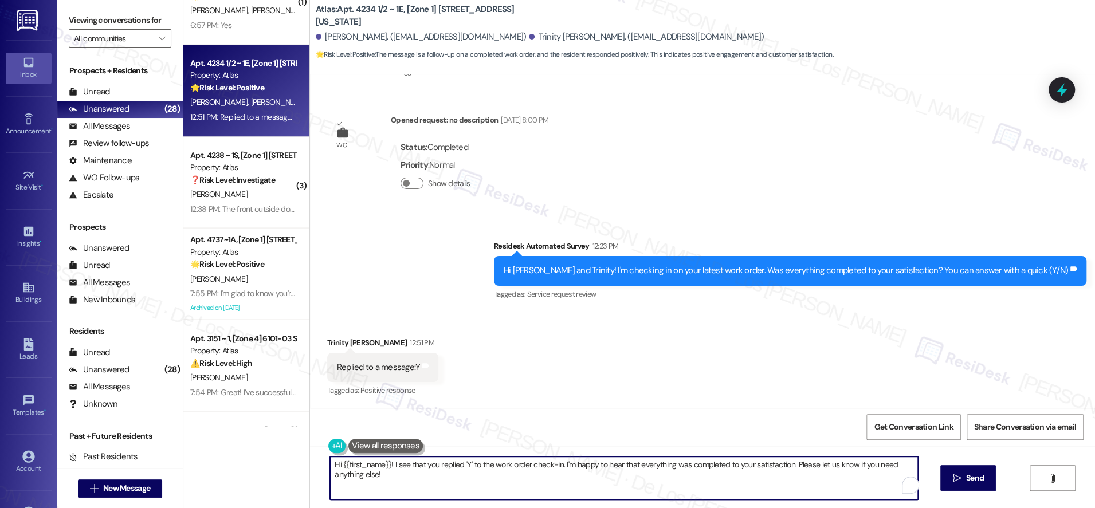
click at [564, 468] on textarea "Hi {{first_name}}! I see that you replied 'Y' to the work order check-in. I'm h…" at bounding box center [624, 478] width 588 height 43
paste textarea "I'm glad to know you're satisfied with your recent work order. If I may ask..ov…"
type textarea "I'm glad to know you're satisfied with your recent work order. If I may ask..ov…"
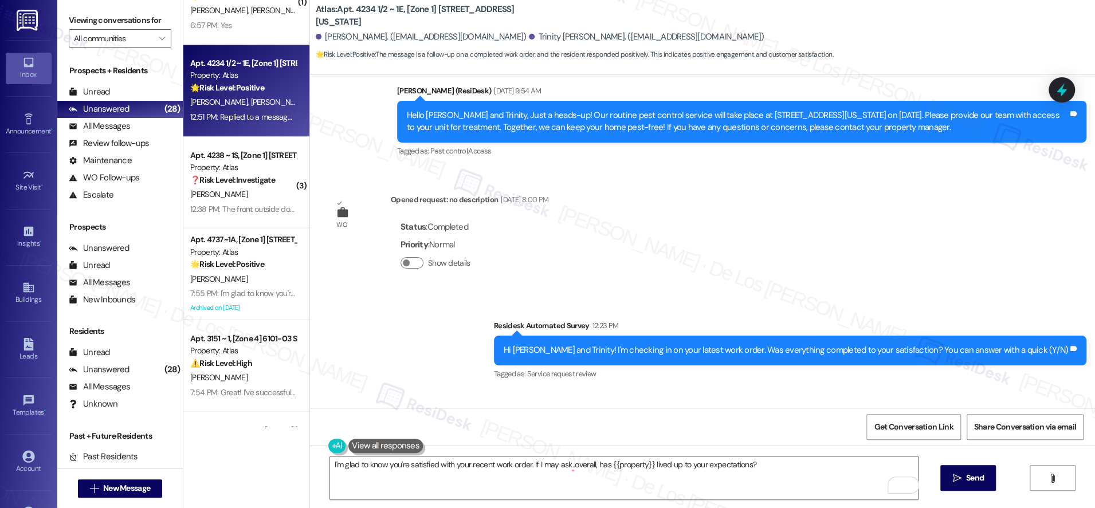
scroll to position [3022, 0]
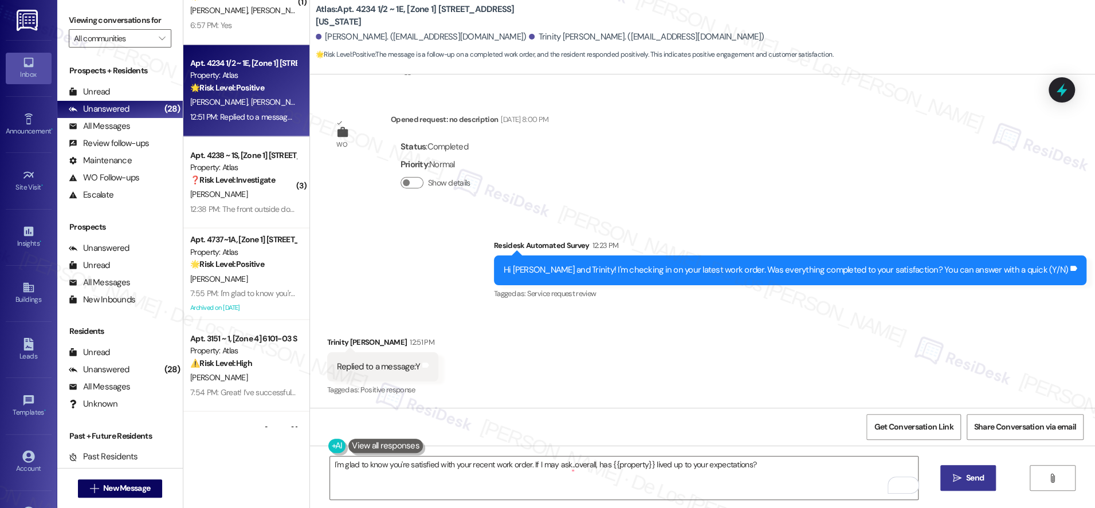
click at [972, 478] on span "Send" at bounding box center [975, 478] width 18 height 12
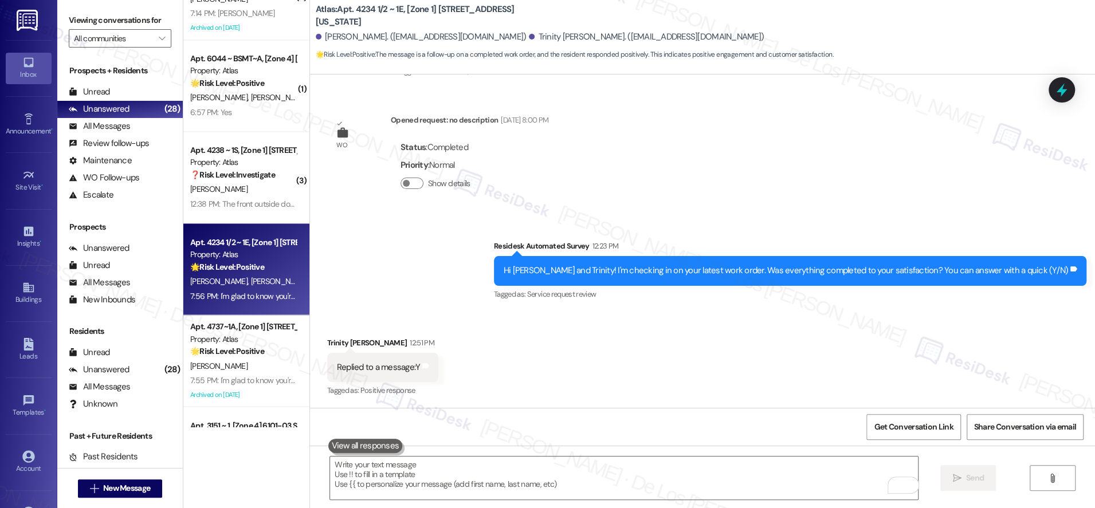
scroll to position [1426, 0]
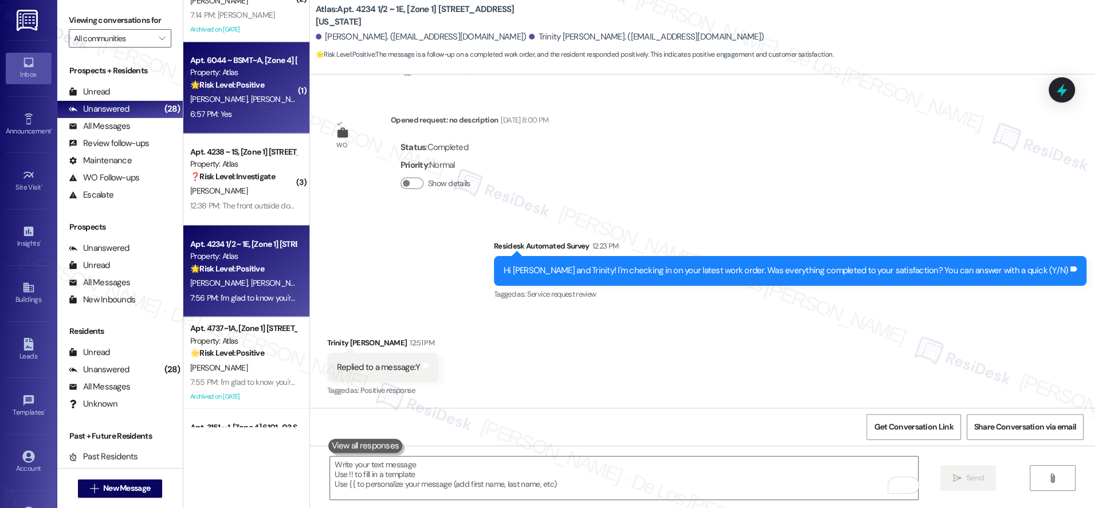
click at [261, 105] on div "M. Madro J. Rivera" at bounding box center [243, 99] width 108 height 14
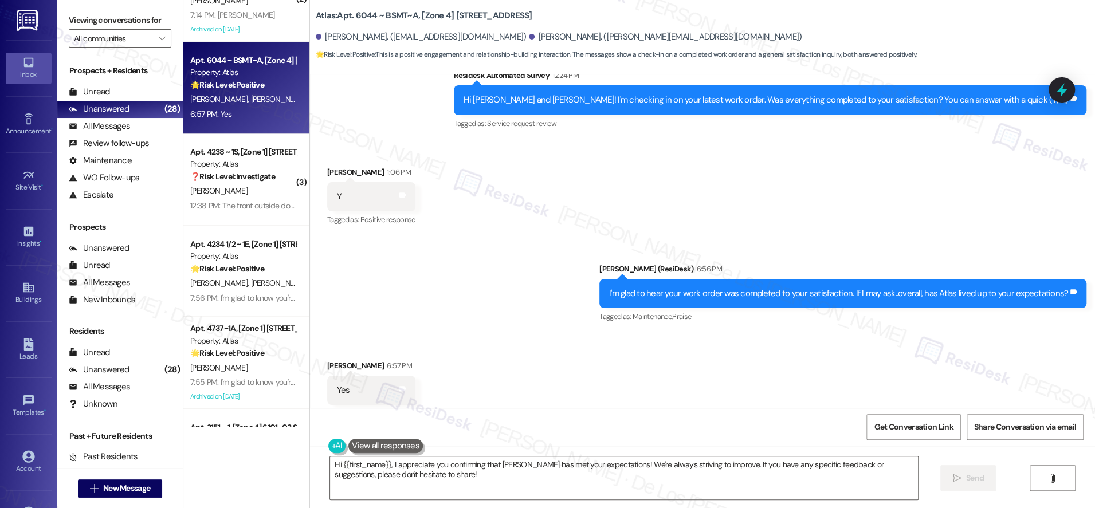
scroll to position [3486, 0]
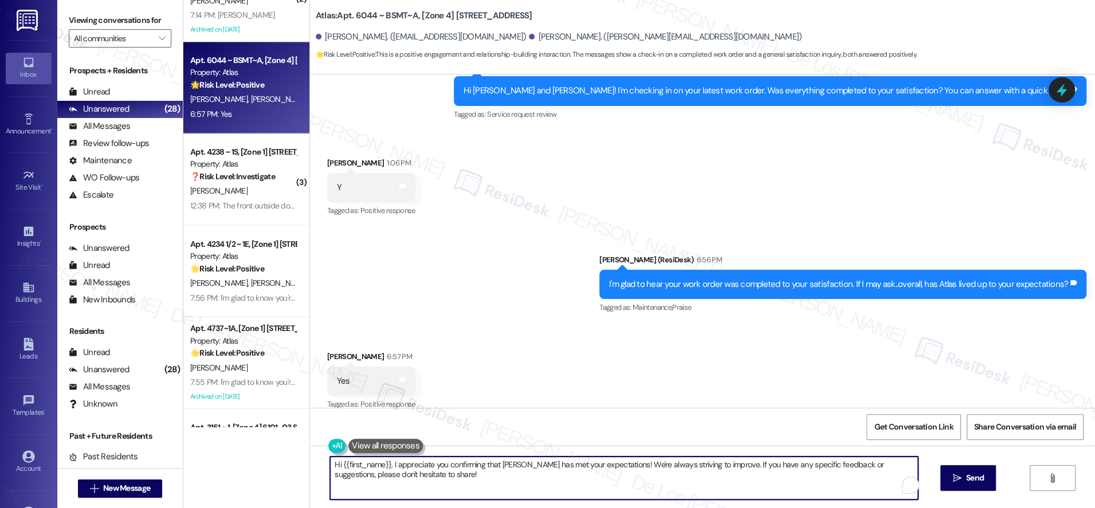
click at [534, 481] on textarea "Hi {{first_name}}, I appreciate you confirming that Atlas has met your expectat…" at bounding box center [624, 478] width 588 height 43
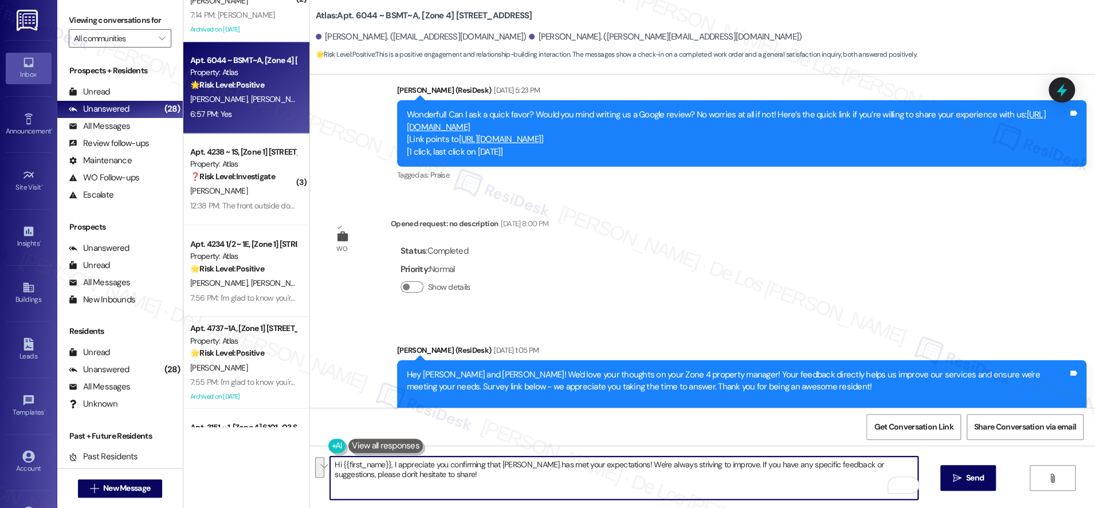
scroll to position [2913, 0]
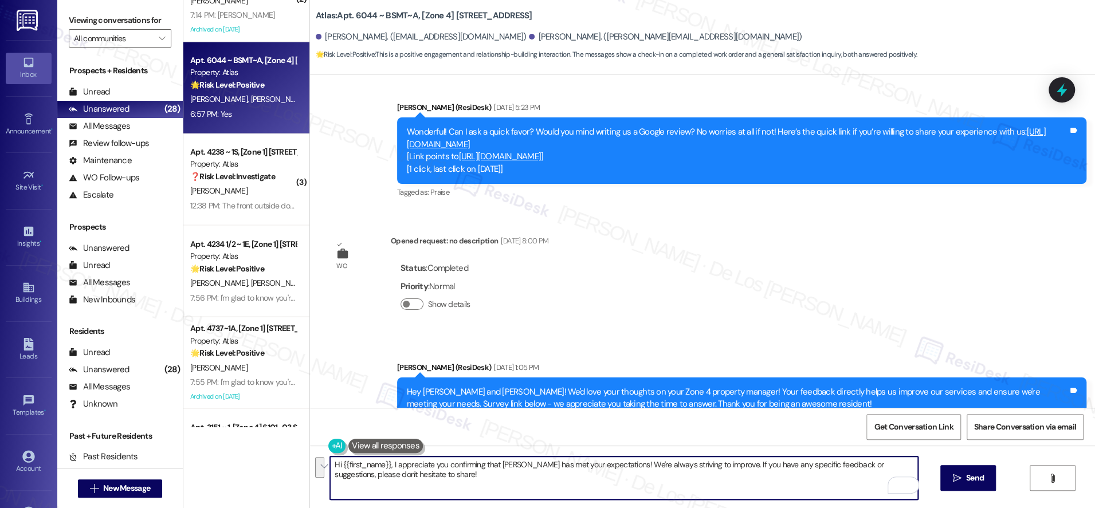
click at [440, 491] on textarea "Hi {{first_name}}, I appreciate you confirming that Atlas has met your expectat…" at bounding box center [624, 478] width 588 height 43
click at [445, 479] on textarea "Hi {{first_name}}, I appreciate you confirming that Atlas has met your expectat…" at bounding box center [624, 478] width 588 height 43
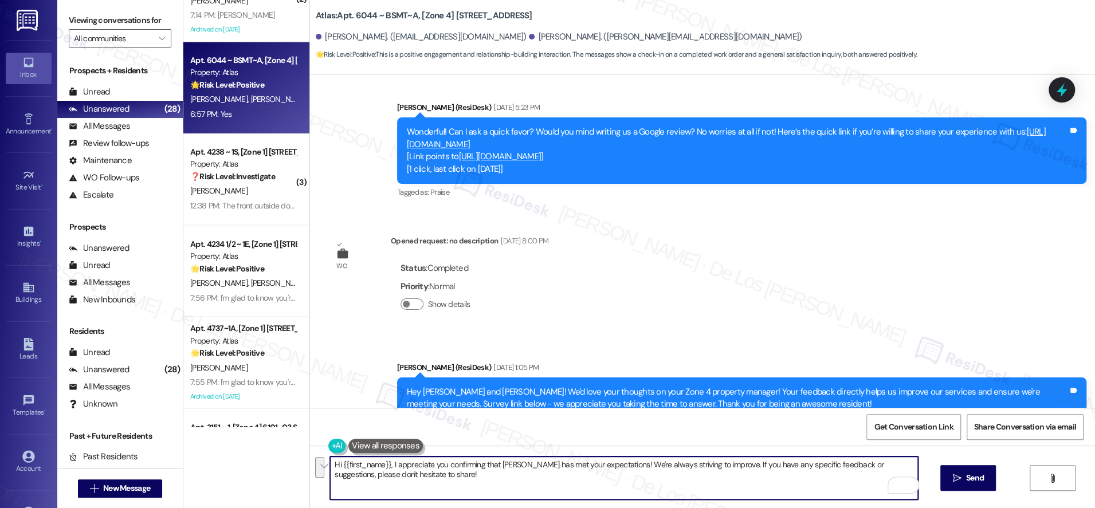
paste textarea "Wonderful! Can I ask a quick favor...would you mind writing us a Google review?…"
drag, startPoint x: 359, startPoint y: 465, endPoint x: 309, endPoint y: 459, distance: 50.8
click at [310, 459] on div "Wonderful! Can I ask a quick favor...would you mind writing us a Google review?…" at bounding box center [702, 489] width 785 height 86
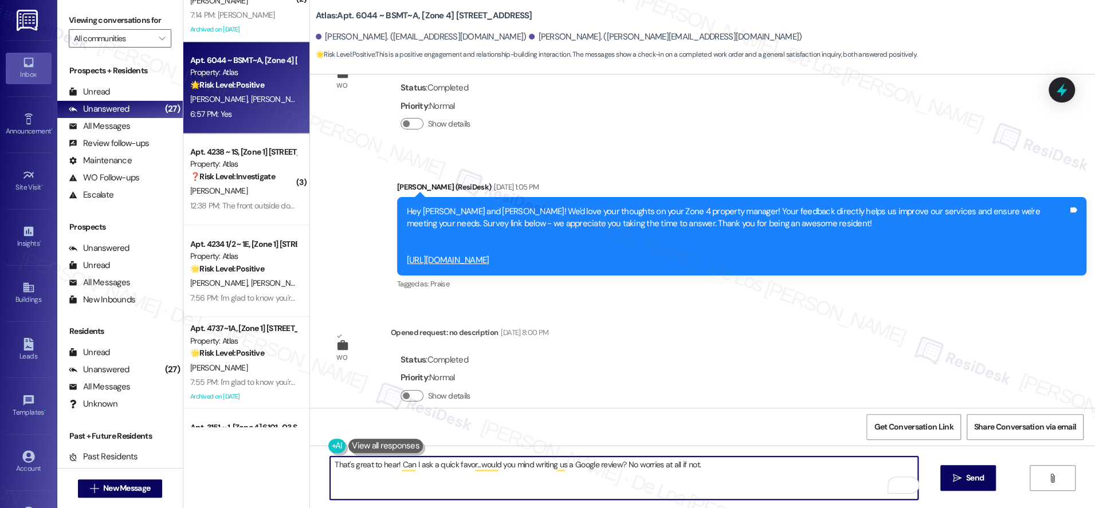
scroll to position [2795, 0]
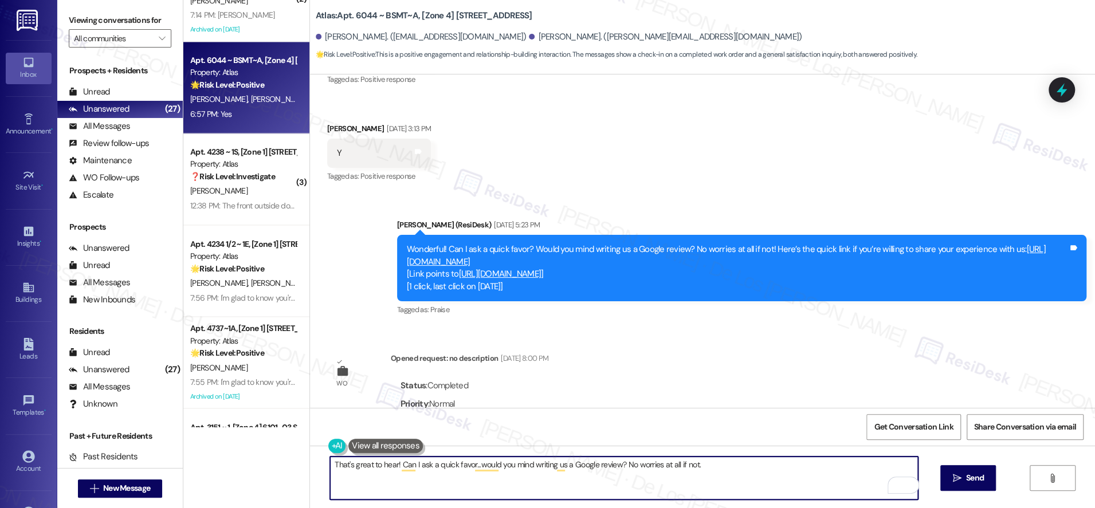
type textarea "That's great to hear! Can I ask a quick favor...would you mind writing us a Goo…"
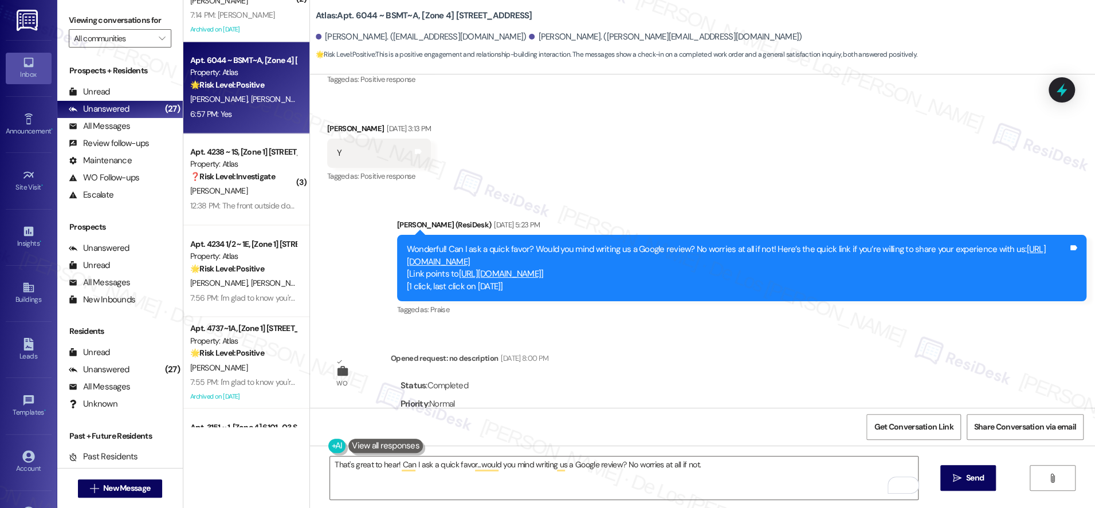
click at [542, 268] on link "[URL][DOMAIN_NAME]" at bounding box center [500, 273] width 83 height 11
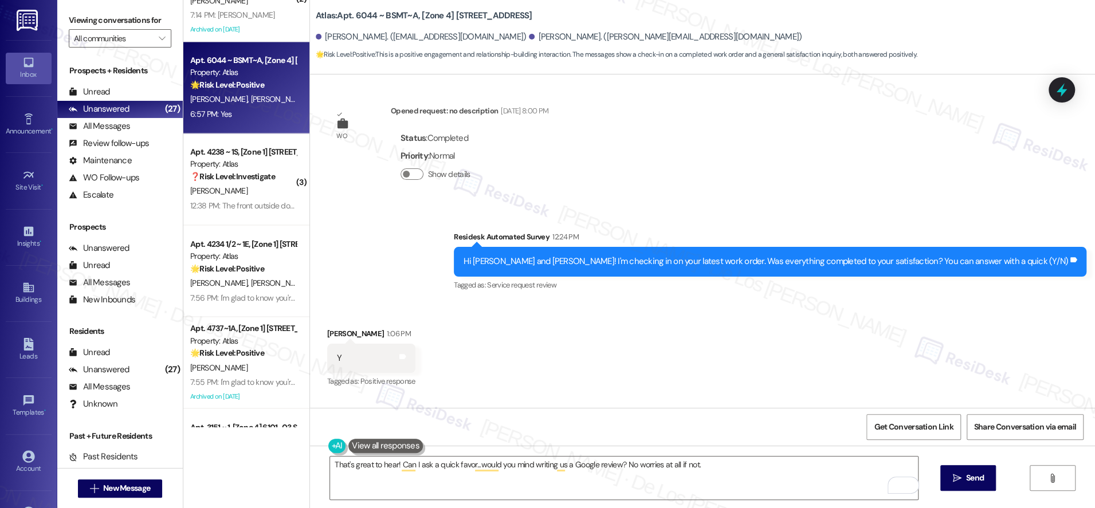
scroll to position [3486, 0]
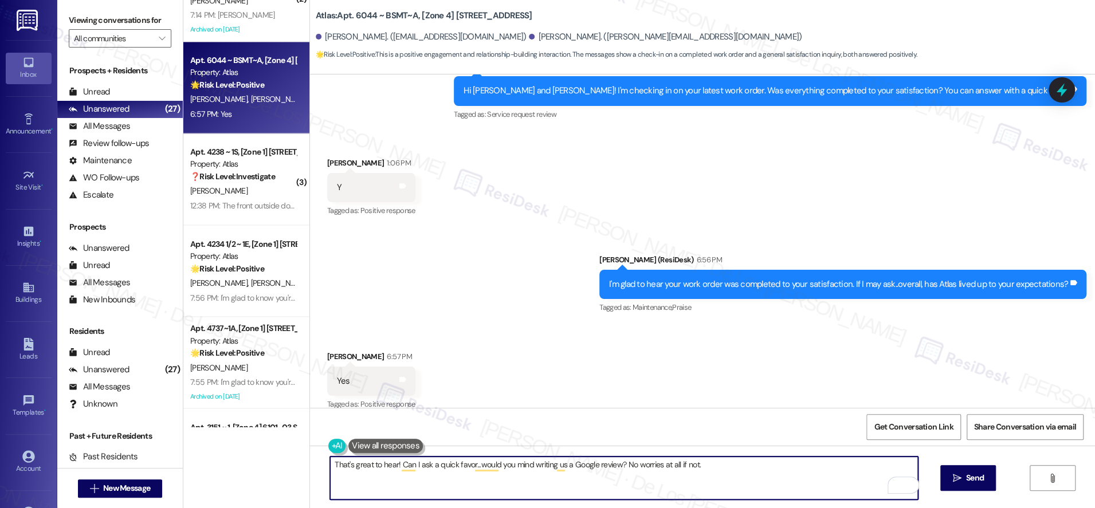
click at [775, 471] on textarea "That's great to hear! Can I ask a quick favor...would you mind writing us a Goo…" at bounding box center [624, 478] width 588 height 43
click at [956, 480] on icon "" at bounding box center [957, 478] width 9 height 9
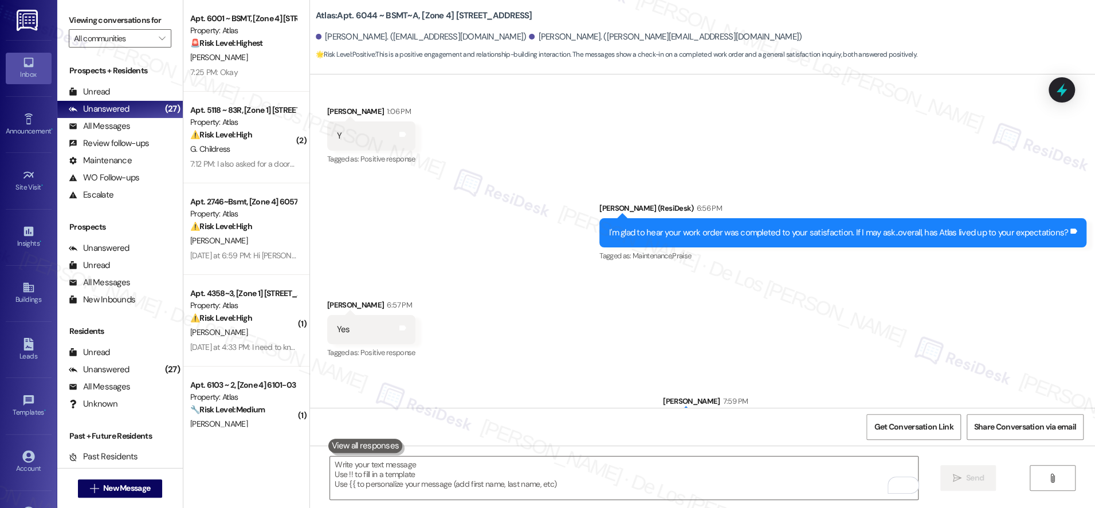
scroll to position [3566, 0]
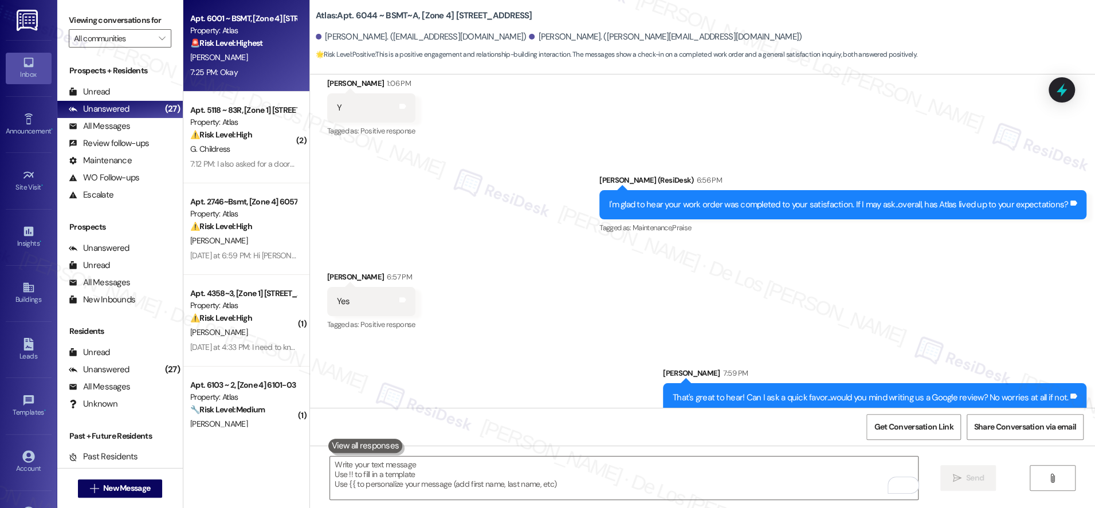
click at [285, 64] on div "Apt. 6001 ~ BSMT, [Zone 4] 6001-6005 S Richmond St Property: Atlas 🚨 Risk Level…" at bounding box center [246, 46] width 126 height 92
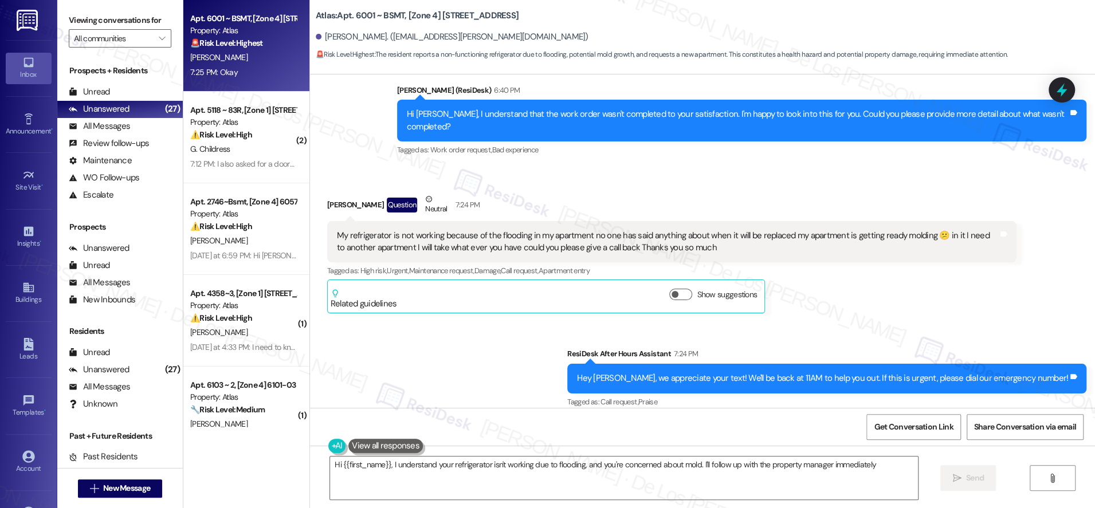
scroll to position [569, 0]
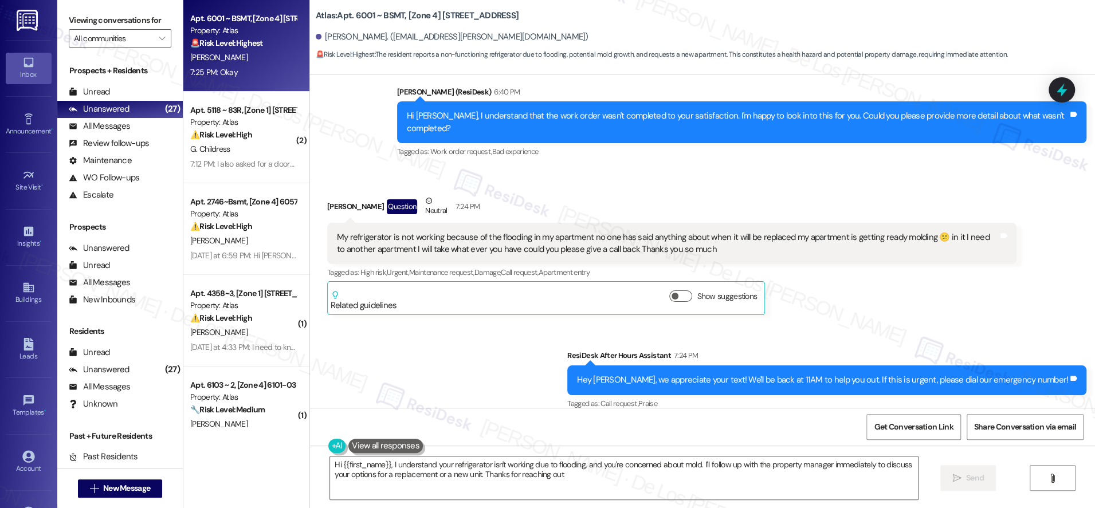
type textarea "Hi {{first_name}}, I understand your refrigerator isn't working due to flooding…"
click at [626, 62] on div "Atlas: Apt. 6001 ~ BSMT, [Zone 4] 6001-6005 S Richmond St Diane Jones. (dirrtty…" at bounding box center [702, 37] width 785 height 75
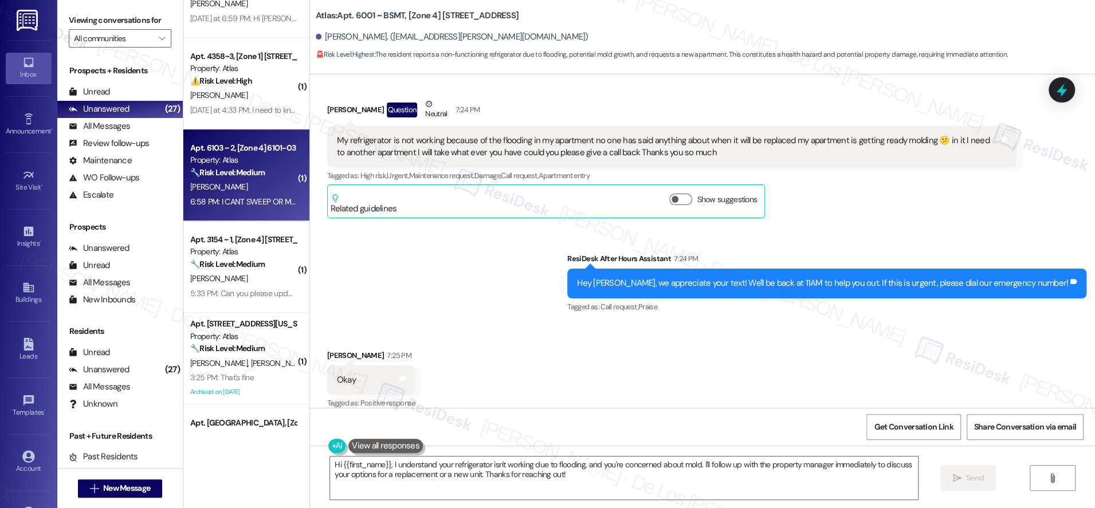
scroll to position [238, 0]
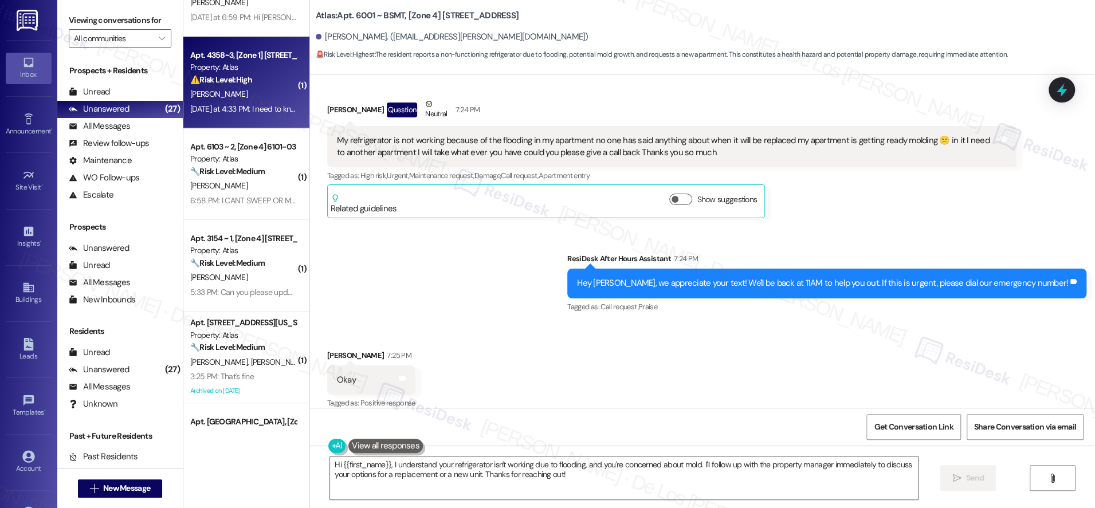
click at [239, 105] on div "Yesterday at 4:33 PM: I need to know when someone will be out here Yesterday at…" at bounding box center [298, 109] width 216 height 10
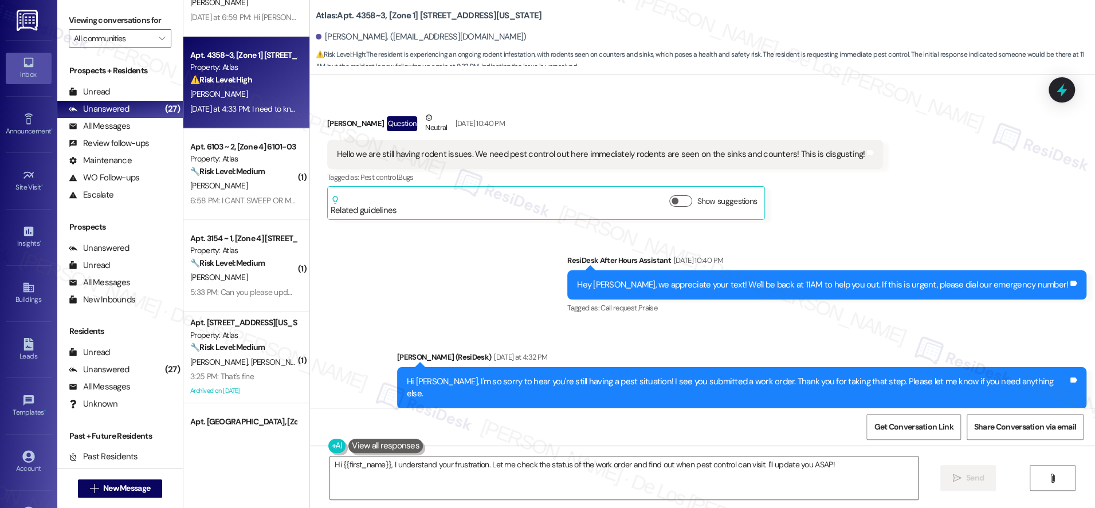
scroll to position [2672, 0]
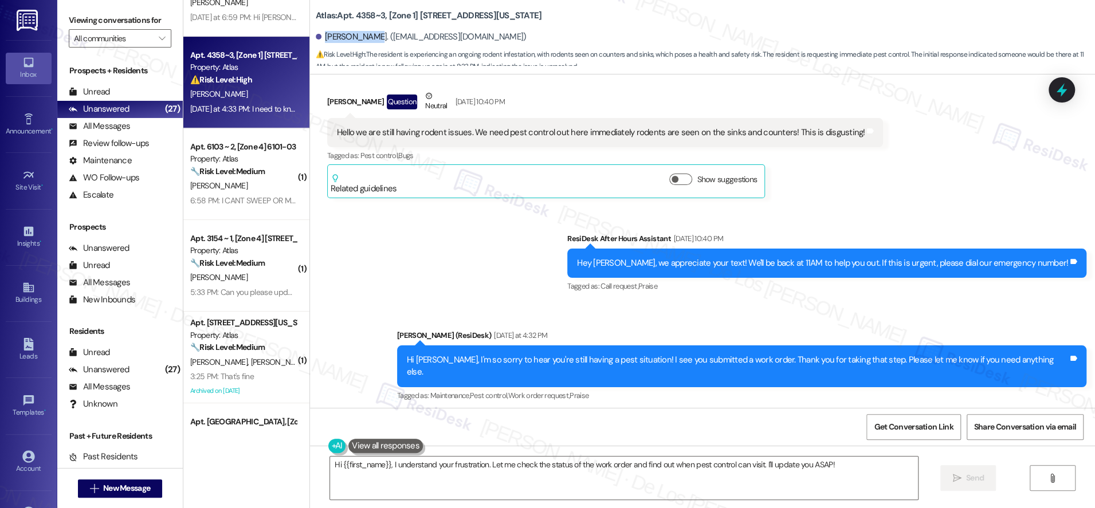
drag, startPoint x: 366, startPoint y: 36, endPoint x: 315, endPoint y: 35, distance: 51.6
click at [316, 35] on div "[PERSON_NAME]. ([EMAIL_ADDRESS][DOMAIN_NAME])" at bounding box center [421, 37] width 211 height 12
copy div "Prudence Rob"
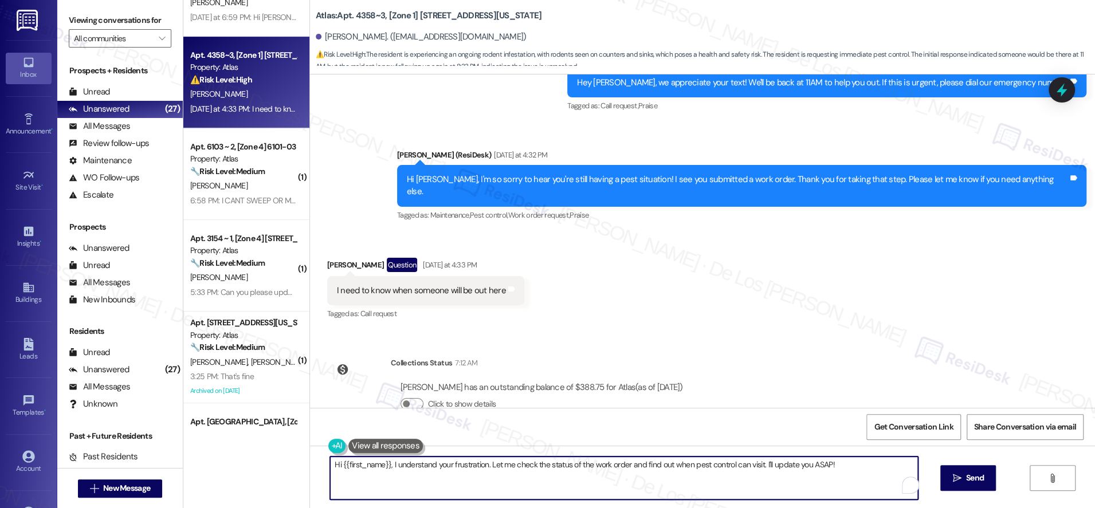
drag, startPoint x: 444, startPoint y: 466, endPoint x: 462, endPoint y: 468, distance: 18.5
click at [462, 468] on textarea "Hi {{first_name}}, I understand your frustration. Let me check the status of th…" at bounding box center [624, 478] width 588 height 43
drag, startPoint x: 483, startPoint y: 463, endPoint x: 469, endPoint y: 458, distance: 14.2
click at [390, 465] on textarea "Hi {{first_name}}, I understand your frustration. Let me check the status of th…" at bounding box center [624, 478] width 588 height 43
type textarea "Hi {{first_name}}, I undertand you wanted to know the scheuLet me check the sta…"
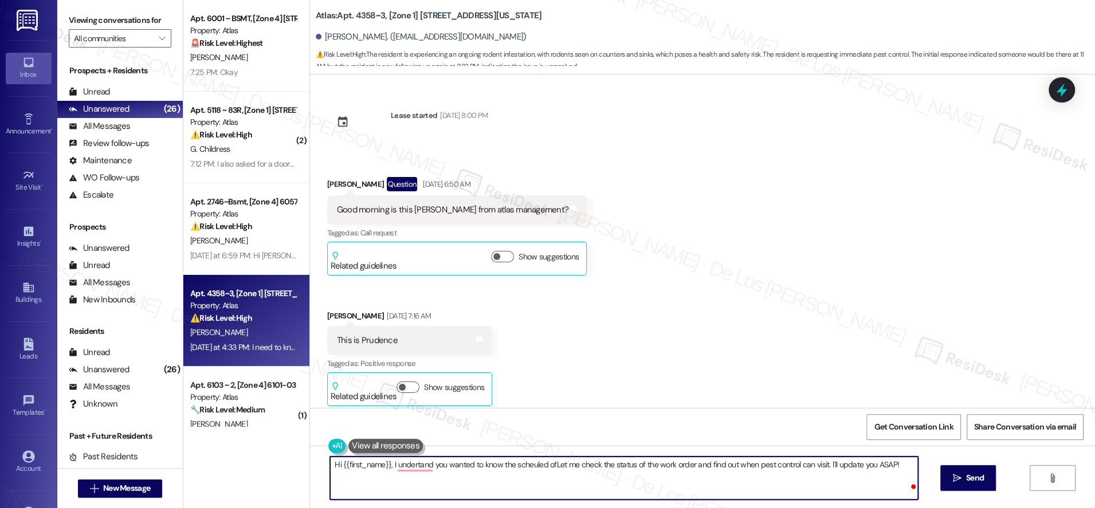
scroll to position [2853, 0]
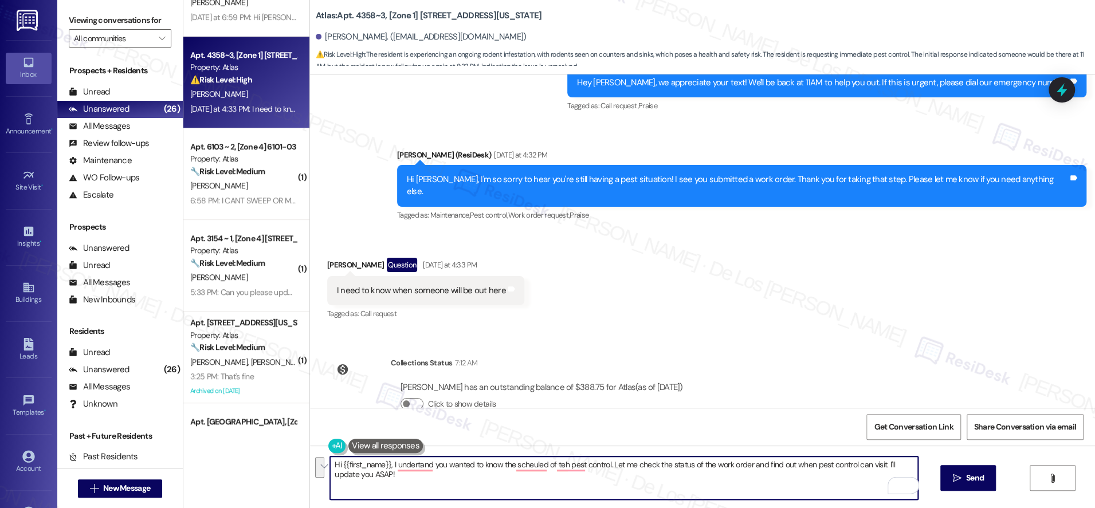
drag, startPoint x: 707, startPoint y: 464, endPoint x: 863, endPoint y: 481, distance: 156.9
click at [863, 481] on textarea "Hi {{first_name}}, I undertand you wanted to know the scheuled of teh pest cont…" at bounding box center [624, 478] width 588 height 43
click at [769, 466] on textarea "Hi {{first_name}}, I undertand you wanted to know the scheuled of teh pest cont…" at bounding box center [624, 478] width 588 height 43
paste textarea "I understand you’d like to know the schedule for pest control. I’ll check the s…"
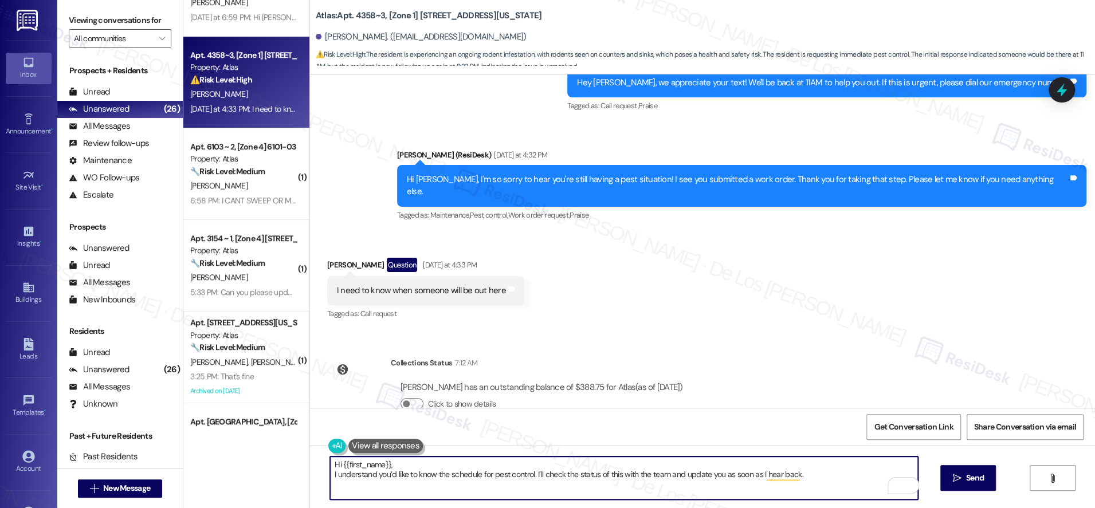
click at [330, 477] on textarea "Hi {{first_name}}, I understand you’d like to know the schedule for pest contro…" at bounding box center [624, 478] width 588 height 43
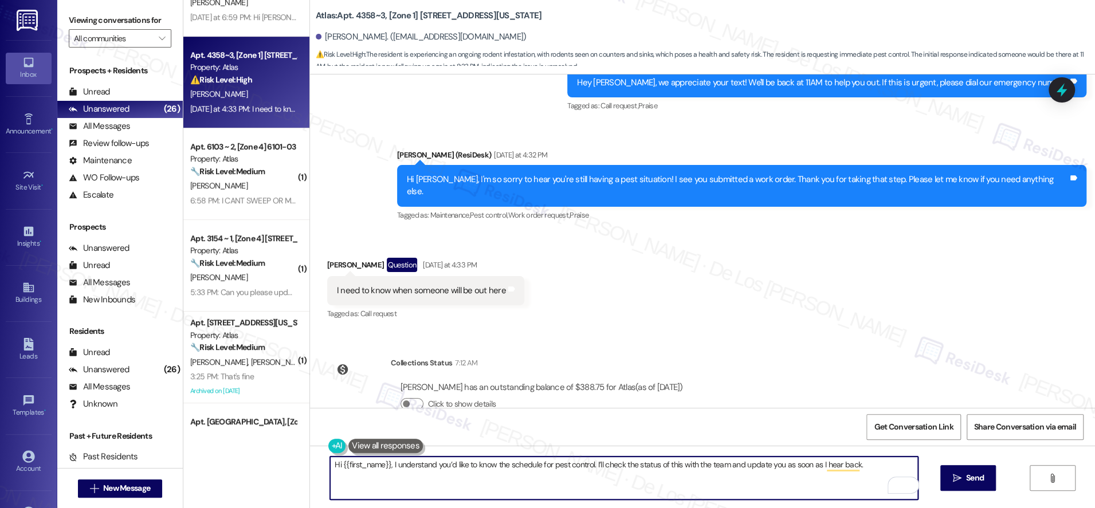
click at [654, 465] on textarea "Hi {{first_name}}, I understand you’d like to know the schedule for pest contro…" at bounding box center [624, 478] width 588 height 43
click at [848, 467] on textarea "Hi {{first_name}}, I understand you’d like to know the schedule for pest contro…" at bounding box center [624, 478] width 588 height 43
type textarea "Hi {{first_name}}, I understand you’d like to know the schedule for pest contro…"
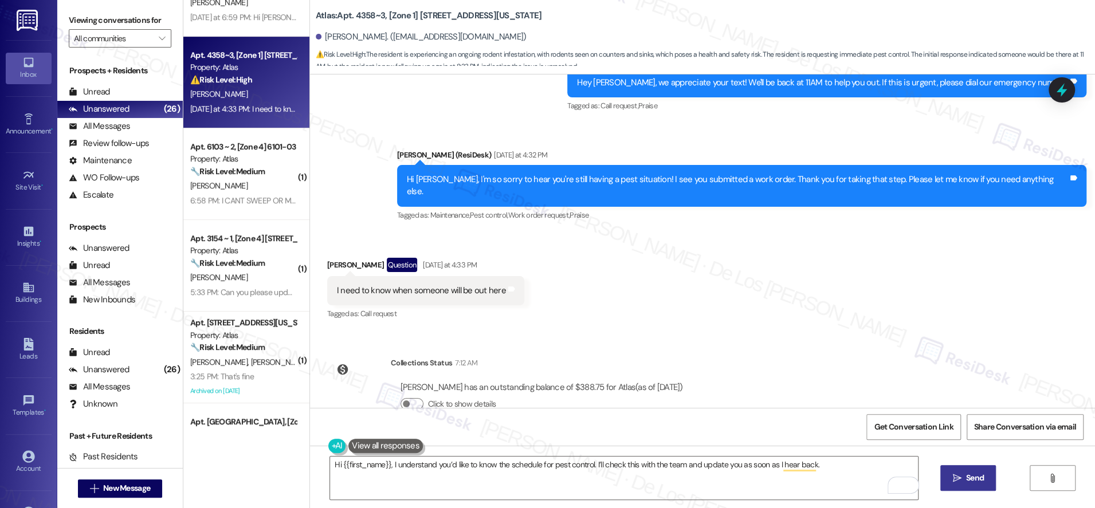
click at [959, 472] on span " Send" at bounding box center [968, 478] width 36 height 12
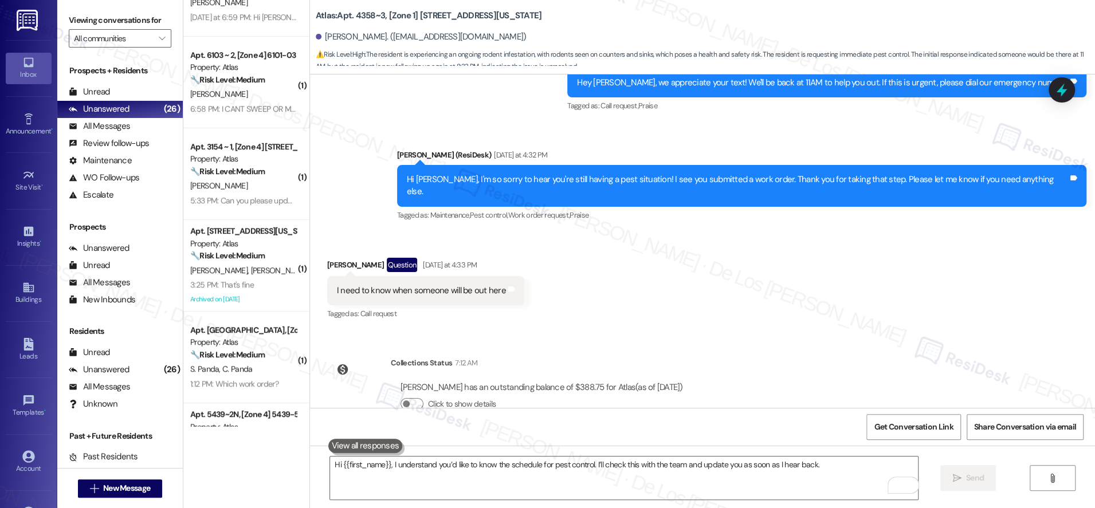
scroll to position [2932, 0]
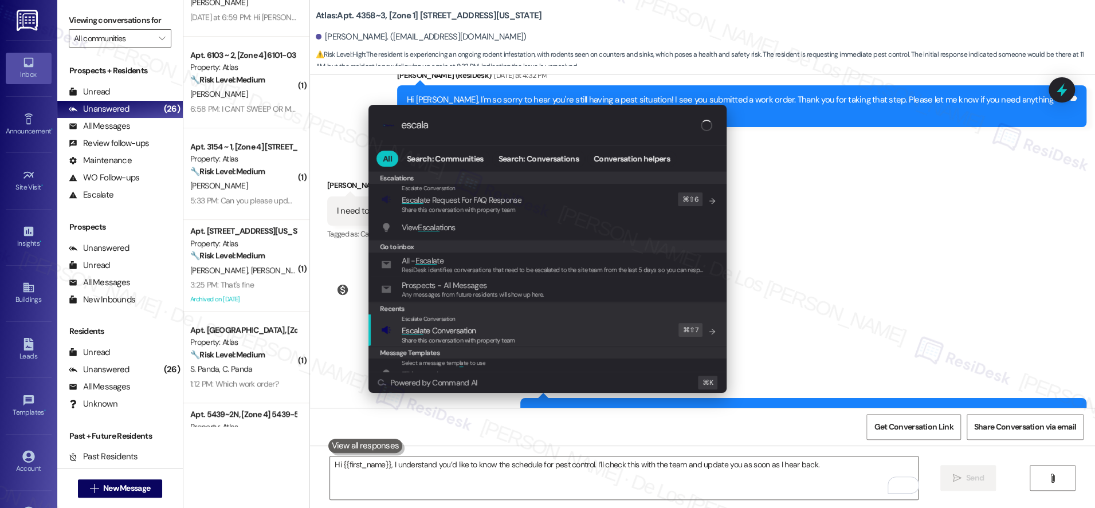
type input "escala"
drag, startPoint x: 466, startPoint y: 322, endPoint x: 482, endPoint y: 316, distance: 17.0
click at [467, 322] on div "Escalate Conversation" at bounding box center [458, 319] width 113 height 9
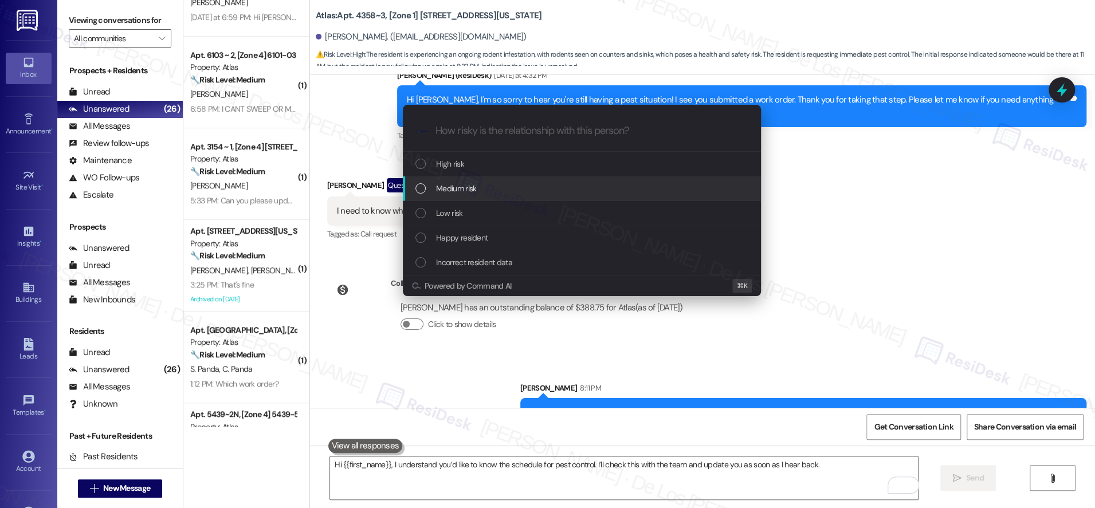
click at [543, 189] on div "Medium risk" at bounding box center [583, 188] width 335 height 13
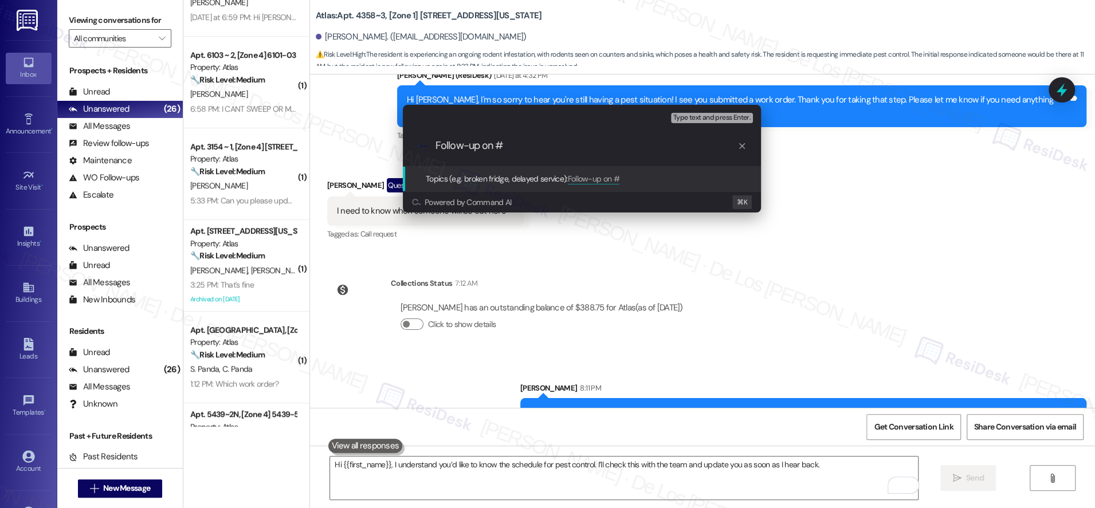
paste input "166347-1"
type input "Follow-up on #166347 - asking when will be the pest control"
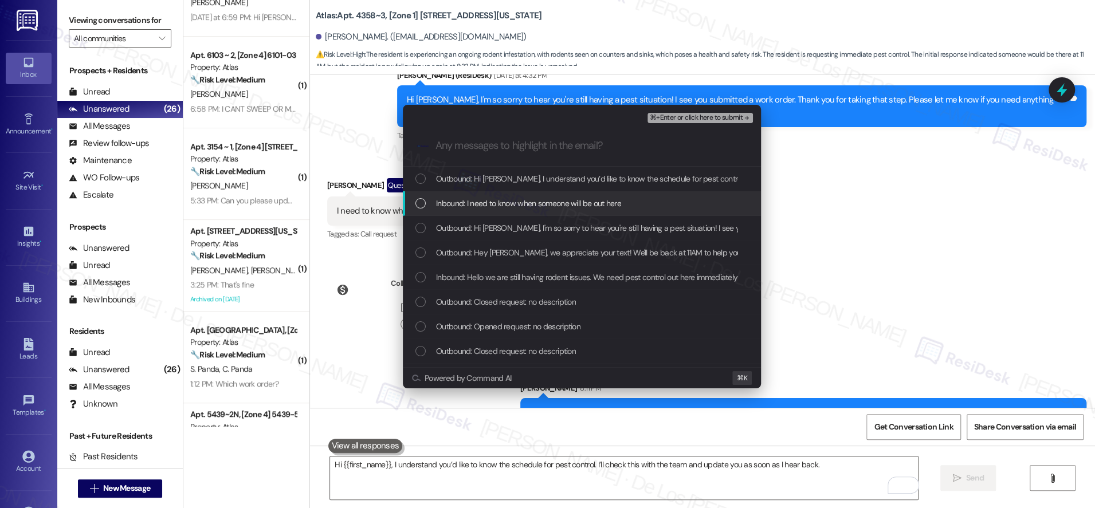
click at [622, 209] on div "Inbound: I need to know when someone will be out here" at bounding box center [583, 203] width 335 height 13
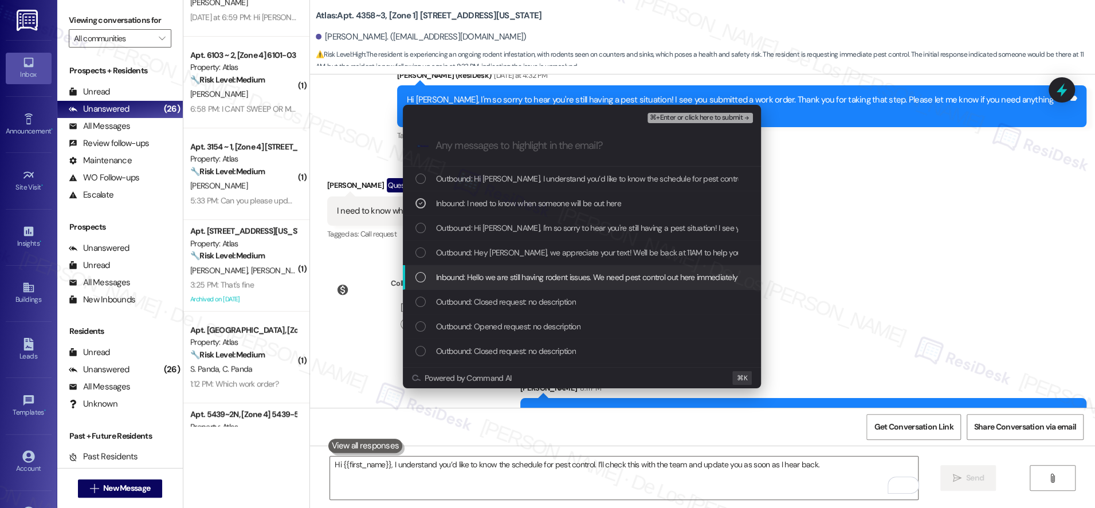
drag, startPoint x: 594, startPoint y: 277, endPoint x: 619, endPoint y: 261, distance: 29.6
click at [594, 277] on span "Inbound: Hello we are still having rodent issues. We need pest control out here…" at bounding box center [691, 277] width 510 height 13
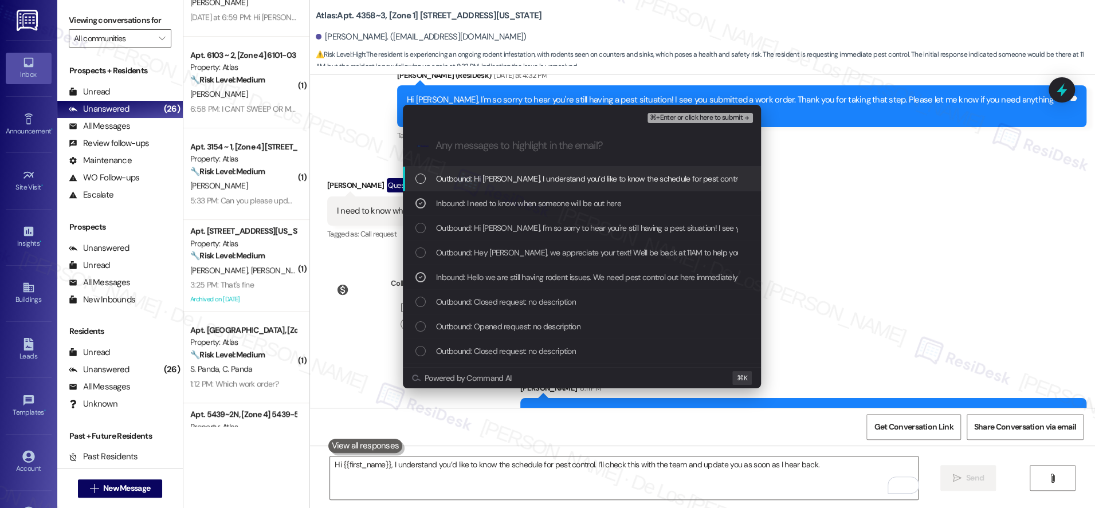
click at [726, 114] on span "⌘+Enter or click here to submit" at bounding box center [696, 118] width 93 height 8
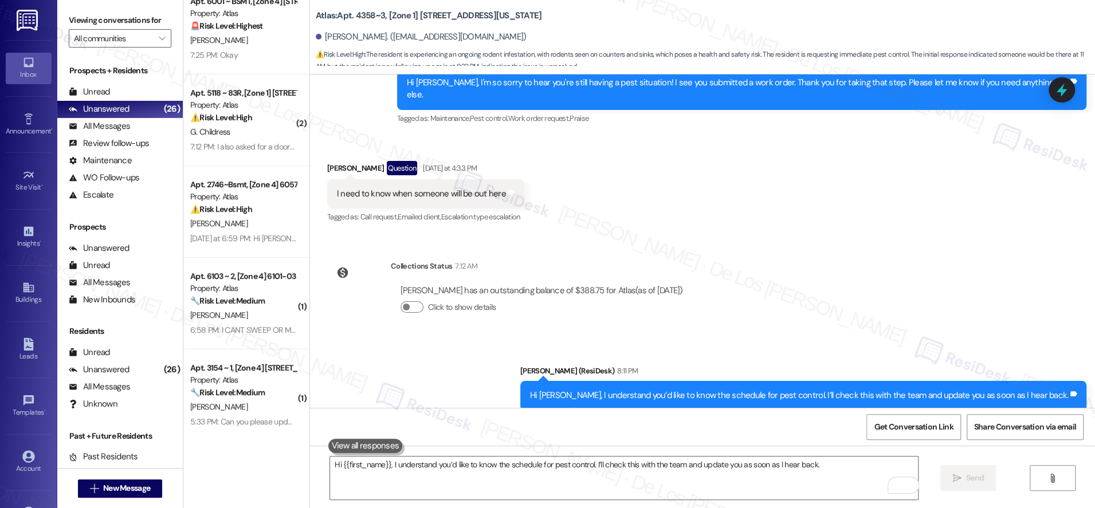
scroll to position [0, 0]
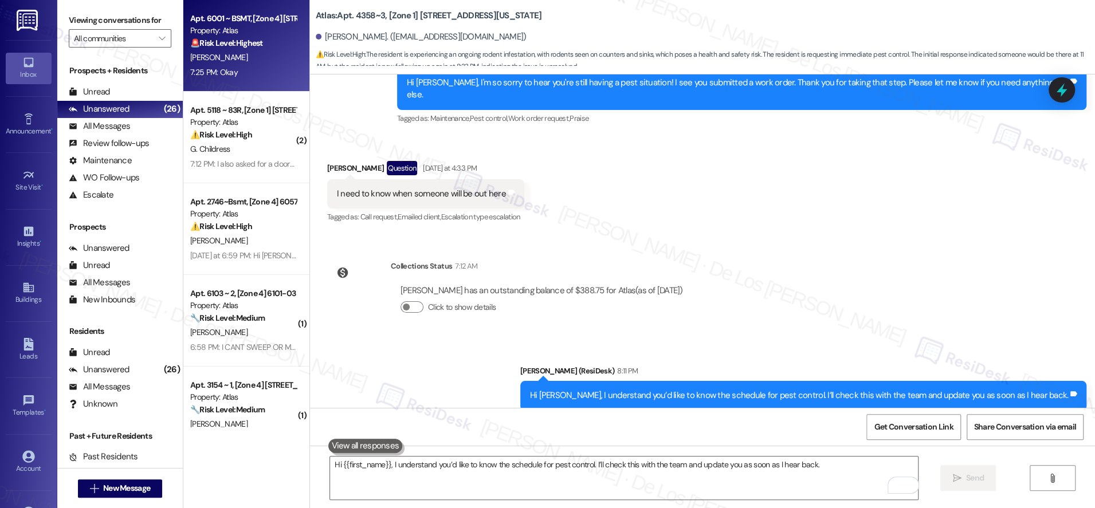
click at [259, 61] on div "[PERSON_NAME]" at bounding box center [243, 57] width 108 height 14
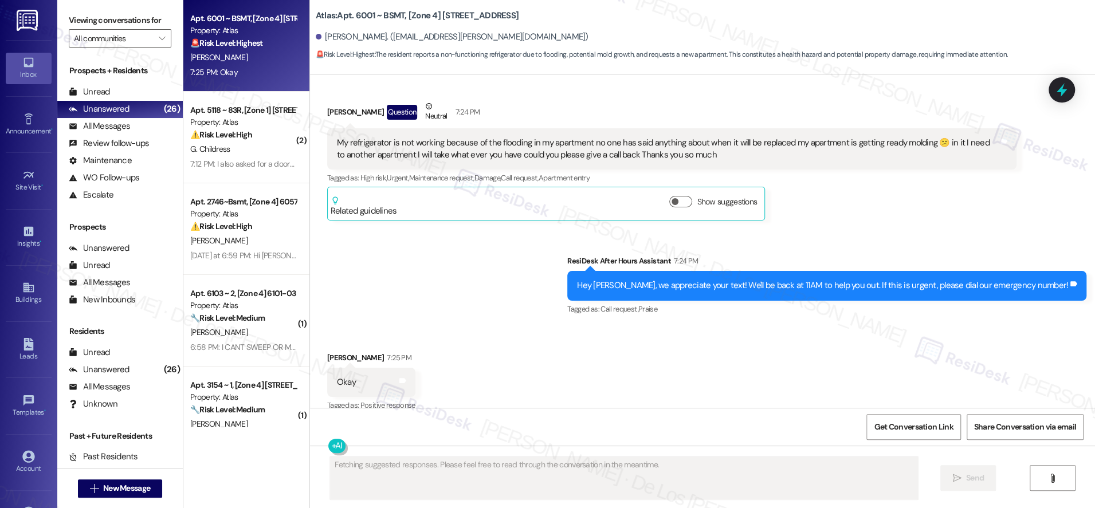
scroll to position [666, 0]
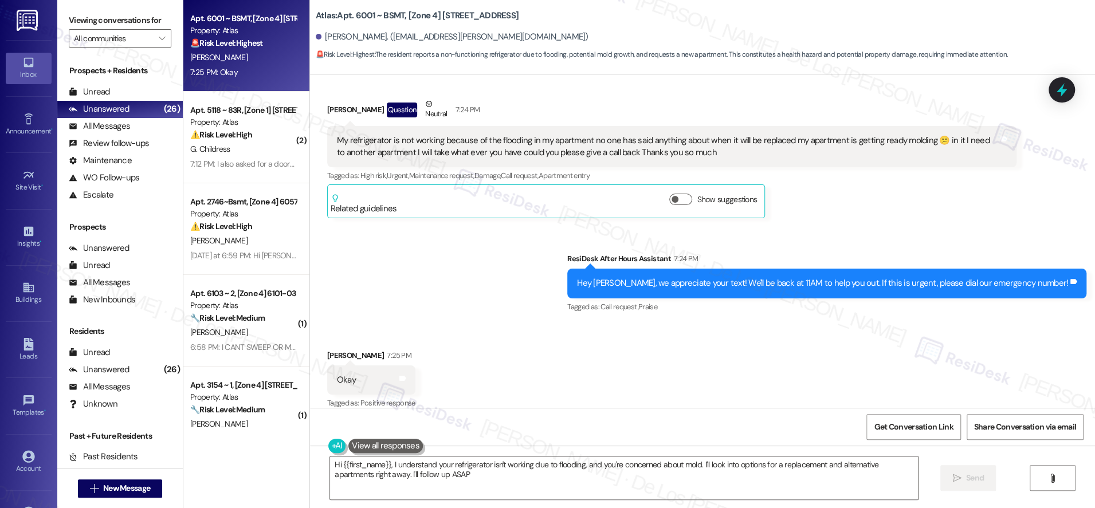
type textarea "Hi {{first_name}}, I understand your refrigerator isn't working due to flooding…"
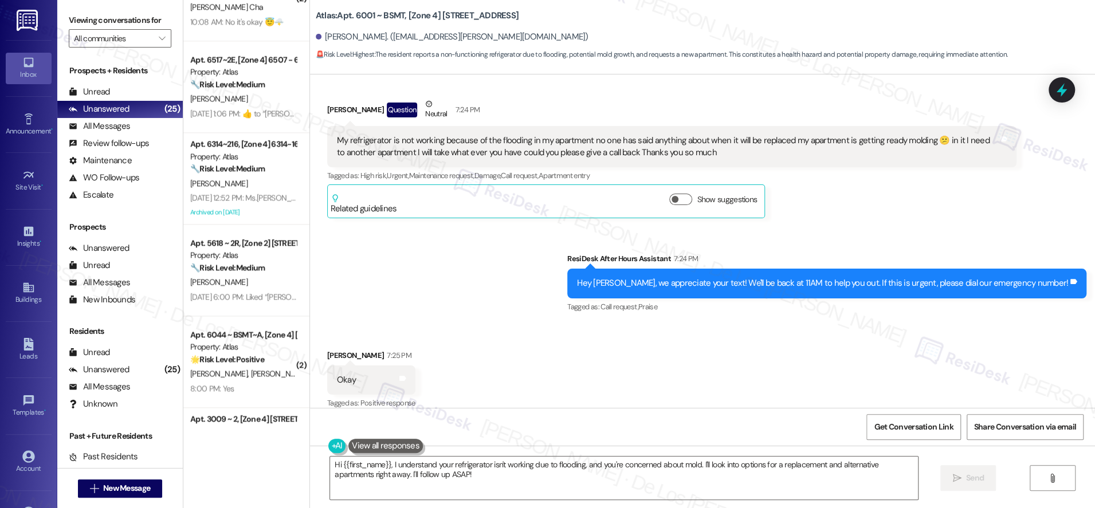
scroll to position [0, 0]
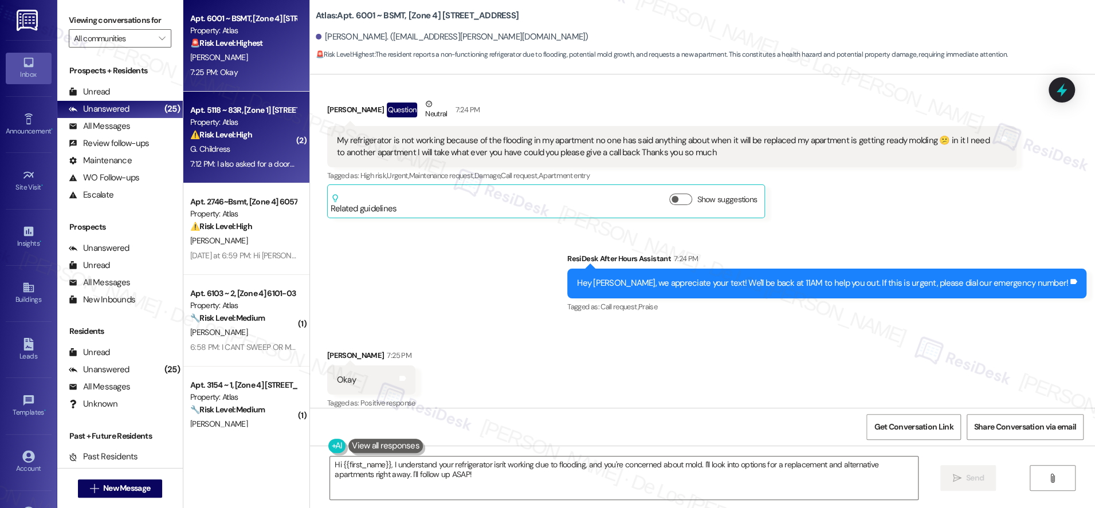
click at [245, 148] on div "G. Childress" at bounding box center [243, 149] width 108 height 14
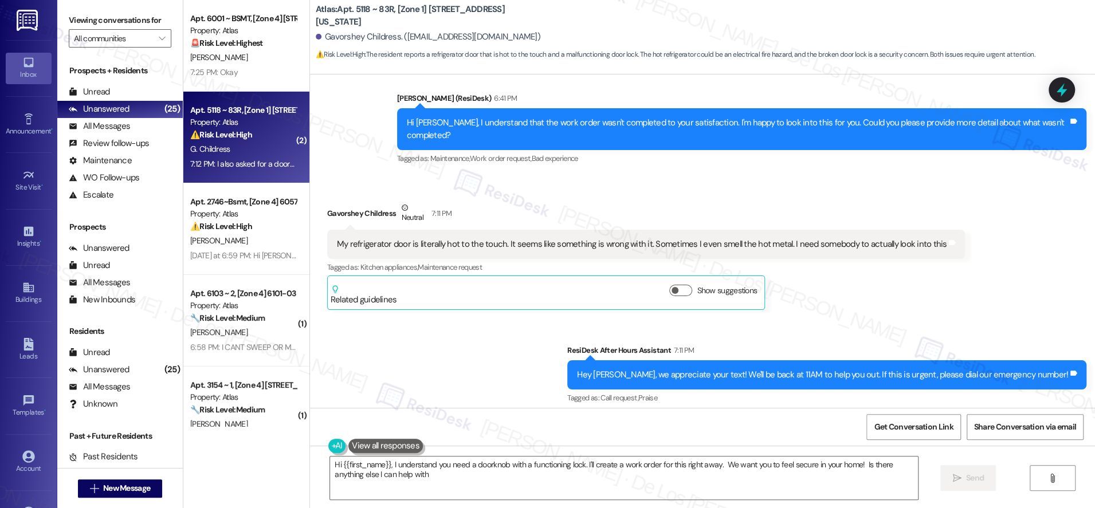
type textarea "Hi {{first_name}}, I understand you need a doorknob with a functioning lock. I'…"
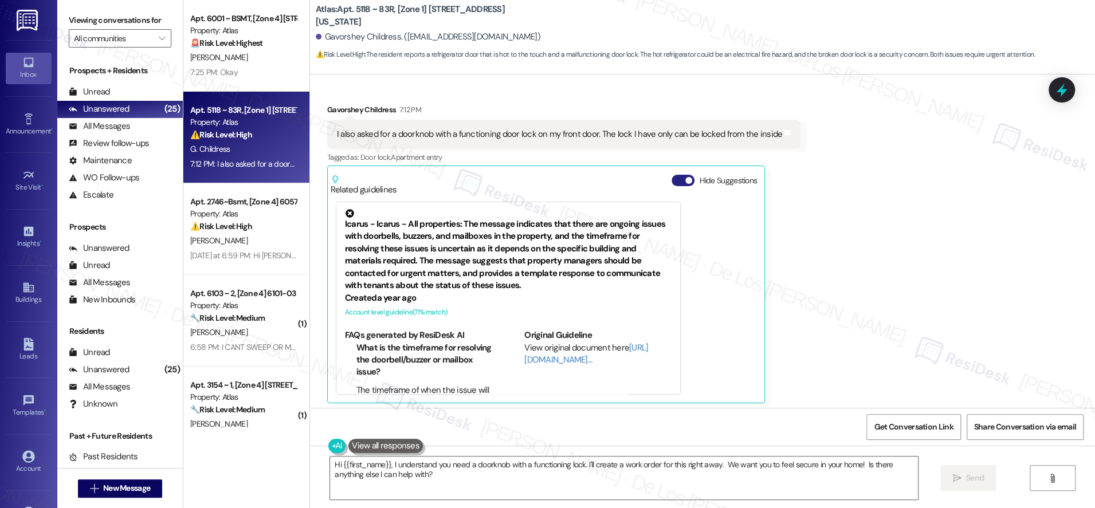
click at [675, 177] on button "Hide Suggestions" at bounding box center [683, 180] width 23 height 11
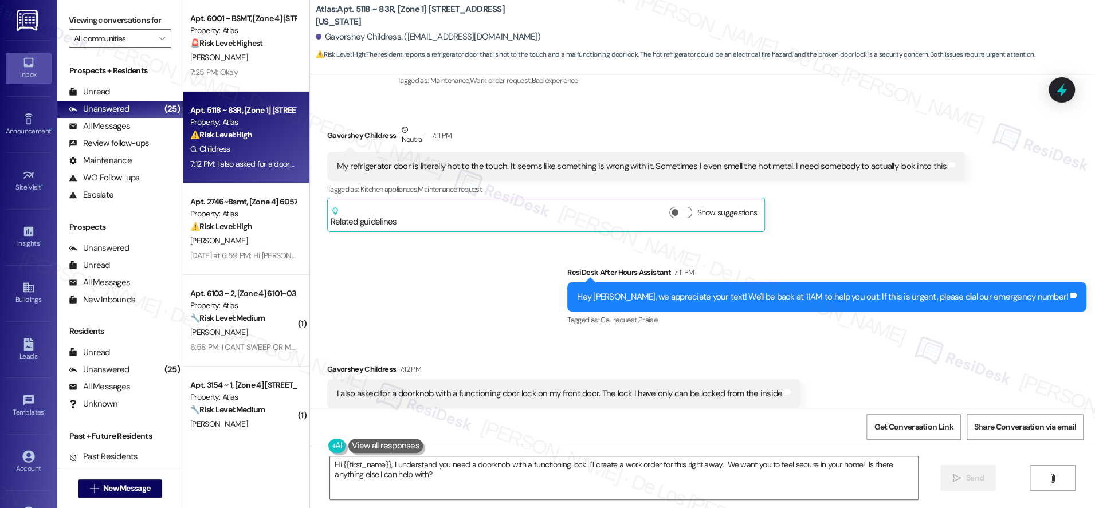
scroll to position [741, 0]
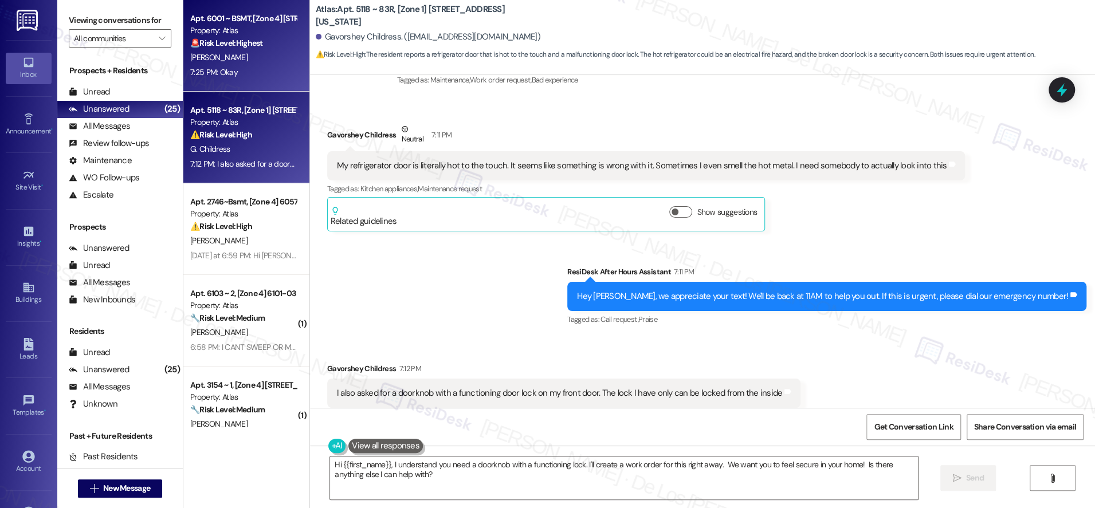
click at [226, 62] on div "[PERSON_NAME]" at bounding box center [243, 57] width 108 height 14
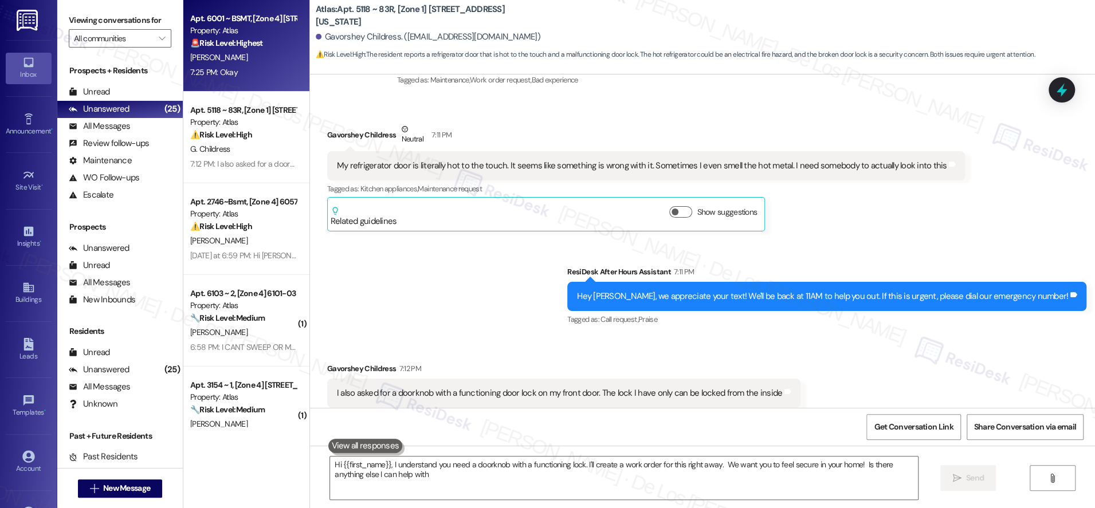
type textarea "Hi {{first_name}}, I understand you need a doorknob with a functioning lock. I'…"
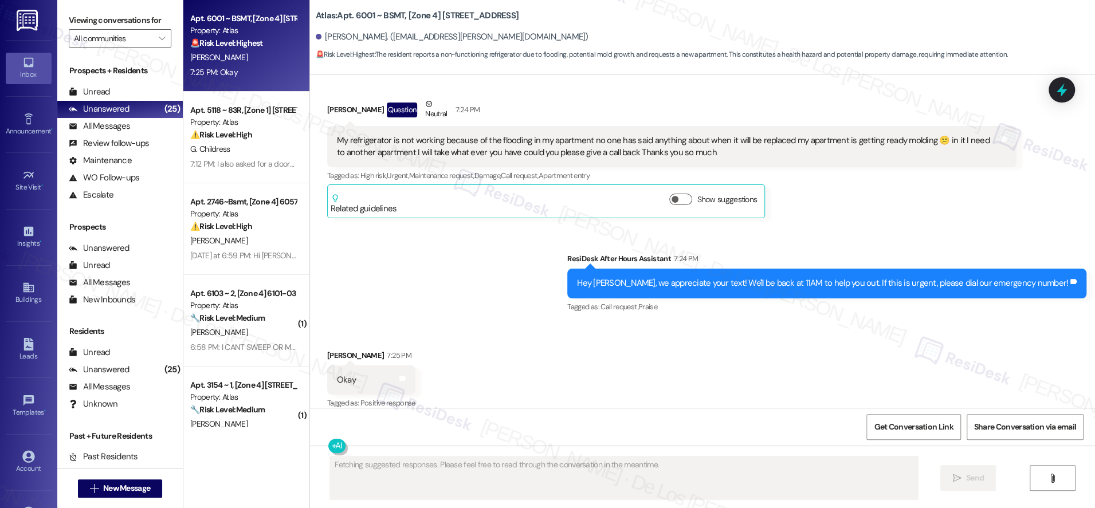
scroll to position [645, 0]
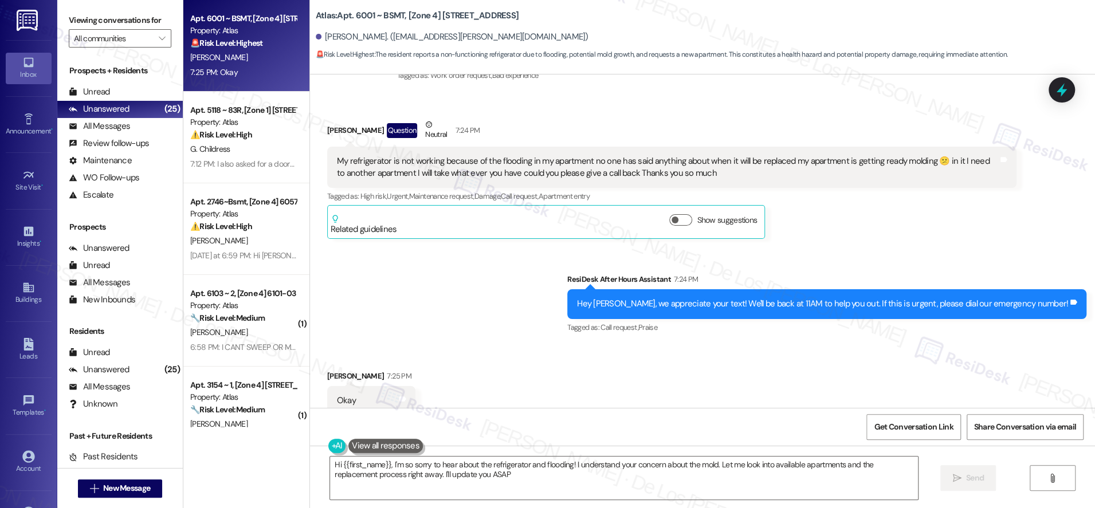
type textarea "Hi {{first_name}}, I'm so sorry to hear about the refrigerator and flooding! I …"
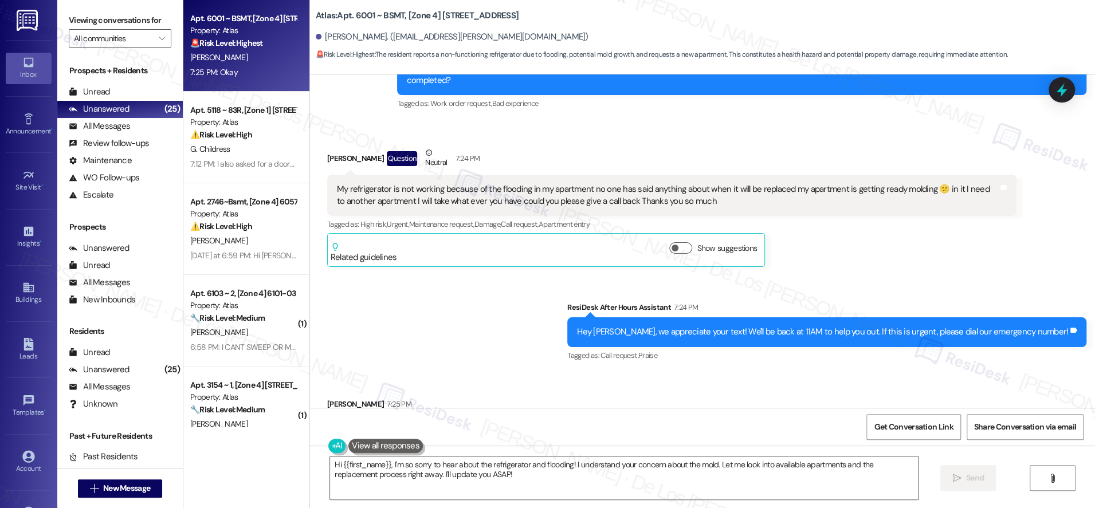
scroll to position [666, 0]
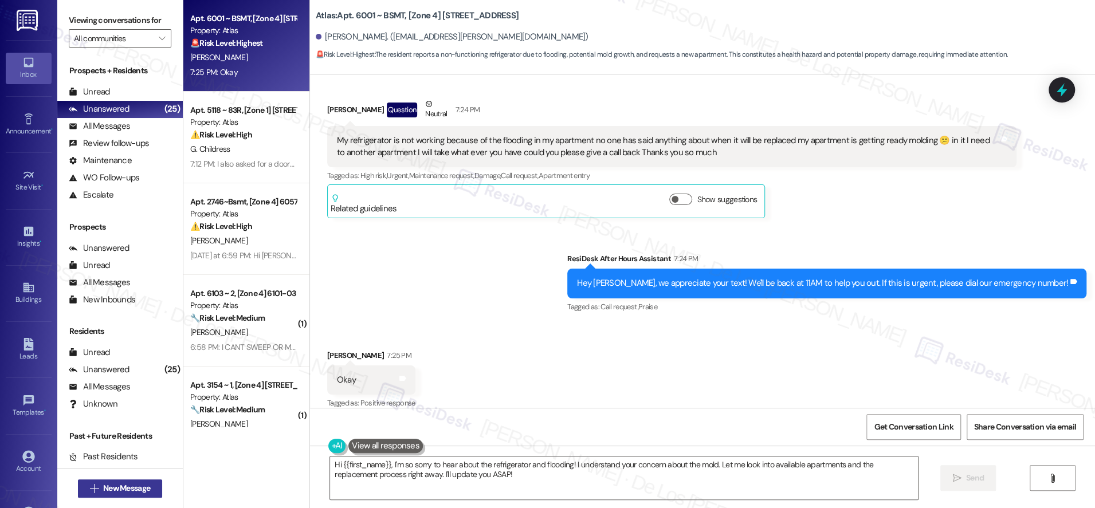
click at [138, 480] on button " New Message" at bounding box center [120, 489] width 85 height 18
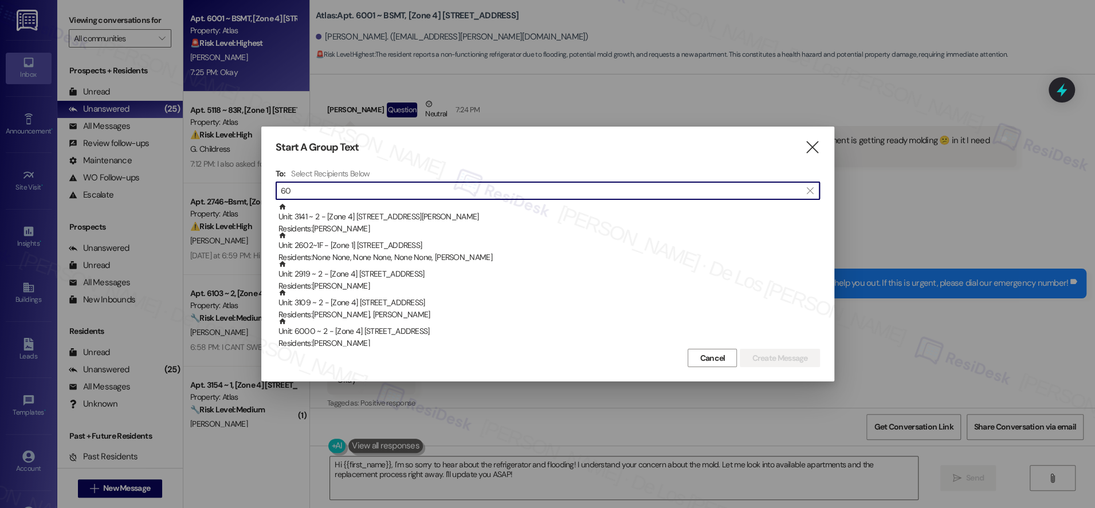
type input "6"
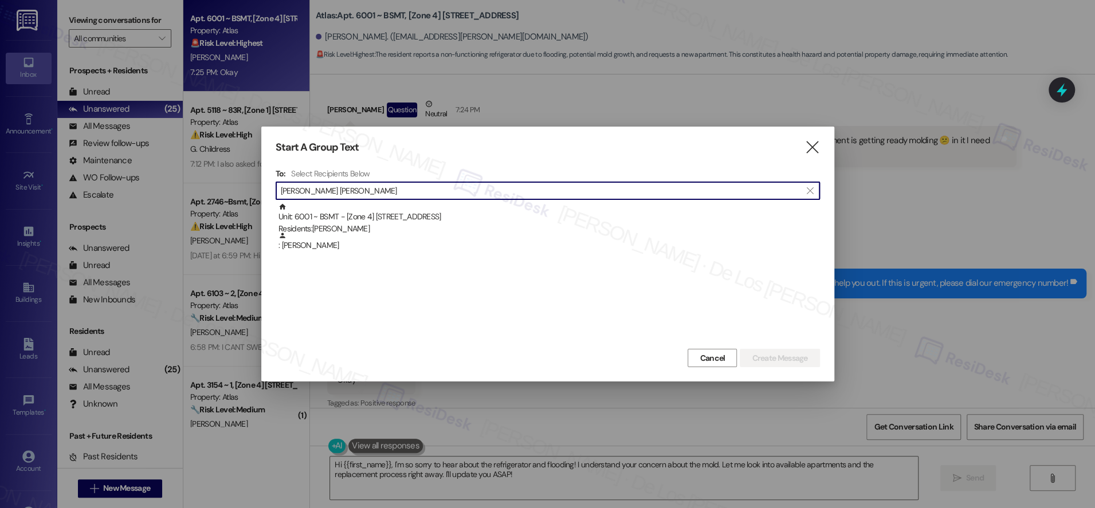
type input "diane jon"
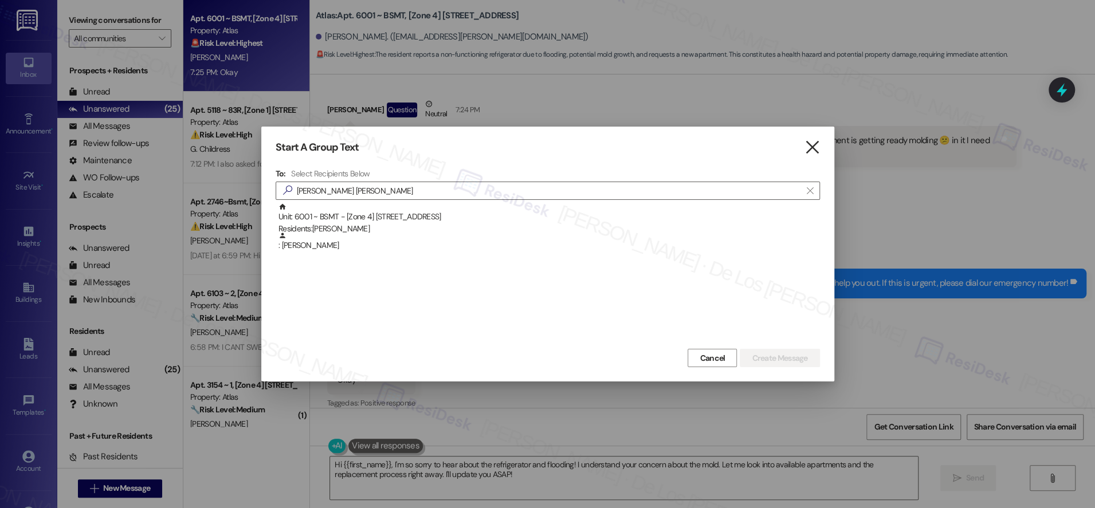
click at [816, 147] on icon "" at bounding box center [812, 148] width 15 height 12
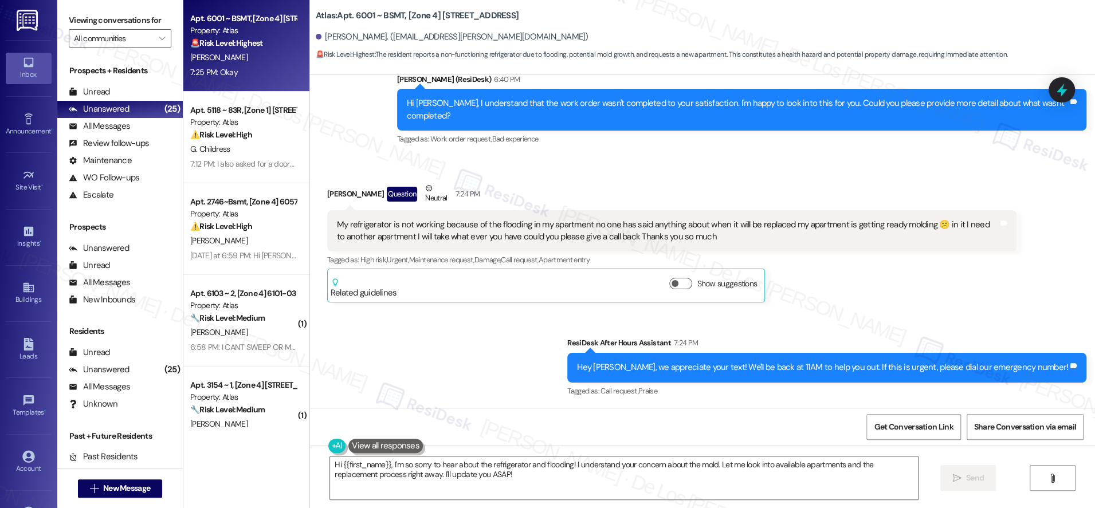
scroll to position [580, 0]
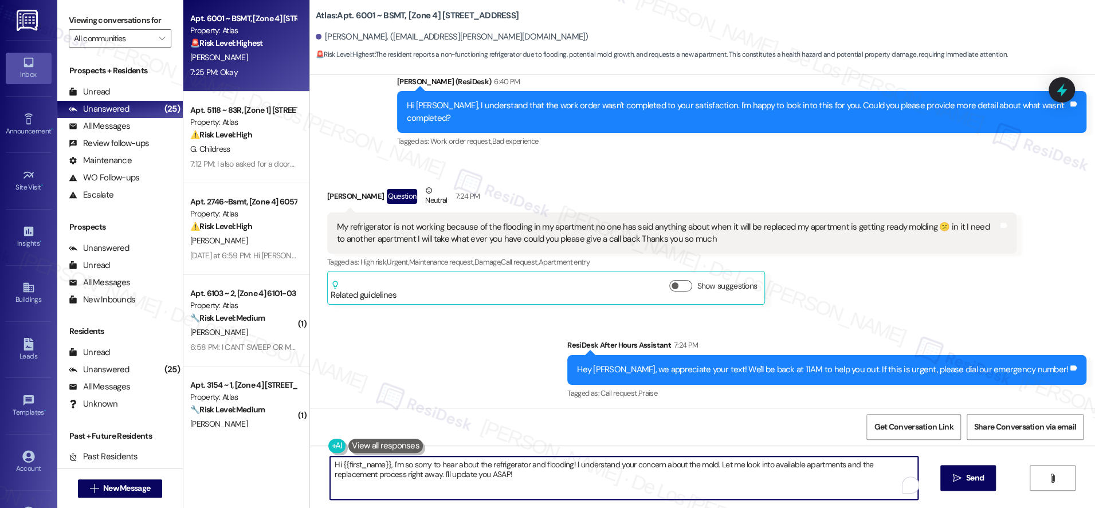
drag, startPoint x: 384, startPoint y: 466, endPoint x: 306, endPoint y: 453, distance: 79.1
click at [310, 459] on div "Hi {{first_name}}, I'm so sorry to hear about the refrigerator and flooding! I …" at bounding box center [702, 489] width 785 height 86
drag, startPoint x: 635, startPoint y: 466, endPoint x: 663, endPoint y: 480, distance: 31.8
click at [663, 480] on textarea "I'm so sorry to hear about the refrigerator and flooding! I understand your con…" at bounding box center [624, 478] width 588 height 43
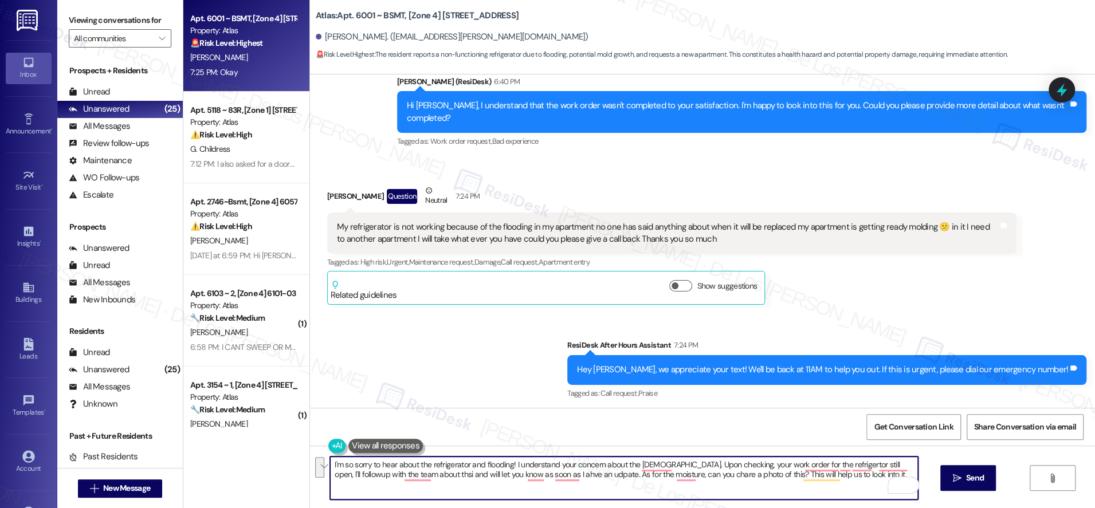
paste textarea "’m so sorry to hear about the refrigerator and the flooding—I completely unders…"
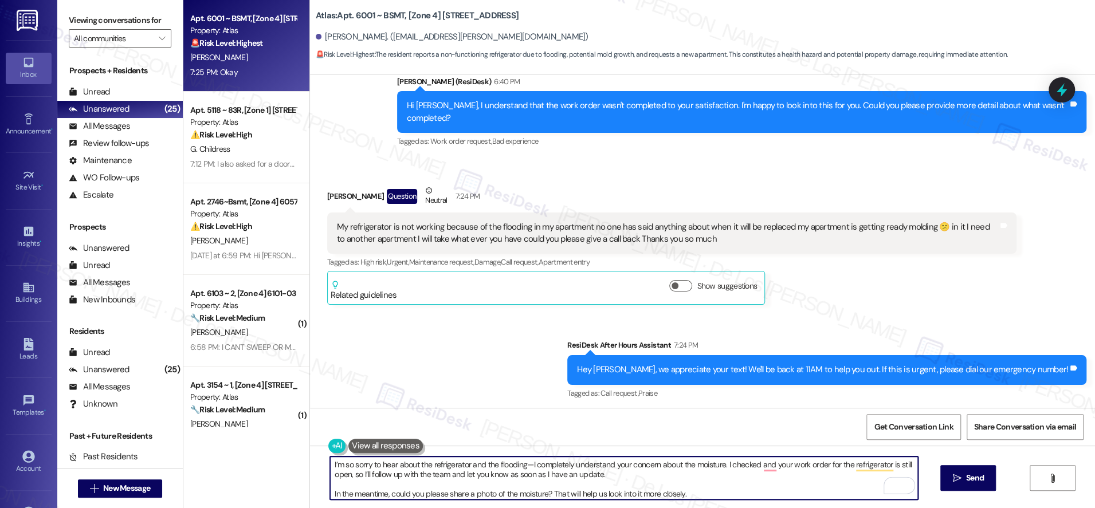
click at [523, 463] on textarea "I’m so sorry to hear about the refrigerator and the flooding—I completely under…" at bounding box center [624, 478] width 588 height 43
click at [694, 491] on textarea "I’m so sorry to hear about the refrigerator and the flooding. I completely unde…" at bounding box center [624, 478] width 588 height 43
type textarea "I’m so sorry to hear about the refrigerator and the flooding. I completely unde…"
click at [954, 468] on button " Send" at bounding box center [969, 478] width 56 height 26
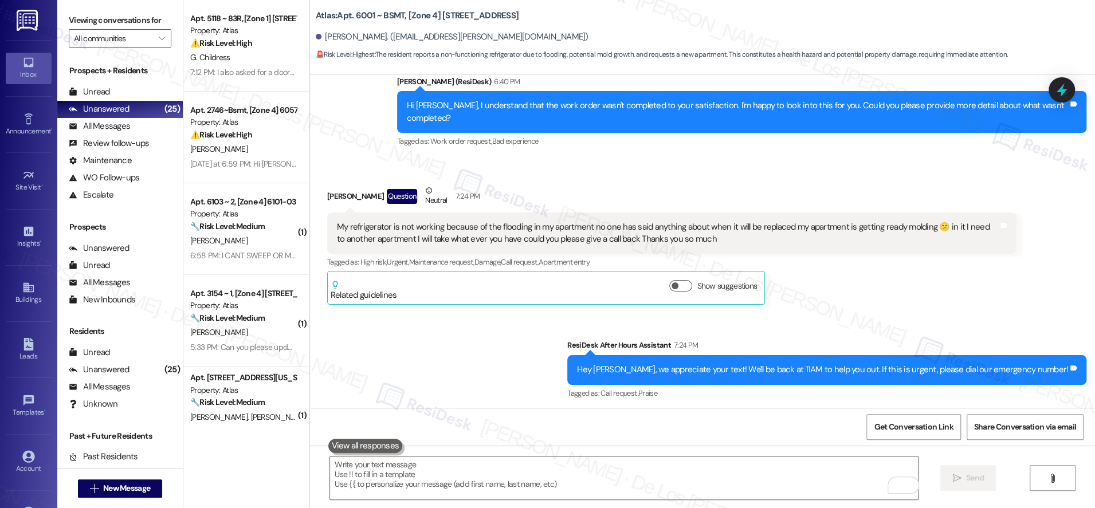
scroll to position [666, 0]
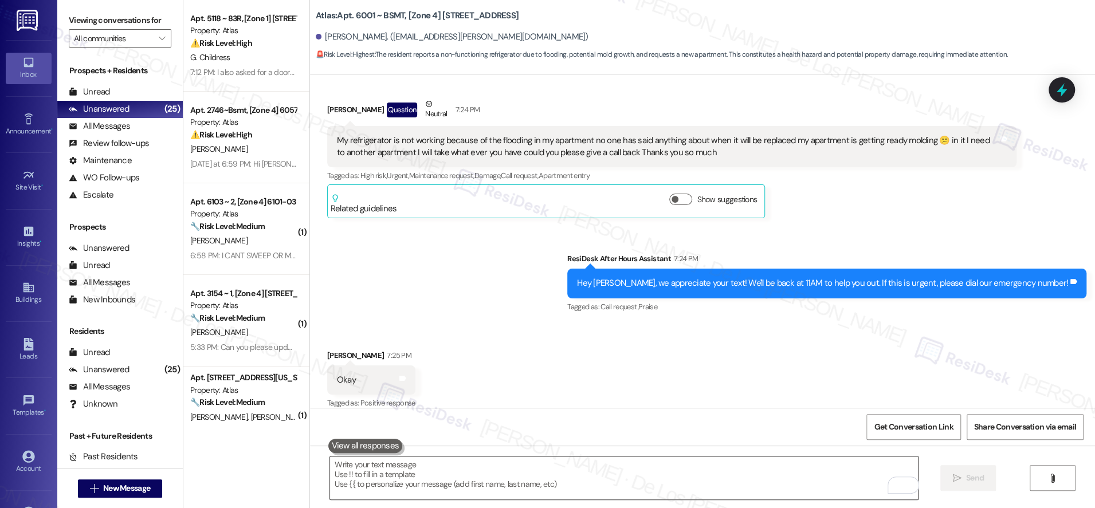
click at [476, 471] on textarea "To enrich screen reader interactions, please activate Accessibility in Grammarl…" at bounding box center [624, 478] width 588 height 43
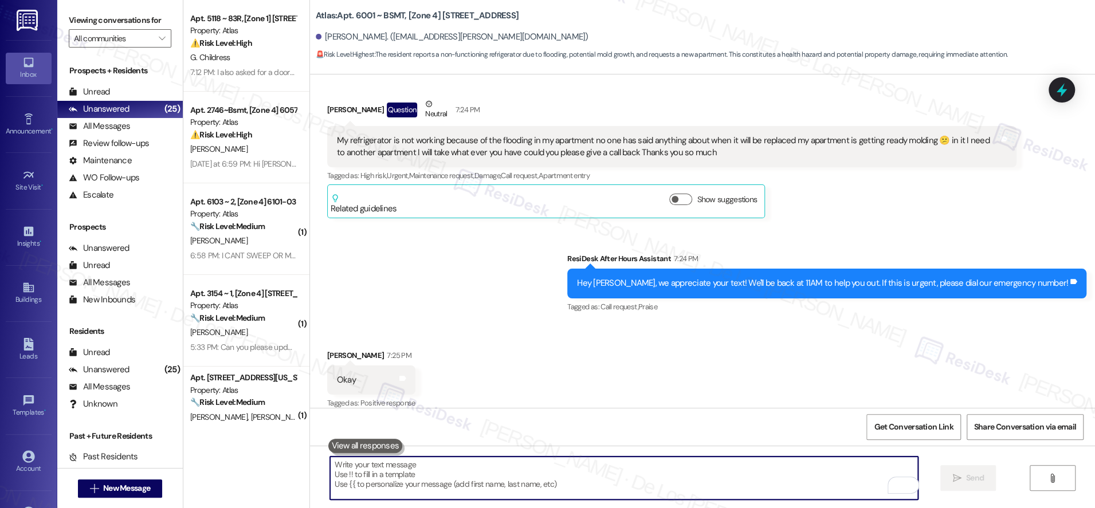
scroll to position [783, 0]
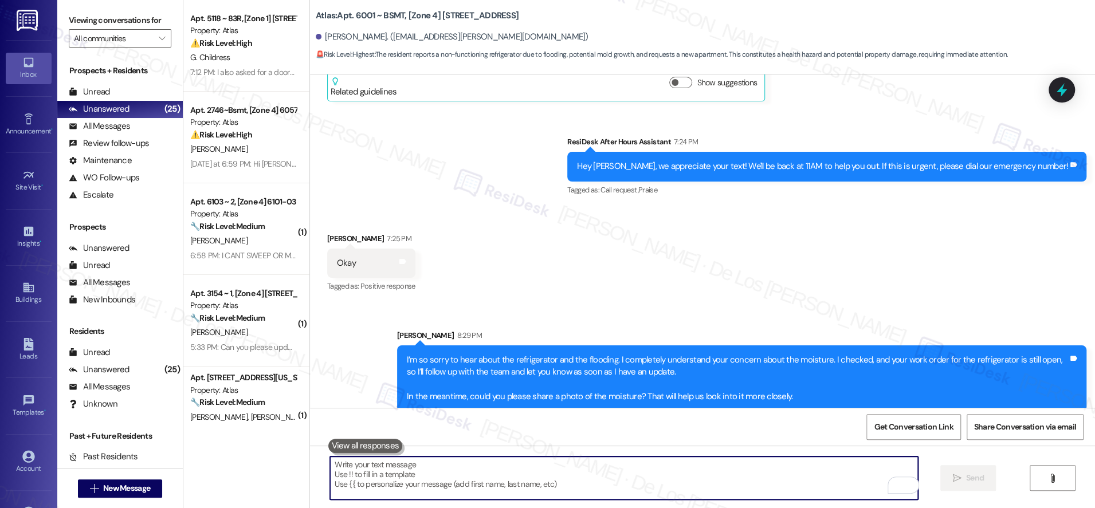
click at [465, 471] on textarea "To enrich screen reader interactions, please activate Accessibility in Grammarl…" at bounding box center [624, 478] width 588 height 43
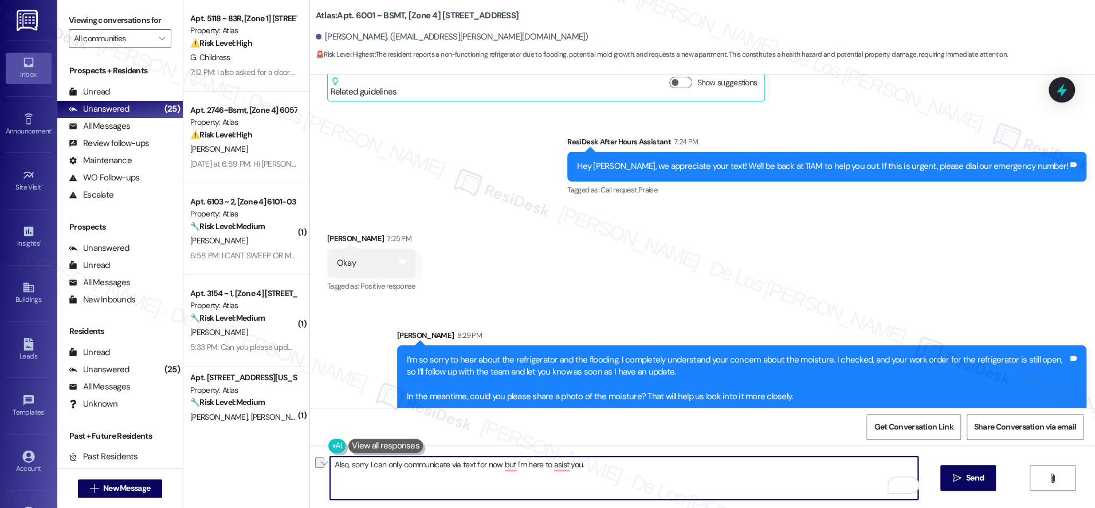
paste textarea "I apologize that I can only communicate via text for now, but please know I’m h…"
click at [674, 463] on textarea "Also, I apologize that I can only communicate via text for now, but please know…" at bounding box center [624, 478] width 588 height 43
type textarea "Also, I apologize that I can only communicate via text for now, but please know…"
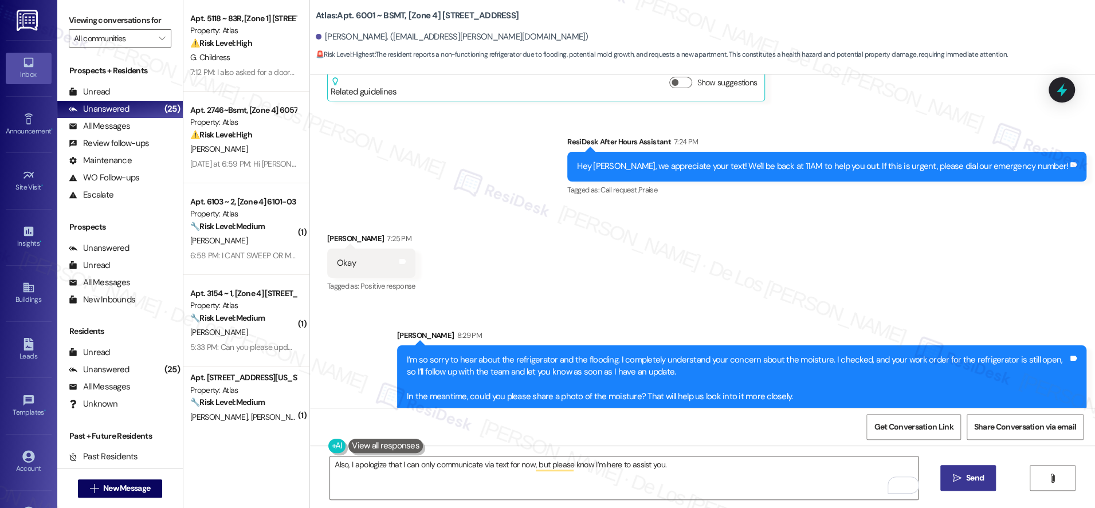
click at [966, 480] on span "Send" at bounding box center [975, 478] width 18 height 12
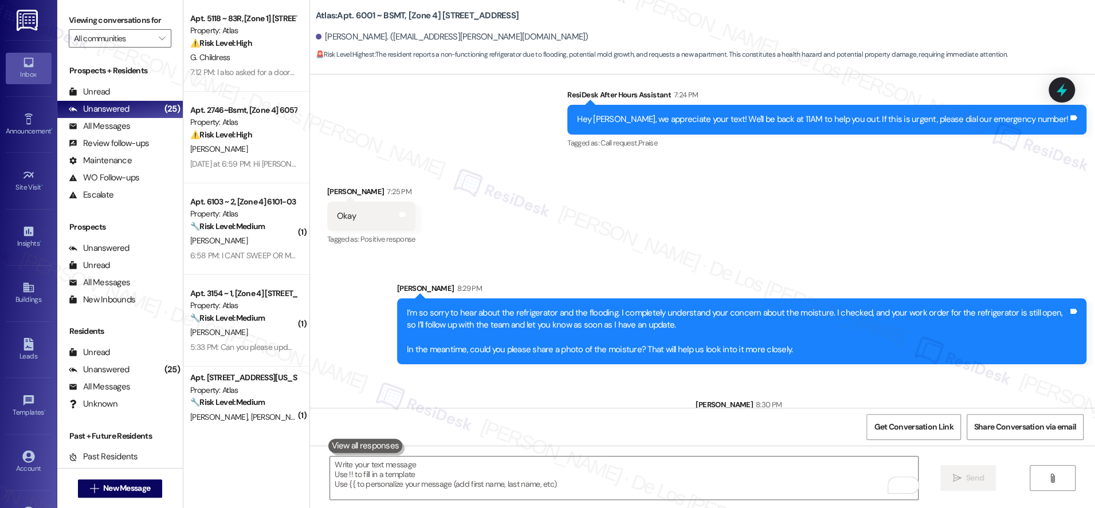
scroll to position [863, 0]
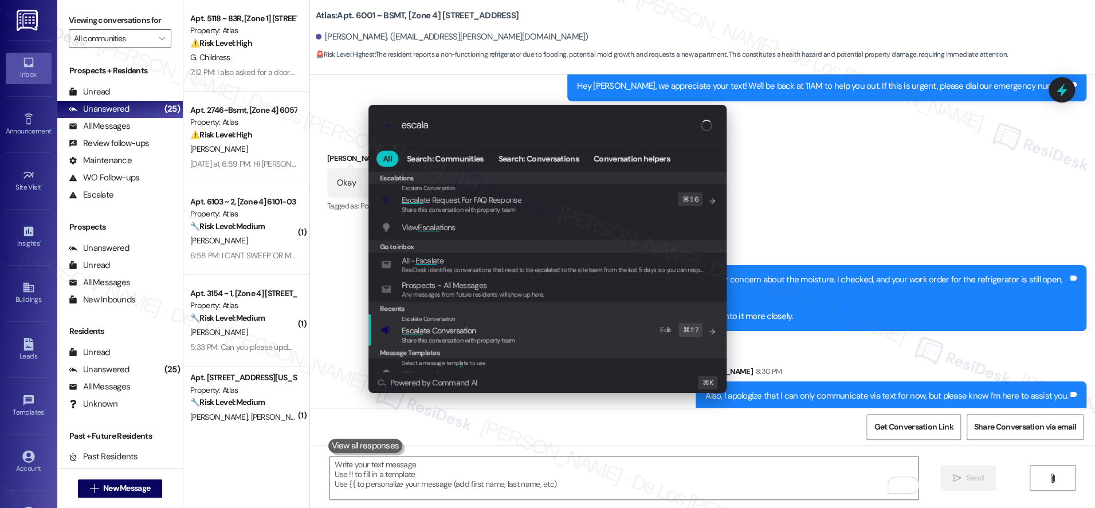
type input "escala"
click at [489, 320] on div "Escalate Conversation" at bounding box center [458, 319] width 113 height 9
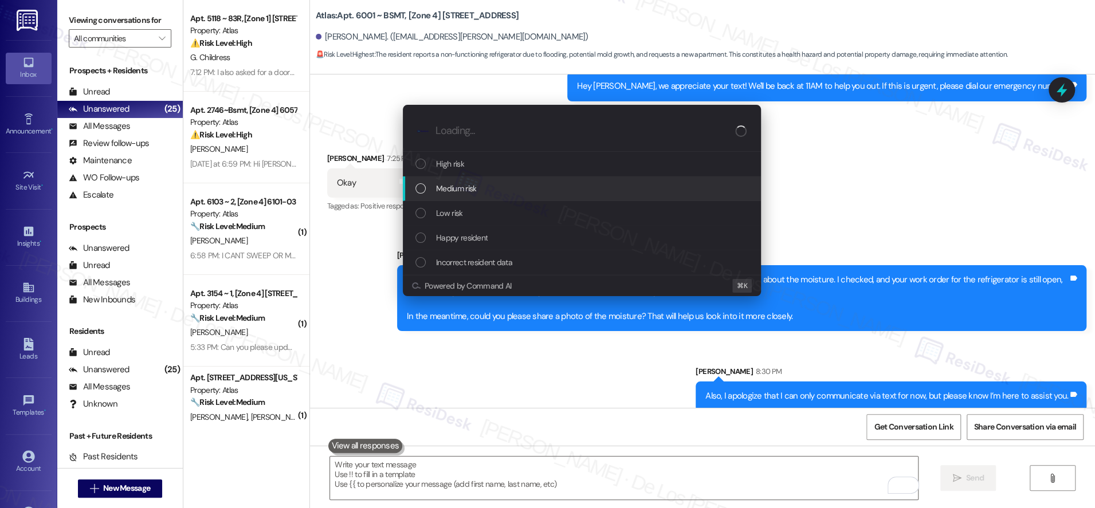
click at [494, 176] on div "High risk Medium risk Low risk Happy resident Incorrect resident data" at bounding box center [582, 213] width 358 height 123
click at [544, 182] on div "Medium risk" at bounding box center [583, 188] width 335 height 13
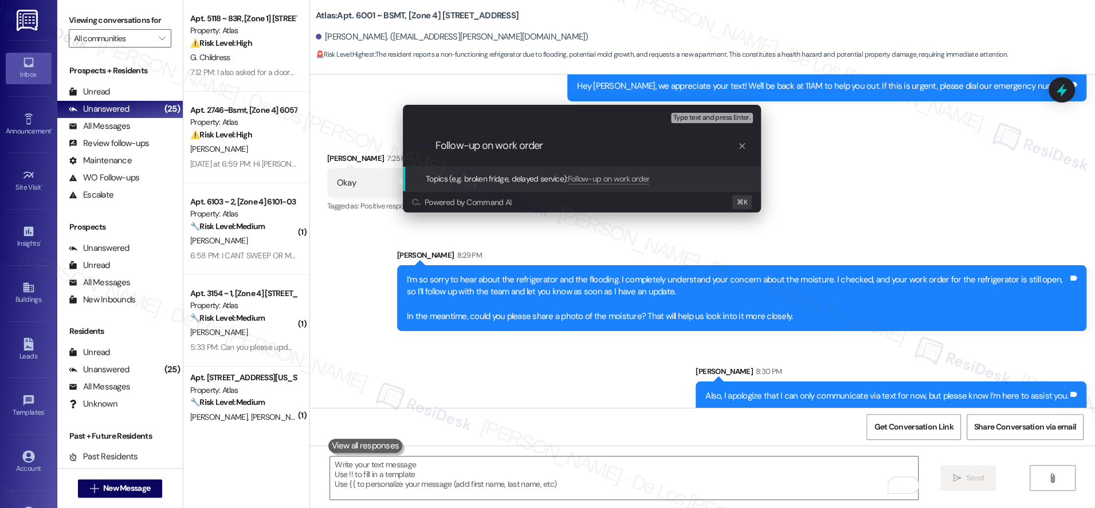
paste input "#166545"
type input "Follow-up on work order #166545 - refrigerator & moisture concern"
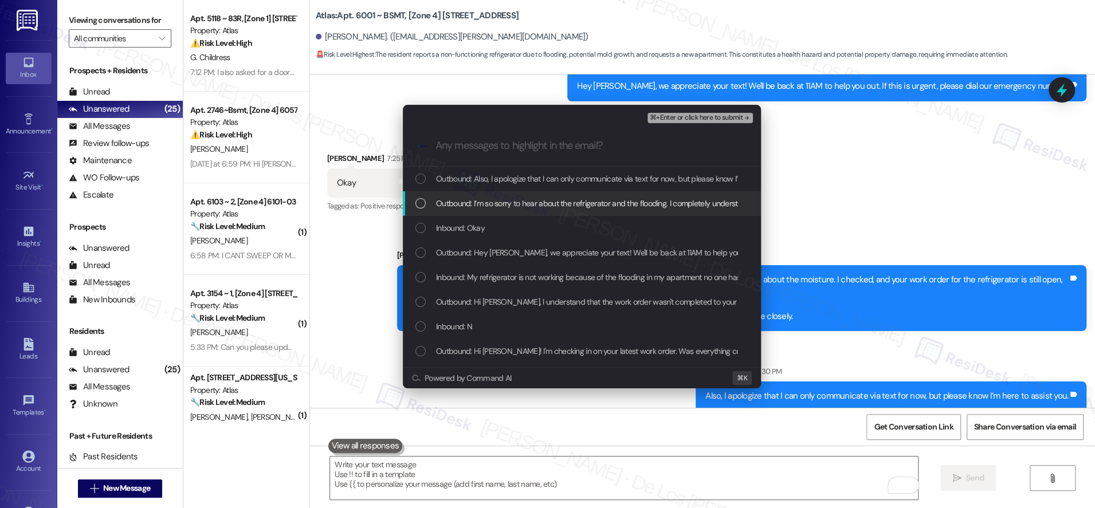
click at [537, 201] on span "Outbound: I’m so sorry to hear about the refrigerator and the flooding. I compl…" at bounding box center [1055, 203] width 1239 height 13
click at [528, 203] on span "Outbound: I’m so sorry to hear about the refrigerator and the flooding. I compl…" at bounding box center [1055, 203] width 1239 height 13
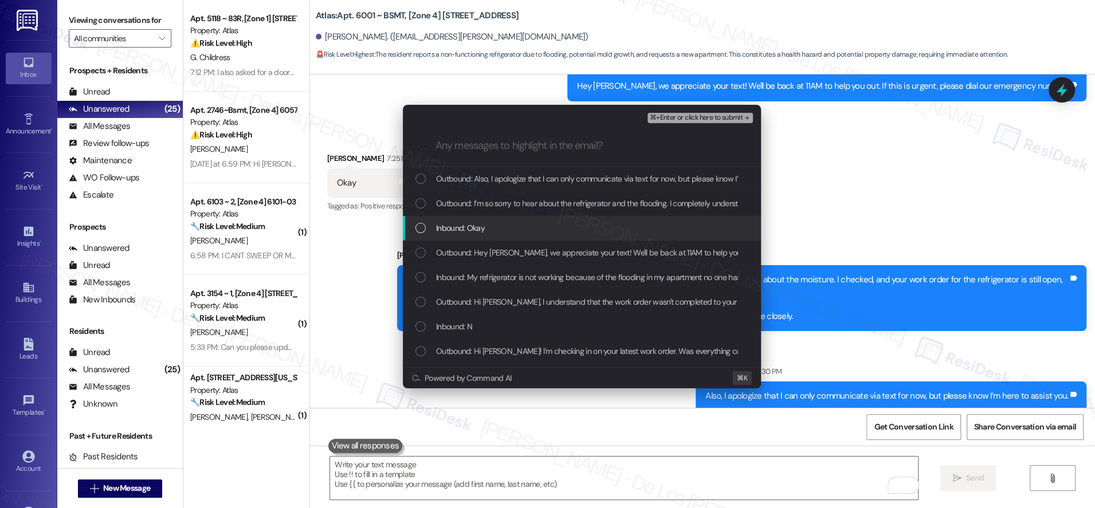
click at [509, 233] on div "Inbound: Okay" at bounding box center [583, 228] width 335 height 13
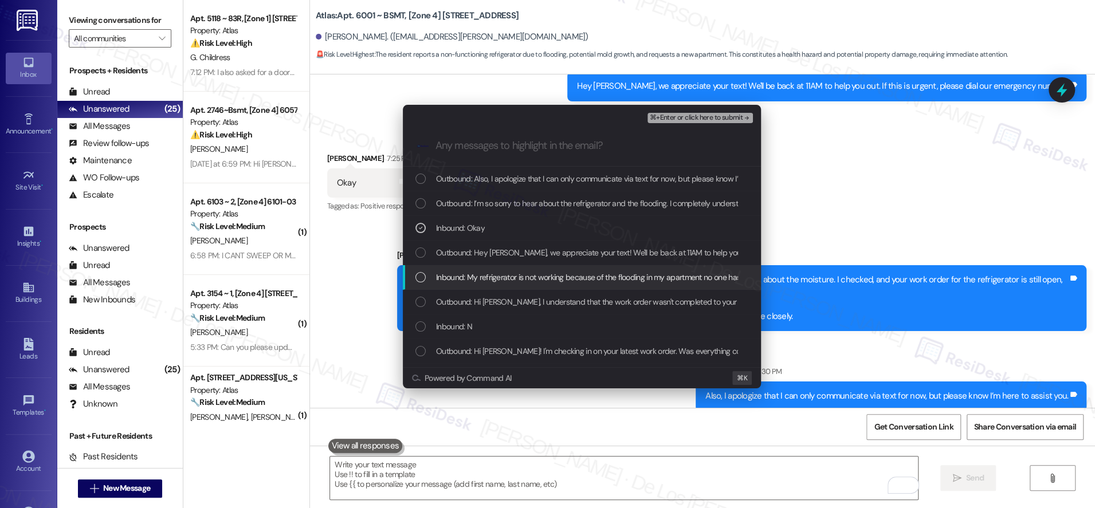
click at [491, 275] on span "Inbound: My refrigerator is not working because of the flooding in my apartment…" at bounding box center [928, 277] width 984 height 13
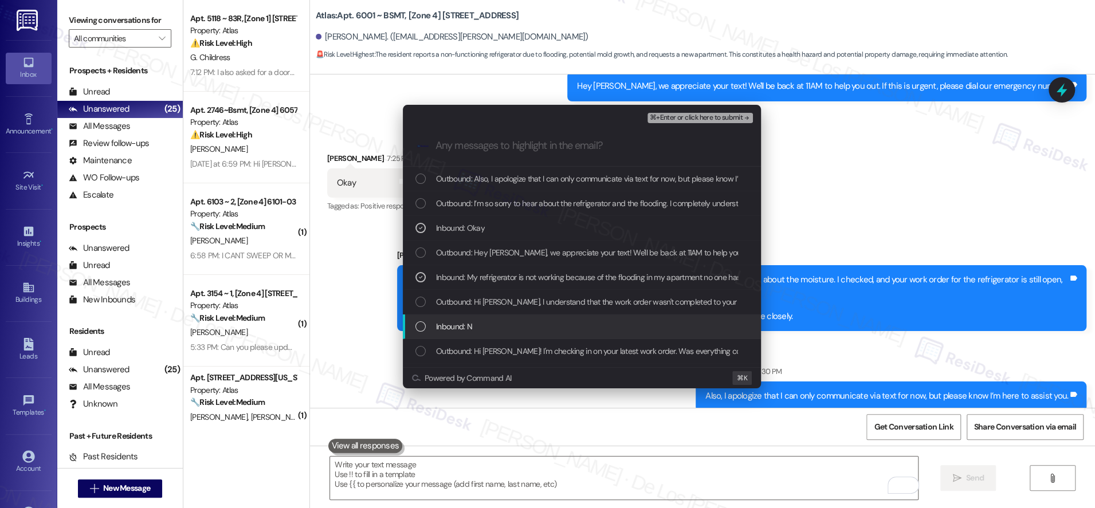
click at [494, 323] on div "Inbound: N" at bounding box center [583, 326] width 335 height 13
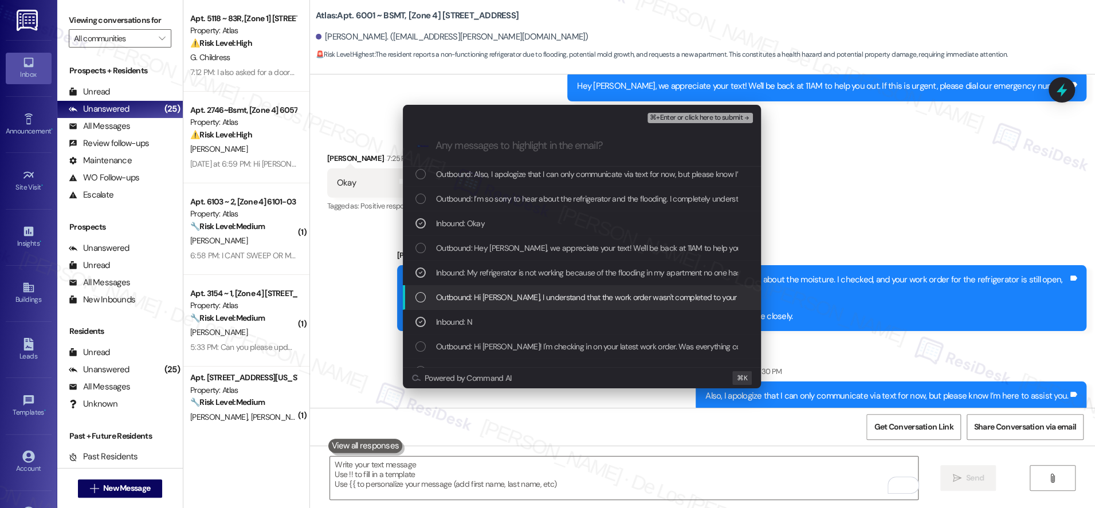
scroll to position [13, 0]
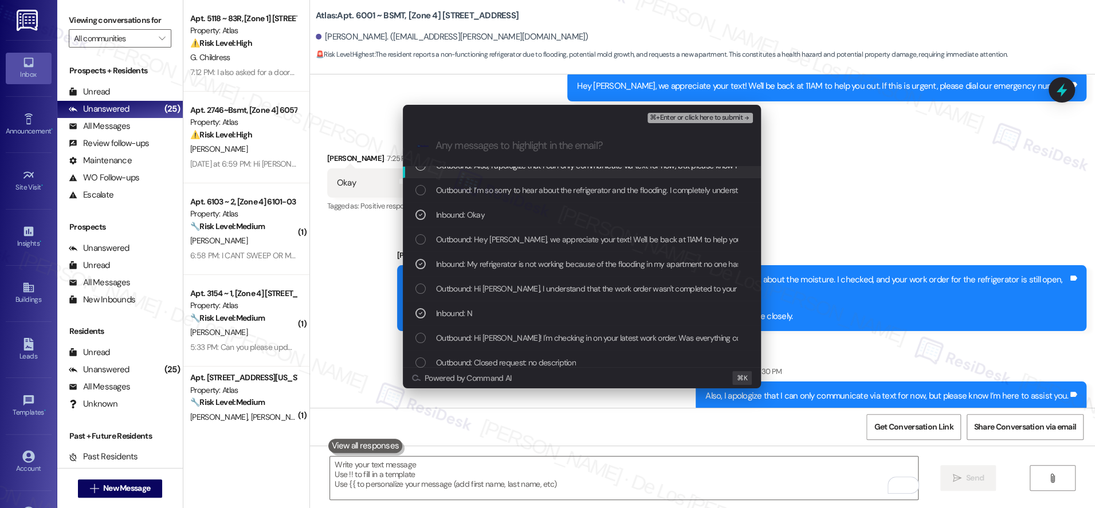
click at [686, 120] on span "⌘+Enter or click here to submit" at bounding box center [696, 118] width 93 height 8
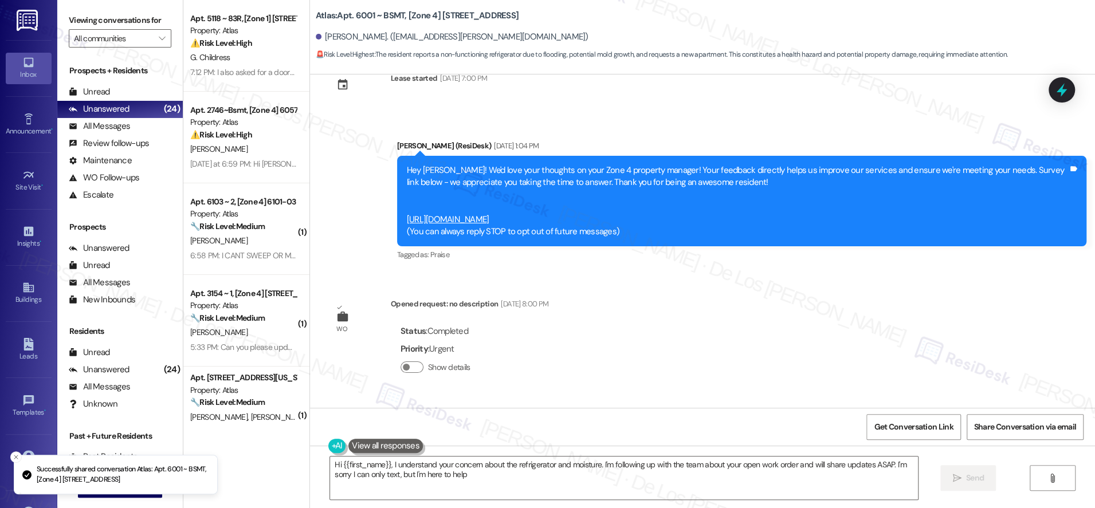
type textarea "Hi {{first_name}}, I understand your concern about the refrigerator and moistur…"
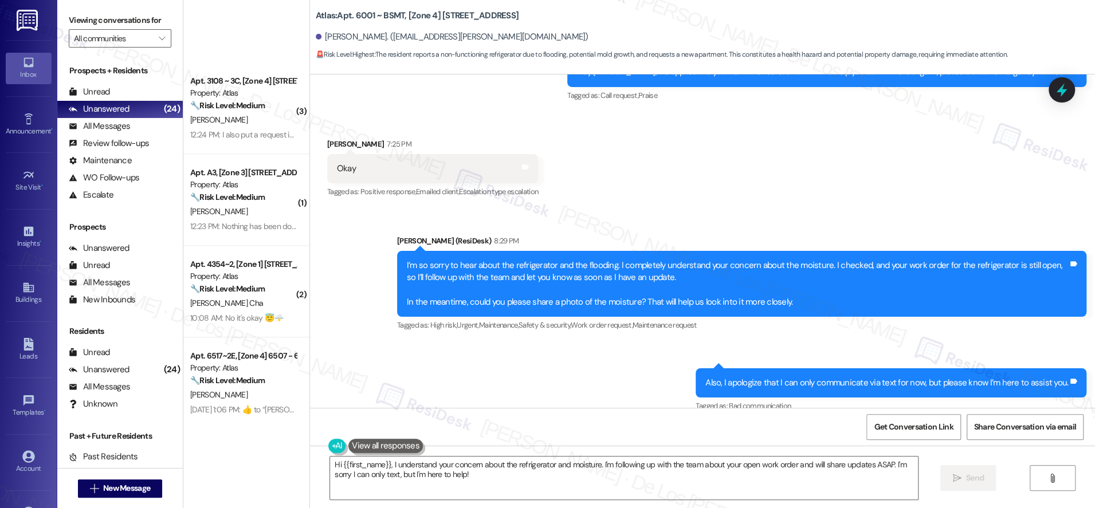
scroll to position [0, 0]
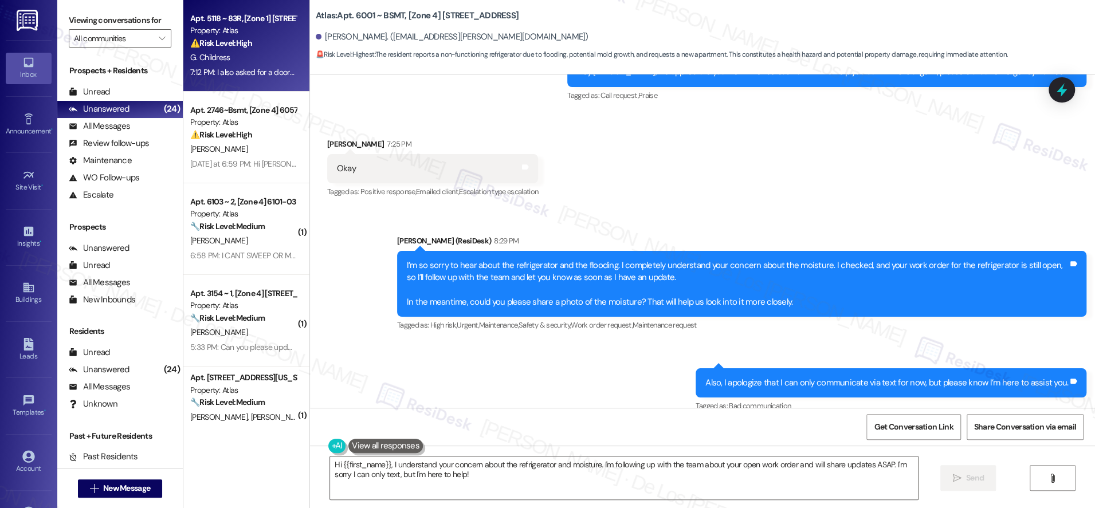
click at [249, 77] on div "7:12 PM: I also asked for a doorknob with a functioning door lock on my front d…" at bounding box center [407, 72] width 435 height 10
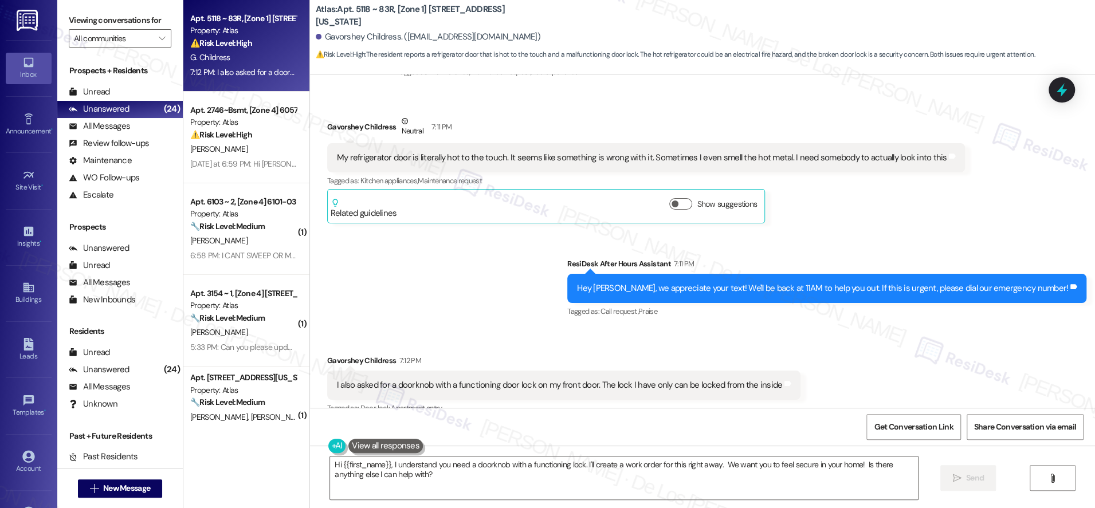
scroll to position [683, 0]
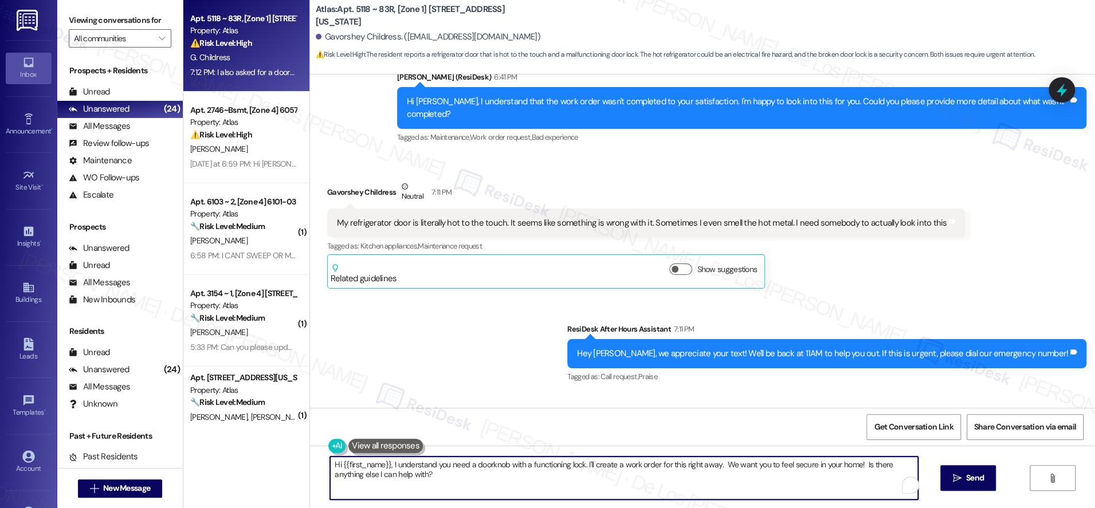
drag, startPoint x: 382, startPoint y: 465, endPoint x: 305, endPoint y: 449, distance: 79.0
click at [310, 450] on div "Hi {{first_name}}, I understand you need a doorknob with a functioning lock. I'…" at bounding box center [702, 489] width 785 height 86
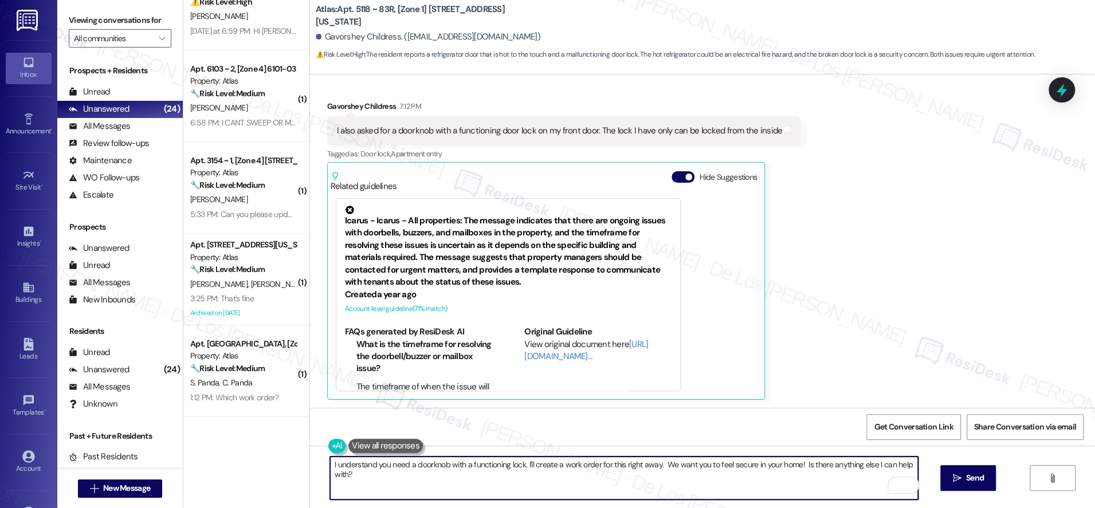
scroll to position [0, 0]
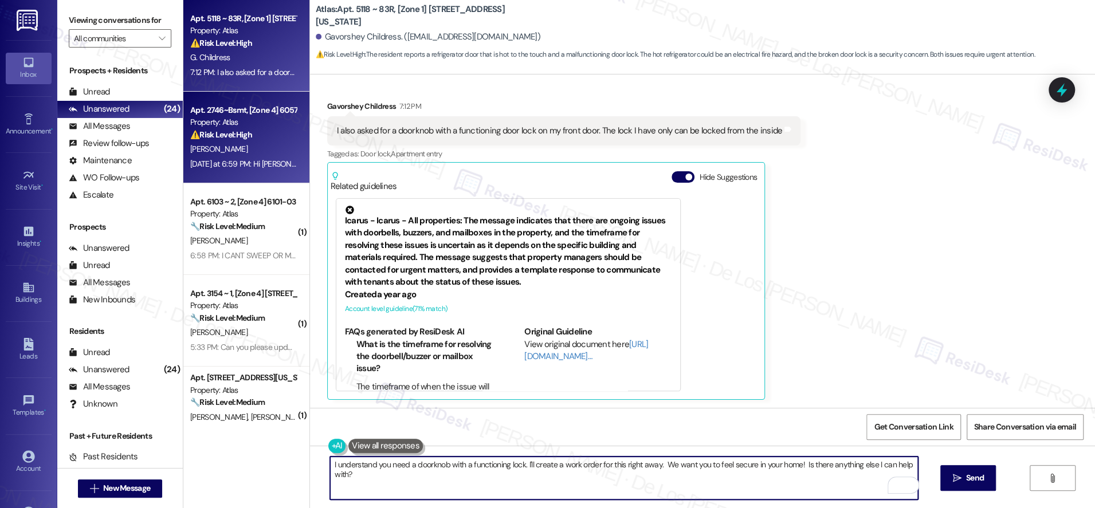
type textarea "I understand you need a doorknob with a functioning lock. I'll create a work or…"
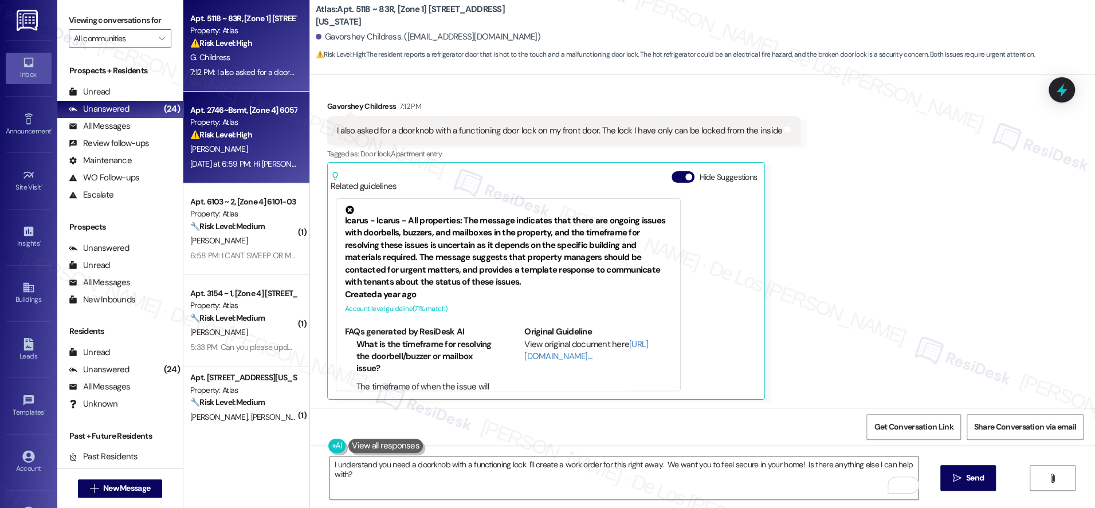
click at [254, 141] on div "Apt. 2746~Bsmt, [Zone 4] 6057-59 S. California Property: Atlas ⚠️ Risk Level: H…" at bounding box center [243, 122] width 108 height 39
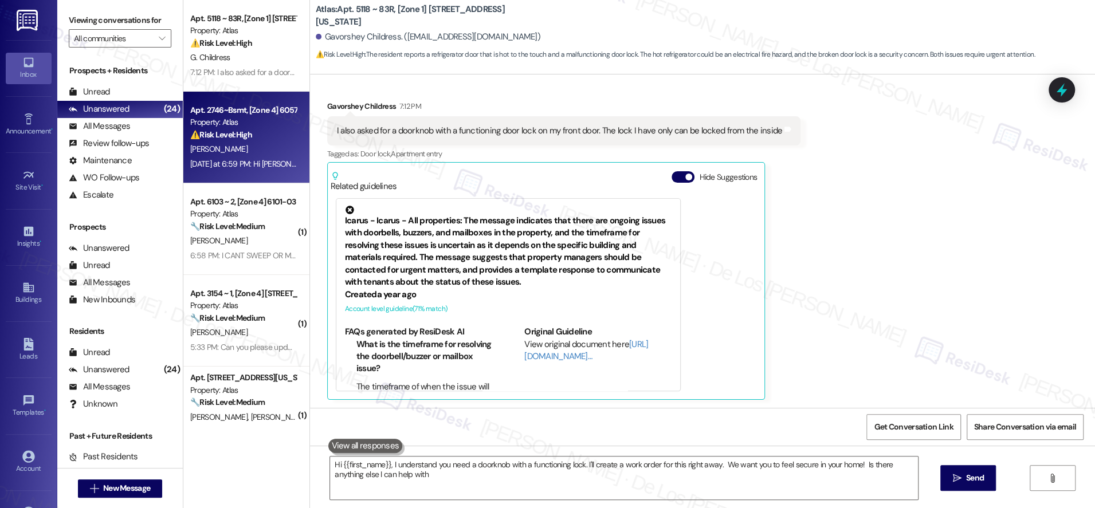
type textarea "Hi {{first_name}}, I understand you need a doorknob with a functioning lock. I'…"
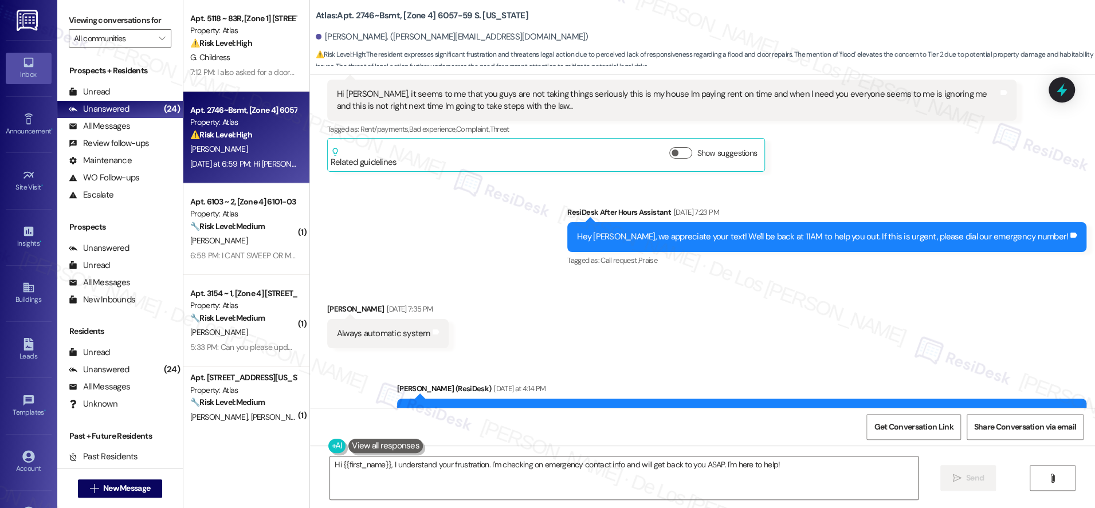
scroll to position [24552, 0]
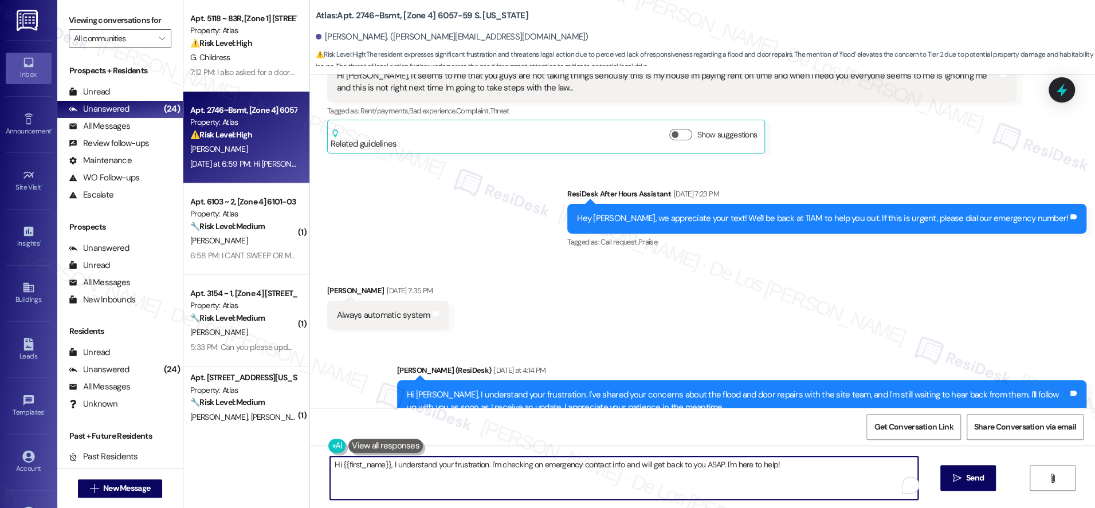
drag, startPoint x: 480, startPoint y: 468, endPoint x: 448, endPoint y: 467, distance: 32.1
click at [445, 466] on textarea "Hi {{first_name}}, I understand your frustration. I'm checking on emergency con…" at bounding box center [624, 478] width 588 height 43
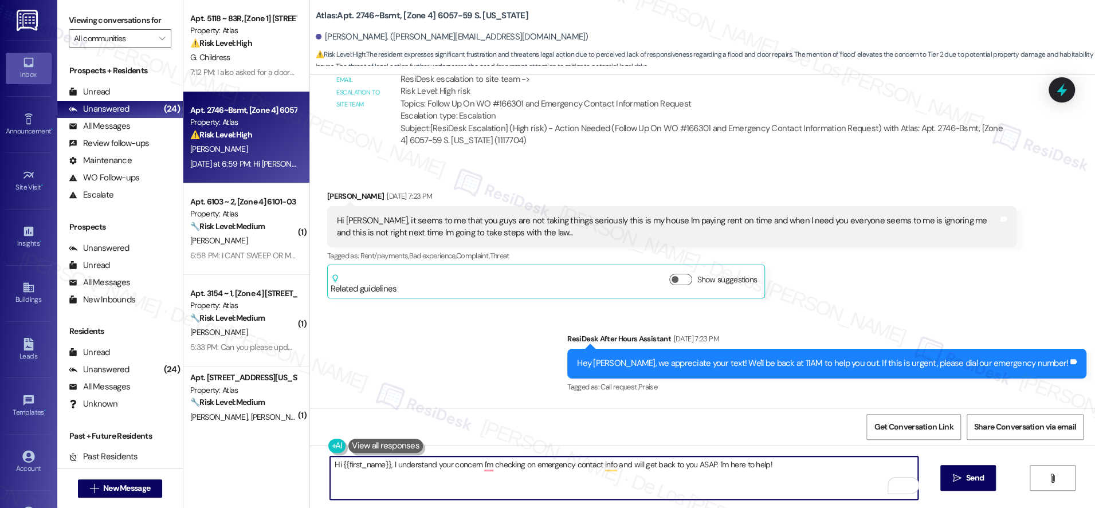
scroll to position [24480, 0]
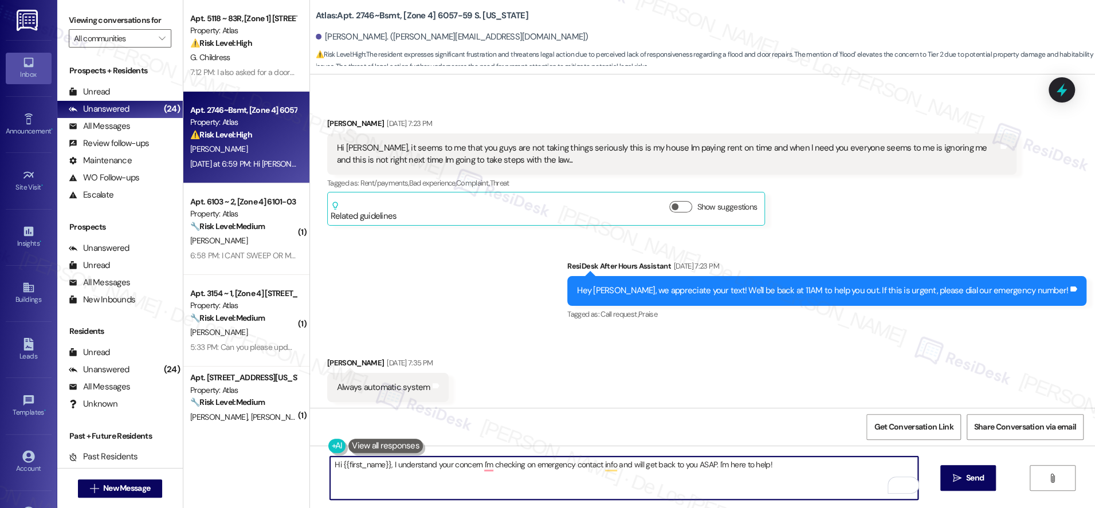
drag, startPoint x: 611, startPoint y: 465, endPoint x: 764, endPoint y: 461, distance: 152.5
click at [764, 461] on textarea "Hi {{first_name}}, I understand your concern I'm checking on emergency contact …" at bounding box center [624, 478] width 588 height 43
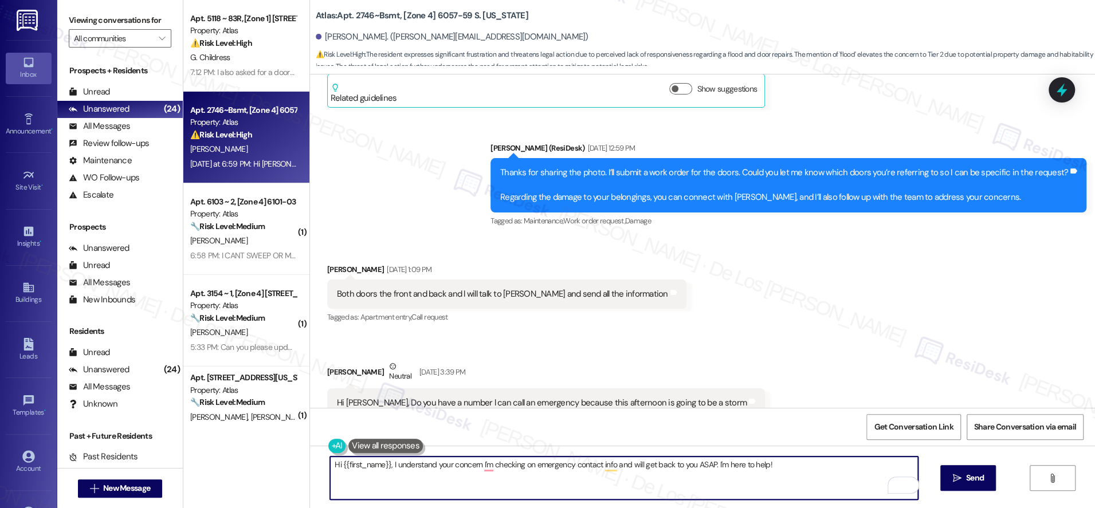
scroll to position [23814, 0]
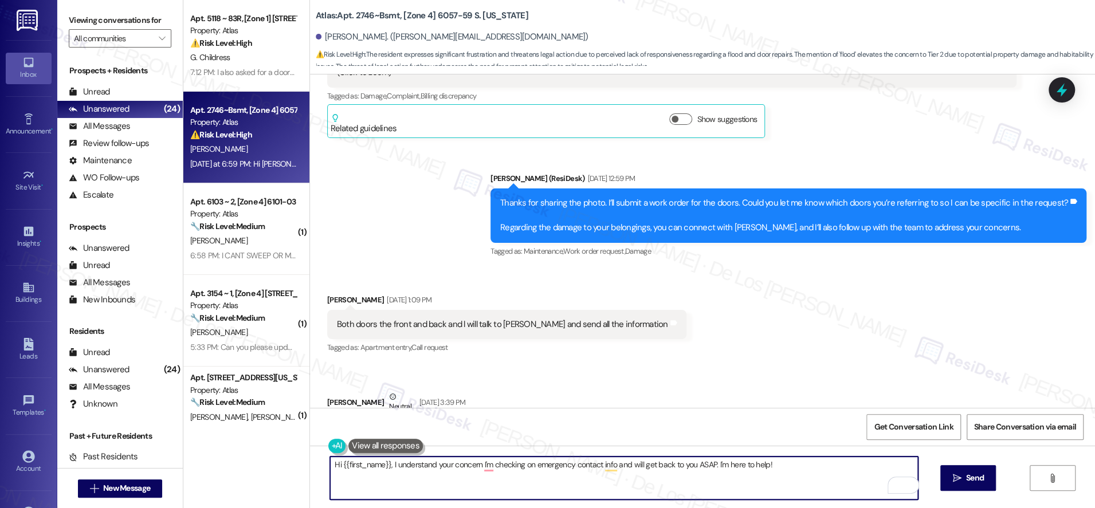
click at [618, 470] on textarea "Hi {{first_name}}, I understand your concern I'm checking on emergency contact …" at bounding box center [624, 478] width 588 height 43
drag, startPoint x: 610, startPoint y: 465, endPoint x: 816, endPoint y: 467, distance: 205.8
click at [815, 468] on textarea "Hi {{first_name}}, I understand your concern I'm checking on emergency contact …" at bounding box center [624, 478] width 588 height 43
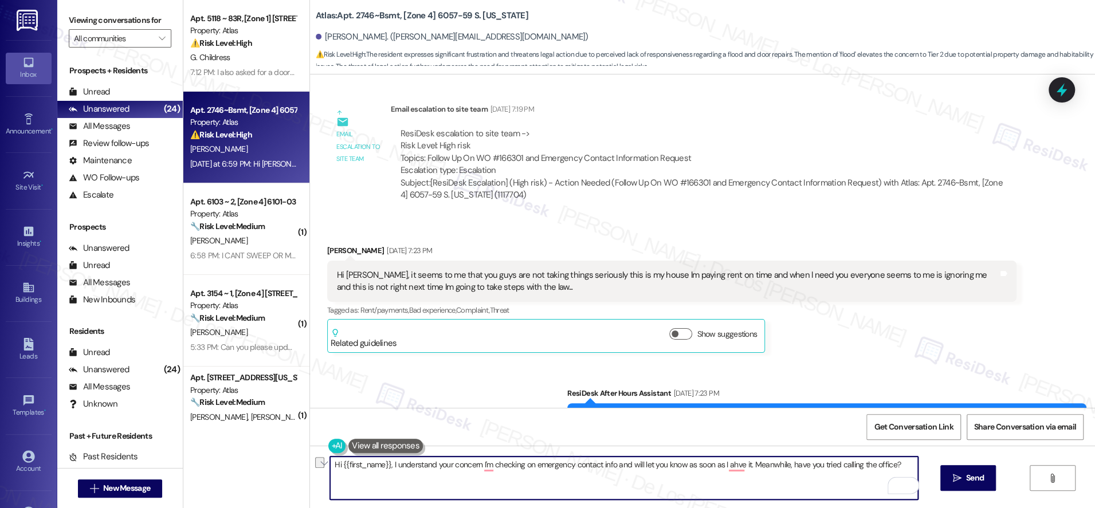
scroll to position [24354, 0]
paste textarea "I understand your concern. I’m checking on the emergency contact information an…"
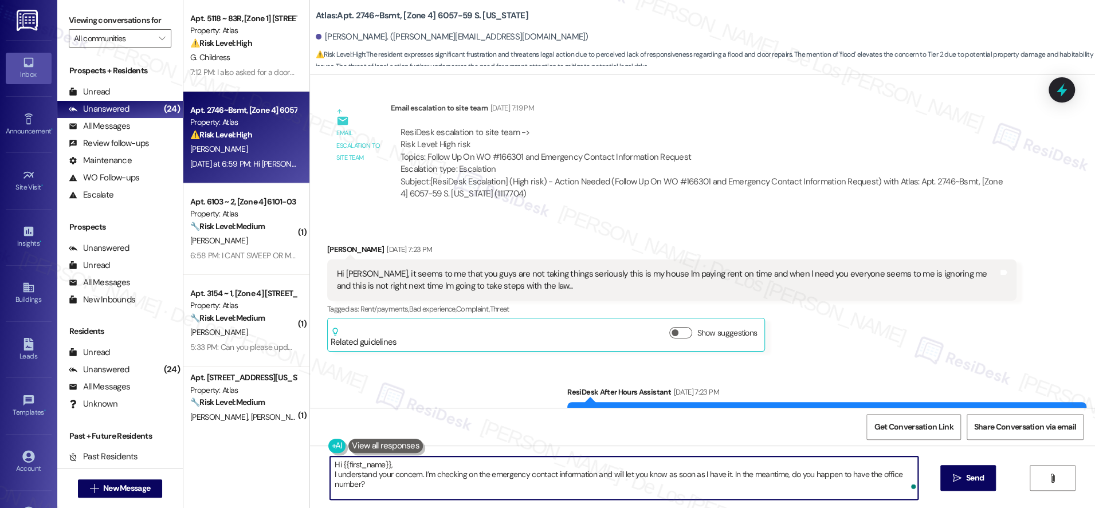
click at [330, 469] on textarea "Hi {{first_name}}, I understand your concern. I’m checking on the emergency con…" at bounding box center [624, 478] width 588 height 43
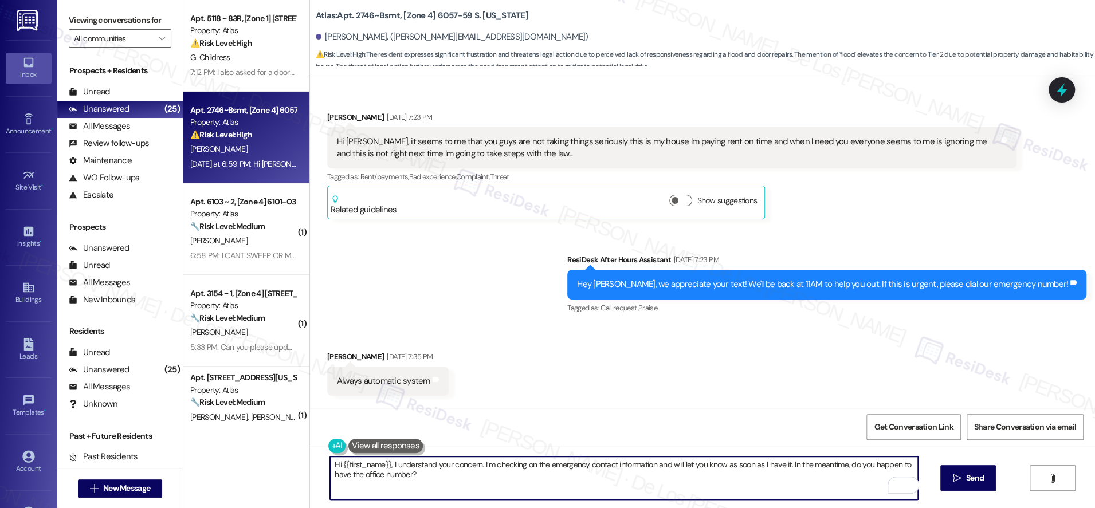
scroll to position [24552, 0]
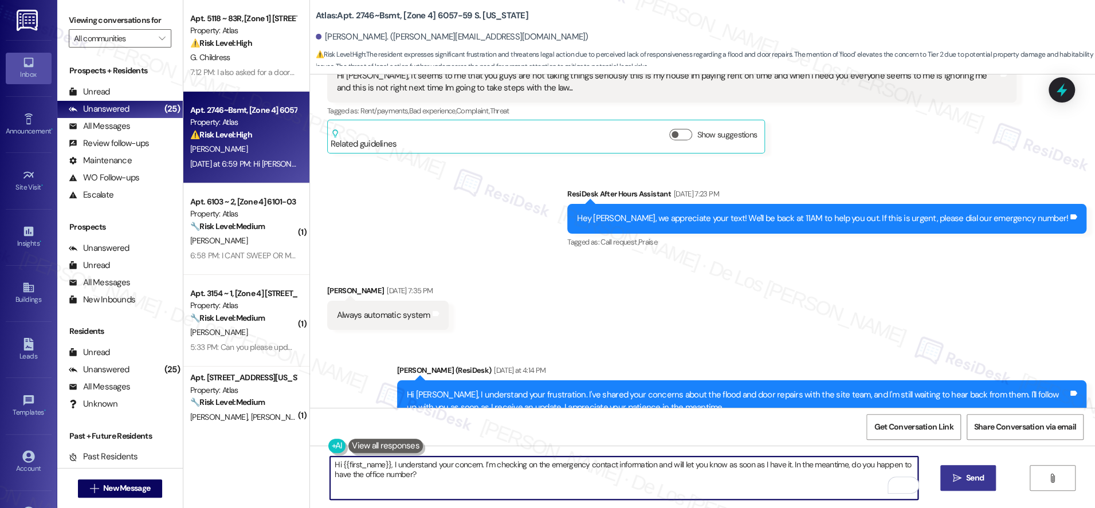
type textarea "Hi {{first_name}}, I understand your concern. I’m checking on the emergency con…"
click at [964, 477] on span "Send" at bounding box center [975, 478] width 22 height 12
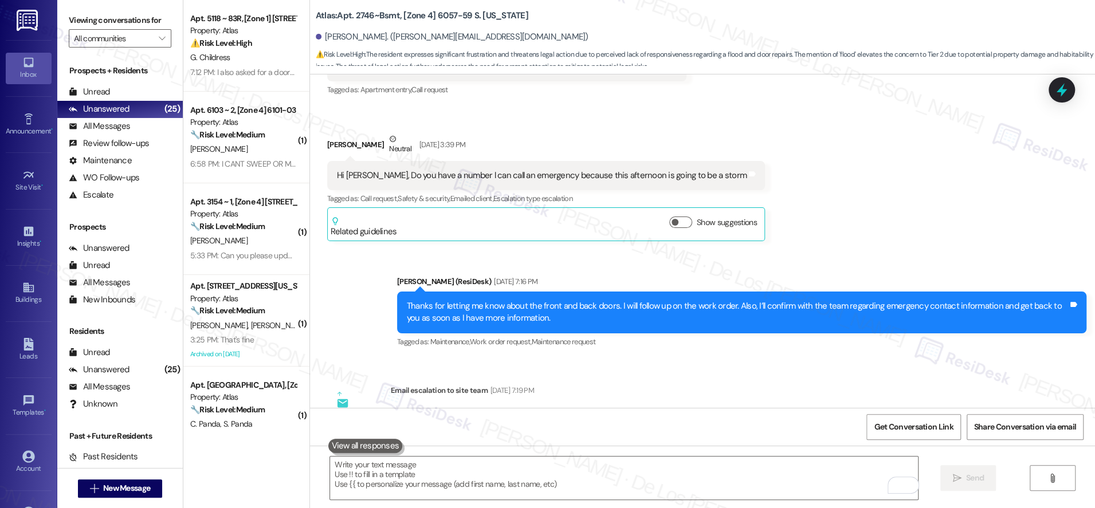
scroll to position [24072, 0]
click at [660, 409] on div "ResiDesk escalation to site team -> Risk Level: High risk Topics: Follow Up On …" at bounding box center [704, 433] width 606 height 49
copy div "Topics: Follow Up On WO #166301 and Emergency Contact Information Request"
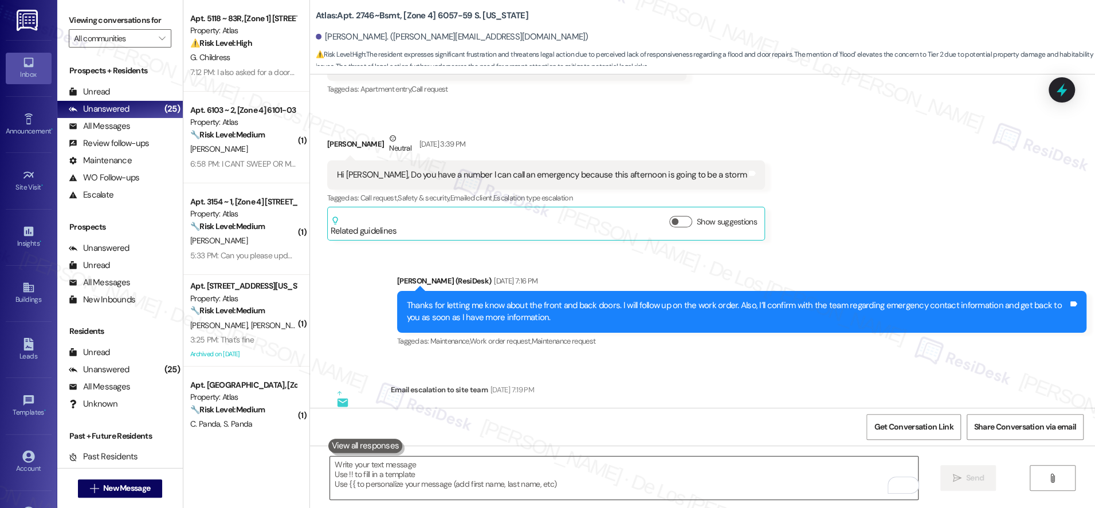
click at [596, 481] on textarea "To enrich screen reader interactions, please activate Accessibility in Grammarl…" at bounding box center [624, 478] width 588 height 43
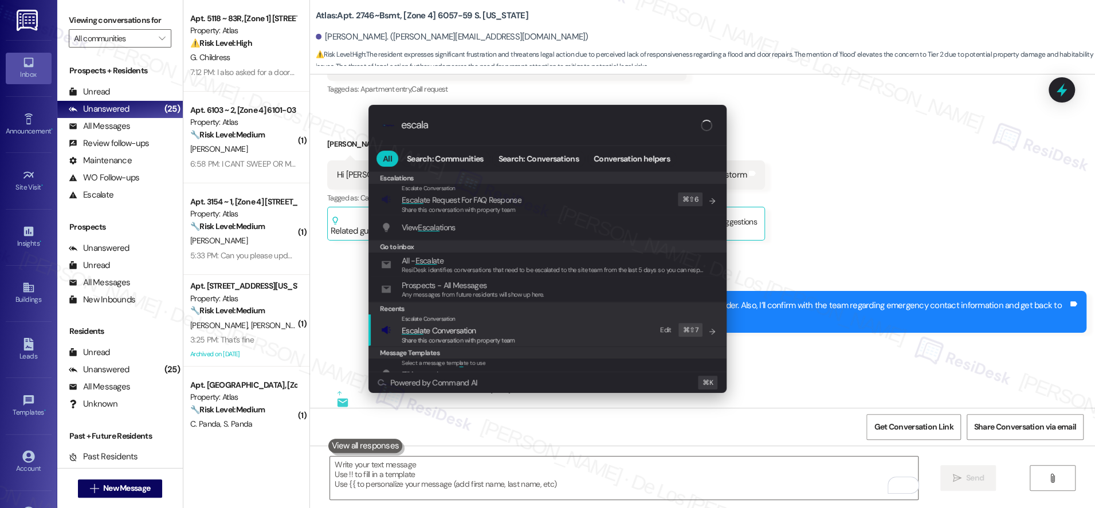
type input "escala"
click at [522, 334] on div "Escalate Conversation Escala te Conversation Share this conversation with prope…" at bounding box center [548, 330] width 335 height 31
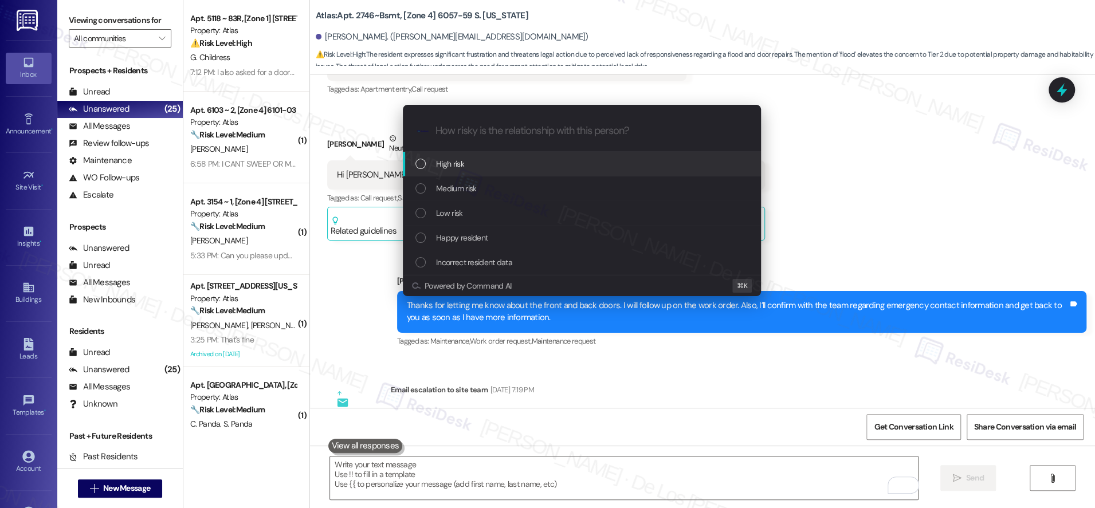
click at [496, 158] on div "High risk" at bounding box center [583, 164] width 335 height 13
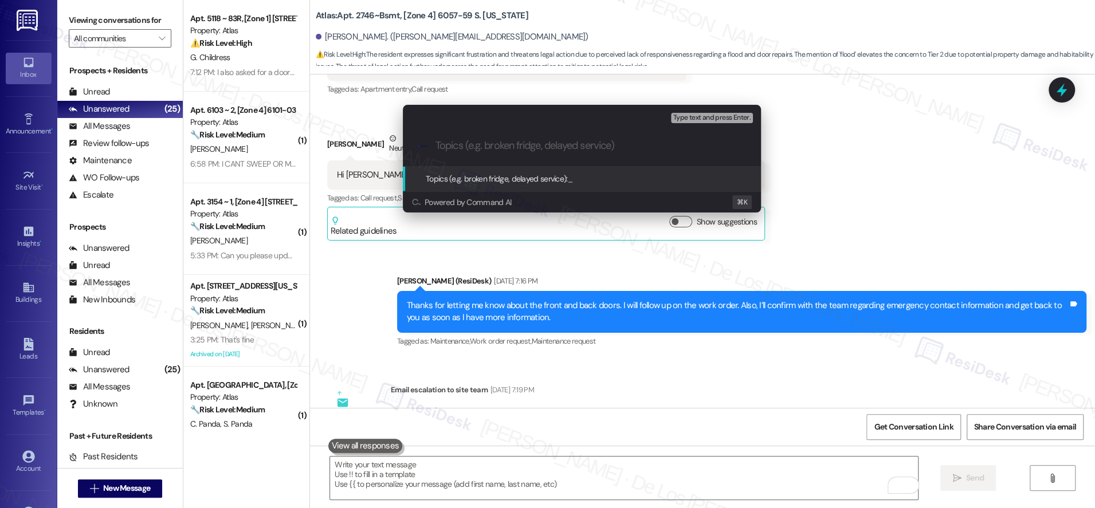
paste input "Topics: Follow Up On WO #166301 and Emergency Contact Information Request"
type input "Topics: Follow Up On WO #166301 and Emergency Contact Information Request"
paste input "Topics: Follow Up On WO #166301 and Emergency Contact Information Request"
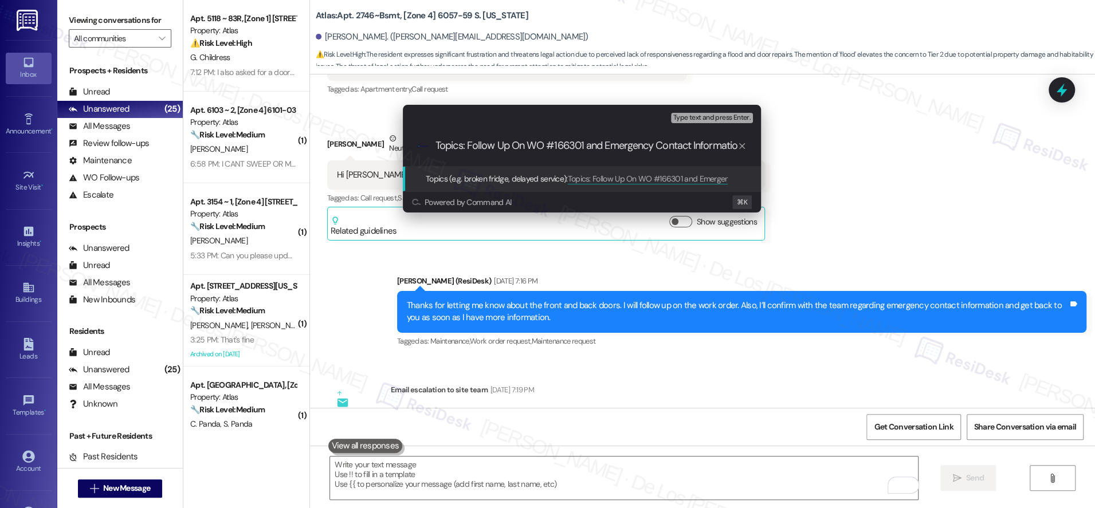
scroll to position [0, 44]
click at [460, 151] on input "Topics: Follow Up On WO #166301 and Emergency Contact Information Request" at bounding box center [587, 146] width 302 height 12
click at [469, 143] on input "Topics: Follow Up On WO #166301 and Emergency Contact Information Request" at bounding box center [587, 146] width 302 height 12
type input "Follow Up On WO #166301 and Emergency Contact Information Request"
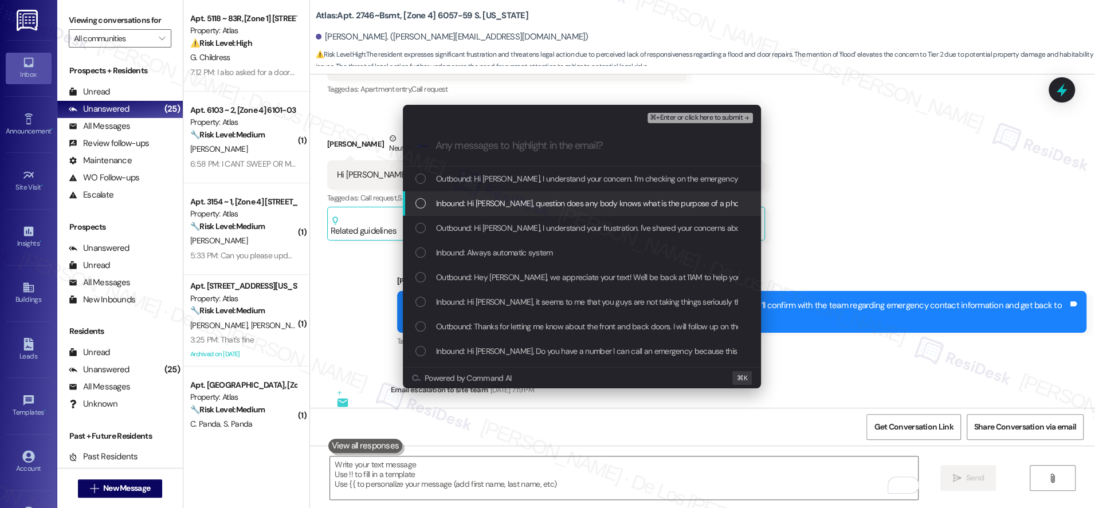
click at [610, 201] on span "Inbound: Hi Sarah, question does any body knows what is the purpose of a phone?" at bounding box center [593, 203] width 315 height 13
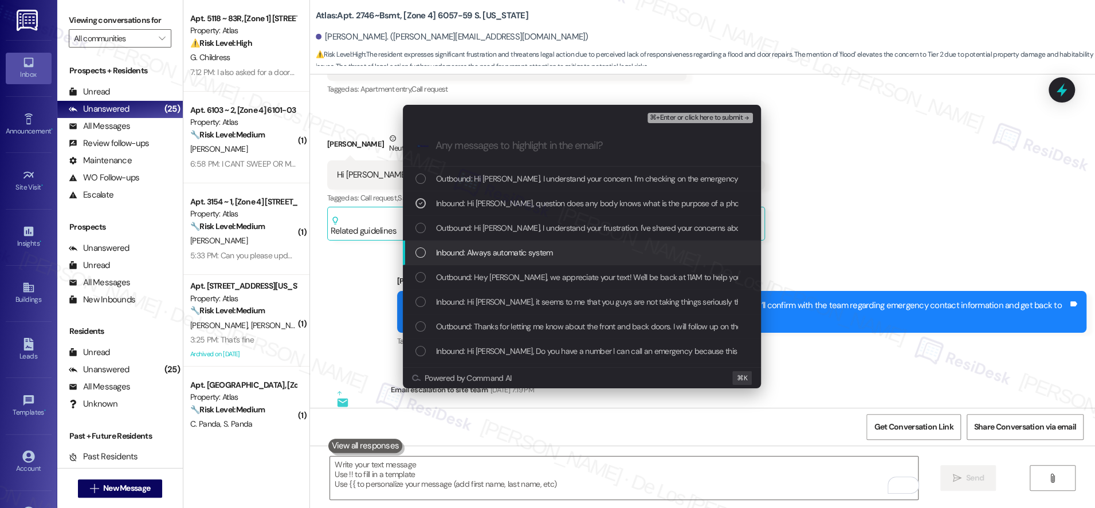
click at [601, 252] on div "Inbound: Always automatic system" at bounding box center [583, 252] width 335 height 13
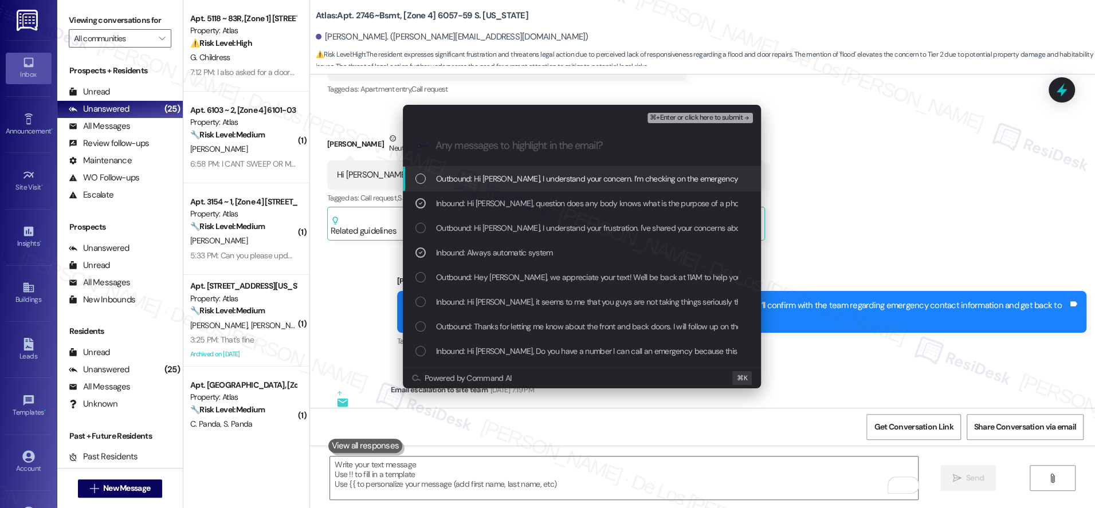
click at [668, 122] on span "⌘+Enter or click here to submit" at bounding box center [696, 118] width 93 height 8
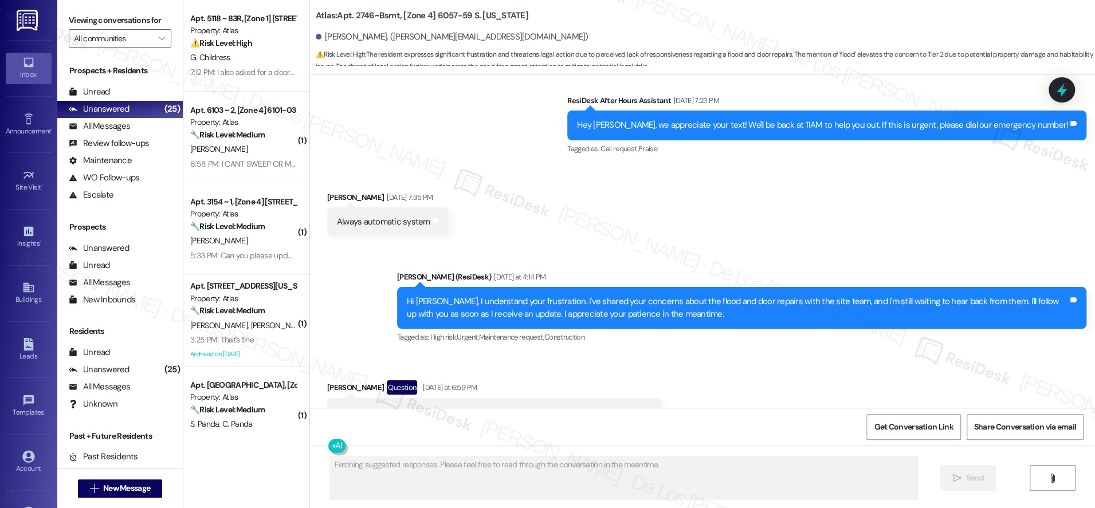
scroll to position [24679, 0]
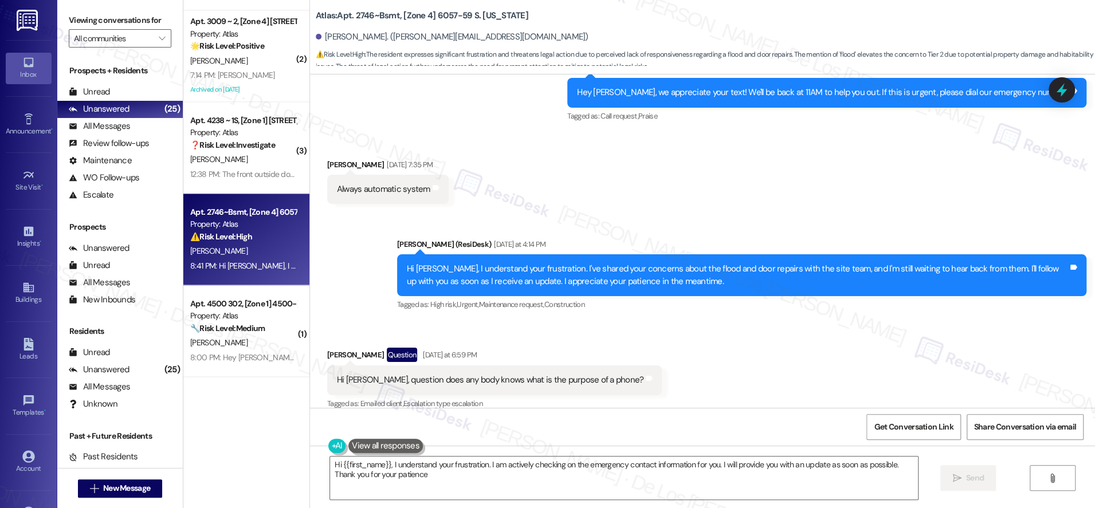
type textarea "Hi {{first_name}}, I understand your frustration. I am actively checking on the…"
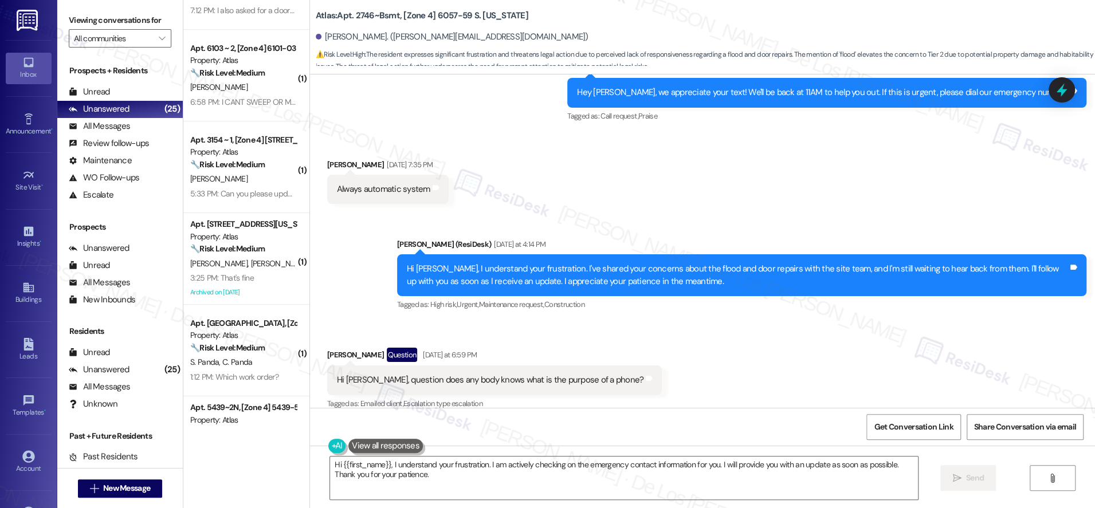
scroll to position [0, 0]
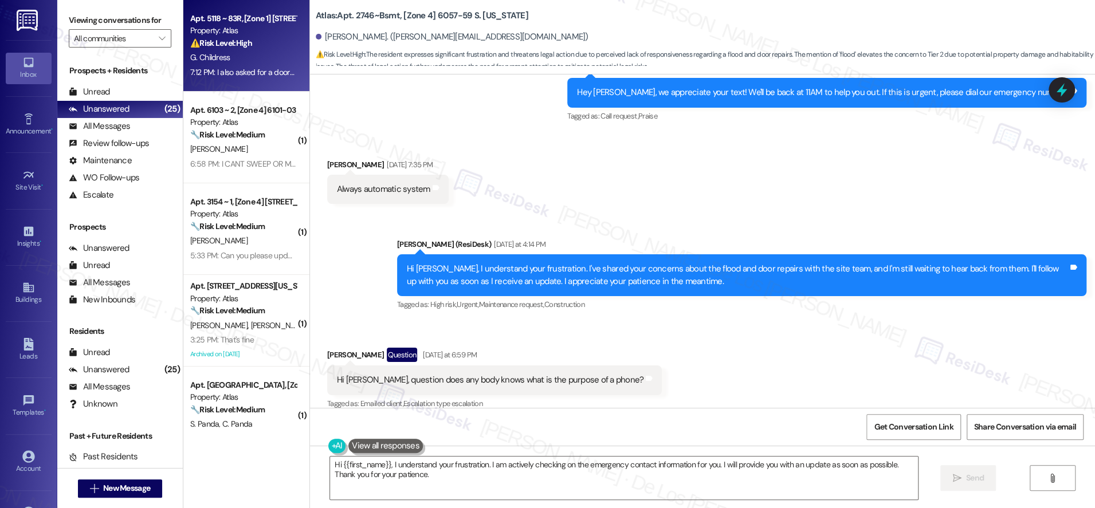
click at [276, 68] on div "7:12 PM: I also asked for a doorknob with a functioning door lock on my front d…" at bounding box center [407, 72] width 435 height 10
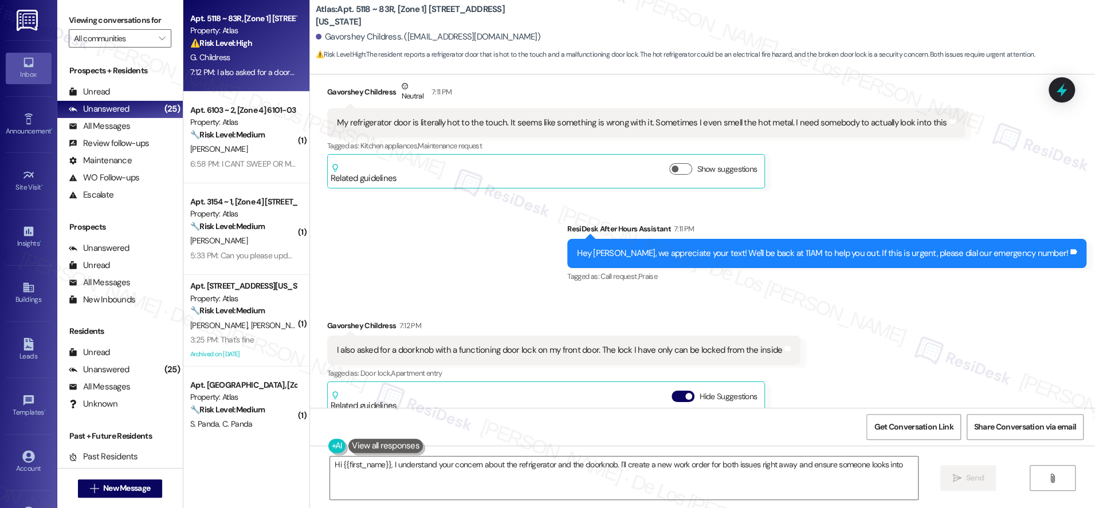
scroll to position [757, 0]
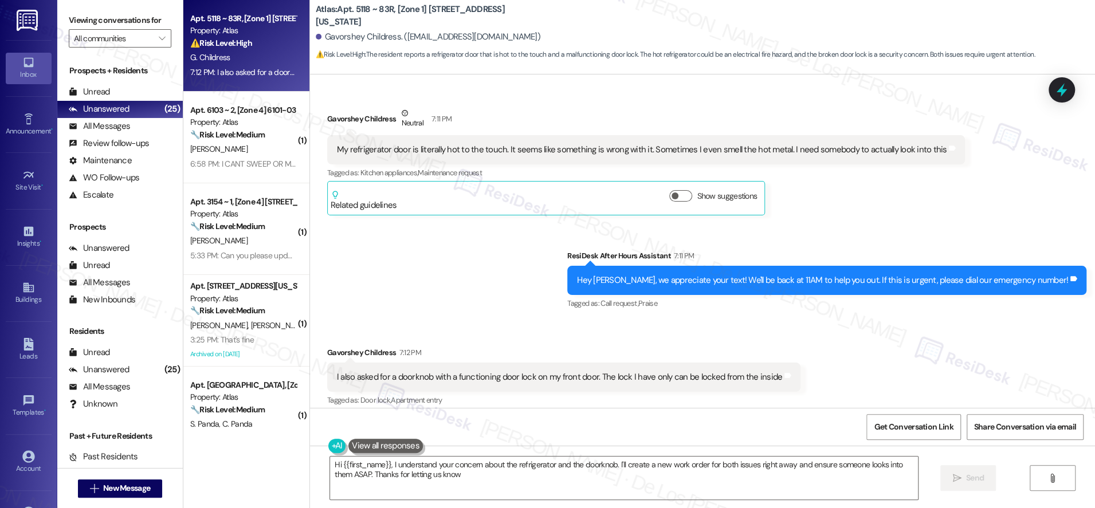
type textarea "Hi {{first_name}}, I understand your concern about the refrigerator and the doo…"
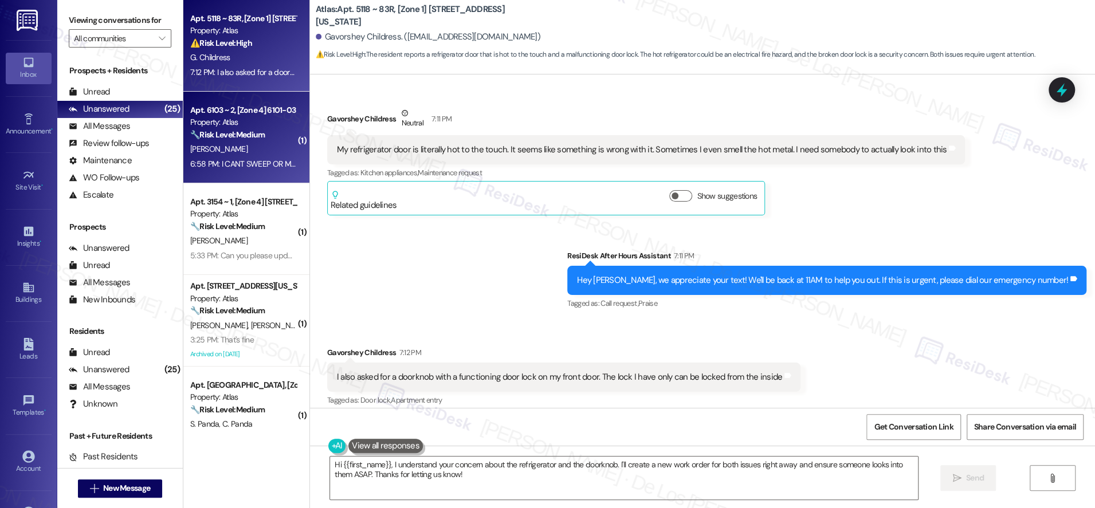
click at [245, 171] on div "Apt. 6103 ~ 2, [Zone 4] 6101-03 S Kedzie Property: Atlas 🔧 Risk Level: Medium T…" at bounding box center [246, 138] width 126 height 92
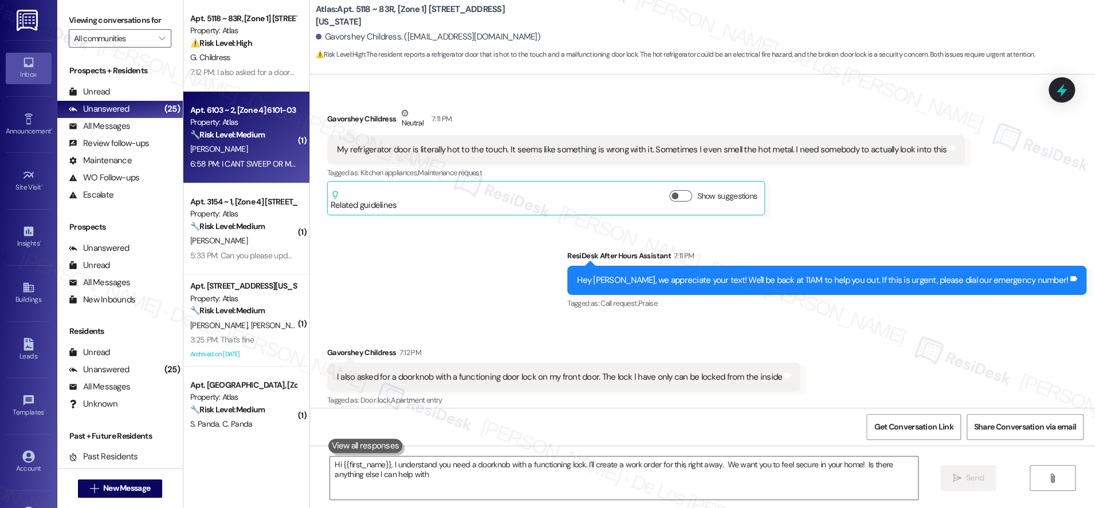
type textarea "Hi {{first_name}}, I understand you need a doorknob with a functioning lock. I'…"
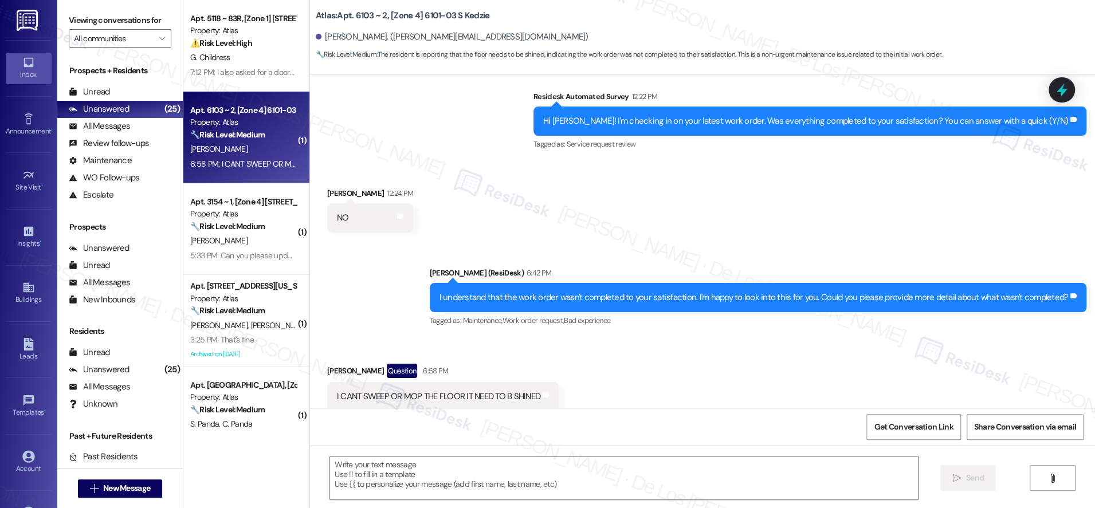
scroll to position [472, 0]
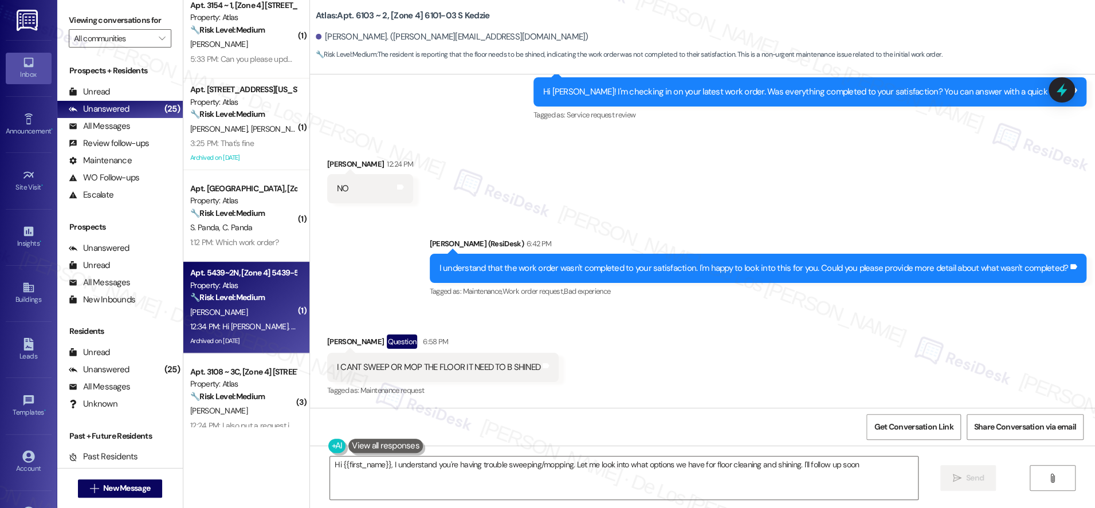
type textarea "Hi {{first_name}}, I understand you're having trouble sweeping/mopping. Let me …"
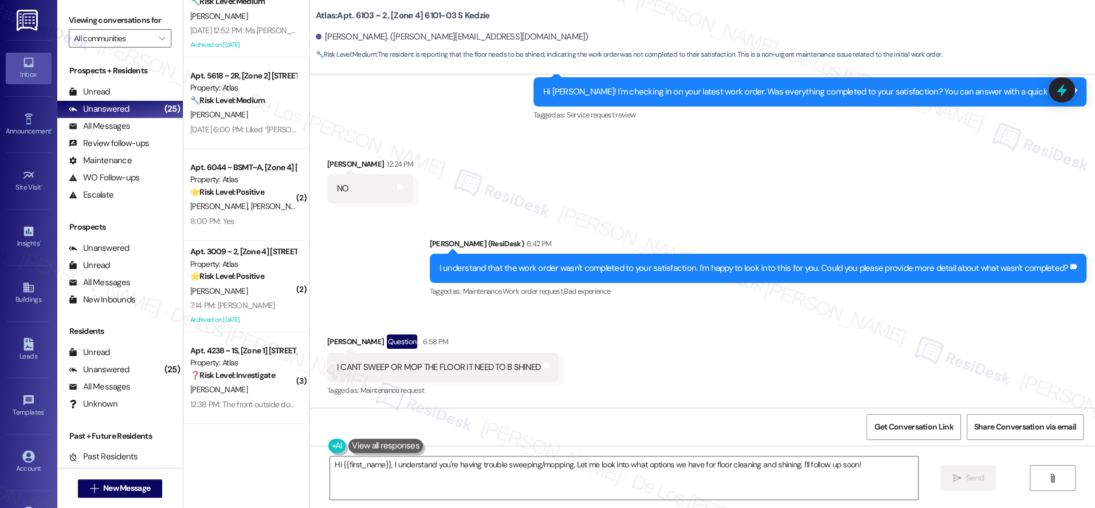
scroll to position [1049, 0]
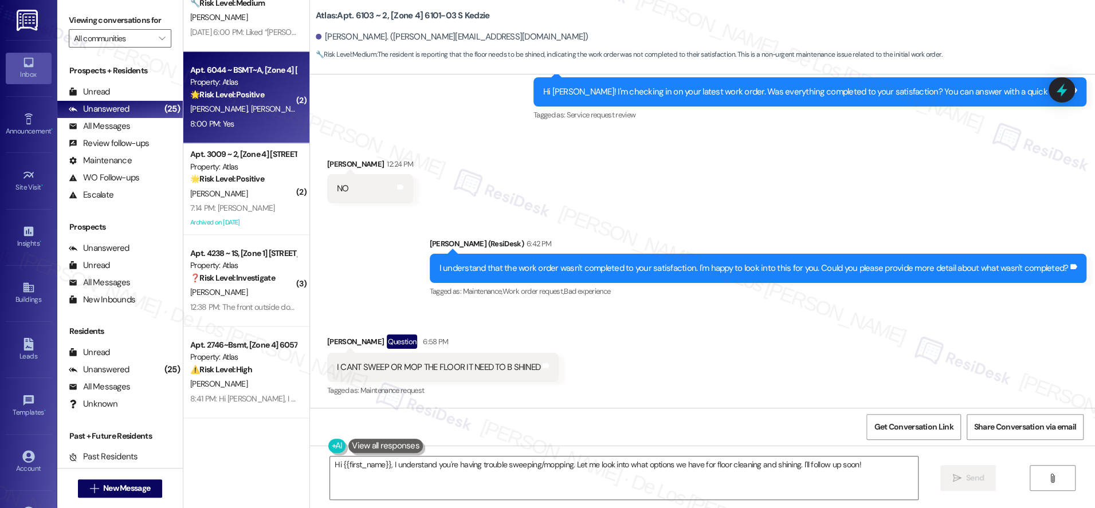
click at [272, 97] on div "🌟 Risk Level: Positive The conversation involves positive engagement and a requ…" at bounding box center [243, 95] width 106 height 12
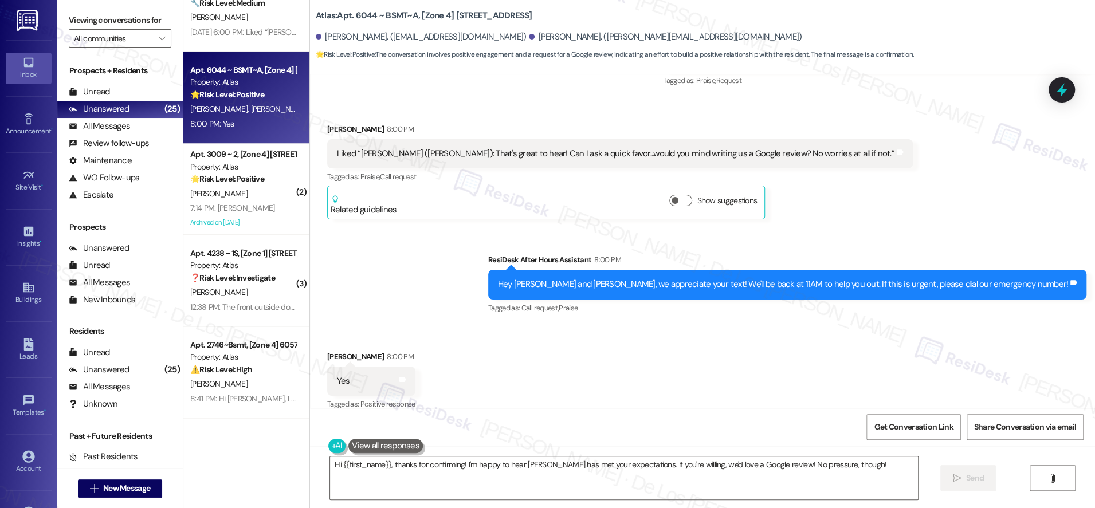
scroll to position [3672, 0]
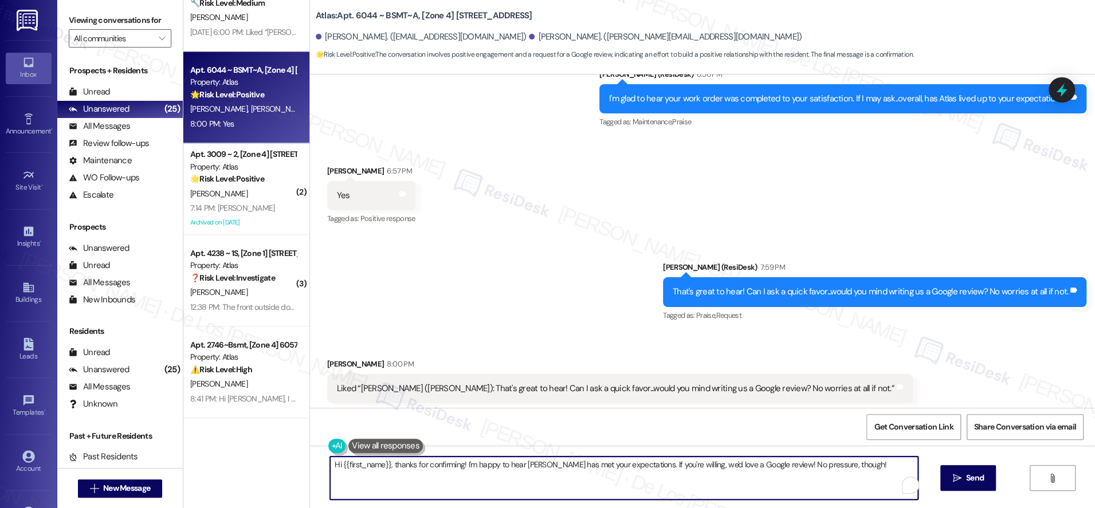
click at [576, 485] on textarea "Hi {{first_name}}, thanks for confirming! I'm happy to hear Atlas has met your …" at bounding box center [624, 478] width 588 height 43
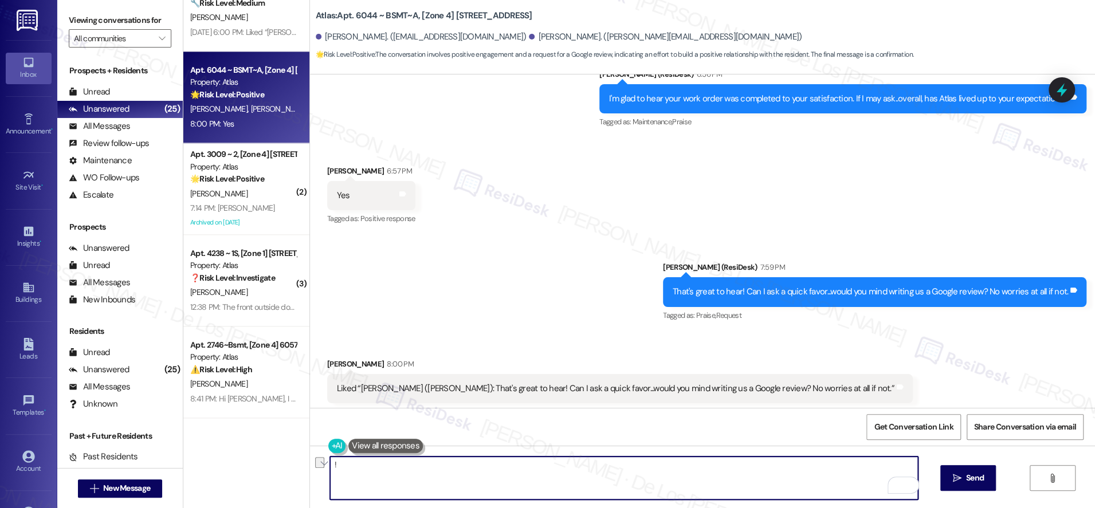
type textarea "!!"
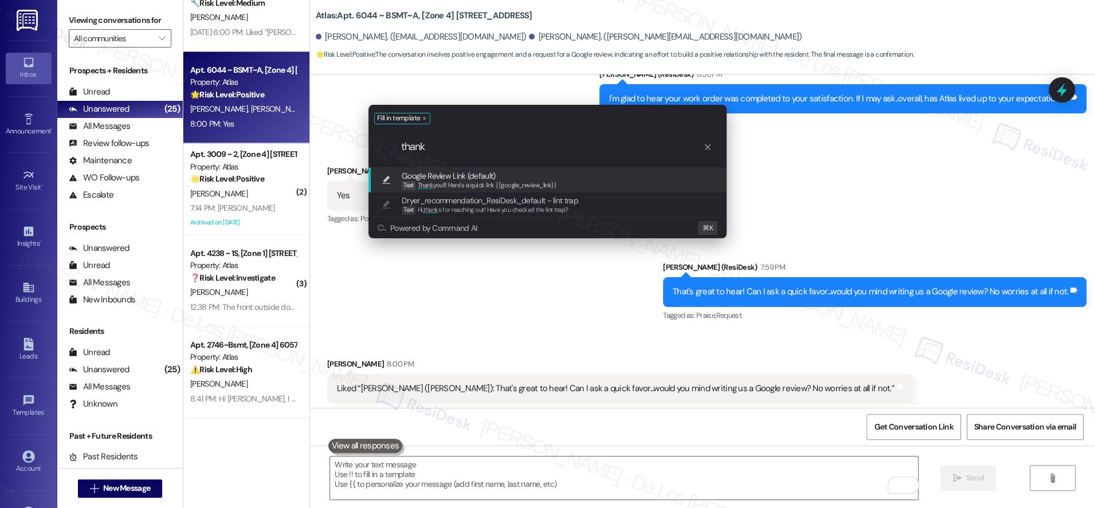
type input "thank"
click at [675, 183] on div "Google Review Link (default) Text Thank you!!! Here's a quick link {{google_rev…" at bounding box center [548, 180] width 335 height 21
type textarea "Thank you!!! Here's a quick link {{google_review_link}}"
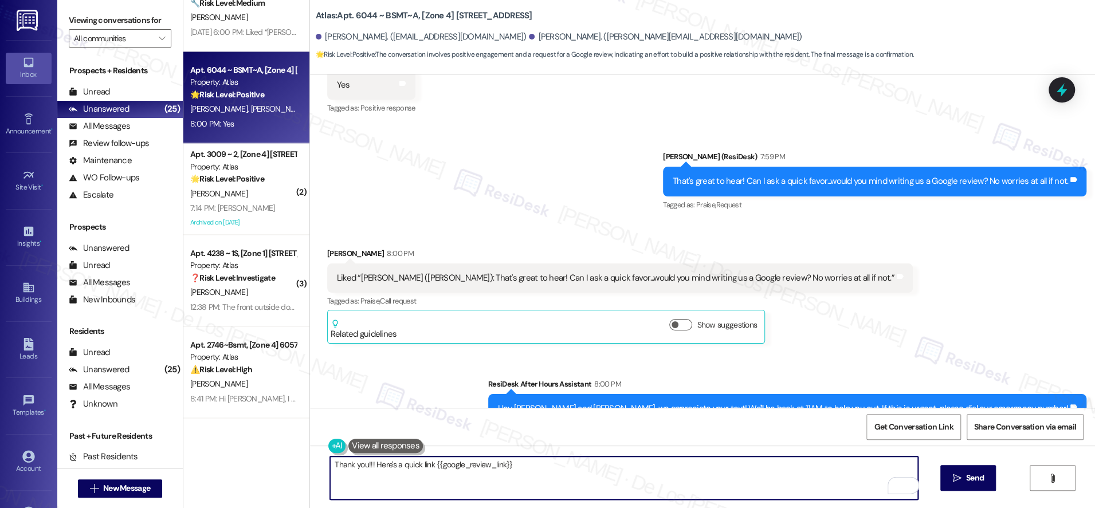
scroll to position [3907, 0]
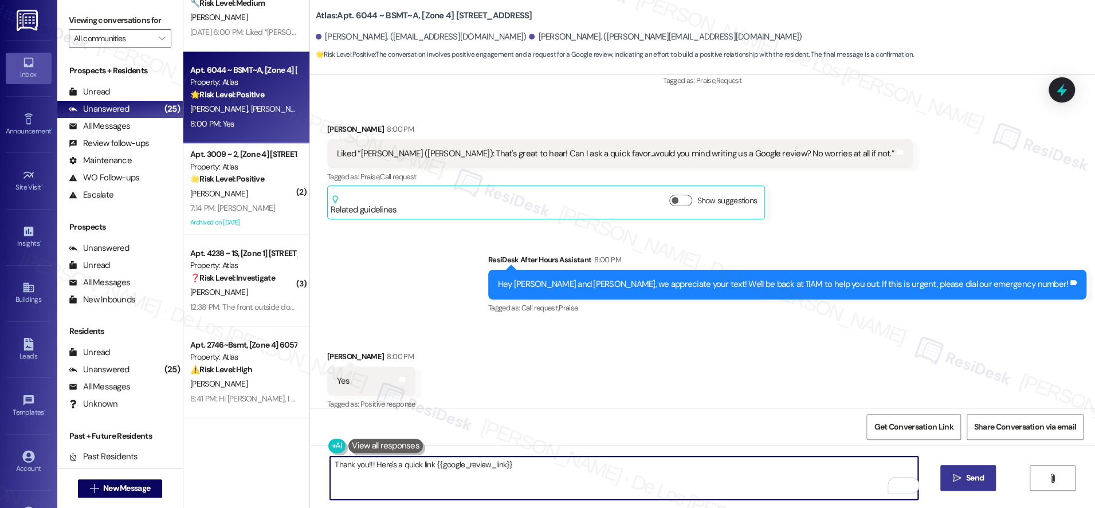
click at [959, 478] on icon "" at bounding box center [957, 478] width 9 height 9
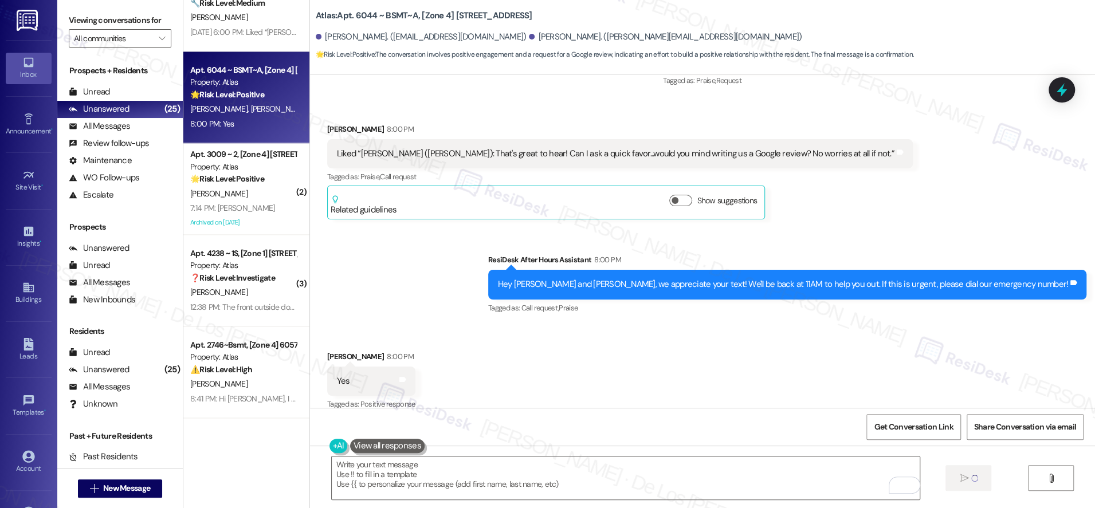
scroll to position [3906, 0]
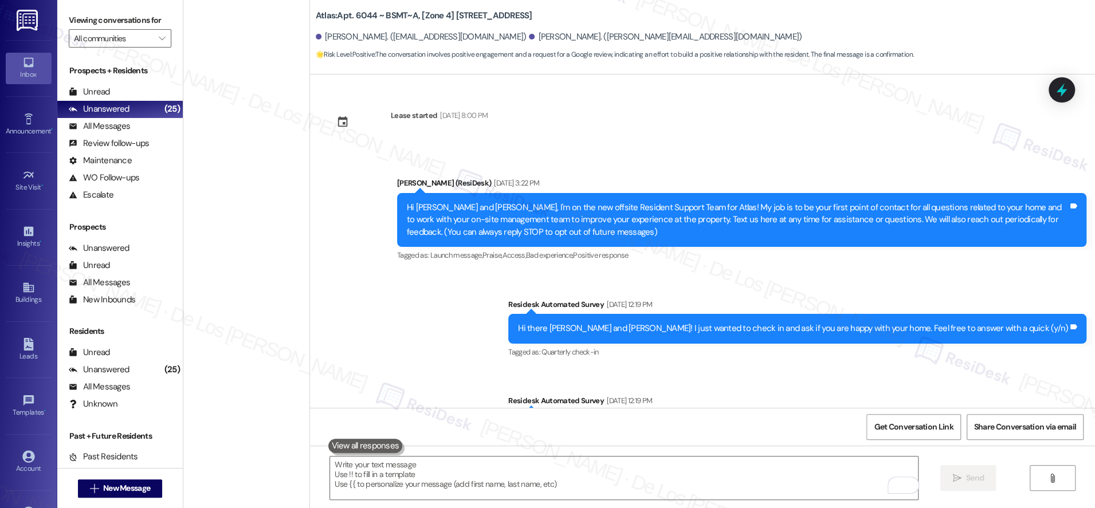
scroll to position [3906, 0]
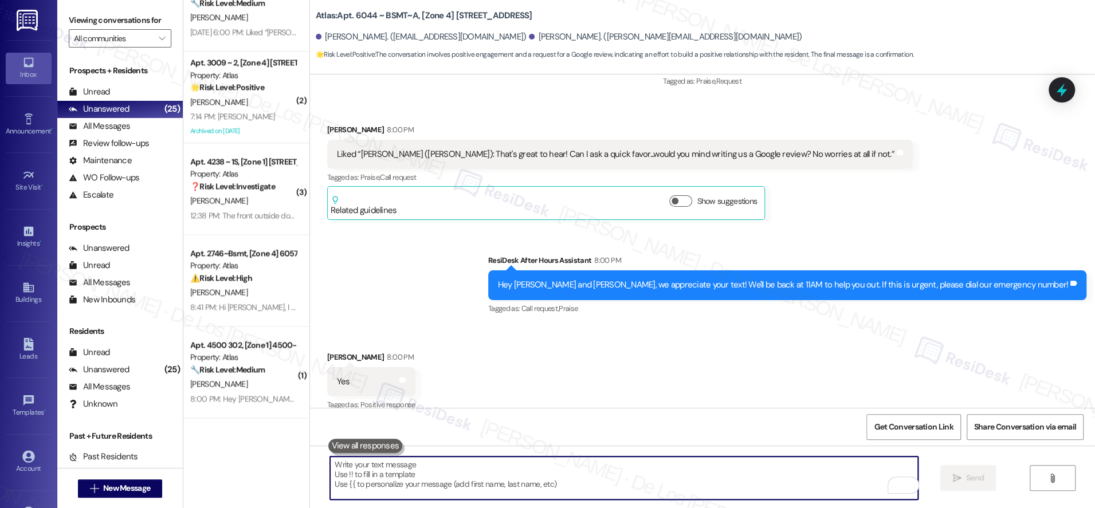
drag, startPoint x: 635, startPoint y: 468, endPoint x: 639, endPoint y: 460, distance: 9.0
click at [635, 468] on textarea "To enrich screen reader interactions, please activate Accessibility in Grammarl…" at bounding box center [624, 478] width 588 height 43
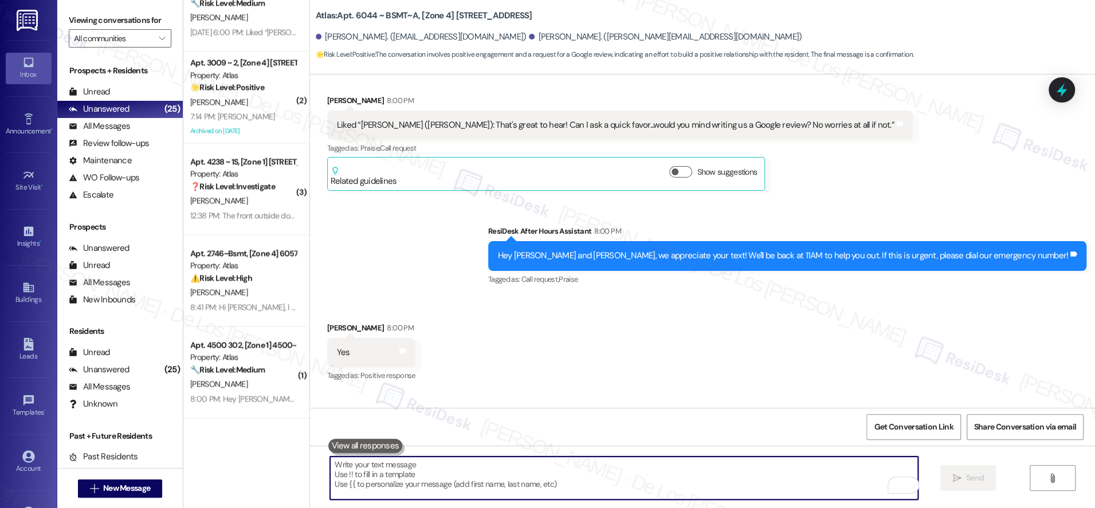
scroll to position [3987, 0]
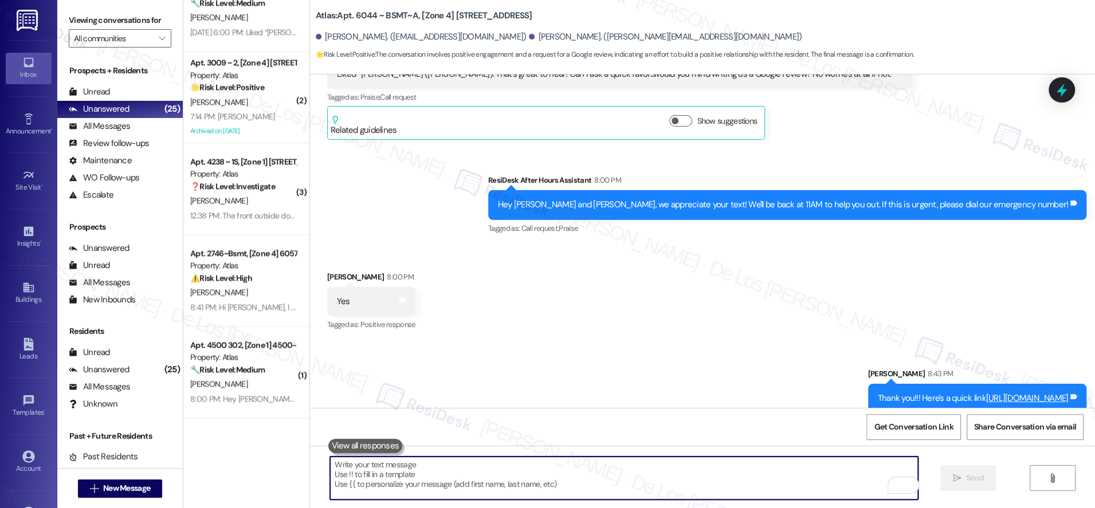
paste textarea "Looking forward to your feedback. Please let me know once it's posted. Thanks!"
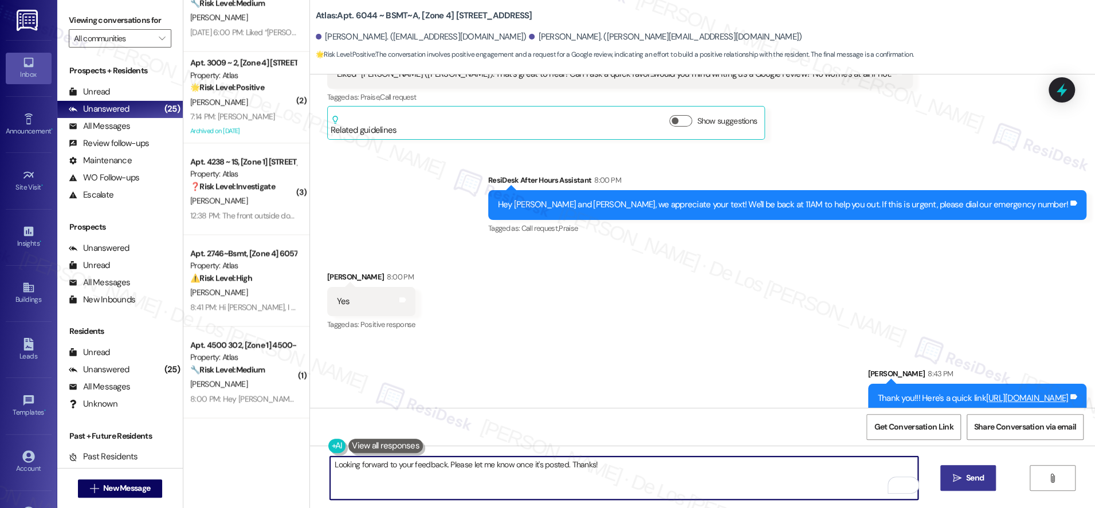
type textarea "Looking forward to your feedback. Please let me know once it's posted. Thanks!"
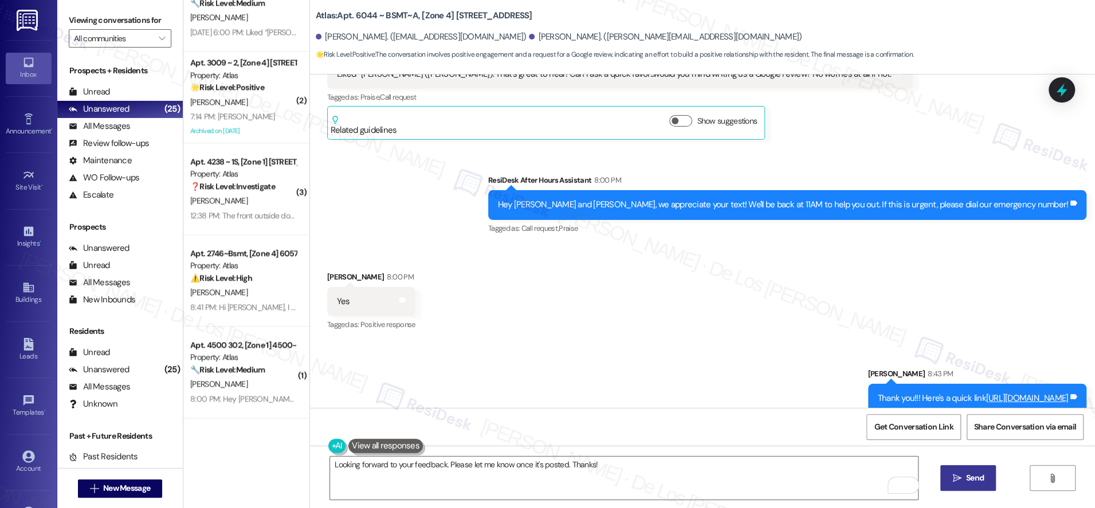
click at [961, 478] on span " Send" at bounding box center [968, 478] width 36 height 12
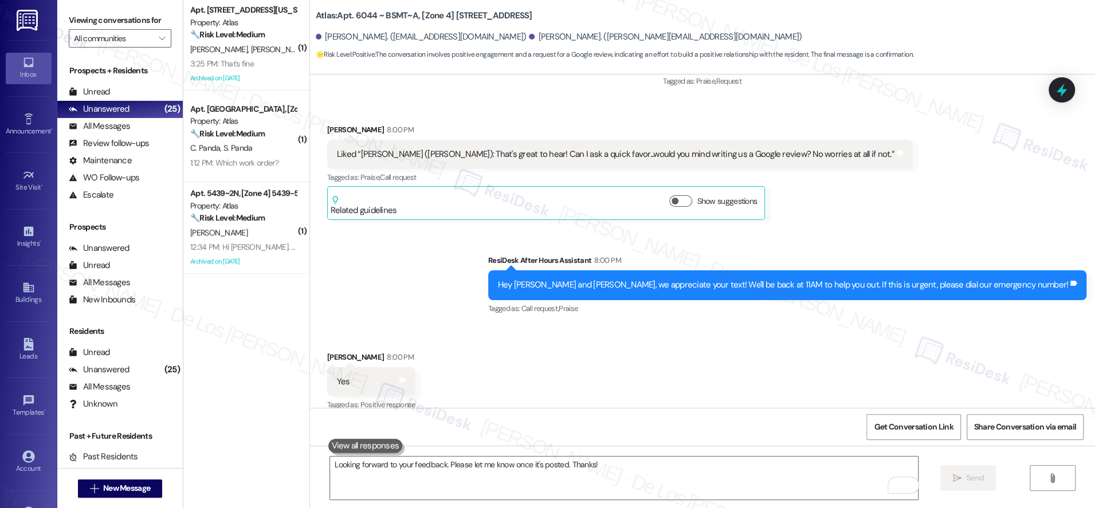
scroll to position [0, 0]
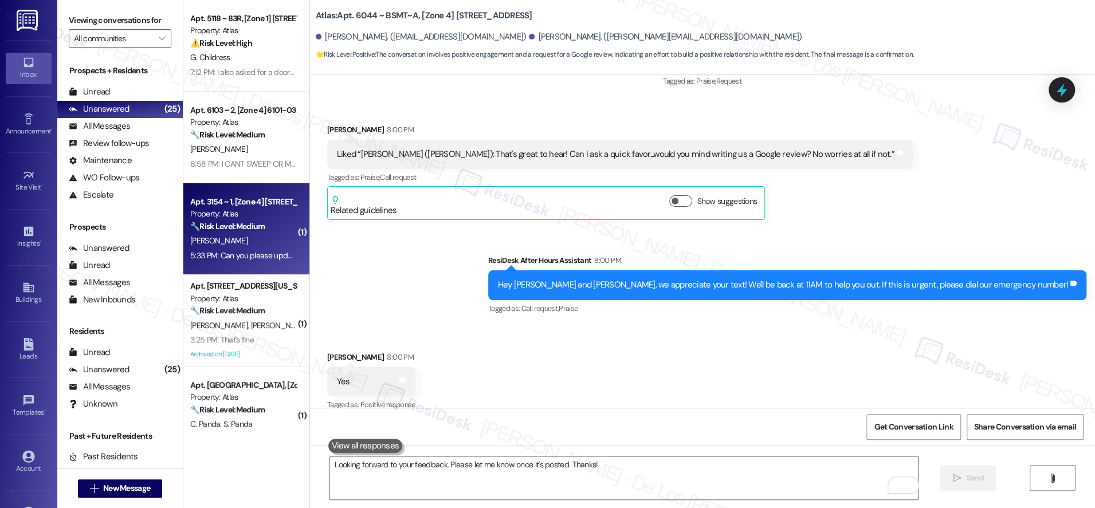
click at [273, 232] on div "🔧 Risk Level: Medium The resident is requesting to change their lease to a mont…" at bounding box center [243, 227] width 106 height 12
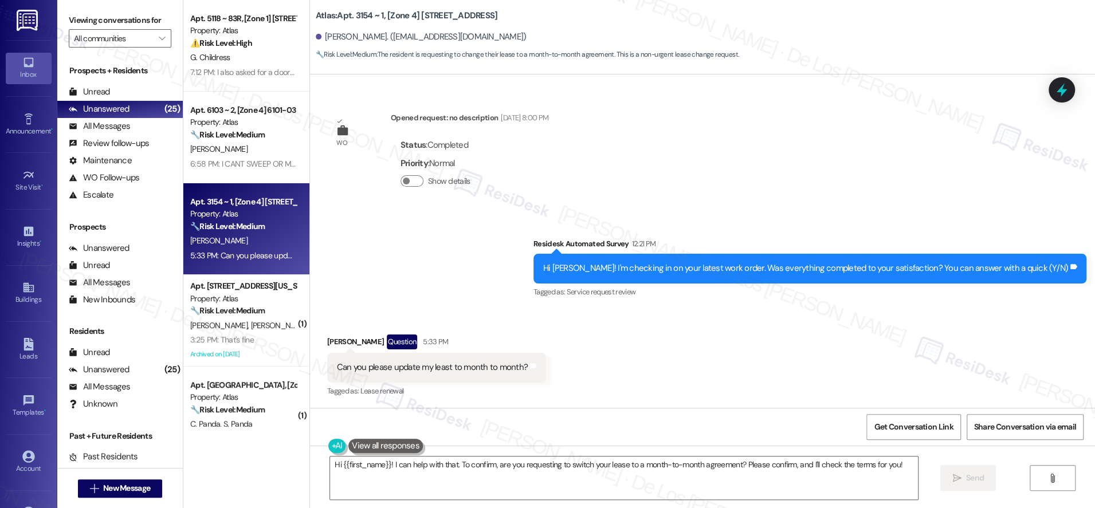
scroll to position [246, 0]
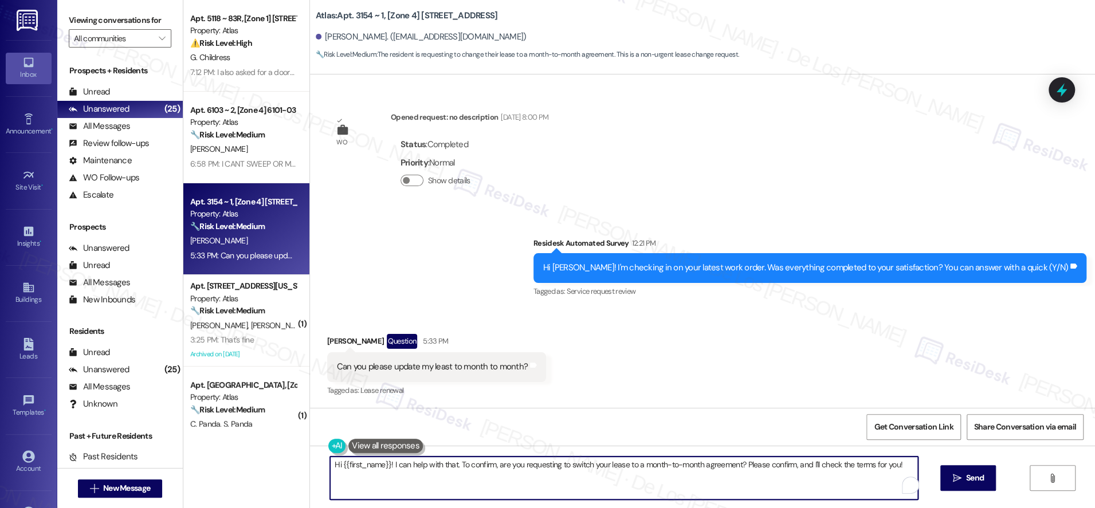
drag, startPoint x: 385, startPoint y: 464, endPoint x: 586, endPoint y: 484, distance: 202.2
click at [586, 484] on textarea "Hi {{first_name}}! I can help with that. To confirm, are you requesting to swit…" at bounding box center [624, 478] width 588 height 43
paste textarea "I understand your request to update your lease to a month-to-month term, and I’…"
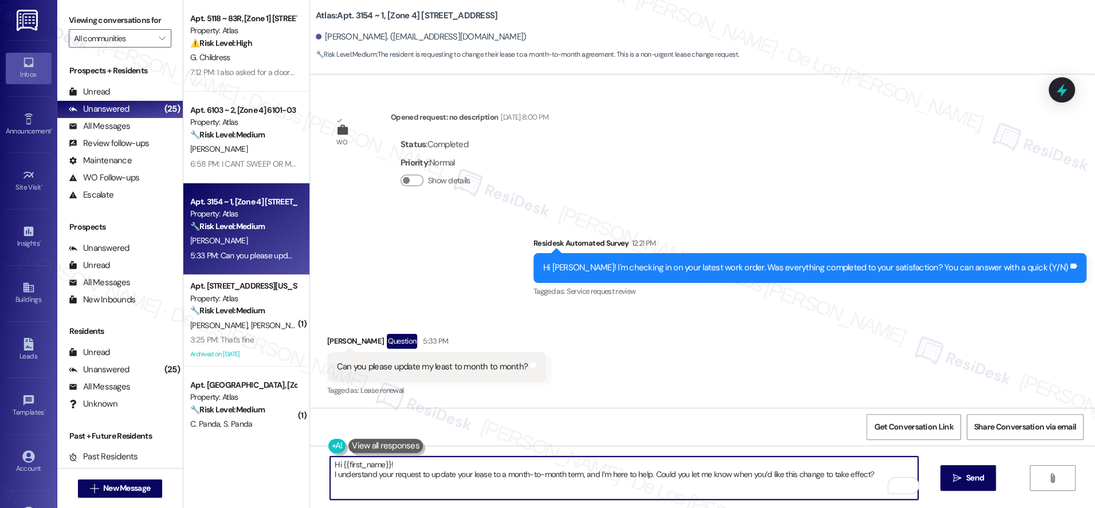
click at [330, 477] on textarea "Hi {{first_name}}! I understand your request to update your lease to a month-to…" at bounding box center [624, 478] width 588 height 43
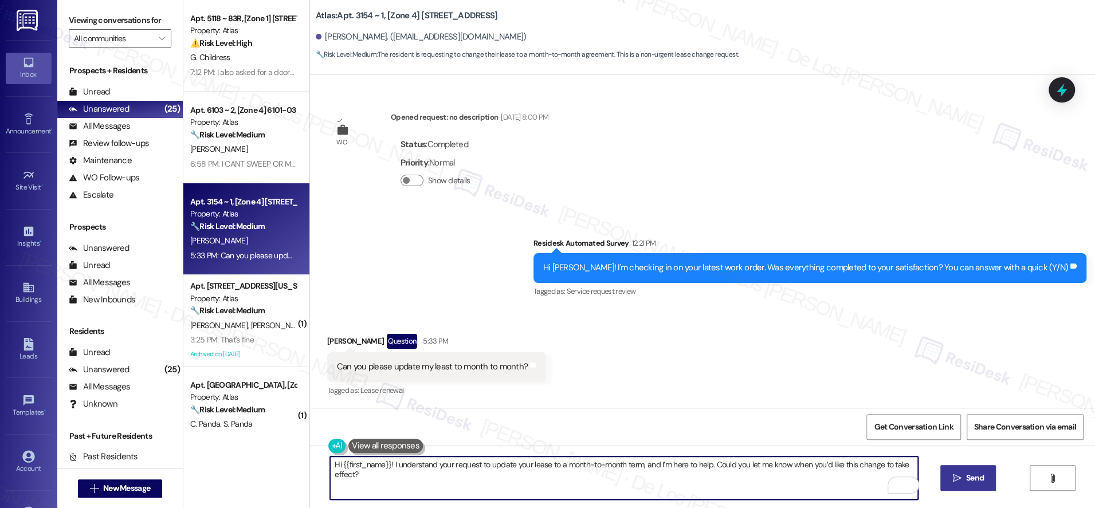
type textarea "Hi {{first_name}}! I understand your request to update your lease to a month-to…"
click at [966, 479] on span "Send" at bounding box center [975, 478] width 18 height 12
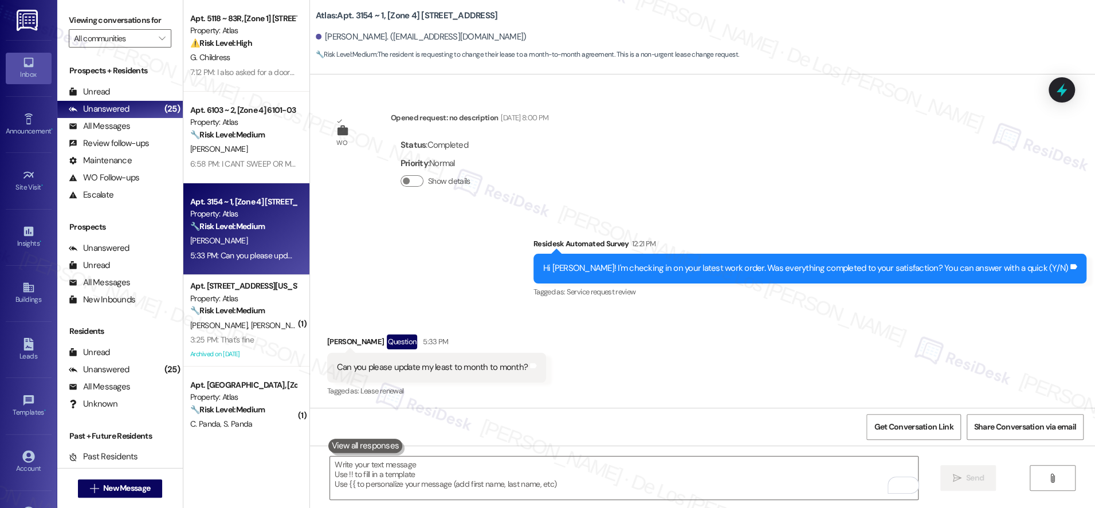
scroll to position [326, 0]
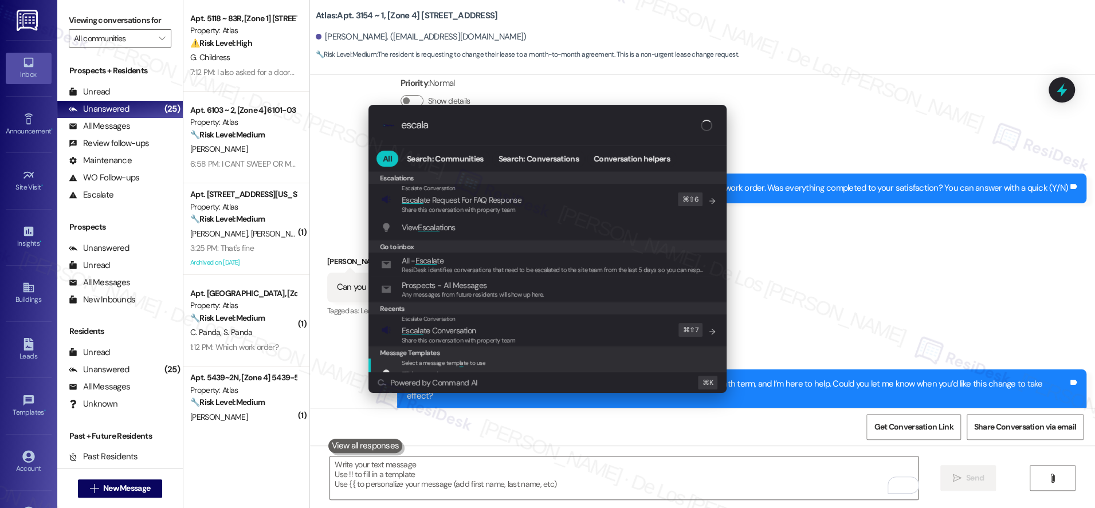
type input "escala"
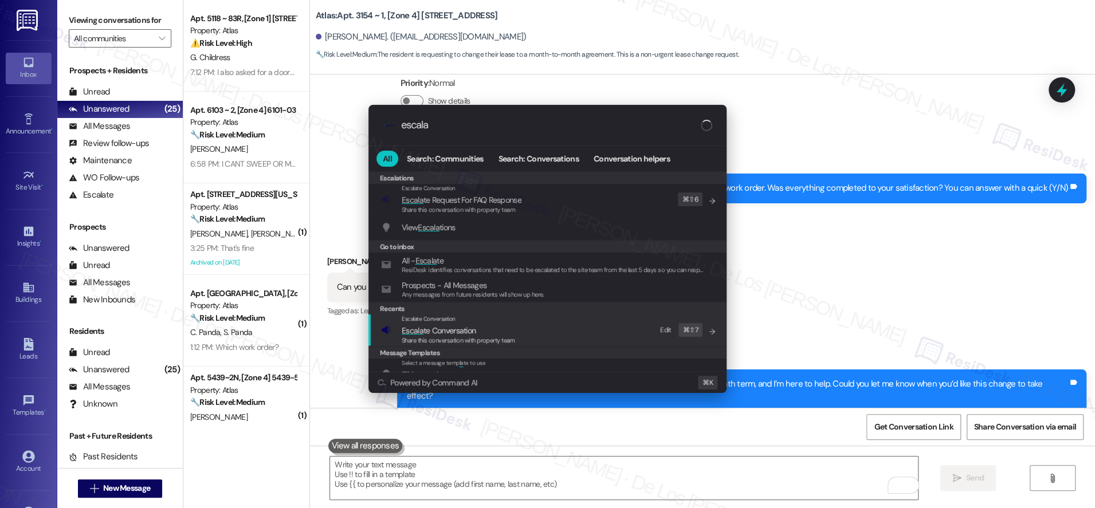
click at [573, 327] on div "Escalate Conversation Escala te Conversation Share this conversation with prope…" at bounding box center [548, 330] width 335 height 31
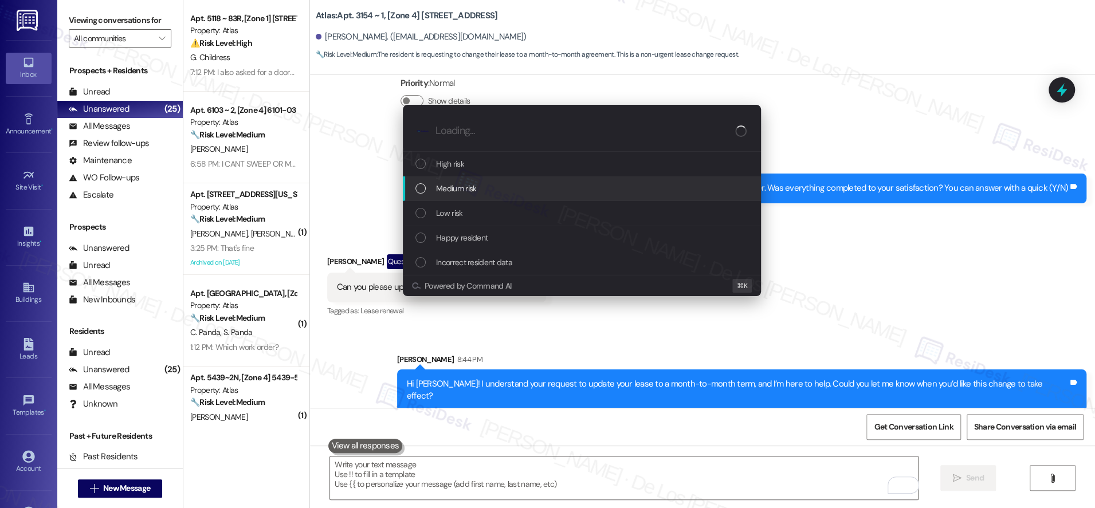
click at [554, 183] on div "Medium risk" at bounding box center [583, 188] width 335 height 13
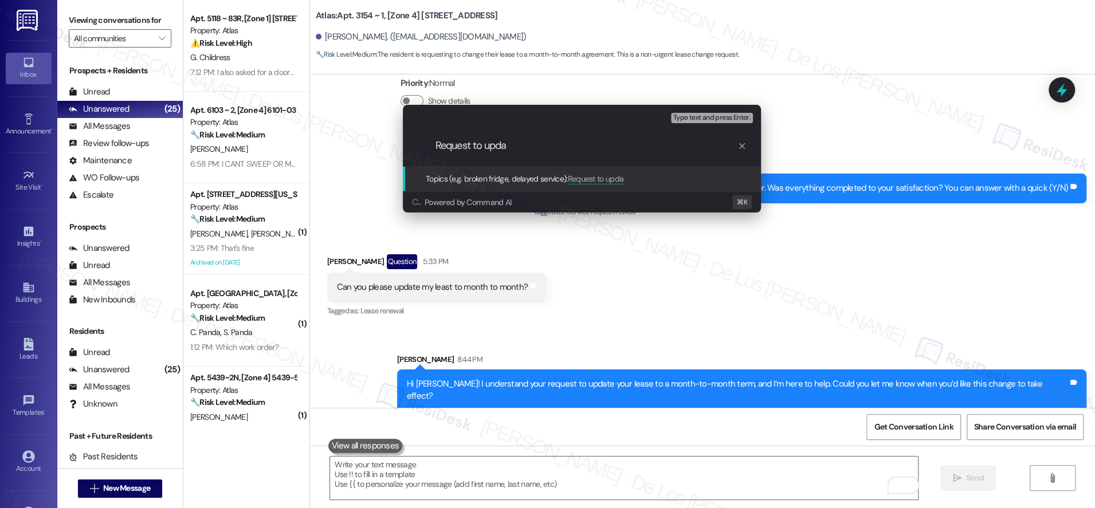
type input "Request to updat"
click at [617, 145] on input "Lease inquiry - update the lease to month to month term" at bounding box center [587, 146] width 302 height 12
type input "Lease inquiry - update the lease to month-to-month term"
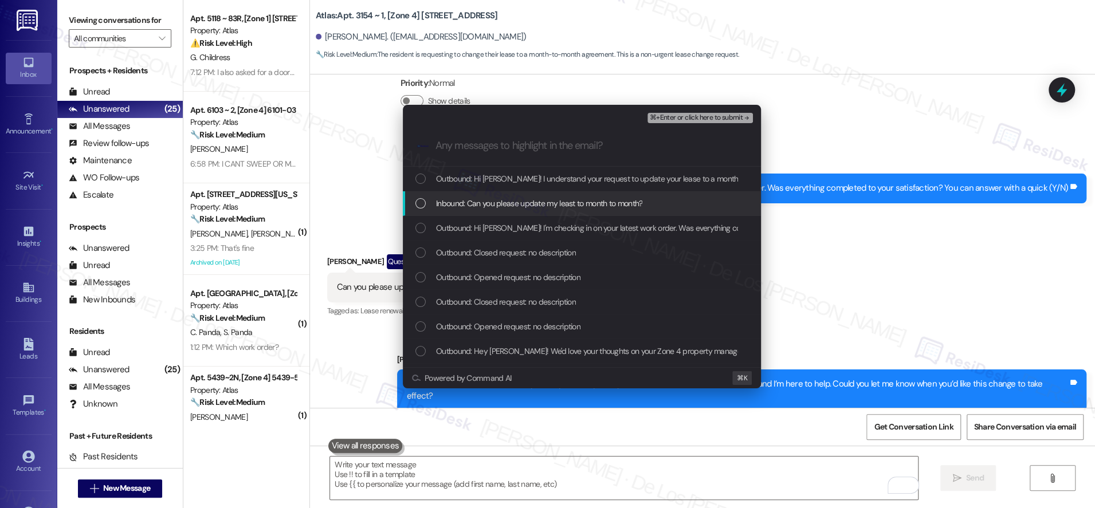
click at [660, 198] on div "Inbound: Can you please update my least to month to month?" at bounding box center [583, 203] width 335 height 13
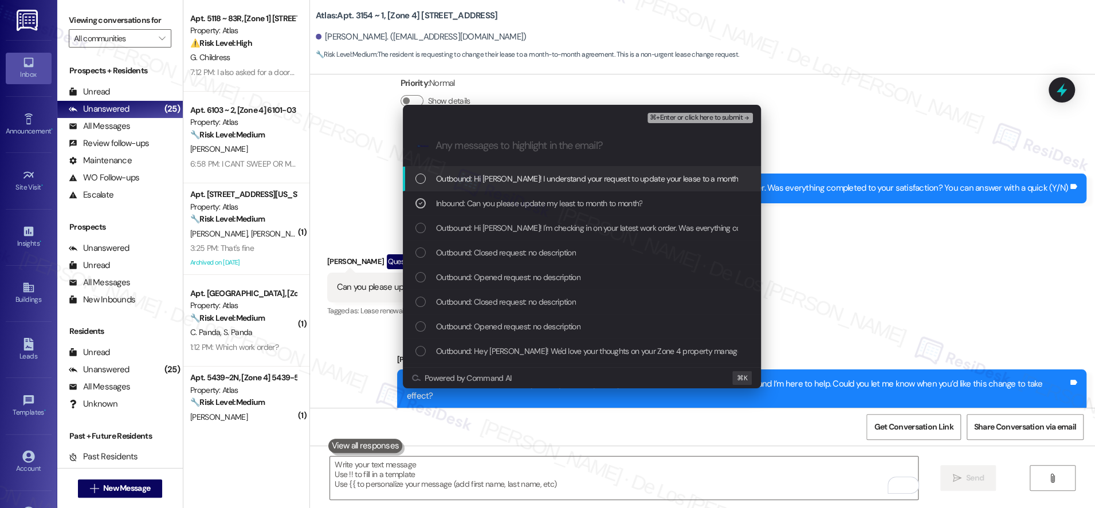
click at [691, 121] on span "⌘+Enter or click here to submit" at bounding box center [696, 118] width 93 height 8
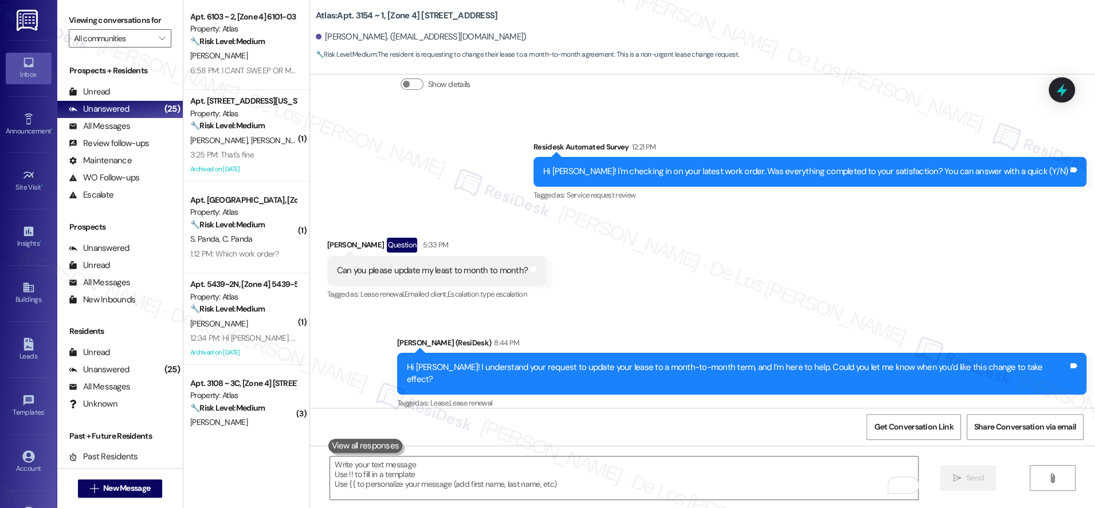
scroll to position [0, 0]
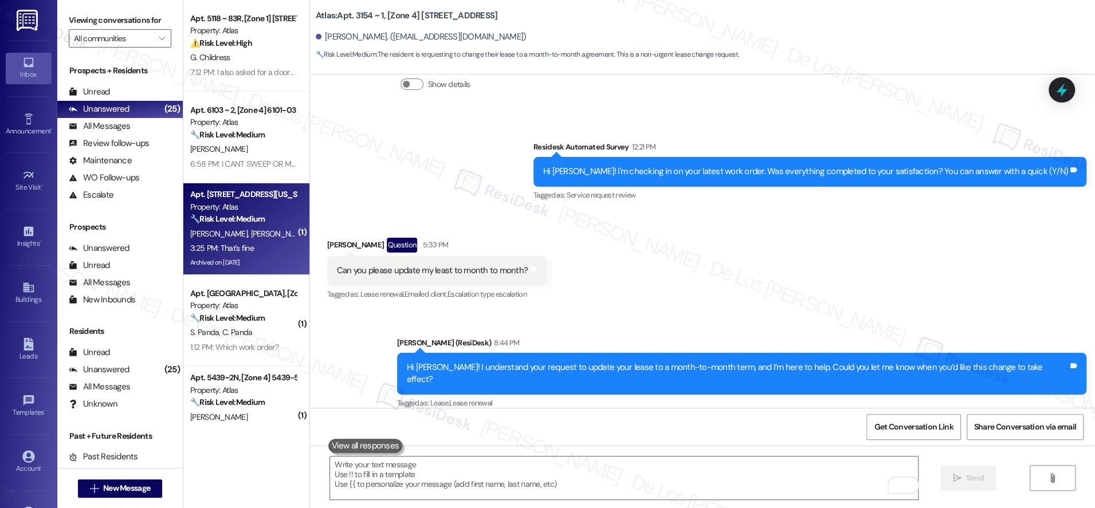
click at [263, 209] on div "Property: Atlas" at bounding box center [243, 207] width 106 height 12
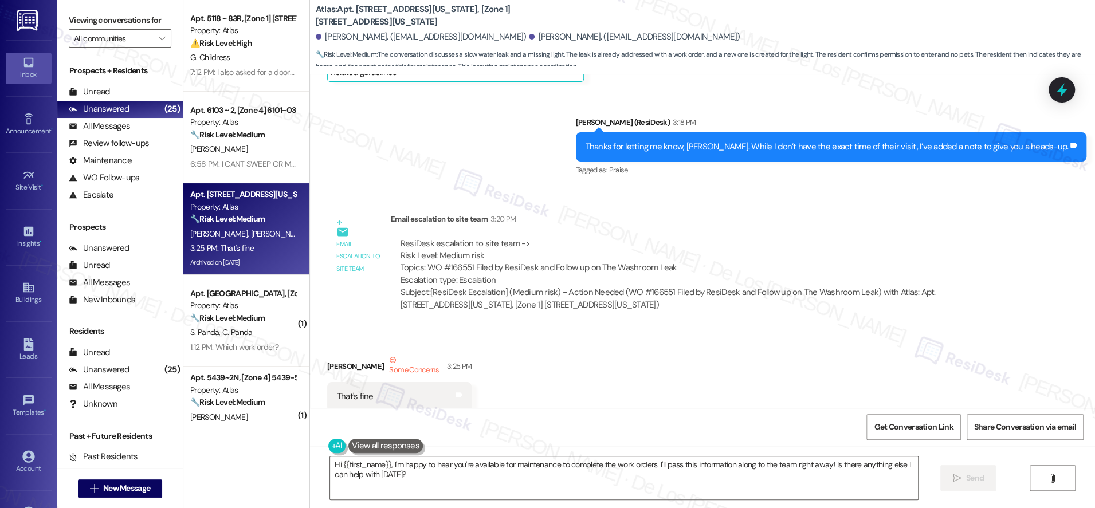
scroll to position [1915, 0]
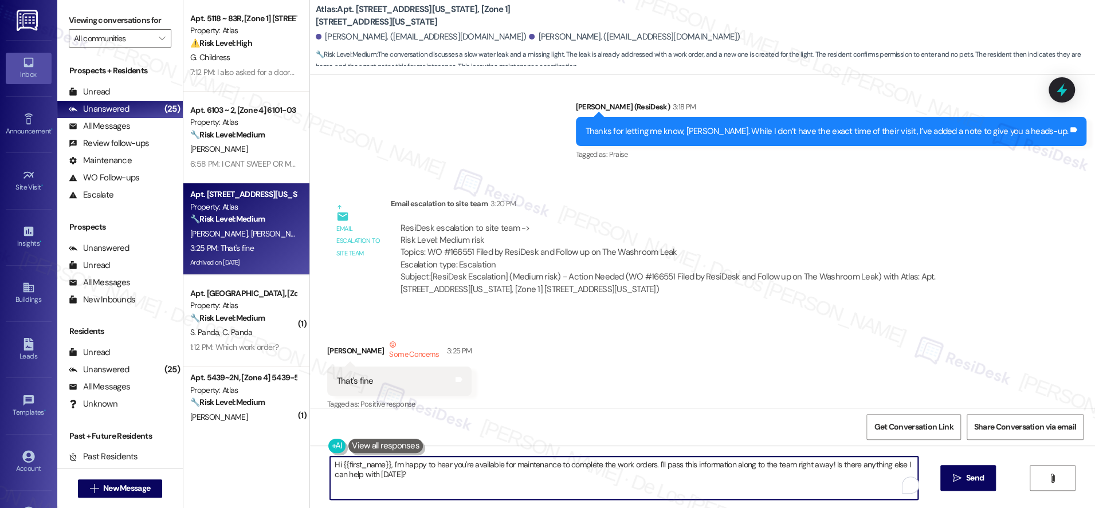
click at [435, 463] on textarea "Hi {{first_name}}, I'm happy to hear you're available for maintenance to comple…" at bounding box center [624, 478] width 588 height 43
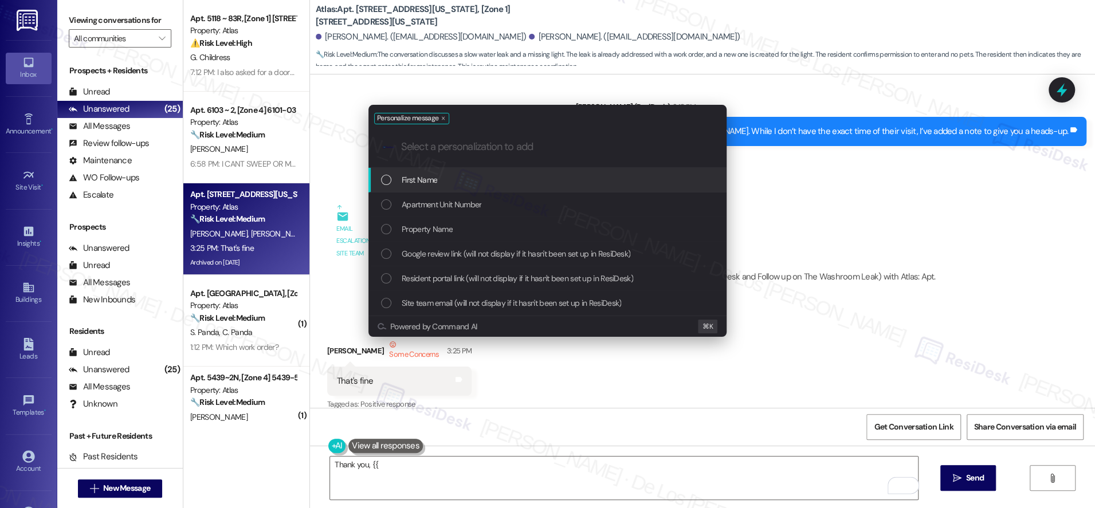
click at [482, 182] on div "First Name" at bounding box center [548, 180] width 335 height 13
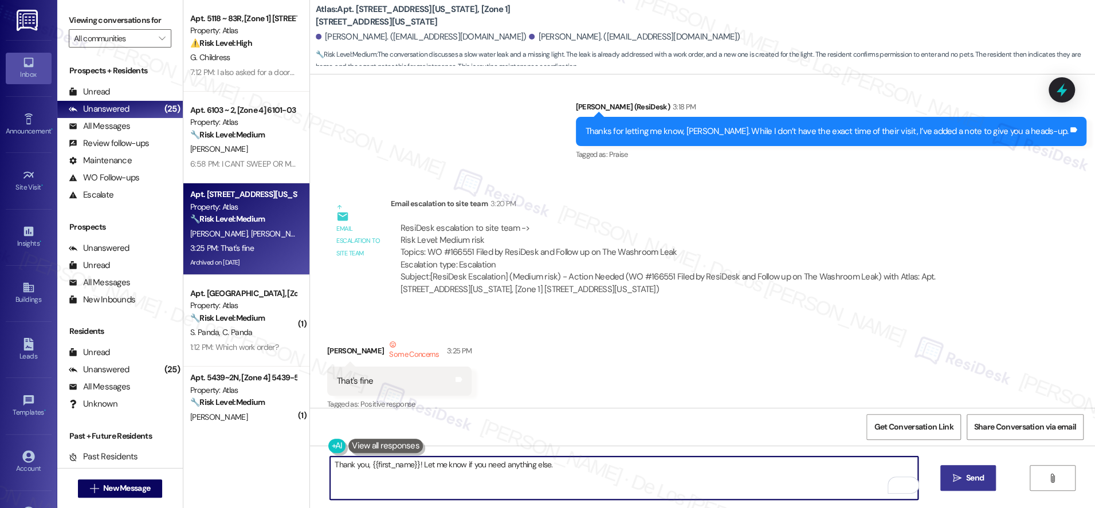
type textarea "Thank you, {{first_name}}! Let me know if you need anything else."
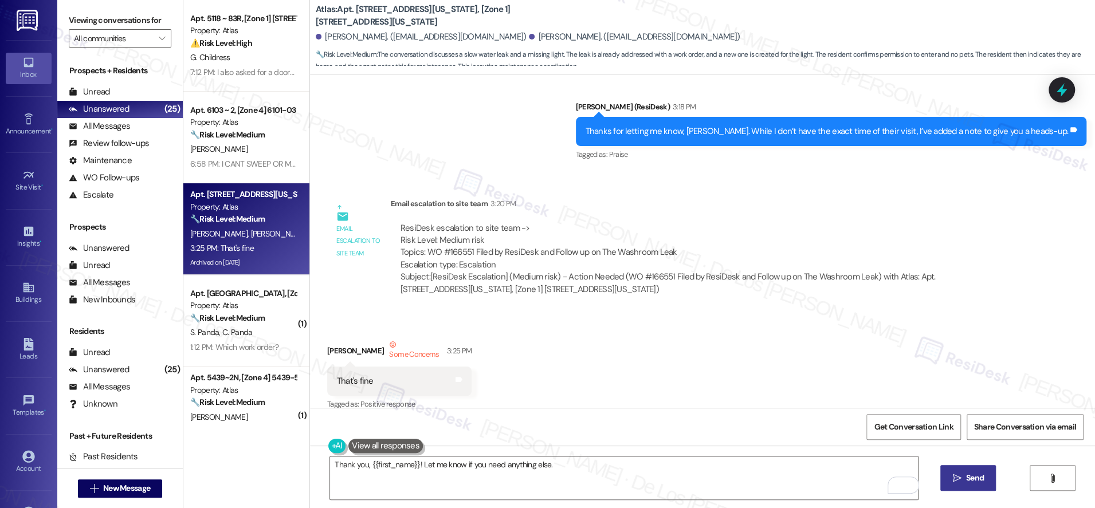
click at [966, 476] on span "Send" at bounding box center [975, 478] width 18 height 12
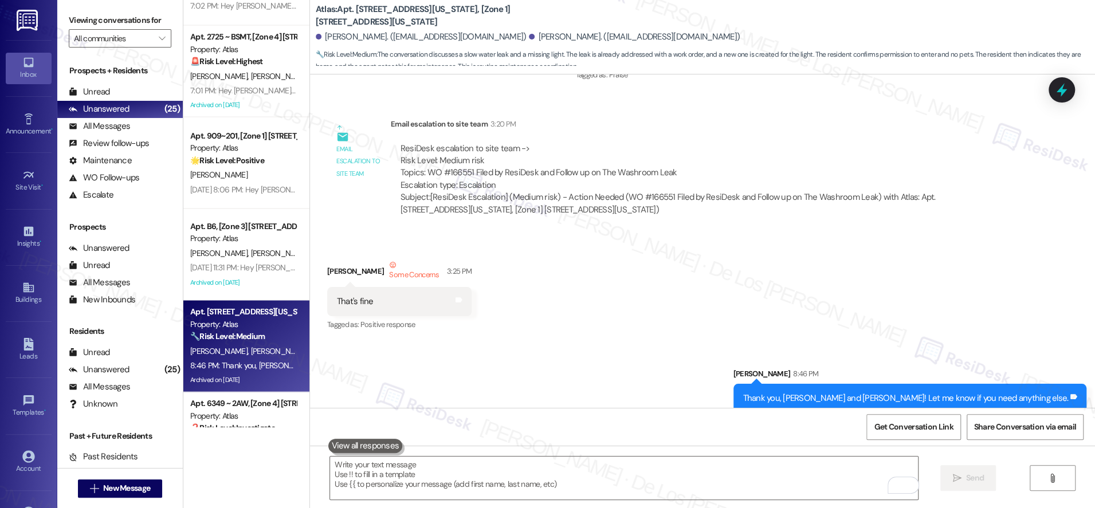
scroll to position [1682, 0]
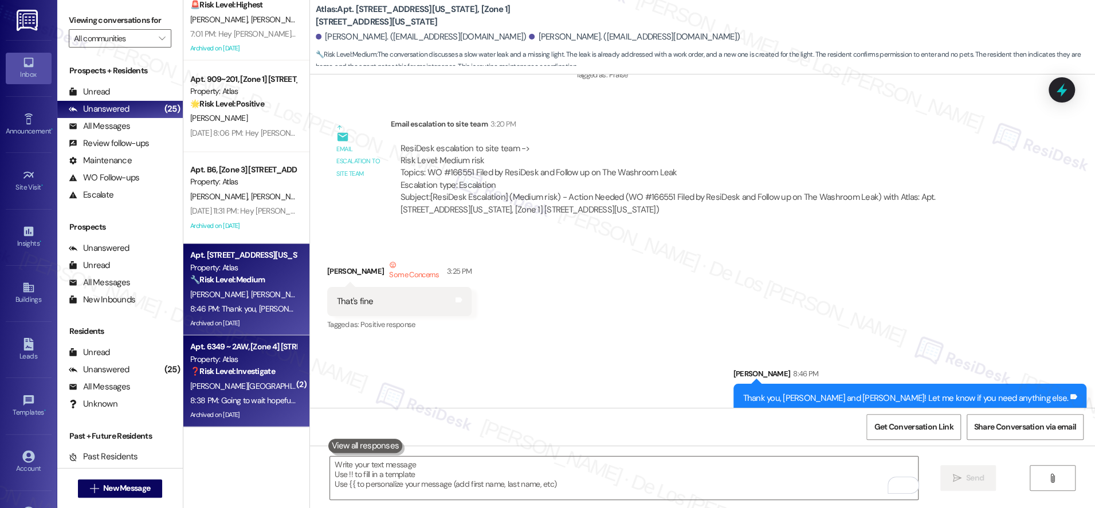
click at [259, 374] on strong "❓ Risk Level: Investigate" at bounding box center [232, 371] width 85 height 10
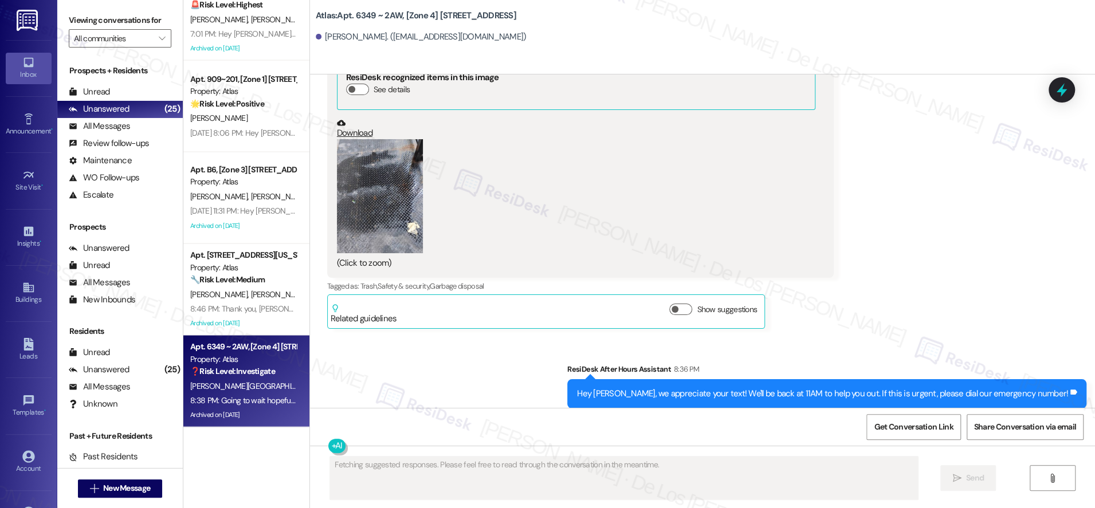
scroll to position [16536, 0]
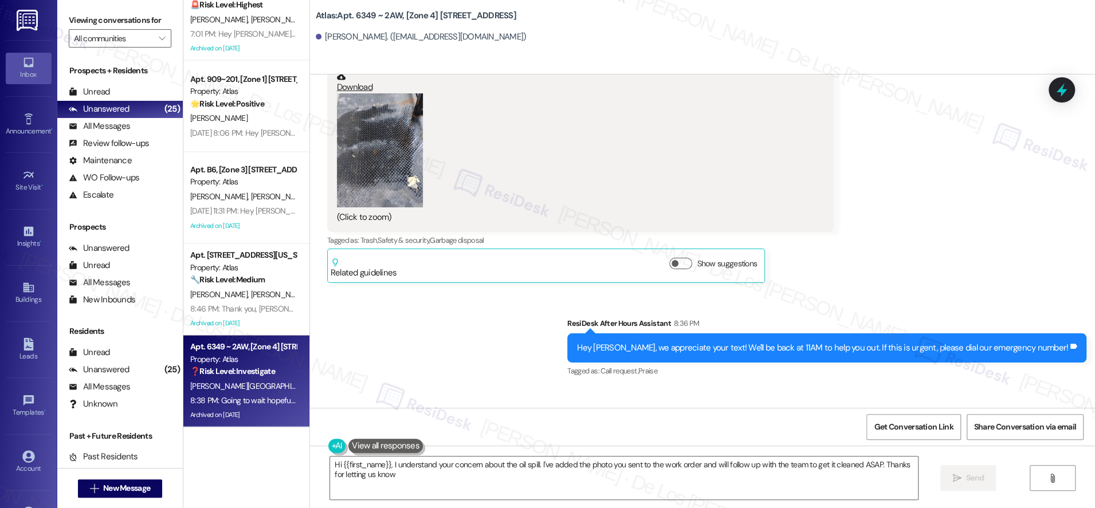
type textarea "Hi {{first_name}}, I understand your concern about the oil spill. I've added th…"
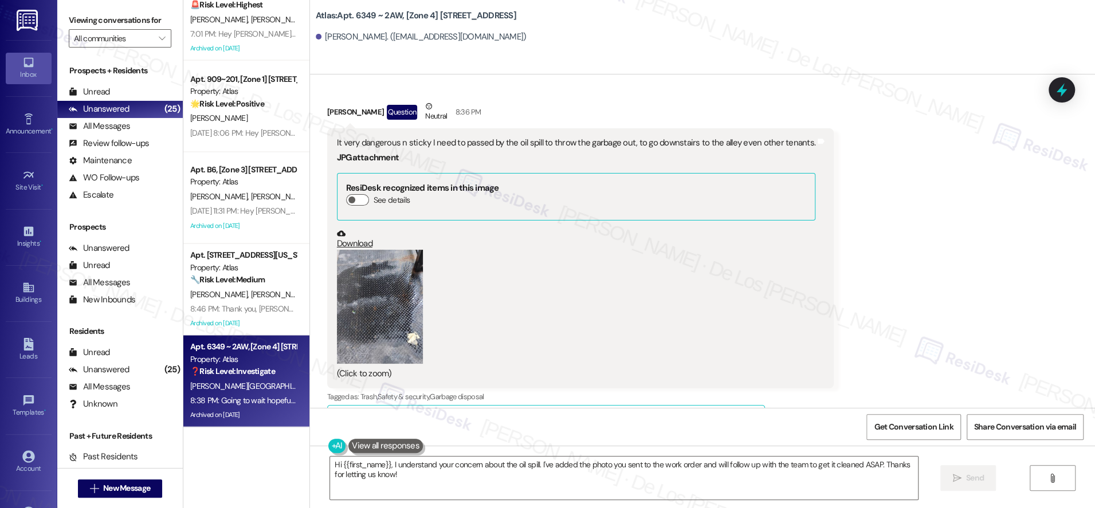
scroll to position [16259, 0]
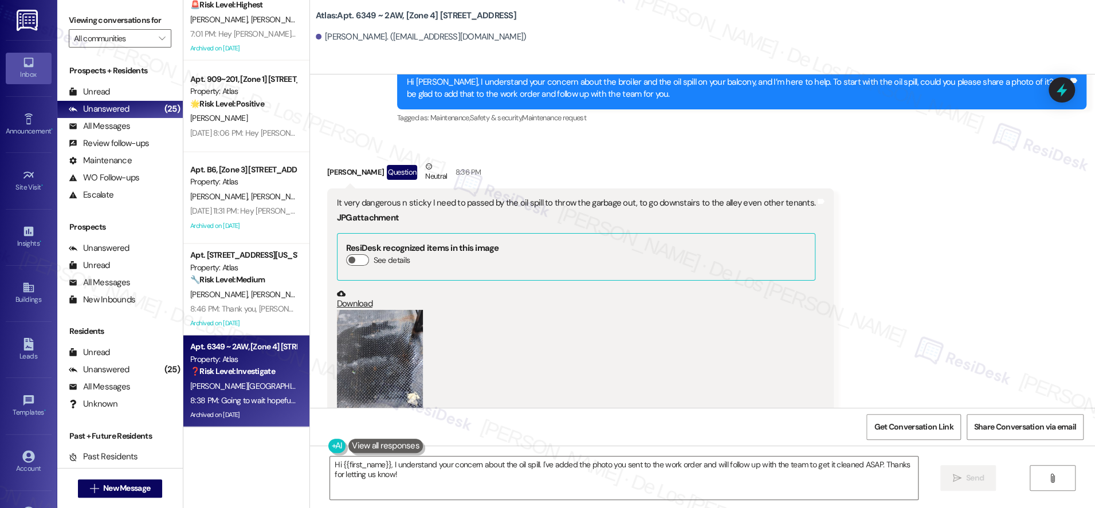
click at [362, 323] on button "Zoom image" at bounding box center [380, 367] width 86 height 114
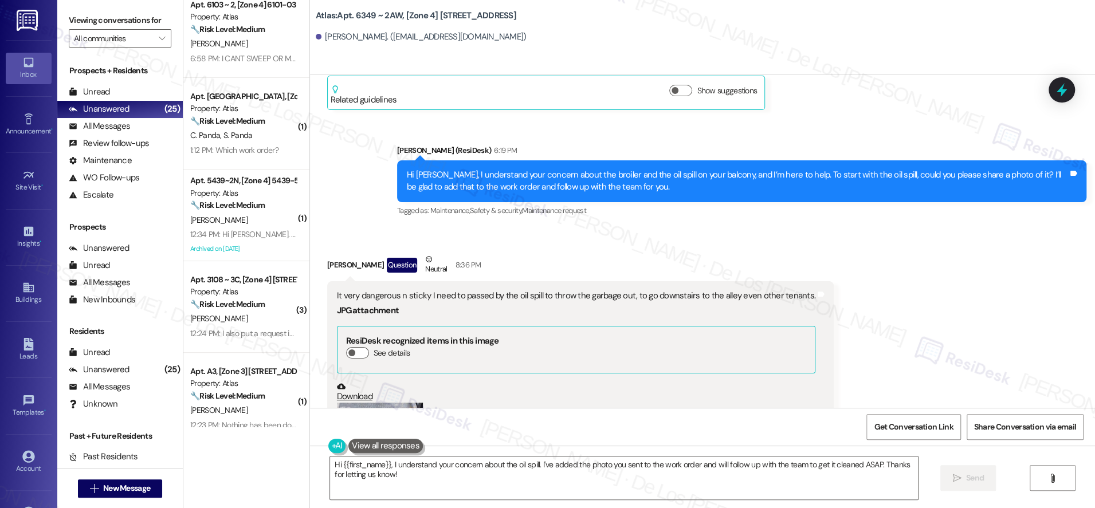
scroll to position [0, 0]
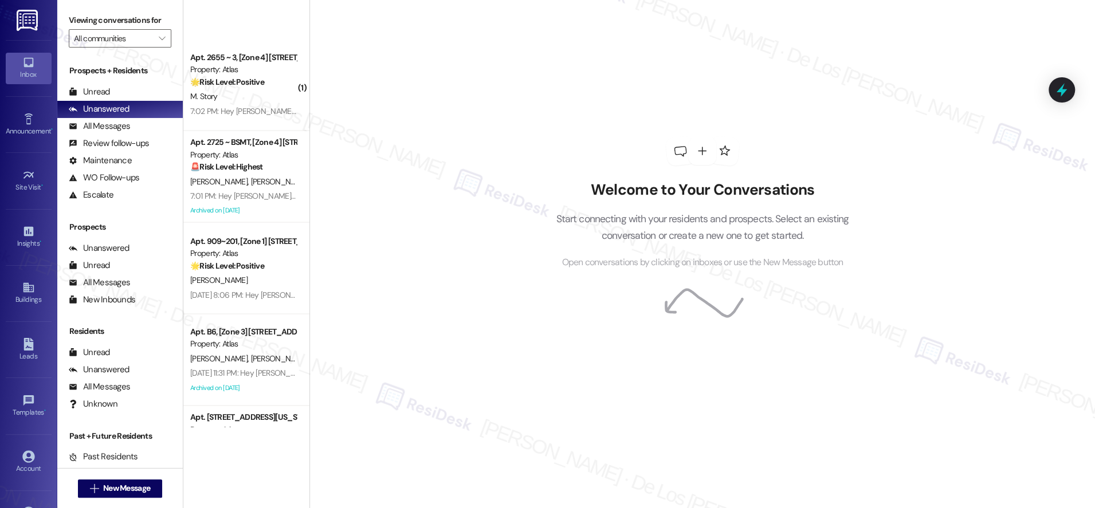
scroll to position [1682, 0]
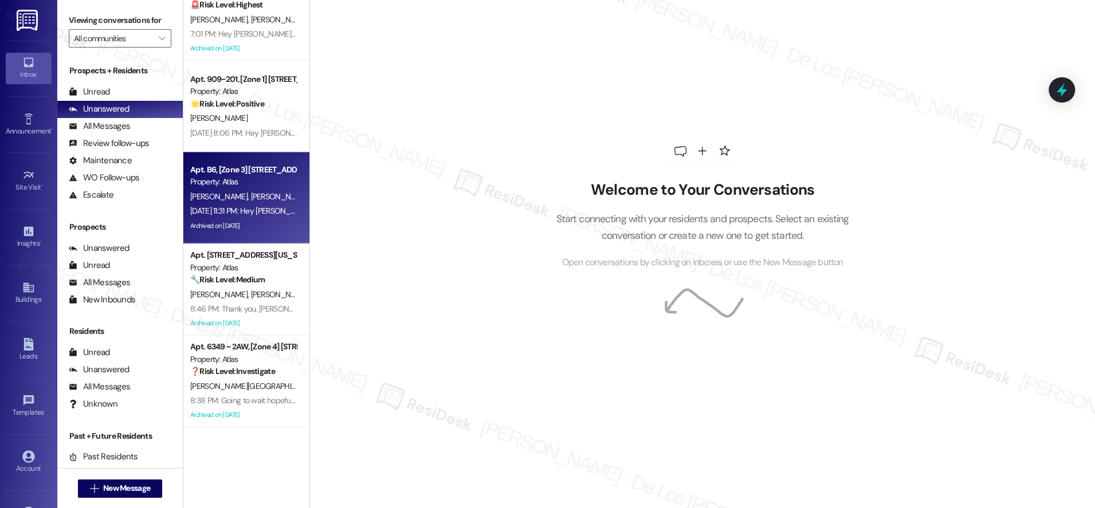
click at [259, 225] on div "Archived on [DATE]" at bounding box center [243, 226] width 108 height 14
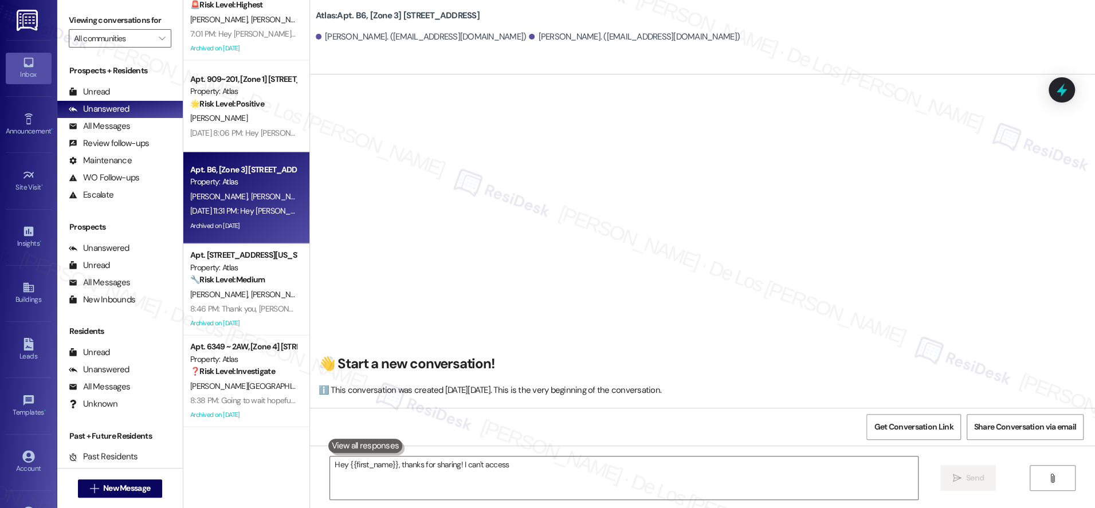
scroll to position [4790, 0]
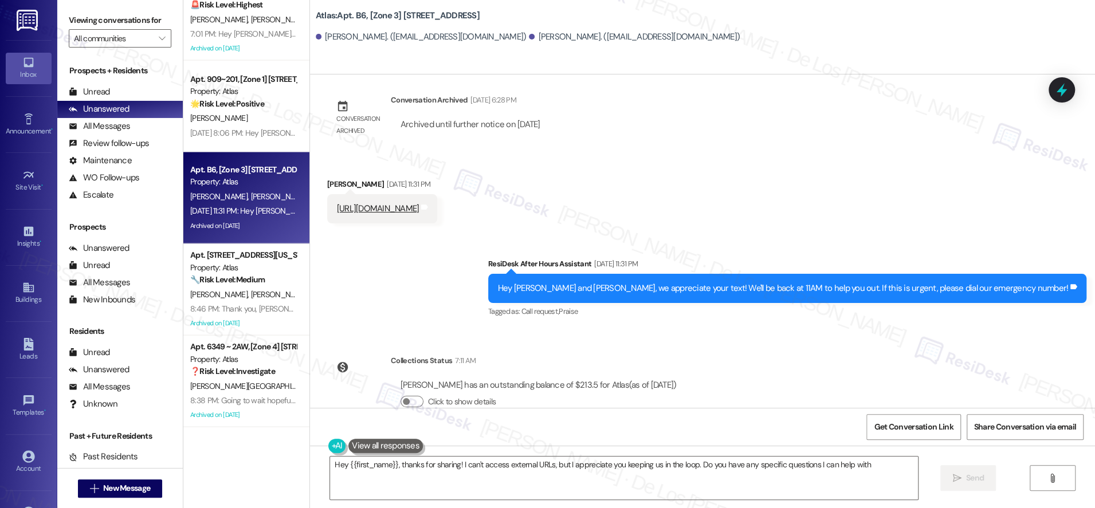
type textarea "Hey {{first_name}}, thanks for sharing! I can't access external URLs, but I app…"
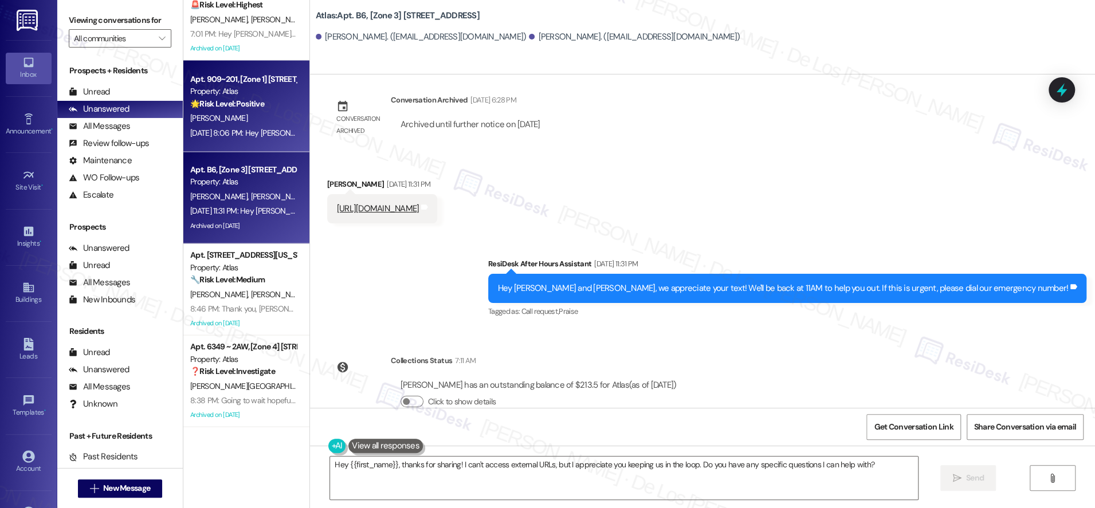
click at [250, 113] on div "[PERSON_NAME]" at bounding box center [243, 118] width 108 height 14
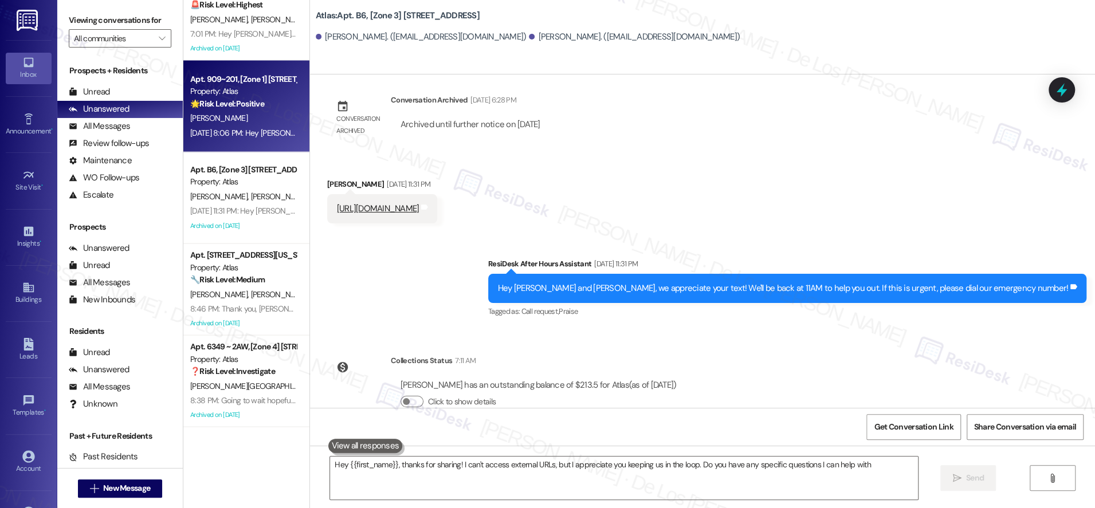
type textarea "Hey {{first_name}}, thanks for sharing! I can't access external URLs, but I app…"
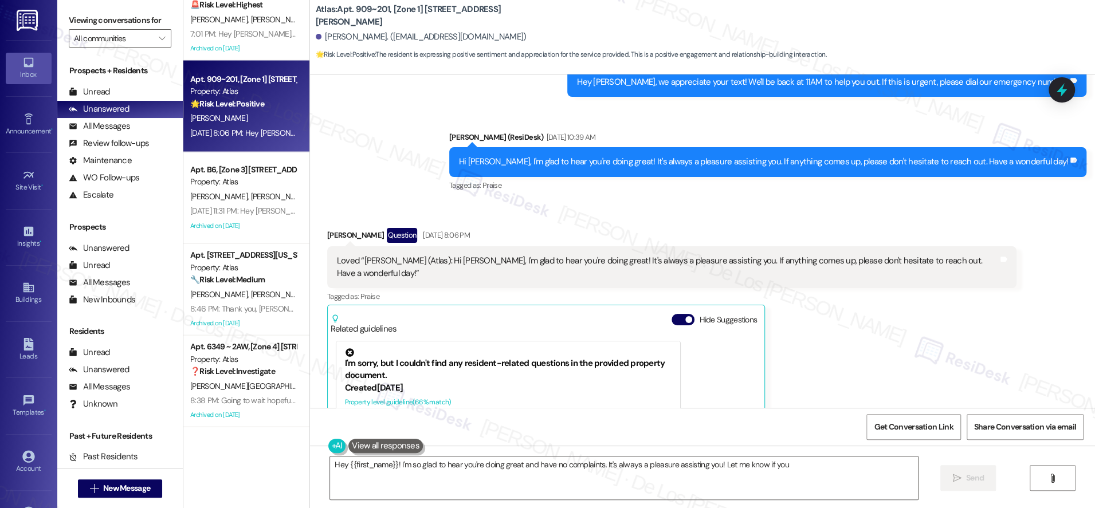
scroll to position [5349, 0]
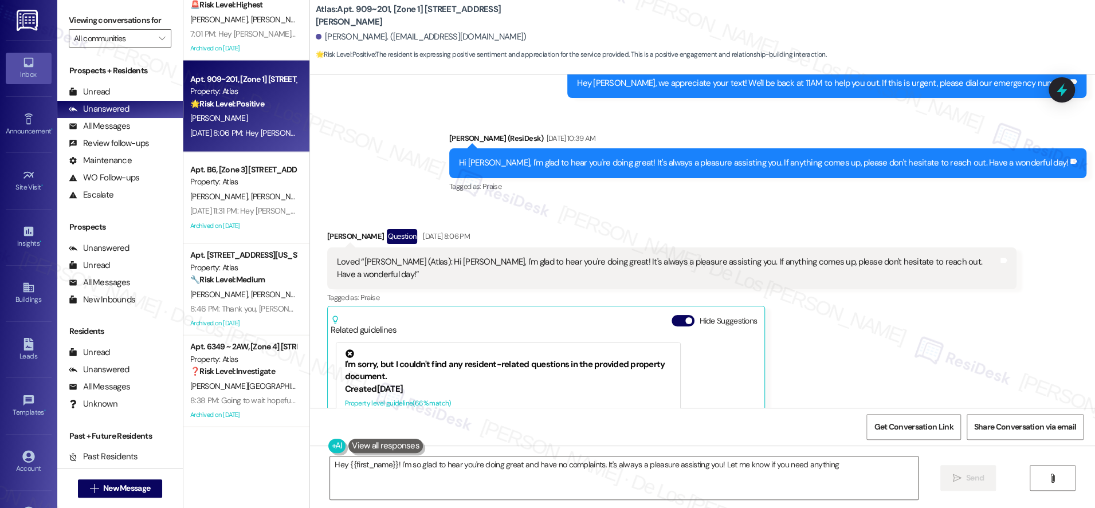
type textarea "Hey {{first_name}}! I'm so glad to hear you're doing great and have no complain…"
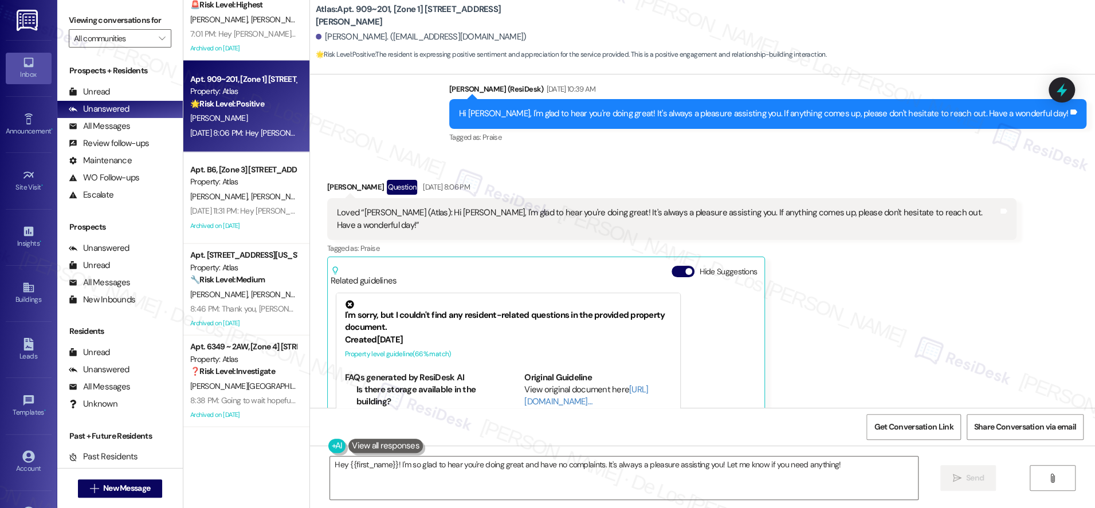
scroll to position [5332, 0]
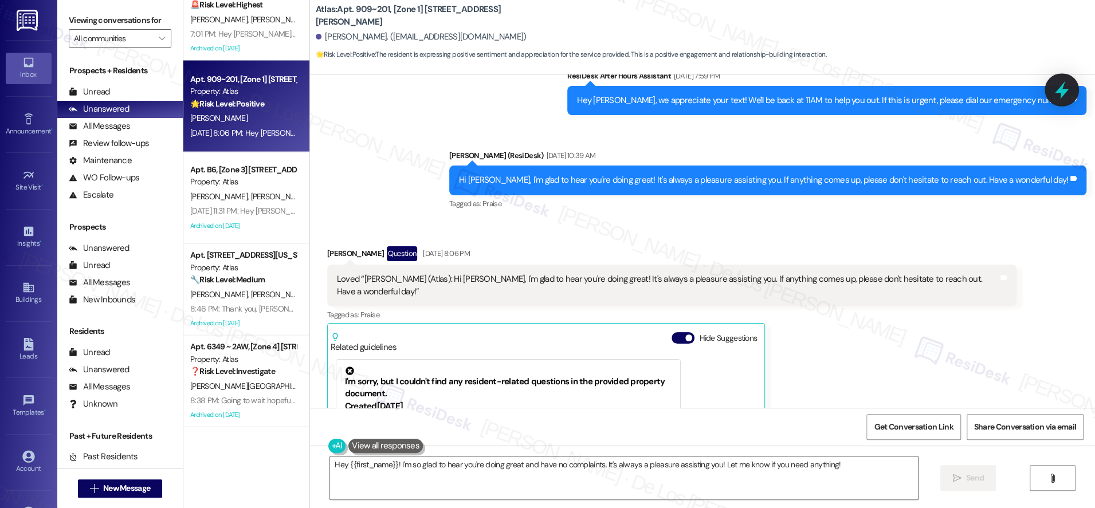
click at [1066, 88] on icon at bounding box center [1061, 89] width 19 height 19
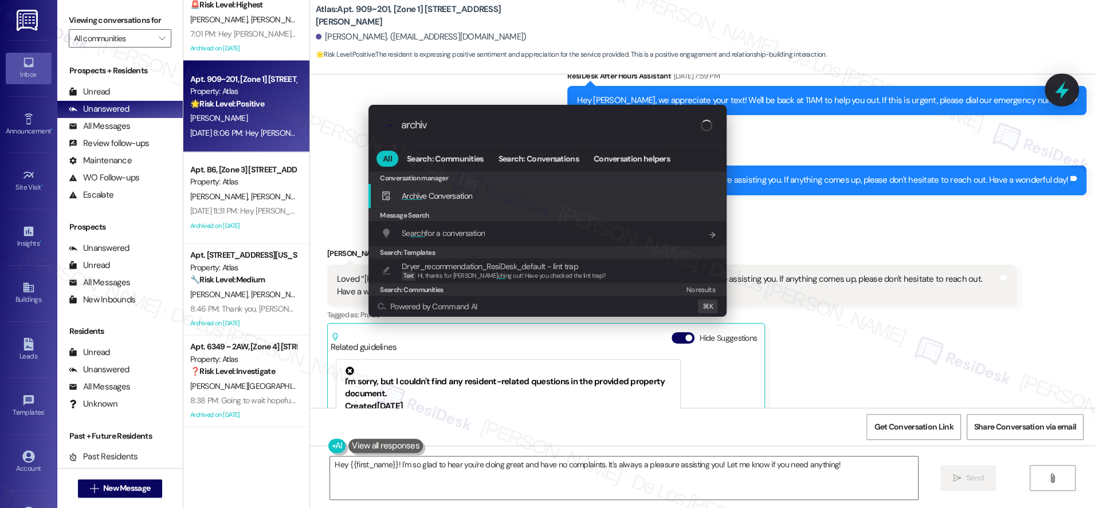
type input "archive"
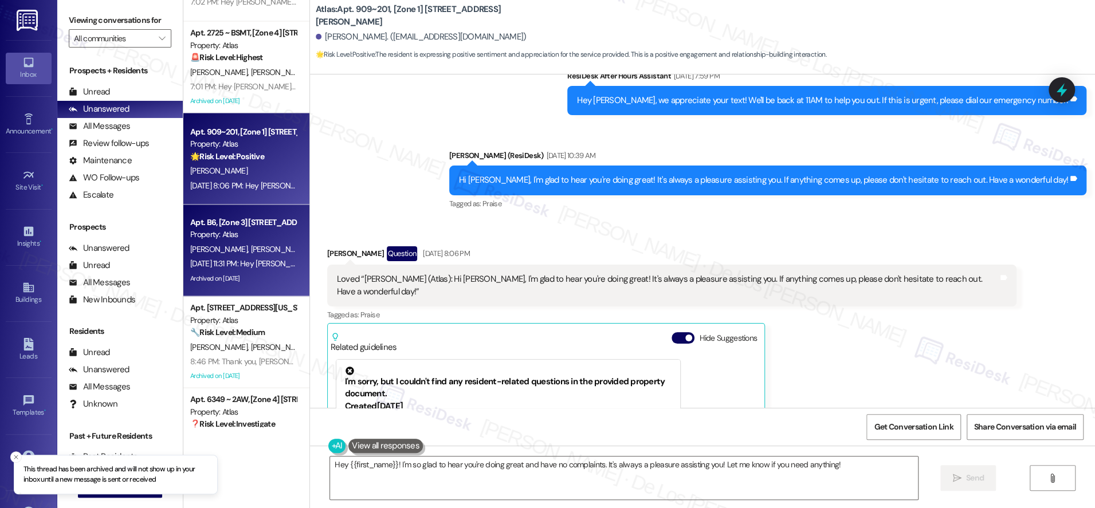
scroll to position [1599, 0]
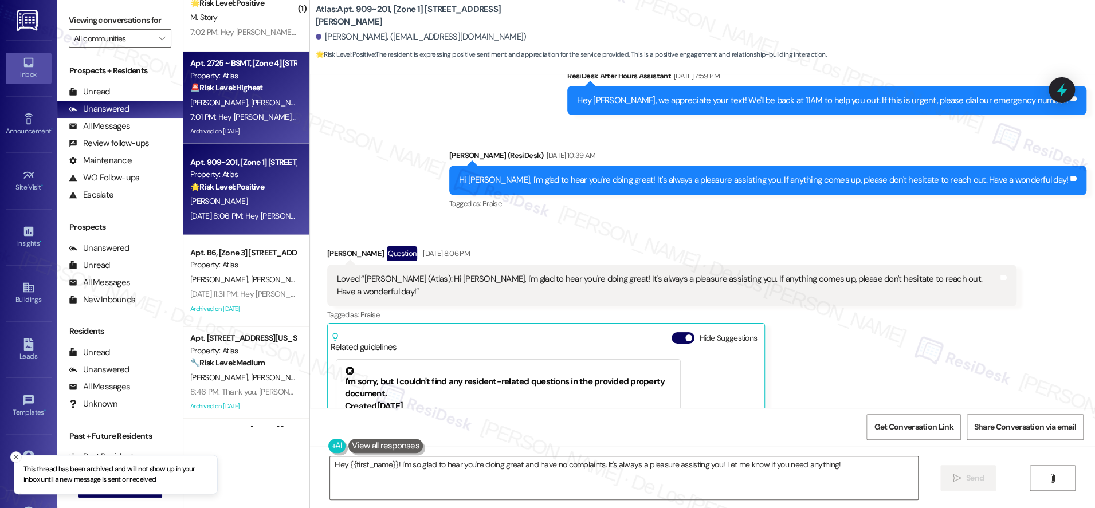
click at [263, 82] on div "🚨 Risk Level: Highest The resident reports multiple critical issues: doors not …" at bounding box center [243, 87] width 106 height 12
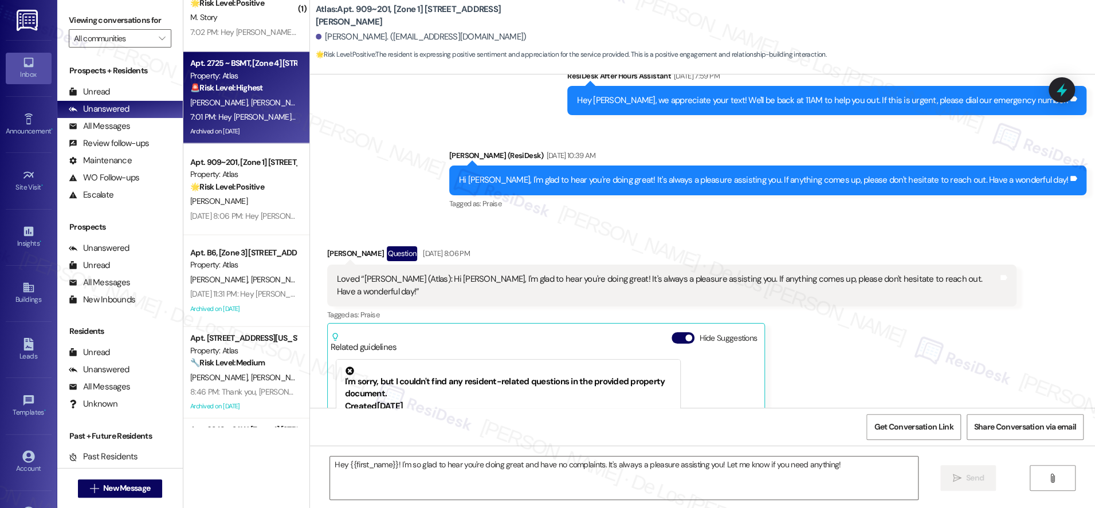
type textarea "Fetching suggested responses. Please feel free to read through the conversation…"
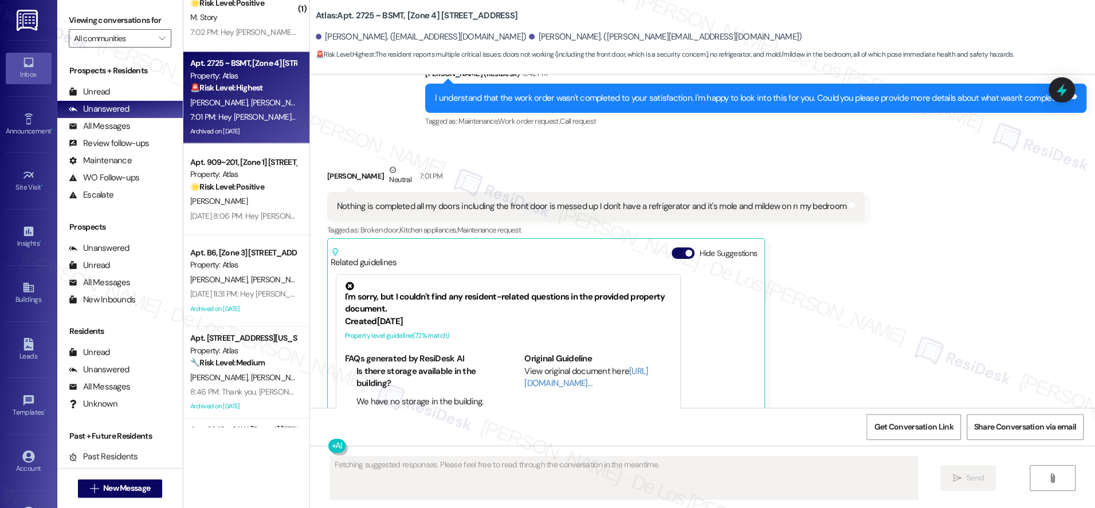
scroll to position [2280, 0]
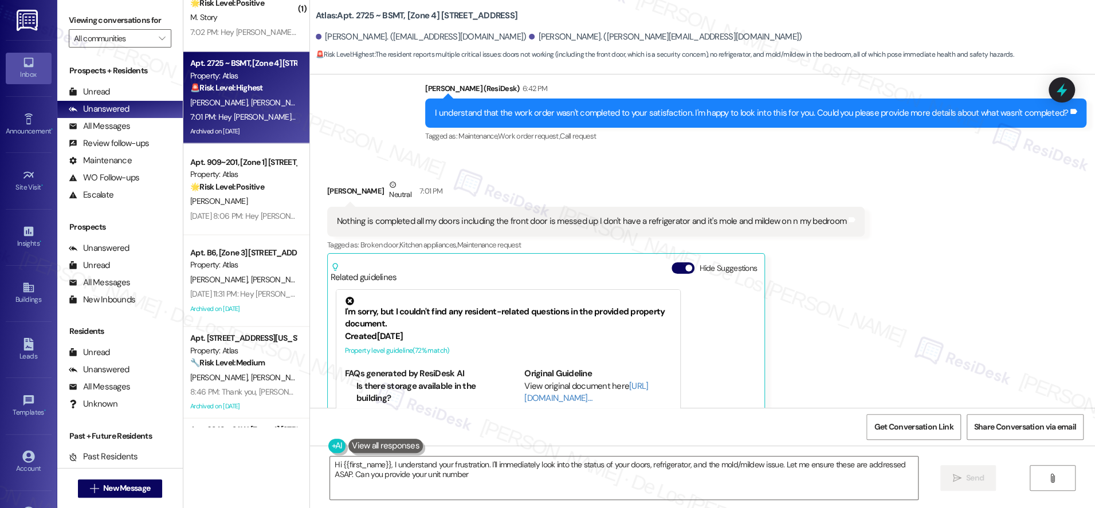
type textarea "Hi {{first_name}}, I understand your frustration. I'll immediately look into th…"
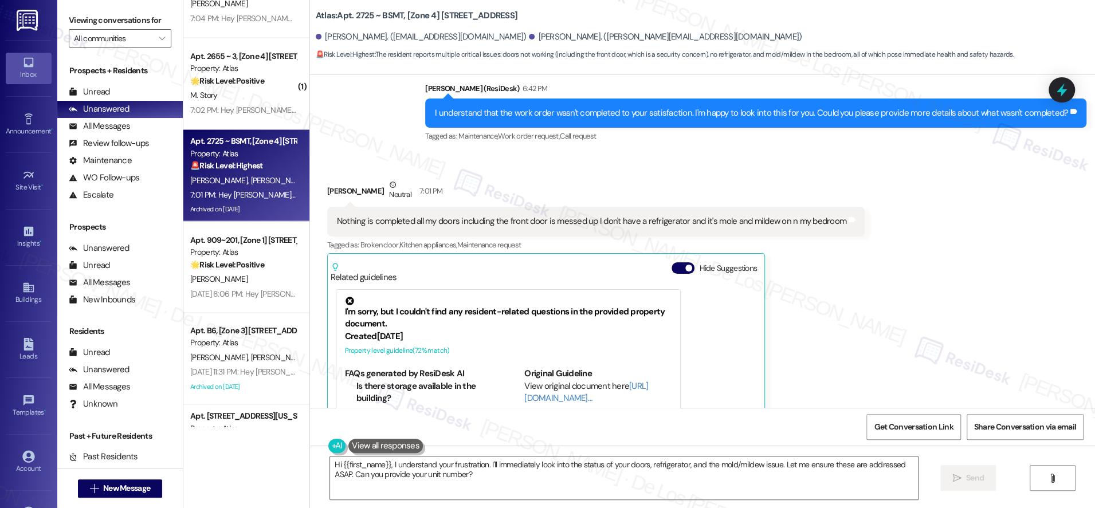
scroll to position [1448, 0]
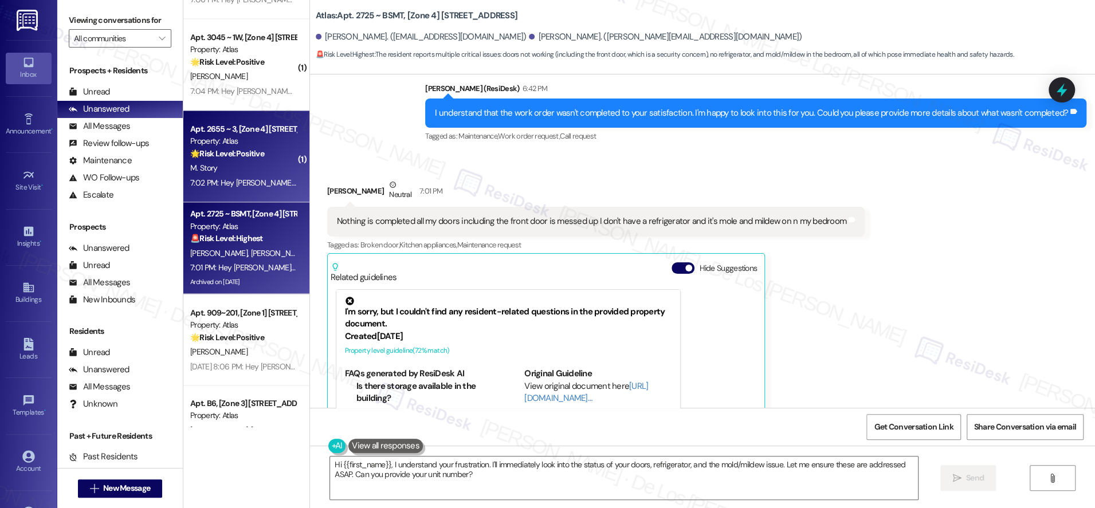
click at [249, 154] on strong "🌟 Risk Level: Positive" at bounding box center [227, 153] width 74 height 10
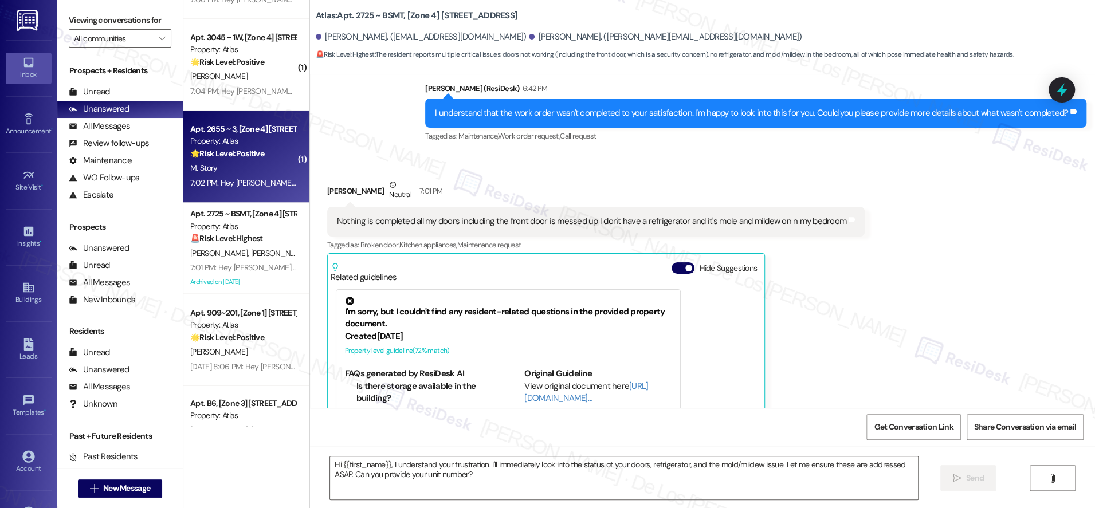
type textarea "Fetching suggested responses. Please feel free to read through the conversation…"
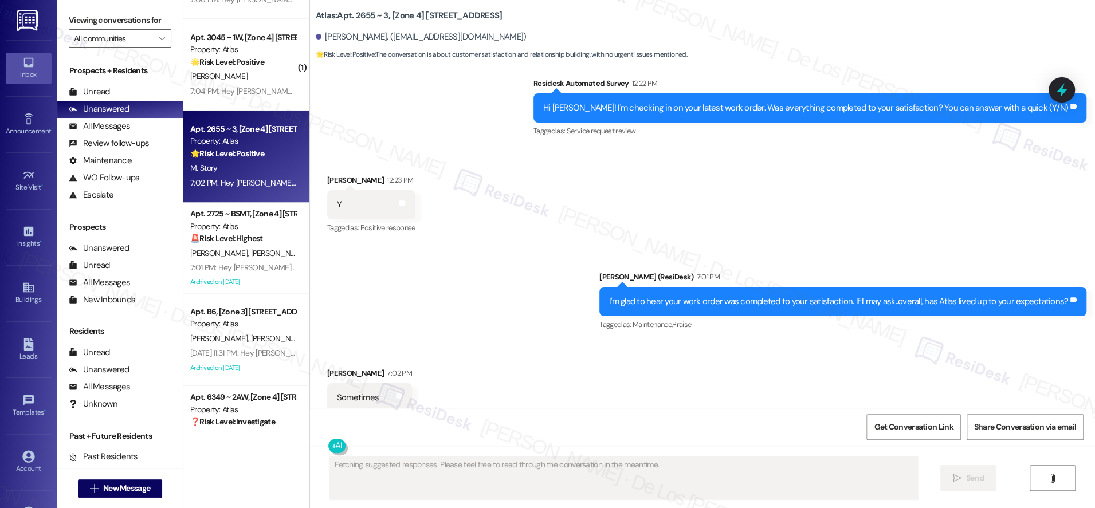
scroll to position [7841, 0]
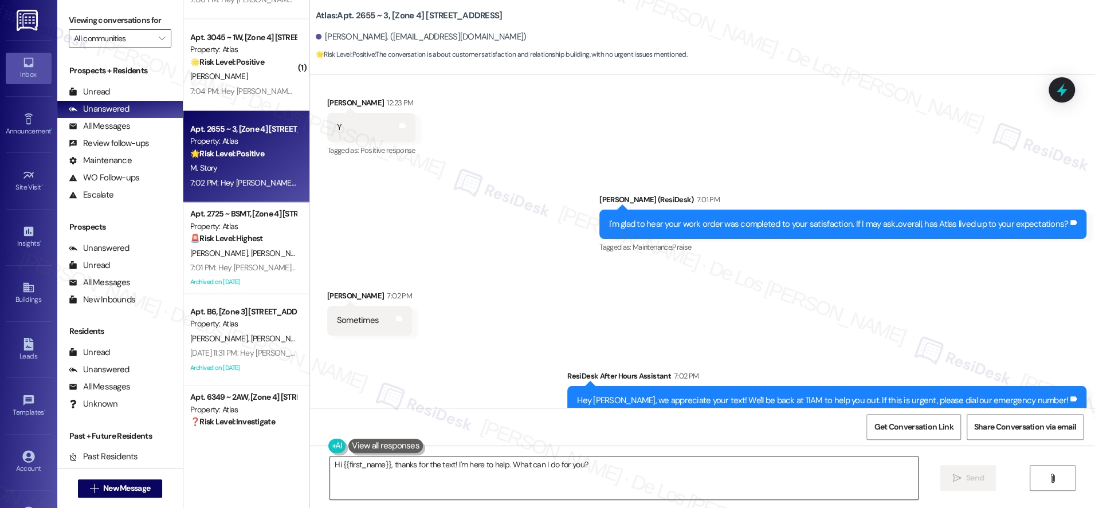
click at [472, 475] on textarea "Hi {{first_name}}, thanks for the text! I'm here to help. What can I do for you?" at bounding box center [624, 478] width 588 height 43
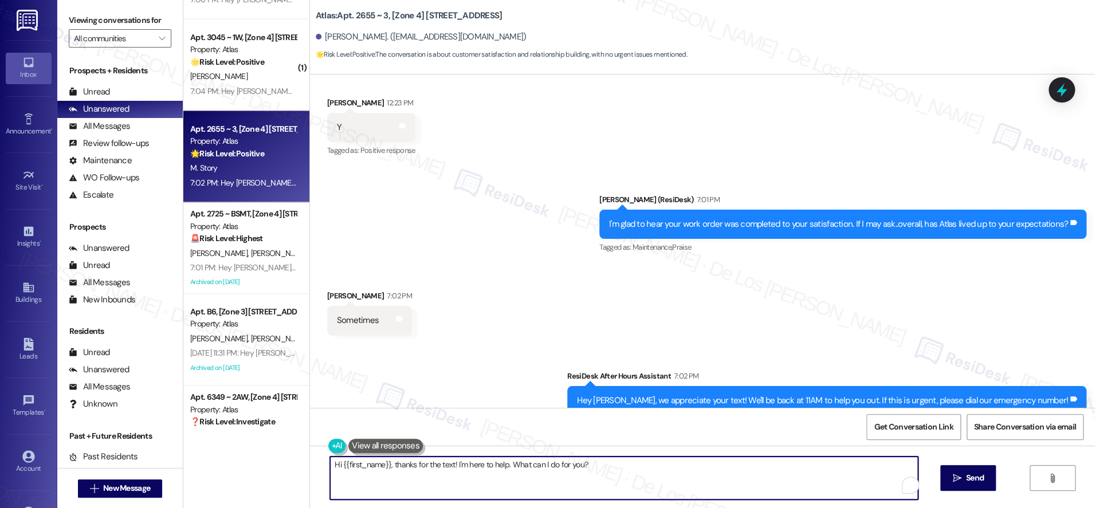
click at [472, 475] on textarea "Hi {{first_name}}, thanks for the text! I'm here to help. What can I do for you?" at bounding box center [624, 478] width 588 height 43
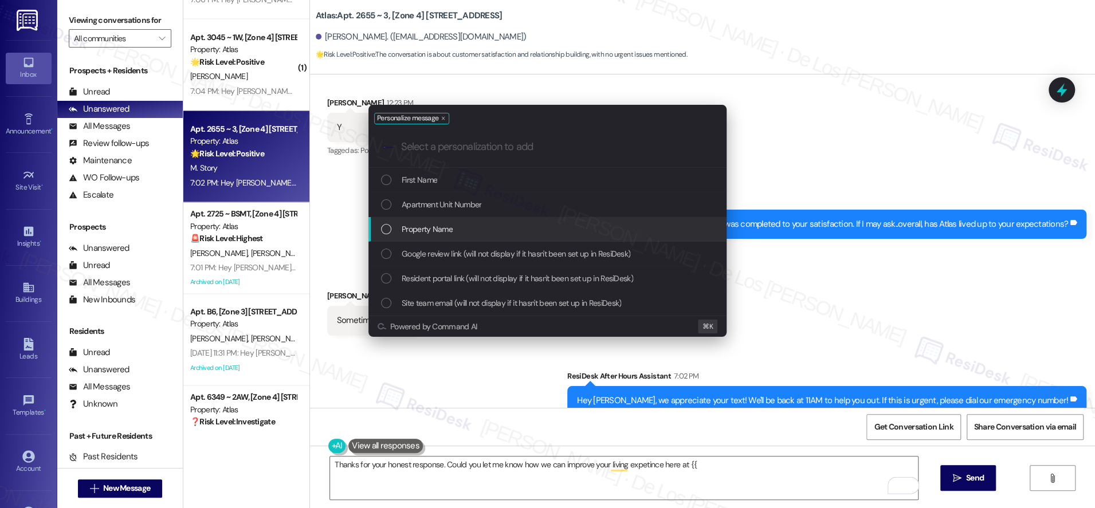
click at [482, 233] on div "Property Name" at bounding box center [548, 229] width 335 height 13
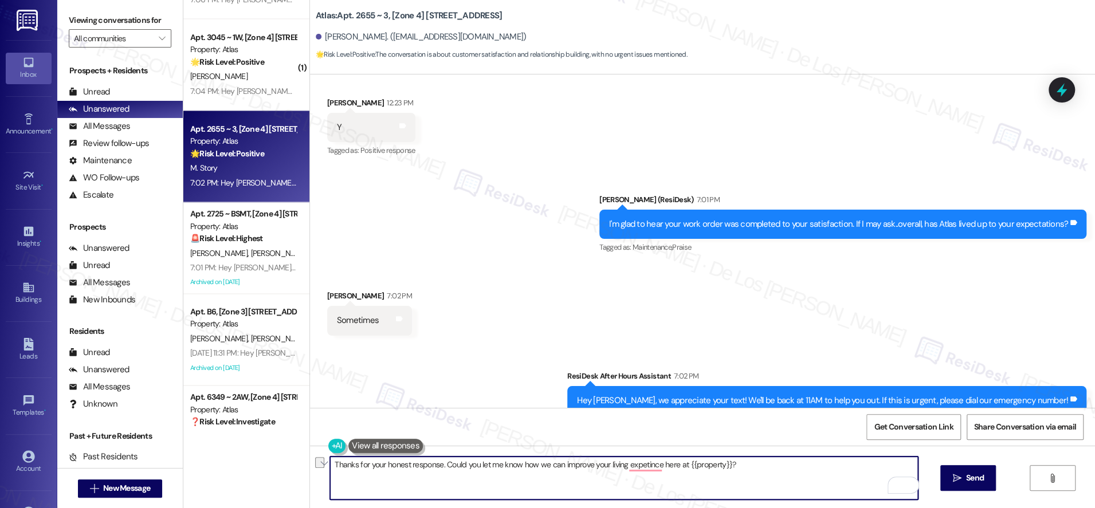
paste textarea "so much for your honest response. We’d love to hear your thoughts—how can we im…"
click at [580, 464] on textarea "Thanks so much for your honest response. We’d love to hear your thoughts—how ca…" at bounding box center [624, 478] width 588 height 43
type textarea "Thanks so much for your honest response. We’d love to hear your thoughts, how c…"
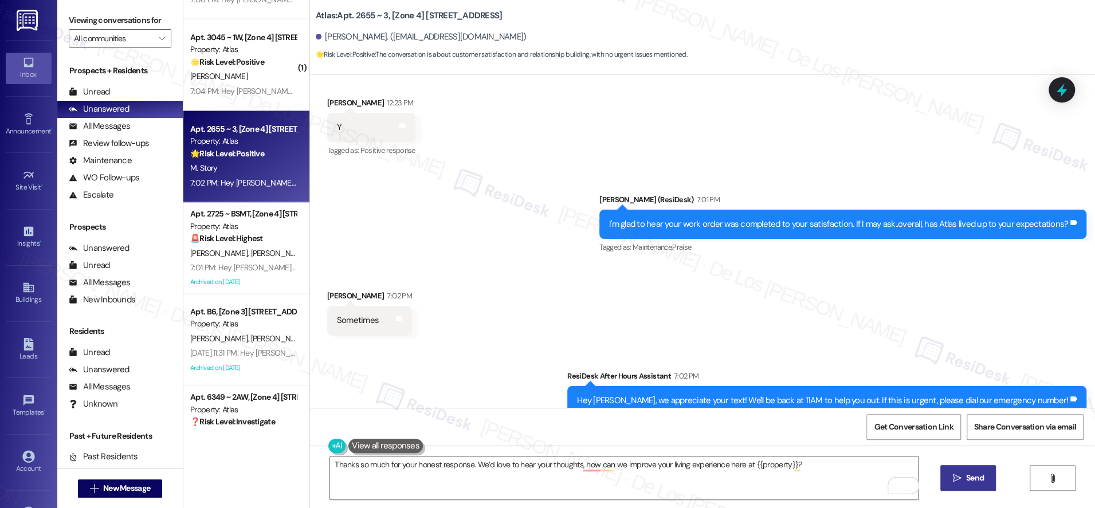
click at [957, 468] on button " Send" at bounding box center [969, 478] width 56 height 26
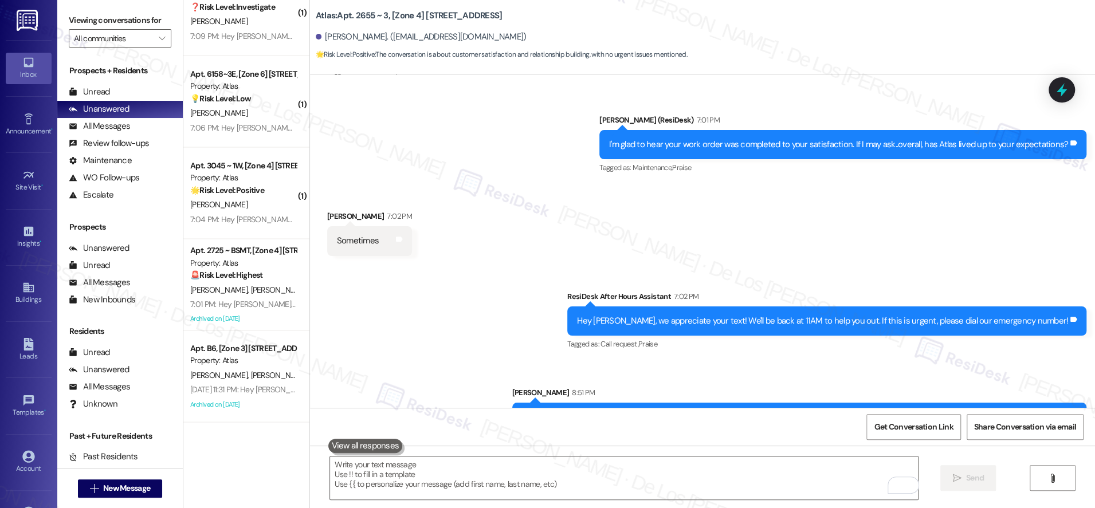
scroll to position [1377, 0]
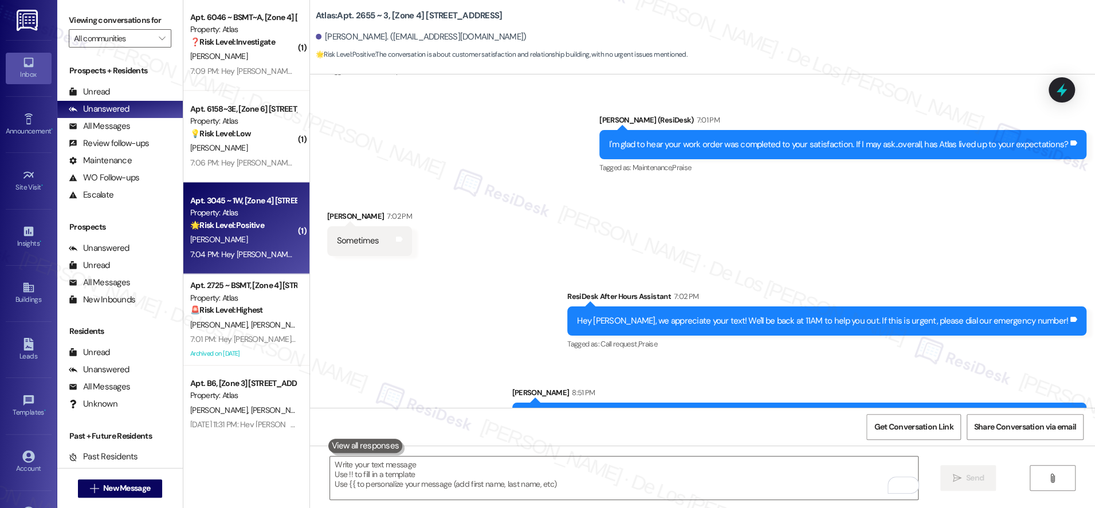
click at [225, 259] on div "7:04 PM: Hey [PERSON_NAME], we appreciate your text! We'll be back at 11AM to h…" at bounding box center [432, 254] width 484 height 10
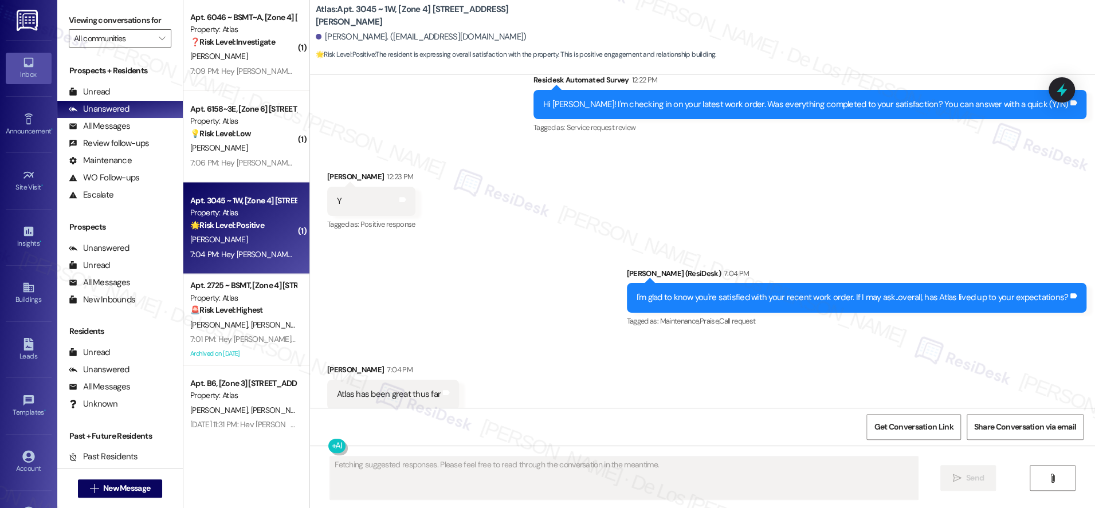
scroll to position [1491, 0]
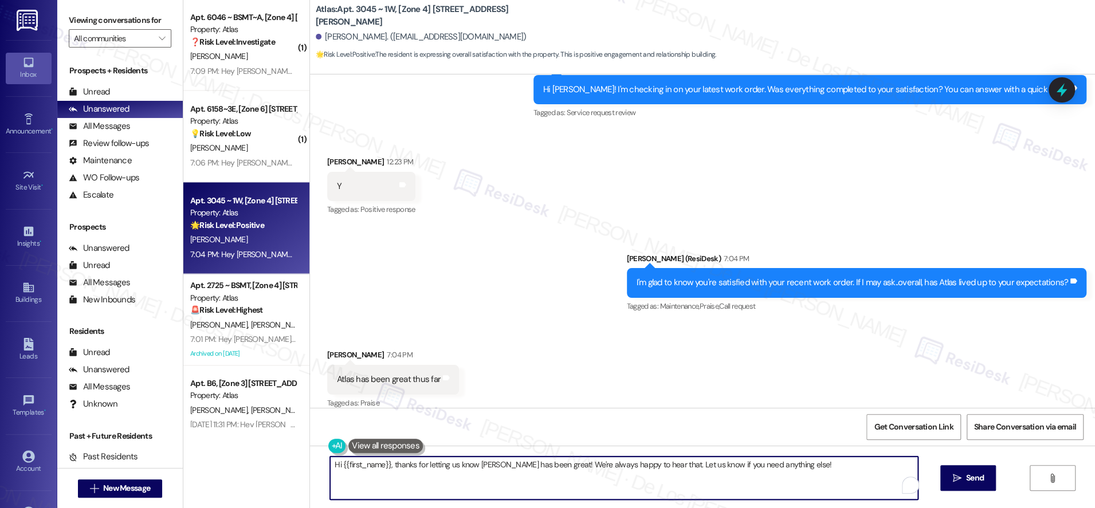
drag, startPoint x: 386, startPoint y: 464, endPoint x: 300, endPoint y: 454, distance: 87.1
click at [310, 455] on div "Hi {{first_name}}, thanks for letting us know [PERSON_NAME] has been great! We'…" at bounding box center [702, 489] width 785 height 86
drag, startPoint x: 484, startPoint y: 465, endPoint x: 559, endPoint y: 460, distance: 74.7
click at [538, 464] on textarea "Thanks for letting us know [PERSON_NAME] has been great! We're always happy to …" at bounding box center [624, 478] width 588 height 43
click at [598, 463] on textarea "Thanks for letting us know [PERSON_NAME] has been great! We're always happy to …" at bounding box center [624, 478] width 588 height 43
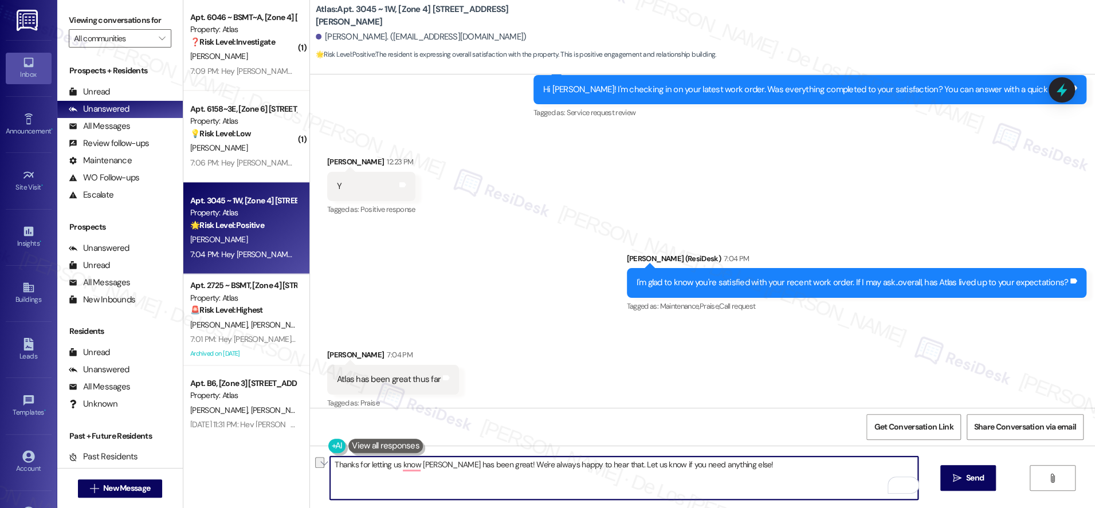
drag, startPoint x: 595, startPoint y: 464, endPoint x: 755, endPoint y: 462, distance: 159.9
click at [755, 461] on textarea "Thanks for letting us know [PERSON_NAME] has been great! We're always happy to …" at bounding box center [624, 478] width 588 height 43
paste textarea "Can I ask a quick favor...would you mind writing us a Google review? No worries…"
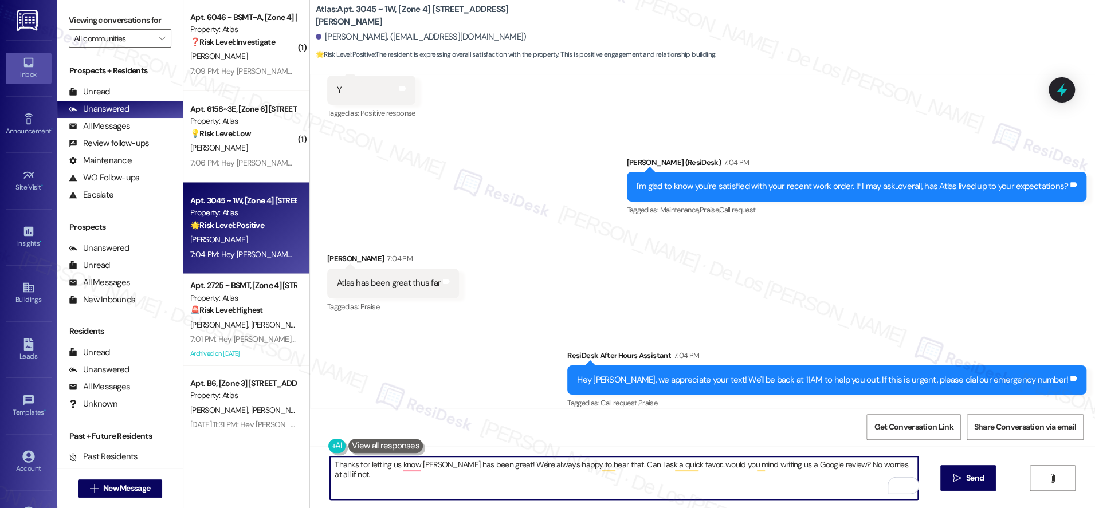
scroll to position [1588, 0]
type textarea "Thanks for letting us know [PERSON_NAME] has been great! We're always happy to …"
click at [956, 478] on icon "" at bounding box center [957, 478] width 9 height 9
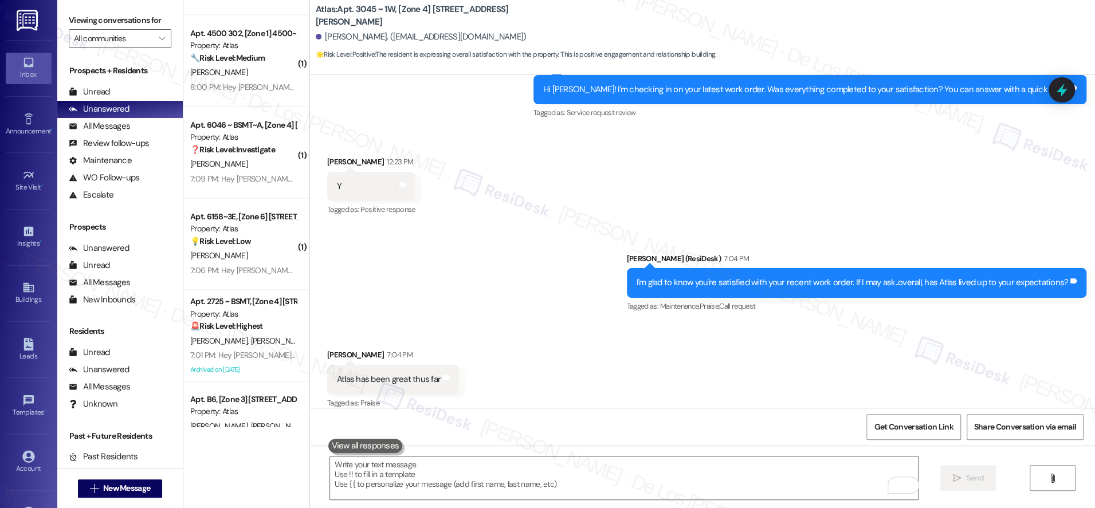
scroll to position [1357, 0]
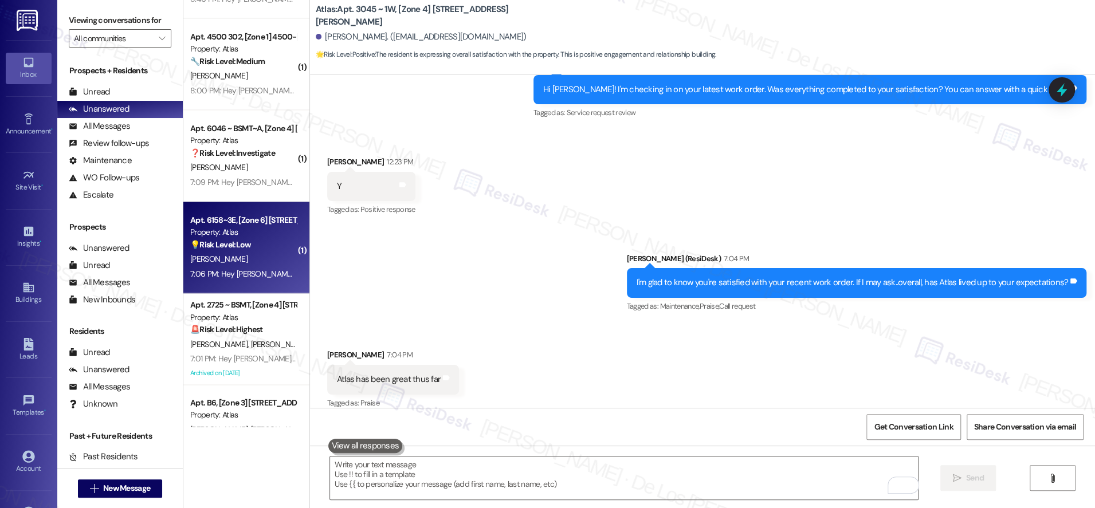
click at [253, 252] on div "[PERSON_NAME]" at bounding box center [243, 259] width 108 height 14
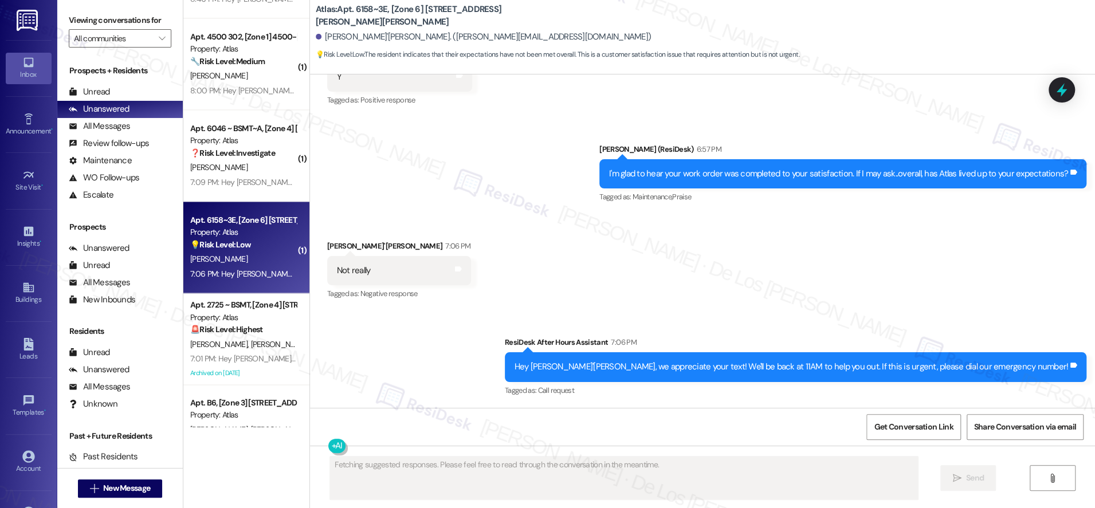
scroll to position [1309, 0]
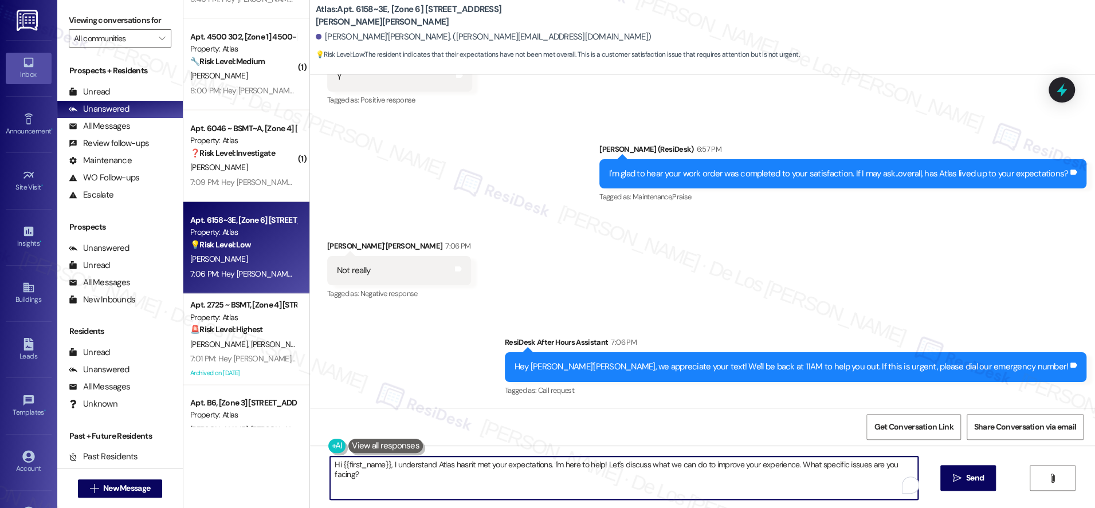
drag, startPoint x: 383, startPoint y: 464, endPoint x: 308, endPoint y: 456, distance: 75.6
click at [310, 456] on div "Hi {{first_name}}, I understand Atlas hasn't met your expectations. I'm here to…" at bounding box center [702, 489] width 785 height 86
drag, startPoint x: 869, startPoint y: 465, endPoint x: 889, endPoint y: 468, distance: 20.3
click at [869, 465] on textarea "I understand [PERSON_NAME] hasn't met your expectations. I'm here to help! Let'…" at bounding box center [624, 478] width 588 height 43
type textarea "I understand [PERSON_NAME] hasn't met your expectations. I'm here to help! Let'…"
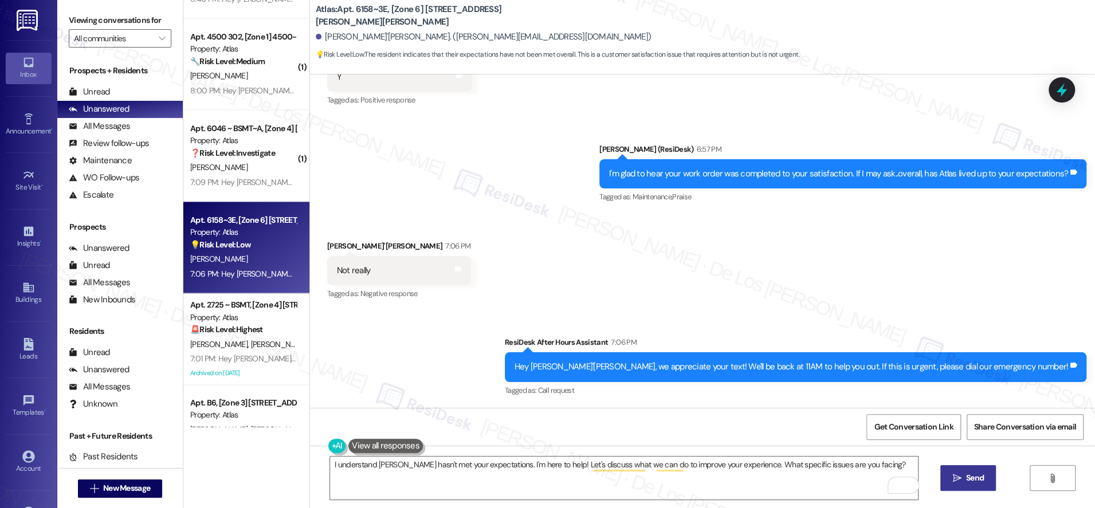
click at [966, 473] on span "Send" at bounding box center [975, 478] width 18 height 12
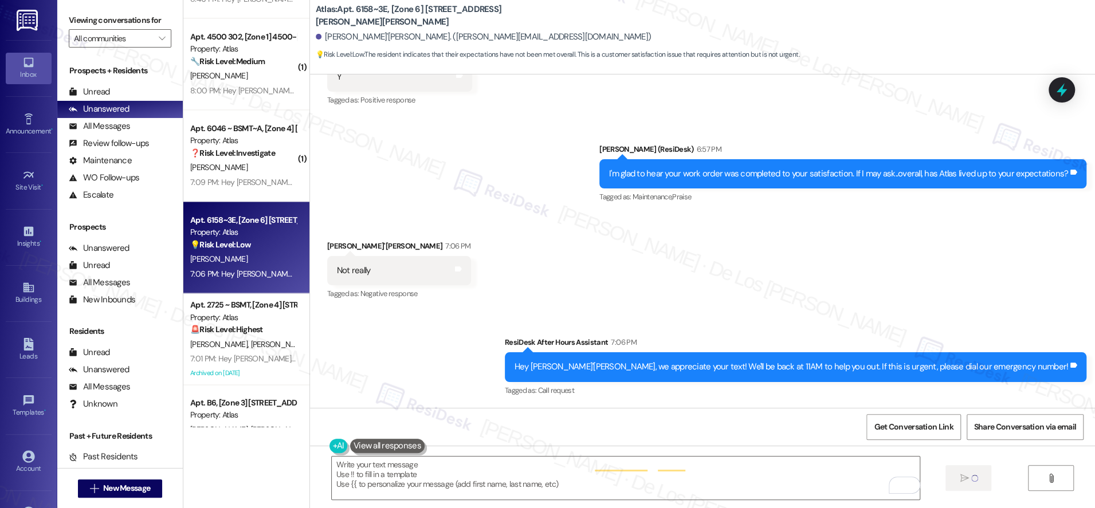
scroll to position [1389, 0]
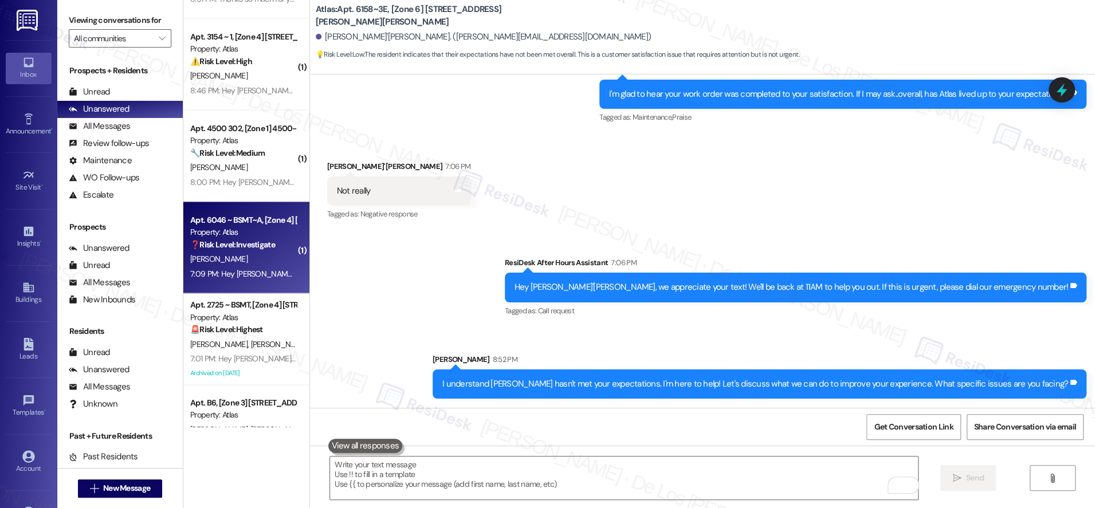
click at [244, 250] on div "❓ Risk Level: Investigate No message text available" at bounding box center [243, 245] width 106 height 12
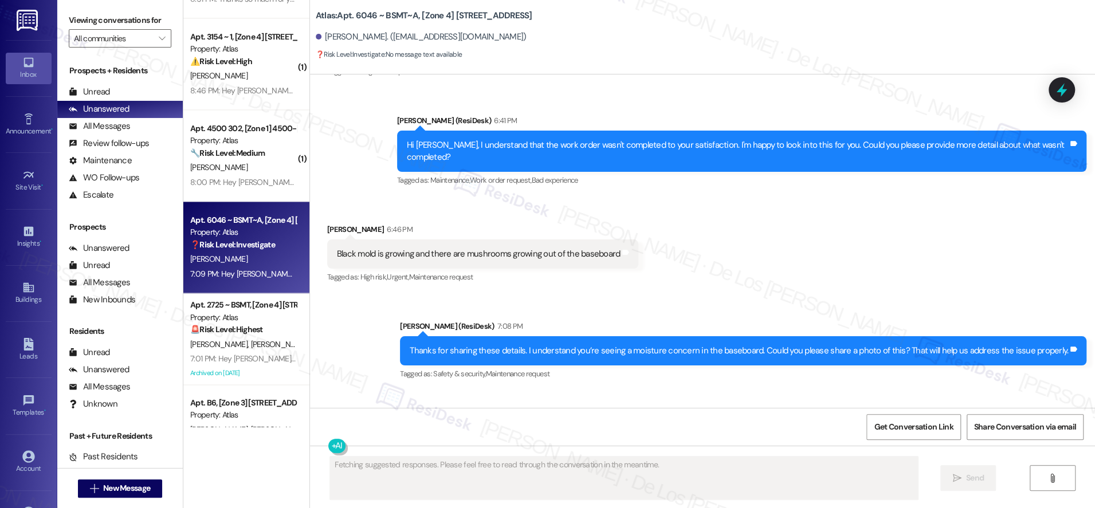
scroll to position [1516, 0]
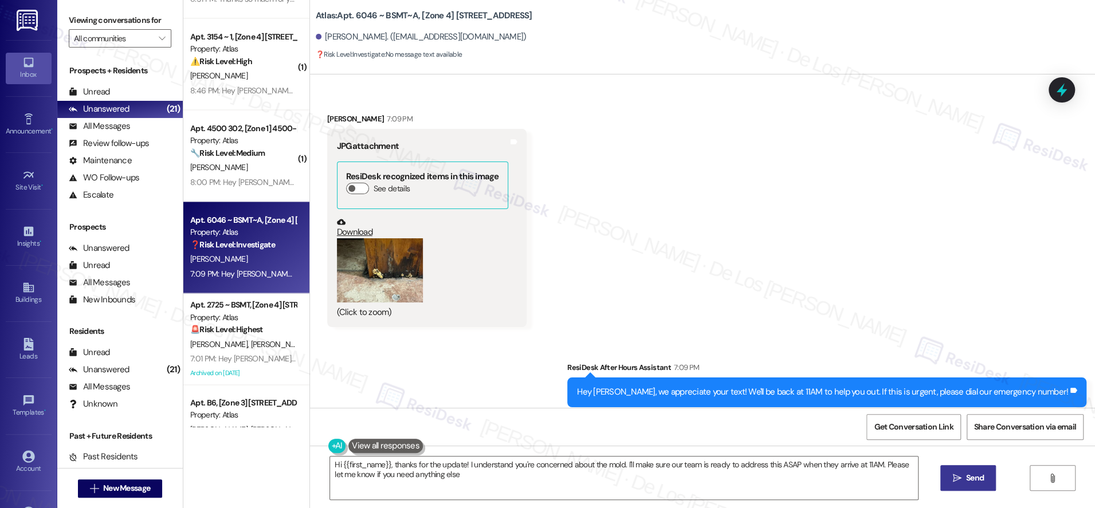
type textarea "Hi {{first_name}}, thanks for the update! I understand you're concerned about t…"
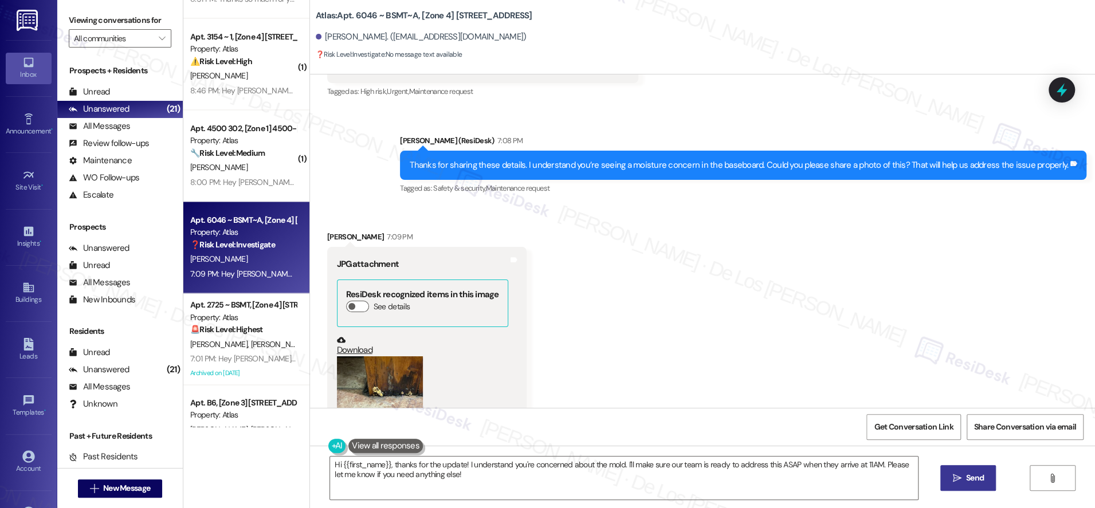
scroll to position [1417, 0]
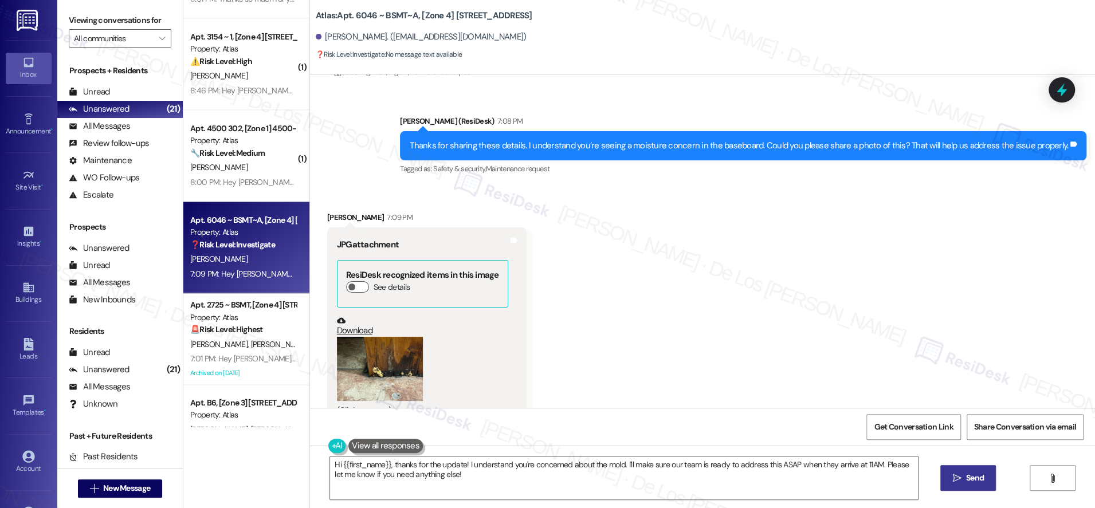
click at [364, 353] on button "Zoom image" at bounding box center [380, 369] width 86 height 65
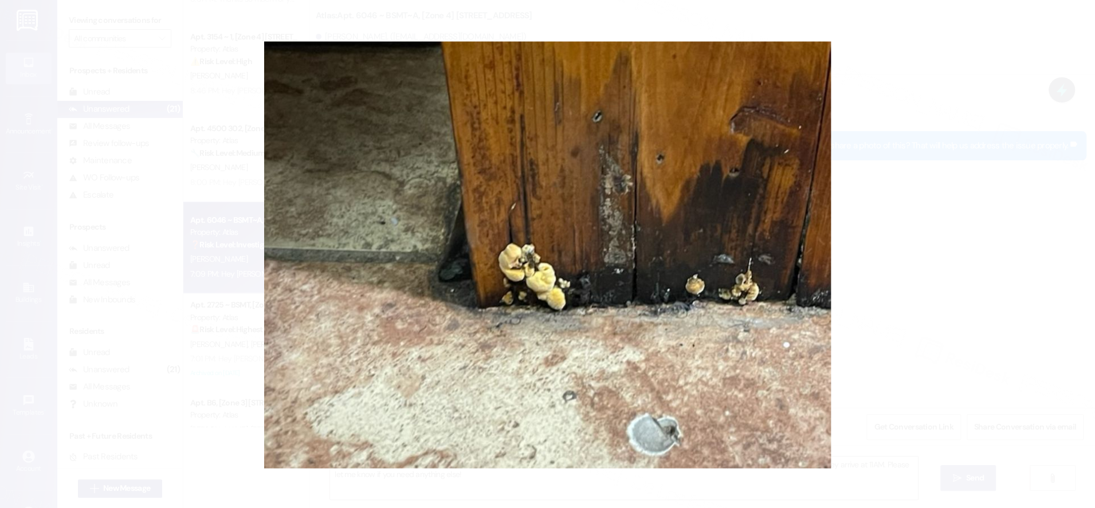
click at [921, 286] on button "Unzoom image" at bounding box center [547, 254] width 1095 height 508
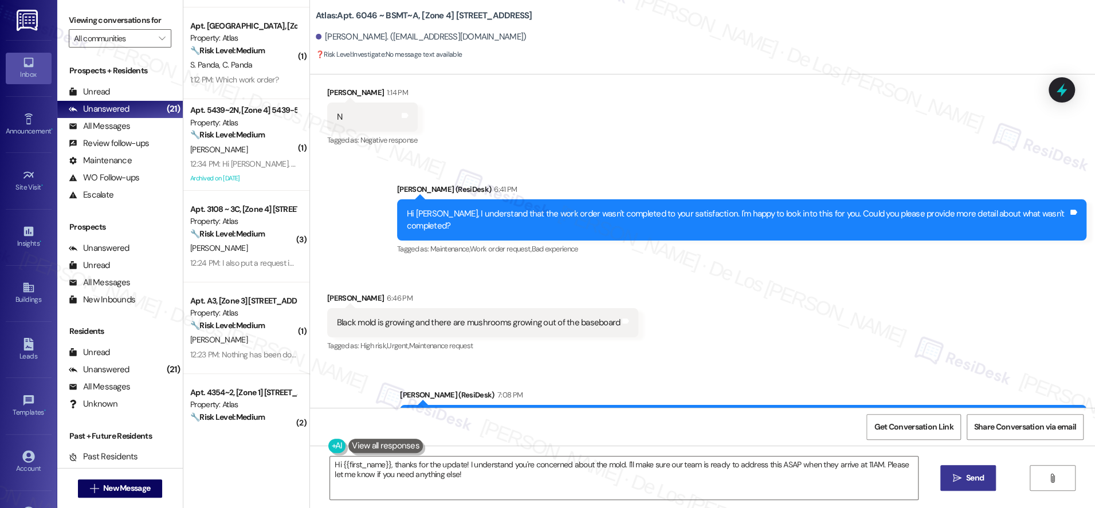
scroll to position [0, 0]
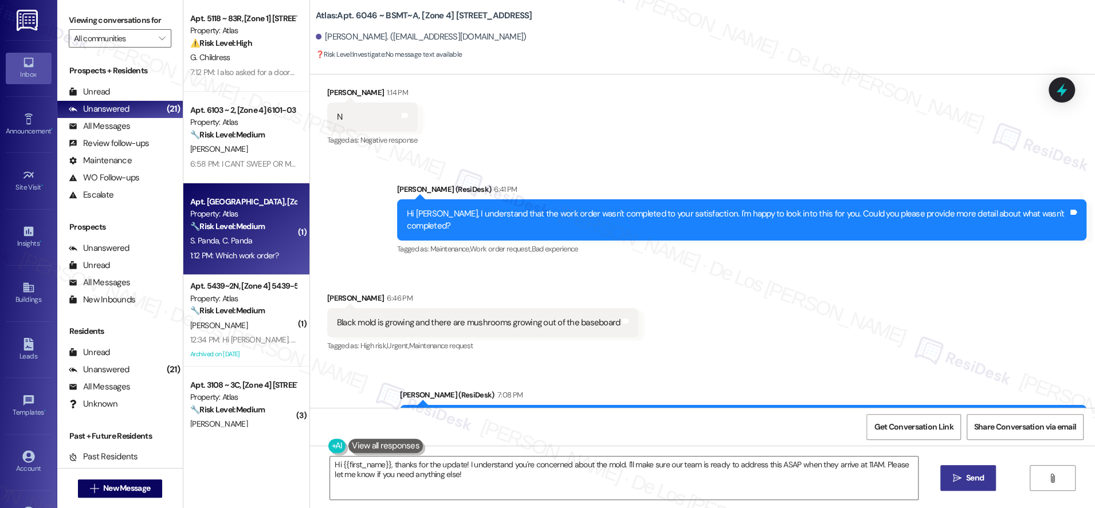
click at [251, 242] on div "S. Panda C. Panda" at bounding box center [243, 241] width 108 height 14
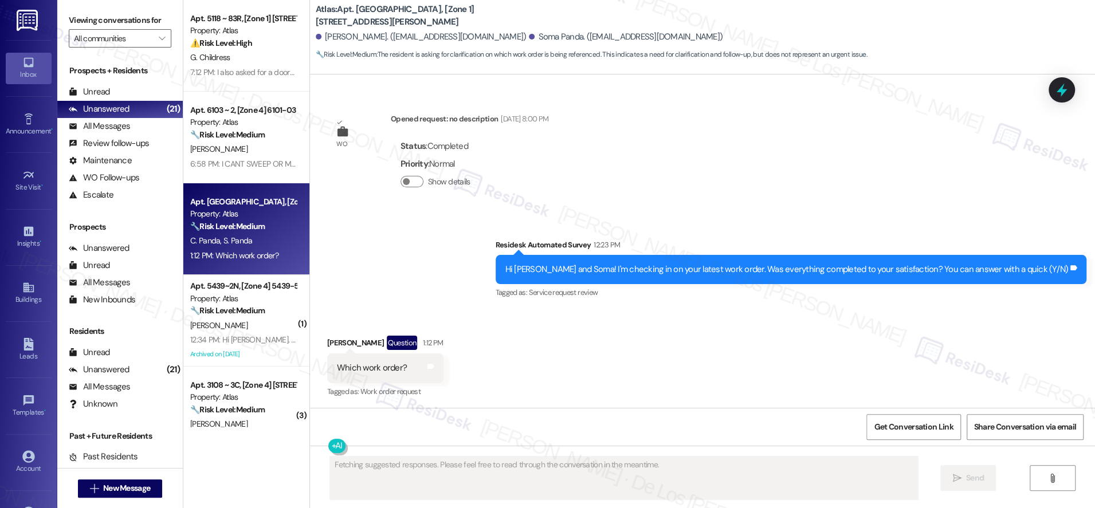
scroll to position [1397, 0]
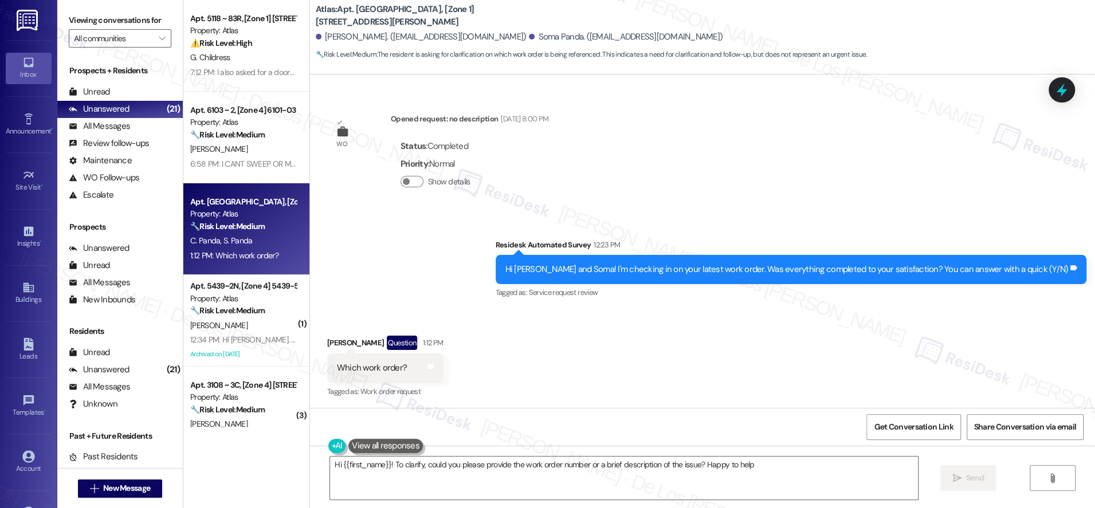
type textarea "Hi {{first_name}}! To clarify, could you please provide the work order number o…"
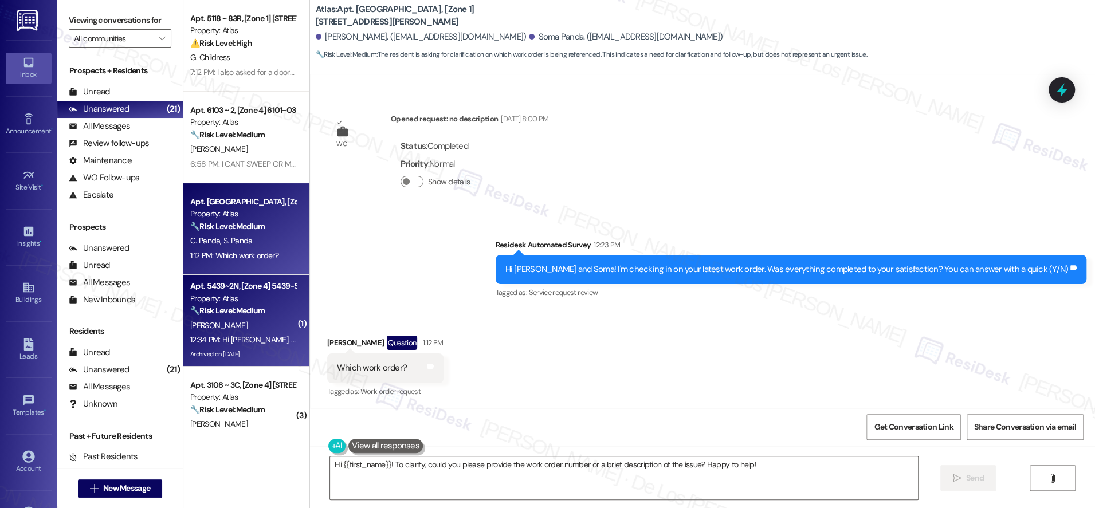
click at [267, 297] on div "Property: Atlas" at bounding box center [243, 299] width 106 height 12
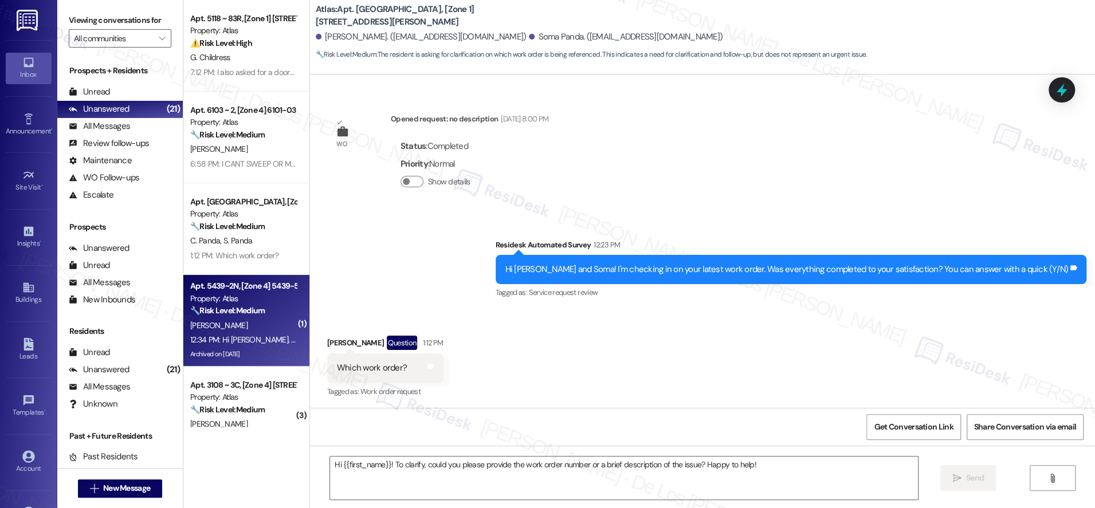
type textarea "Fetching suggested responses. Please feel free to read through the conversation…"
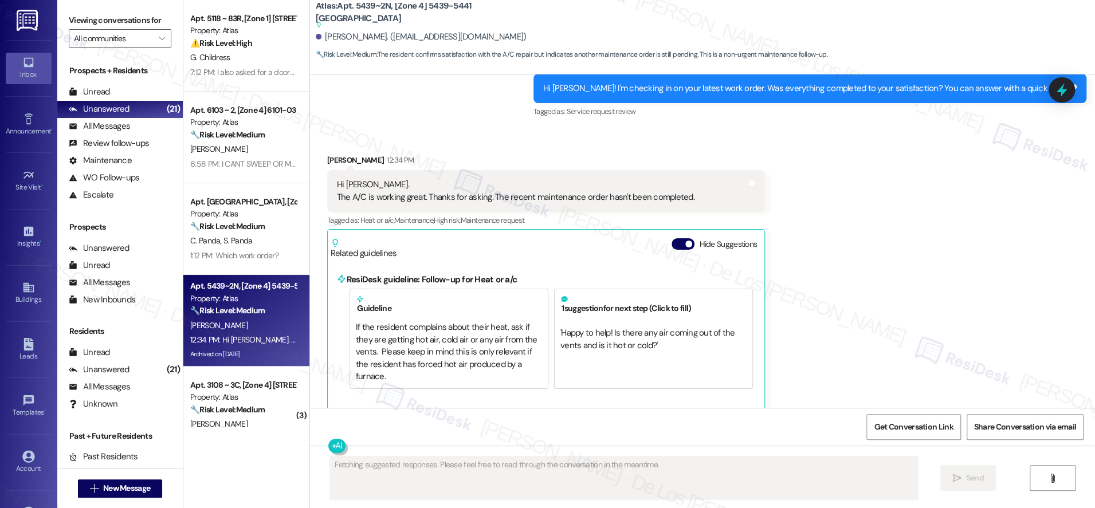
scroll to position [2736, 0]
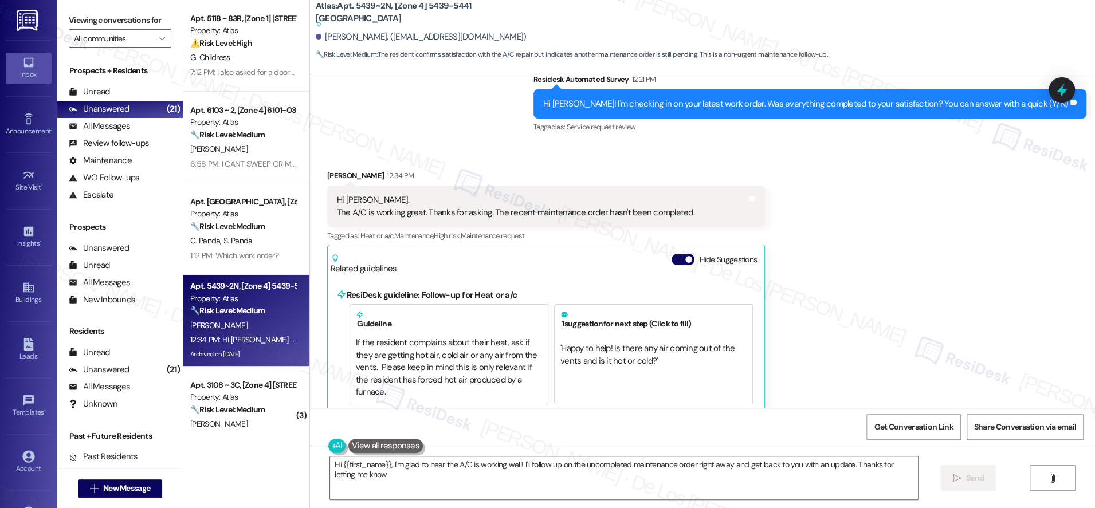
type textarea "Hi {{first_name}}, I'm glad to hear the A/C is working well! I'll follow up on …"
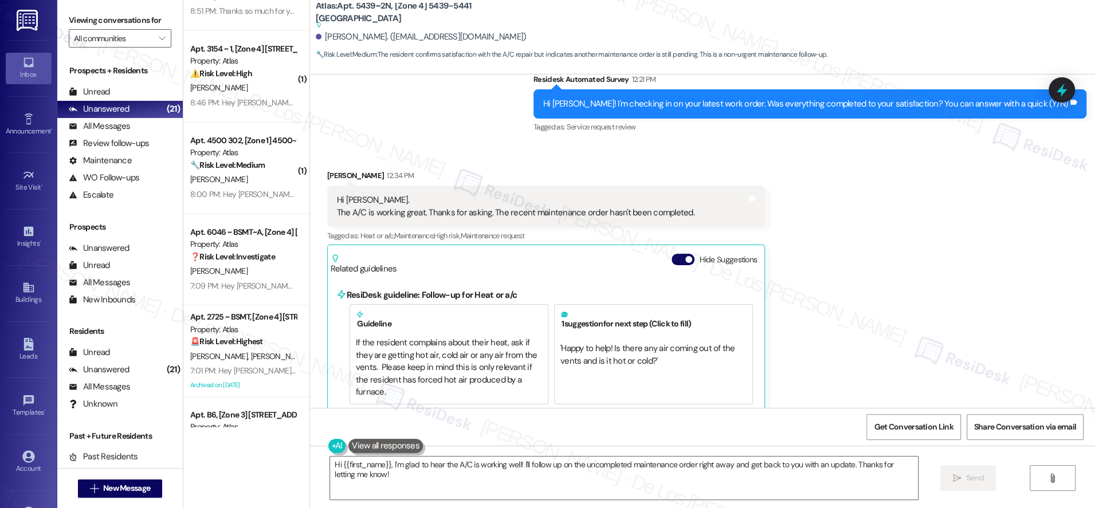
scroll to position [1345, 0]
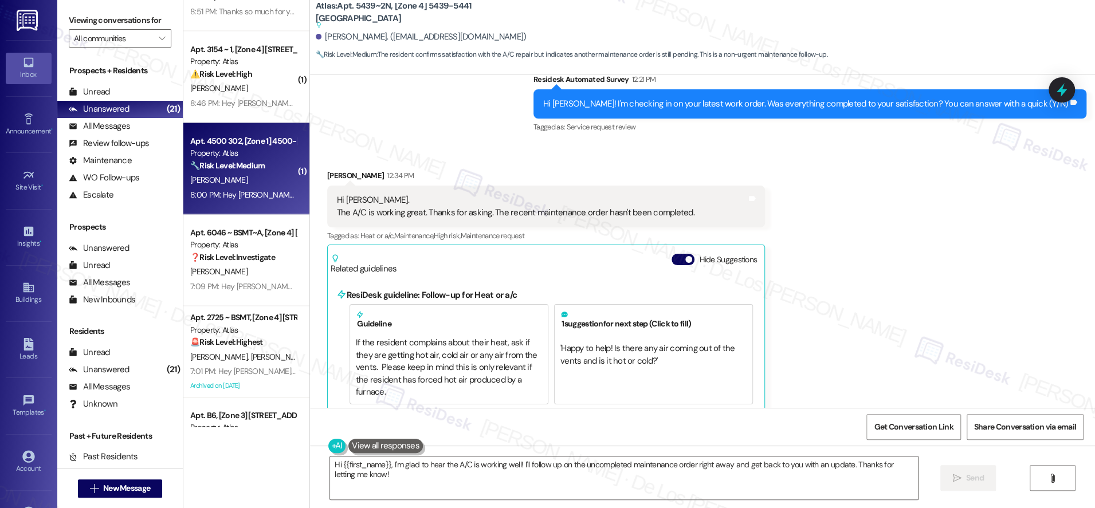
click at [249, 194] on div "8:00 PM: Hey [PERSON_NAME], we appreciate your text! We'll be back at 11AM to h…" at bounding box center [433, 195] width 486 height 10
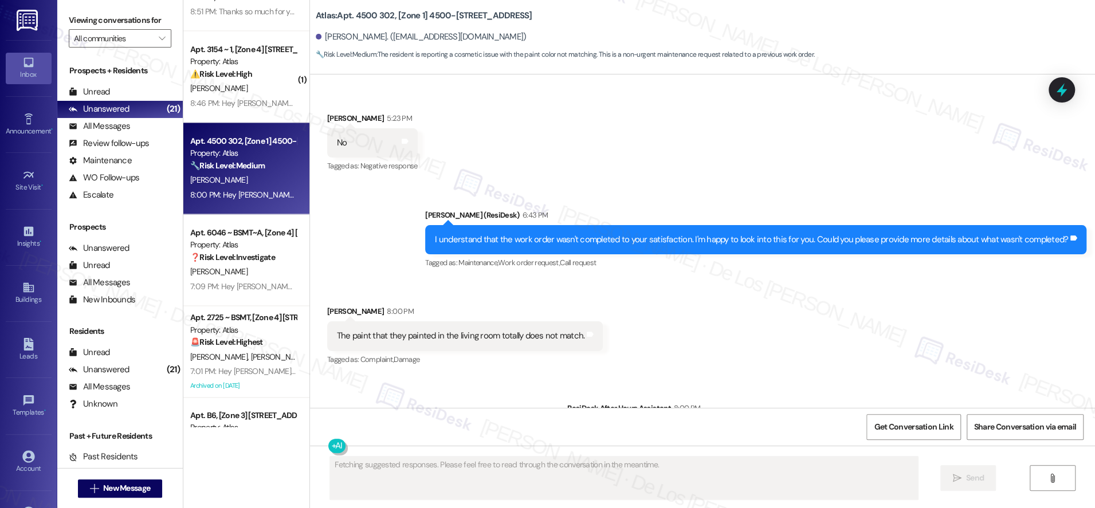
scroll to position [1307, 0]
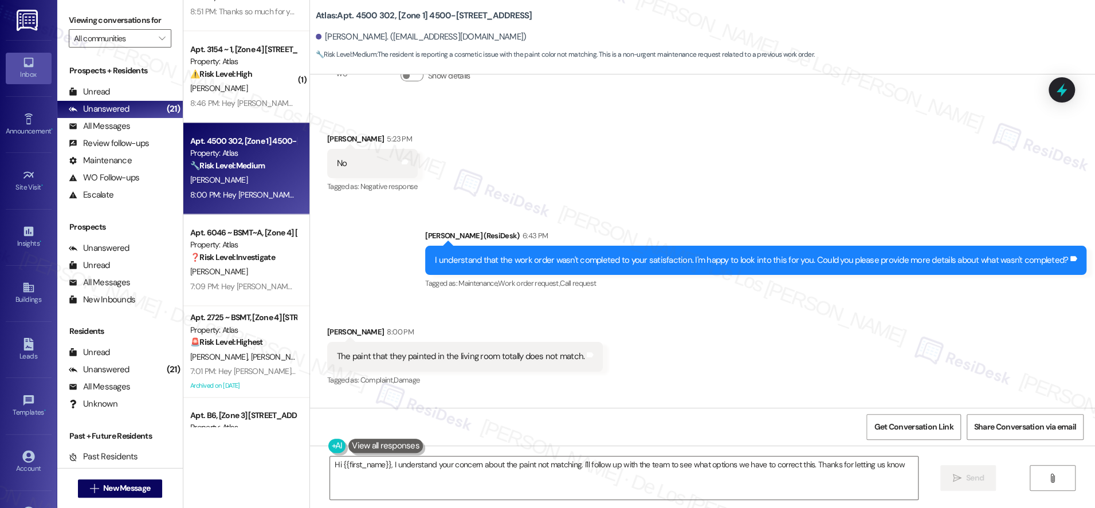
type textarea "Hi {{first_name}}, I understand your concern about the paint not matching. I'll…"
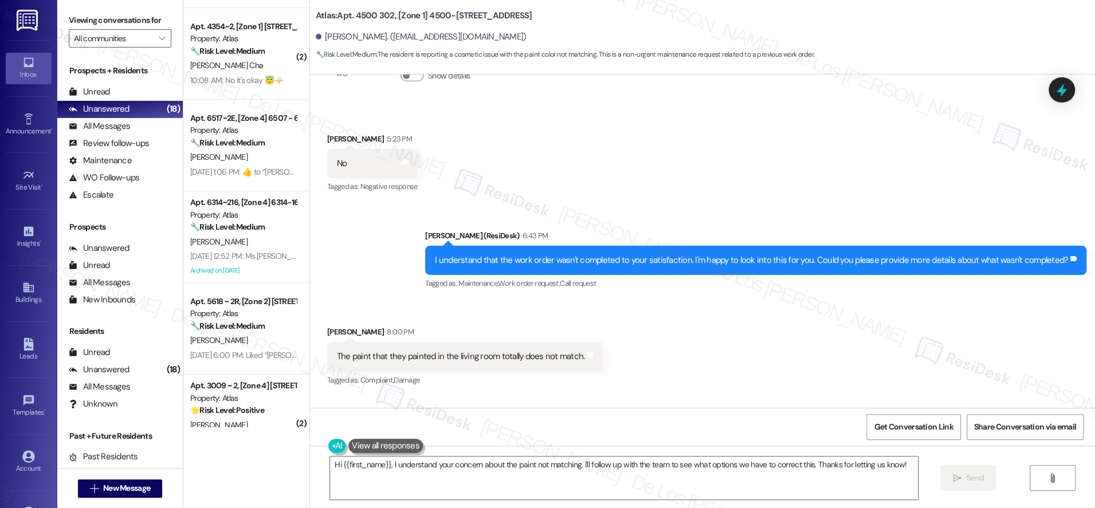
scroll to position [0, 0]
